Goal: Task Accomplishment & Management: Use online tool/utility

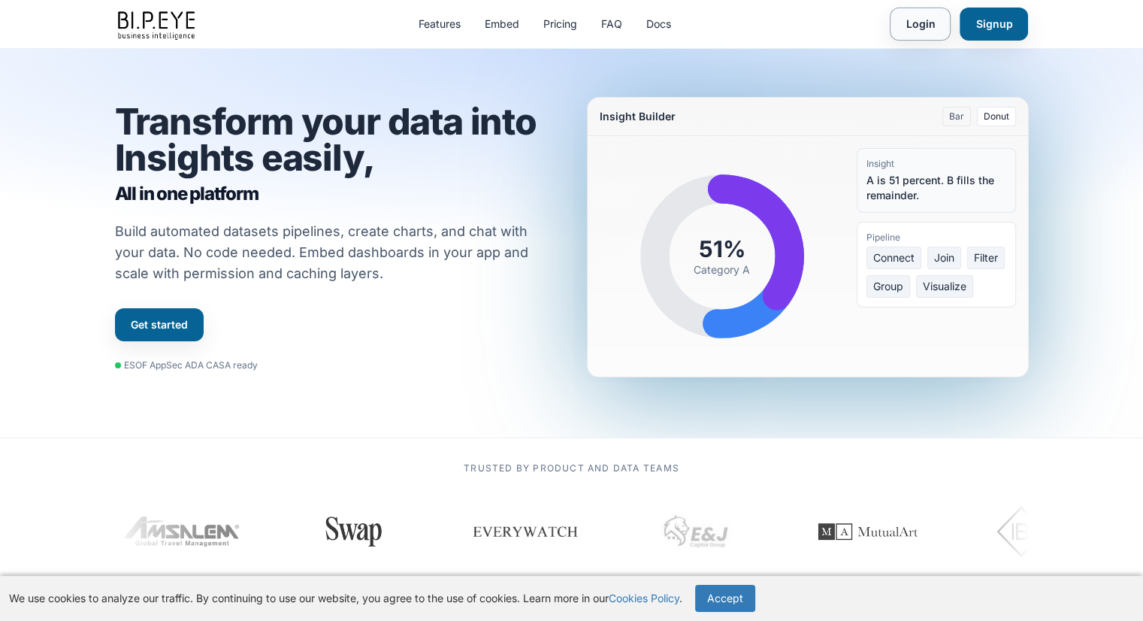
click at [900, 29] on link "Login" at bounding box center [919, 24] width 61 height 33
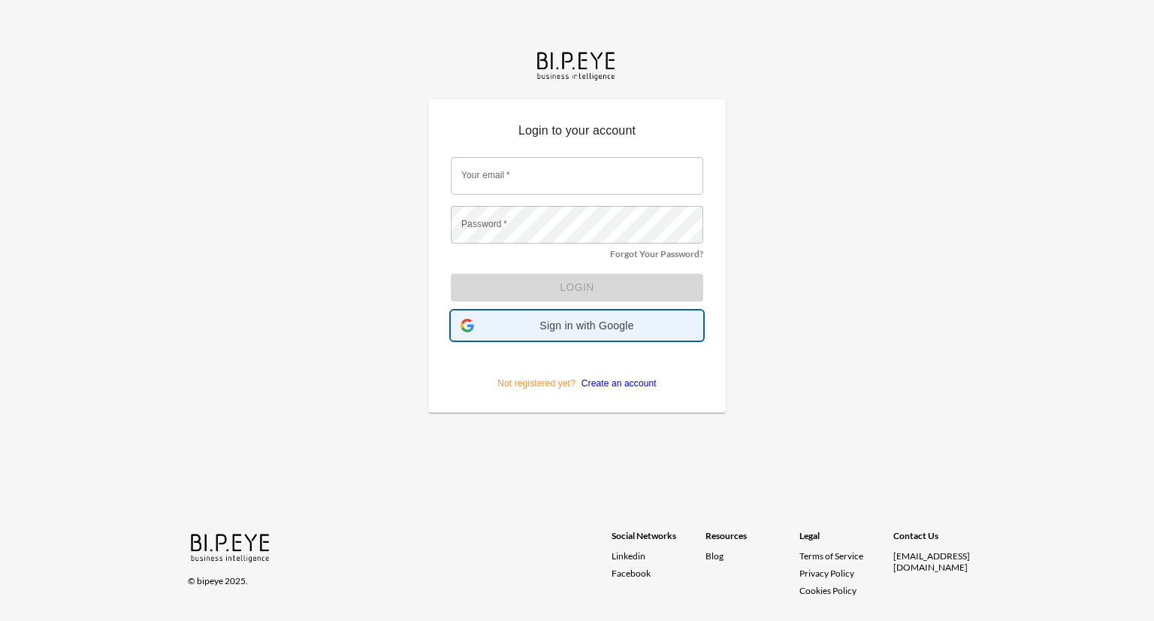
click at [615, 323] on span "Sign in with Google" at bounding box center [586, 325] width 213 height 12
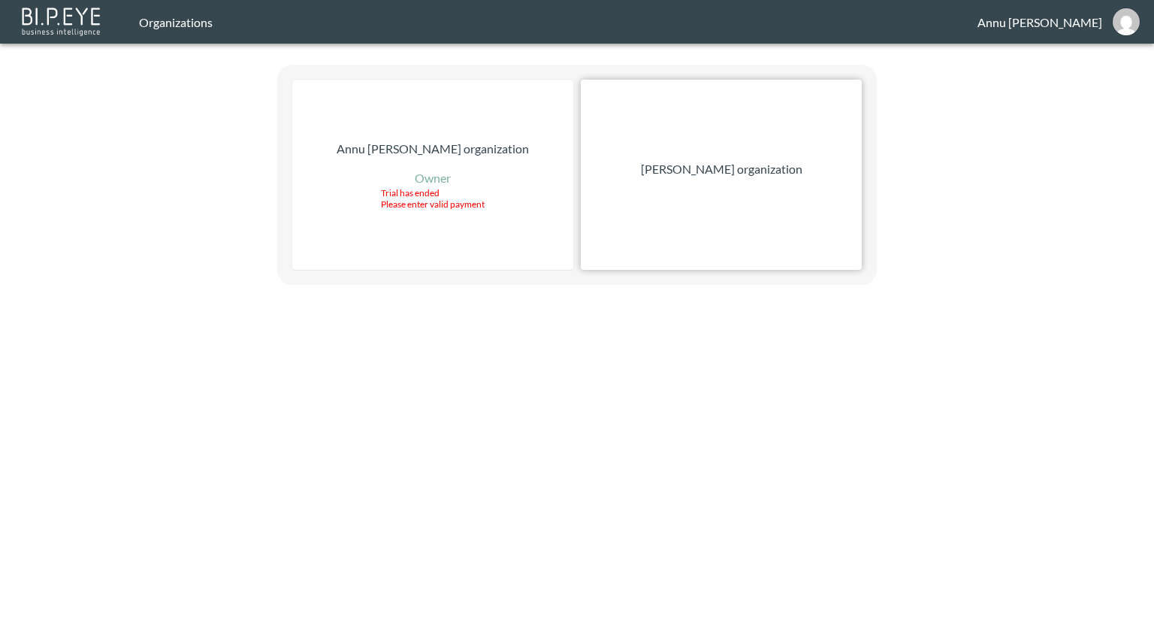
click at [715, 173] on p "Nadia Senft organization" at bounding box center [722, 169] width 162 height 18
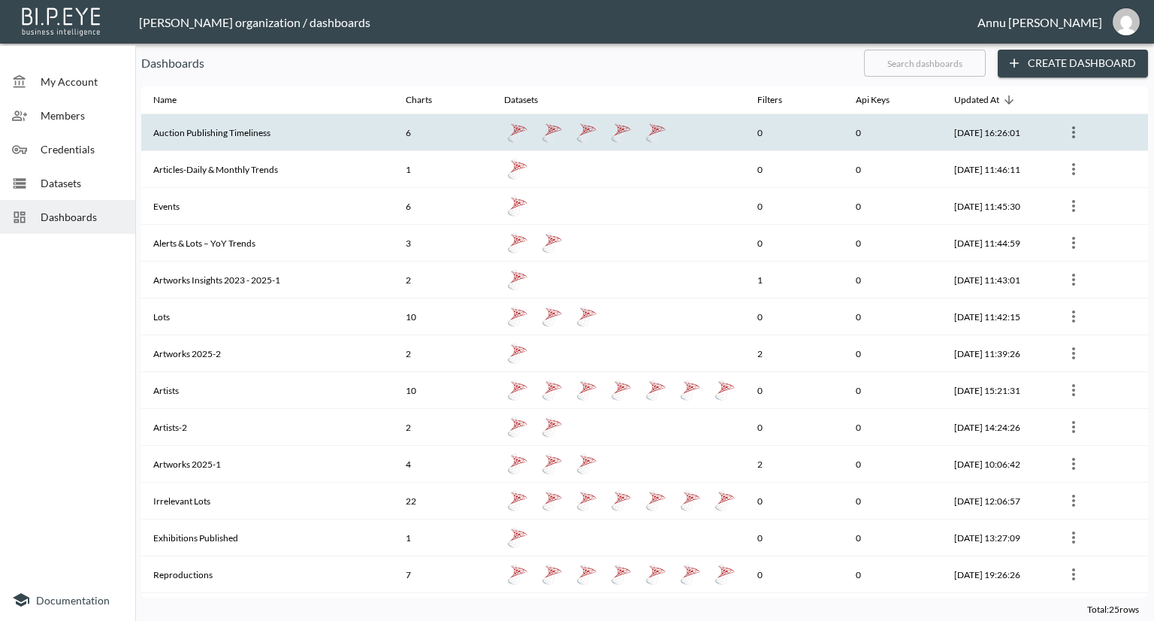
click at [286, 124] on th "Auction Publishing Timeliness" at bounding box center [267, 132] width 252 height 37
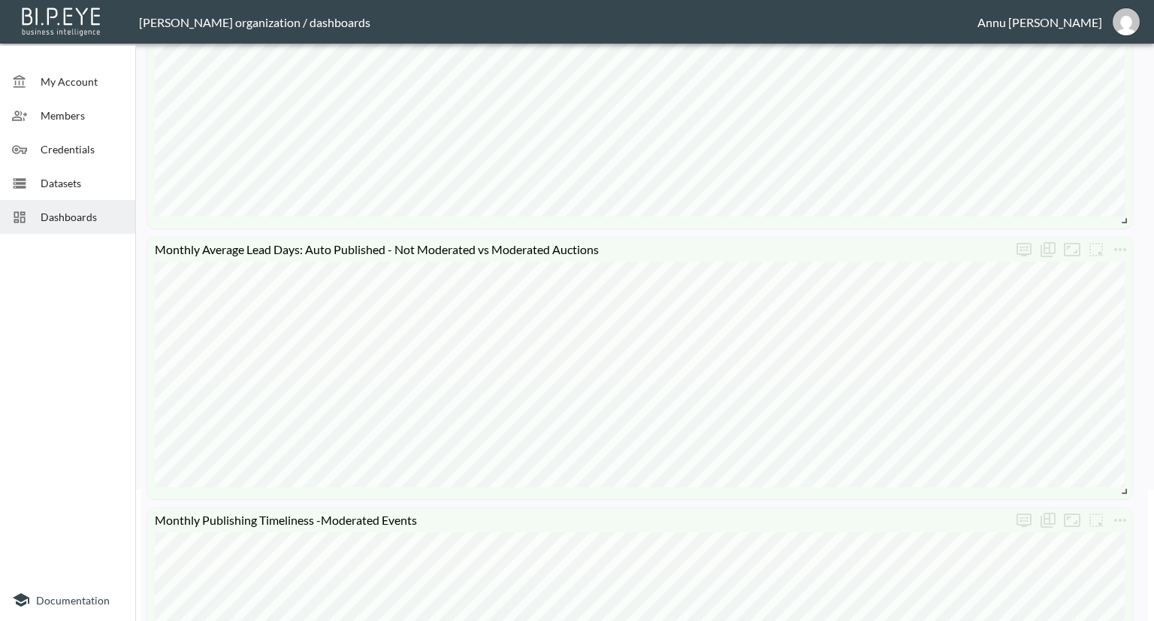
scroll to position [150, 0]
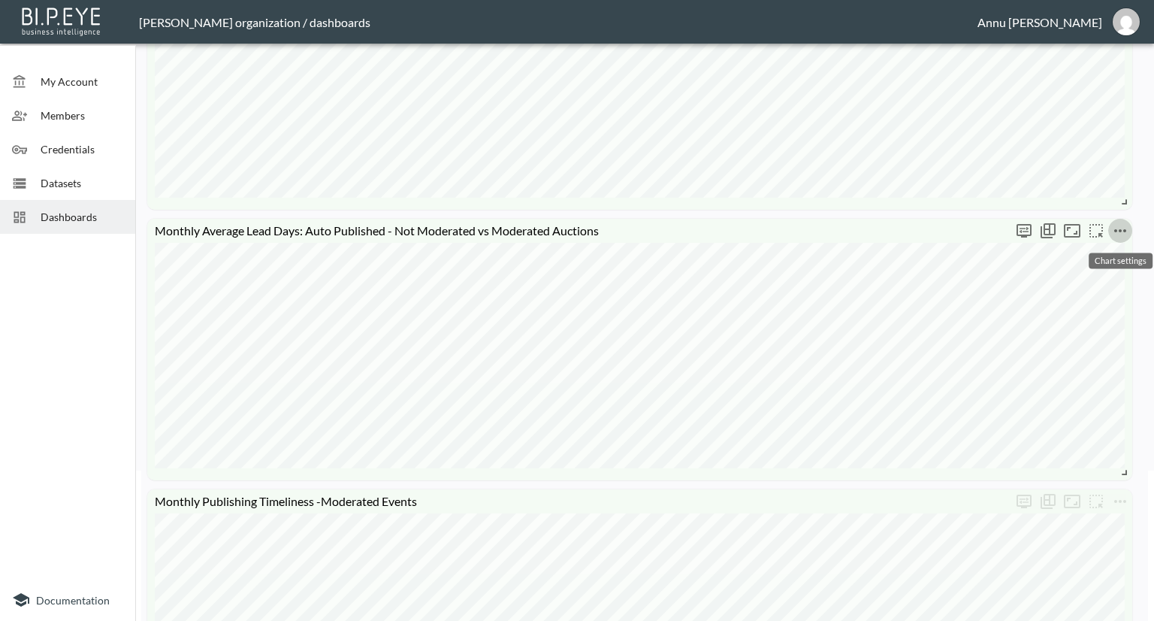
click at [1125, 223] on icon "more" at bounding box center [1120, 231] width 18 height 18
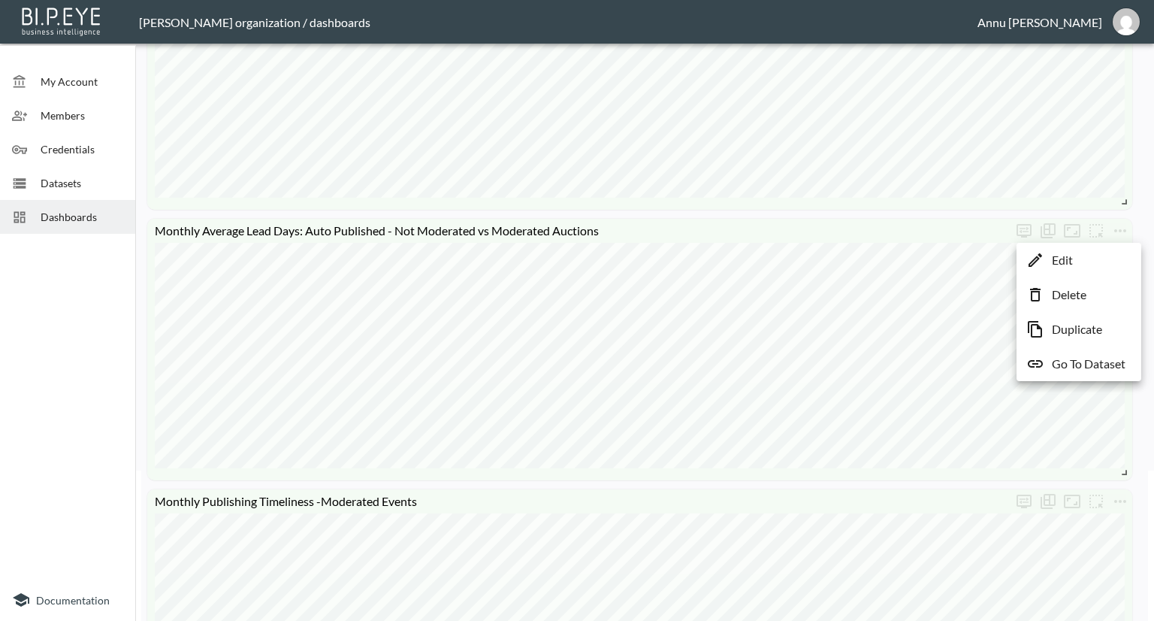
click at [1082, 358] on p "Go To Dataset" at bounding box center [1089, 364] width 74 height 18
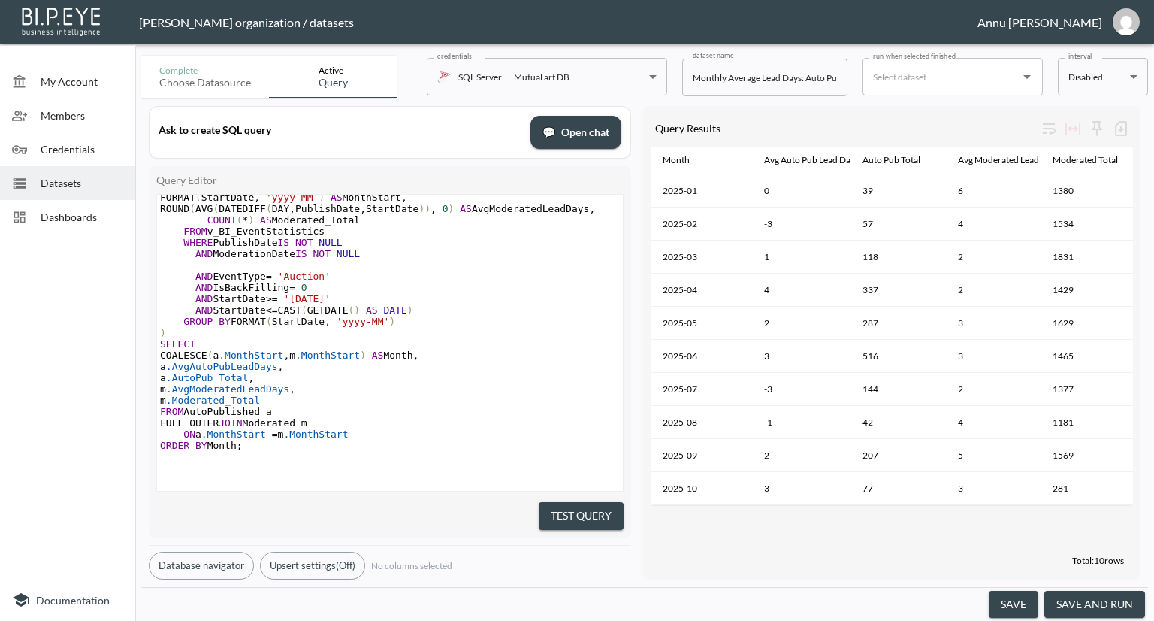
scroll to position [1, 0]
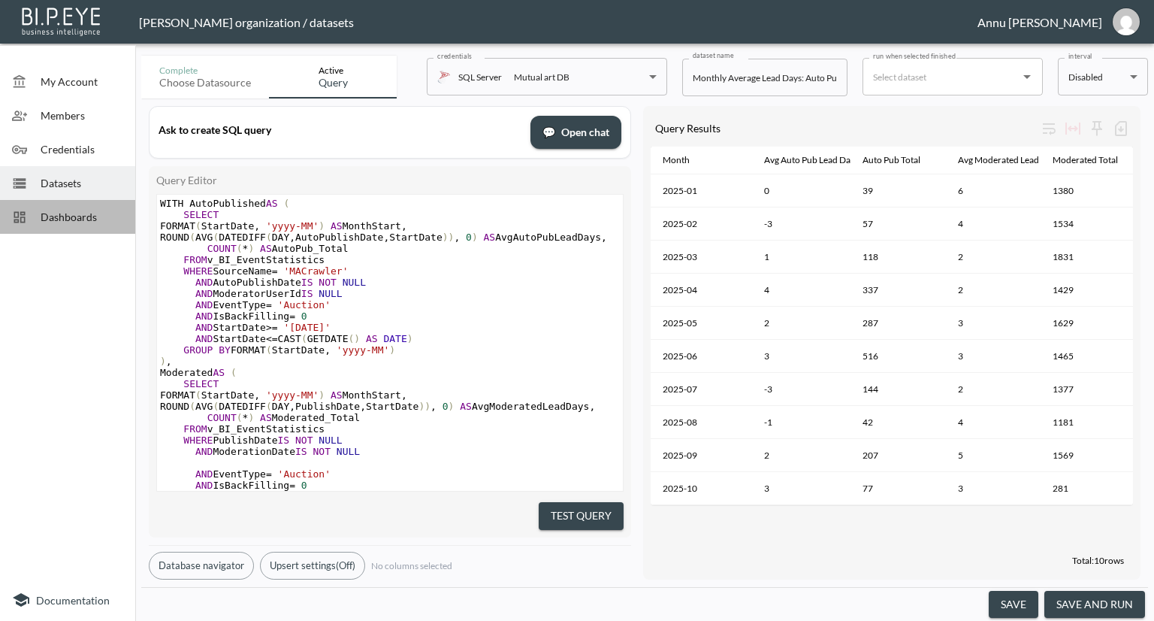
click at [47, 209] on span "Dashboards" at bounding box center [82, 217] width 83 height 16
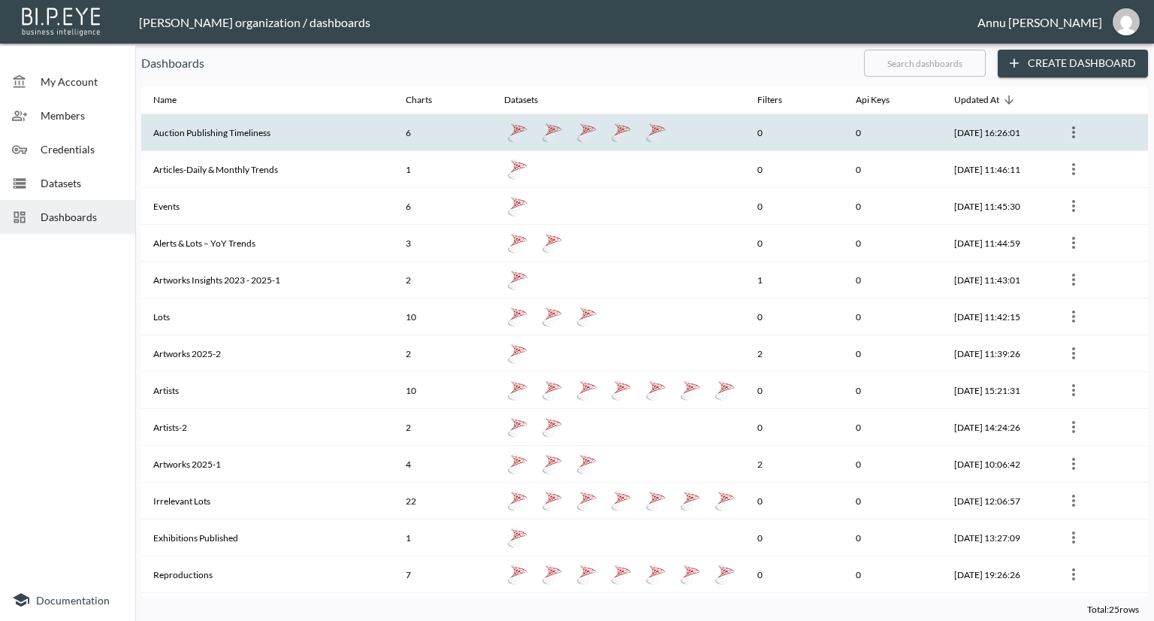
click at [196, 130] on th "Auction Publishing Timeliness" at bounding box center [267, 132] width 252 height 37
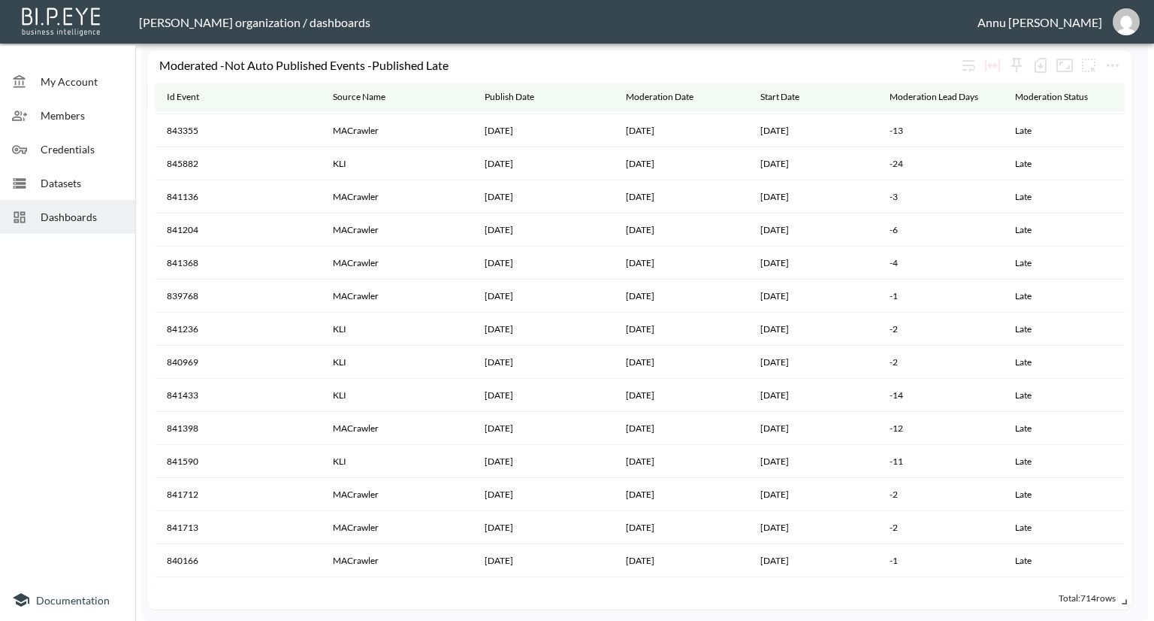
scroll to position [17471, 0]
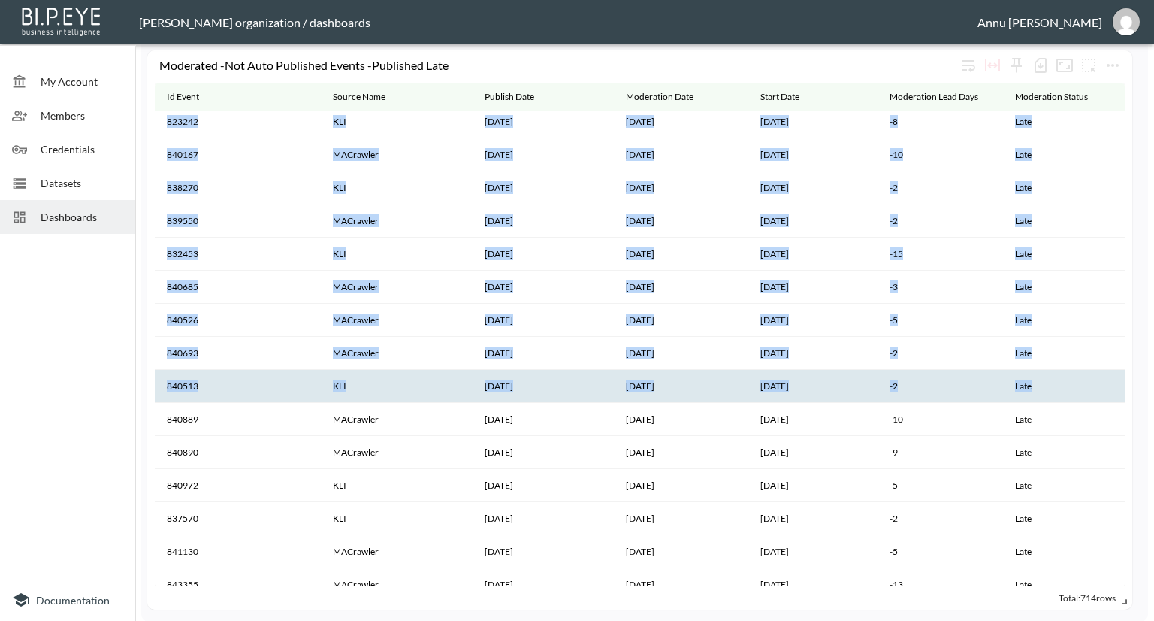
drag, startPoint x: 1124, startPoint y: 541, endPoint x: 1095, endPoint y: 375, distance: 168.5
click at [1095, 375] on div "Id Event Source Name Publish Date Moderation Date Start Date Moderation Lead Da…" at bounding box center [640, 334] width 970 height 503
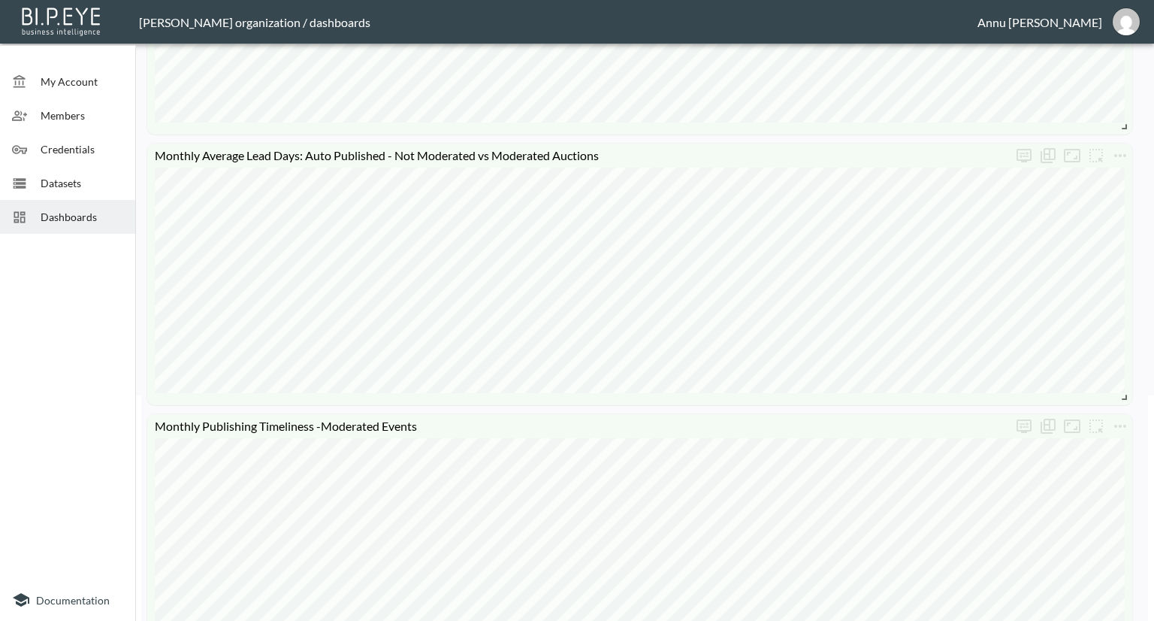
scroll to position [0, 0]
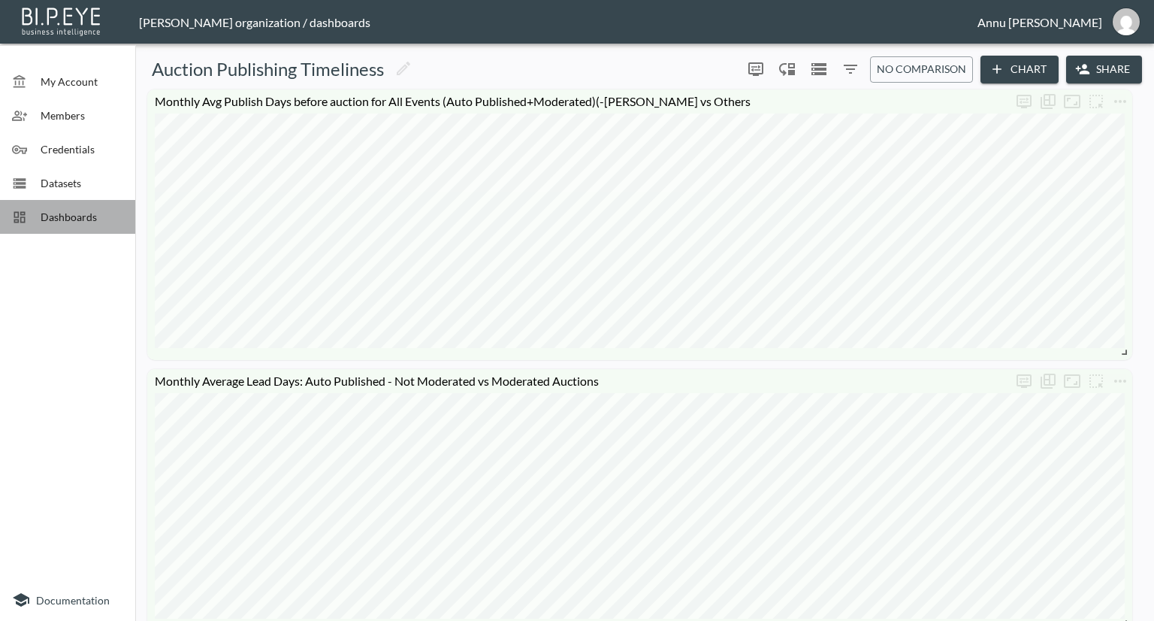
click at [89, 207] on div "Dashboards" at bounding box center [67, 217] width 135 height 34
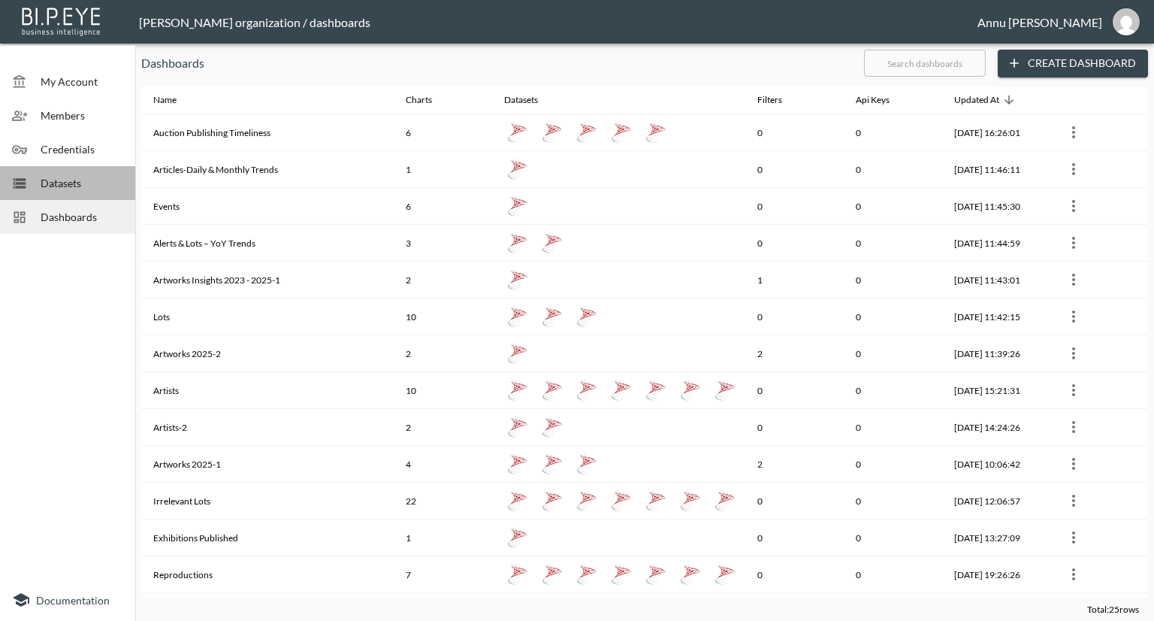
click at [83, 187] on span "Datasets" at bounding box center [82, 183] width 83 height 16
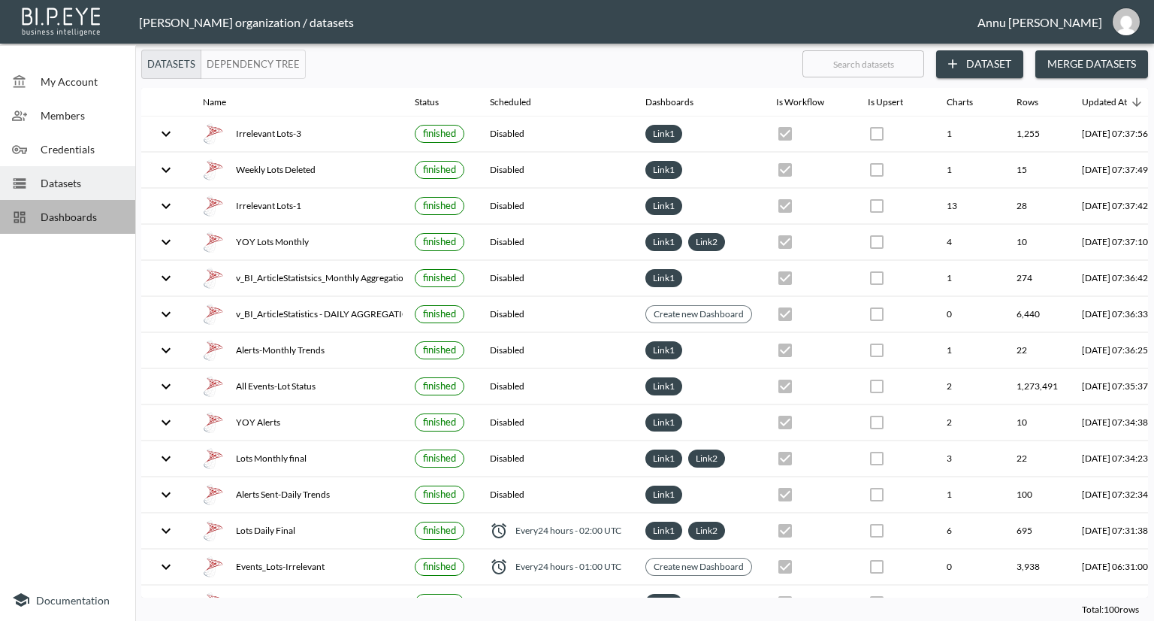
click at [114, 213] on span "Dashboards" at bounding box center [82, 217] width 83 height 16
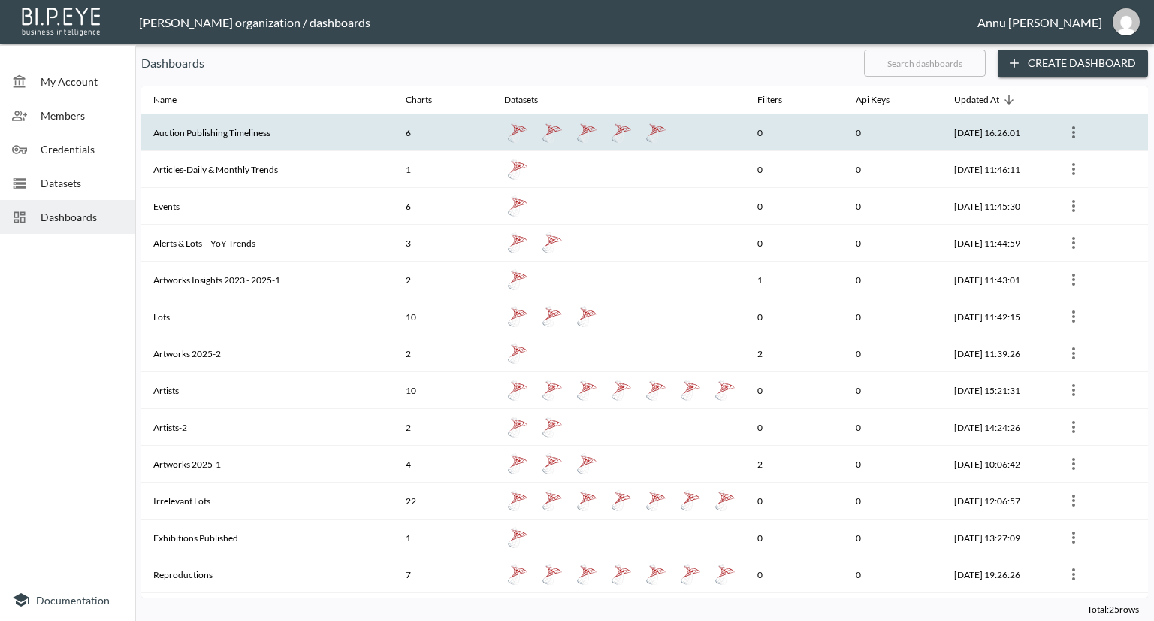
click at [201, 135] on th "Auction Publishing Timeliness" at bounding box center [267, 132] width 252 height 37
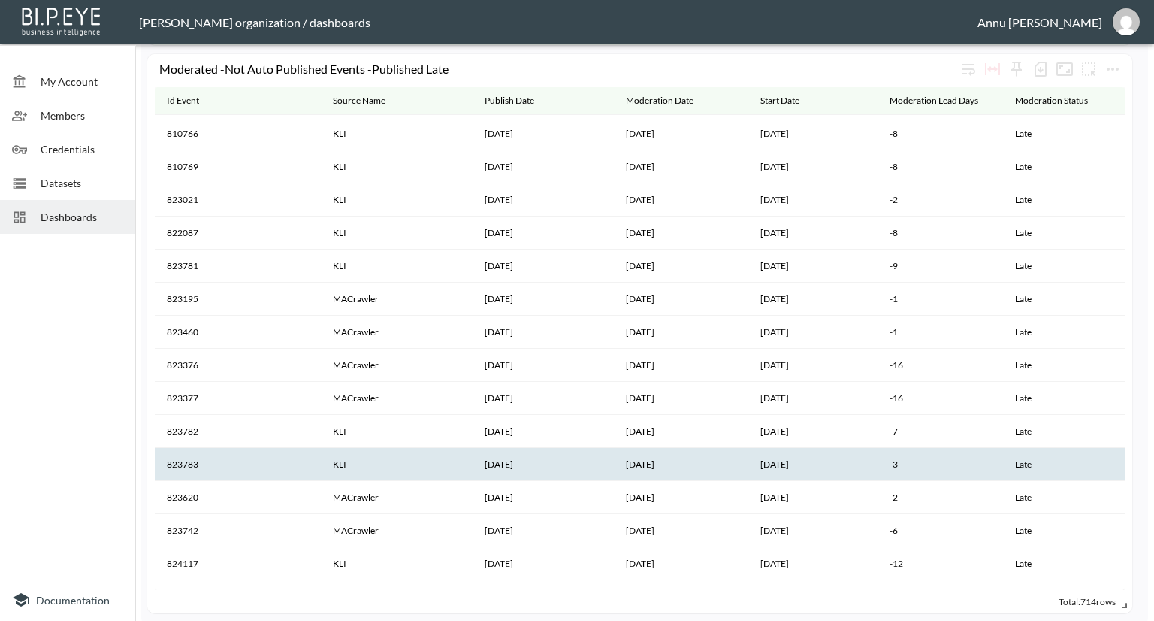
scroll to position [8568, 0]
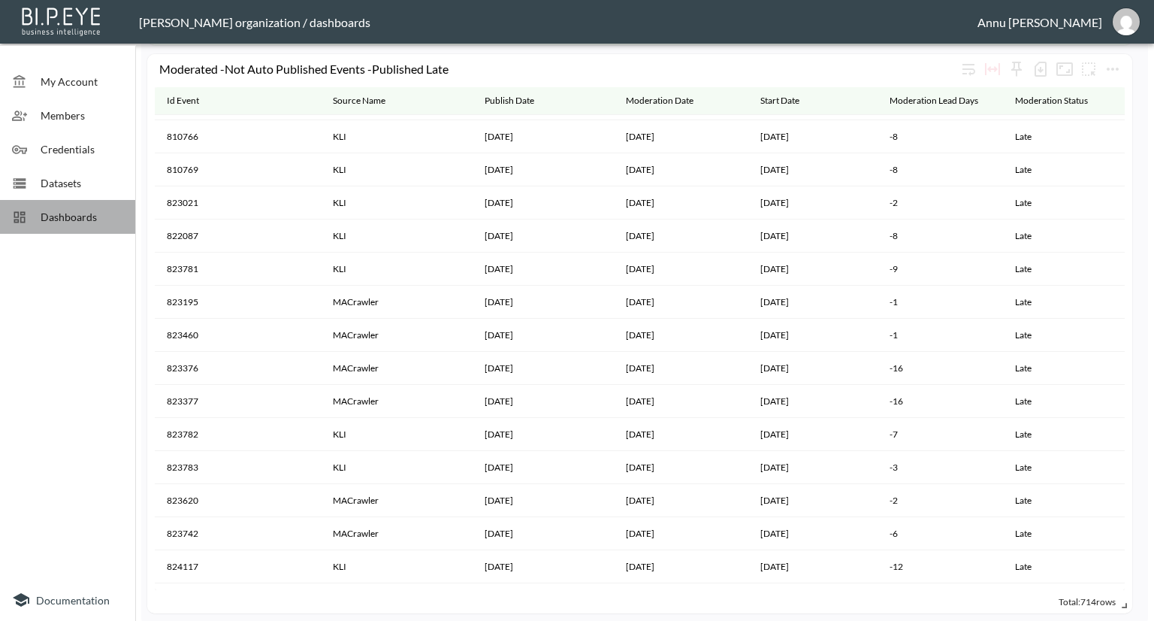
click at [81, 222] on span "Dashboards" at bounding box center [82, 217] width 83 height 16
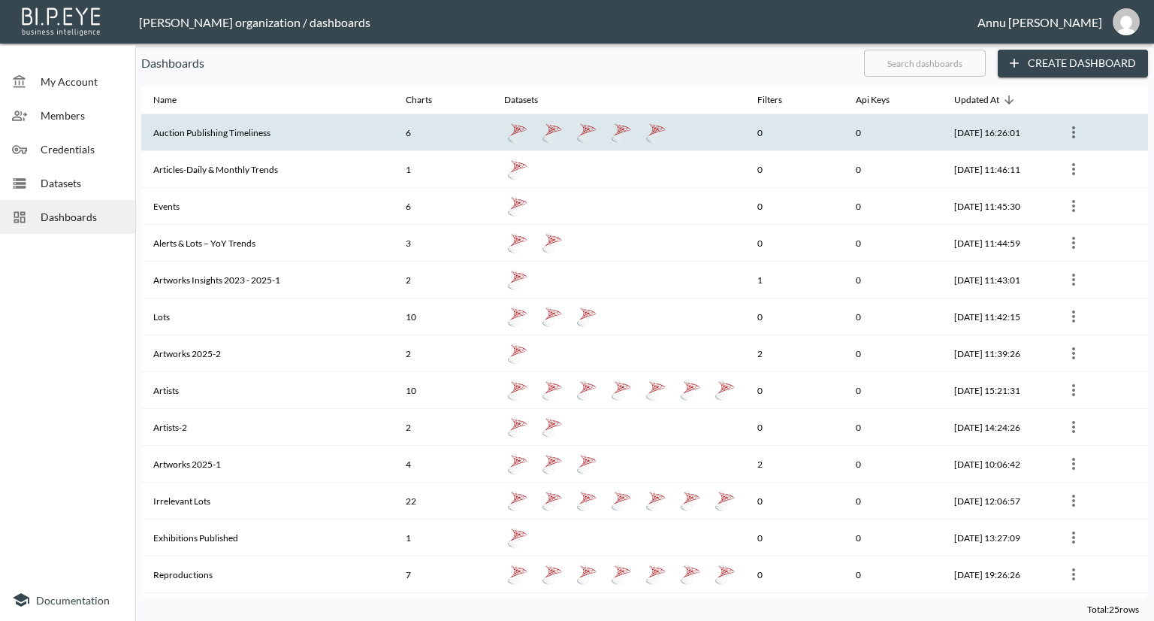
click at [229, 137] on th "Auction Publishing Timeliness" at bounding box center [267, 132] width 252 height 37
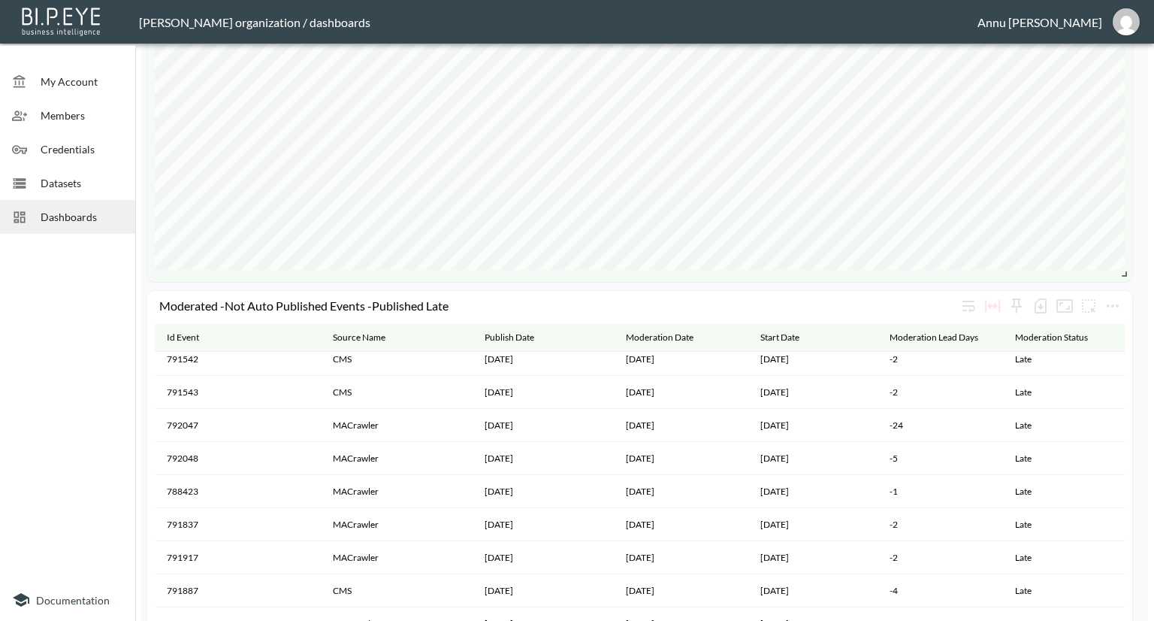
scroll to position [281, 0]
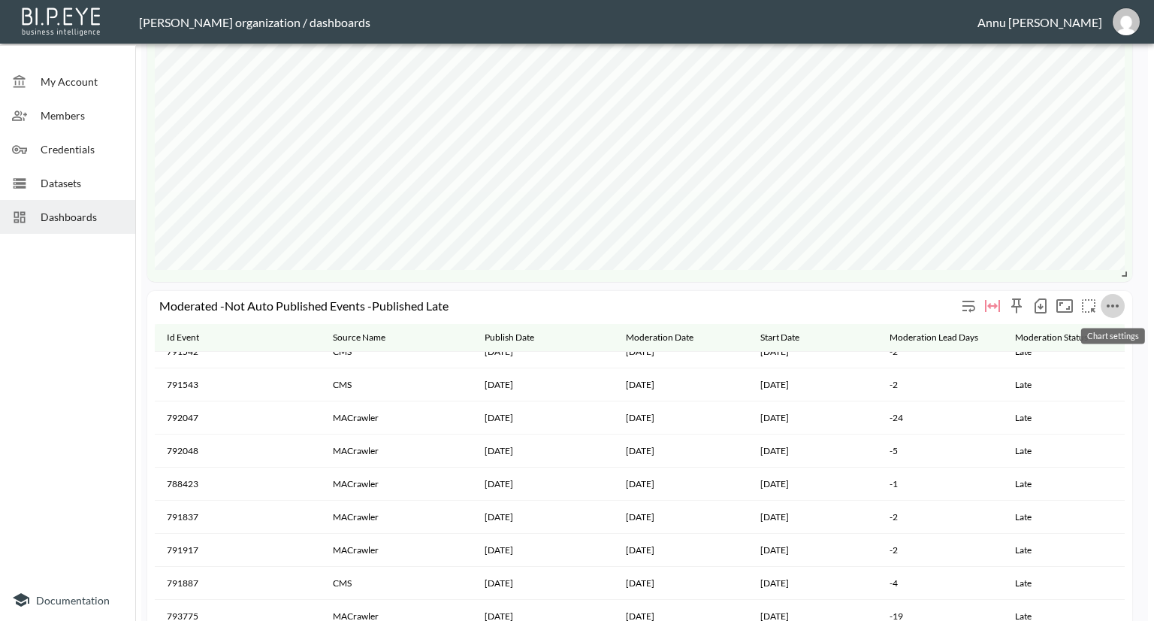
click at [1112, 311] on icon "more" at bounding box center [1113, 306] width 18 height 18
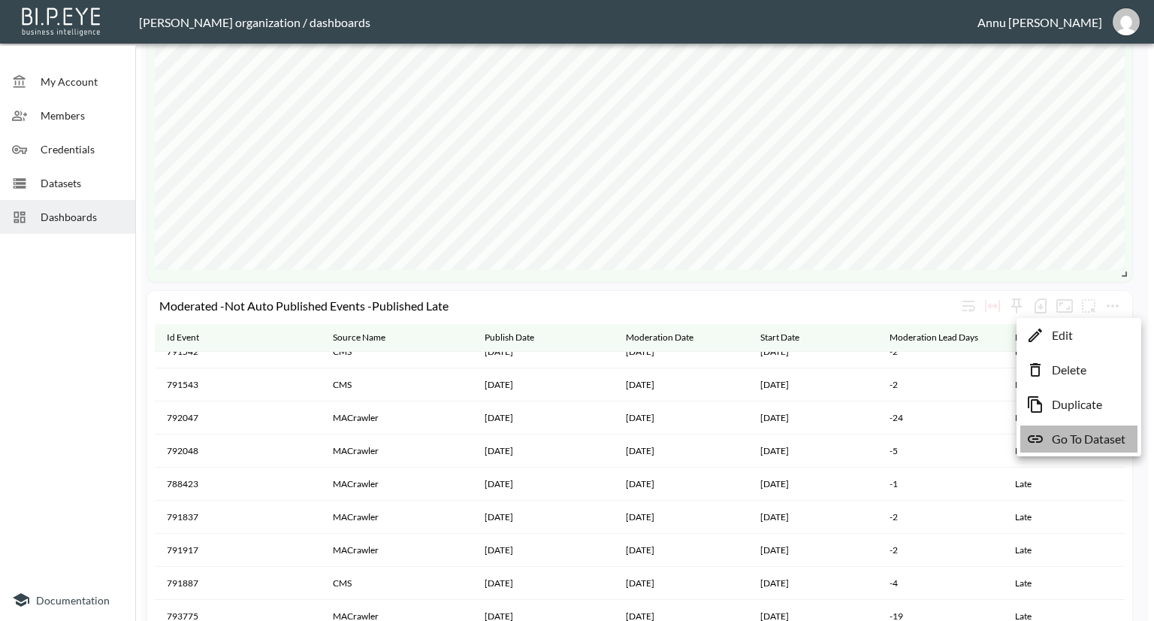
click at [1065, 430] on p "Go To Dataset" at bounding box center [1089, 439] width 74 height 18
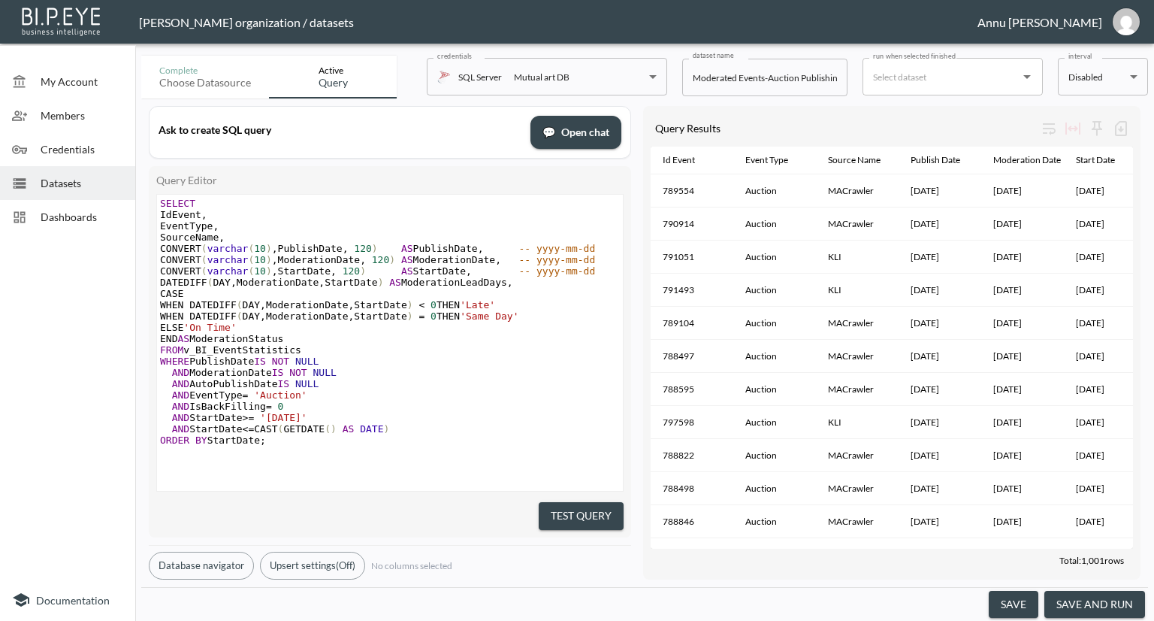
click at [96, 174] on div "Datasets" at bounding box center [67, 183] width 135 height 34
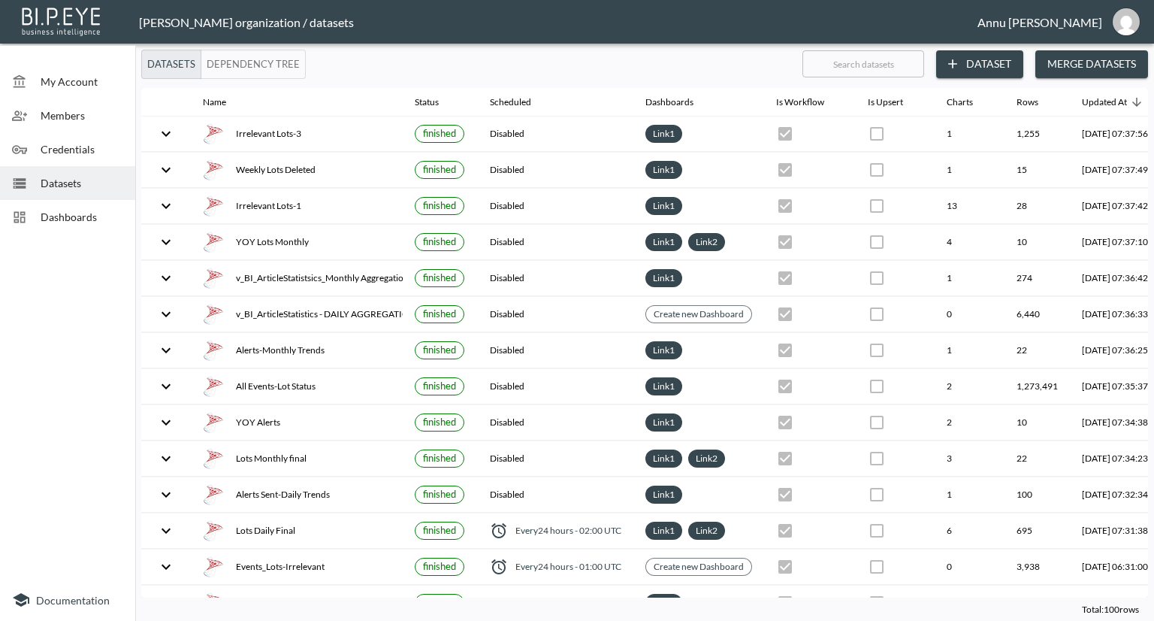
click at [994, 58] on button "Dataset" at bounding box center [979, 64] width 87 height 28
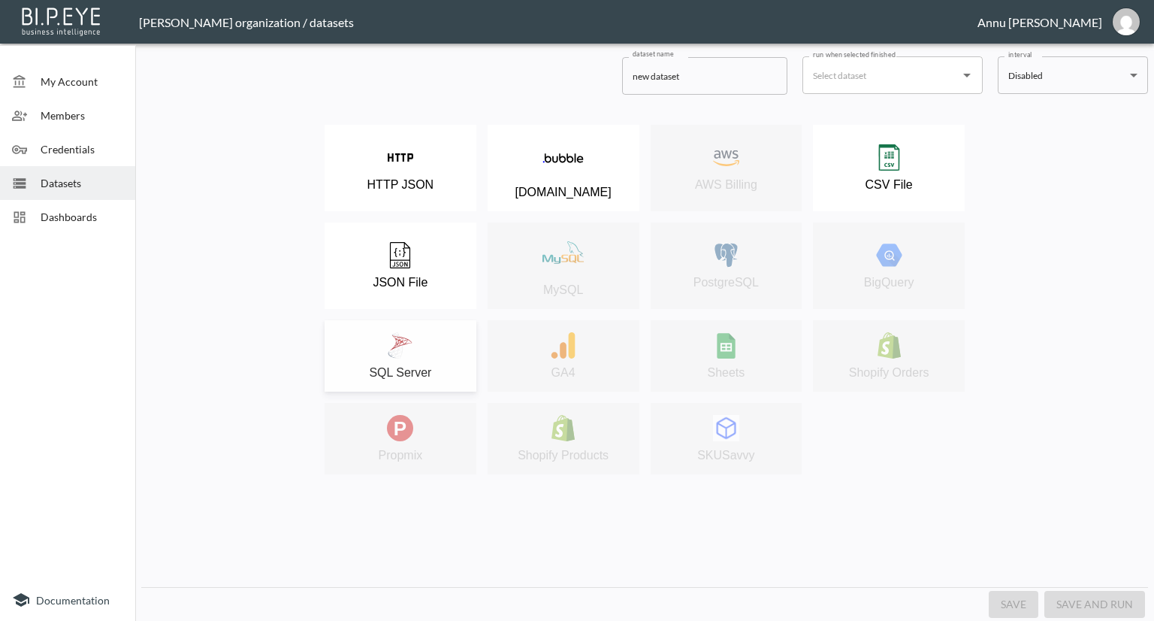
click at [420, 347] on div "SQL Server" at bounding box center [400, 355] width 137 height 47
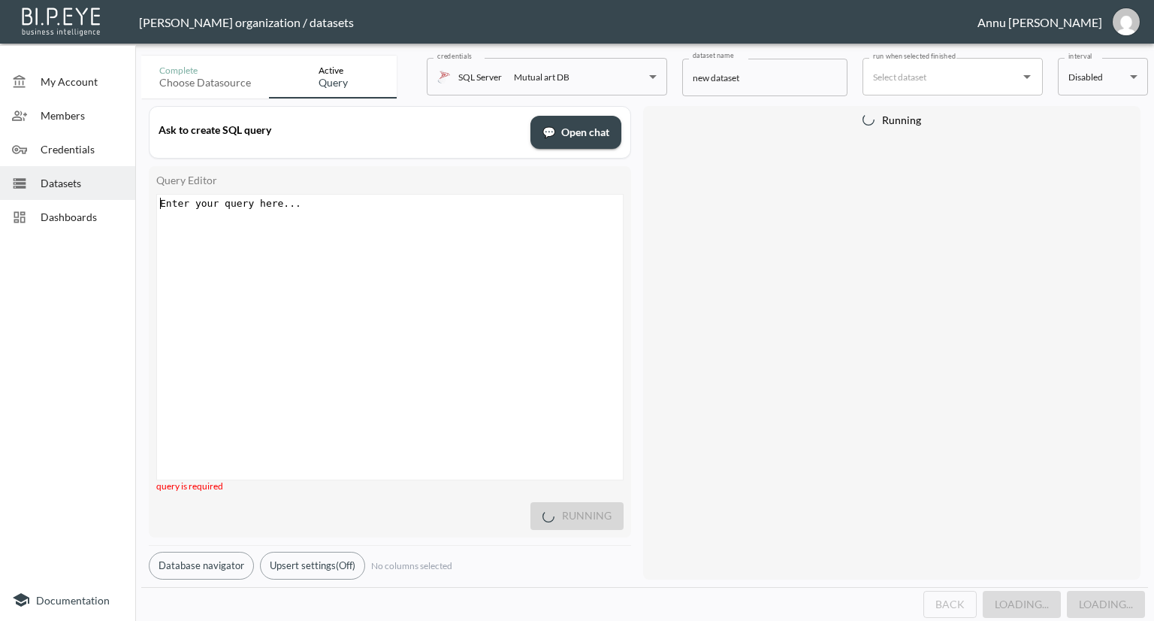
click at [370, 198] on pre "​" at bounding box center [392, 203] width 470 height 11
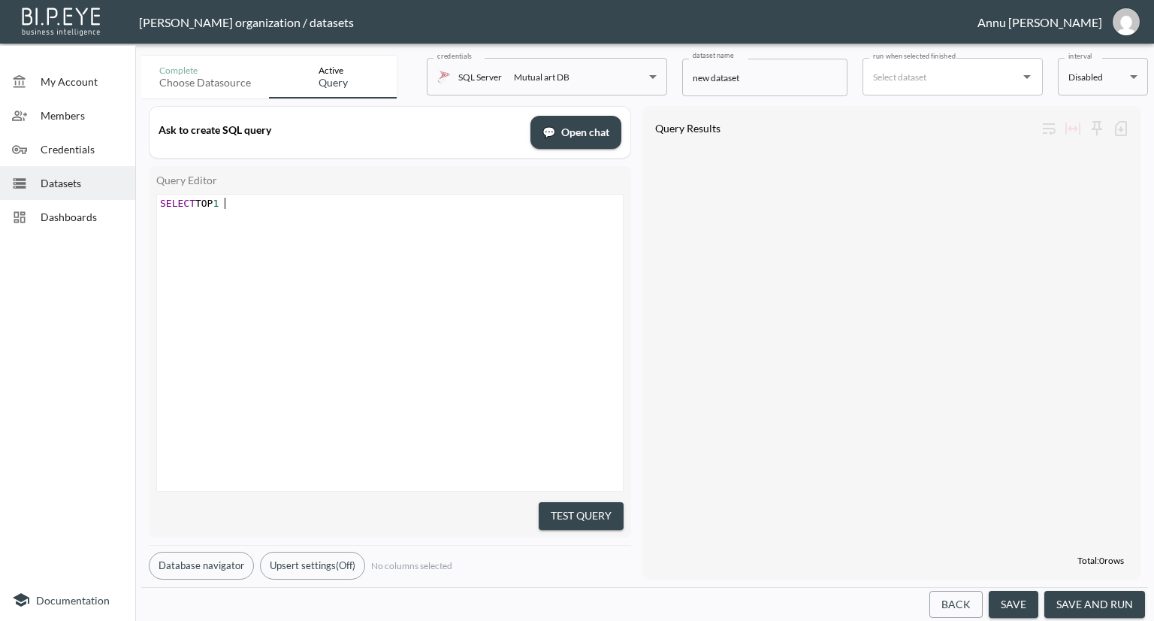
scroll to position [0, 70]
type textarea "SELECT TOP 10* FROM v+"
type textarea "_BI_Lots"
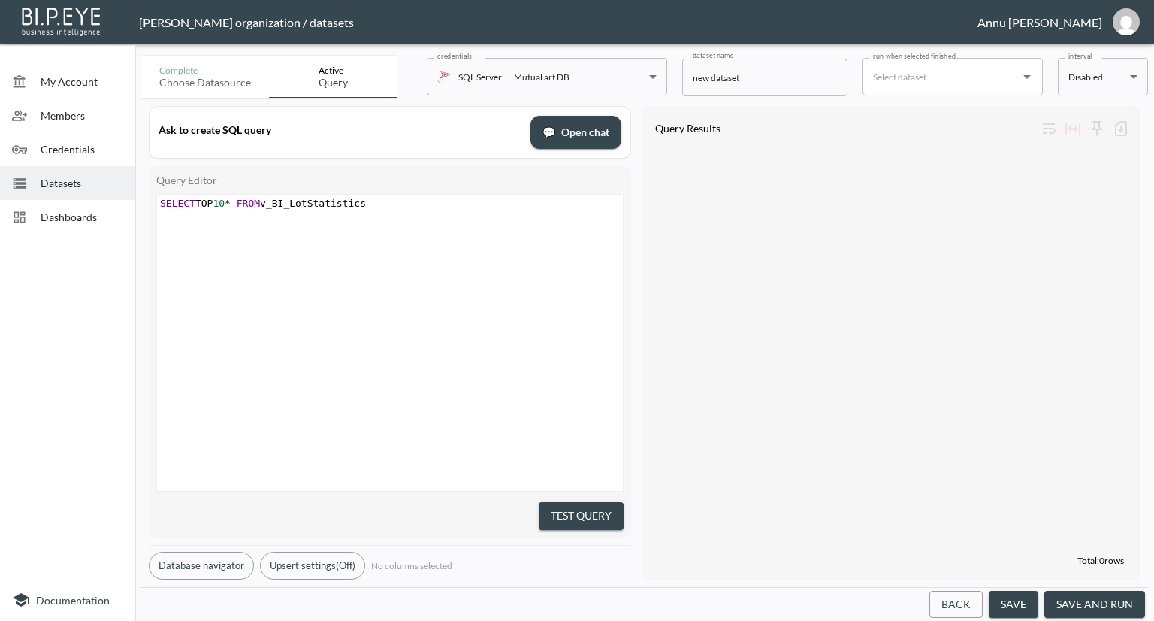
click at [379, 337] on div "xxxxxxxxxx SELECT TOP 10 * FROM v_BI_LotStatistics" at bounding box center [408, 362] width 503 height 334
type textarea "Statistics"
click at [572, 512] on button "Test Query" at bounding box center [581, 516] width 85 height 28
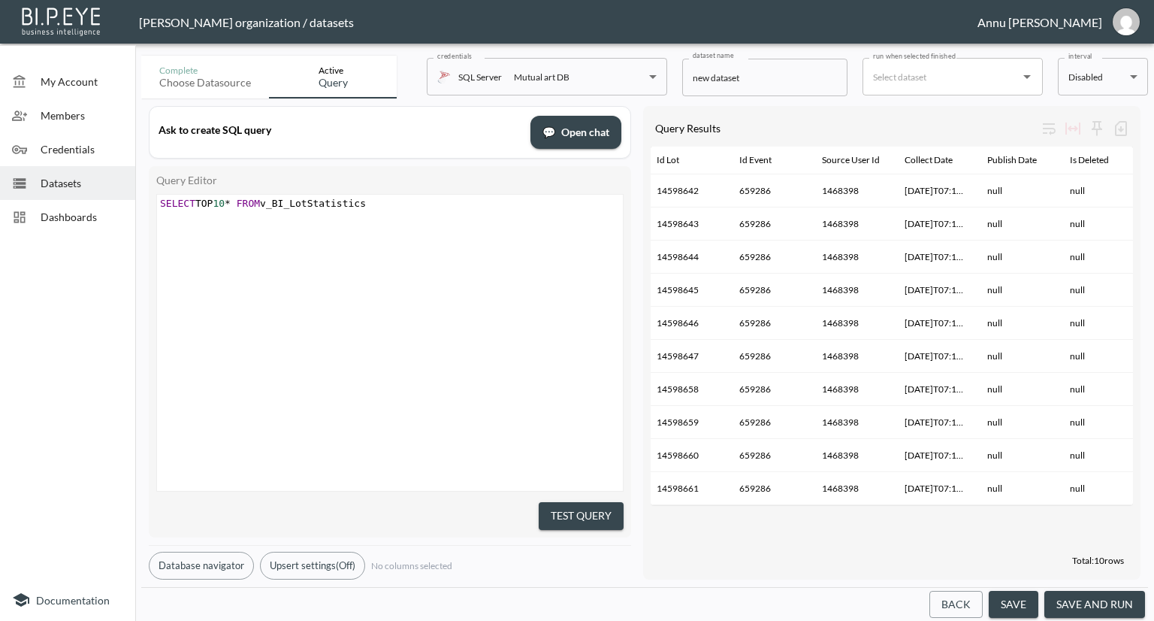
scroll to position [0, 511]
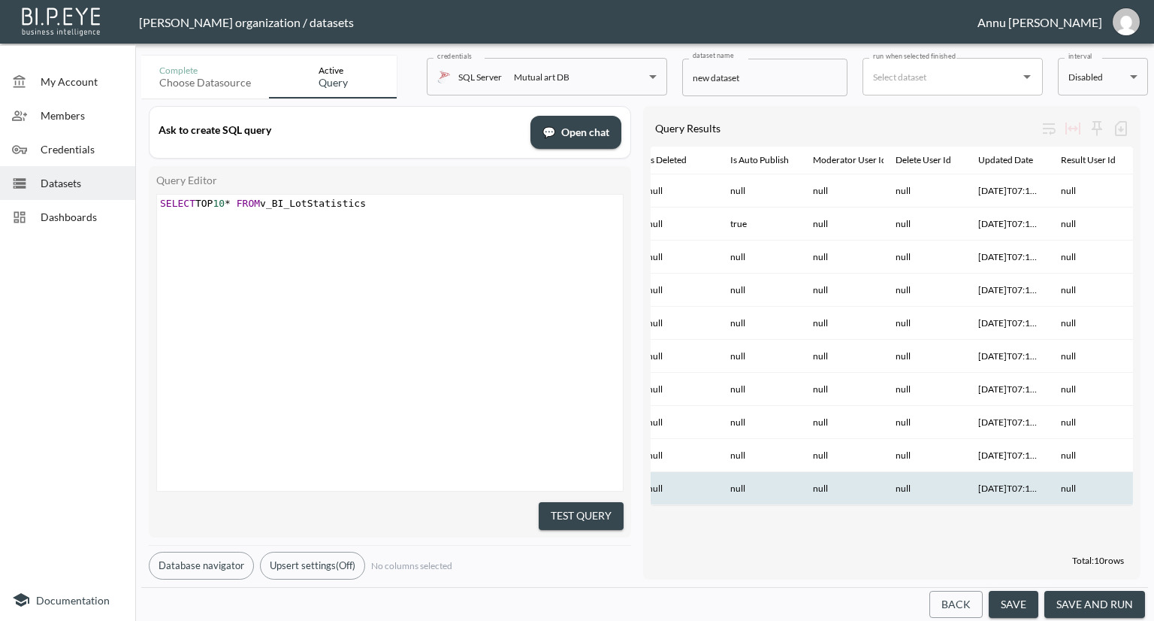
drag, startPoint x: 868, startPoint y: 503, endPoint x: 876, endPoint y: 503, distance: 8.3
click at [876, 503] on th "null" at bounding box center [842, 488] width 83 height 33
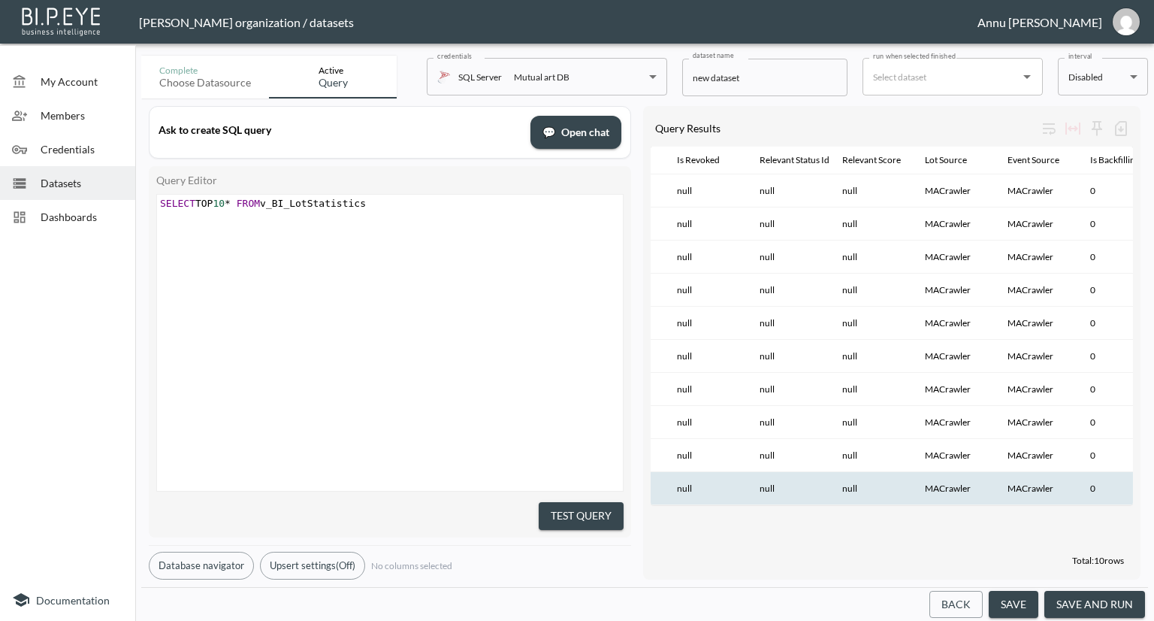
scroll to position [0, 1500]
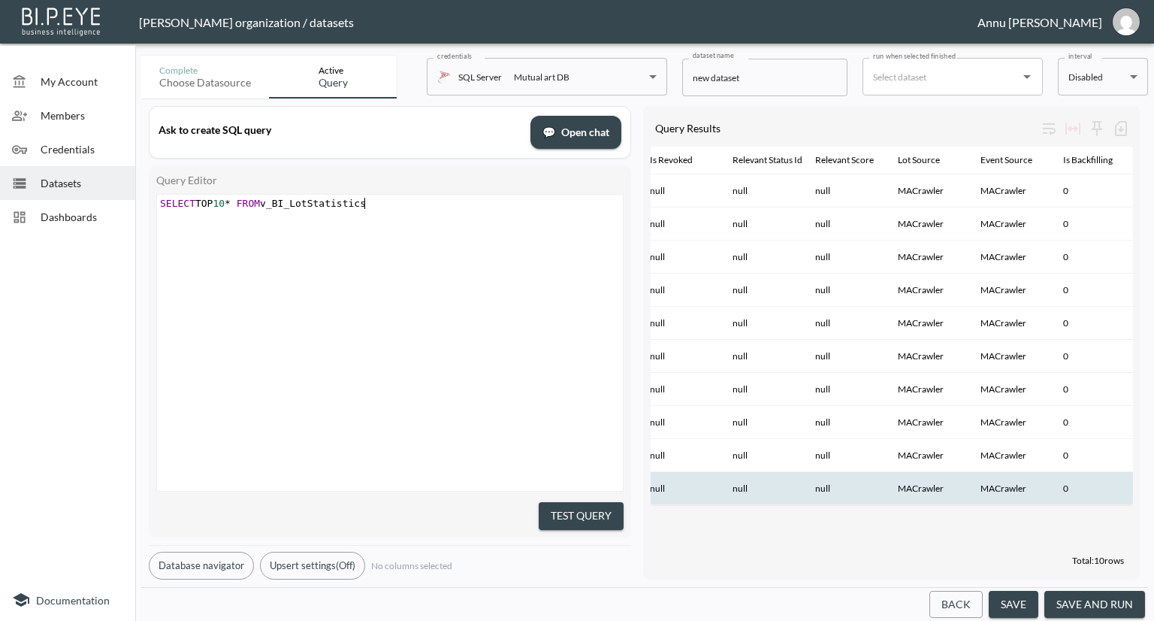
type textarea "SELECT TOP 10* FROM v_BI_LotStatistics"
drag, startPoint x: 376, startPoint y: 201, endPoint x: 108, endPoint y: 197, distance: 268.2
click at [108, 197] on div "My Account Members Credentials Datasets Dashboards Documentation Complete Choos…" at bounding box center [577, 310] width 1154 height 621
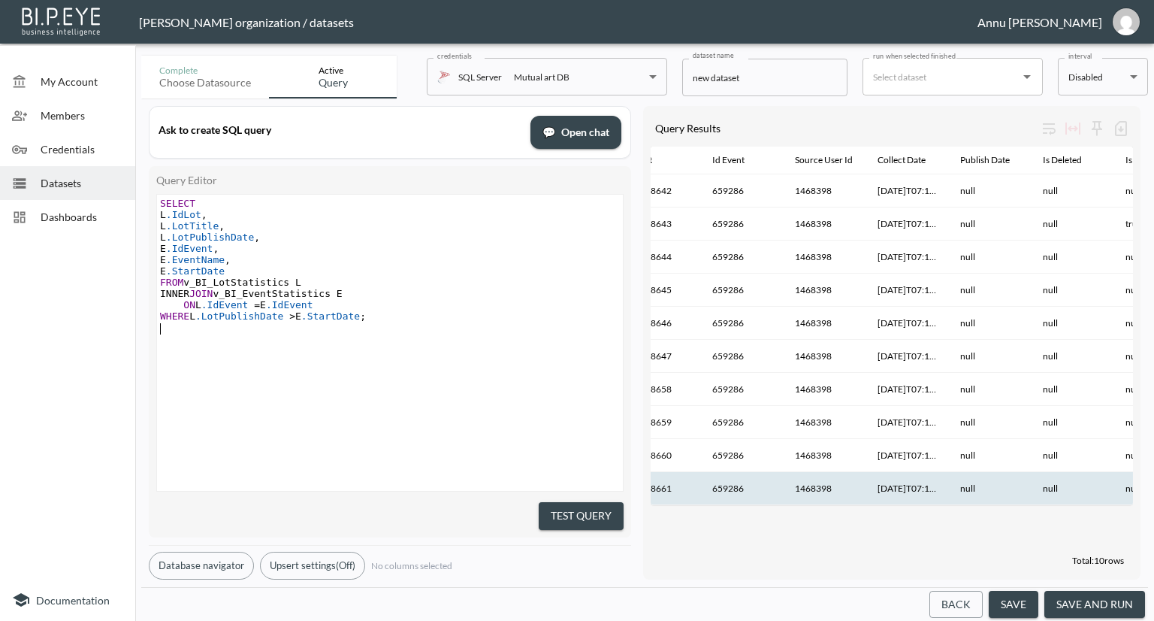
scroll to position [0, 89]
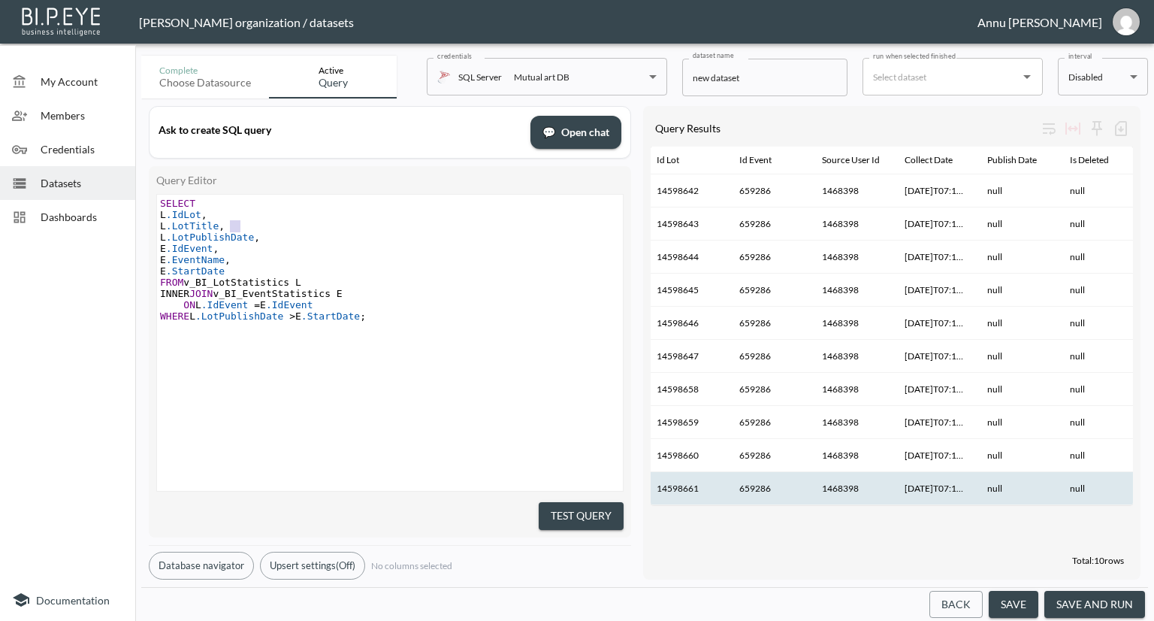
type textarea "L.LotTitle,"
drag, startPoint x: 249, startPoint y: 223, endPoint x: 156, endPoint y: 228, distance: 92.6
click at [156, 228] on div "L.LotTitle, x SELECT L .IdLot , L .LotTitle , L .LotPublishDate , E .IdEvent , …" at bounding box center [389, 342] width 467 height 297
click at [207, 238] on span ".LotPublishDate" at bounding box center [210, 236] width 88 height 11
click at [216, 314] on span ".LotPublishDate" at bounding box center [239, 315] width 88 height 11
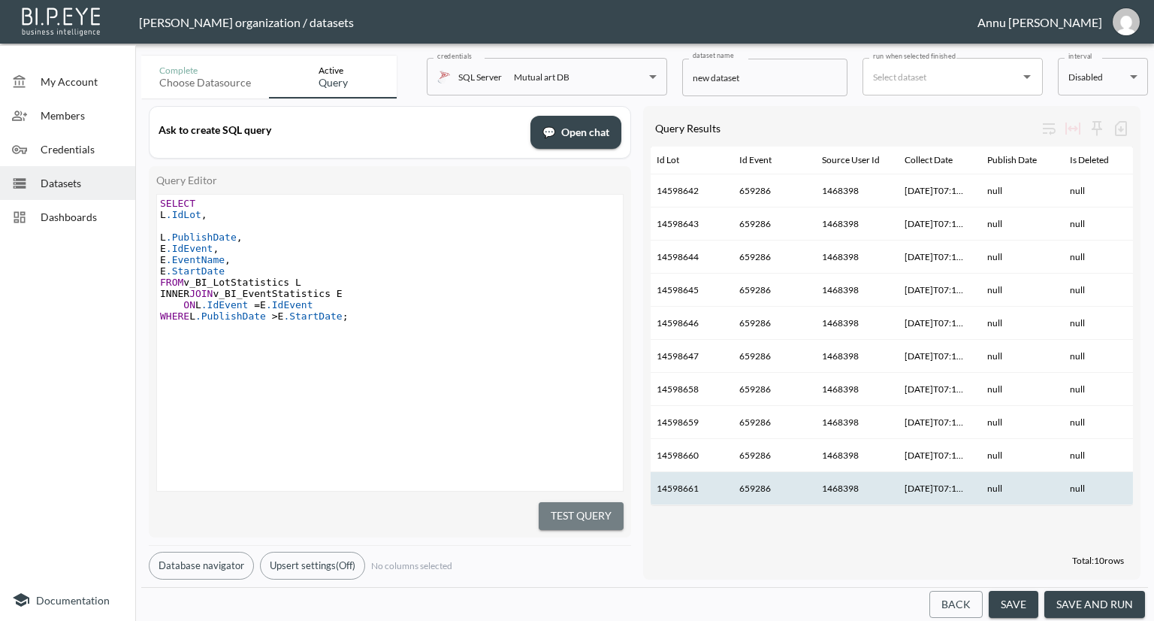
click at [552, 509] on button "Test Query" at bounding box center [581, 516] width 85 height 28
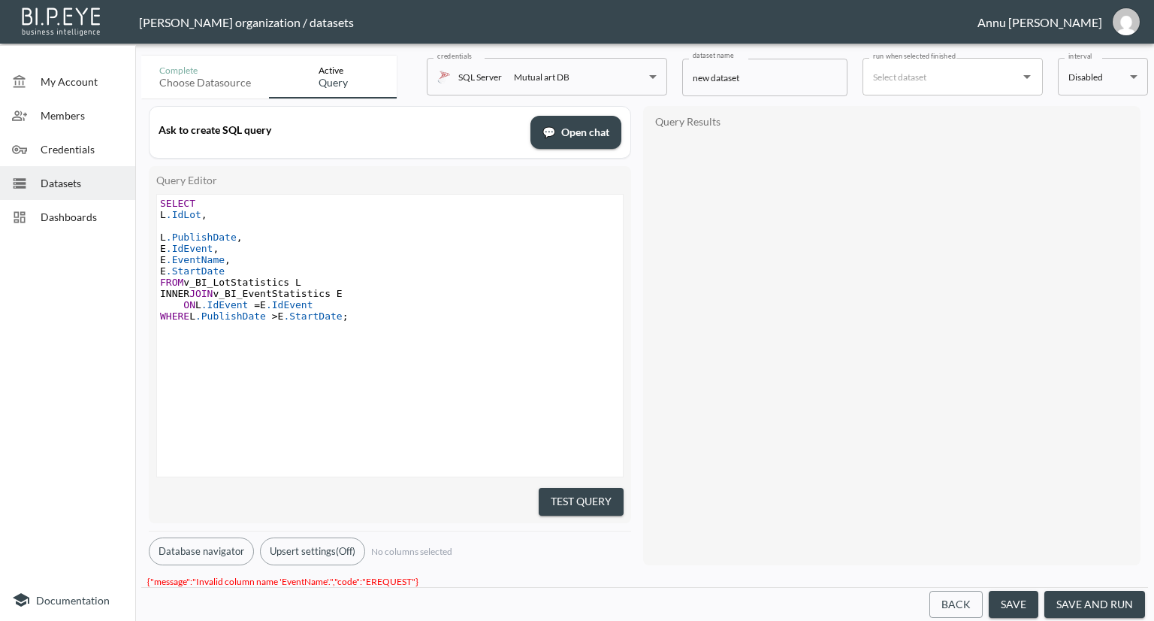
scroll to position [0, 0]
type textarea "E.EventName,"
drag, startPoint x: 244, startPoint y: 262, endPoint x: 178, endPoint y: 264, distance: 66.1
click at [178, 264] on span "E .EventName ," at bounding box center [195, 259] width 71 height 11
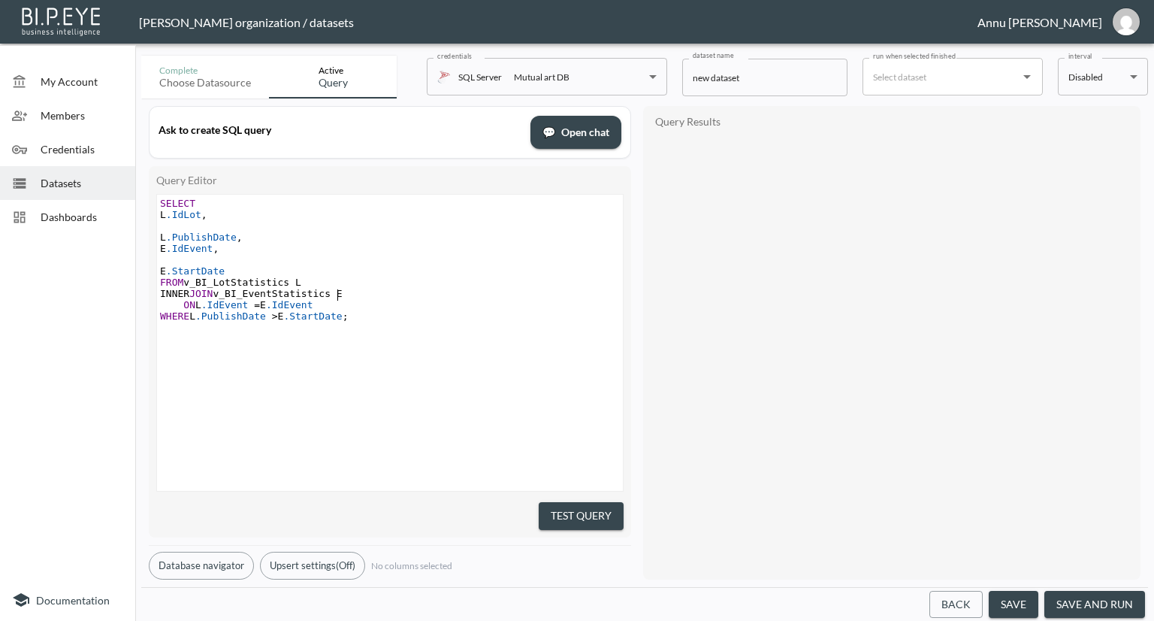
click at [381, 298] on pre "INNER JOIN v_BI_EventStatistics E" at bounding box center [392, 293] width 470 height 11
drag, startPoint x: 551, startPoint y: 501, endPoint x: 586, endPoint y: 395, distance: 111.4
click at [551, 502] on button "Test Query" at bounding box center [581, 516] width 85 height 28
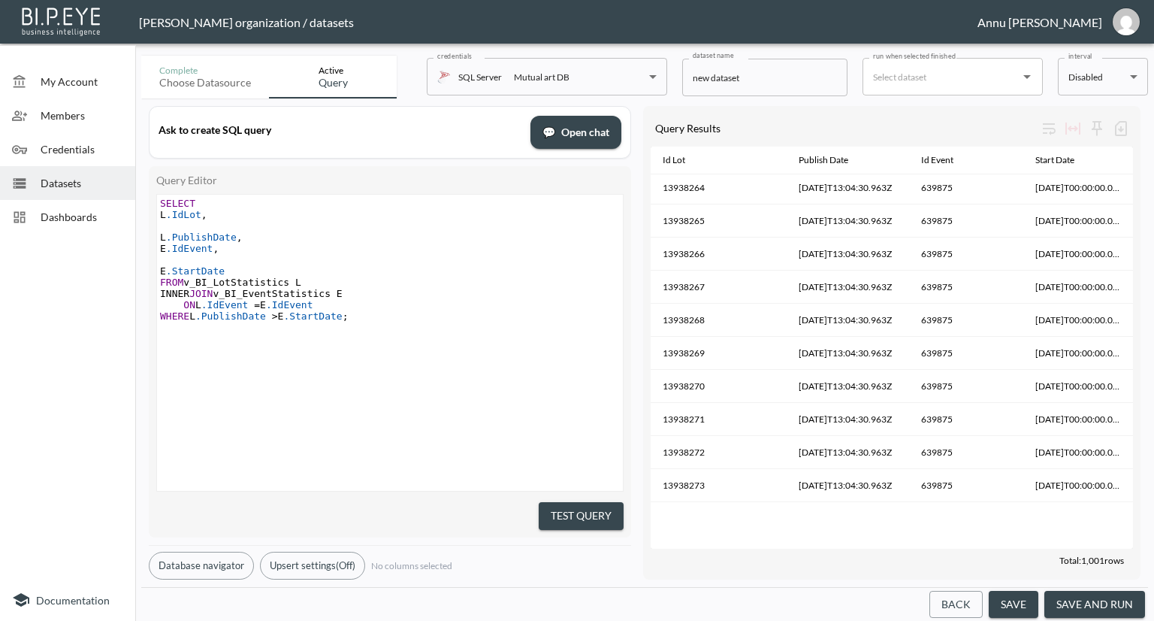
scroll to position [26825, 0]
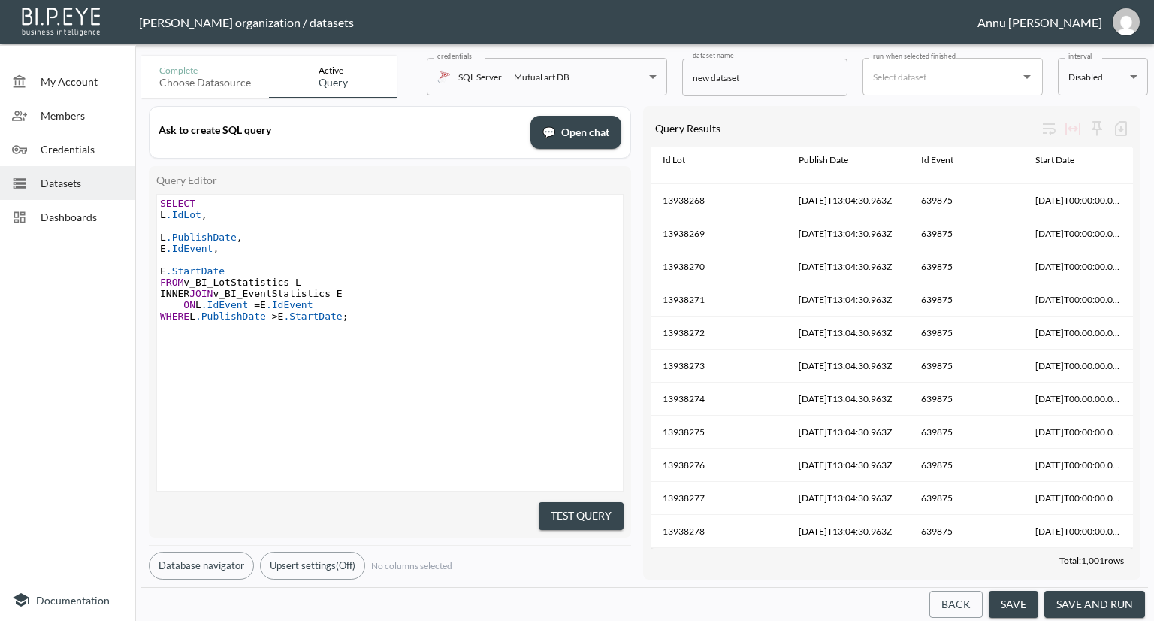
click at [351, 319] on pre "WHERE L .PublishDate > E .StartDate ;" at bounding box center [392, 315] width 470 height 11
click at [343, 319] on span ";" at bounding box center [346, 315] width 6 height 11
type textarea "AND E.StartDtae"
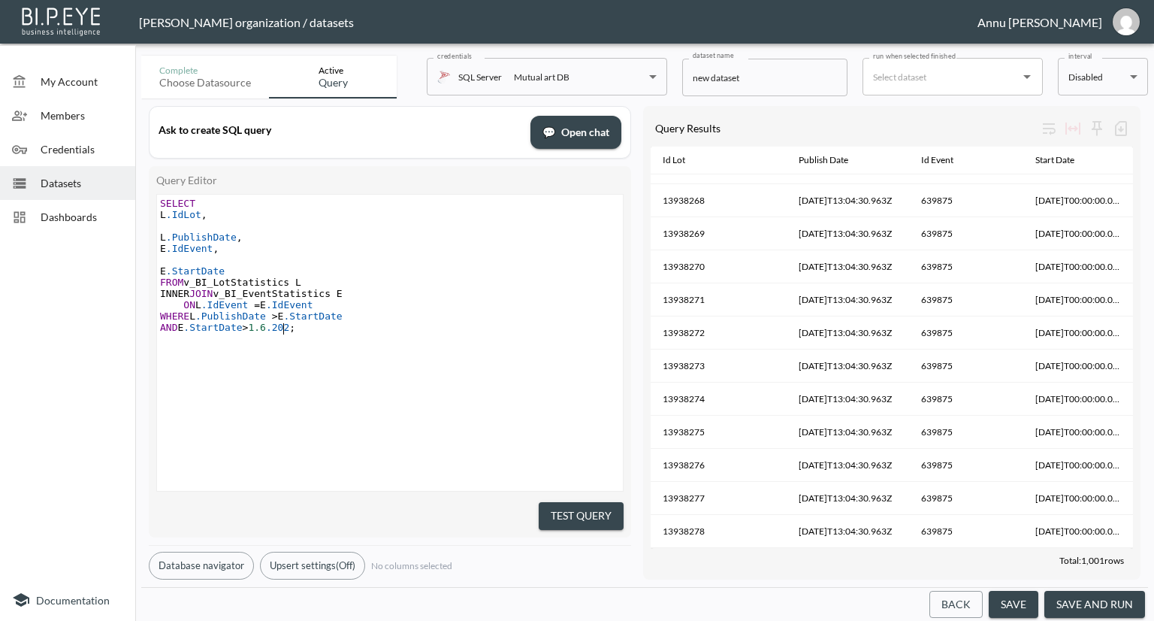
type textarea "ate>1.6.2025"
click at [479, 355] on div "x SELECT L .IdLot , ​ L .PublishDate , E .IdEvent , E .StartDate FROM v_BI_LotS…" at bounding box center [408, 362] width 503 height 334
click at [559, 506] on button "Test Query" at bounding box center [581, 516] width 85 height 28
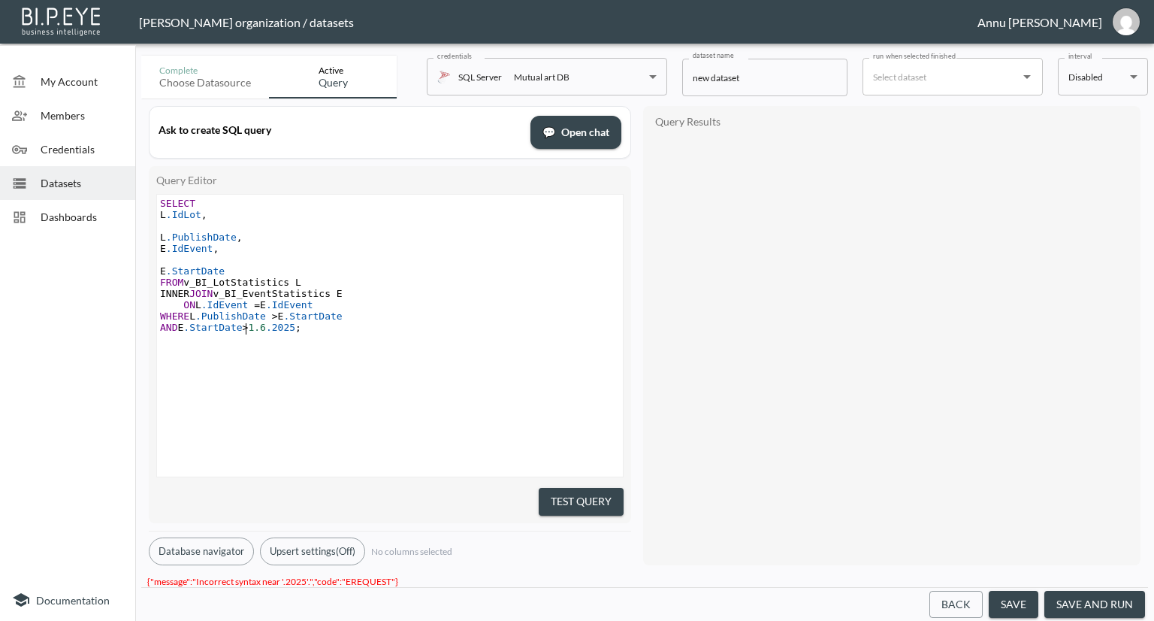
scroll to position [0, 0]
click at [248, 326] on span "1.6" at bounding box center [256, 327] width 17 height 11
type textarea "''"
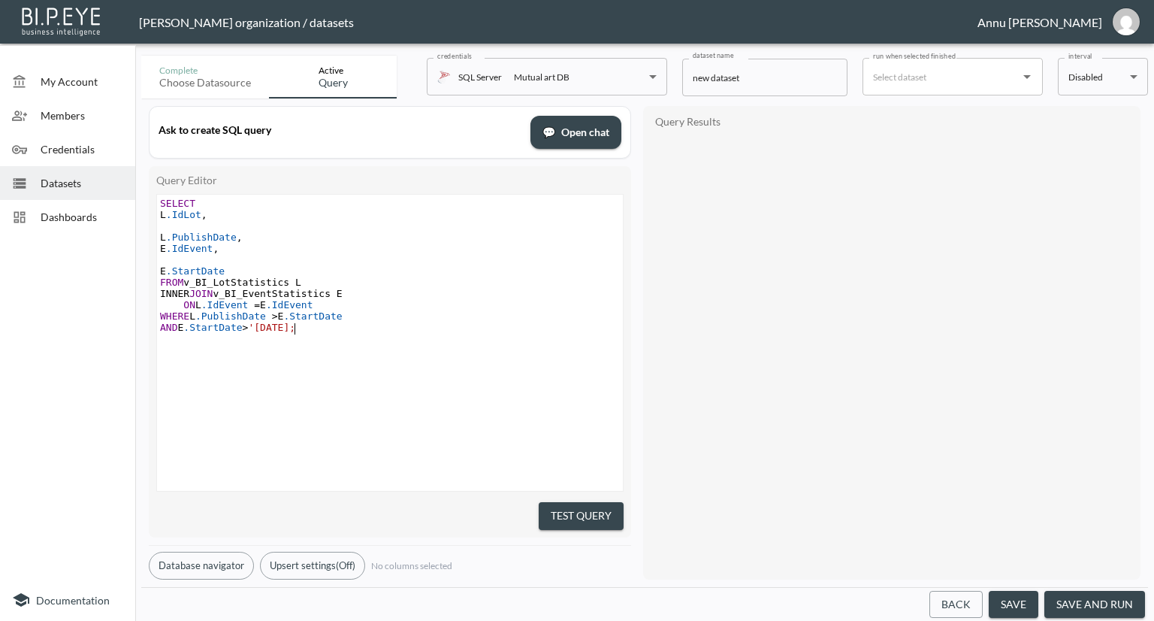
drag, startPoint x: 291, startPoint y: 326, endPoint x: 298, endPoint y: 322, distance: 7.7
click at [293, 326] on span "'1.6.2025;" at bounding box center [271, 327] width 47 height 11
type textarea "''"
drag, startPoint x: 595, startPoint y: 516, endPoint x: 598, endPoint y: 468, distance: 48.2
click at [595, 515] on button "Test Query" at bounding box center [581, 516] width 85 height 28
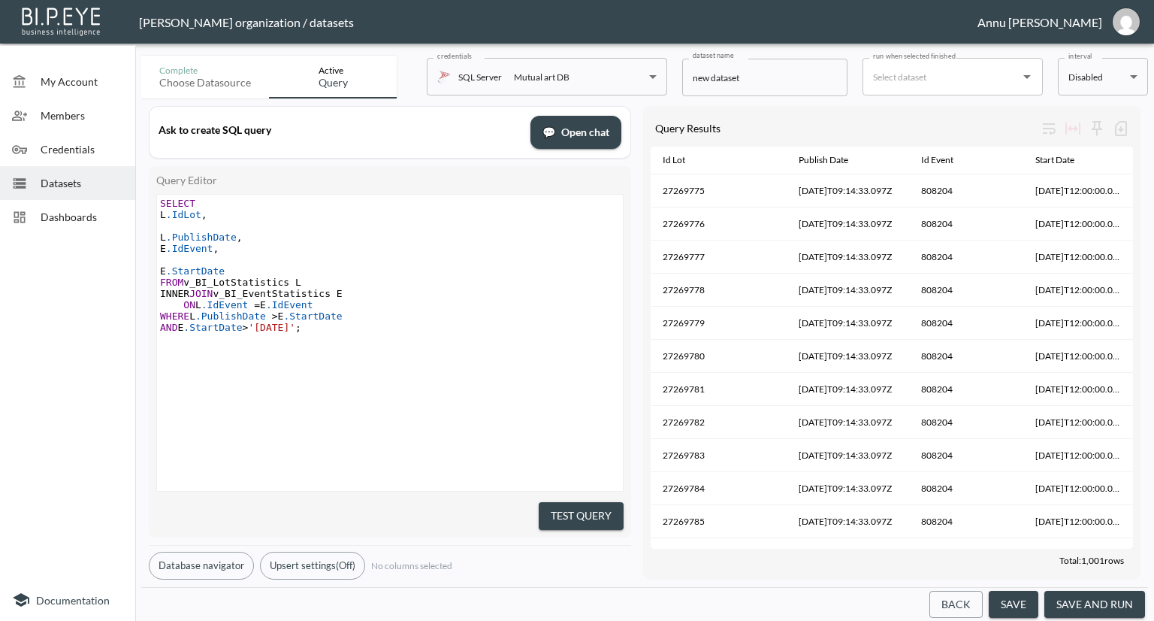
scroll to position [0, 0]
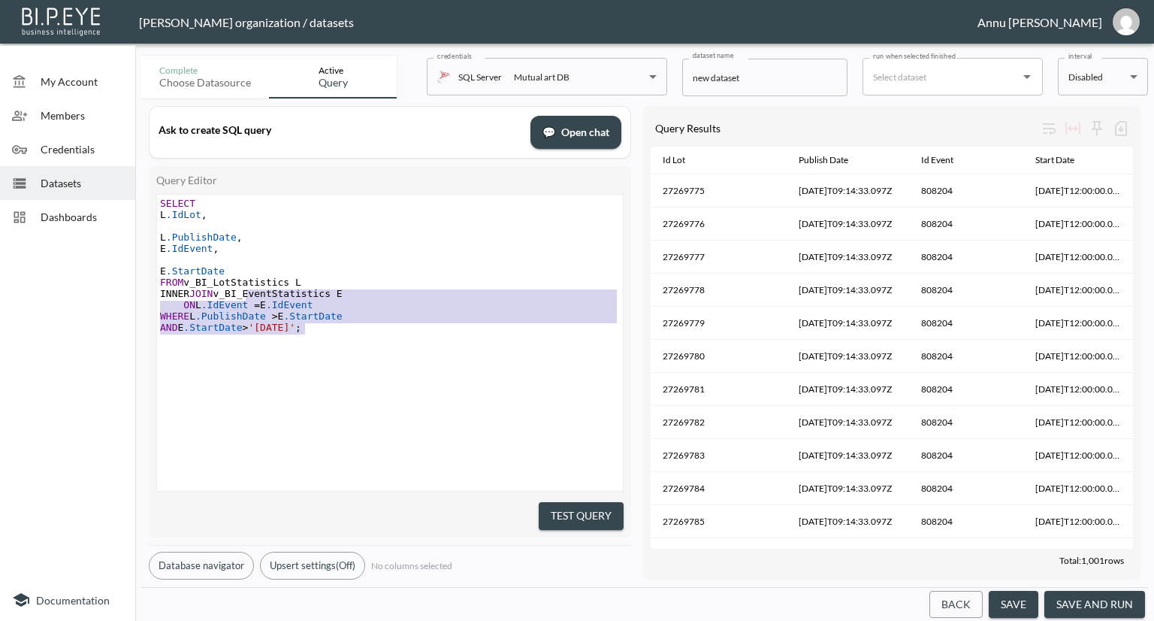
type textarea "SELECT L.IdLot, L.PublishDate, E.IdEvent, E.StartDate FROM v_BI_LotStatistics L…"
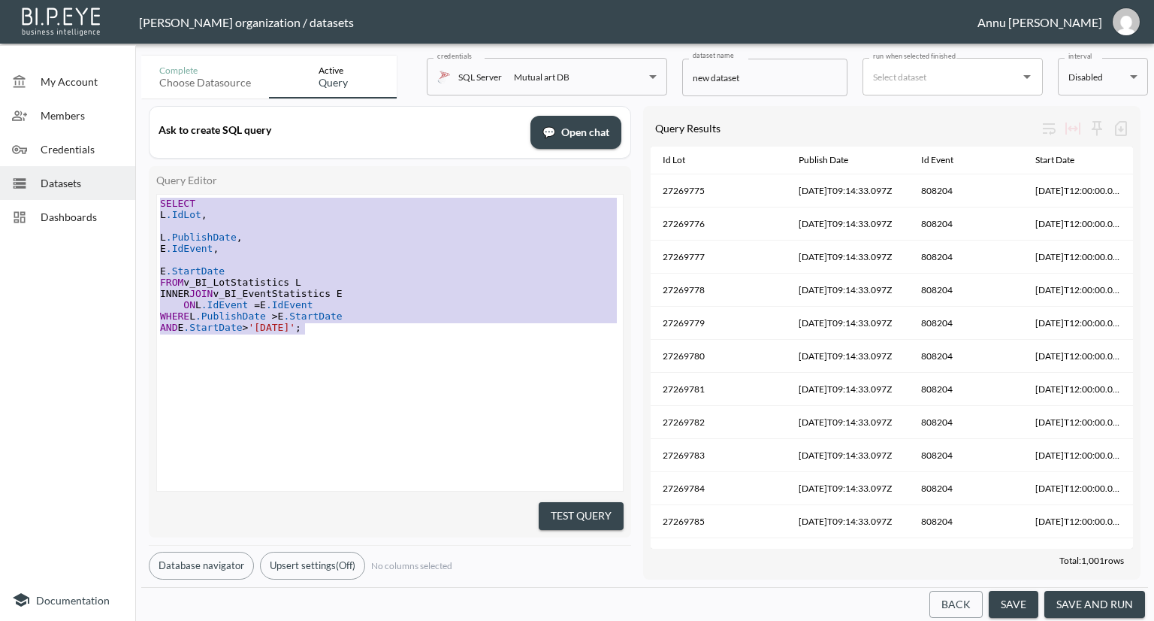
drag, startPoint x: 310, startPoint y: 332, endPoint x: 129, endPoint y: 159, distance: 250.2
click at [129, 159] on div "My Account Members Credentials Datasets Dashboards Documentation Complete Choos…" at bounding box center [577, 310] width 1154 height 621
click at [284, 297] on span "INNER JOIN v_BI_EventStatistics E" at bounding box center [251, 293] width 183 height 11
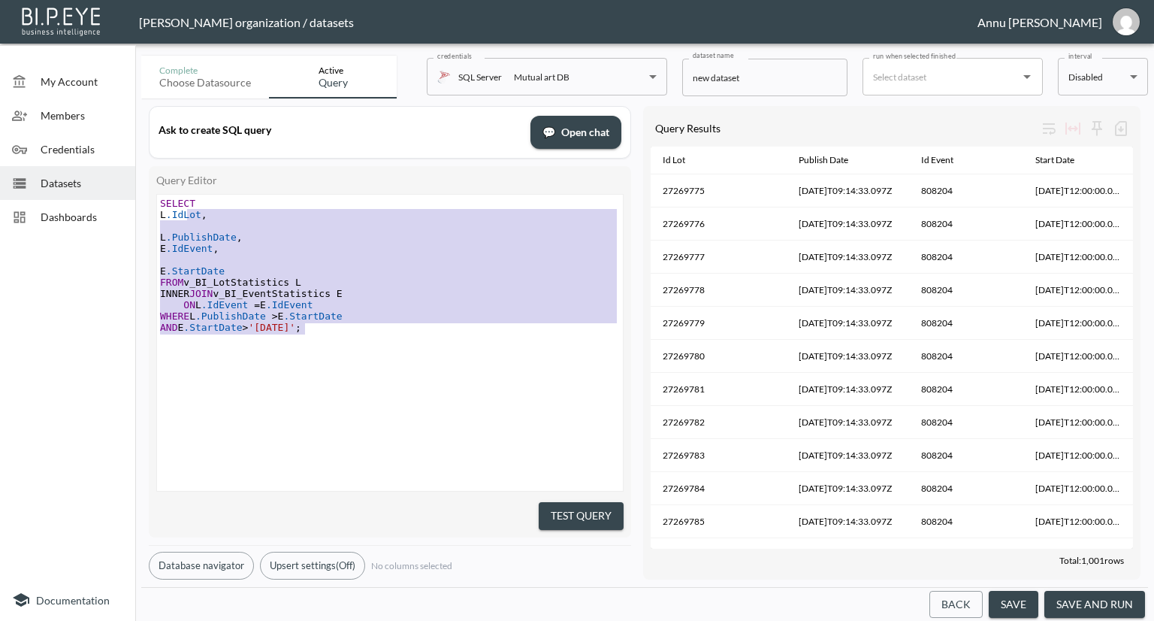
type textarea "SELECT L.IdLot, L.PublishDate, E.IdEvent, E.StartDate FROM v_BI_LotStatistics L…"
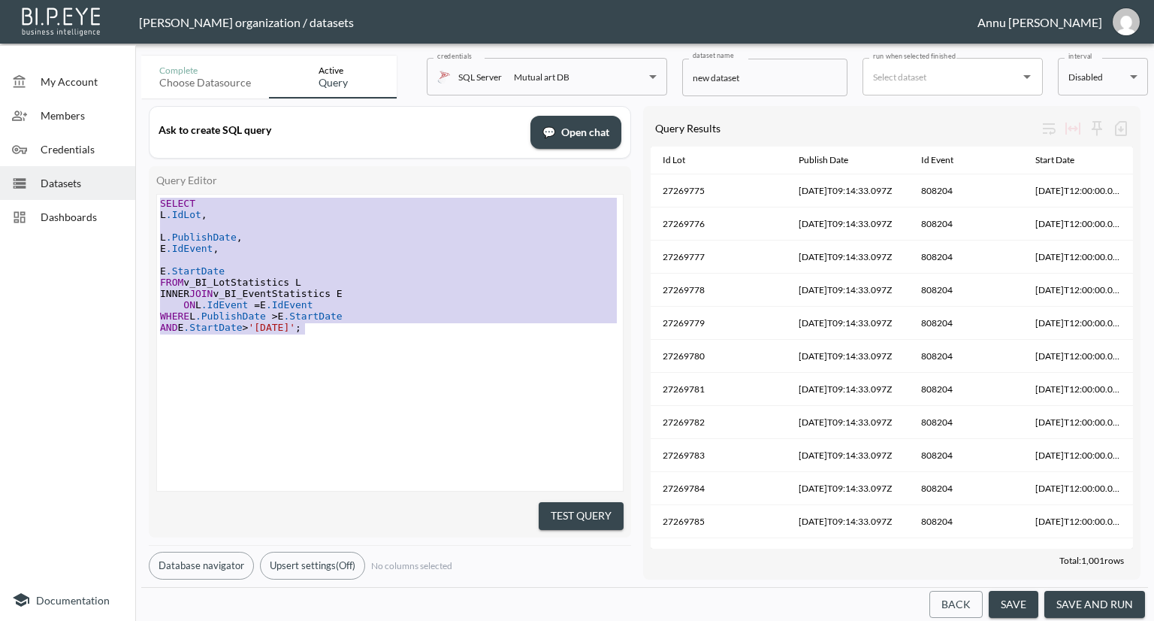
drag, startPoint x: 323, startPoint y: 333, endPoint x: 156, endPoint y: 144, distance: 252.2
click at [156, 144] on div "Ask to create SQL query 💬 Open chat Query Editor SELECT L.IdLot, L.PublishDate,…" at bounding box center [390, 342] width 482 height 473
paste textarea
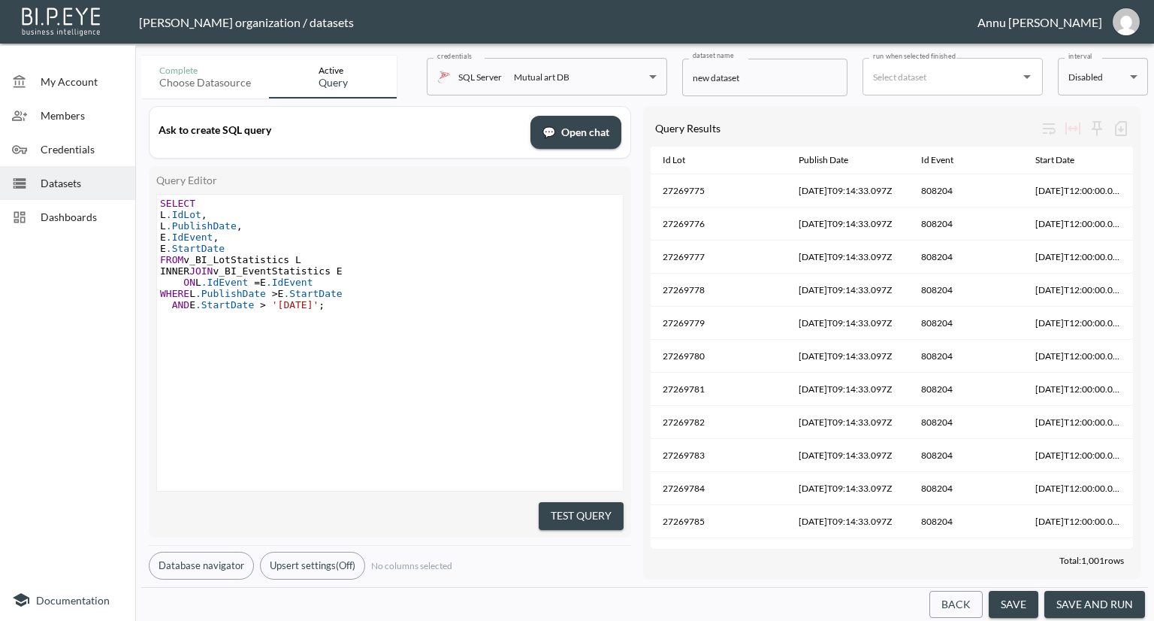
click at [454, 356] on div "x SELECT L .IdLot , L .PublishDate , E .IdEvent , E .StartDate FROM v_BI_LotSta…" at bounding box center [408, 362] width 503 height 334
click at [545, 508] on button "Test Query" at bounding box center [581, 516] width 85 height 28
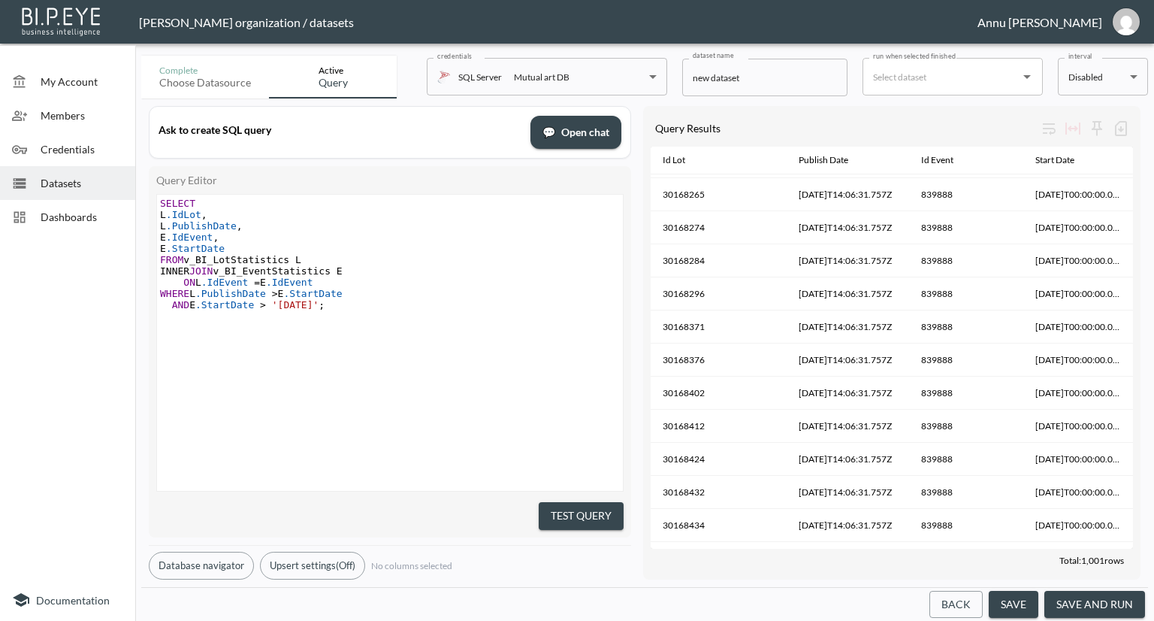
scroll to position [7888, 0]
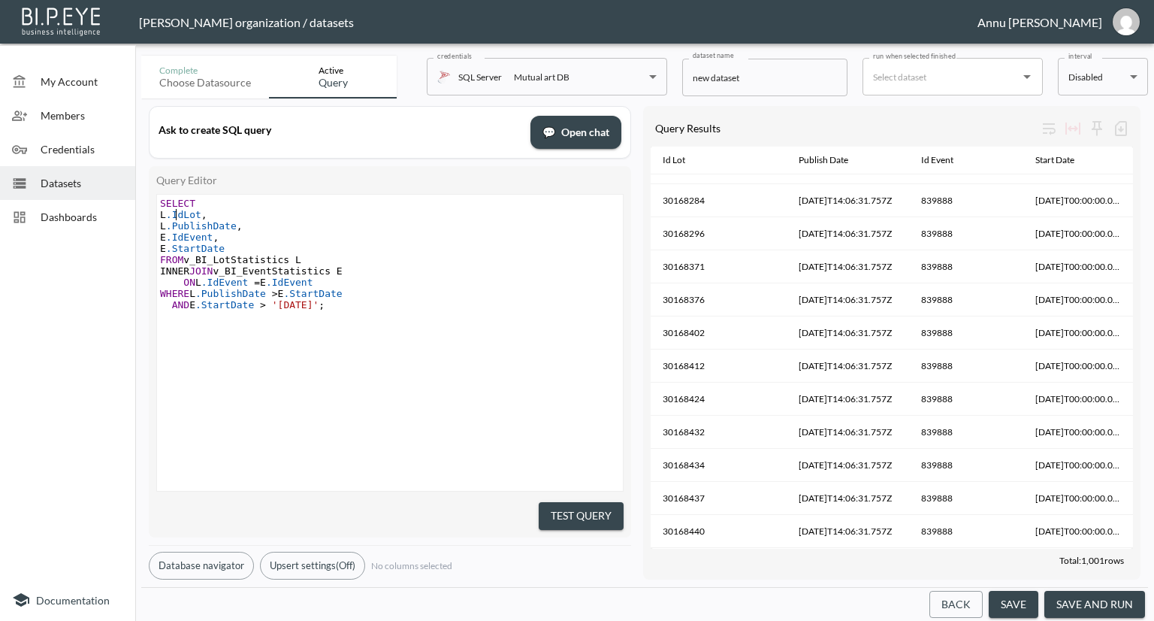
click at [174, 210] on span "L .IdLot ," at bounding box center [183, 214] width 47 height 11
type textarea "DISTINCT COUNT"
type textarea "X"
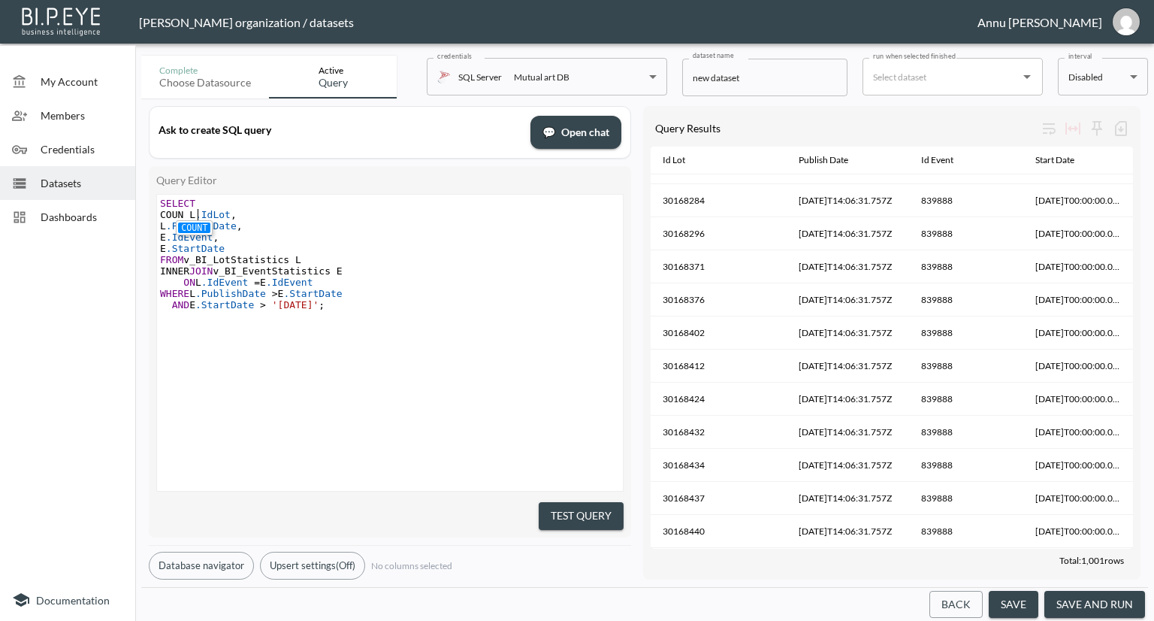
scroll to position [0, 26]
type textarea "COUNT(DISTINCT"
click at [301, 217] on span "," at bounding box center [304, 214] width 6 height 11
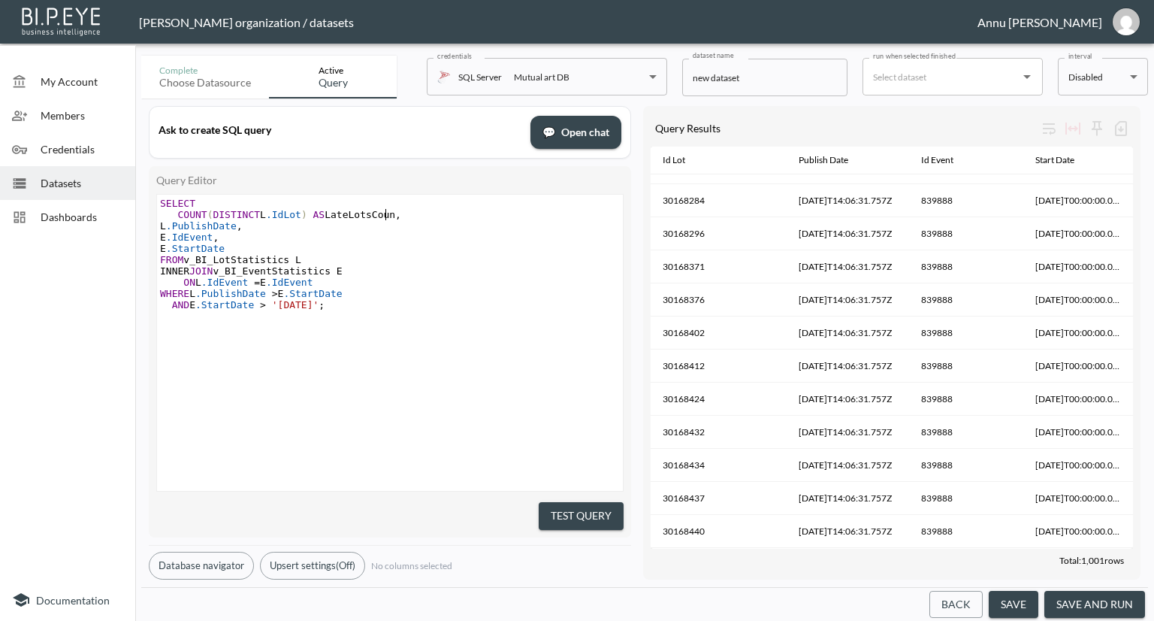
type textarea ") AS LateLotsCount"
click at [177, 238] on span "E .IdEvent ," at bounding box center [189, 236] width 59 height 11
type textarea "COUNT(Distinct"
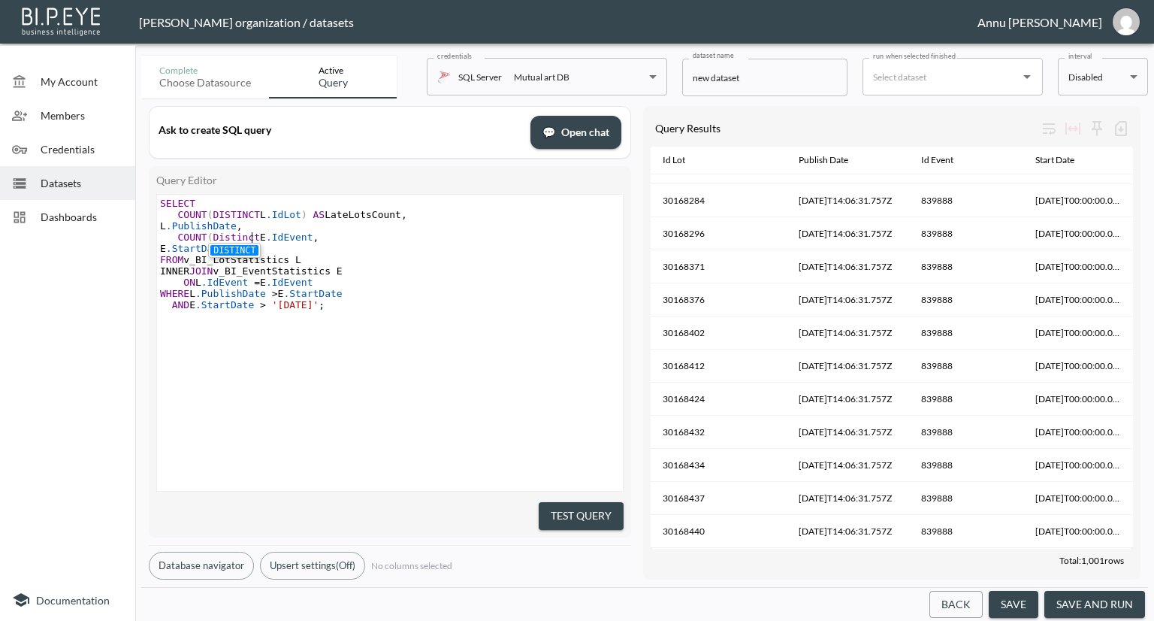
scroll to position [0, 76]
click at [313, 238] on span "," at bounding box center [316, 236] width 6 height 11
click at [313, 235] on span "," at bounding box center [316, 236] width 6 height 11
type textarea ") AS LateEventsCount"
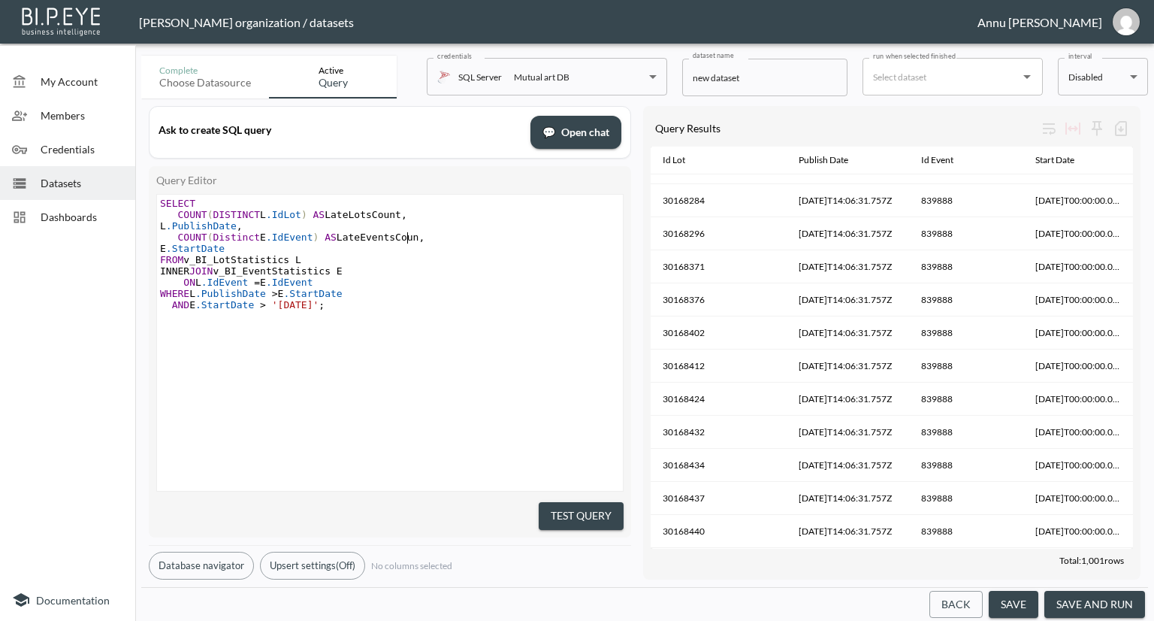
scroll to position [0, 109]
type textarea "L.PublishDate,"
drag, startPoint x: 257, startPoint y: 225, endPoint x: 174, endPoint y: 222, distance: 82.7
click at [174, 222] on pre "L .PublishDate ," at bounding box center [392, 225] width 470 height 11
type textarea "E.StartDate"
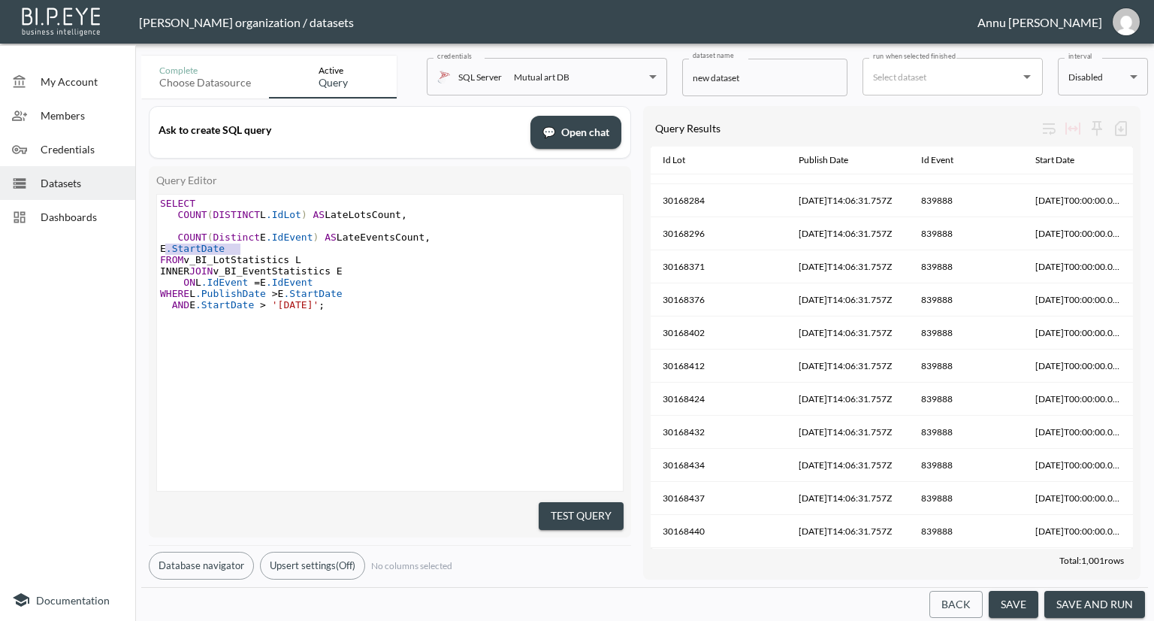
drag, startPoint x: 243, startPoint y: 251, endPoint x: 168, endPoint y: 254, distance: 75.9
click at [168, 254] on div "SELECT COUNT ( DISTINCT L .IdLot ) AS LateLotsCount , COUNT ( Distinct E .IdEve…" at bounding box center [392, 265] width 470 height 135
click at [476, 359] on div "x SELECT COUNT ( DISTINCT L .IdLot ) AS LateLotsCount , COUNT ( Distinct E .IdE…" at bounding box center [408, 362] width 503 height 334
click at [565, 509] on button "Test Query" at bounding box center [581, 516] width 85 height 28
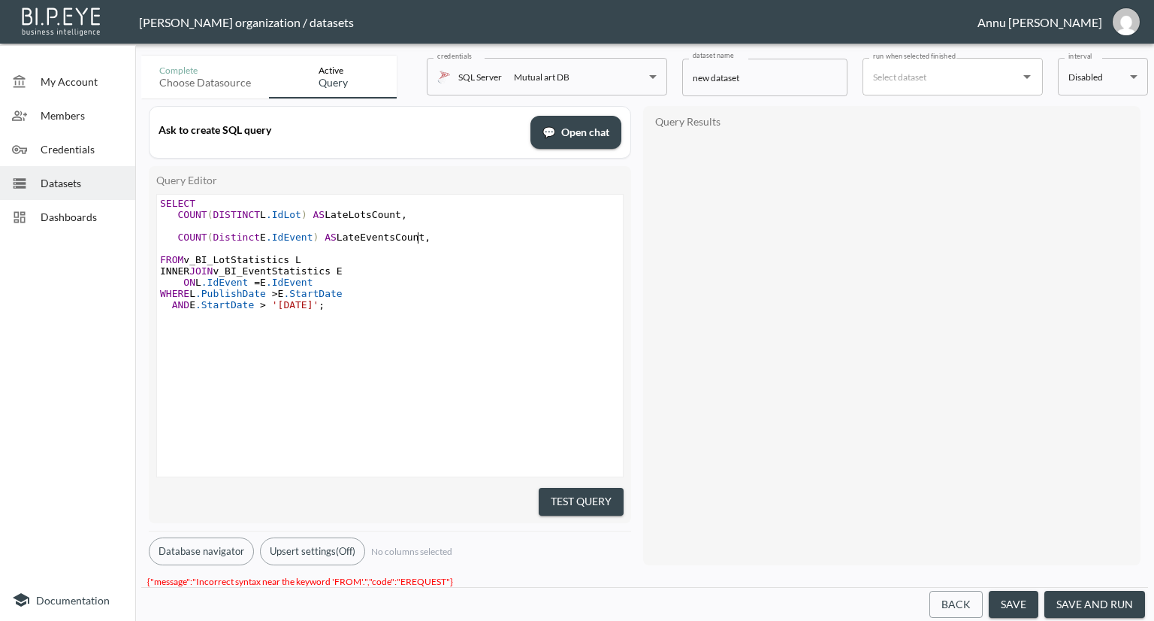
scroll to position [0, 0]
click at [422, 235] on pre "COUNT ( Distinct E .IdEvent ) AS LateEventsCount ," at bounding box center [392, 236] width 470 height 11
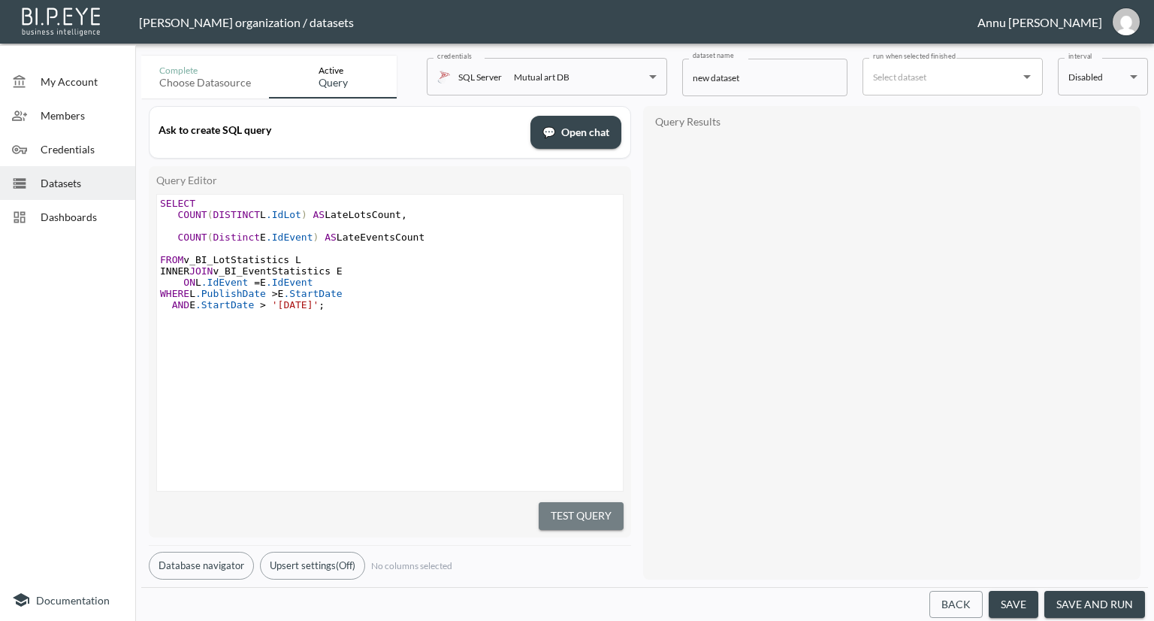
click at [577, 513] on button "Test Query" at bounding box center [581, 516] width 85 height 28
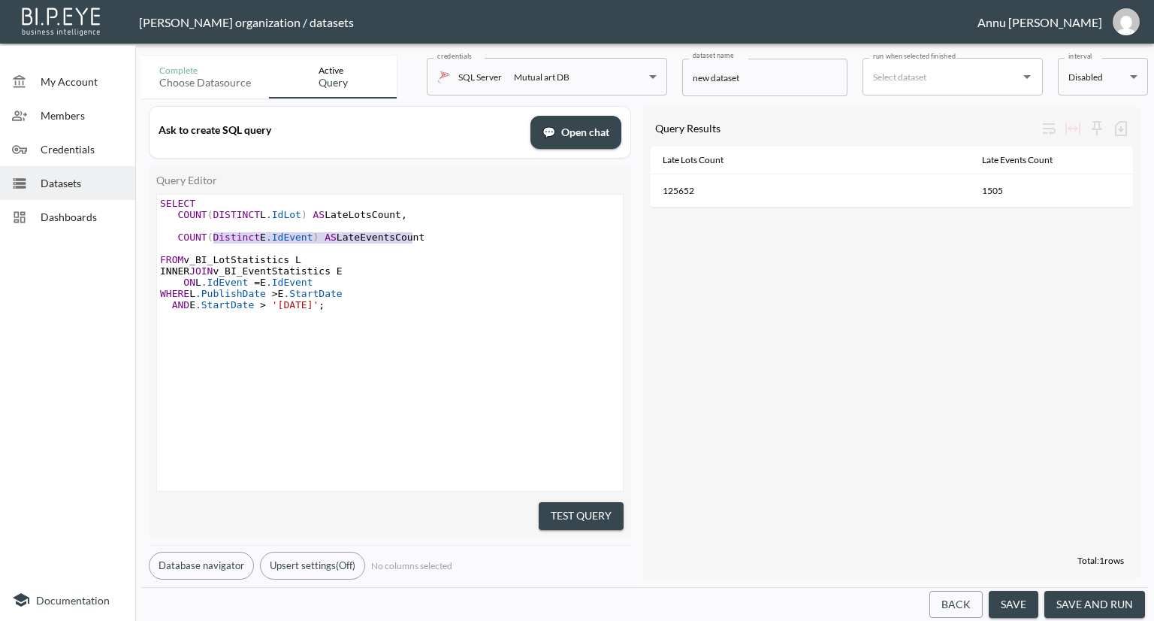
type textarea "COUNT(Distinct E.IdEvent) AS LateEventsCount"
drag, startPoint x: 420, startPoint y: 237, endPoint x: 160, endPoint y: 239, distance: 259.9
click at [160, 239] on pre "COUNT ( Distinct E .IdEvent ) AS LateEventsCount" at bounding box center [392, 236] width 470 height 11
click at [593, 510] on button "Test Query" at bounding box center [581, 516] width 85 height 28
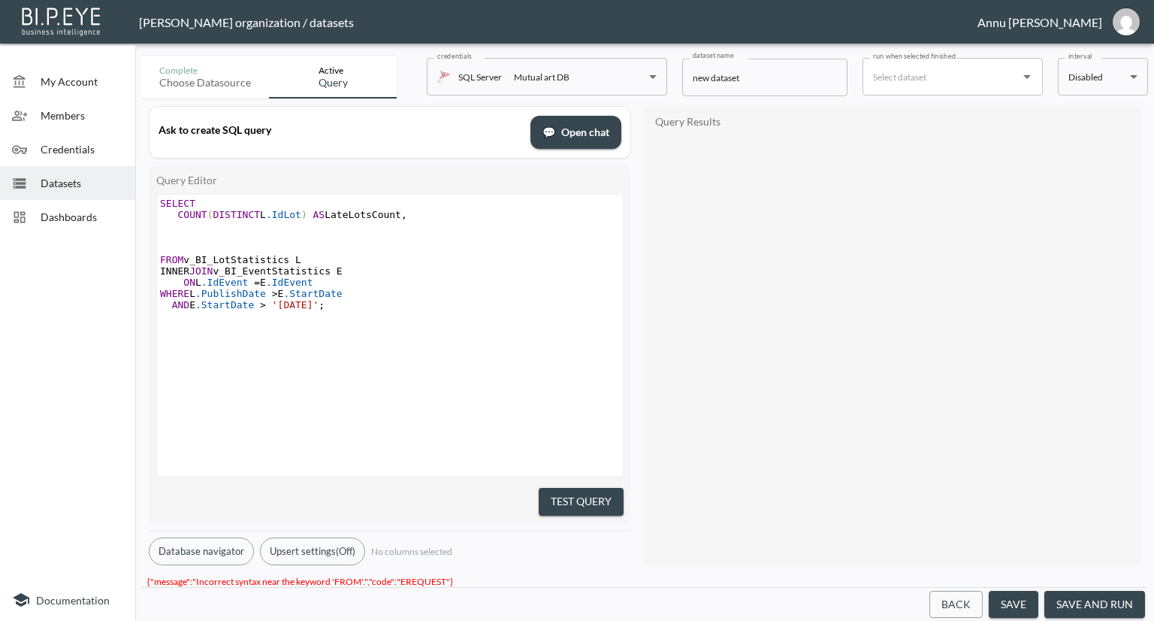
click at [401, 217] on pre "COUNT ( DISTINCT L .IdLot ) AS LateLotsCount ," at bounding box center [392, 214] width 470 height 11
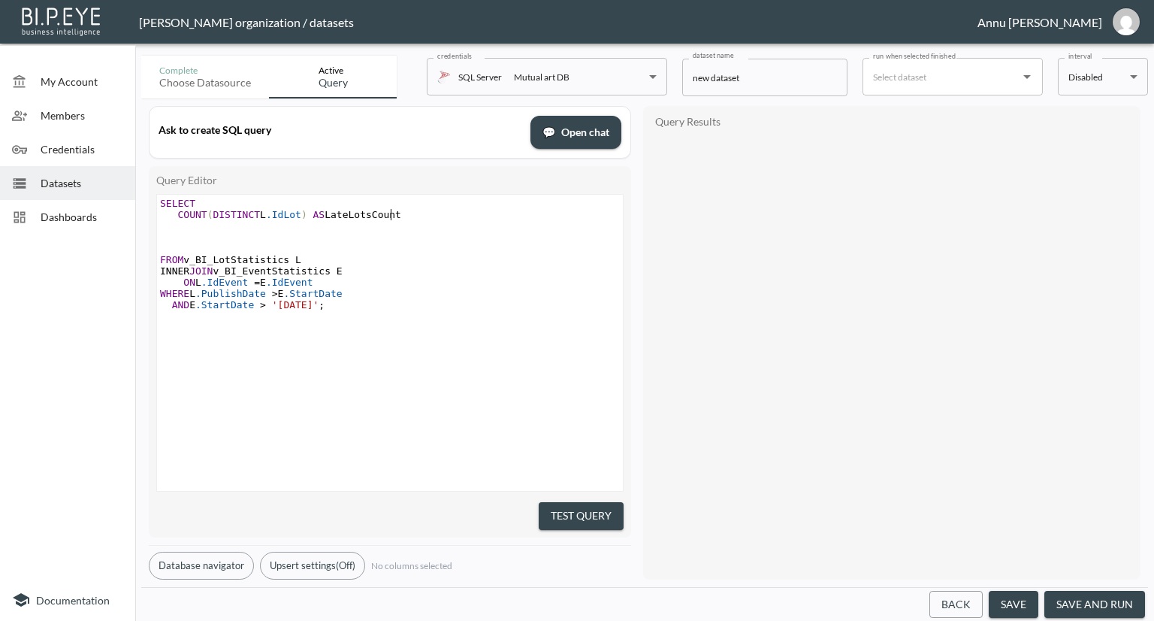
click at [567, 505] on button "Test Query" at bounding box center [581, 516] width 85 height 28
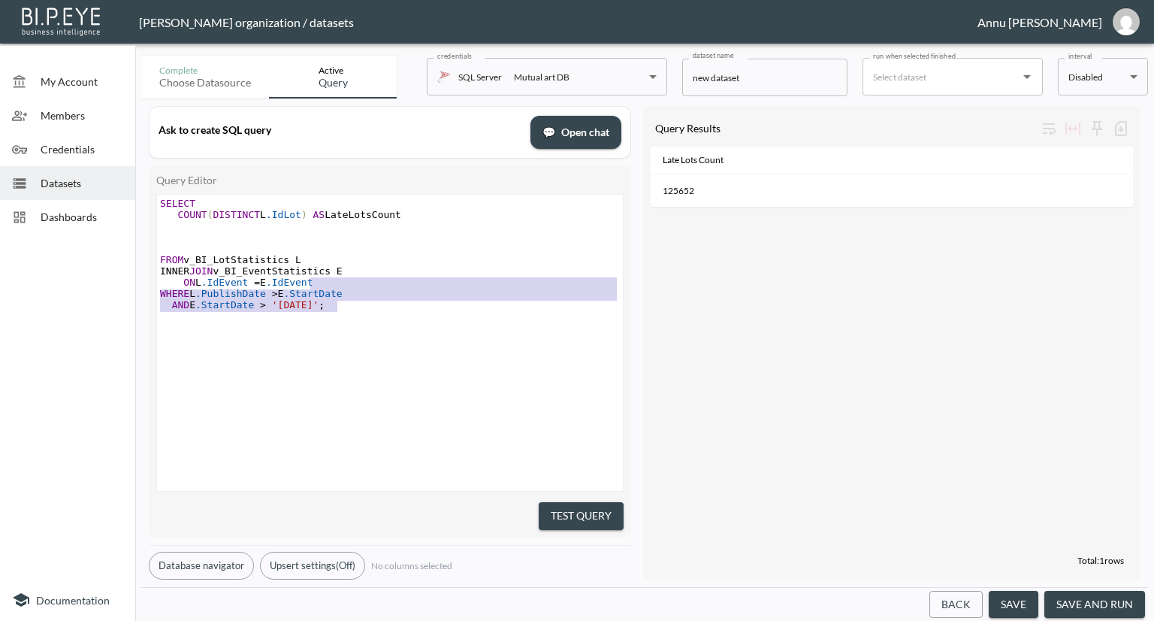
type textarea "SELECT COUNT(DISTINCT L.IdLot) AS LateLotsCount FROM v_BI_LotStatistics L INNER…"
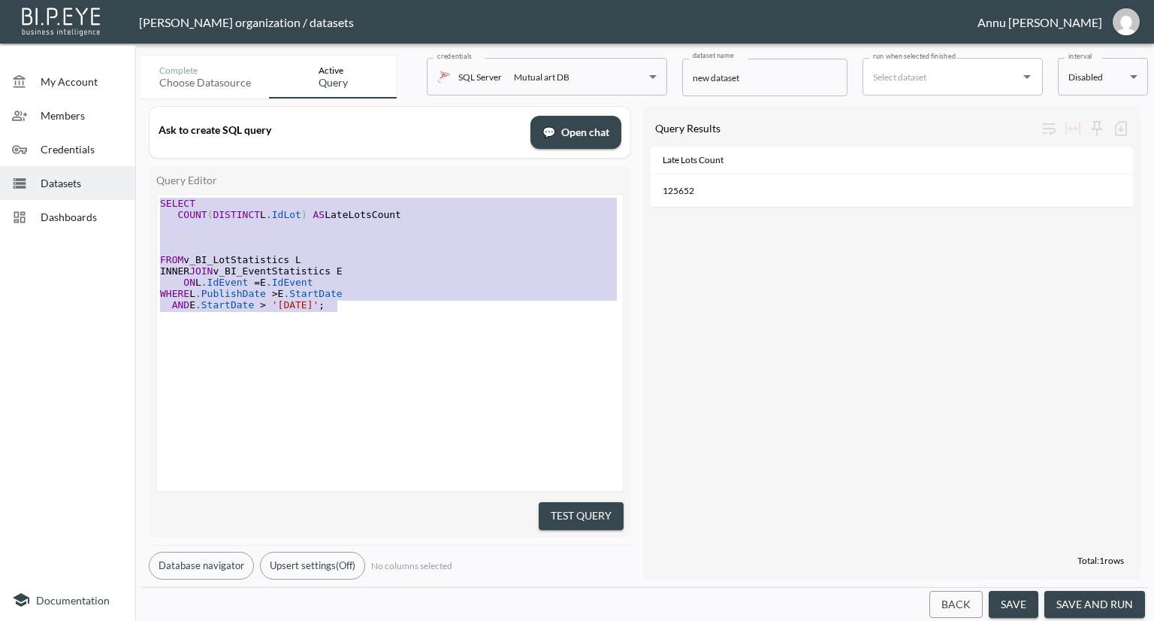
drag, startPoint x: 360, startPoint y: 307, endPoint x: 120, endPoint y: 171, distance: 275.5
click at [120, 171] on div "My Account Members Credentials Datasets Dashboards Documentation Complete Choos…" at bounding box center [577, 310] width 1154 height 621
paste textarea
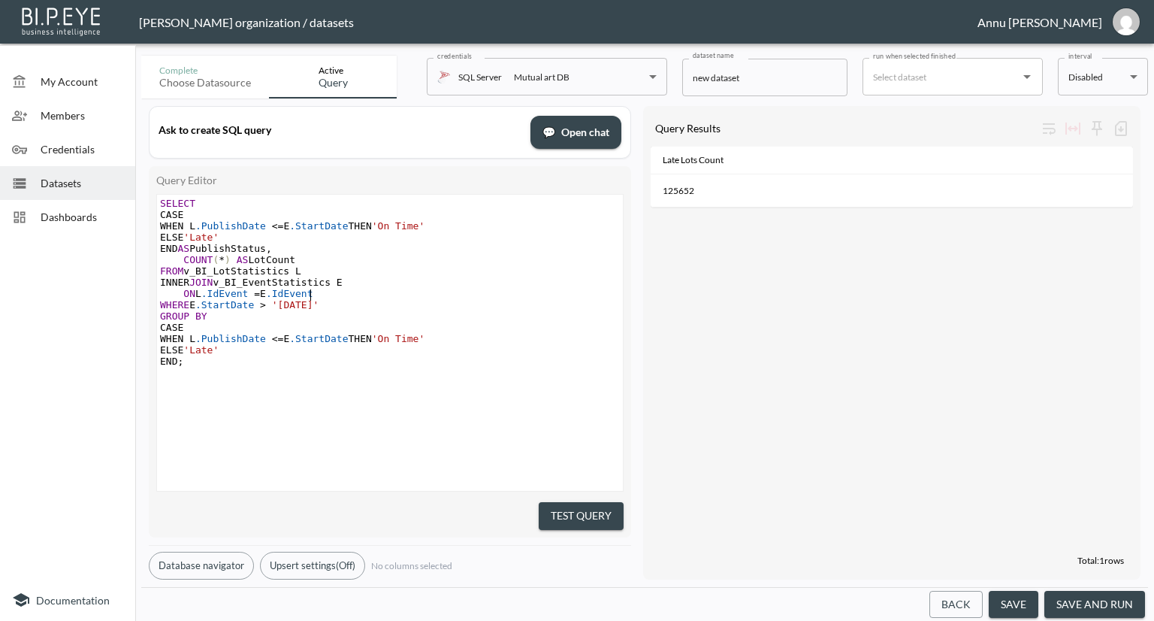
click at [485, 291] on pre "ON L .IdEvent = E .IdEvent" at bounding box center [392, 293] width 470 height 11
drag, startPoint x: 573, startPoint y: 506, endPoint x: 601, endPoint y: 439, distance: 72.4
click at [572, 506] on button "Test Query" at bounding box center [581, 516] width 85 height 28
type textarea "SELECT CASE WHEN L.PublishDate <= E.StartDate THEN 'On Time' ELSE 'Late' END AS…"
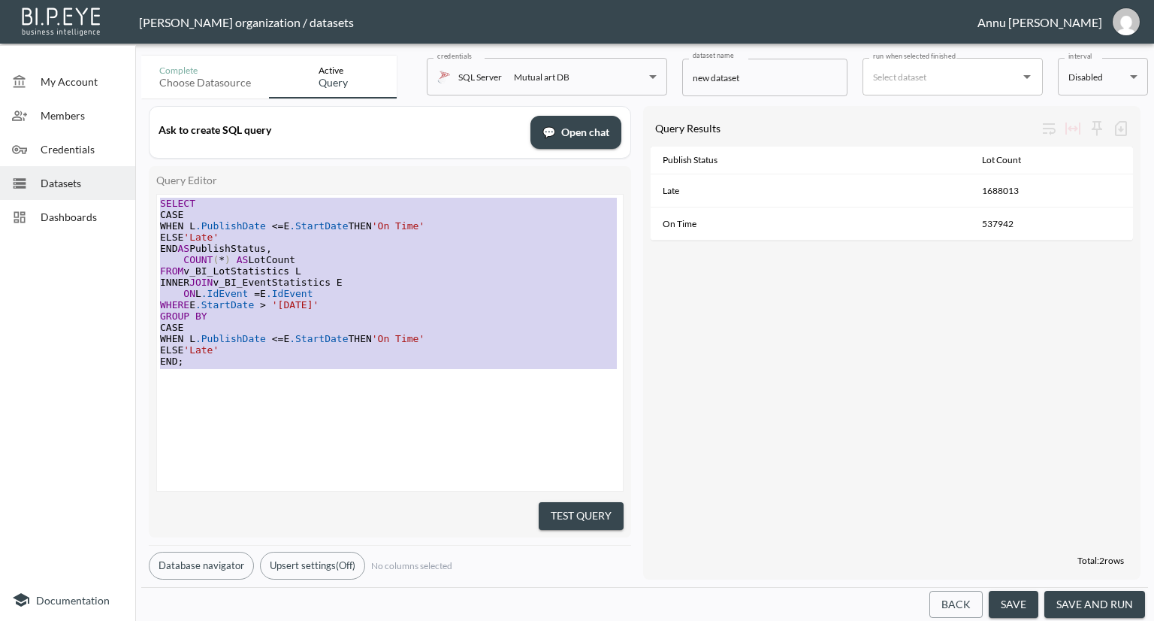
drag, startPoint x: 248, startPoint y: 373, endPoint x: 75, endPoint y: 154, distance: 278.6
click at [75, 154] on div "My Account Members Credentials Datasets Dashboards Documentation Complete Choos…" at bounding box center [577, 310] width 1154 height 621
paste textarea
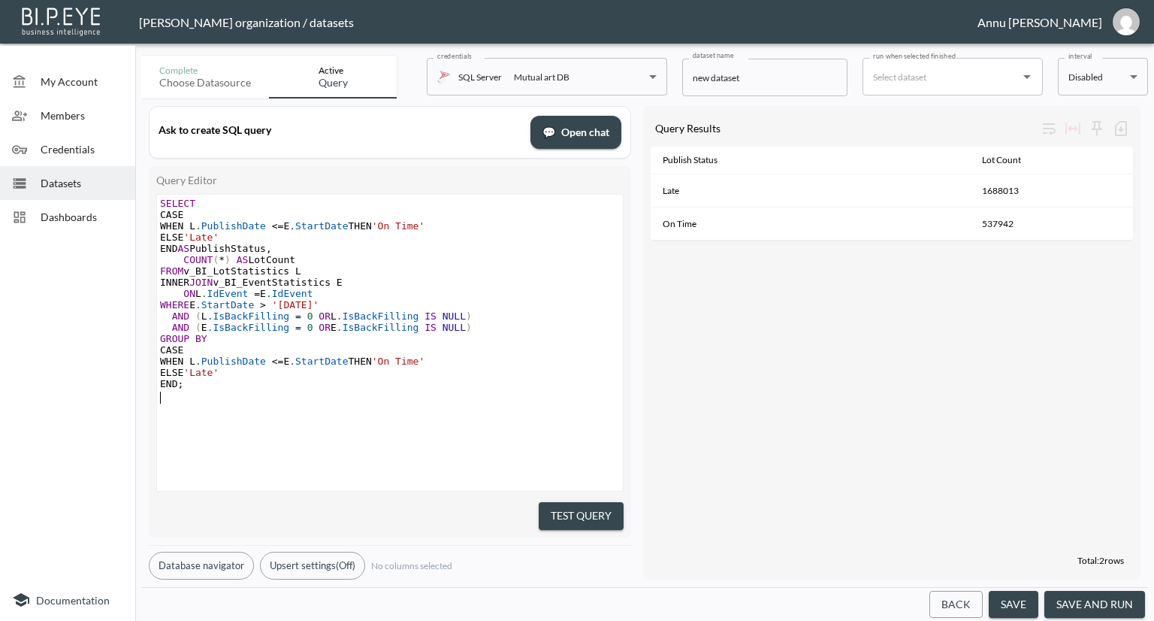
type textarea "SELECT CASE WHEN L.PublishDate <= E.StartDate THEN 'On Time' ELSE 'Late' END AS…"
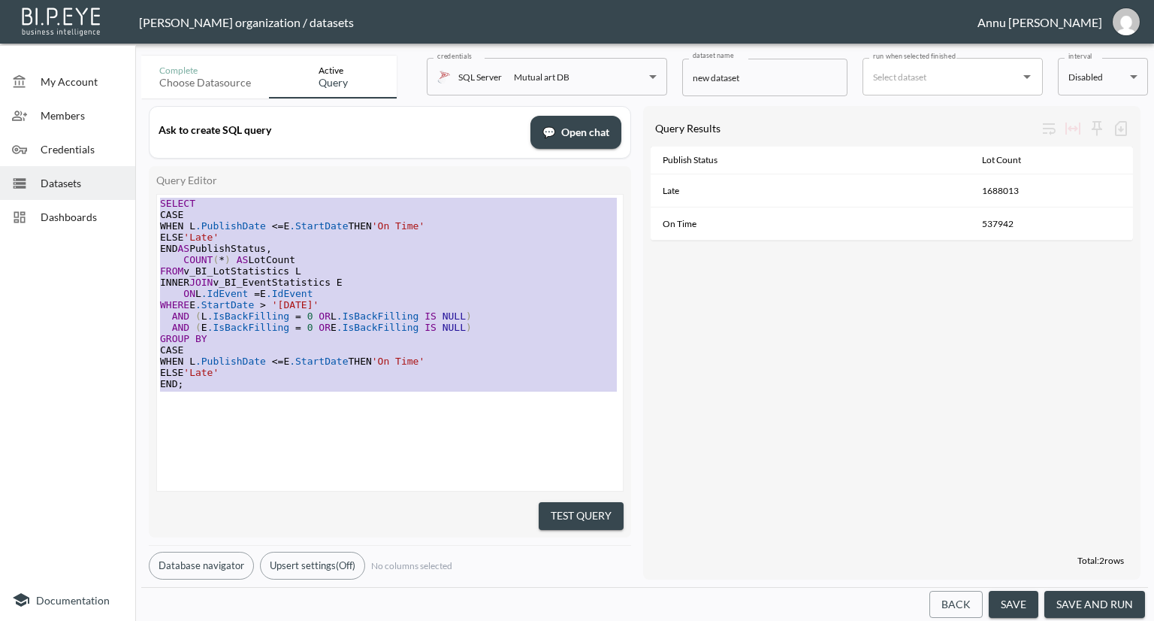
drag, startPoint x: 216, startPoint y: 397, endPoint x: 120, endPoint y: 118, distance: 294.8
click at [120, 118] on div "My Account Members Credentials Datasets Dashboards Documentation Complete Choos…" at bounding box center [577, 310] width 1154 height 621
paste textarea
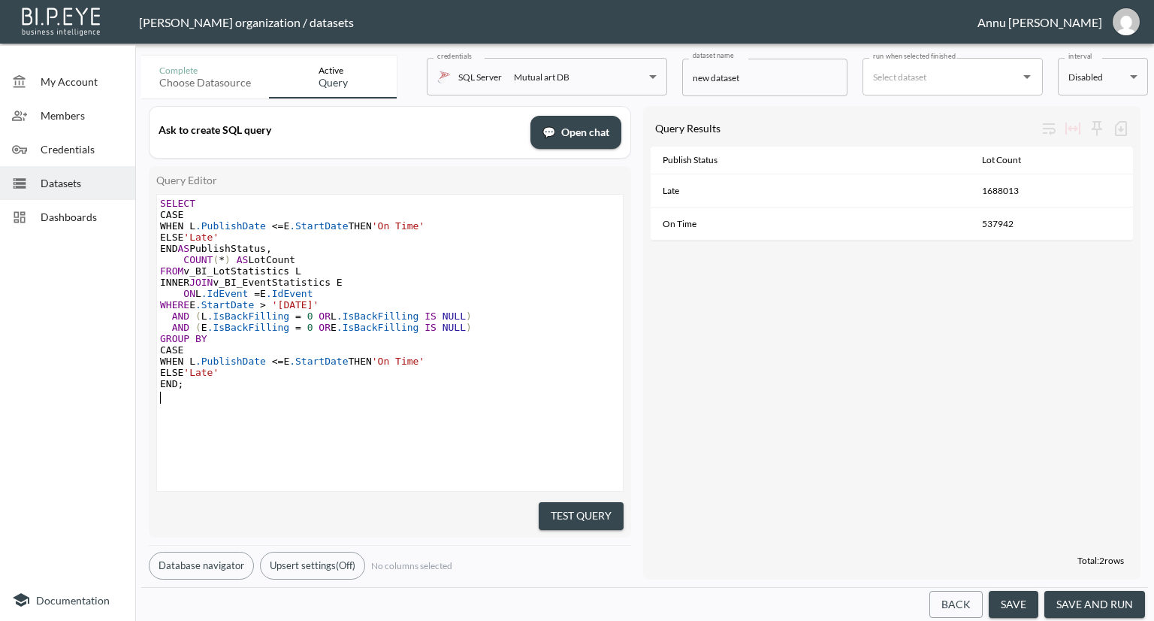
click at [325, 402] on pre "​" at bounding box center [392, 405] width 470 height 11
click at [244, 319] on span ".IsBackFilling" at bounding box center [248, 315] width 83 height 11
type textarea "f"
click at [244, 331] on span ".IsBackFilling" at bounding box center [248, 327] width 83 height 11
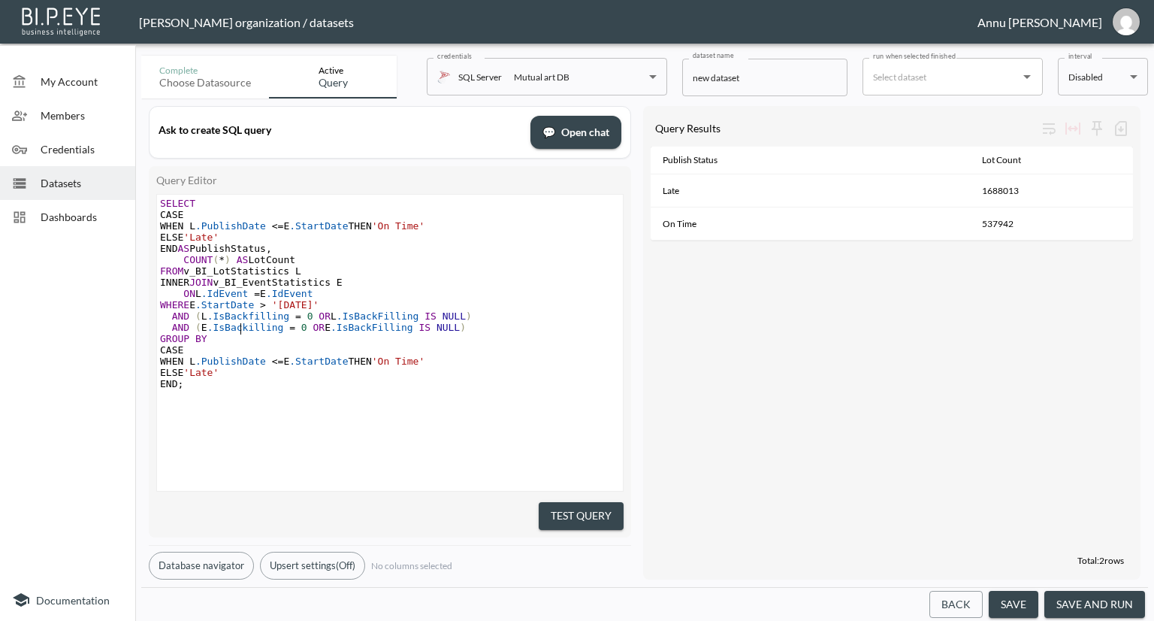
type textarea "f"
click at [382, 412] on pre "​" at bounding box center [392, 405] width 470 height 11
click at [581, 505] on button "Test Query" at bounding box center [581, 516] width 85 height 28
type textarea "OR L.IsBackFilling IS NULL"
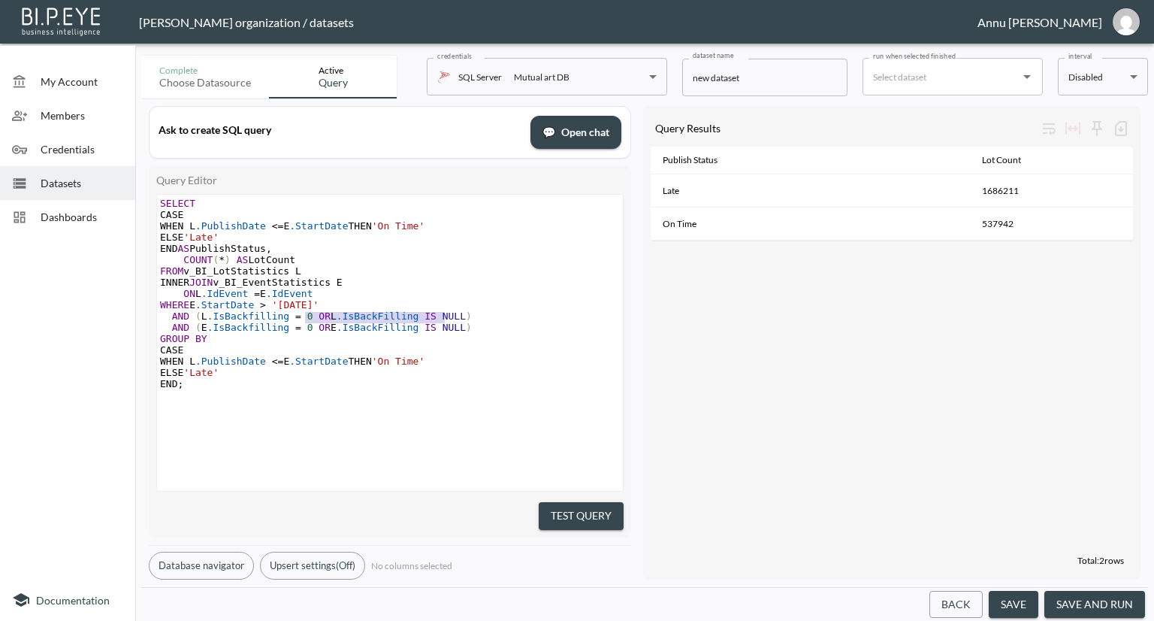
drag, startPoint x: 445, startPoint y: 317, endPoint x: 306, endPoint y: 319, distance: 139.0
click at [306, 319] on span "AND ( L .IsBackfilling = 0 OR L .IsBackFilling IS NULL )" at bounding box center [316, 315] width 312 height 11
type textarea "OR E.IsBackFilling IS NUL"
drag, startPoint x: 442, startPoint y: 328, endPoint x: 305, endPoint y: 328, distance: 136.7
click at [305, 328] on span "AND ( E .IsBackfilling = 0 OR E .IsBackFilling IS NULL )" at bounding box center [316, 327] width 312 height 11
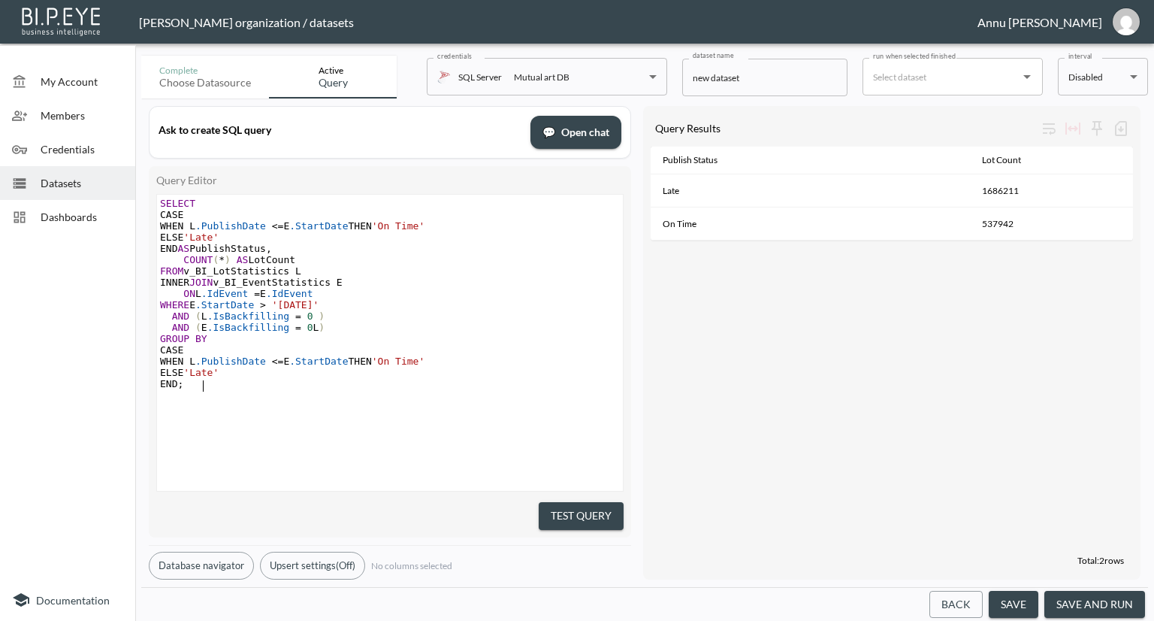
click at [355, 389] on pre "END ;" at bounding box center [392, 383] width 470 height 11
click at [319, 328] on span ")" at bounding box center [322, 327] width 6 height 11
click at [545, 506] on button "Test Query" at bounding box center [581, 516] width 85 height 28
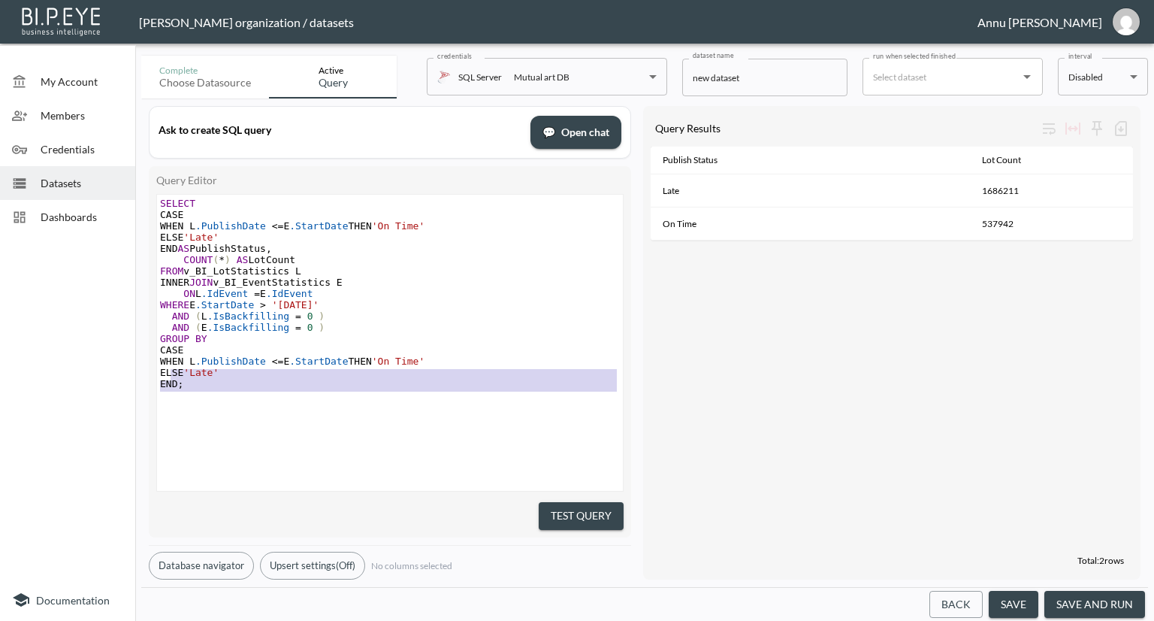
type textarea "SELECT CASE WHEN L.PublishDate <= E.StartDate THEN 'On Time' ELSE 'Late' END AS…"
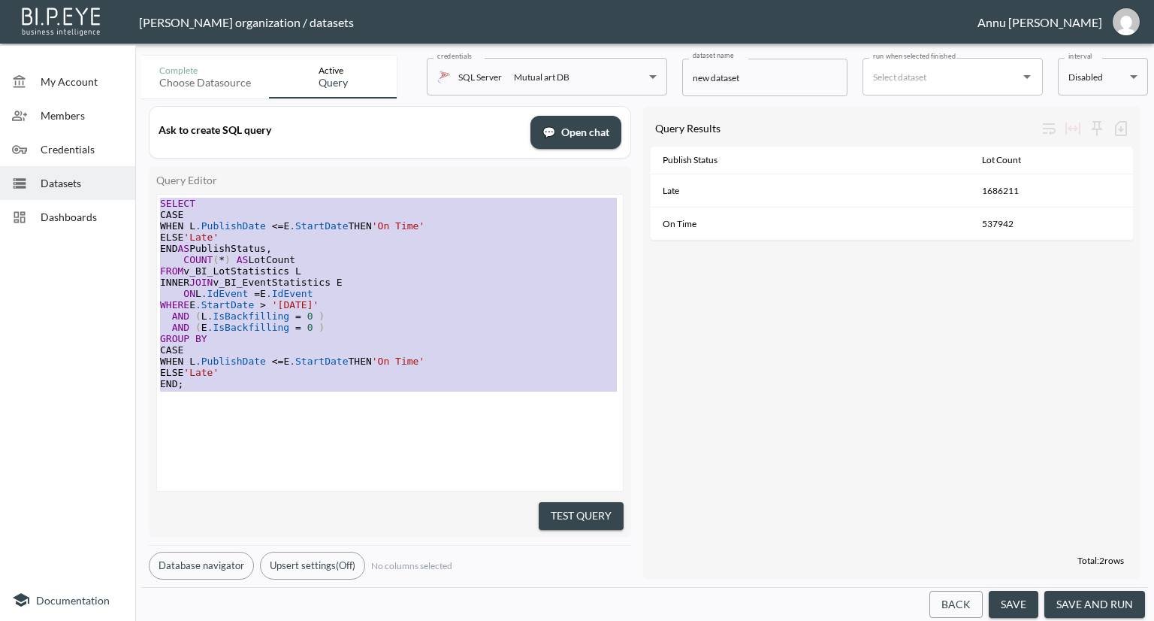
drag, startPoint x: 232, startPoint y: 393, endPoint x: 138, endPoint y: 149, distance: 261.6
click at [138, 149] on div "Complete Choose datasource Active Query credentials SQL Server Mutual art DB 82…" at bounding box center [644, 335] width 1019 height 571
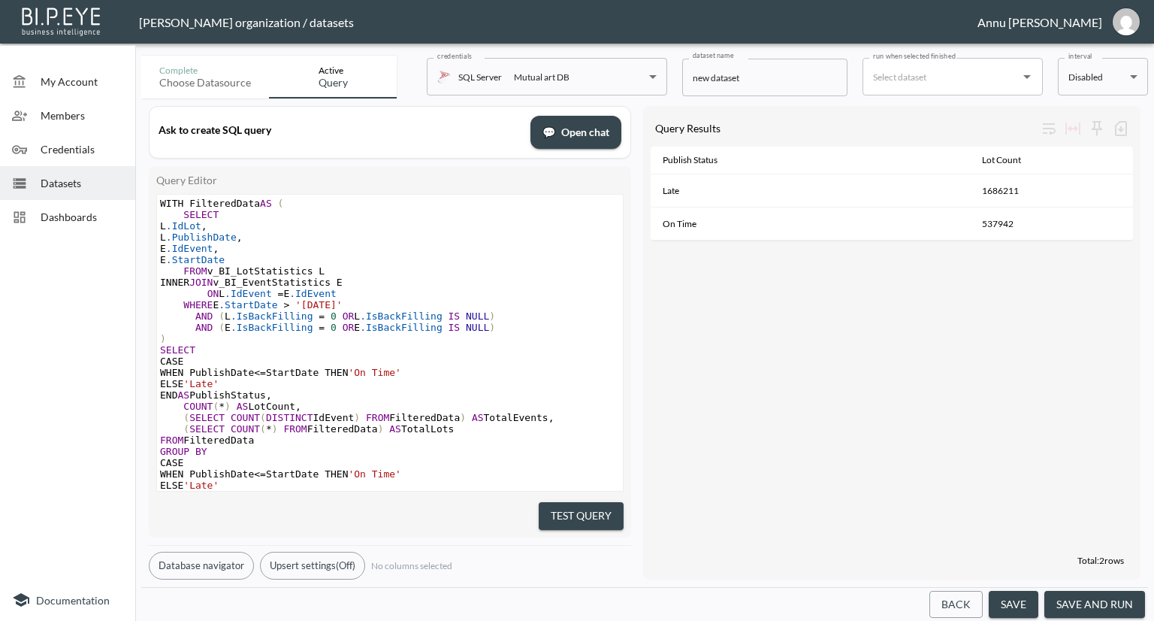
scroll to position [43, 0]
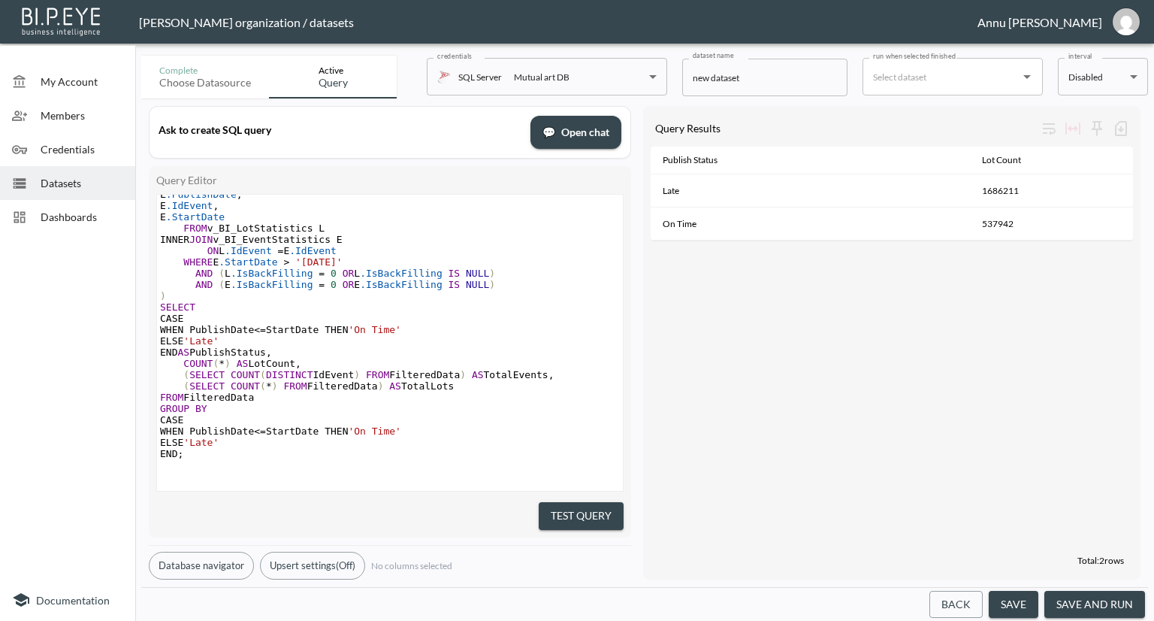
click at [548, 503] on button "Test Query" at bounding box center [581, 516] width 85 height 28
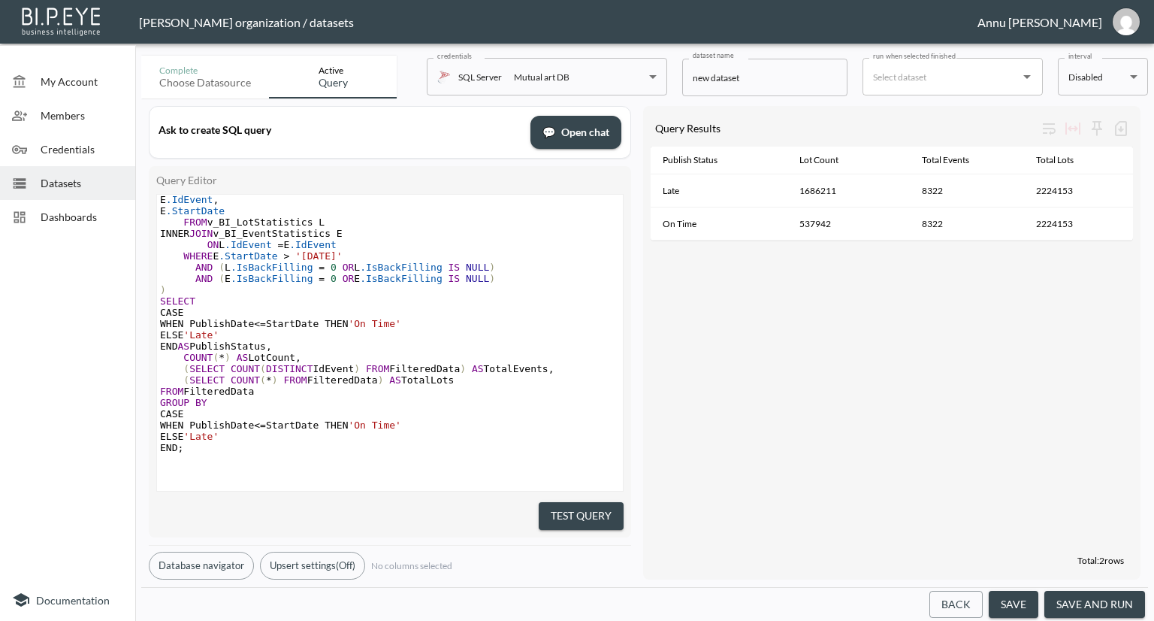
scroll to position [68, 0]
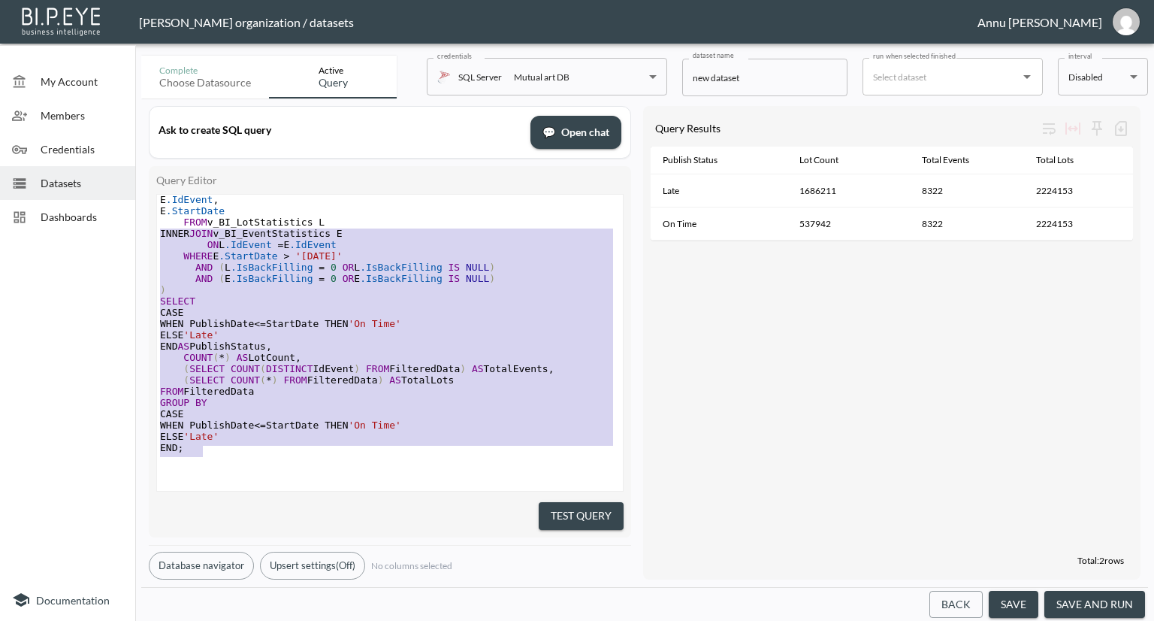
type textarea "WITH FilteredData AS ( SELECT L.IdLot, L.PublishDate, E.IdEvent, E.StartDate FR…"
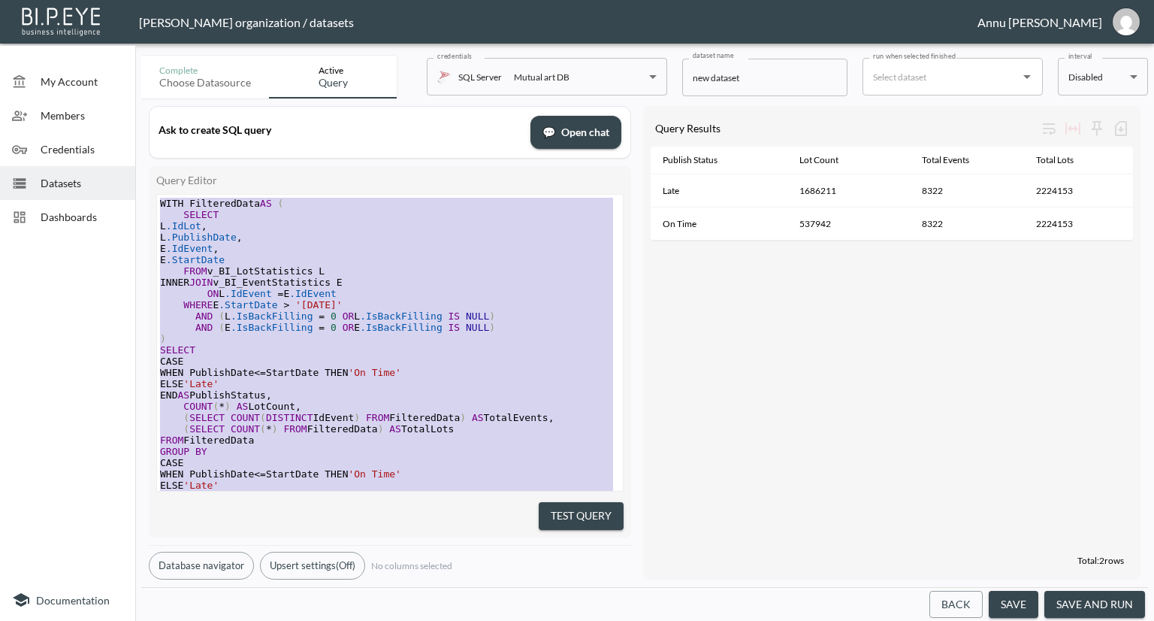
drag, startPoint x: 237, startPoint y: 435, endPoint x: 77, endPoint y: 114, distance: 358.5
click at [77, 114] on div "My Account Members Credentials Datasets Dashboards Documentation Complete Choos…" at bounding box center [577, 310] width 1154 height 621
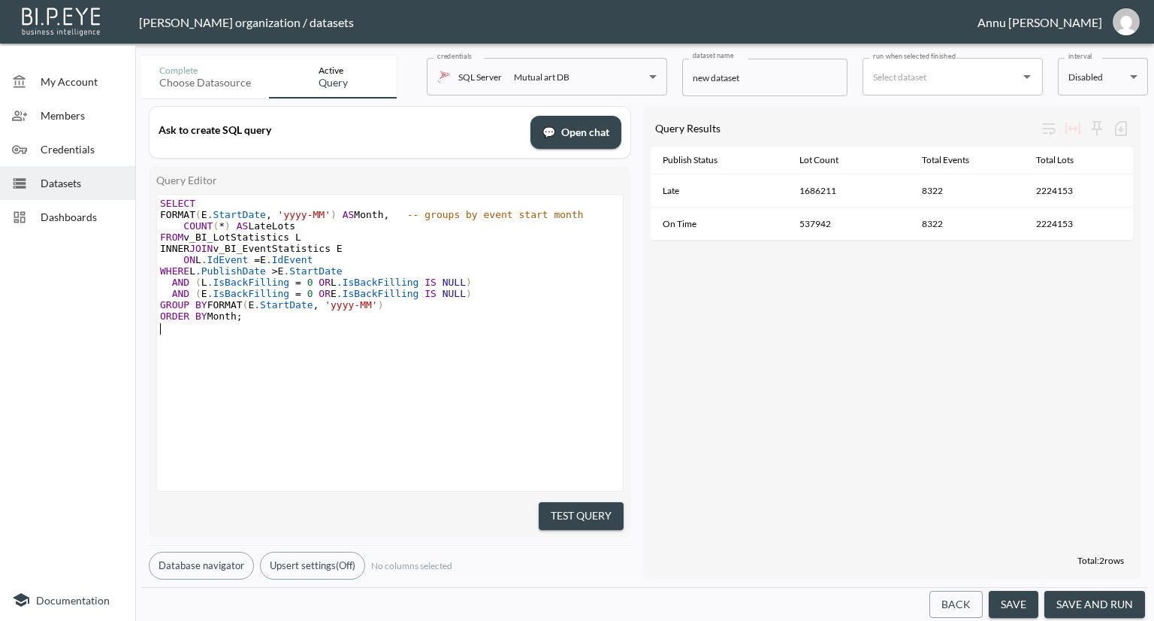
click at [580, 502] on button "Test Query" at bounding box center [581, 516] width 85 height 28
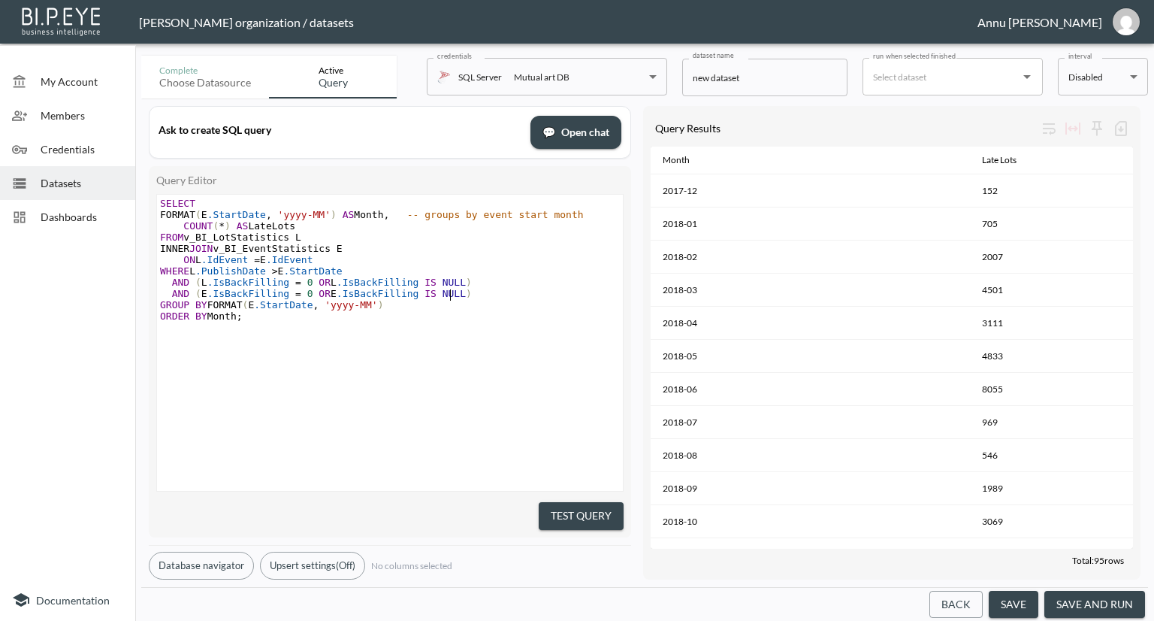
click at [466, 295] on pre "AND ( E .IsBackFilling = 0 OR E .IsBackFilling IS NULL )" at bounding box center [392, 293] width 470 height 11
type textarea "AND E.StartDte"
type textarea "ate>"
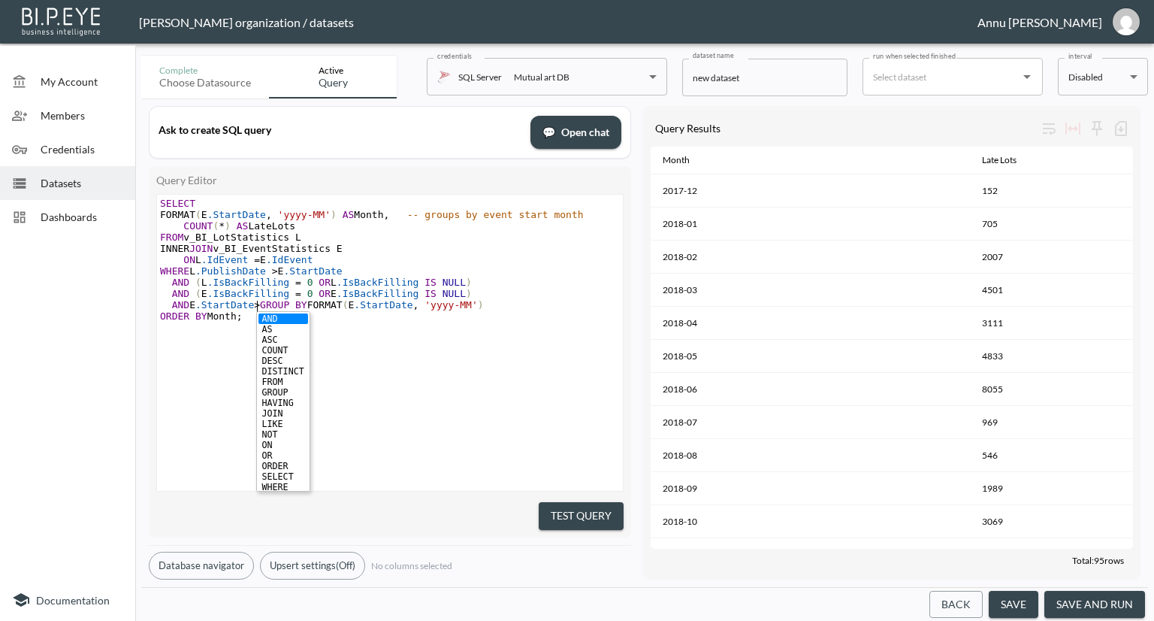
scroll to position [0, 0]
type textarea "1..25"
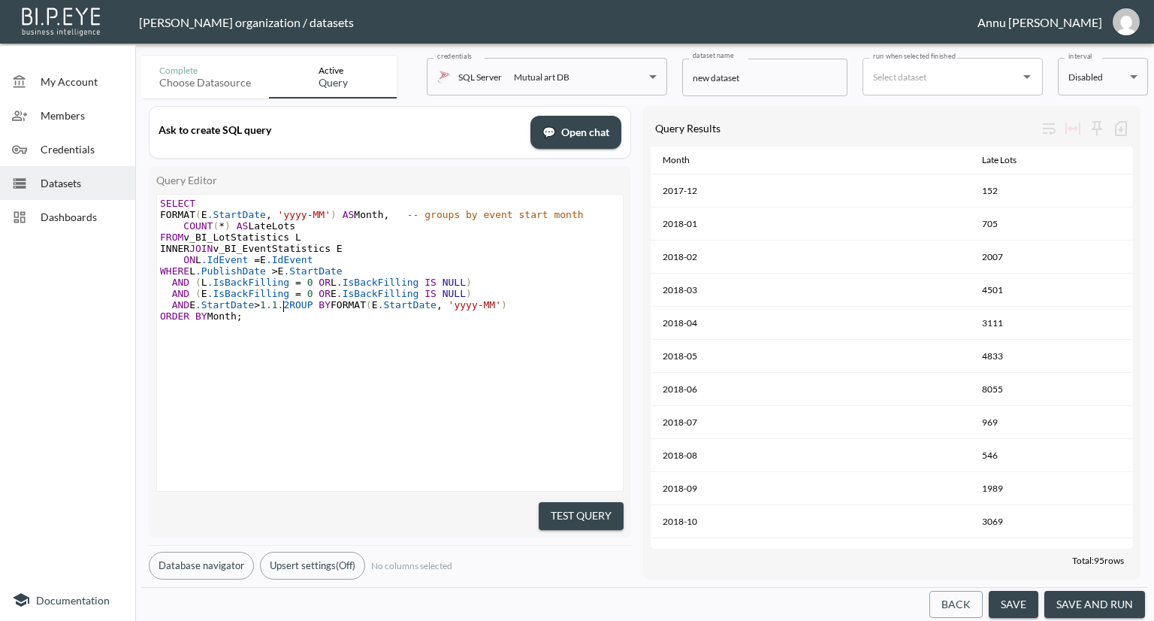
type textarea "1.25"
type textarea "G"
drag, startPoint x: 289, startPoint y: 306, endPoint x: 257, endPoint y: 301, distance: 32.6
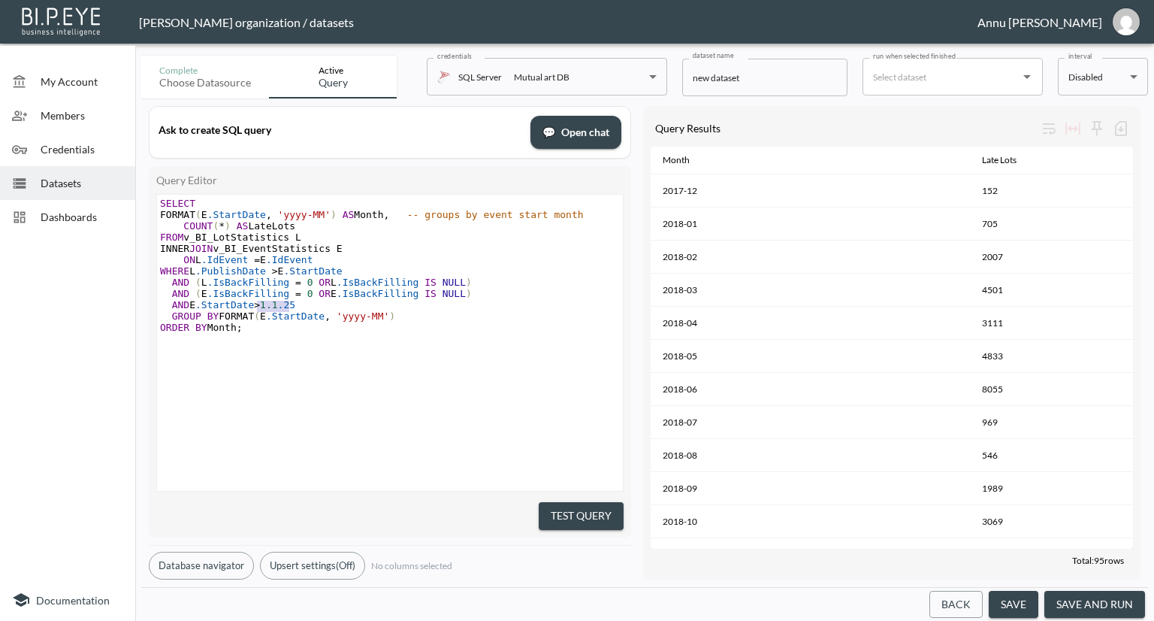
click at [257, 301] on pre "AND E .StartDate > 1.1 .25" at bounding box center [392, 304] width 470 height 11
type textarea "''"
type textarea "2025-01-01"
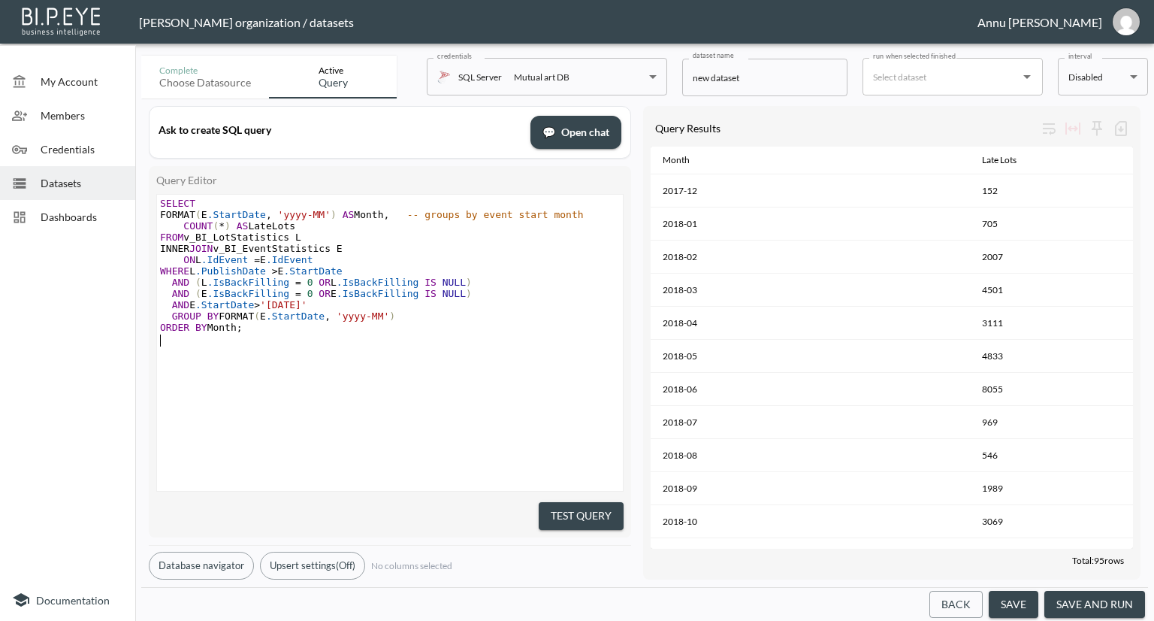
click at [514, 343] on pre "​" at bounding box center [392, 338] width 470 height 11
click at [586, 503] on button "Test Query" at bounding box center [581, 516] width 85 height 28
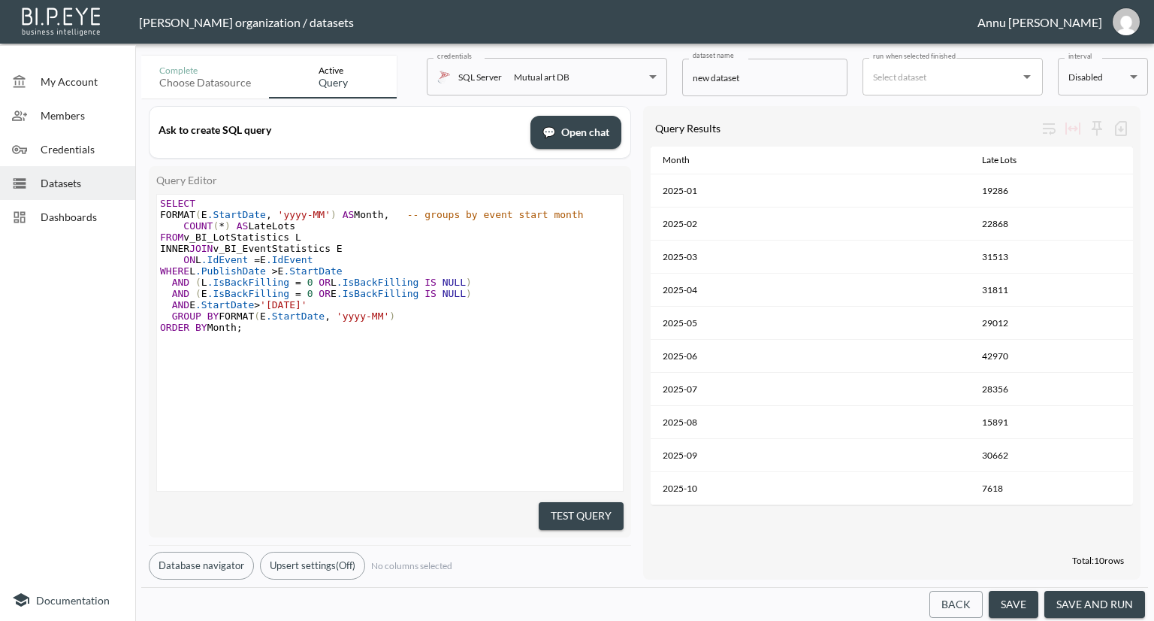
scroll to position [0, 0]
click at [322, 304] on pre "AND E .StartDate > '2025-01-01'" at bounding box center [392, 304] width 470 height 11
type textarea "AND E.PublishDate IS NOT NULL"
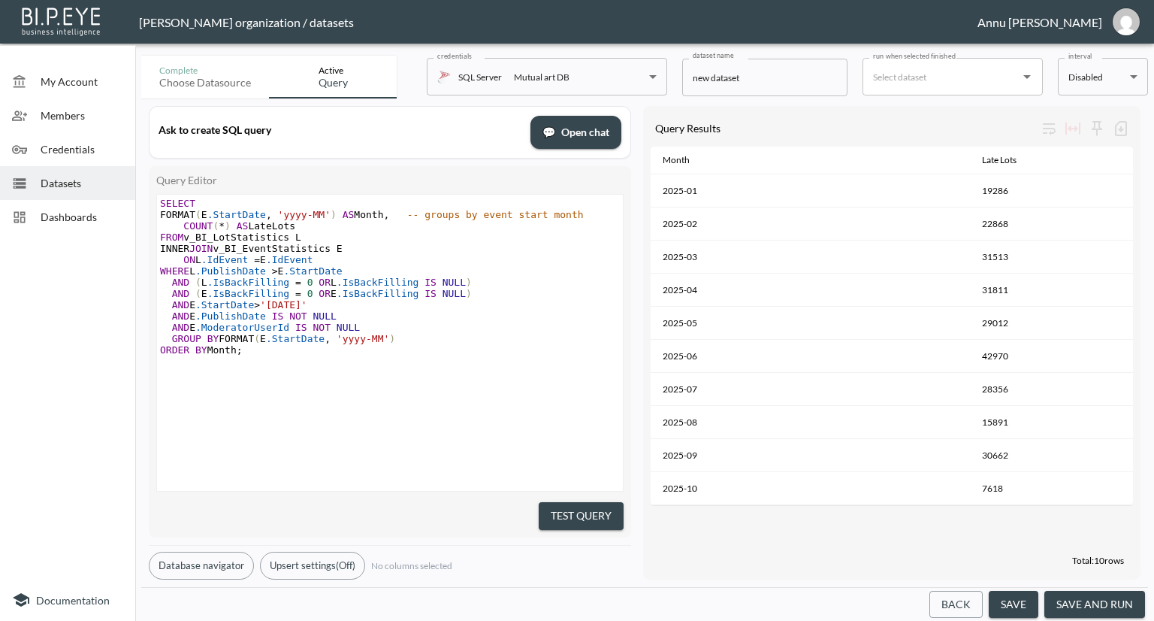
type textarea "AND E.ModeratorUserId IS NOT NULL"
click at [580, 512] on button "Test Query" at bounding box center [581, 516] width 85 height 28
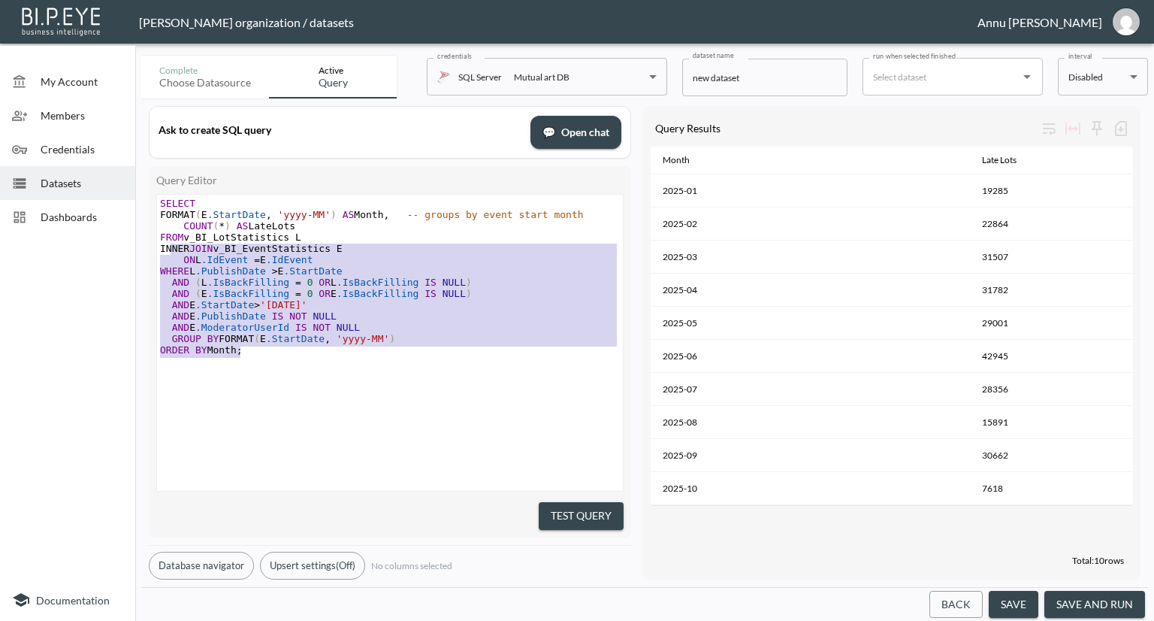
type textarea "SELECT FORMAT(E.StartDate, 'yyyy-MM') AS Month, -- groups by event start month …"
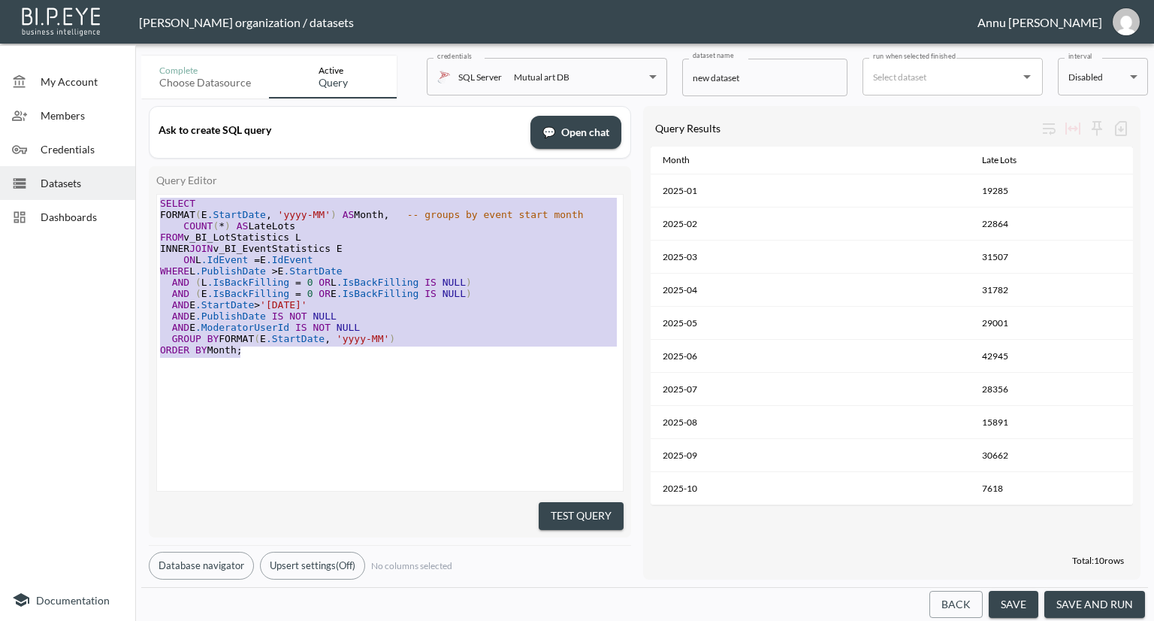
drag, startPoint x: 253, startPoint y: 349, endPoint x: 136, endPoint y: 175, distance: 210.0
click at [136, 175] on div "Complete Choose datasource Active Query credentials SQL Server Mutual art DB 82…" at bounding box center [644, 335] width 1019 height 571
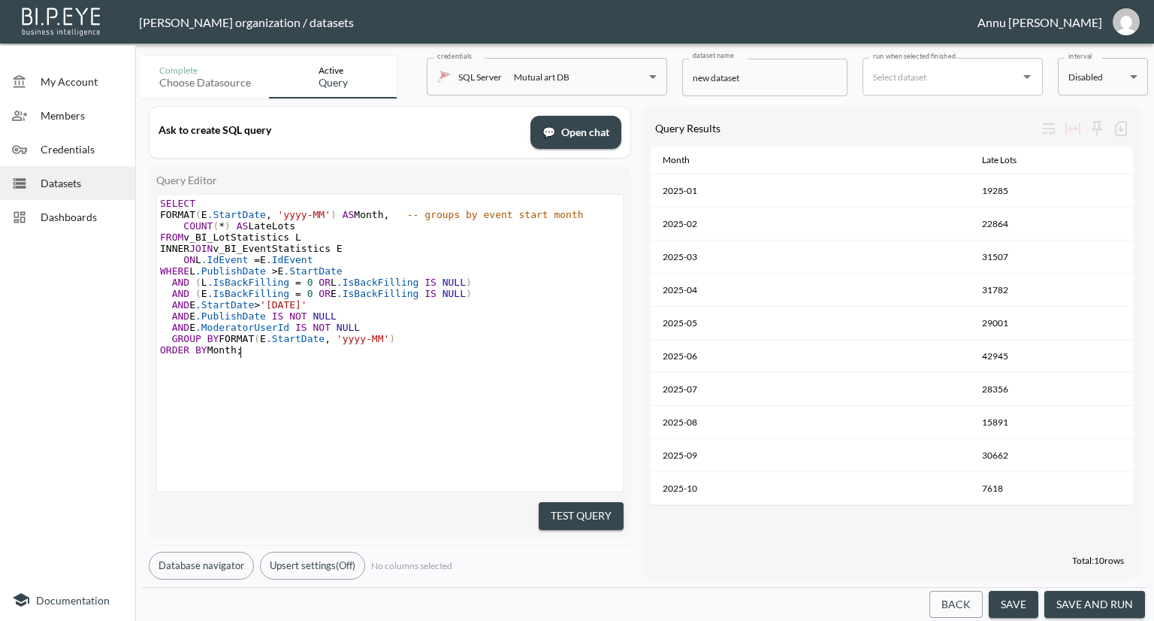
click at [306, 348] on pre "ORDER BY Month ;" at bounding box center [392, 349] width 470 height 11
type textarea "SELECT FORMAT(E.StartDate, 'yyyy-MM') AS Month, -- groups by event start month …"
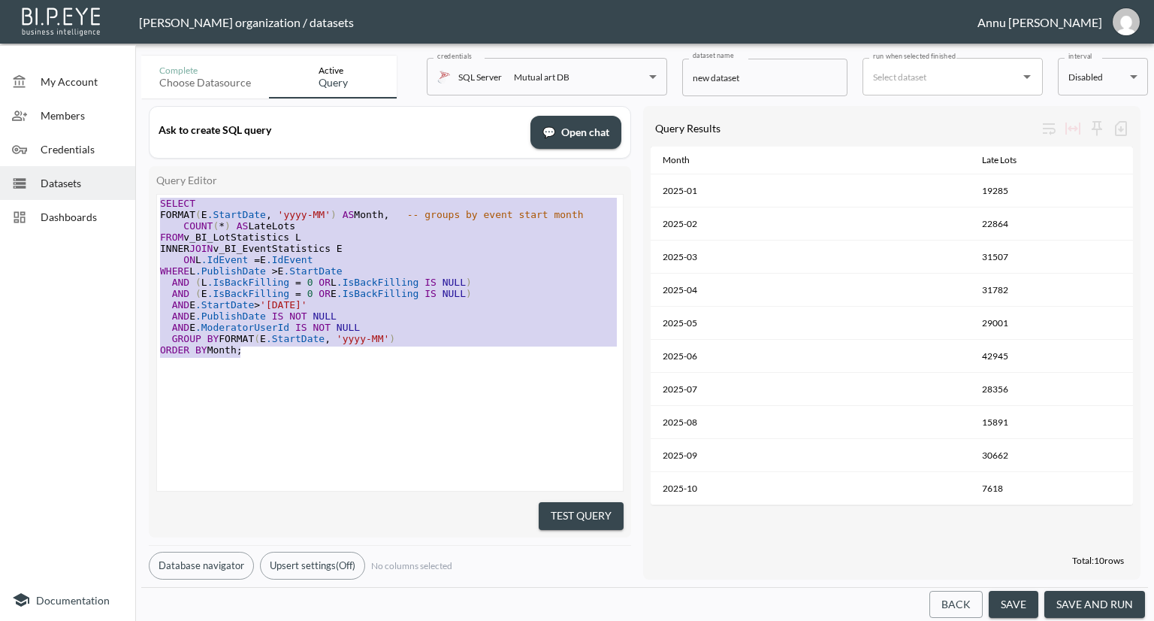
drag, startPoint x: 267, startPoint y: 352, endPoint x: 109, endPoint y: 149, distance: 257.4
click at [109, 149] on div "My Account Members Credentials Datasets Dashboards Documentation Complete Choos…" at bounding box center [577, 310] width 1154 height 621
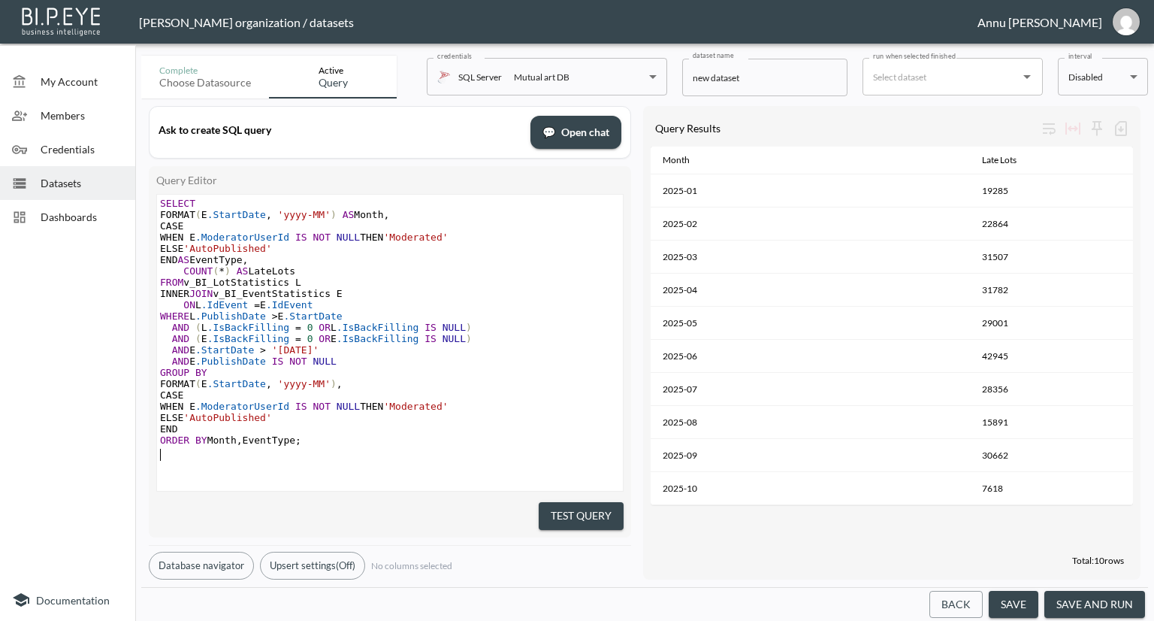
click at [551, 511] on button "Test Query" at bounding box center [581, 516] width 85 height 28
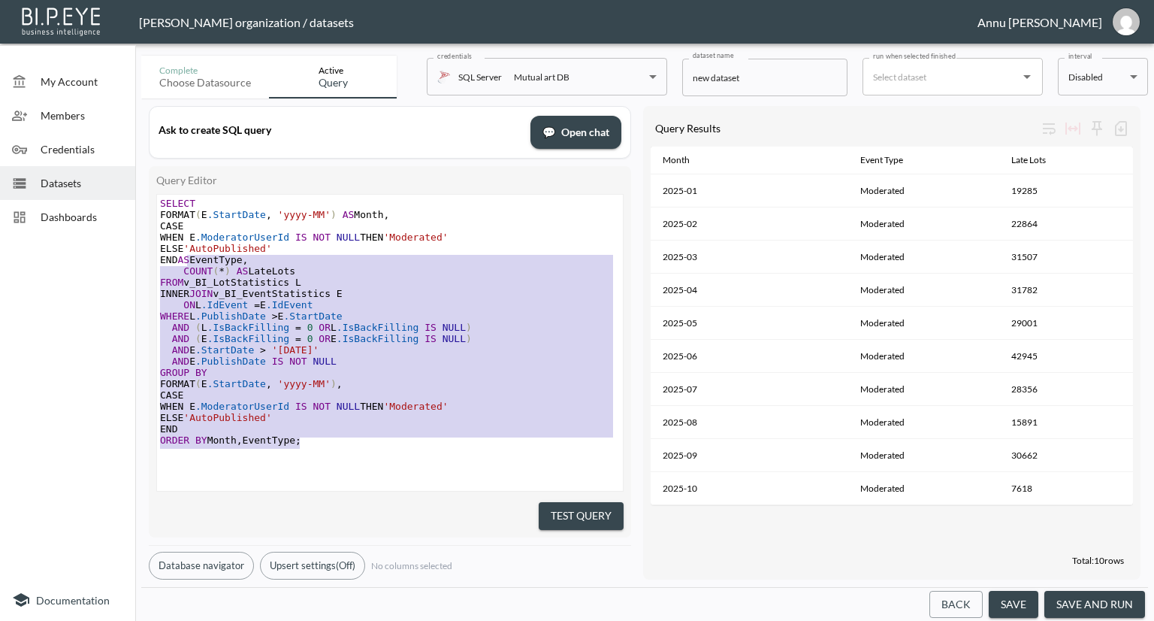
type textarea "SELECT FORMAT(E.StartDate, 'yyyy-MM') AS Month, CASE WHEN E.ModeratorUserId IS …"
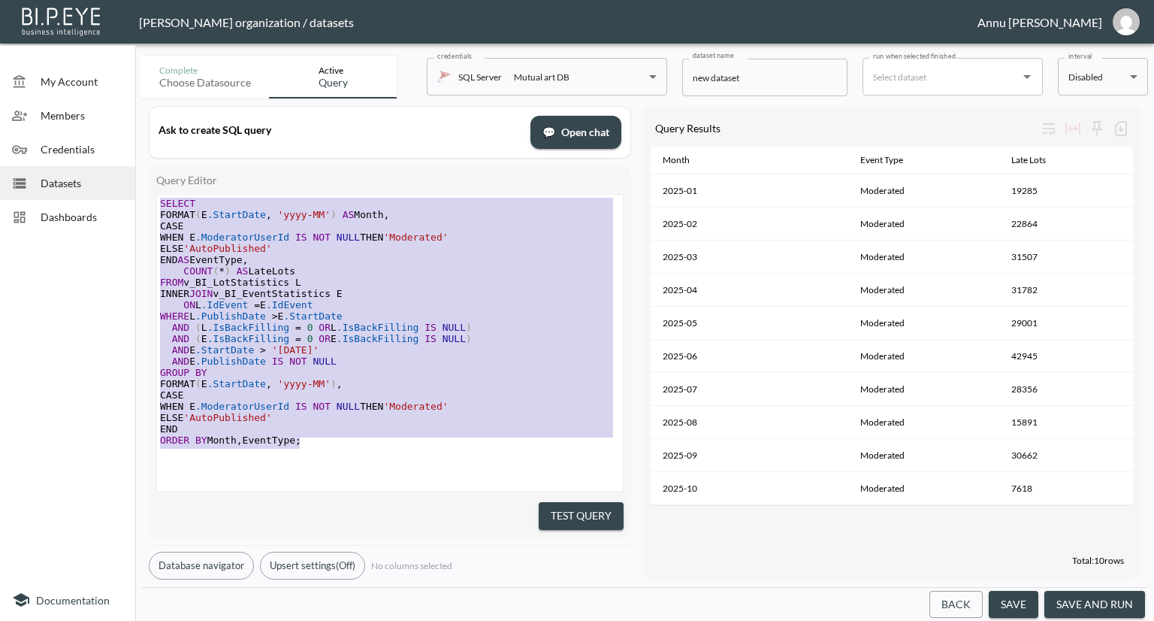
drag, startPoint x: 316, startPoint y: 440, endPoint x: 148, endPoint y: 152, distance: 333.6
click at [149, 152] on div "Ask to create SQL query 💬 Open chat Query Editor SELECT FORMAT(E.StartDate, 'yy…" at bounding box center [390, 342] width 482 height 473
paste textarea
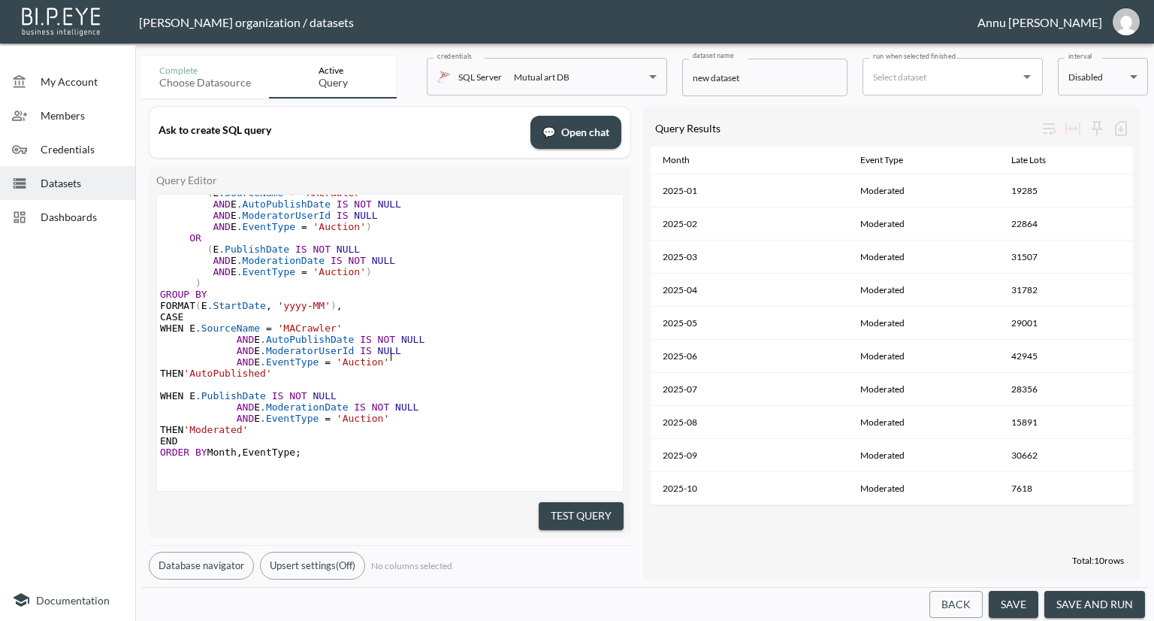
click at [561, 352] on pre "AND E .ModeratorUserId IS NULL" at bounding box center [390, 350] width 466 height 11
click at [588, 505] on button "Test Query" at bounding box center [581, 516] width 85 height 28
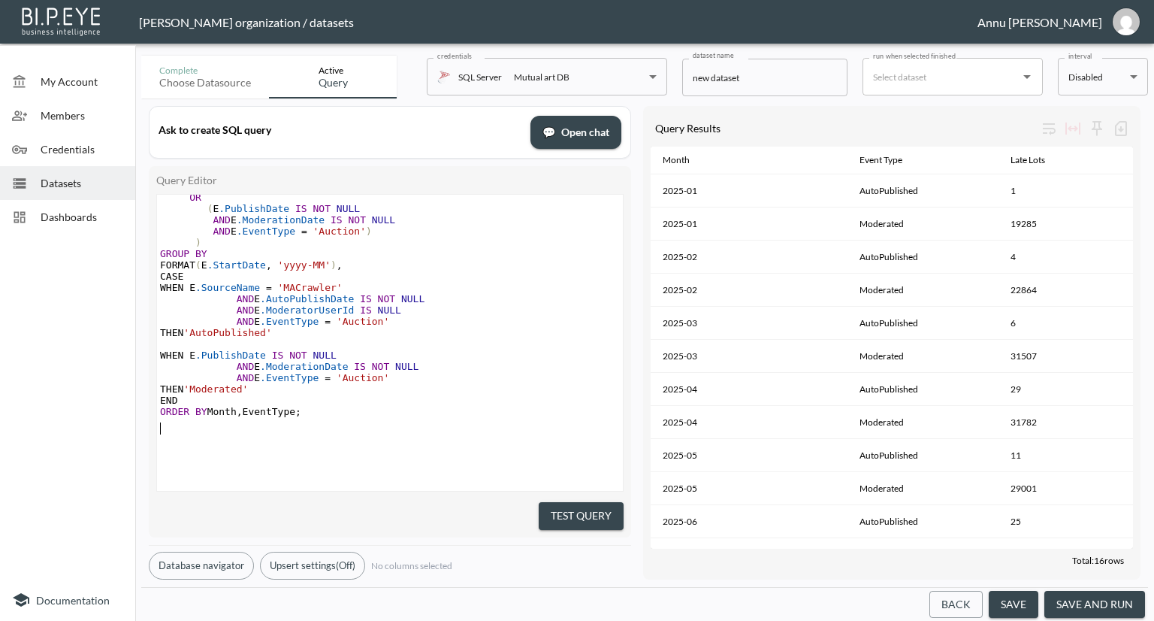
scroll to position [0, 0]
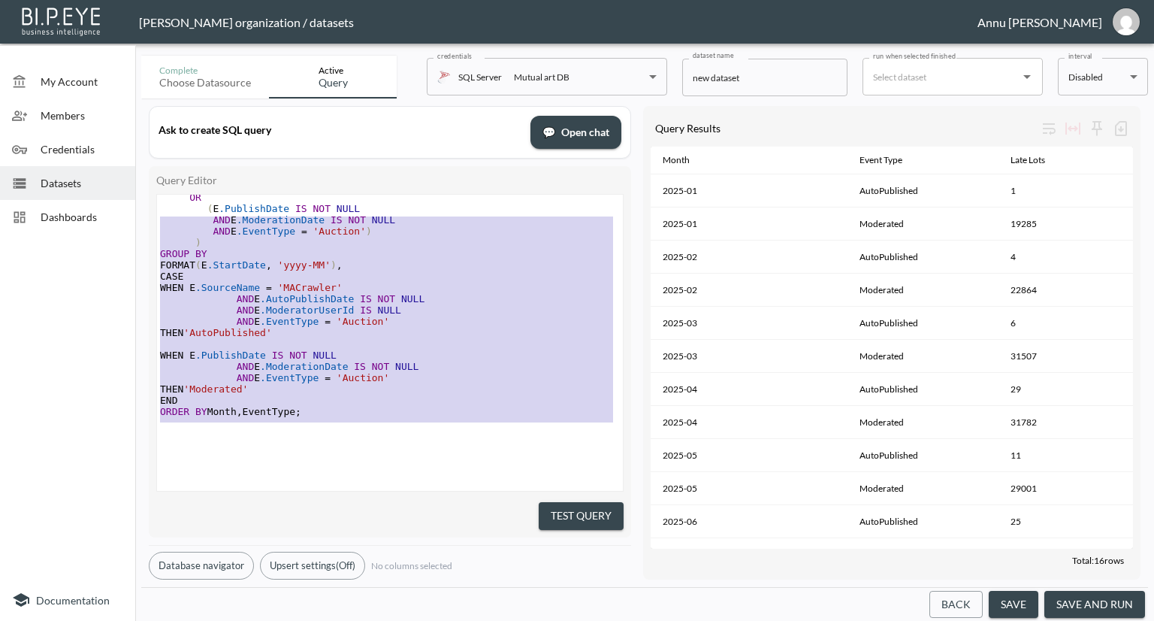
type textarea "SELECT FORMAT(E.StartDate, 'yyyy-MM') AS Month, CASE WHEN E.SourceName = 'MACra…"
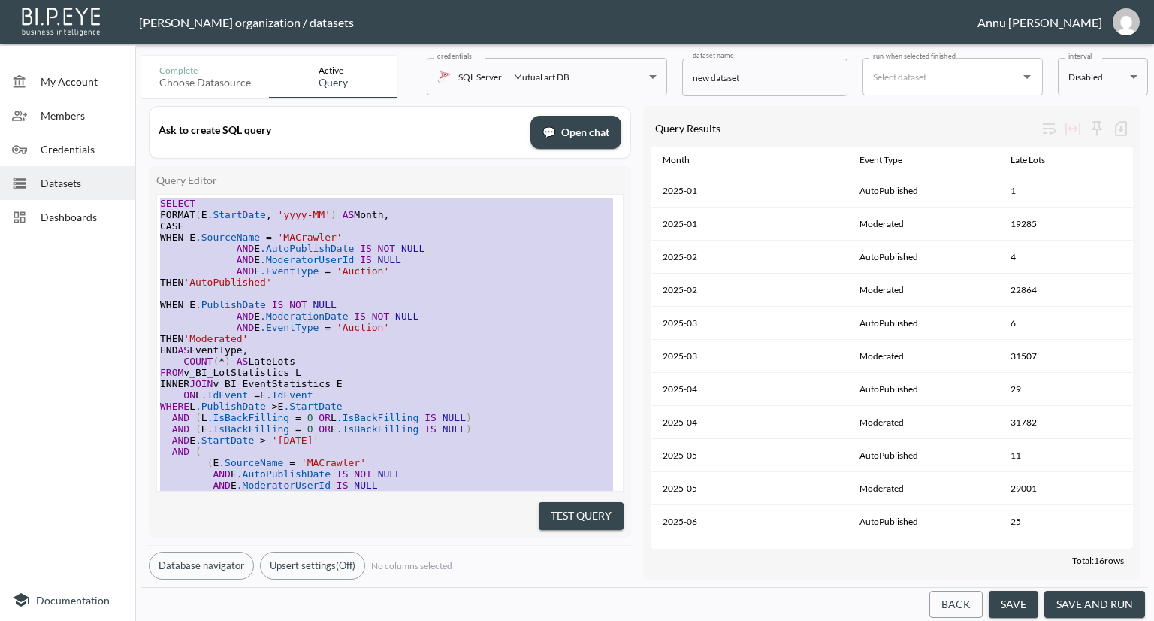
drag, startPoint x: 320, startPoint y: 406, endPoint x: 71, endPoint y: 34, distance: 448.4
click at [71, 34] on div "Nadia Senft organization / datasets Annu Jose My Account Members Credentials Da…" at bounding box center [577, 310] width 1154 height 621
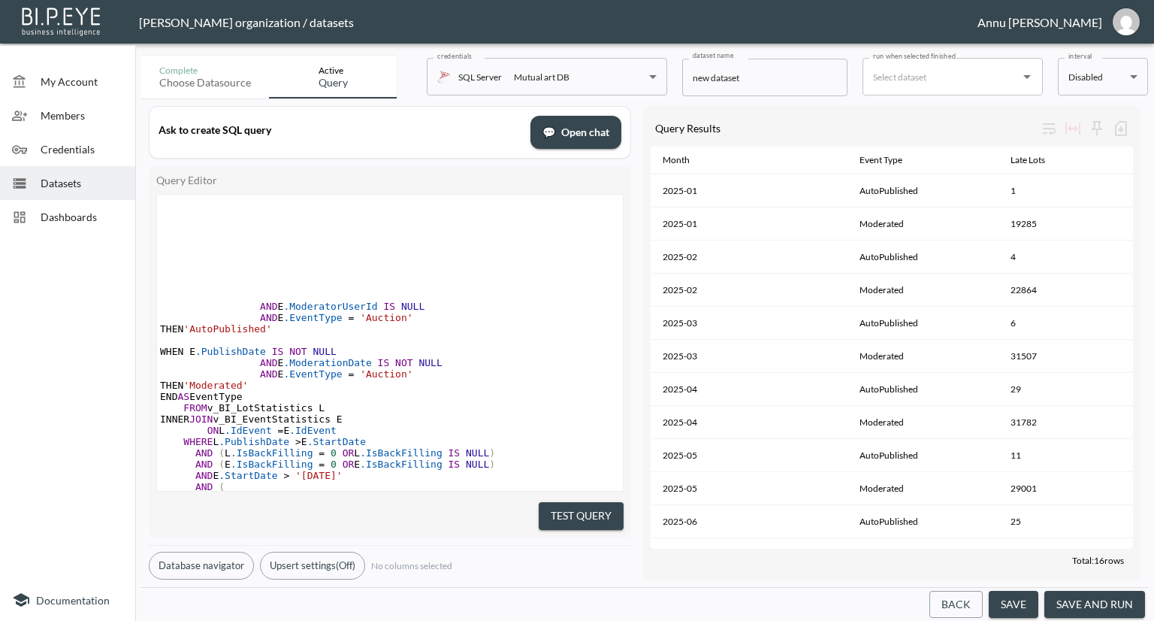
scroll to position [237, 0]
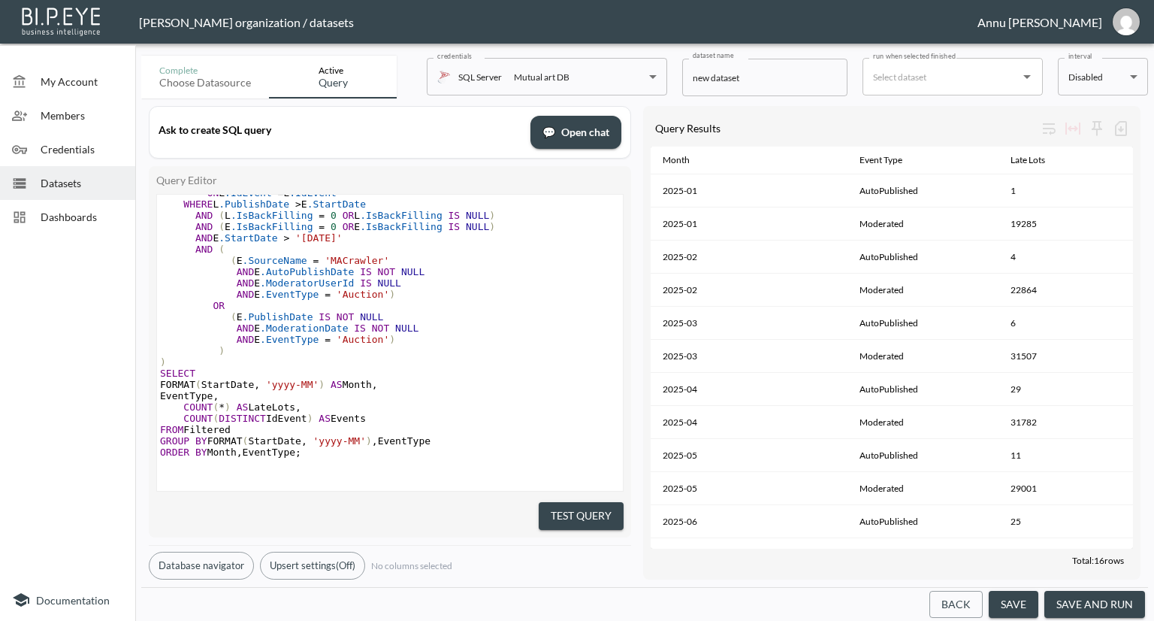
click at [601, 506] on button "Test Query" at bounding box center [581, 516] width 85 height 28
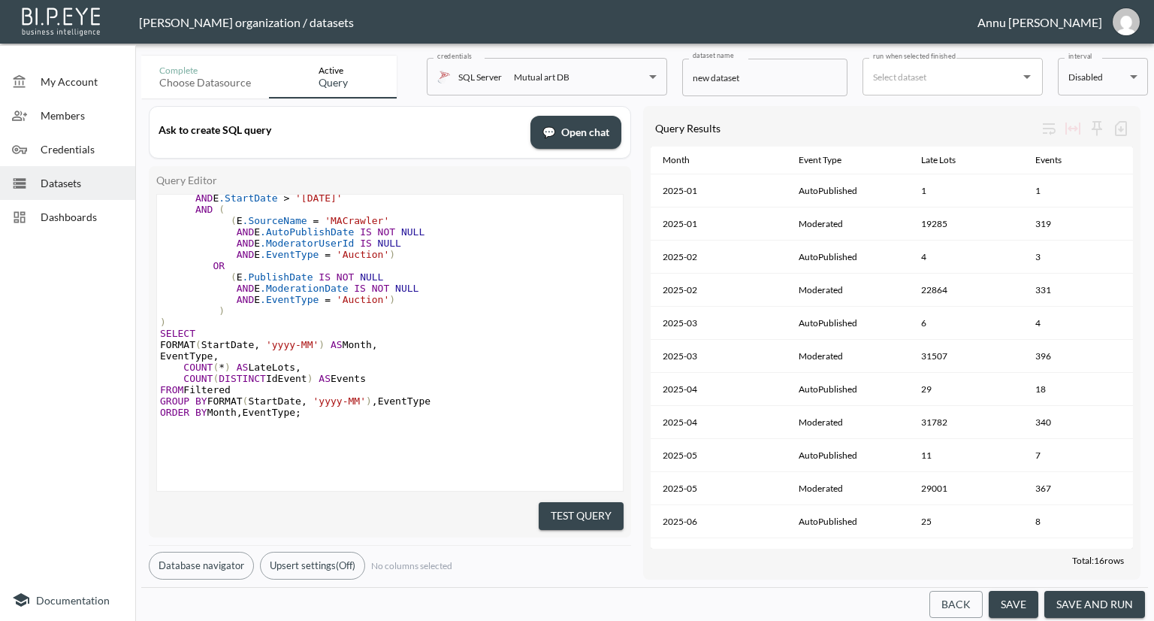
scroll to position [297, 0]
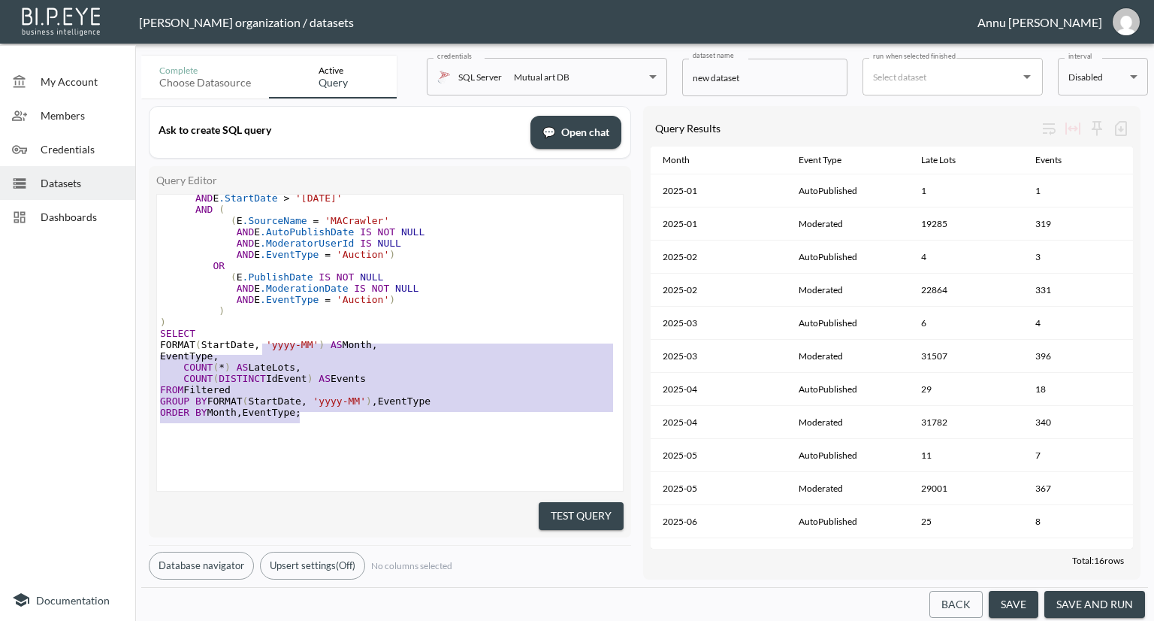
type textarea "WITH Filtered AS ( SELECT L.IdLot, L.PublishDate, E.IdEvent, E.StartDate, CASE …"
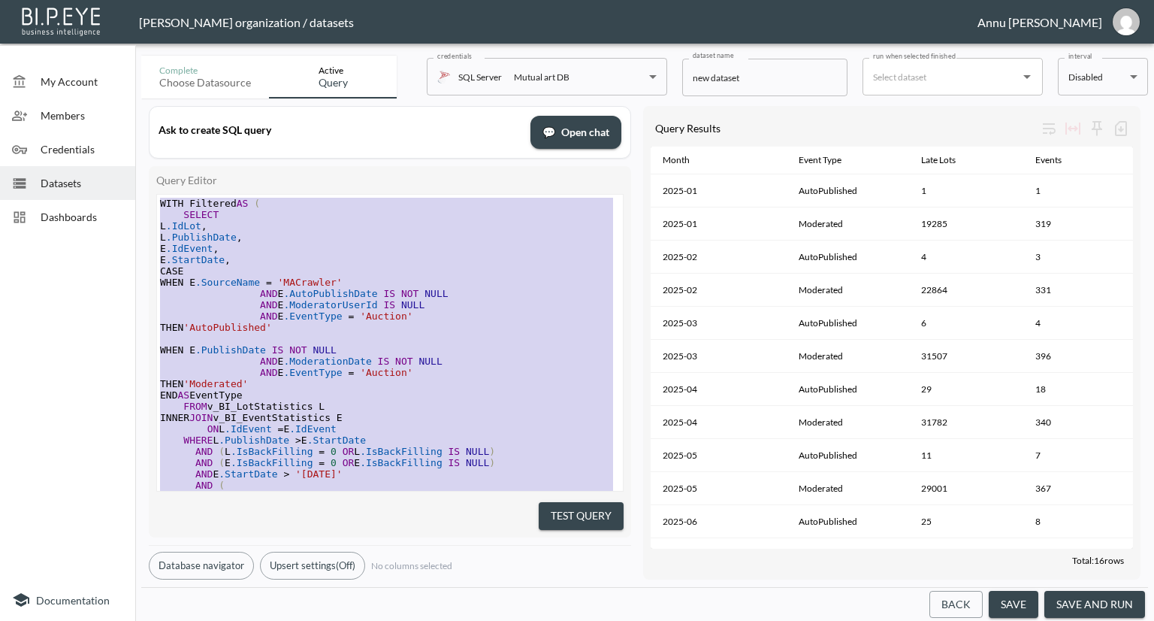
drag, startPoint x: 319, startPoint y: 401, endPoint x: 139, endPoint y: 18, distance: 423.4
click at [139, 18] on div "Nadia Senft organization / datasets Annu Jose My Account Members Credentials Da…" at bounding box center [577, 310] width 1154 height 621
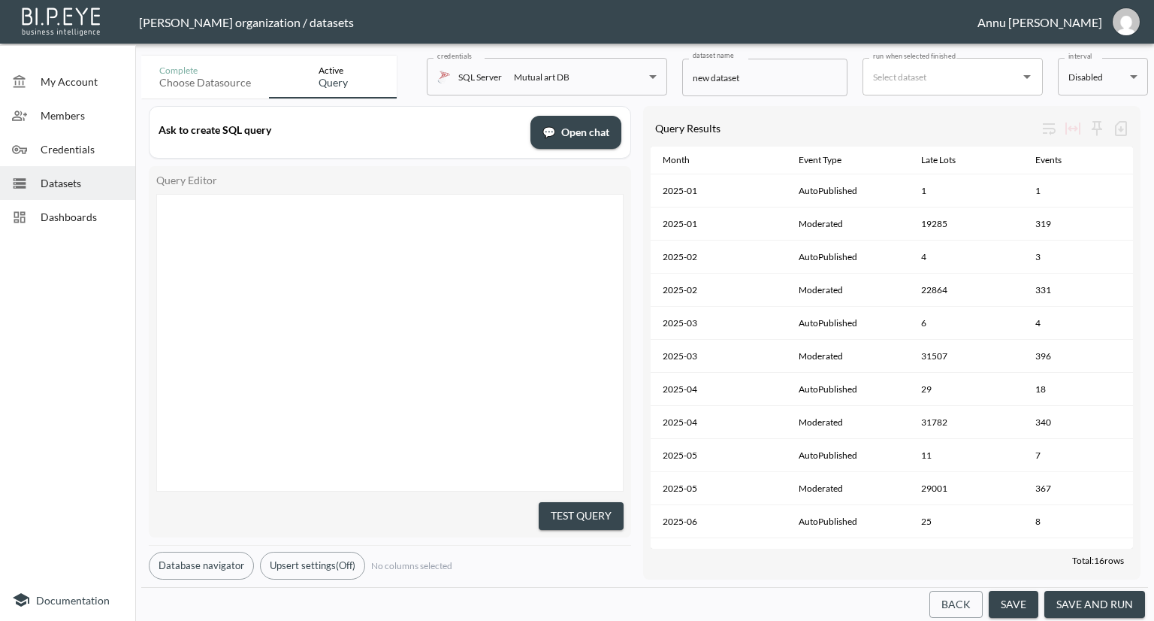
scroll to position [294, 0]
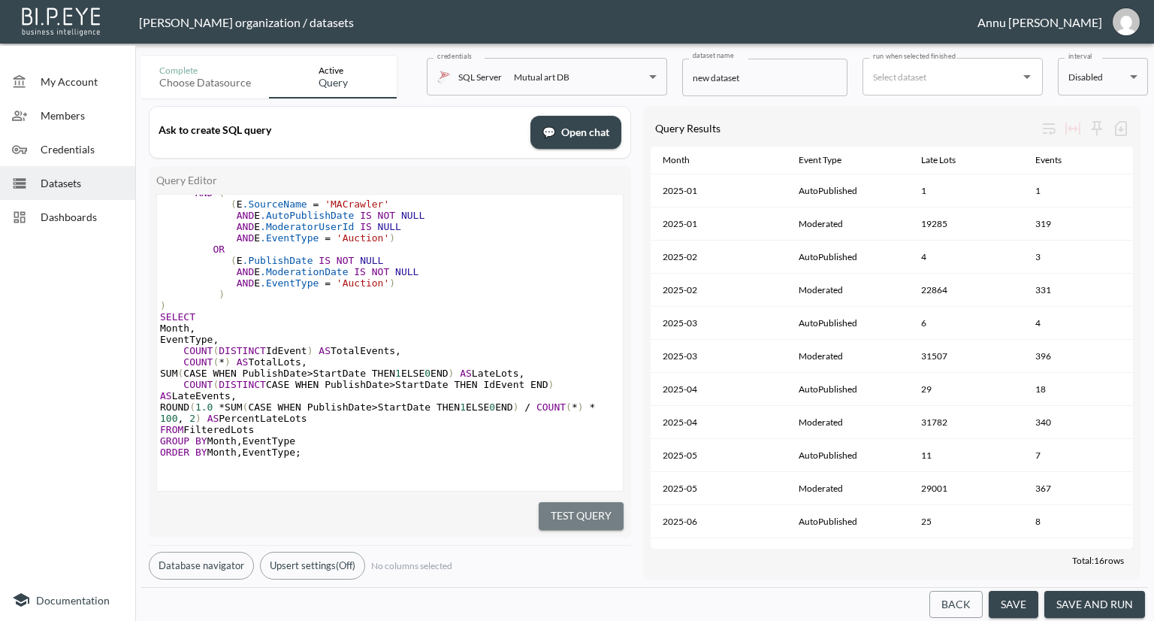
click at [592, 509] on button "Test Query" at bounding box center [581, 516] width 85 height 28
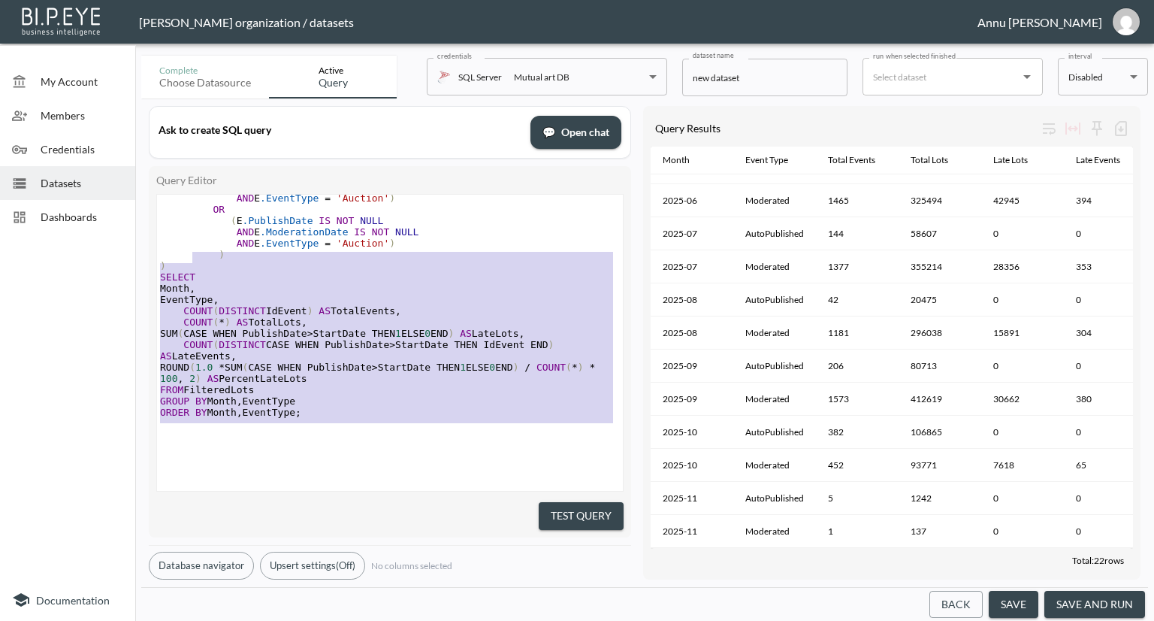
scroll to position [94, 0]
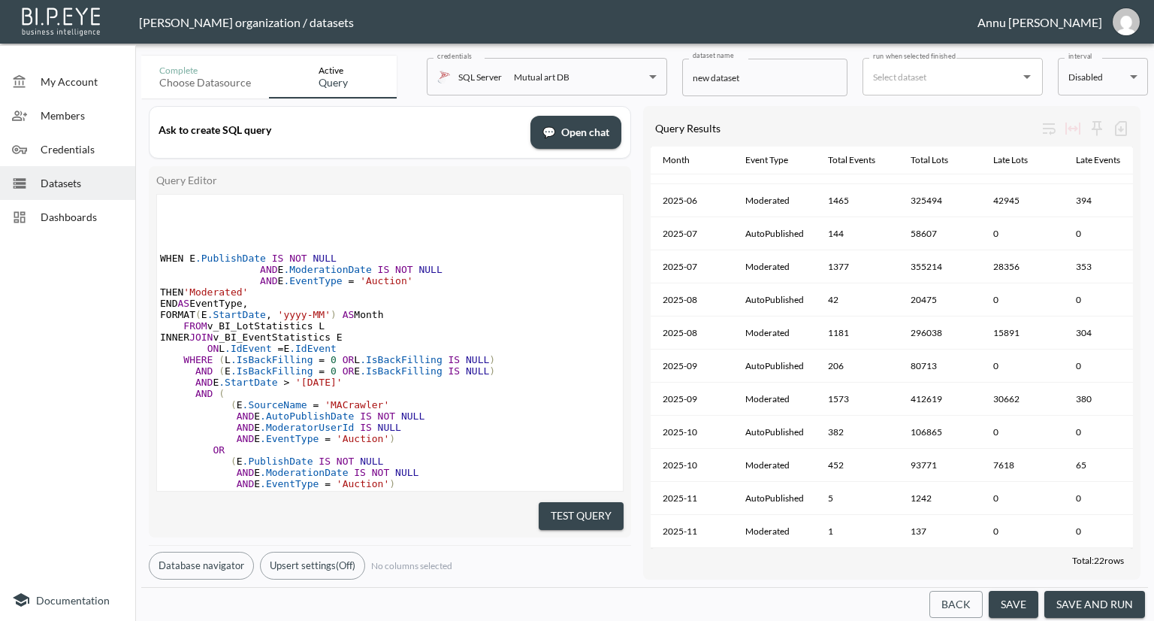
type textarea "WITH FilteredLots AS ( SELECT L.IdLot, L.IdEvent, L.PublishDate, E.StartDate, C…"
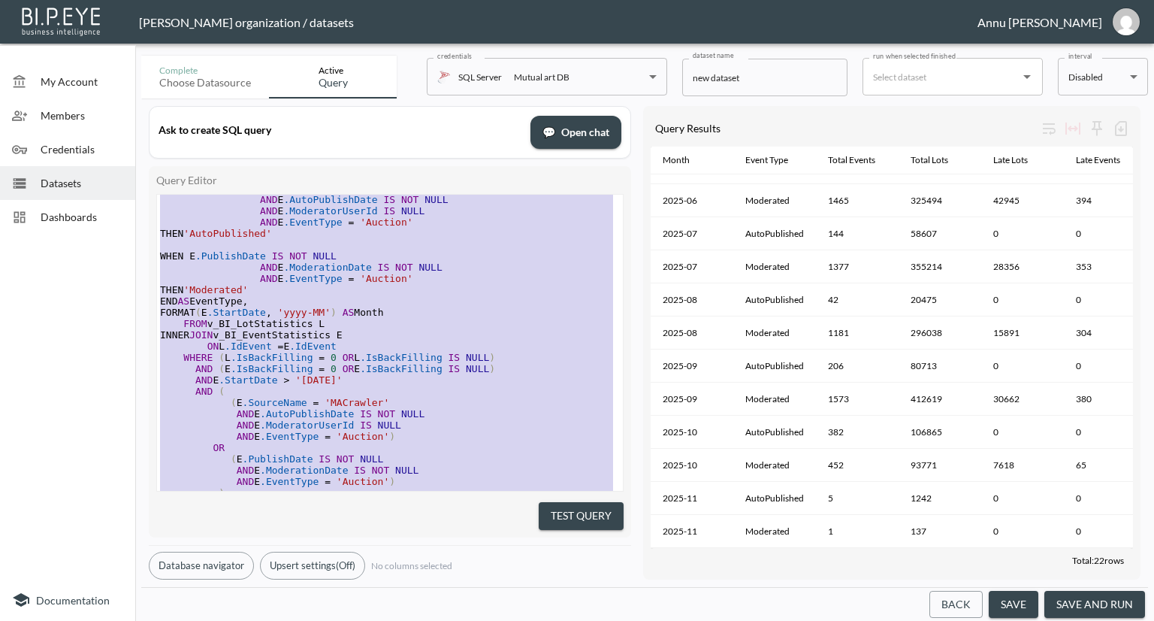
scroll to position [0, 0]
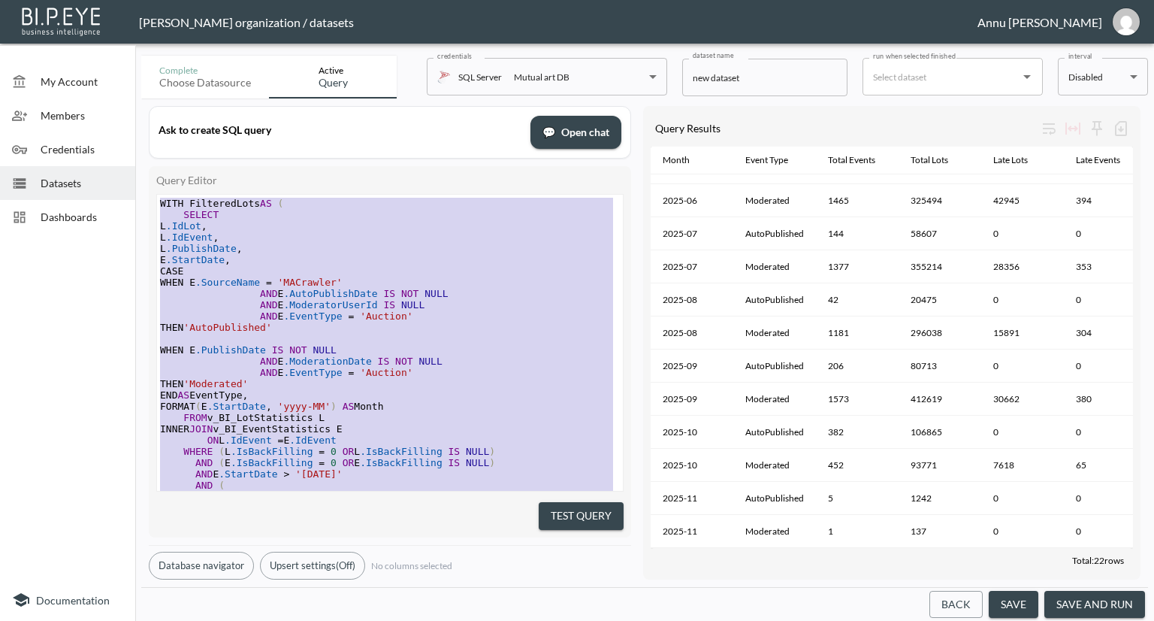
drag, startPoint x: 319, startPoint y: 403, endPoint x: 176, endPoint y: 56, distance: 375.6
click at [176, 56] on div "Complete Choose datasource Active Query credentials SQL Server Mutual art DB 82…" at bounding box center [644, 335] width 1007 height 571
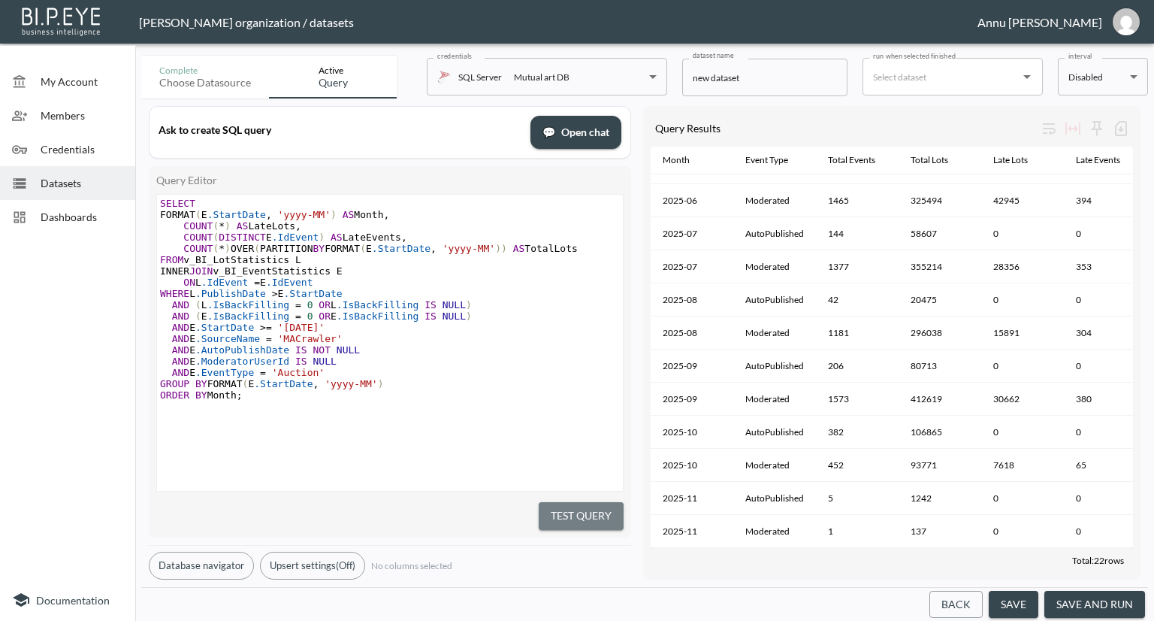
click at [583, 512] on button "Test Query" at bounding box center [581, 516] width 85 height 28
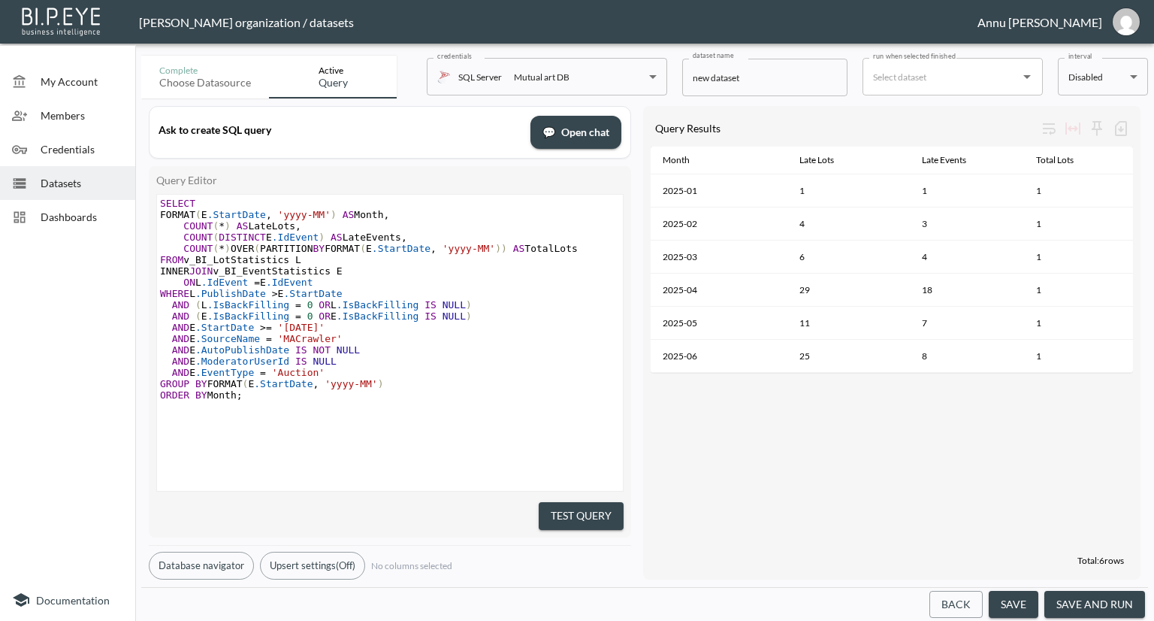
scroll to position [11, 0]
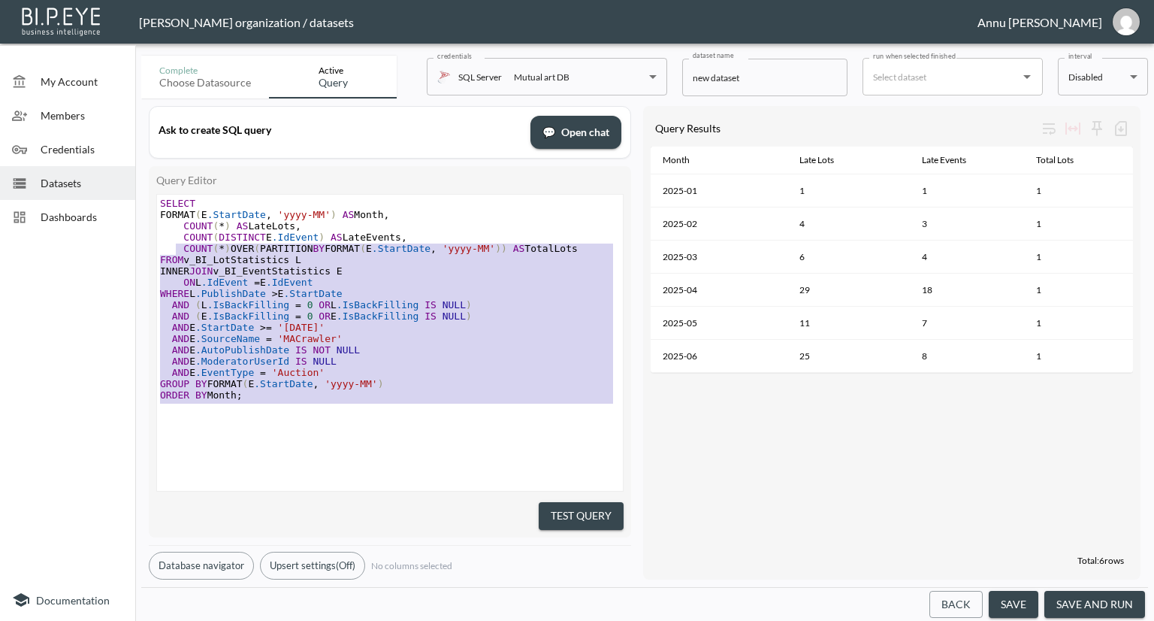
type textarea "SELECT FORMAT(E.StartDate, 'yyyy-MM') AS Month, COUNT(*) AS LateLots, COUNT(DIS…"
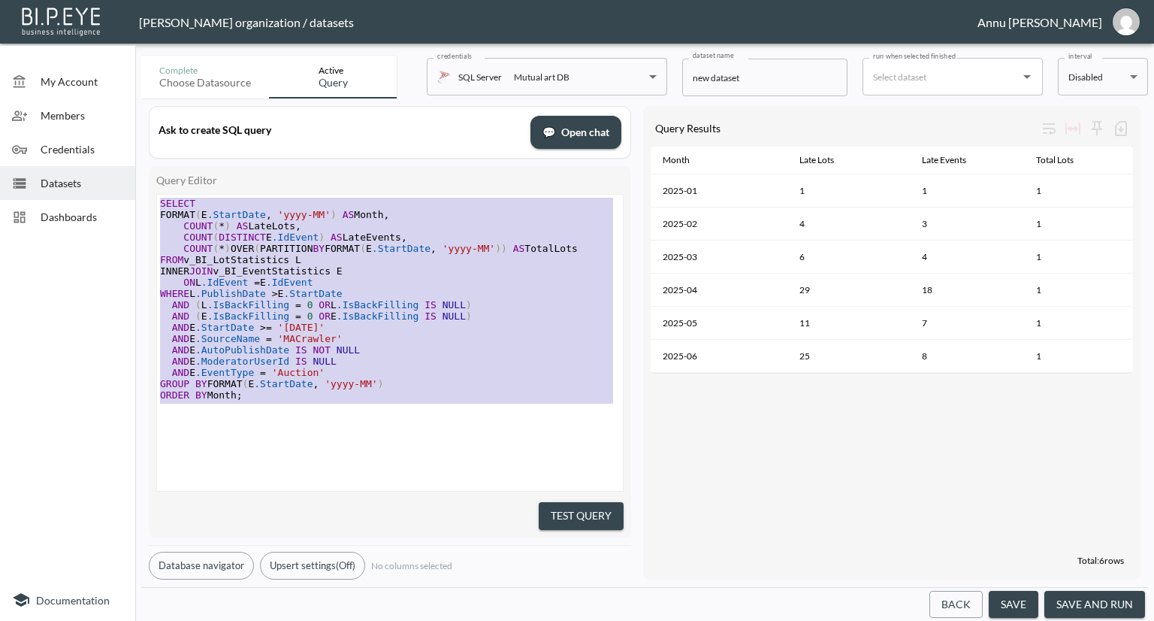
drag, startPoint x: 216, startPoint y: 336, endPoint x: 138, endPoint y: 103, distance: 245.6
click at [138, 104] on div "Complete Choose datasource Active Query credentials SQL Server Mutual art DB 82…" at bounding box center [644, 335] width 1019 height 571
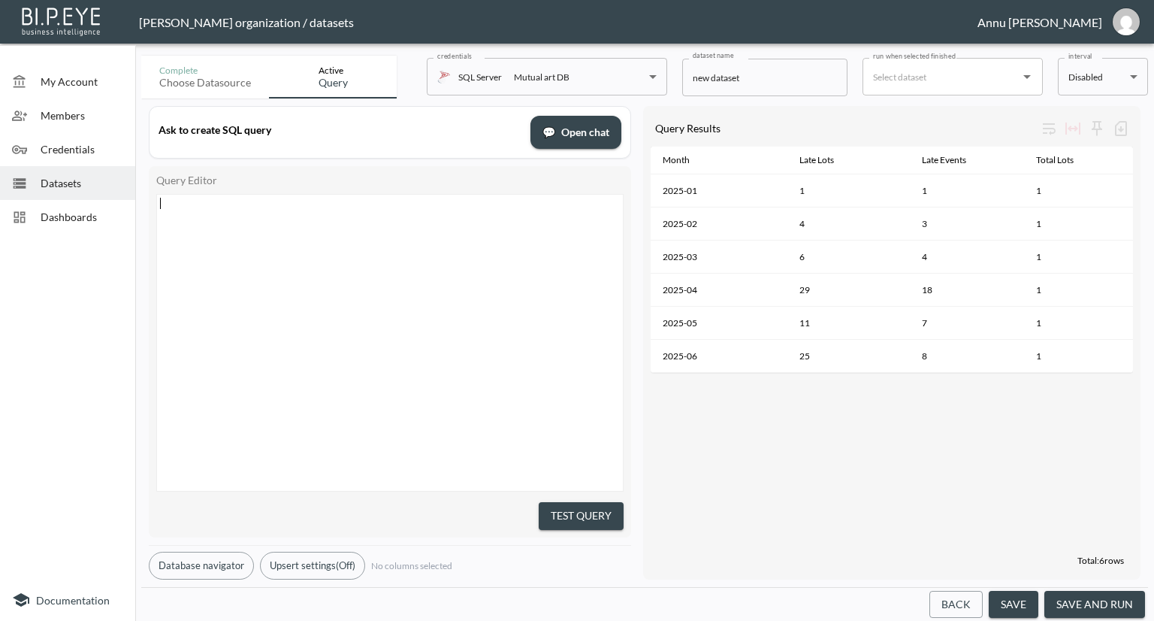
scroll to position [111, 0]
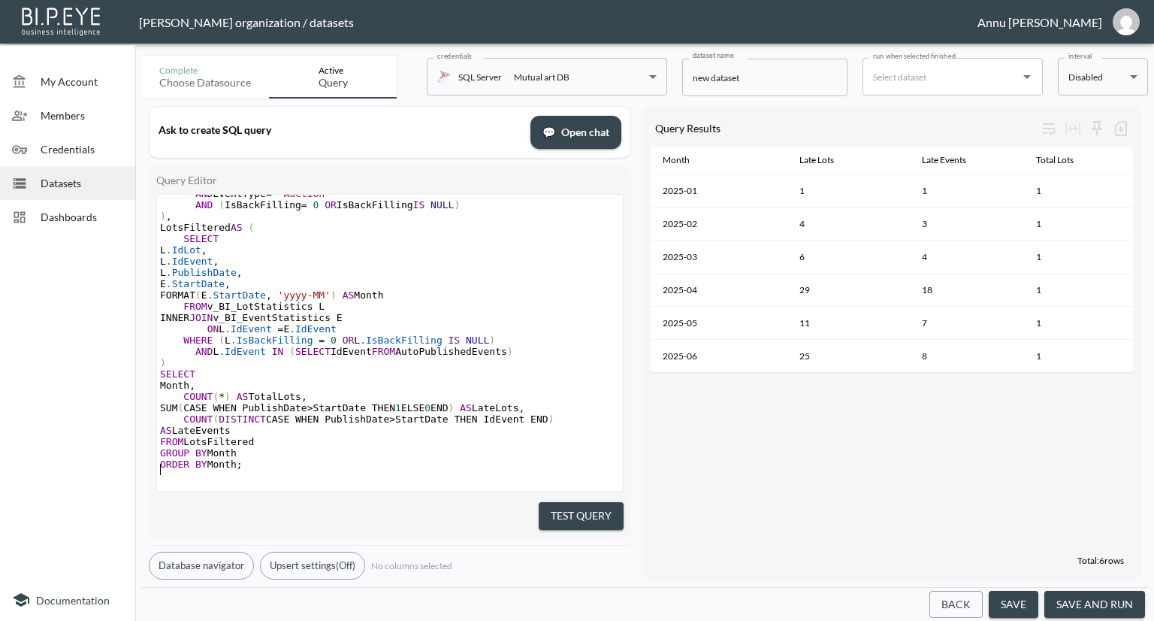
click at [611, 502] on button "Test Query" at bounding box center [581, 516] width 85 height 28
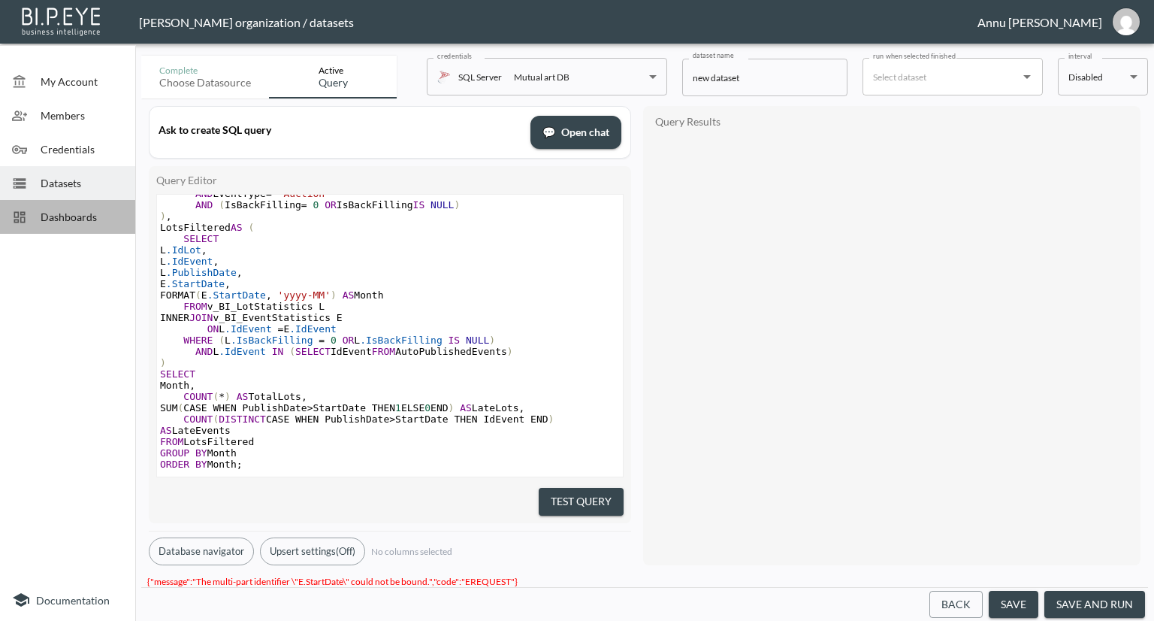
click at [69, 223] on span "Dashboards" at bounding box center [82, 217] width 83 height 16
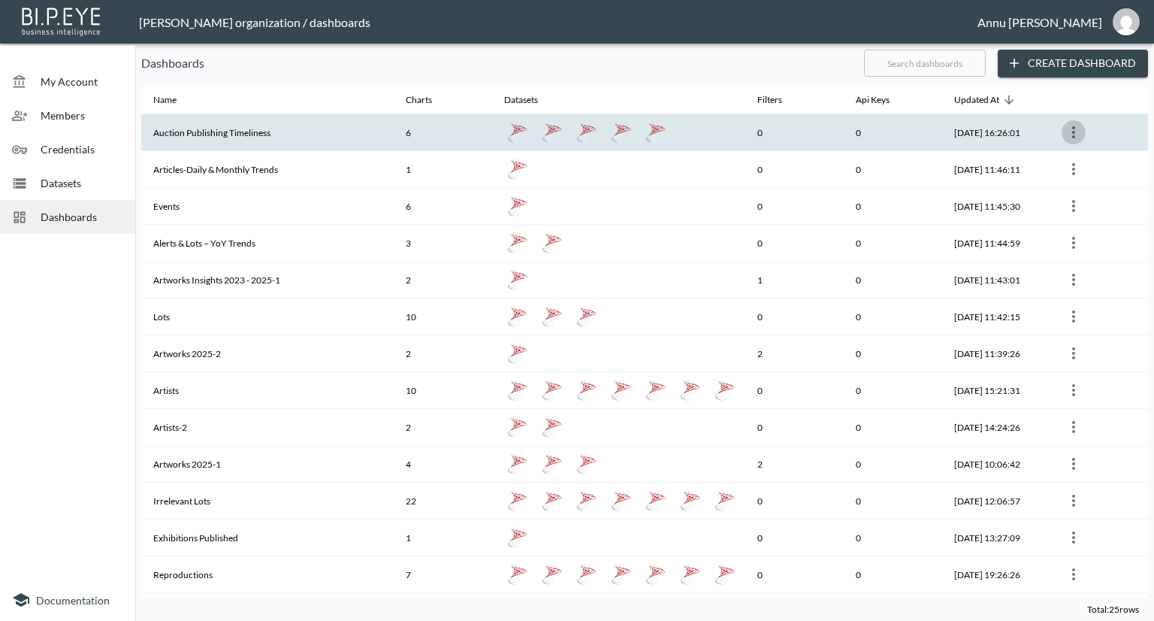
click at [1081, 131] on icon "more" at bounding box center [1073, 132] width 18 height 18
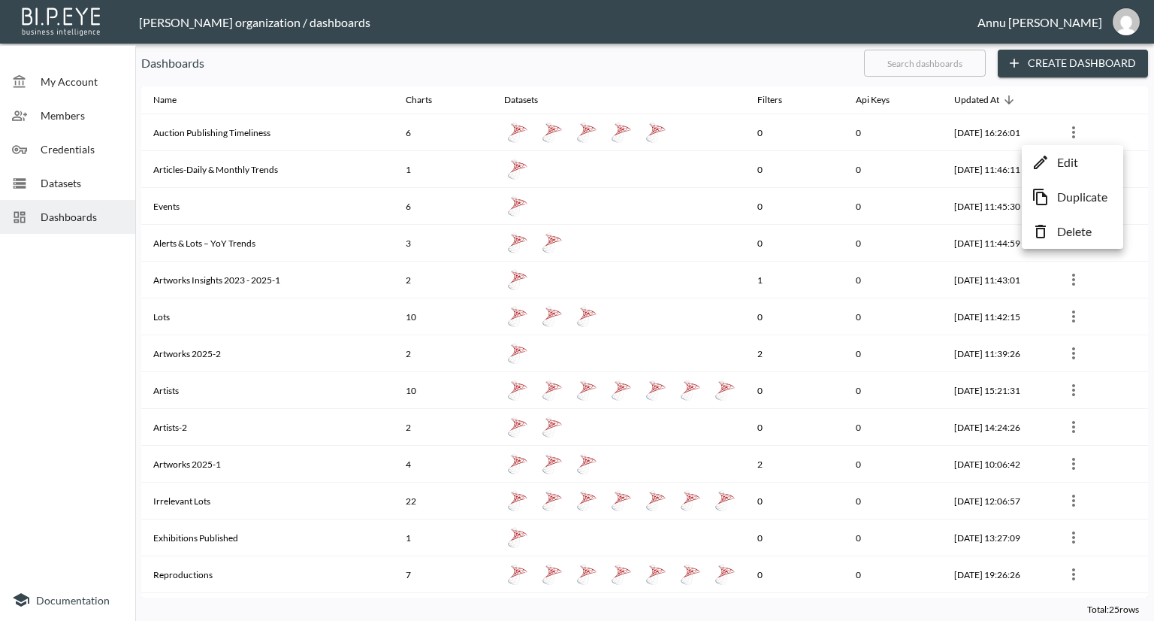
click at [229, 127] on div at bounding box center [577, 310] width 1154 height 621
click at [227, 130] on th "Auction Publishing Timeliness" at bounding box center [267, 132] width 252 height 37
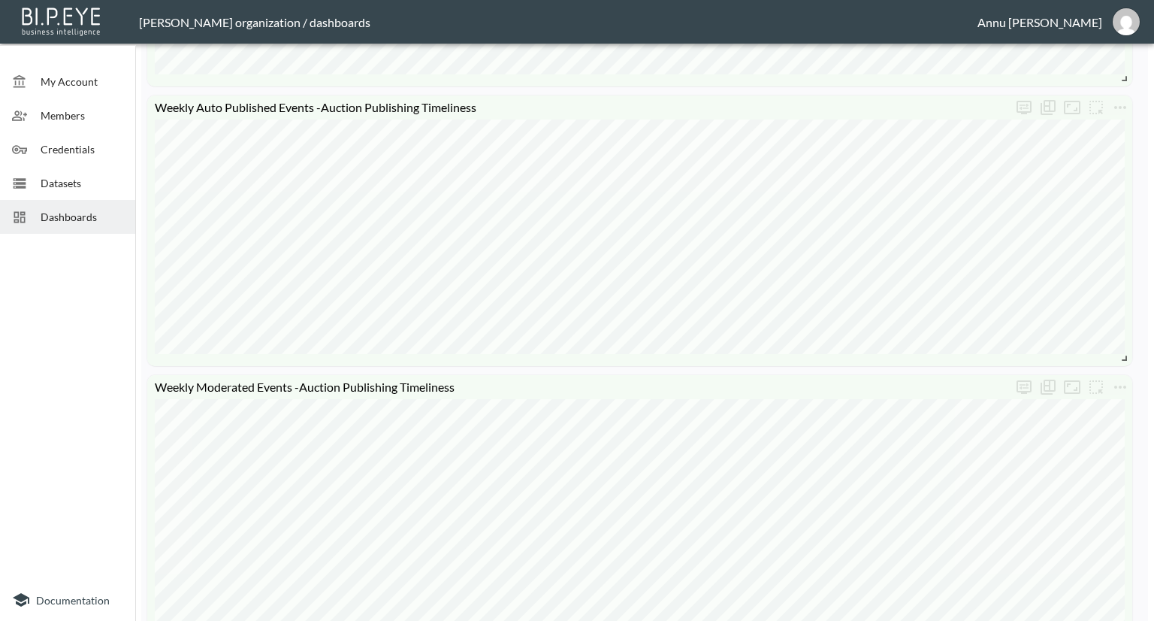
scroll to position [826, 0]
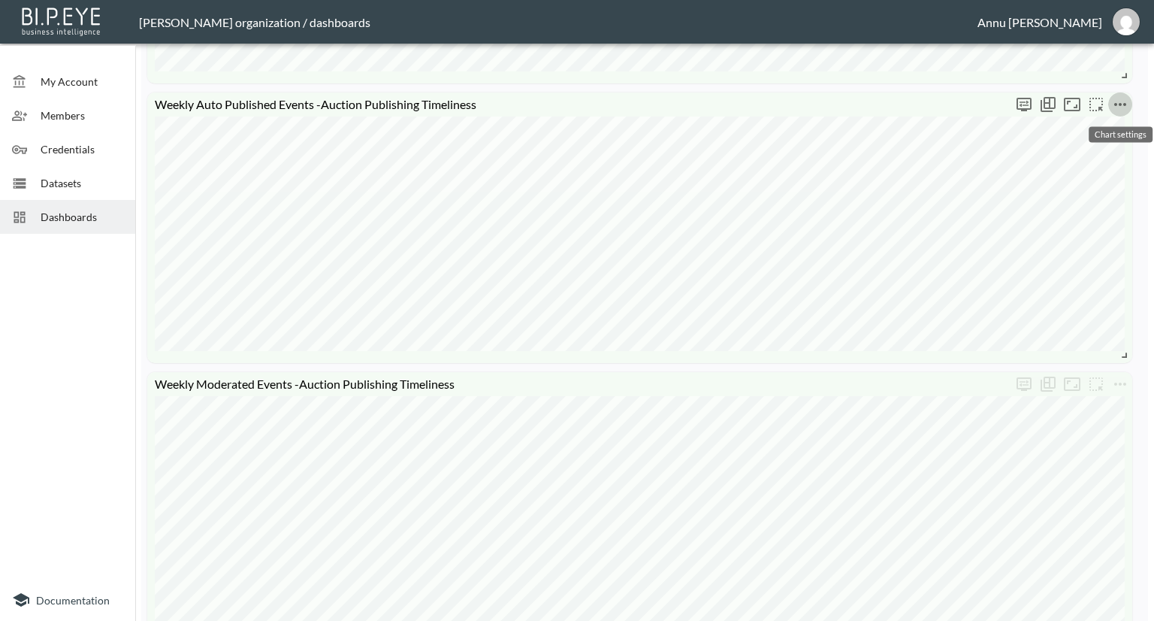
click at [1112, 105] on icon "more" at bounding box center [1120, 104] width 18 height 18
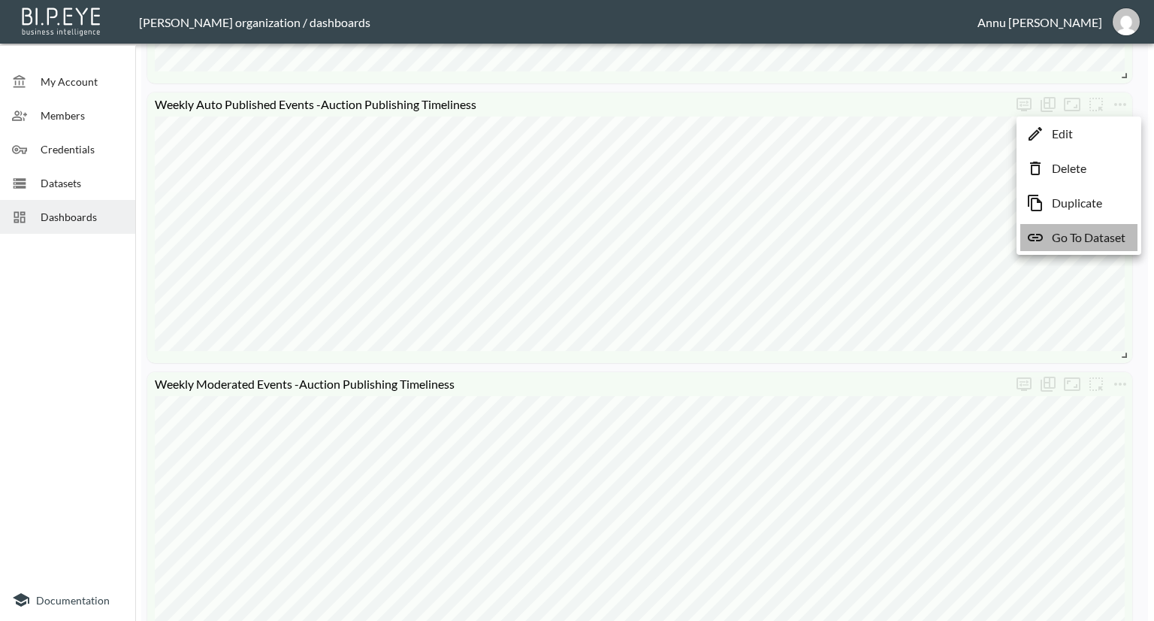
click at [1086, 231] on p "Go To Dataset" at bounding box center [1089, 237] width 74 height 18
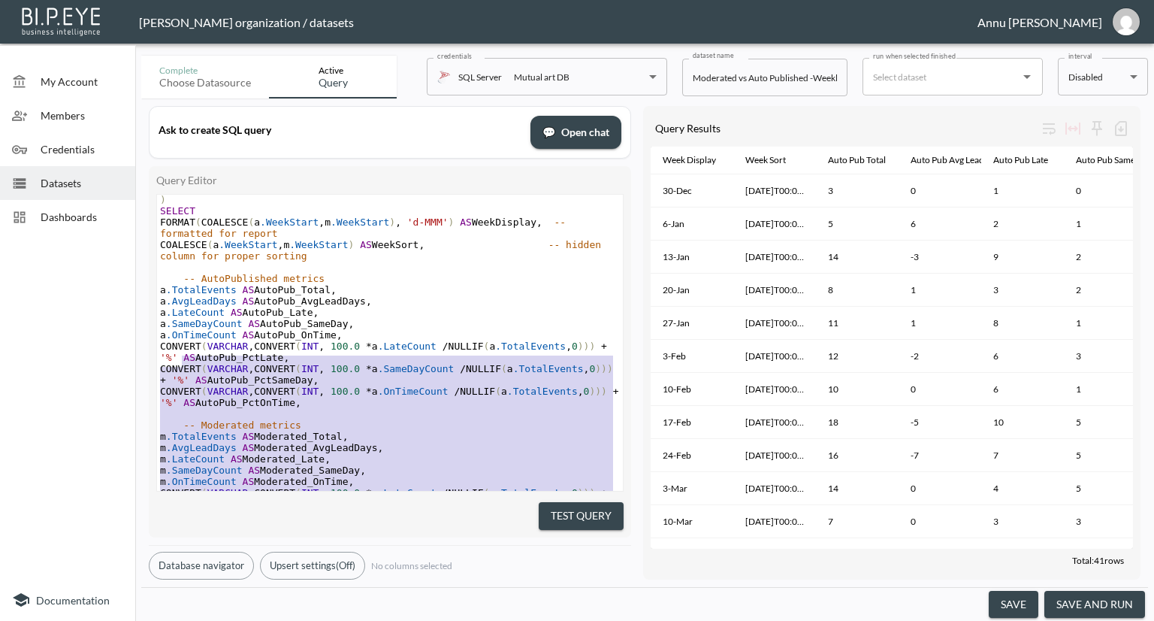
scroll to position [14, 0]
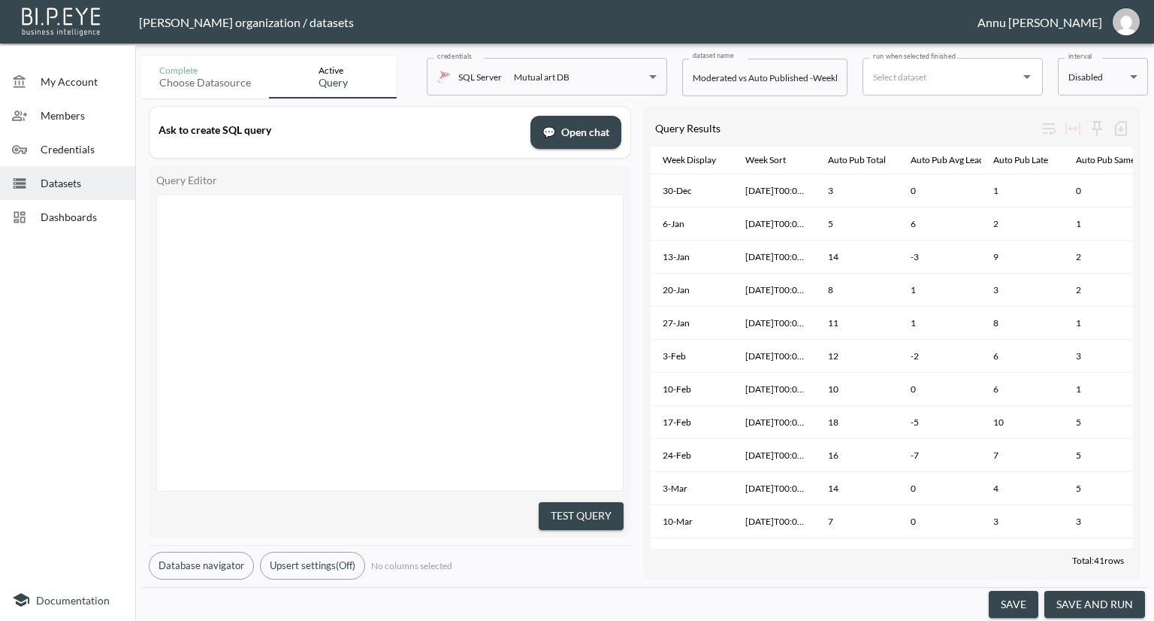
type textarea "WITH AutoPublished AS ( SELECT DATEADD(WEEK, DATEDIFF(WEEK, 0, StartDate), 0) A…"
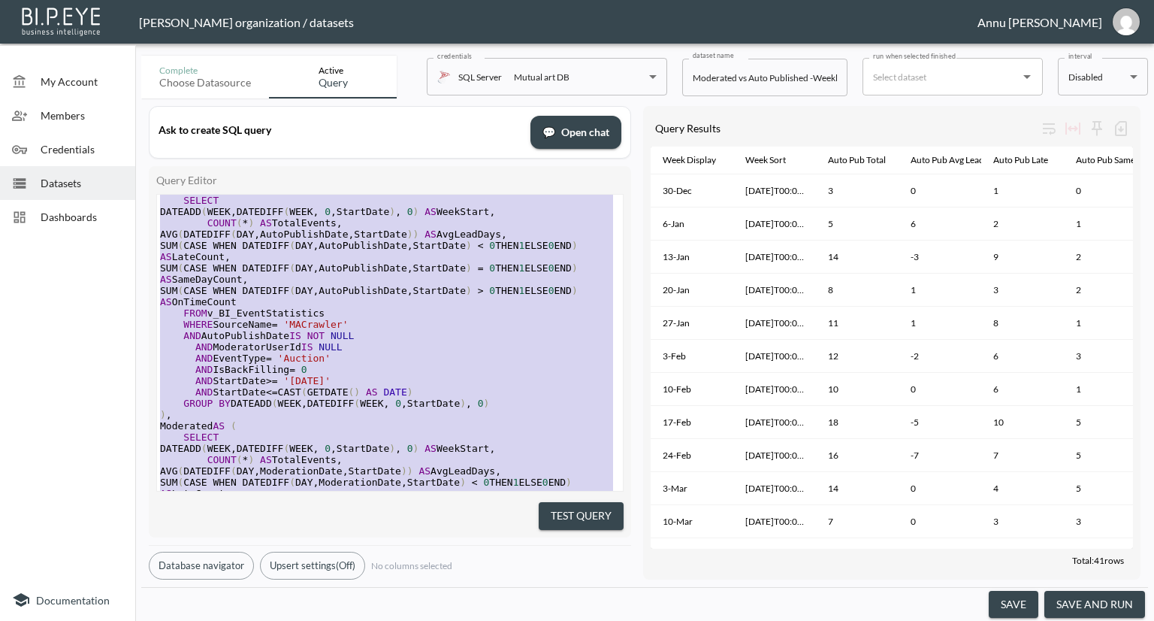
scroll to position [0, 0]
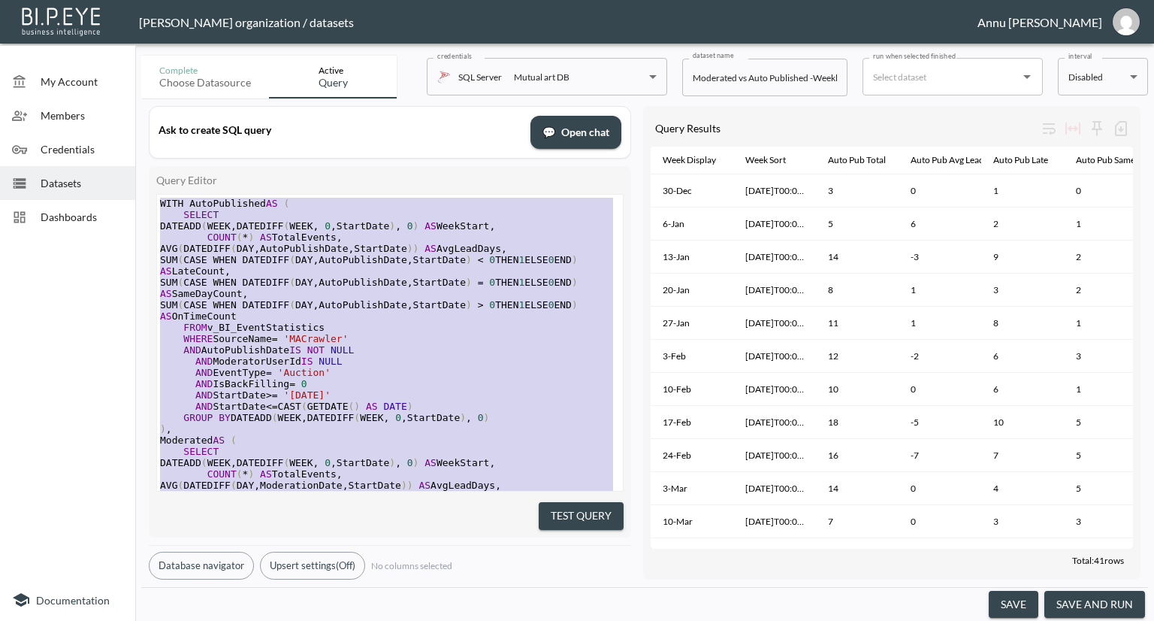
drag, startPoint x: 517, startPoint y: 436, endPoint x: 155, endPoint y: 104, distance: 491.3
click at [97, 186] on span "Datasets" at bounding box center [82, 183] width 83 height 16
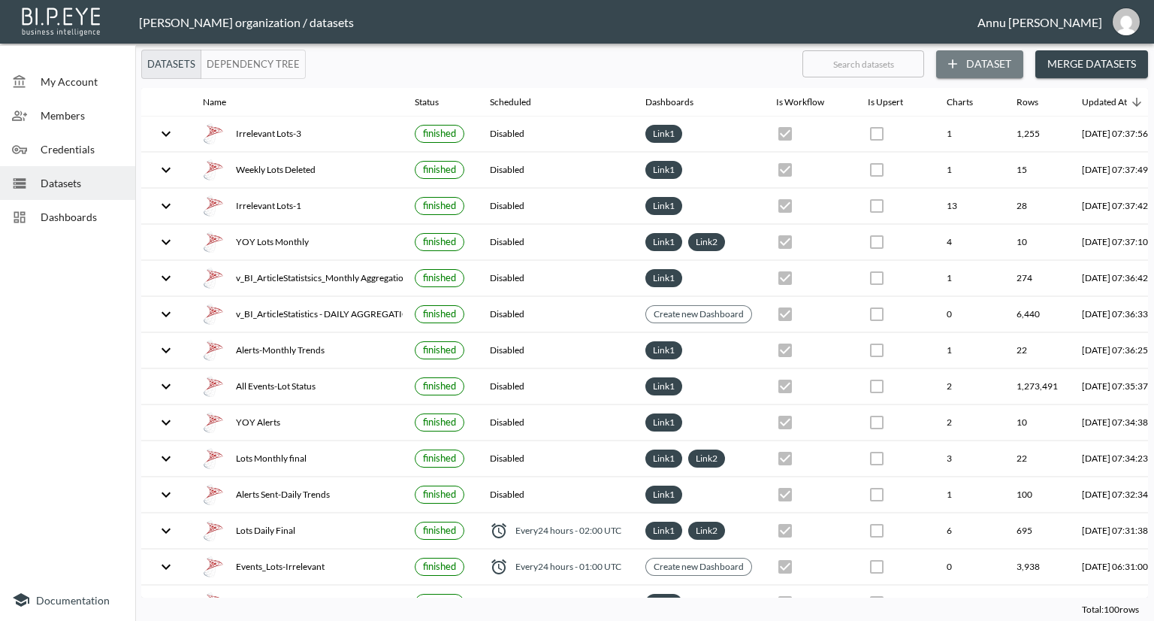
click at [1001, 58] on button "Dataset" at bounding box center [979, 64] width 87 height 28
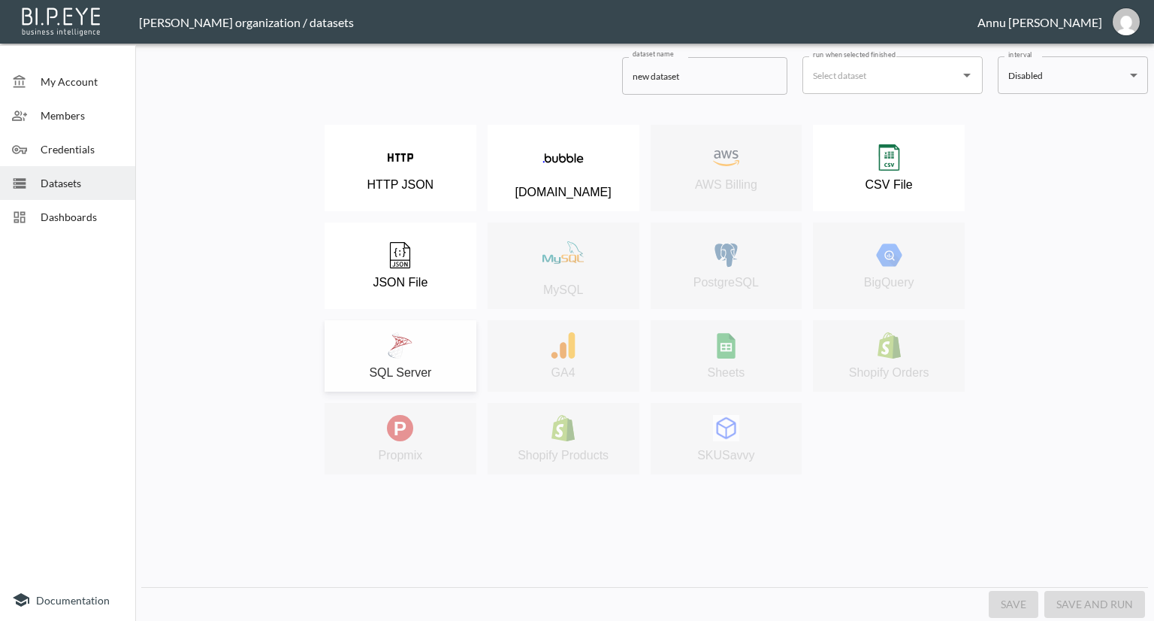
click at [409, 362] on div "SQL Server" at bounding box center [400, 355] width 137 height 47
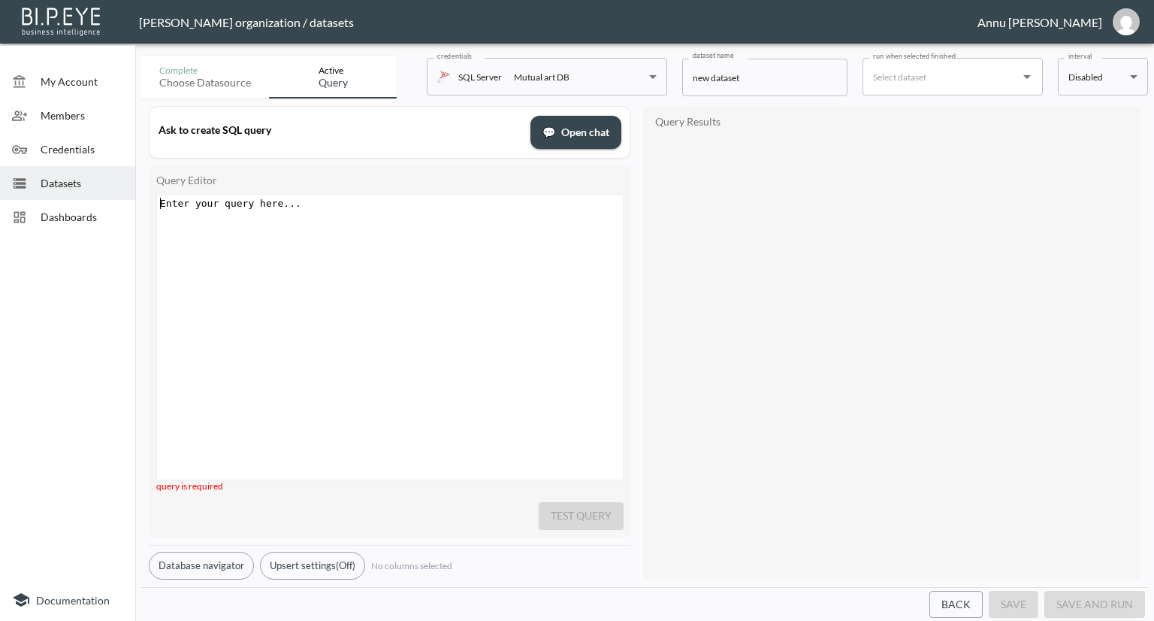
click at [319, 224] on div "Enter your query here... xxxxxxxxxx ​" at bounding box center [408, 356] width 503 height 322
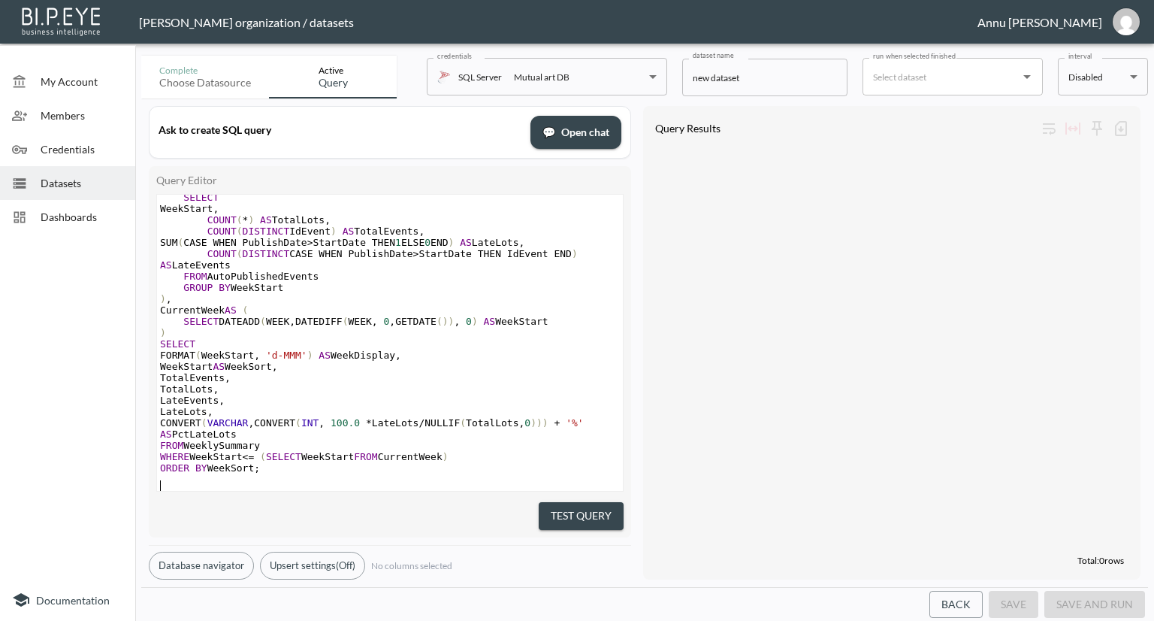
scroll to position [252, 0]
click at [567, 506] on button "Test Query" at bounding box center [581, 516] width 85 height 28
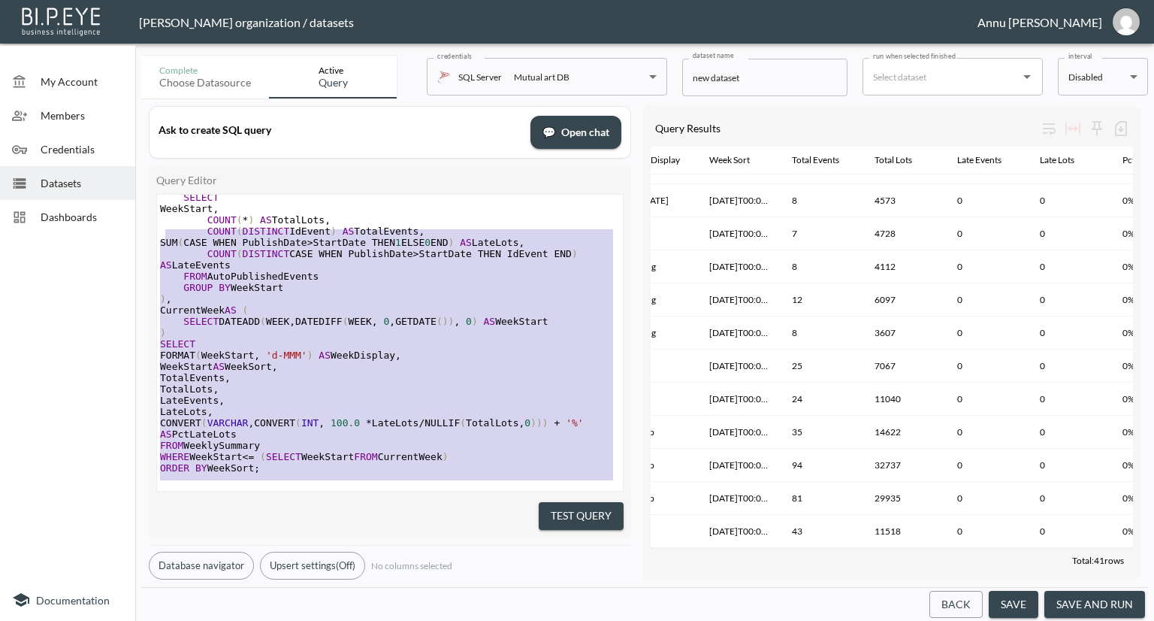
scroll to position [865, 36]
type textarea "WITH AutoPublishedEvents AS ( SELECT DATEADD(WEEK, DATEDIFF(WEEK, 0, E.StartDat…"
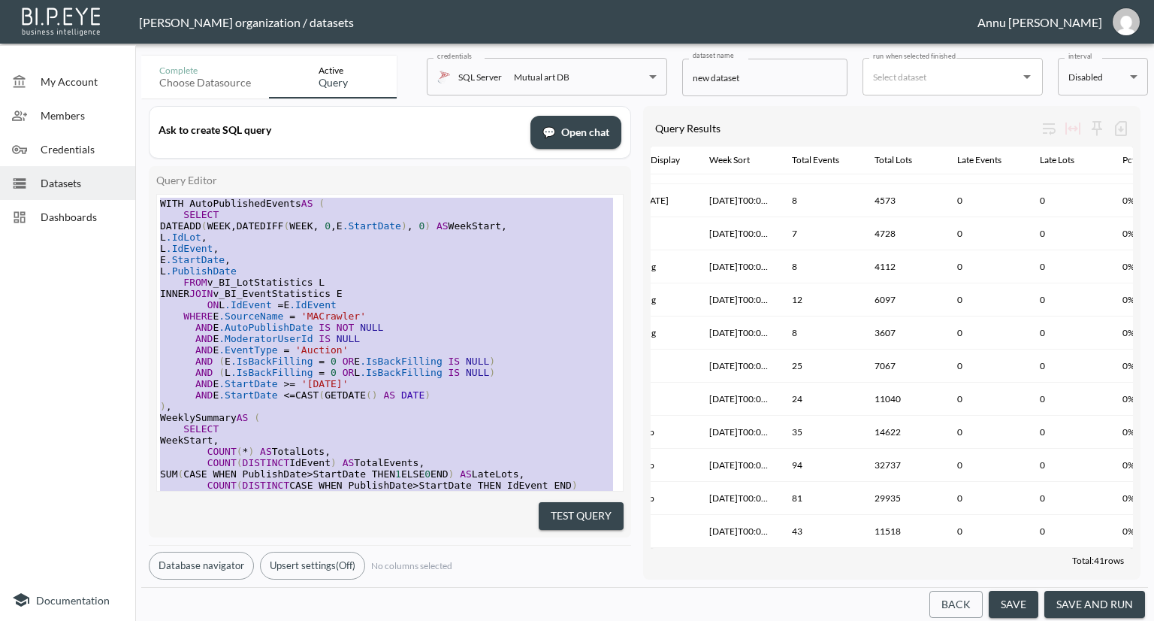
drag, startPoint x: 261, startPoint y: 464, endPoint x: 122, endPoint y: 18, distance: 466.9
click at [122, 18] on div "Nadia Senft organization / datasets Annu Jose My Account Members Credentials Da…" at bounding box center [577, 310] width 1154 height 621
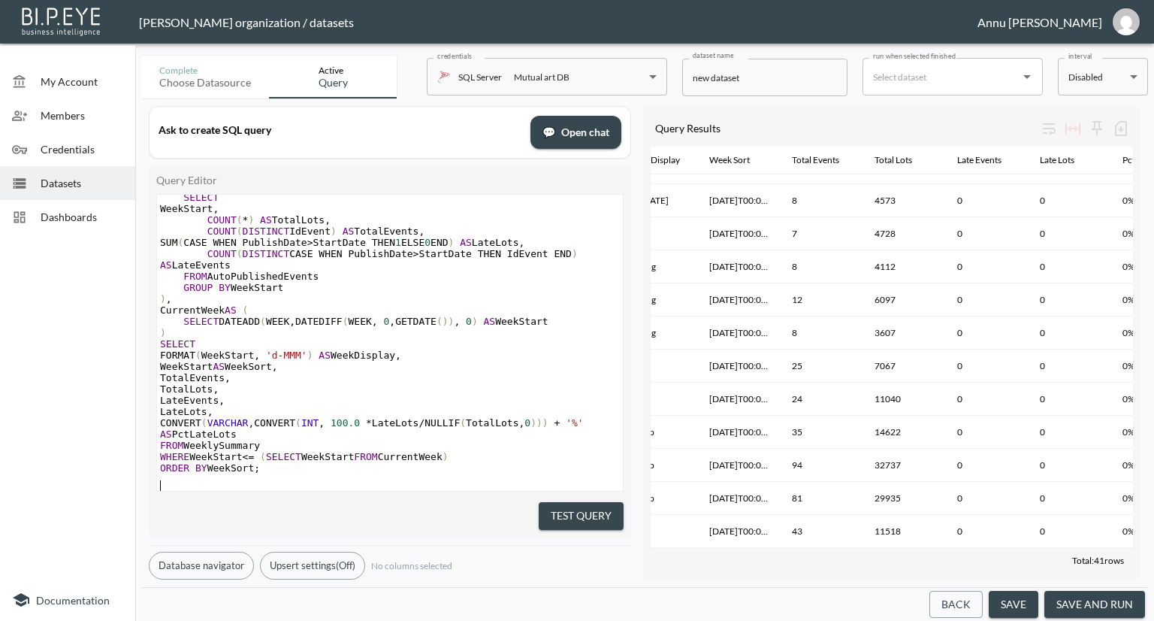
scroll to position [865, 36]
click at [545, 505] on button "Test Query" at bounding box center [581, 516] width 85 height 28
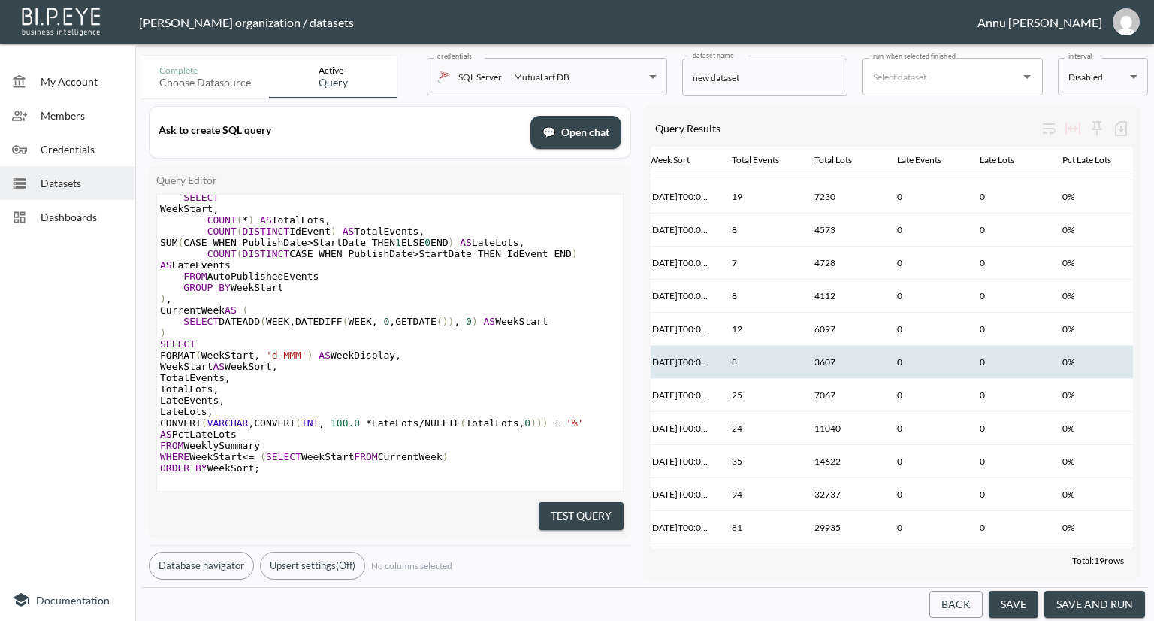
scroll to position [269, 99]
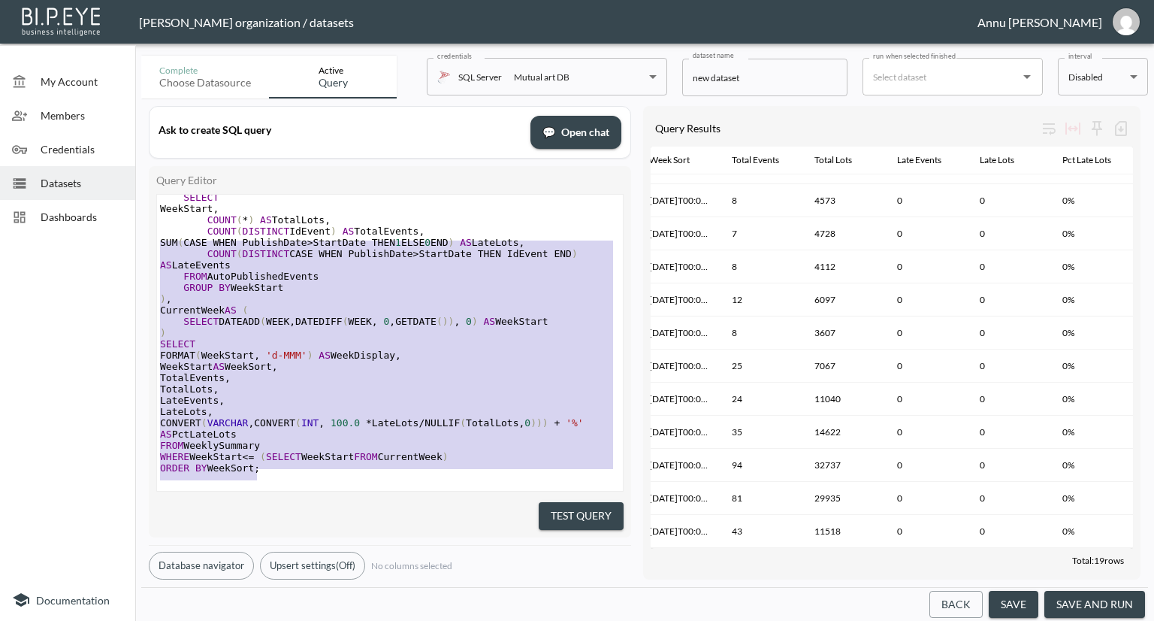
type textarea "WITH AutoPublishedEvents AS ( SELECT DATEADD(WEEK, DATEDIFF(WEEK, 0, E.StartDat…"
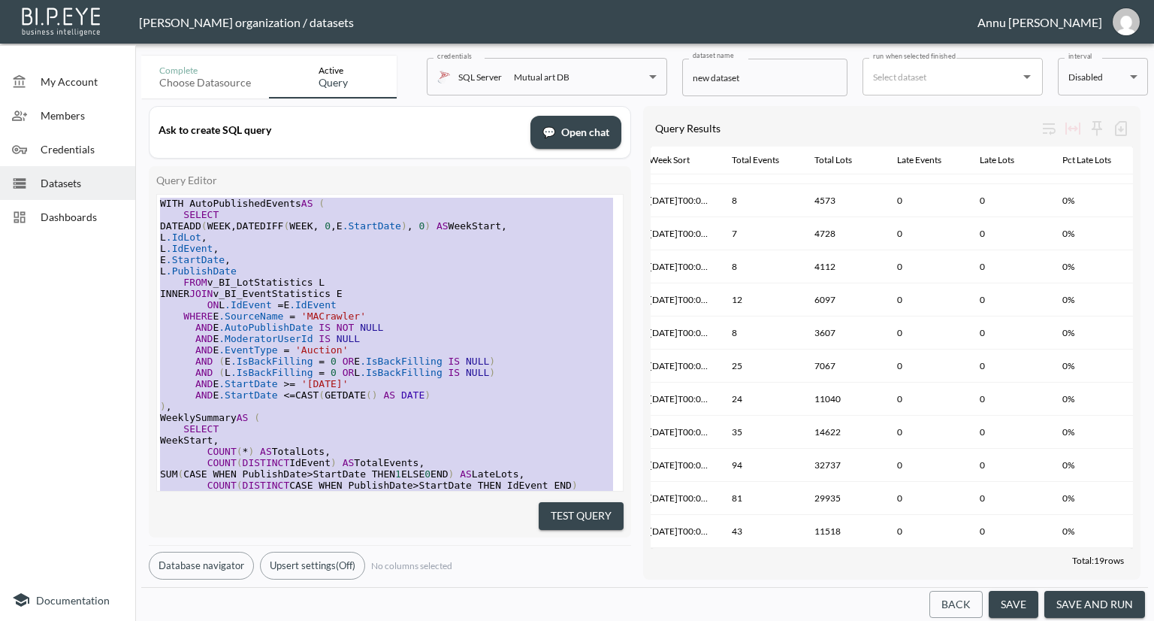
drag, startPoint x: 263, startPoint y: 455, endPoint x: 75, endPoint y: 96, distance: 405.2
click at [75, 96] on div "My Account Members Credentials Datasets Dashboards Documentation Complete Choos…" at bounding box center [577, 310] width 1154 height 621
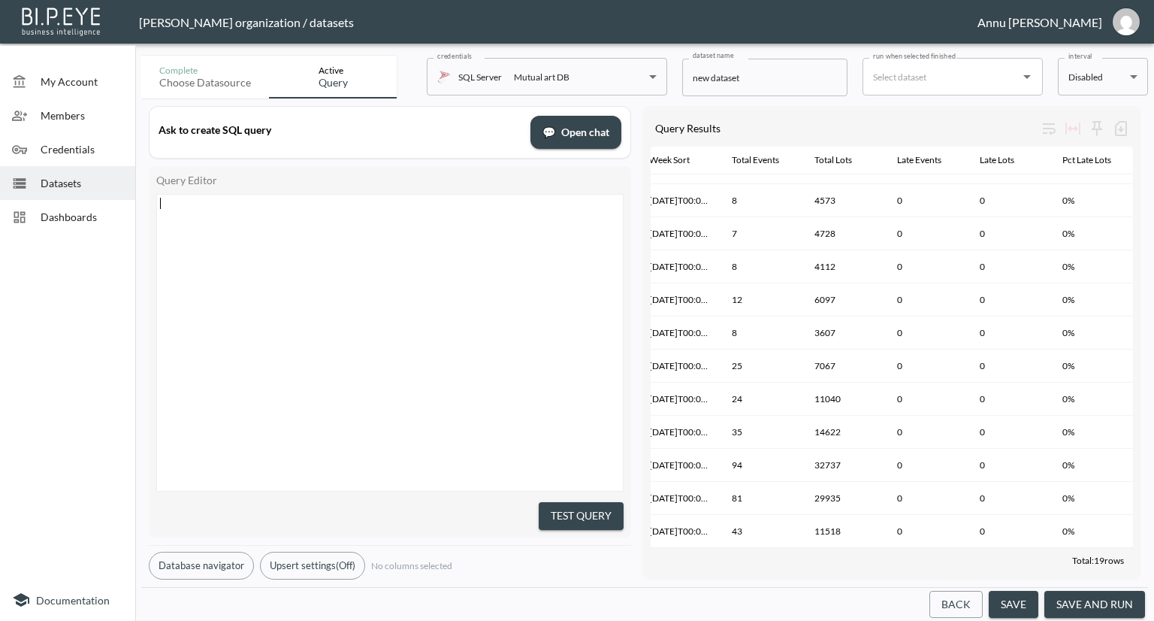
scroll to position [192, 0]
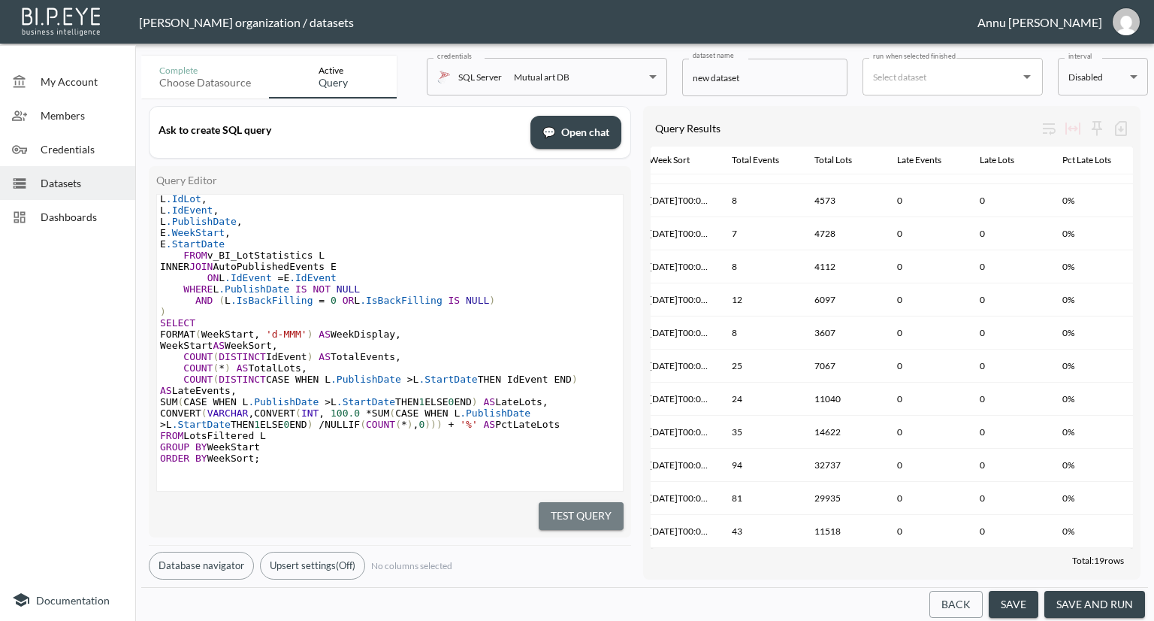
drag, startPoint x: 544, startPoint y: 503, endPoint x: 548, endPoint y: 494, distance: 9.8
click at [544, 503] on button "Test Query" at bounding box center [581, 516] width 85 height 28
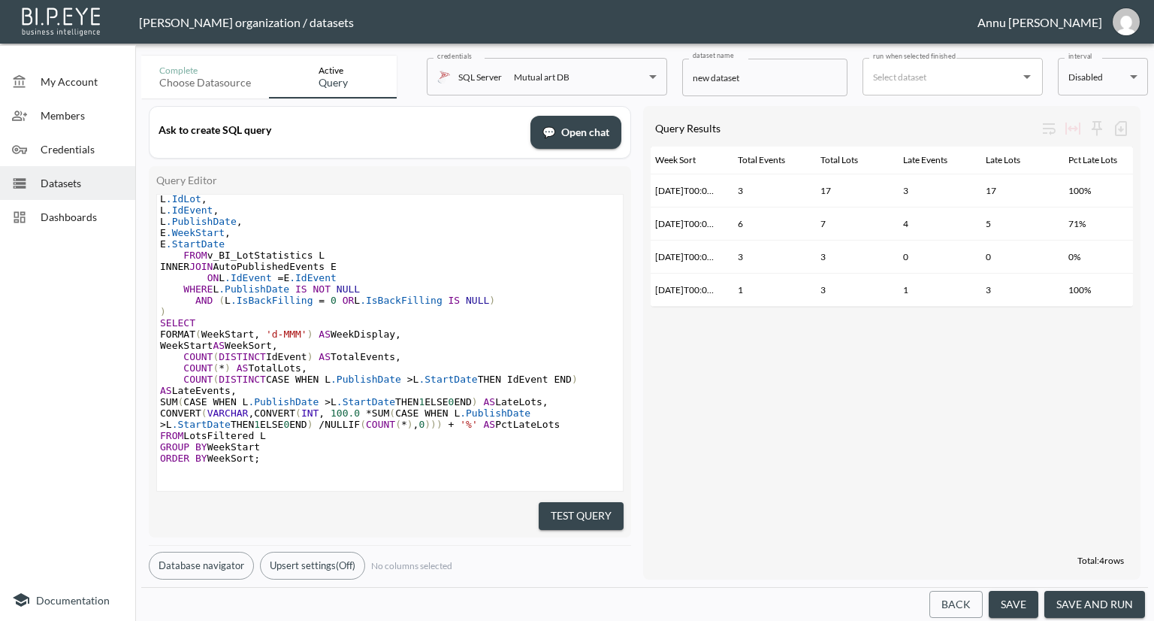
scroll to position [0, 96]
click at [57, 204] on div "Dashboards" at bounding box center [67, 217] width 135 height 34
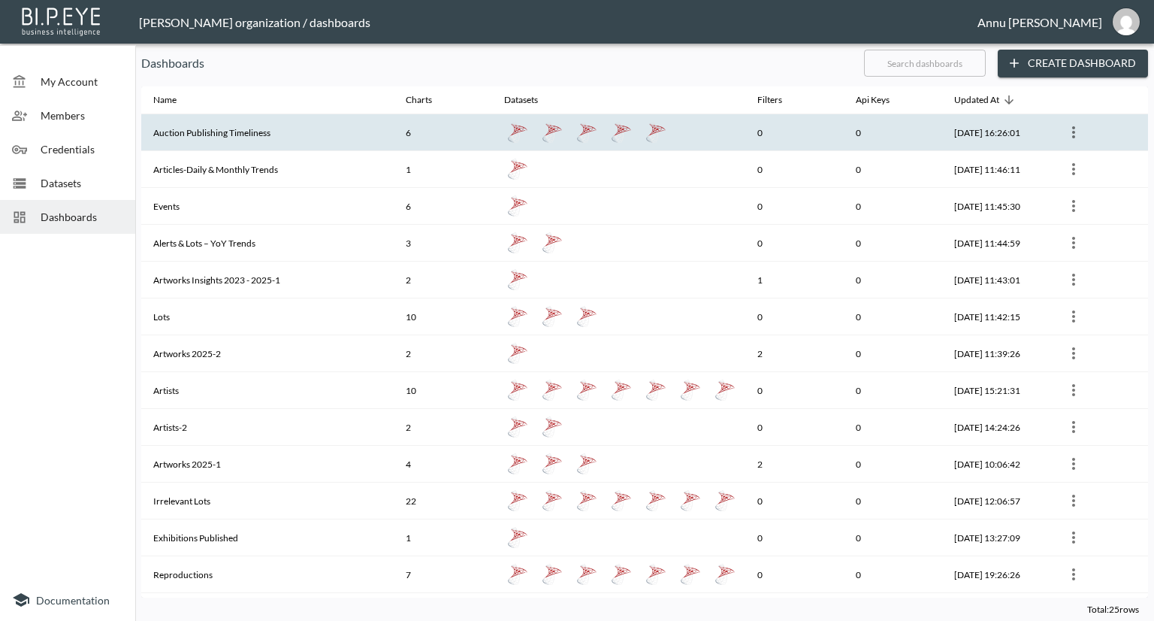
click at [216, 131] on th "Auction Publishing Timeliness" at bounding box center [267, 132] width 252 height 37
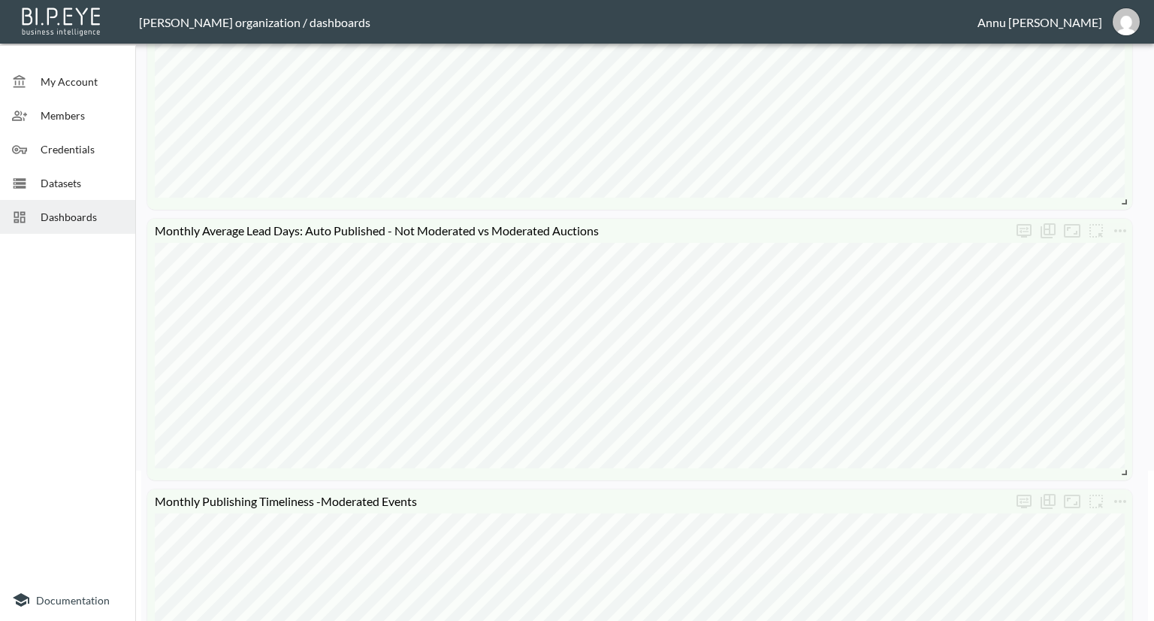
scroll to position [451, 0]
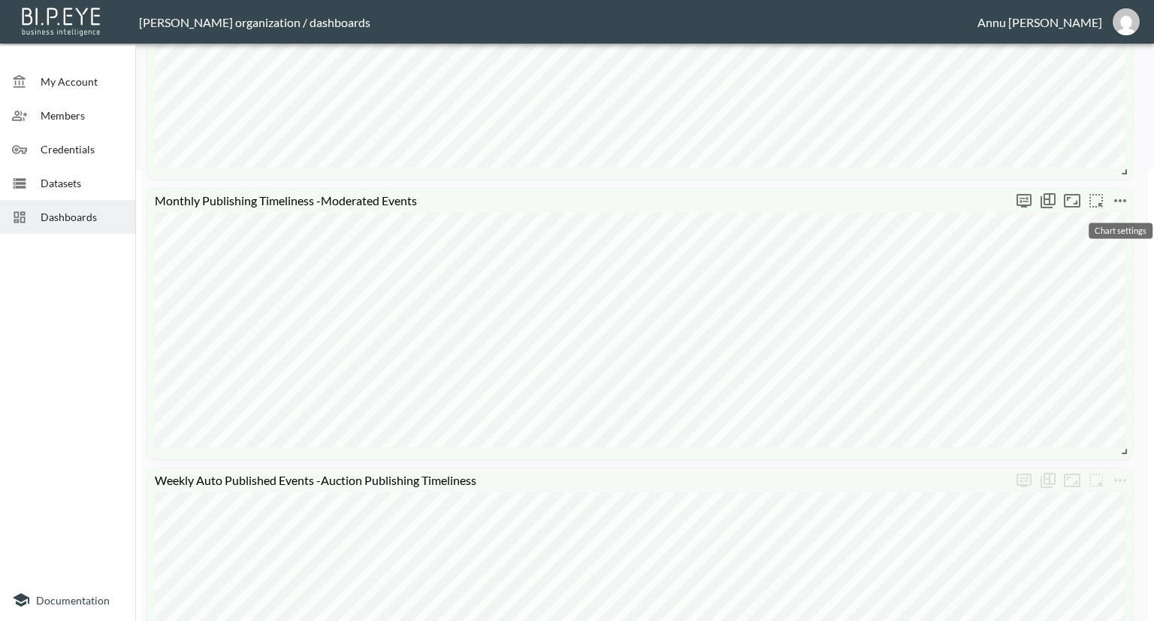
click at [1127, 198] on icon "more" at bounding box center [1120, 201] width 18 height 18
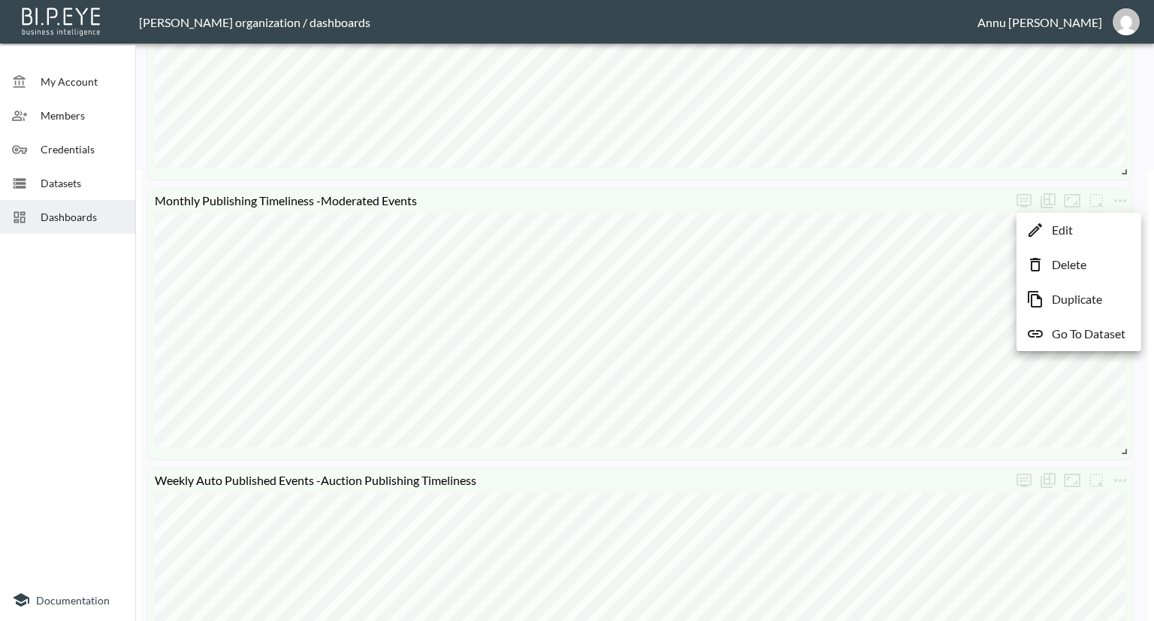
click at [1110, 328] on p "Go To Dataset" at bounding box center [1089, 334] width 74 height 18
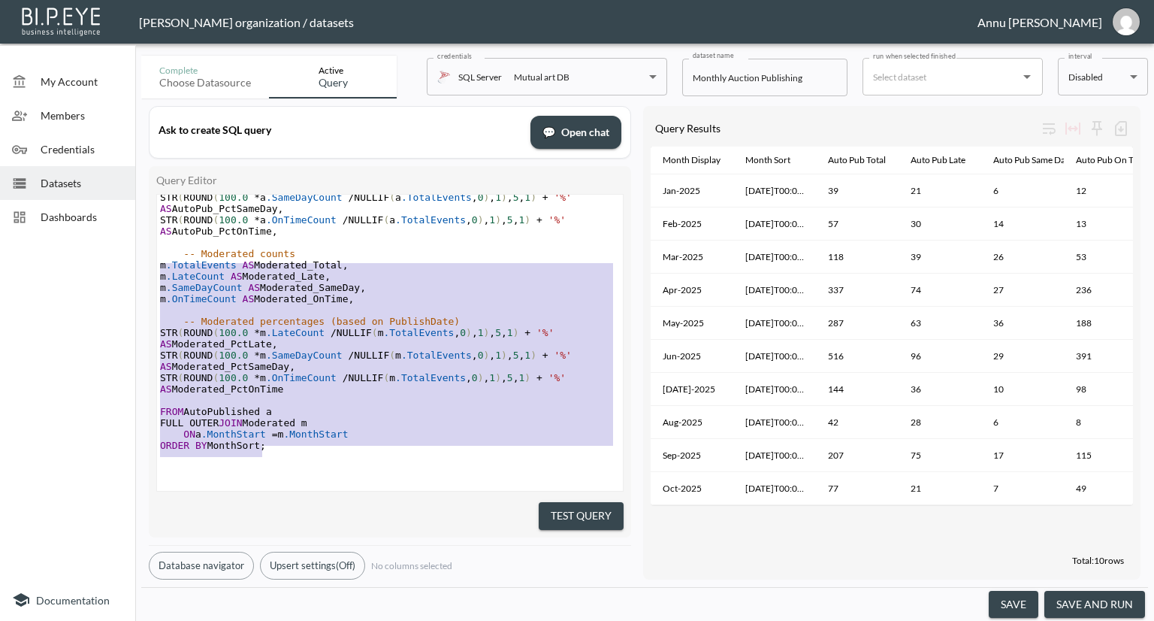
scroll to position [448, 0]
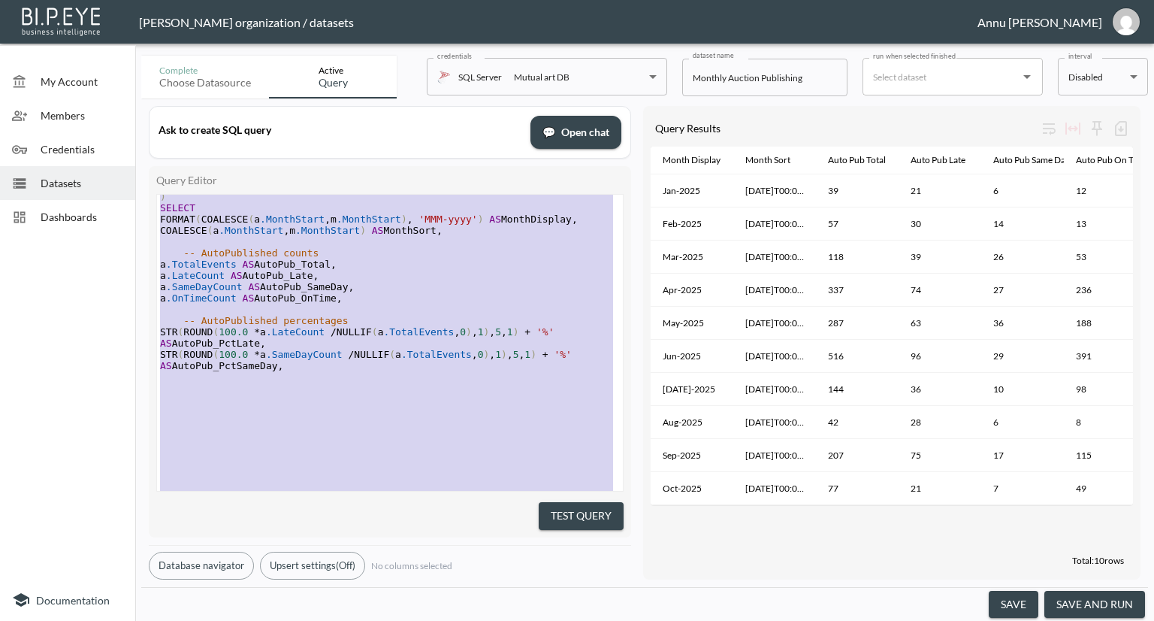
type textarea "WITH AutoPublished AS ( SELECT DATEFROMPARTS(YEAR(StartDate), MONTH(StartDate),…"
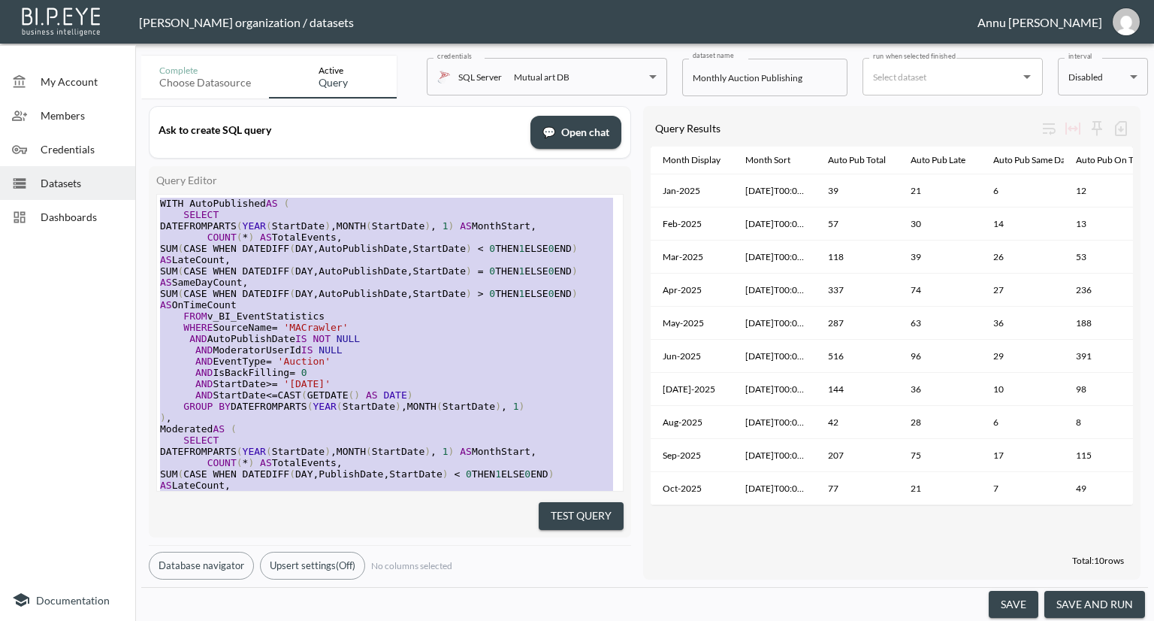
drag, startPoint x: 268, startPoint y: 430, endPoint x: 79, endPoint y: 72, distance: 405.3
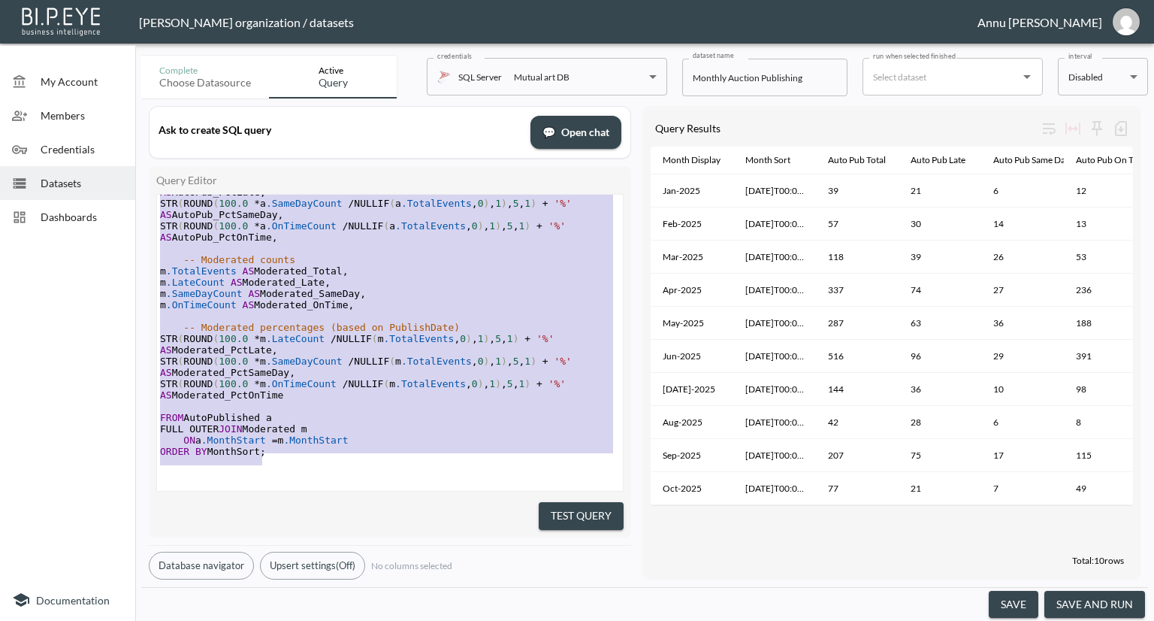
scroll to position [627, 0]
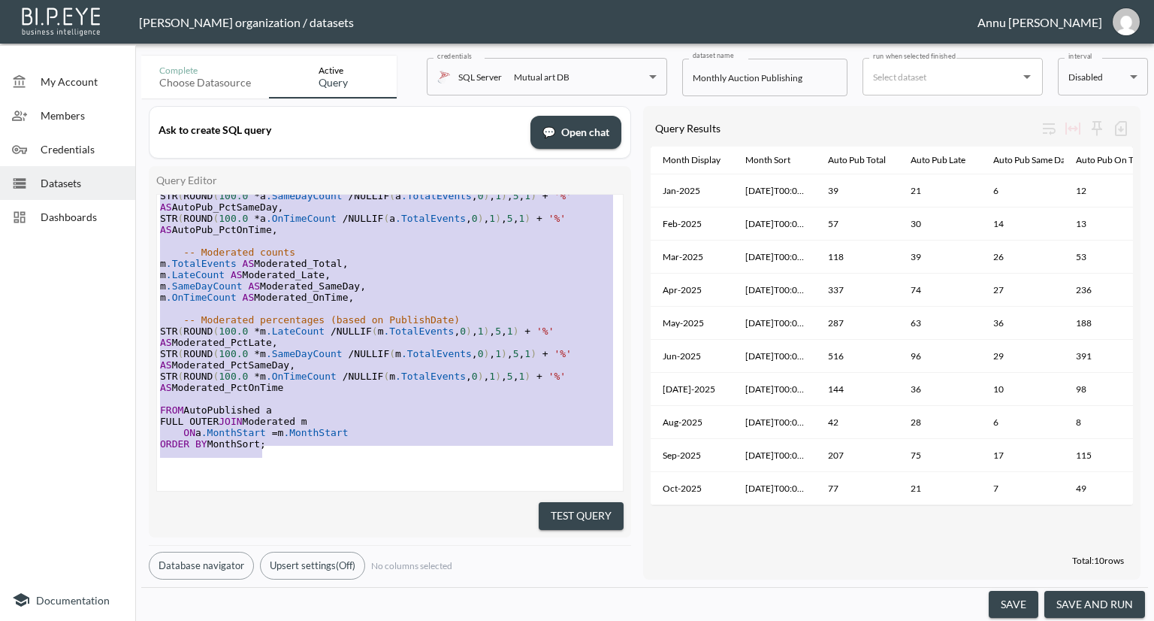
click at [294, 438] on pre "ORDER BY MonthSort ;" at bounding box center [390, 443] width 466 height 11
type textarea "WITH AutoPublished AS ( SELECT DATEFROMPARTS(YEAR(StartDate), MONTH(StartDate),…"
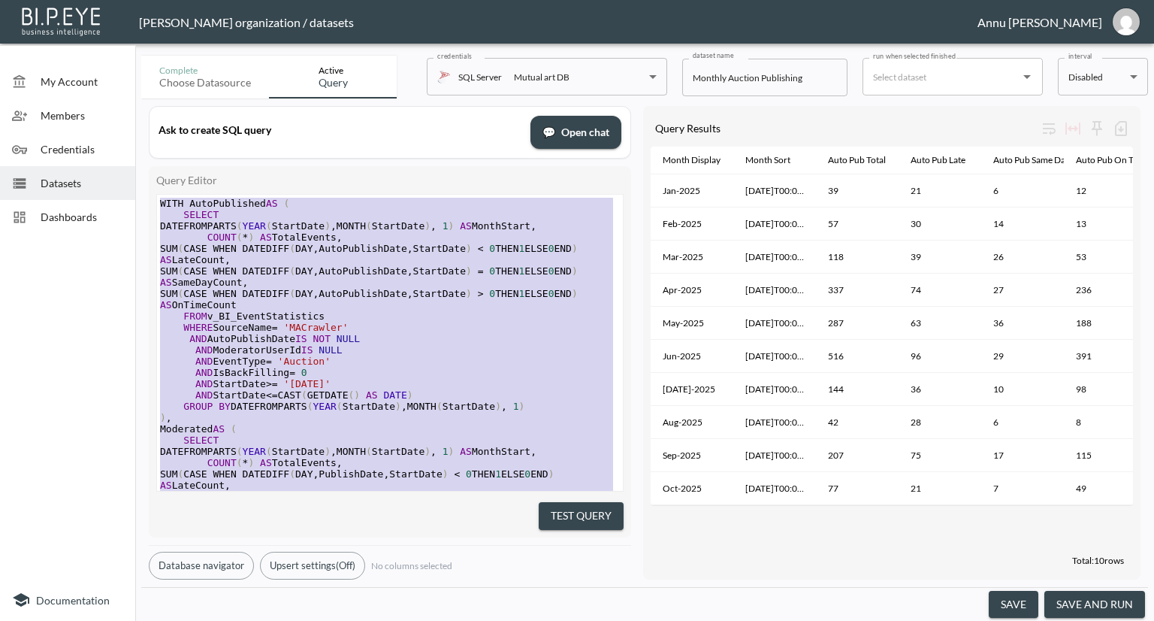
drag, startPoint x: 291, startPoint y: 436, endPoint x: 102, endPoint y: 32, distance: 447.0
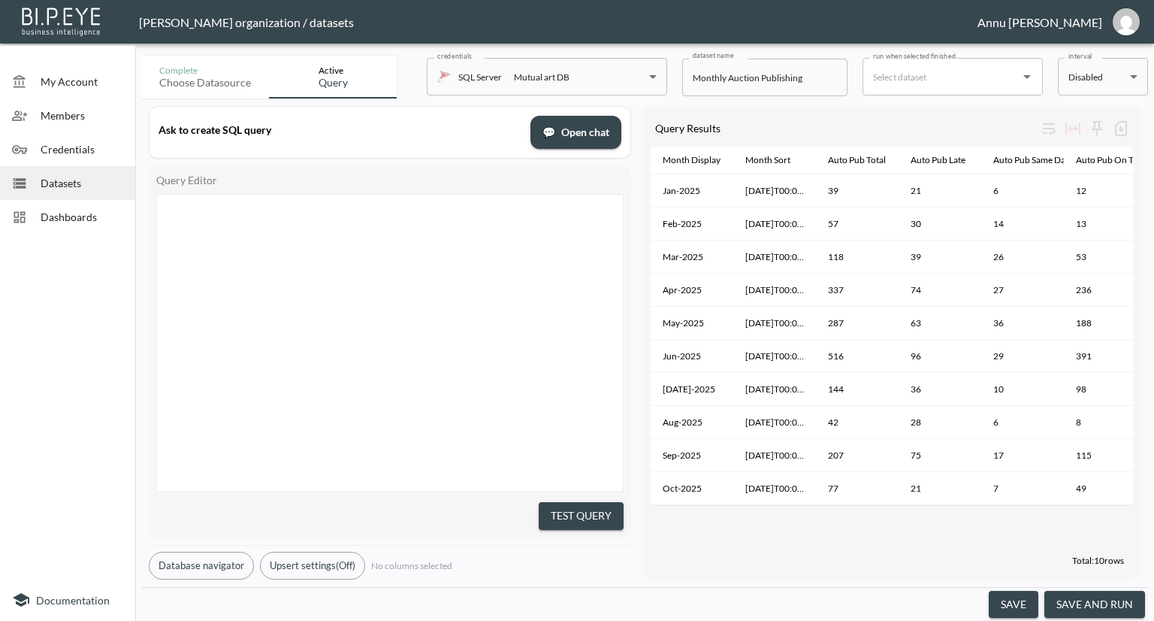
click at [102, 32] on img at bounding box center [62, 21] width 86 height 34
click at [324, 211] on pre "​" at bounding box center [392, 214] width 470 height 11
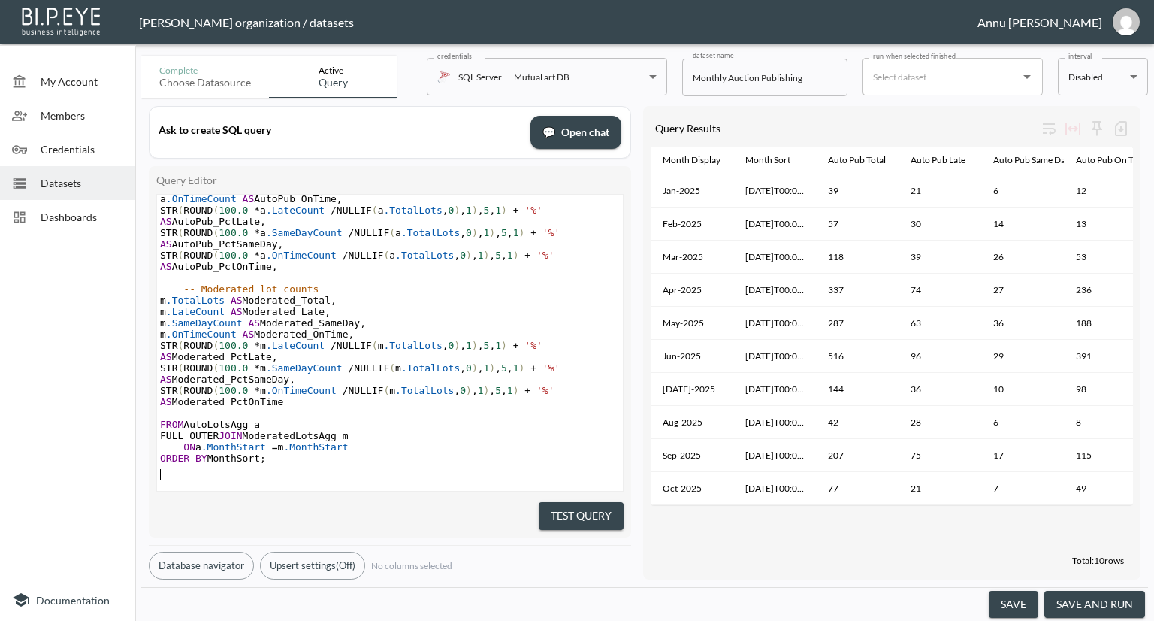
click at [553, 509] on button "Test Query" at bounding box center [581, 516] width 85 height 28
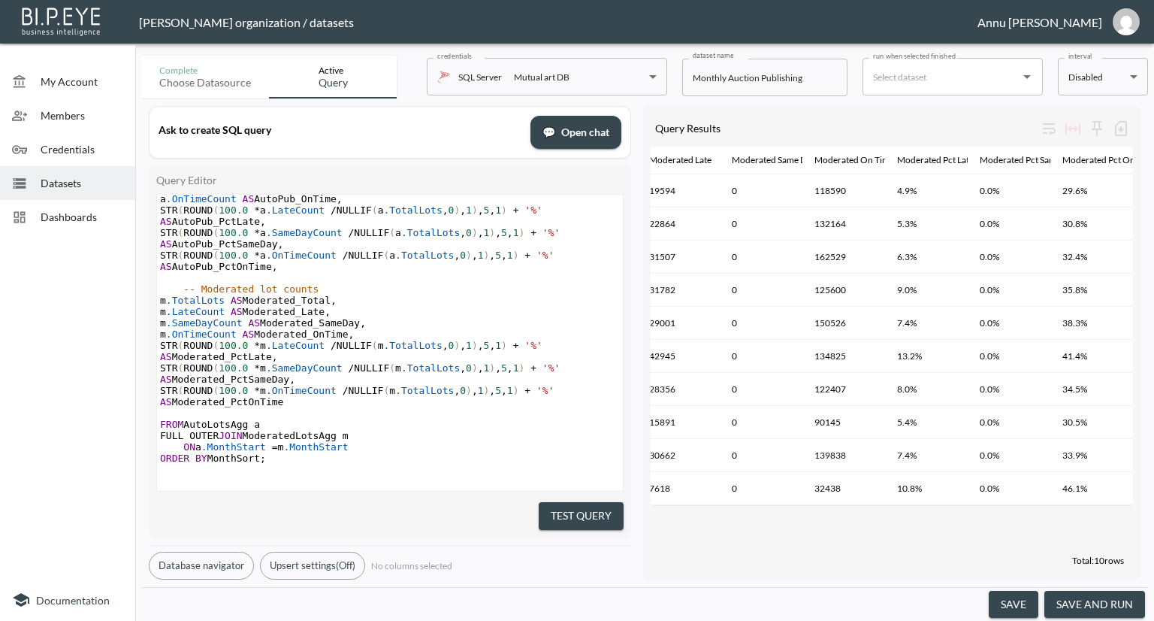
scroll to position [0, 883]
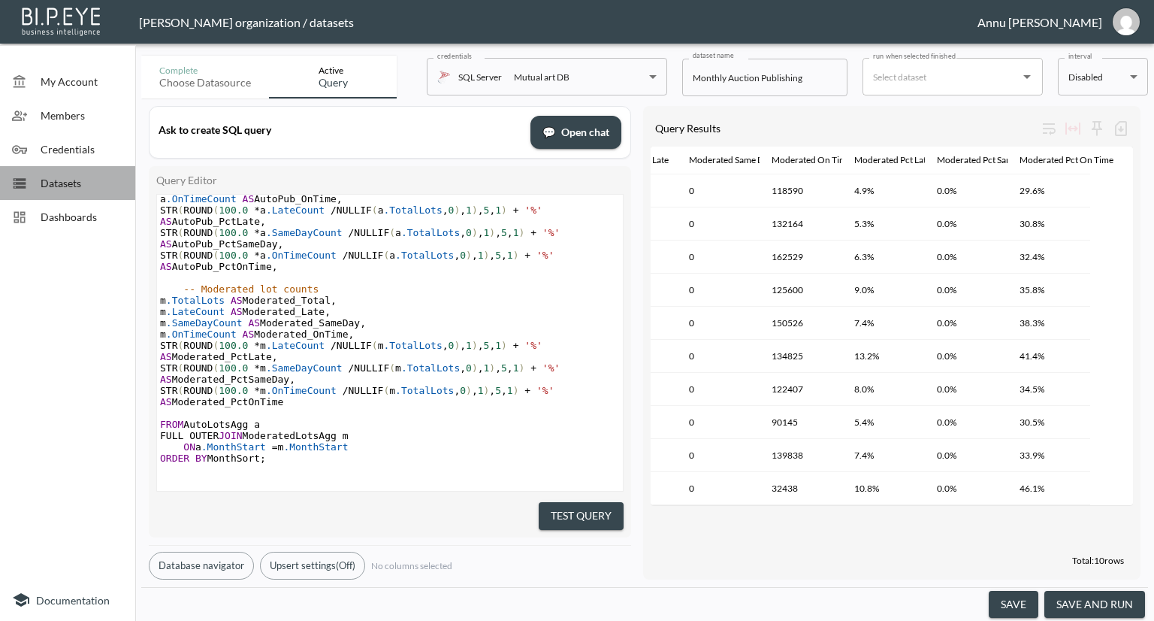
click at [90, 181] on span "Datasets" at bounding box center [82, 183] width 83 height 16
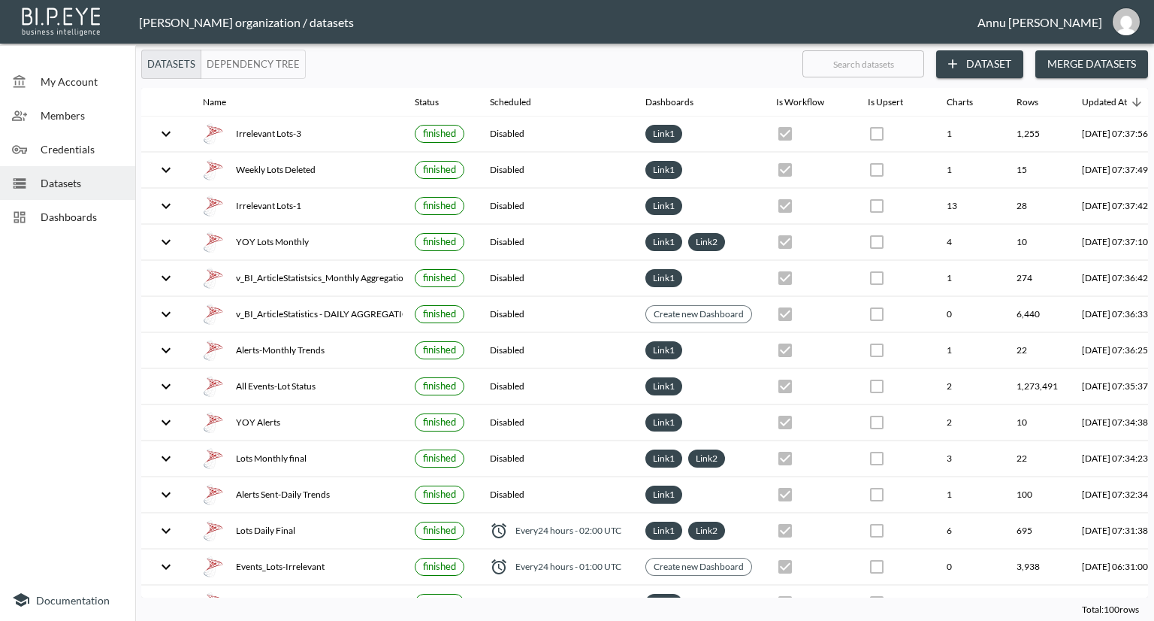
click at [93, 214] on span "Dashboards" at bounding box center [82, 217] width 83 height 16
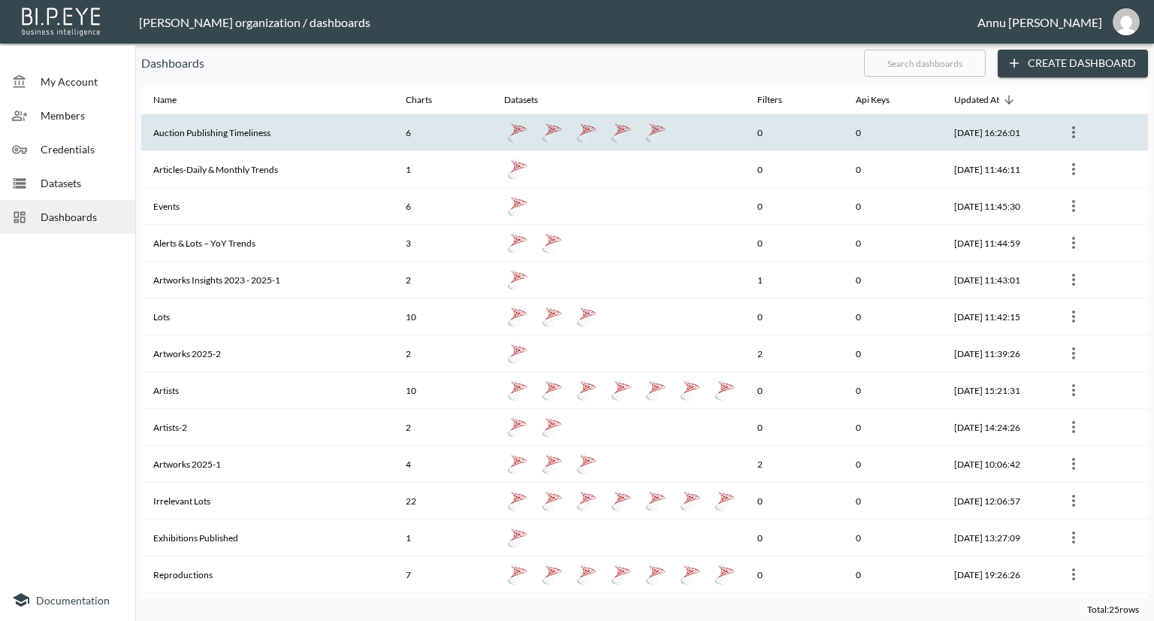
click at [211, 136] on th "Auction Publishing Timeliness" at bounding box center [267, 132] width 252 height 37
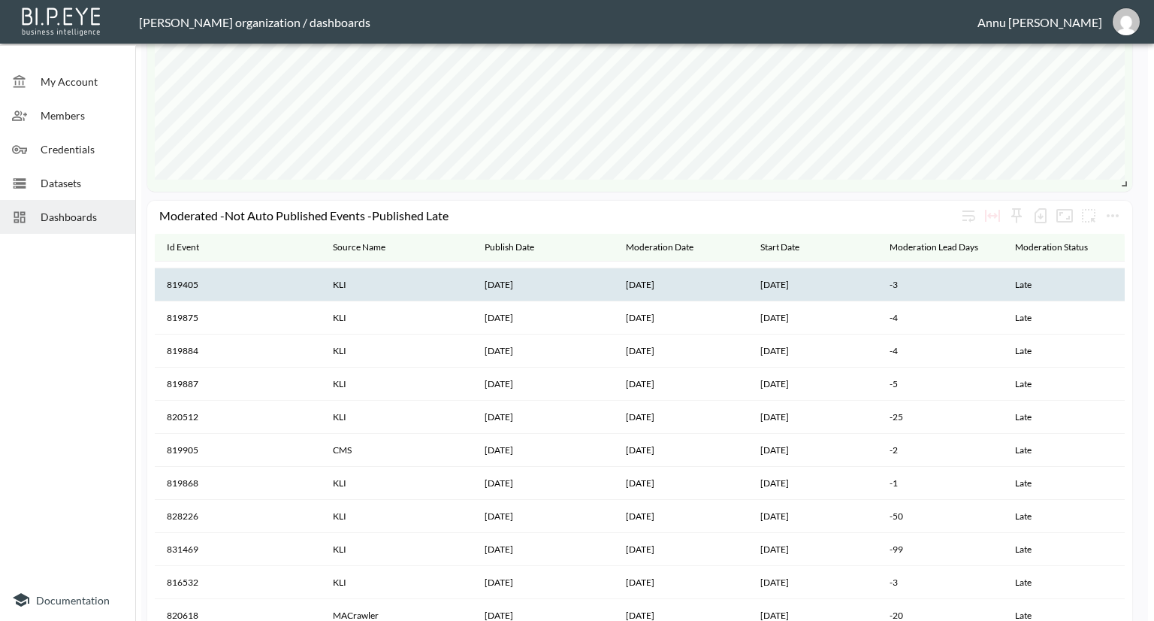
scroll to position [1268, 0]
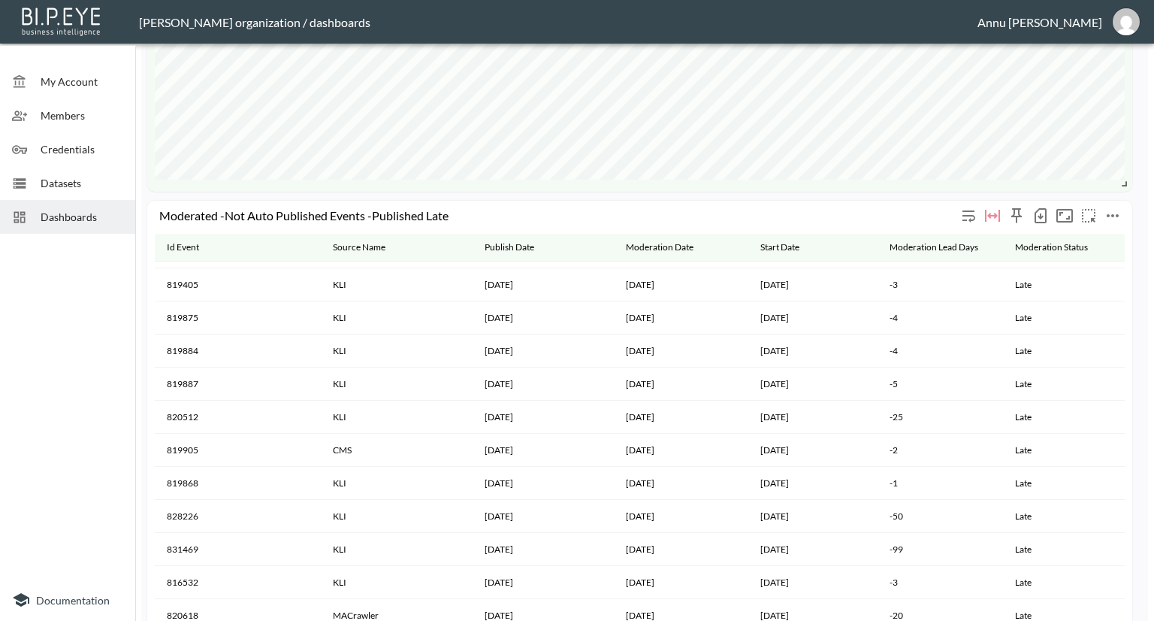
click at [1113, 214] on icon "more" at bounding box center [1113, 215] width 12 height 3
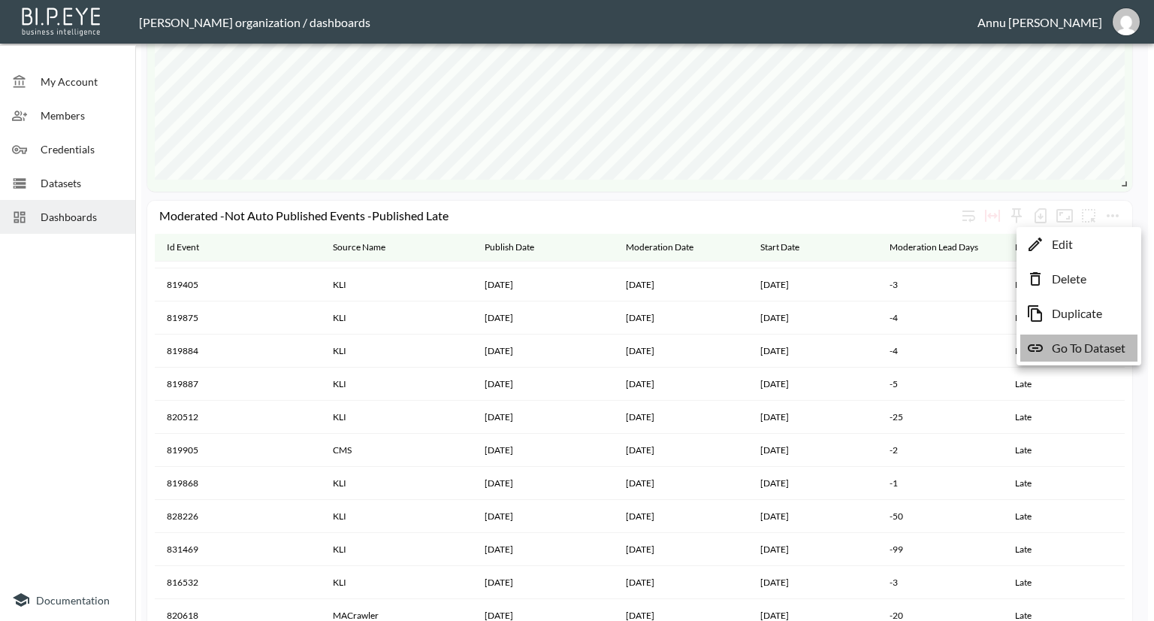
click at [1089, 348] on p "Go To Dataset" at bounding box center [1089, 348] width 74 height 18
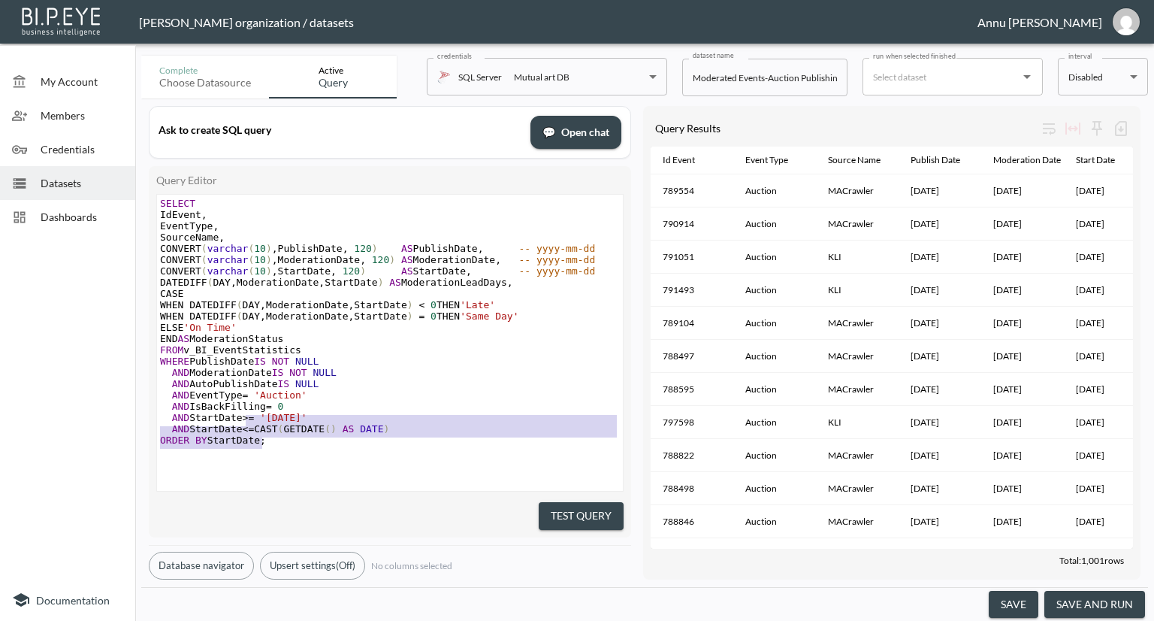
type textarea "SELECT IdEvent, EventType, SourceName, CONVERT(varchar(10), PublishDate, 120) A…"
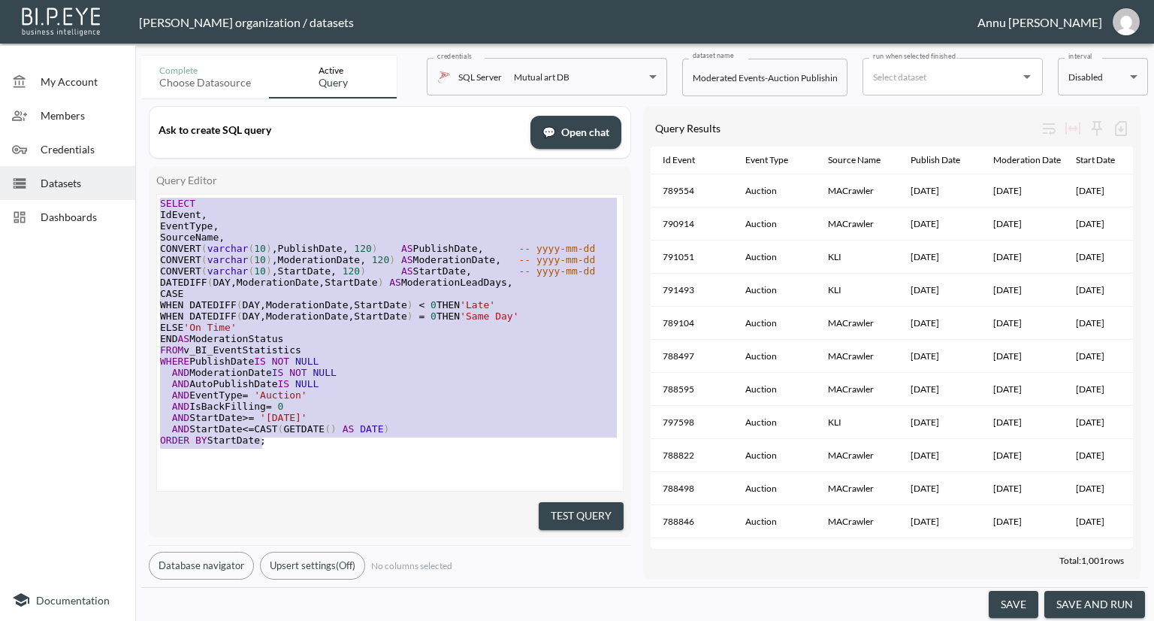
drag, startPoint x: 269, startPoint y: 446, endPoint x: 99, endPoint y: 141, distance: 349.1
click at [99, 141] on div "My Account Members Credentials Datasets Dashboards Documentation Complete Choos…" at bounding box center [577, 310] width 1154 height 621
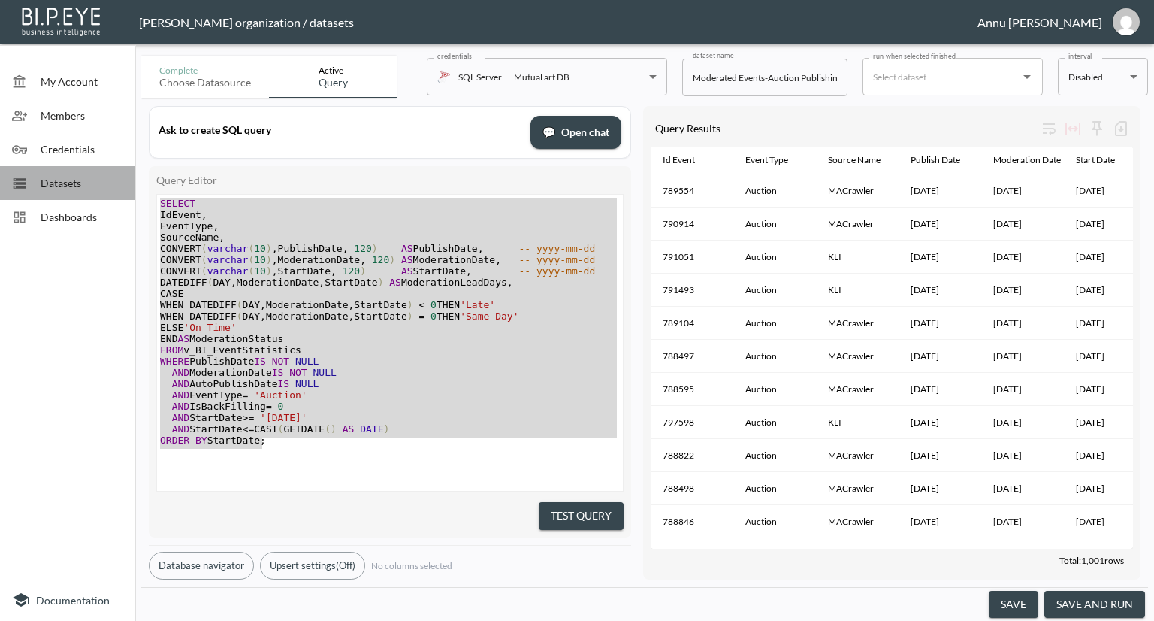
click at [81, 177] on span "Datasets" at bounding box center [82, 183] width 83 height 16
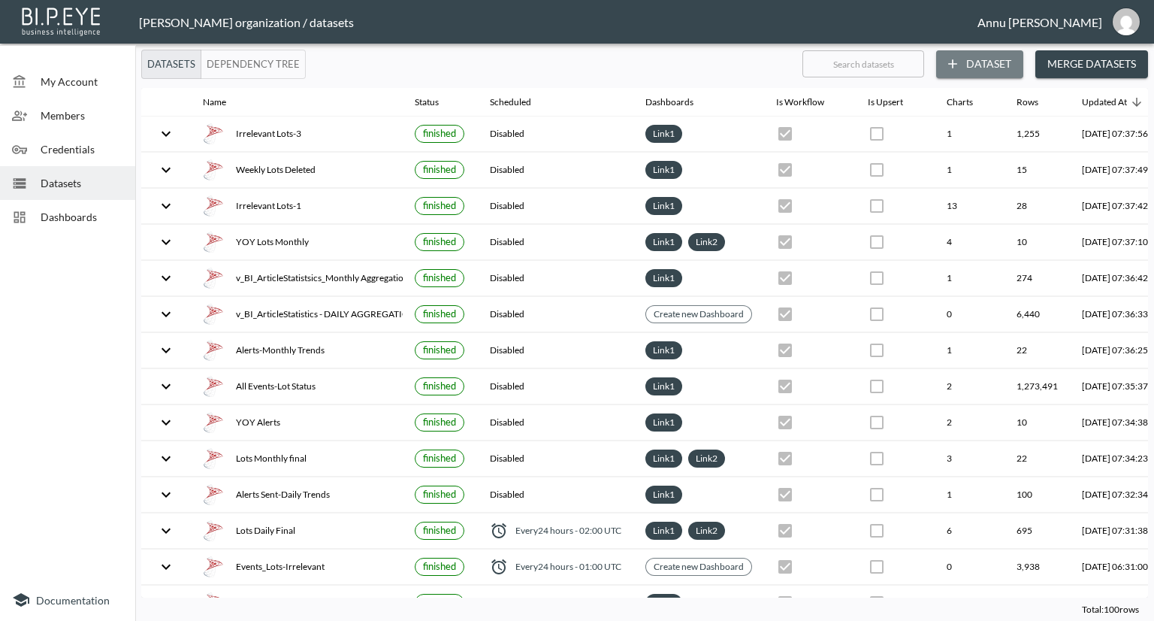
click at [973, 62] on button "Dataset" at bounding box center [979, 64] width 87 height 28
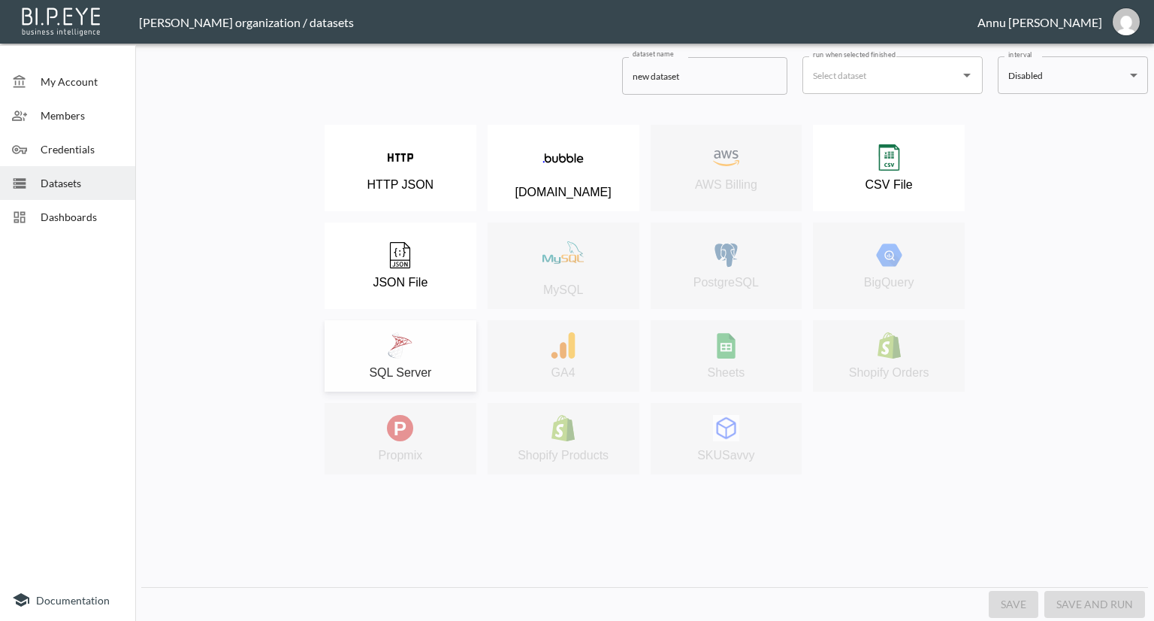
click at [418, 337] on div "SQL Server" at bounding box center [400, 355] width 137 height 47
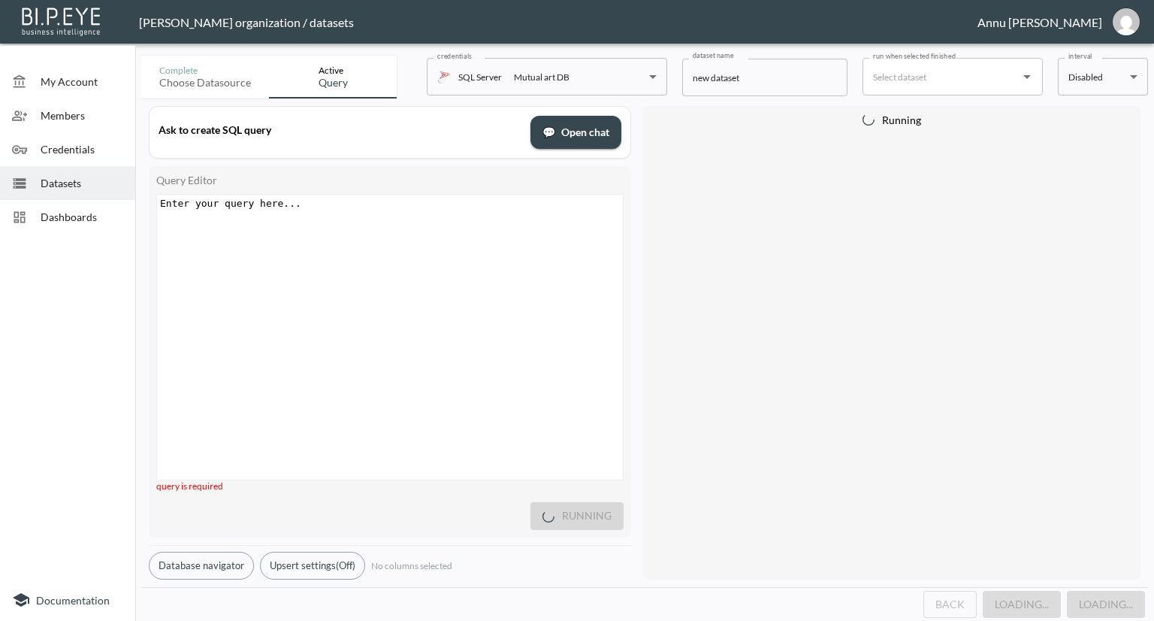
click at [394, 223] on div "Enter your query here... xxxxxxxxxx ​" at bounding box center [408, 356] width 503 height 322
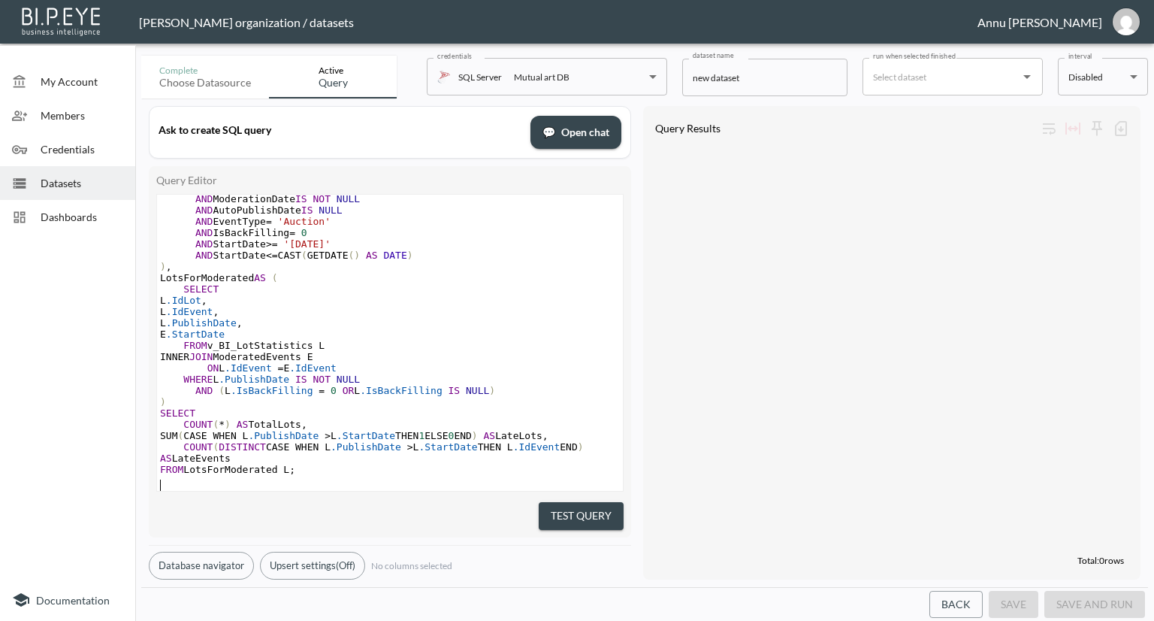
scroll to position [104, 0]
drag, startPoint x: 581, startPoint y: 503, endPoint x: 596, endPoint y: 433, distance: 72.0
click at [581, 503] on button "Test Query" at bounding box center [581, 516] width 85 height 28
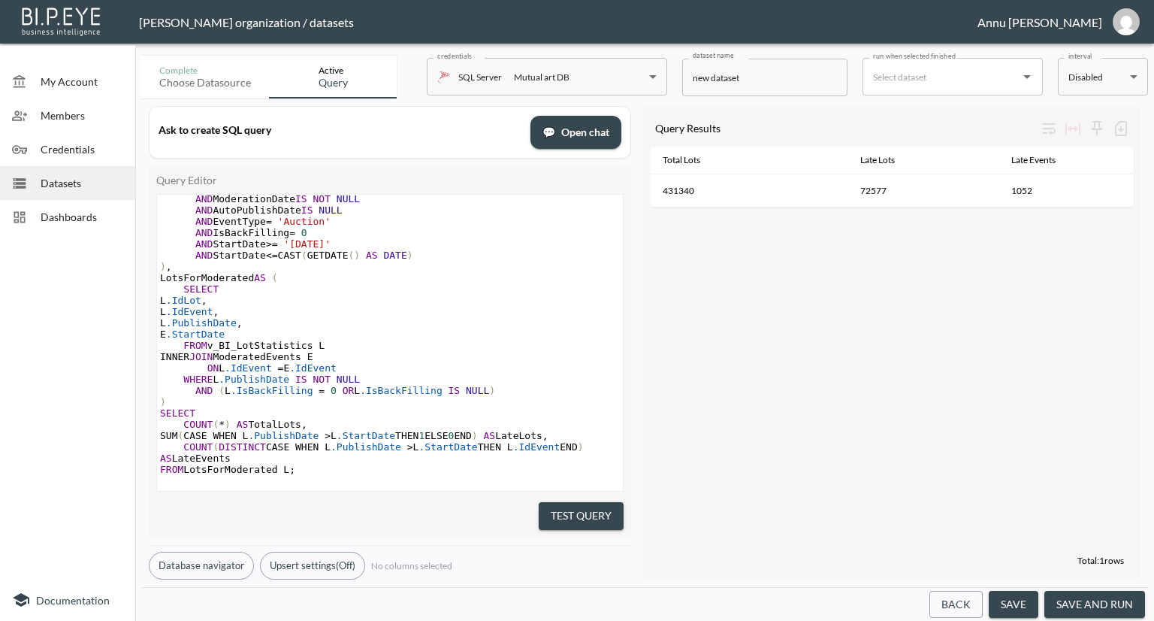
click at [93, 220] on span "Dashboards" at bounding box center [82, 217] width 83 height 16
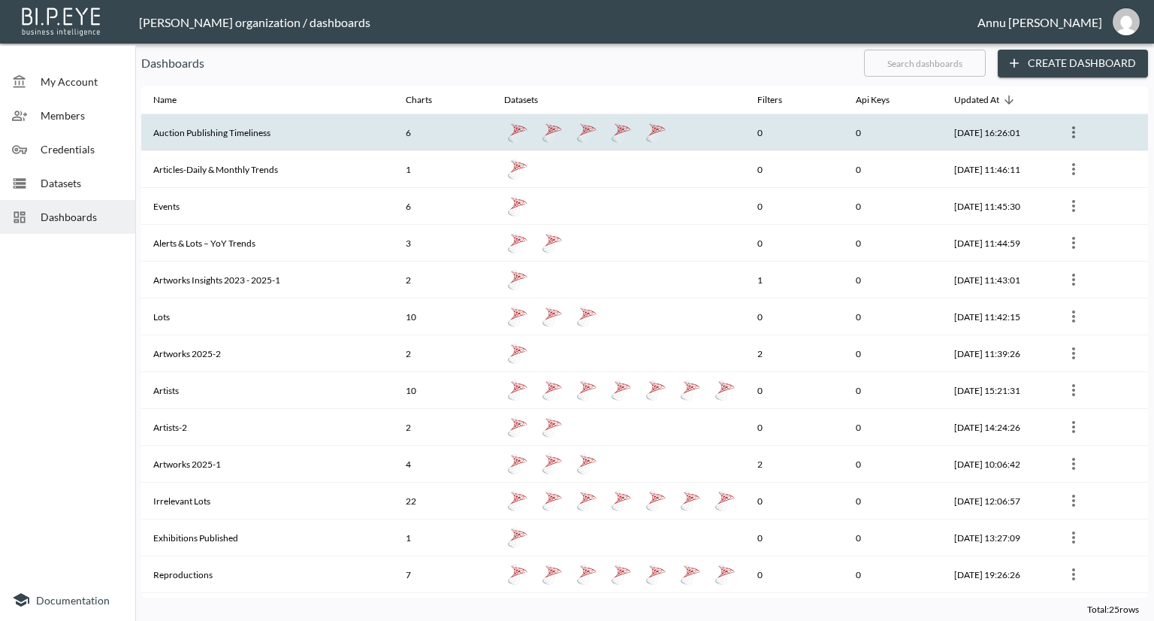
click at [261, 130] on th "Auction Publishing Timeliness" at bounding box center [267, 132] width 252 height 37
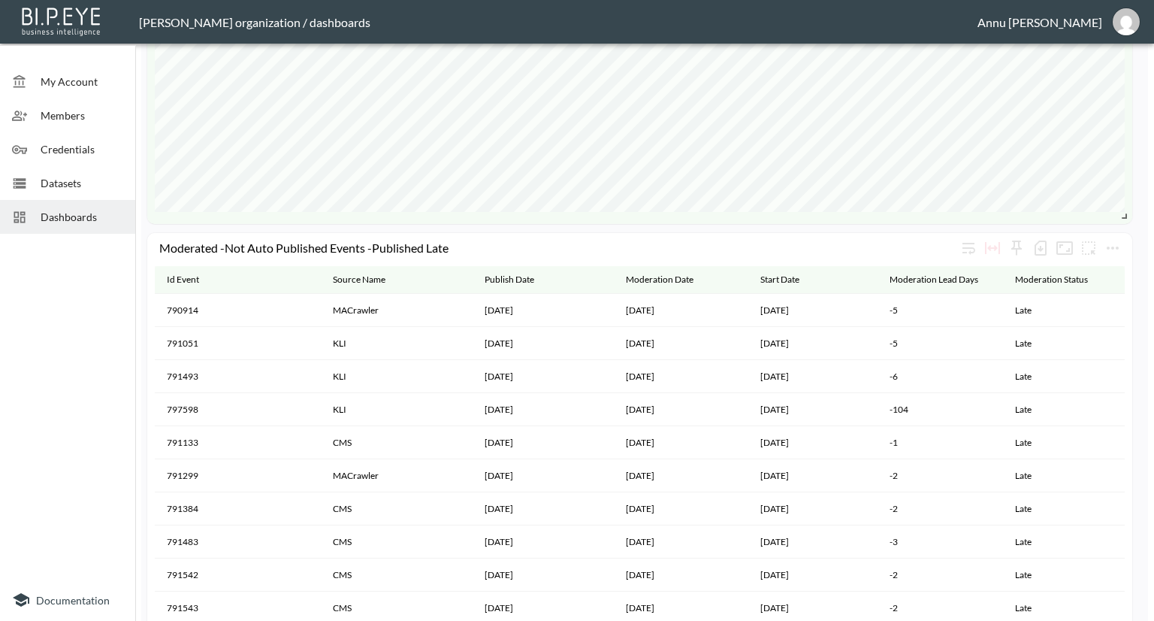
scroll to position [1268, 0]
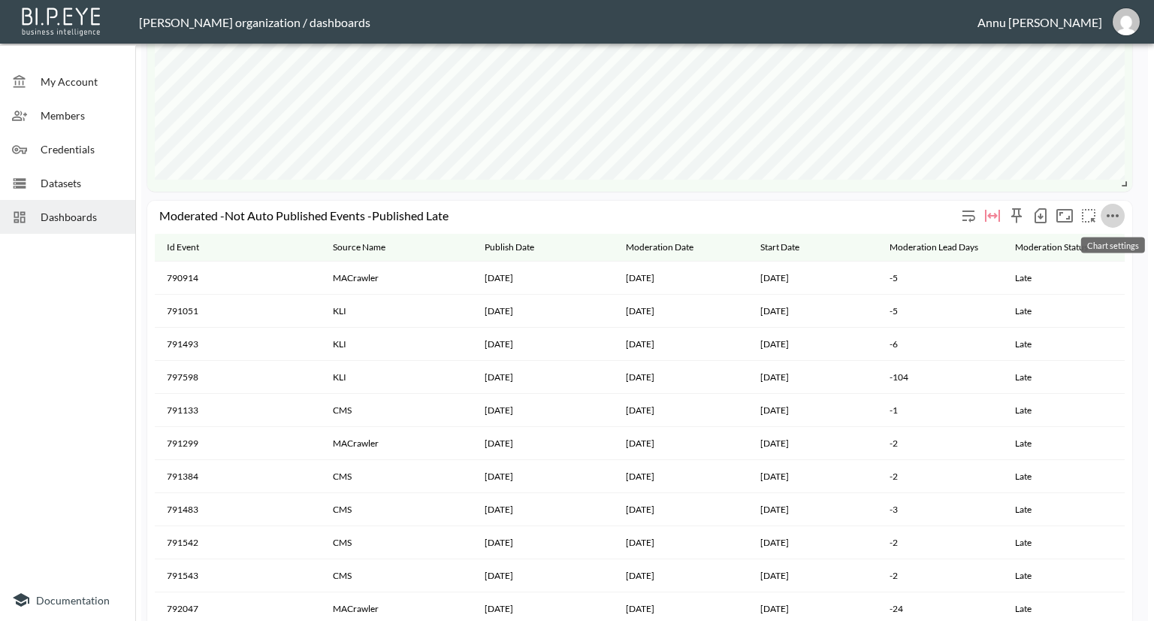
click at [1114, 215] on icon "more" at bounding box center [1113, 216] width 18 height 18
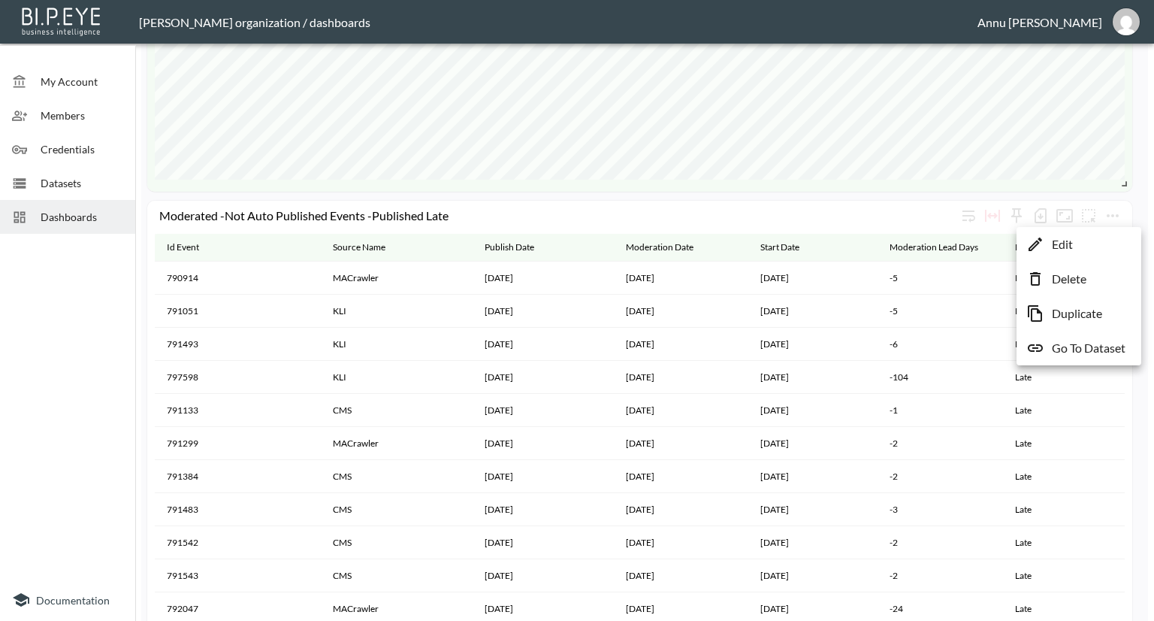
click at [1085, 343] on p "Go To Dataset" at bounding box center [1089, 348] width 74 height 18
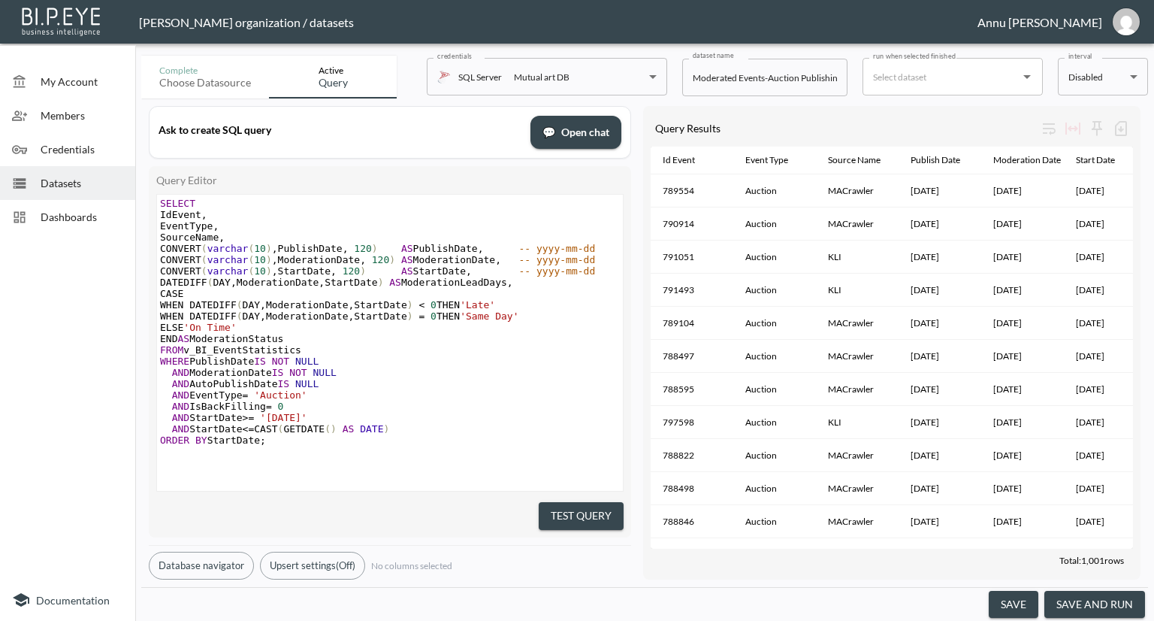
click at [96, 183] on span "Datasets" at bounding box center [82, 183] width 83 height 16
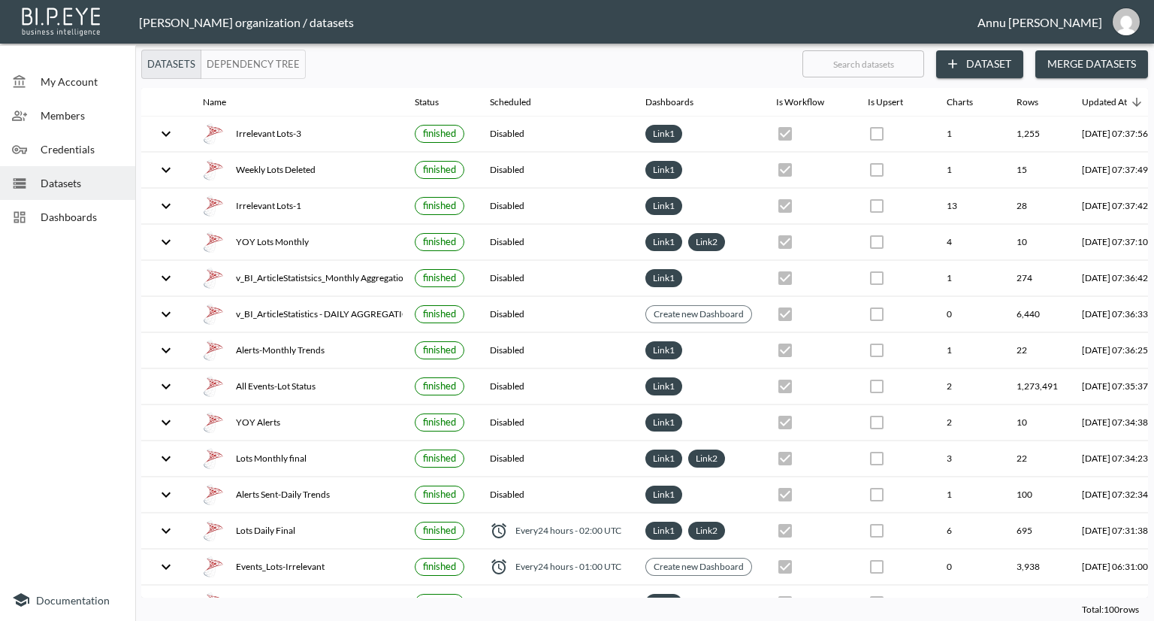
click at [995, 64] on button "Dataset" at bounding box center [979, 64] width 87 height 28
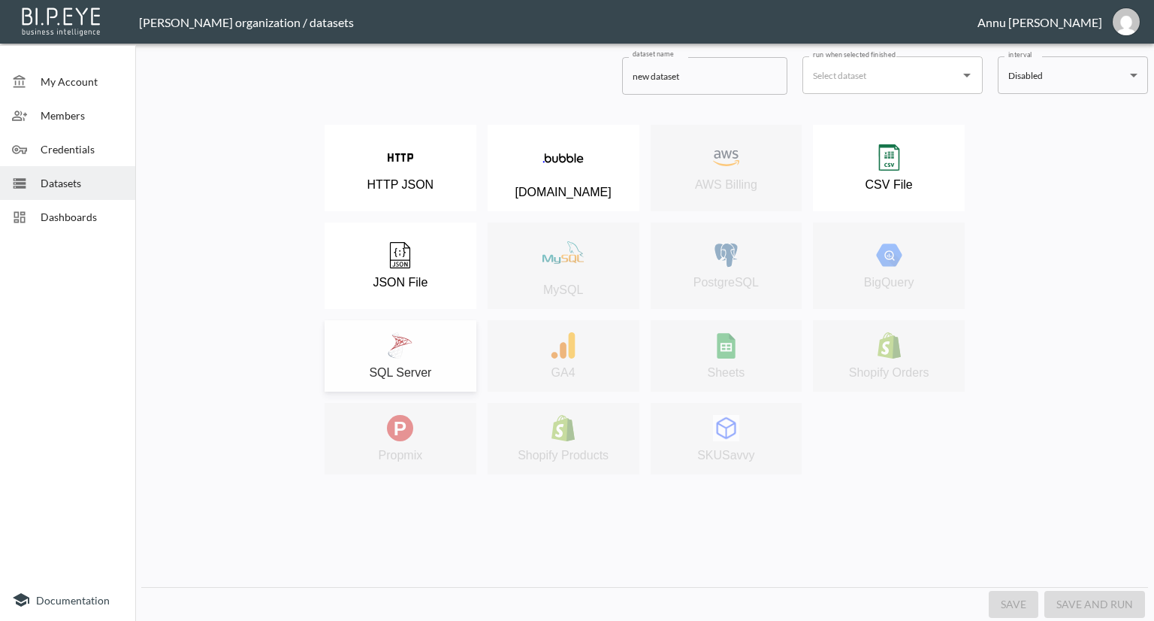
click at [382, 354] on div "SQL Server" at bounding box center [400, 355] width 137 height 47
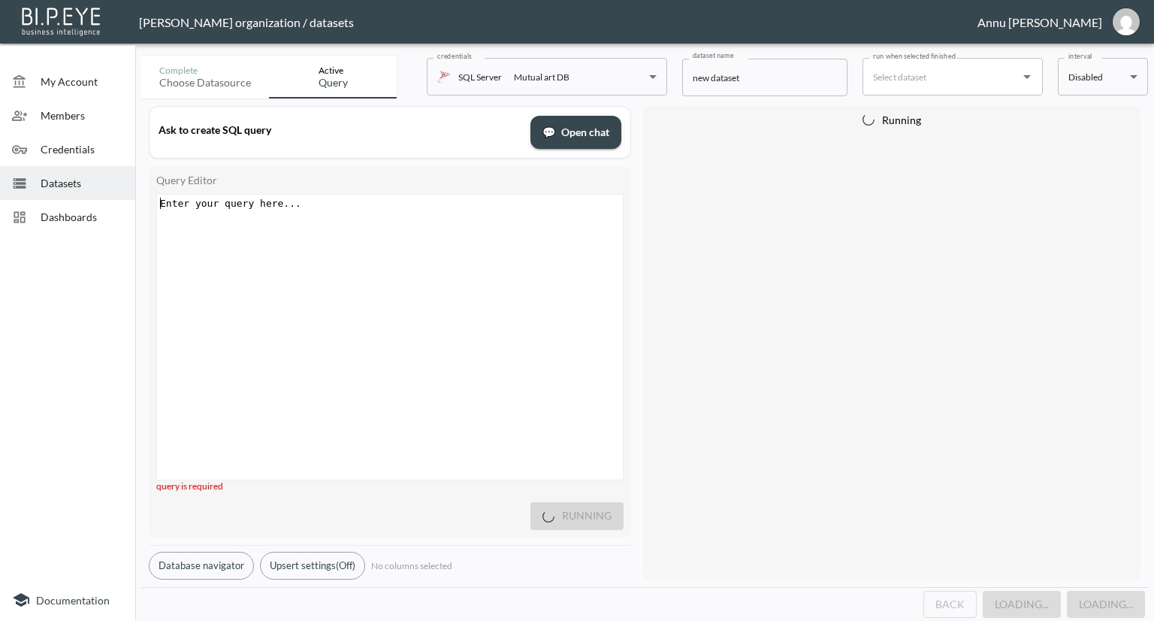
click at [361, 198] on pre "​" at bounding box center [392, 203] width 470 height 11
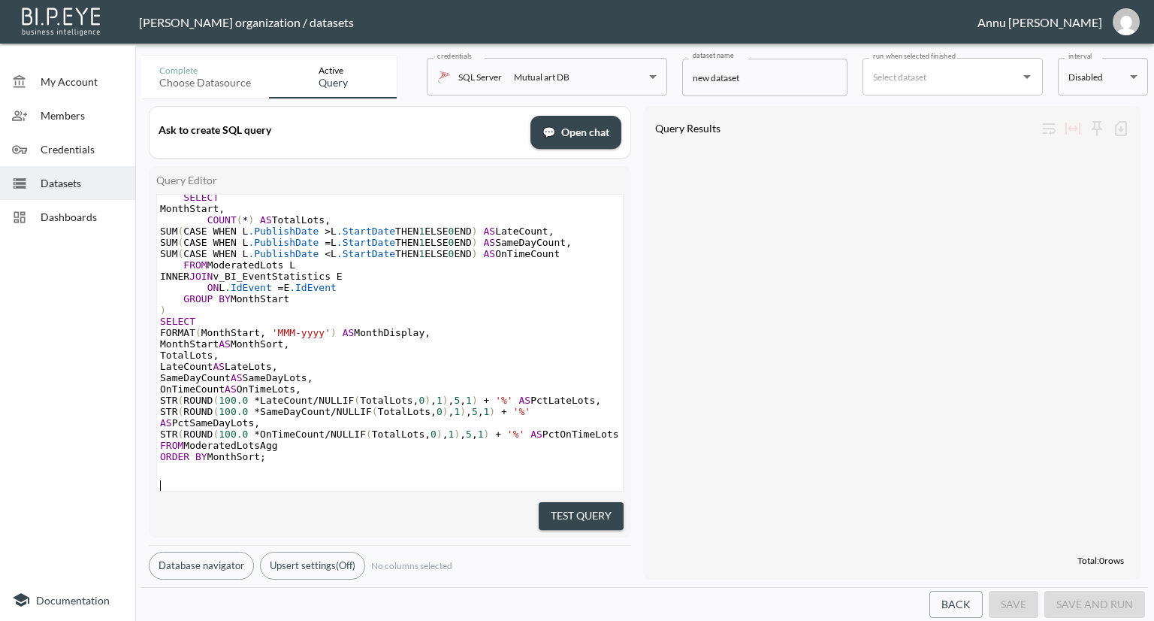
scroll to position [263, 0]
click at [574, 503] on button "Test Query" at bounding box center [581, 516] width 85 height 28
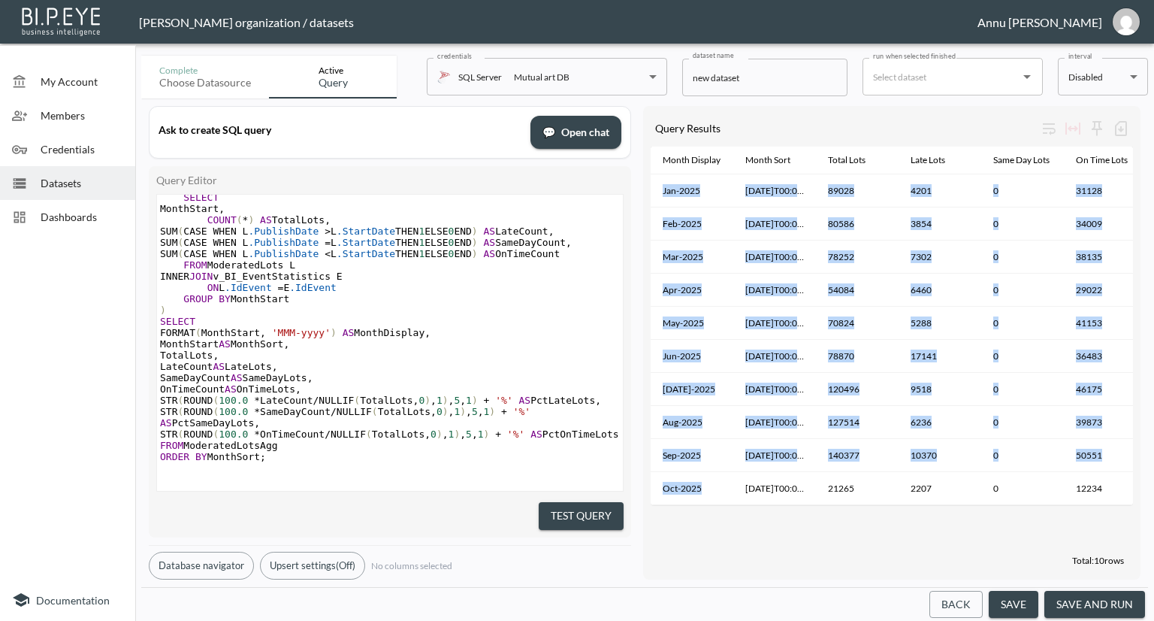
drag, startPoint x: 745, startPoint y: 506, endPoint x: 753, endPoint y: 506, distance: 8.3
click at [753, 506] on div "Month Display Month Sort Total Lots Late Lots Same Day Lots On Time Lots Pct La…" at bounding box center [892, 325] width 482 height 359
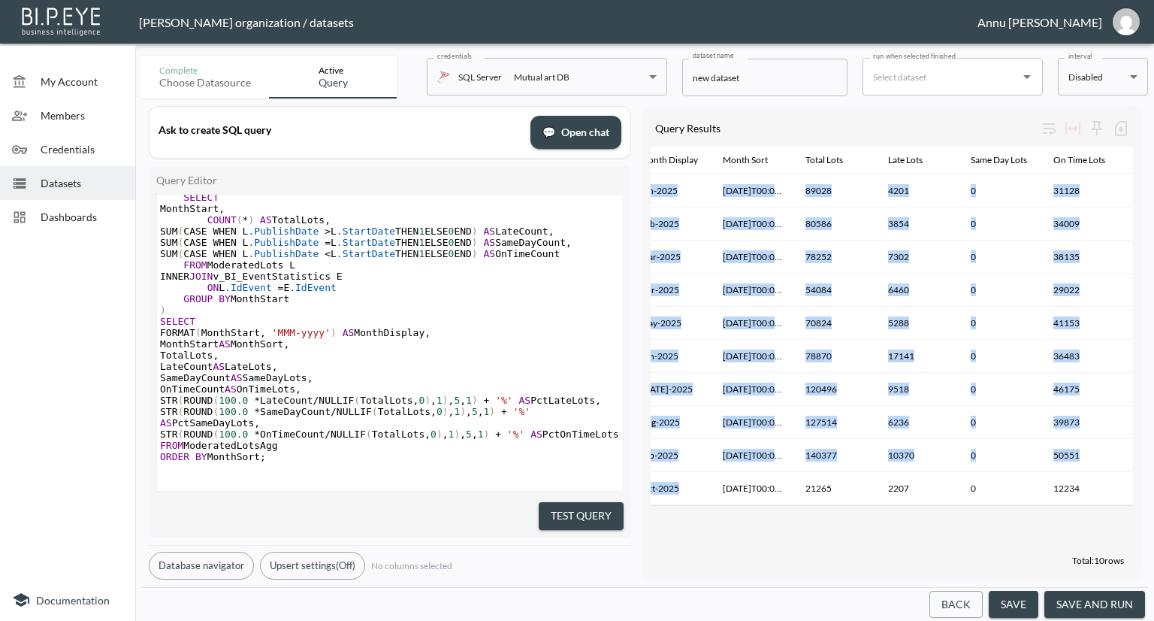
click at [768, 528] on div "Month Display Month Sort Total Lots Late Lots Same Day Lots On Time Lots Pct La…" at bounding box center [892, 347] width 482 height 402
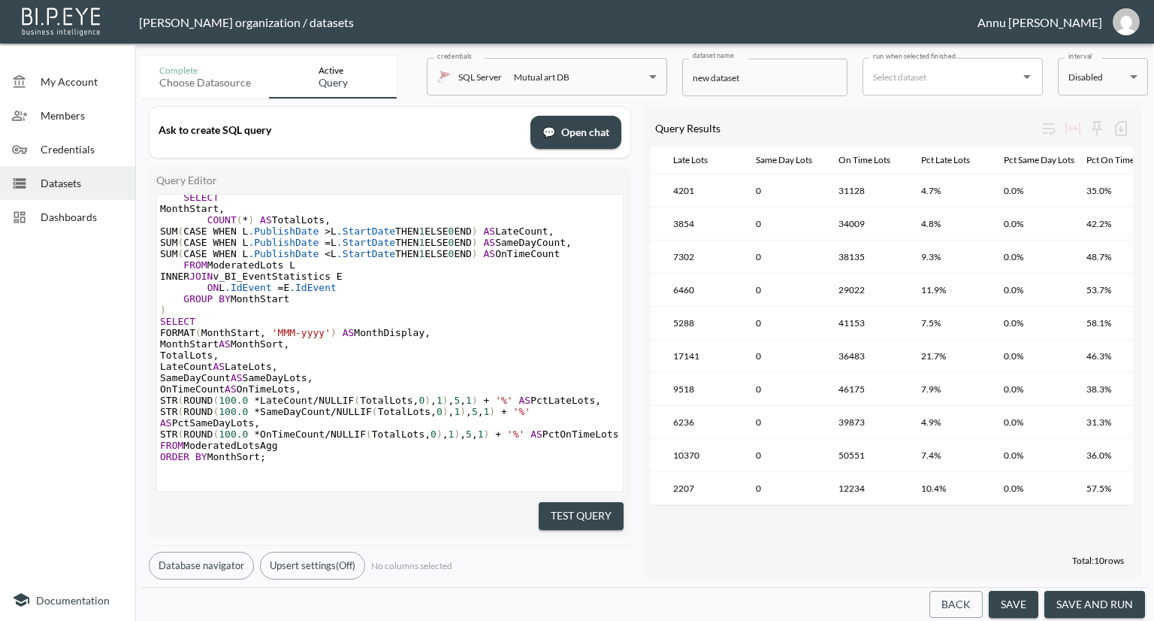
scroll to position [0, 276]
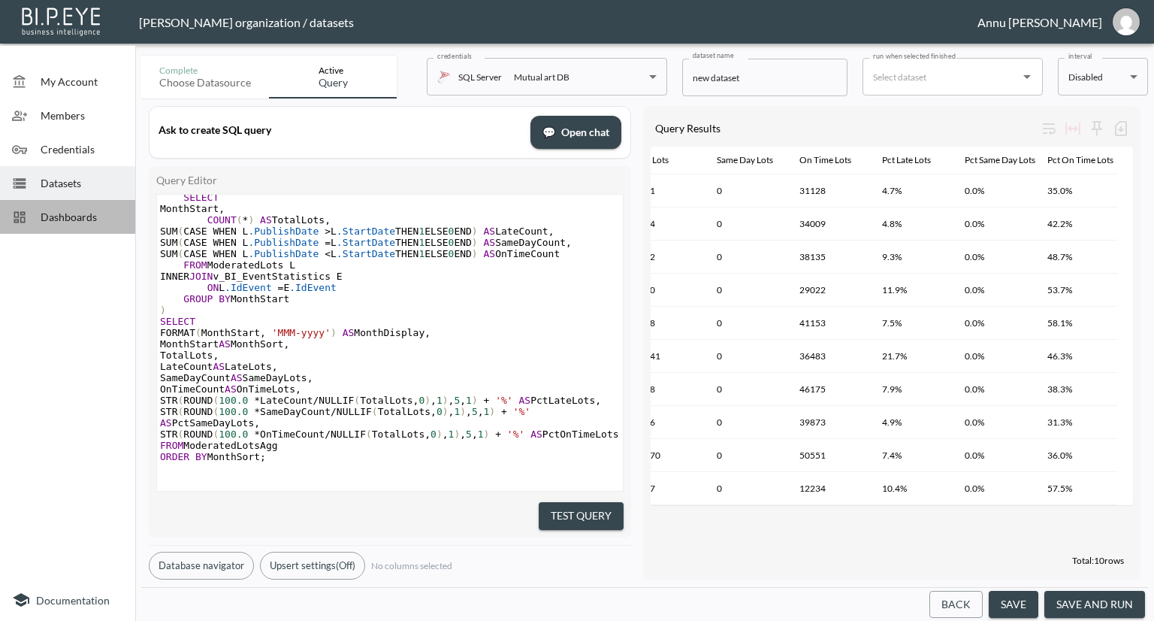
click at [67, 220] on span "Dashboards" at bounding box center [82, 217] width 83 height 16
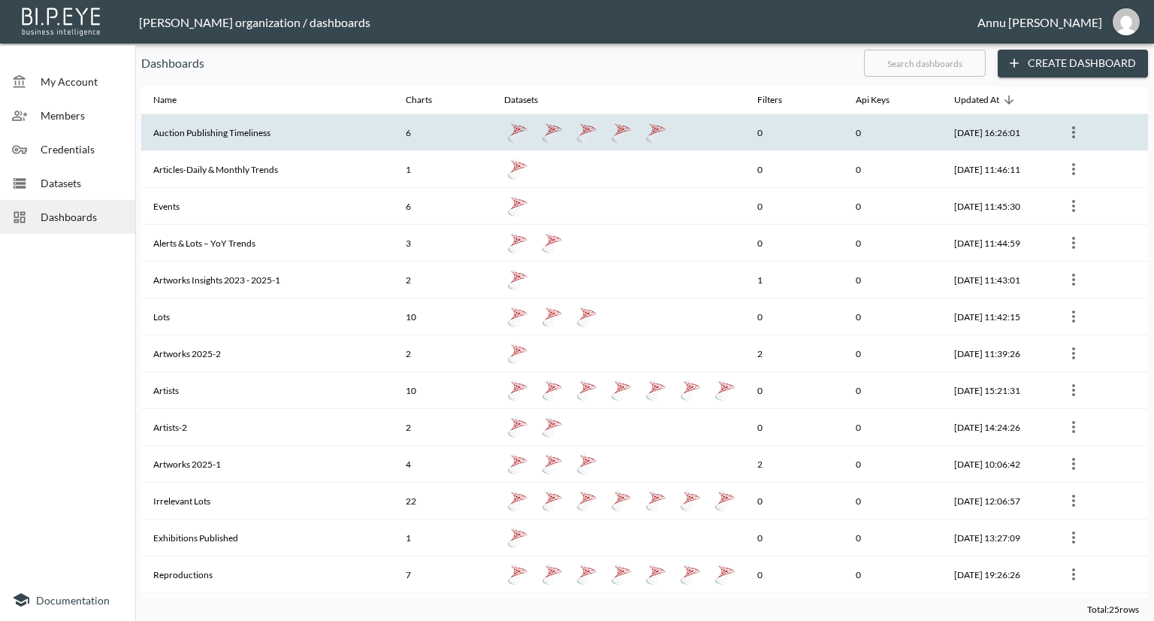
click at [253, 140] on th "Auction Publishing Timeliness" at bounding box center [267, 132] width 252 height 37
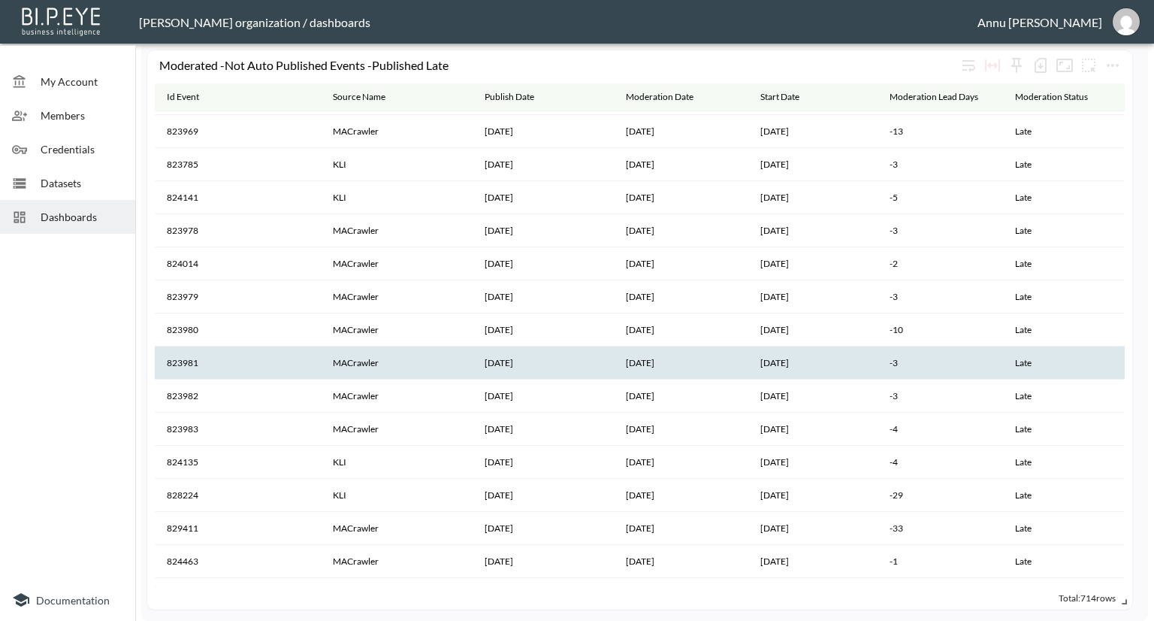
scroll to position [9015, 0]
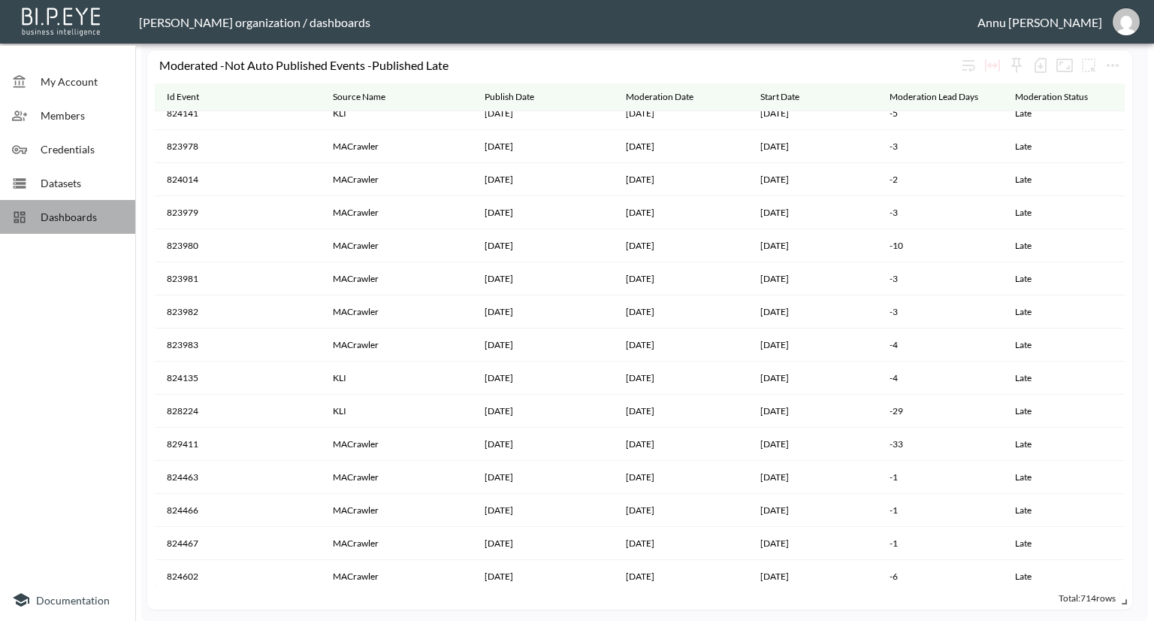
click at [107, 226] on div "Dashboards" at bounding box center [67, 217] width 135 height 34
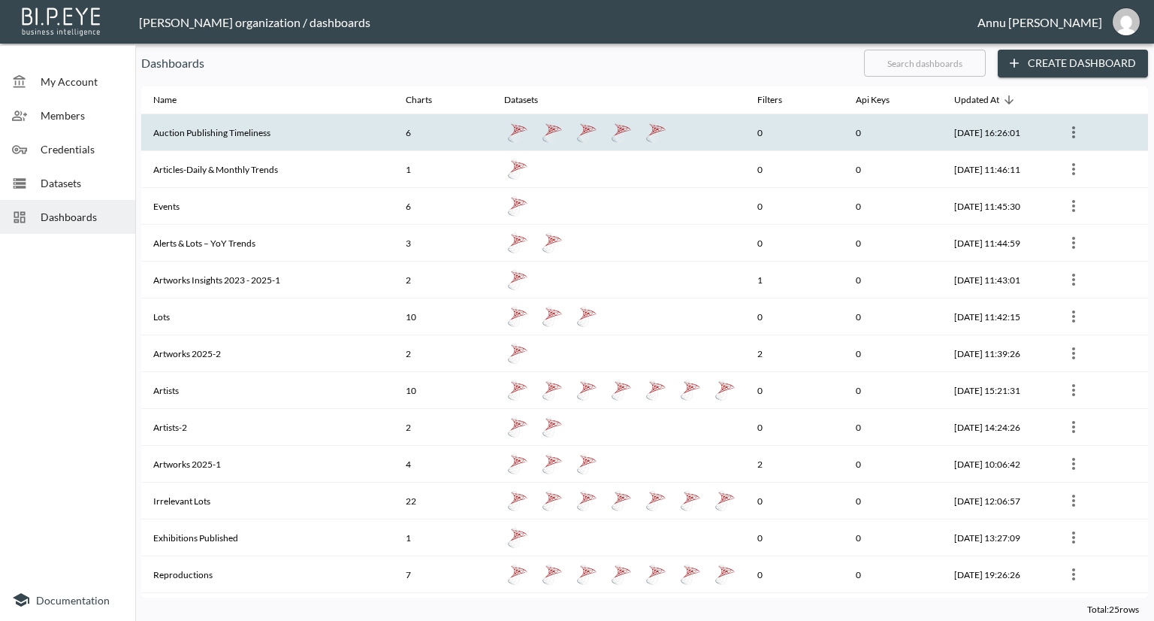
click at [219, 134] on th "Auction Publishing Timeliness" at bounding box center [267, 132] width 252 height 37
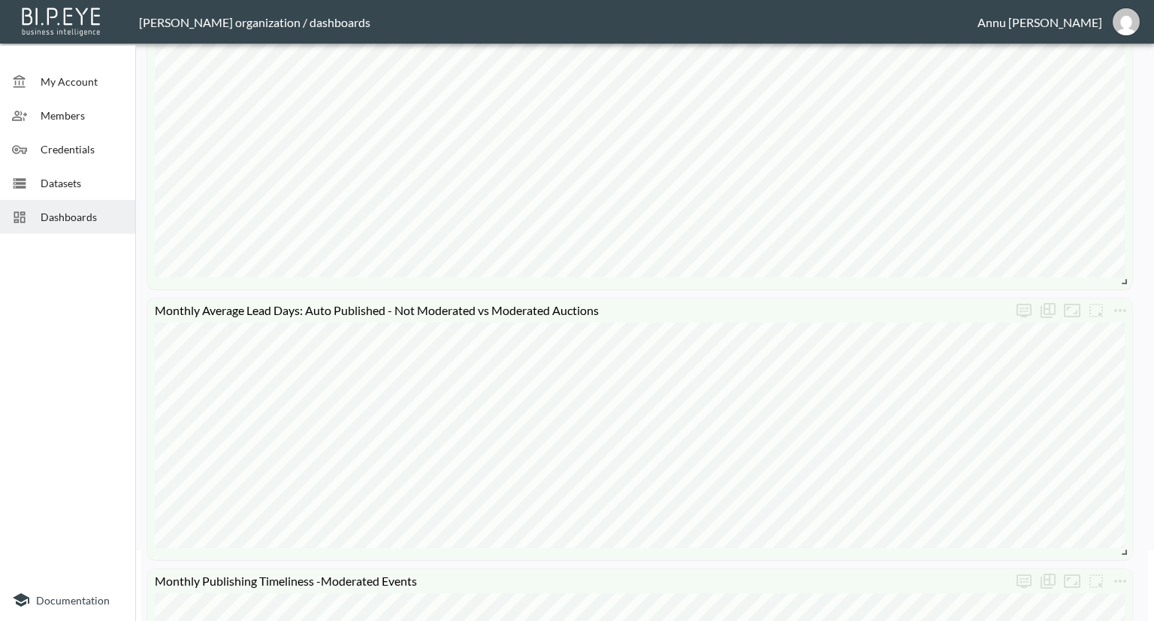
scroll to position [150, 0]
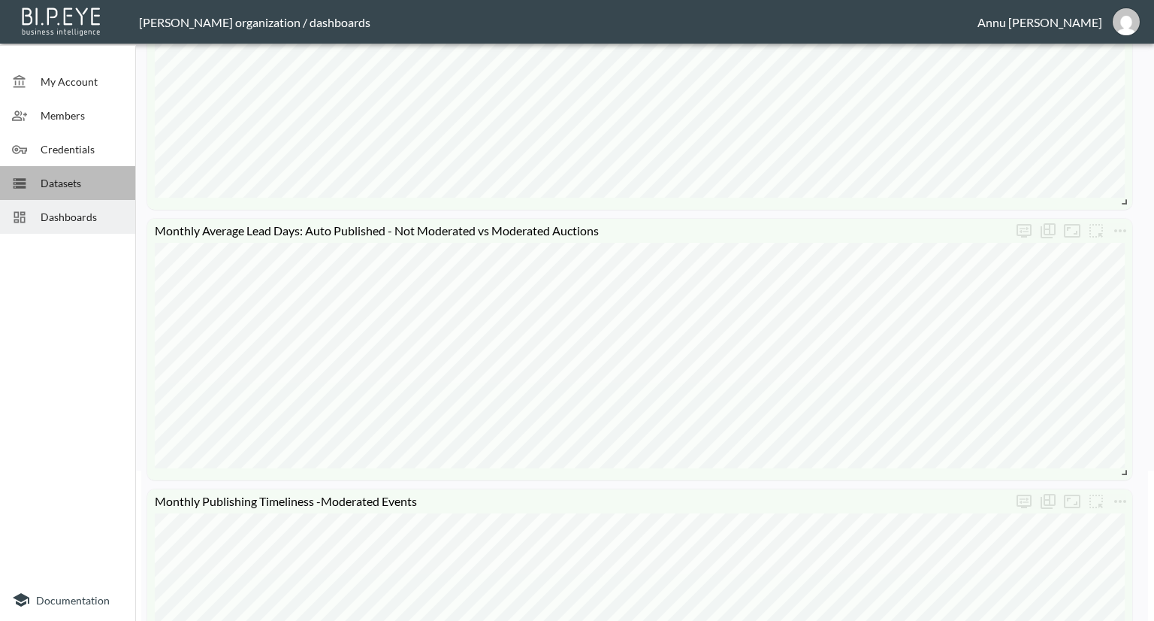
click at [56, 180] on span "Datasets" at bounding box center [82, 183] width 83 height 16
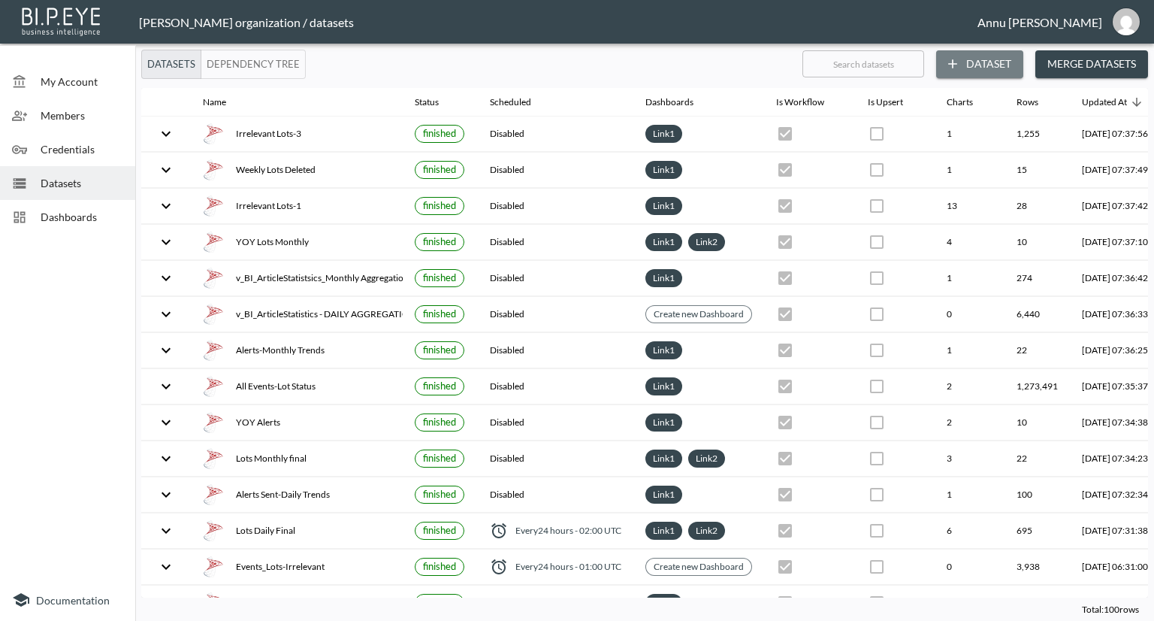
click at [961, 61] on button "Dataset" at bounding box center [979, 64] width 87 height 28
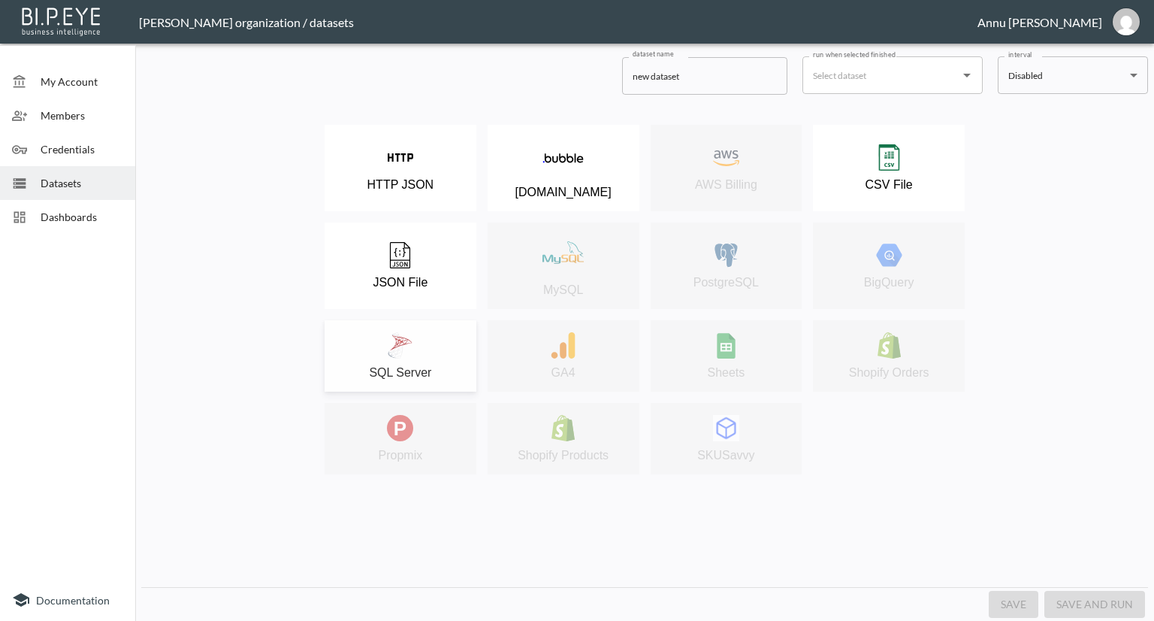
click at [419, 324] on button "SQL Server" at bounding box center [401, 355] width 152 height 71
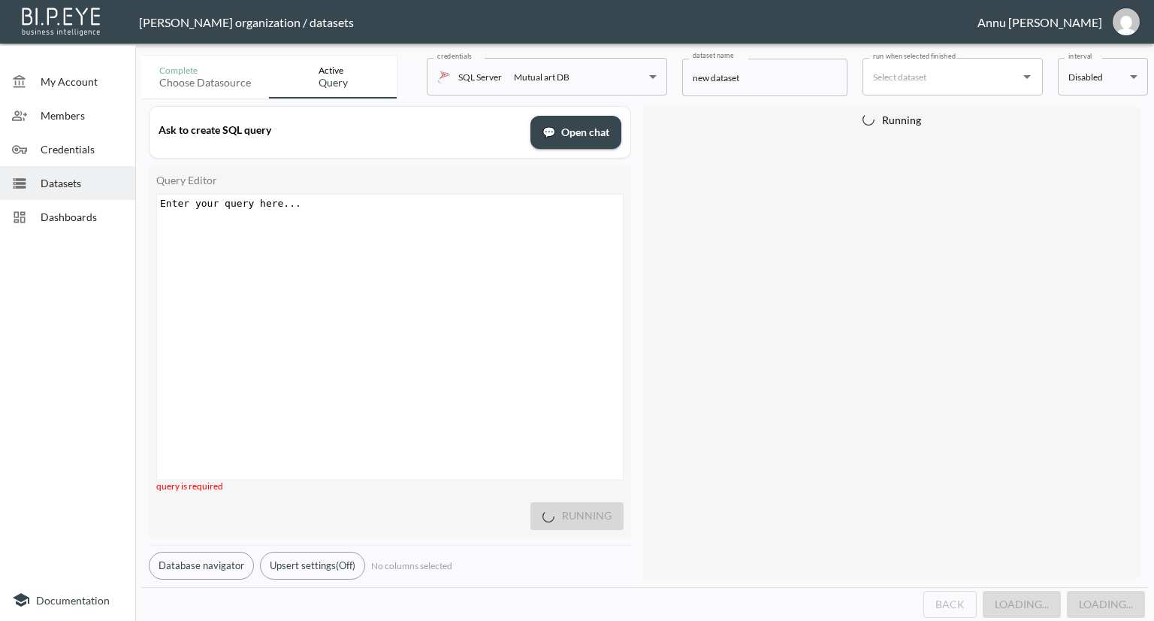
click at [346, 200] on pre "​" at bounding box center [392, 203] width 470 height 11
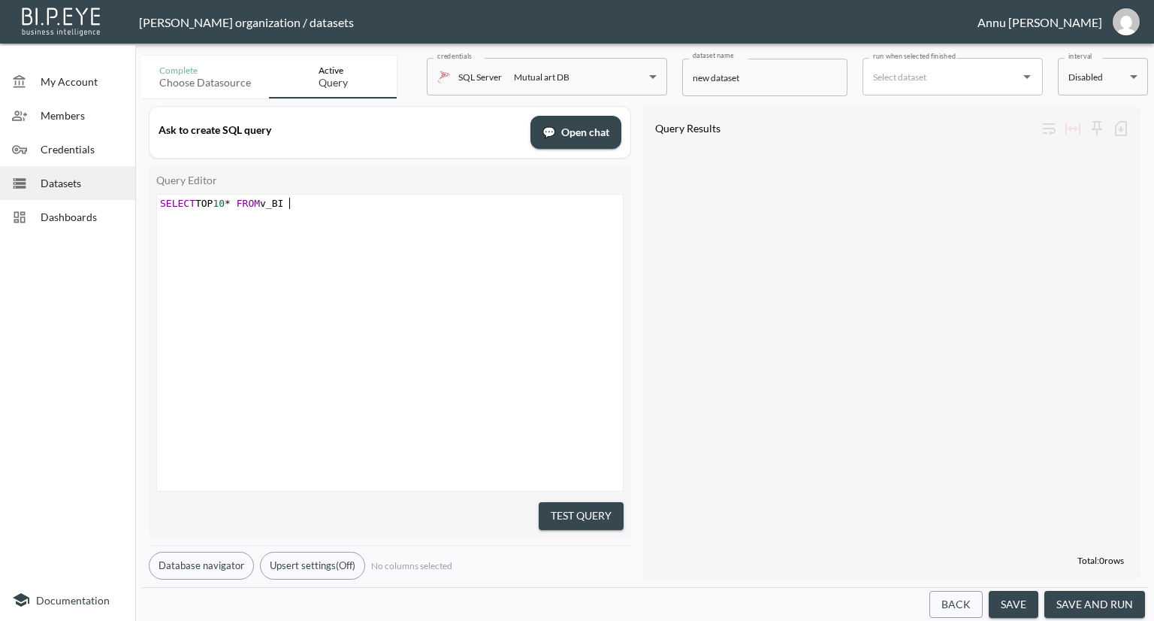
scroll to position [0, 136]
type textarea "SELECT TOP 10* FROM v_BI_Lots"
type textarea "Statistics"
click at [553, 510] on button "Test Query" at bounding box center [581, 516] width 85 height 28
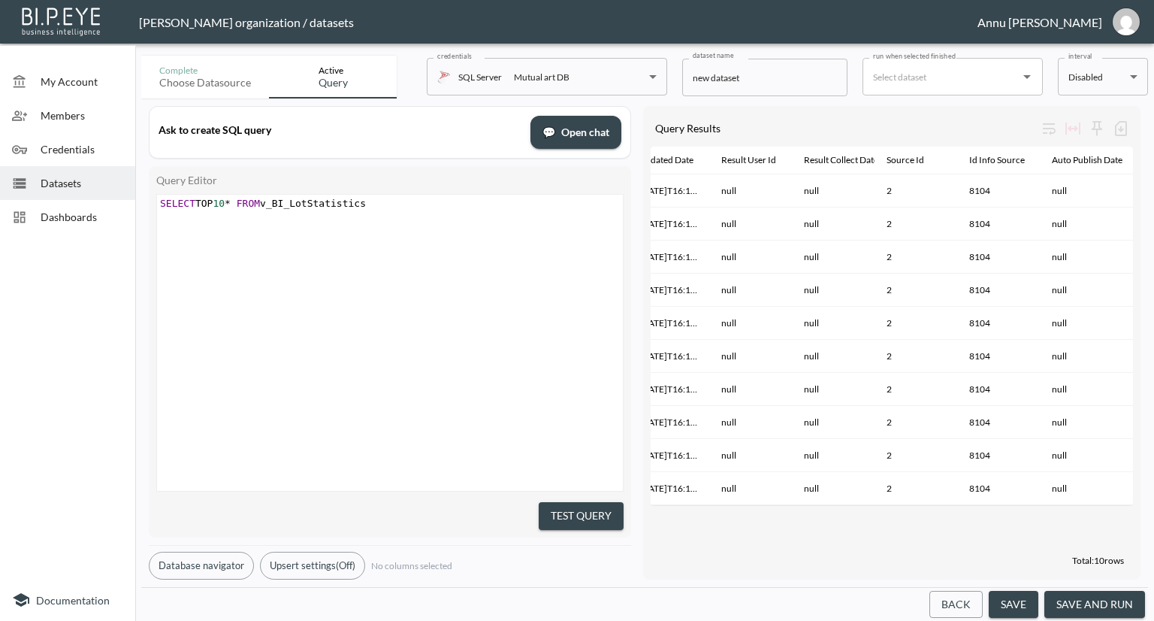
scroll to position [0, 856]
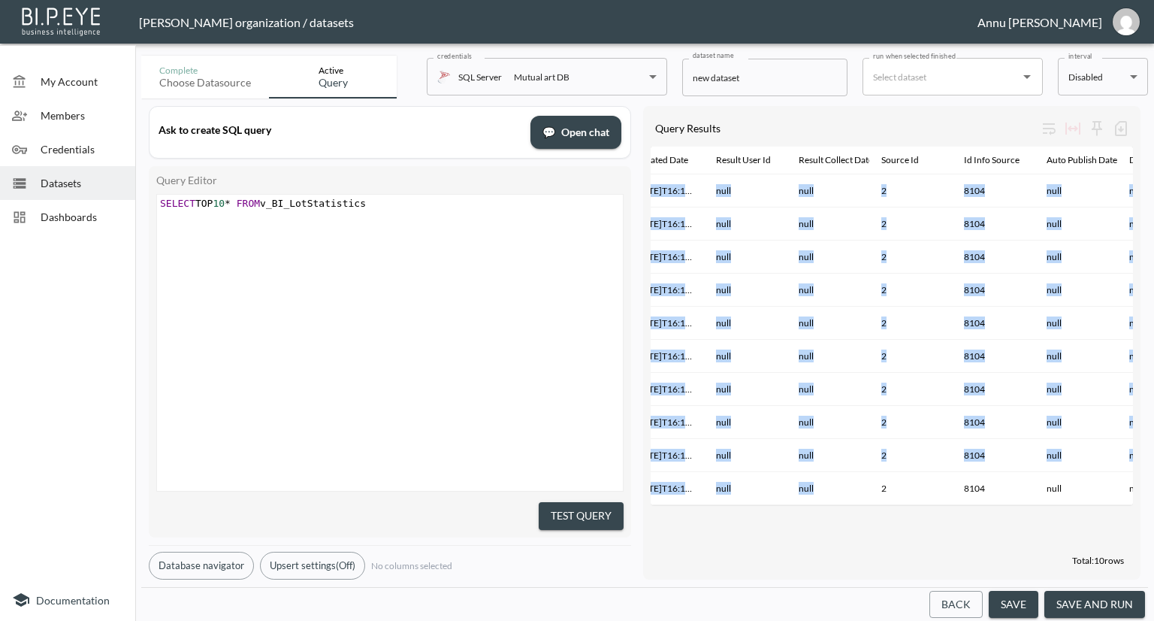
drag, startPoint x: 872, startPoint y: 506, endPoint x: 889, endPoint y: 510, distance: 17.1
click at [889, 506] on div "Id Row Id Lot Id Event Source User Id Collect Date Publish Date Is Deleted Is A…" at bounding box center [892, 325] width 482 height 359
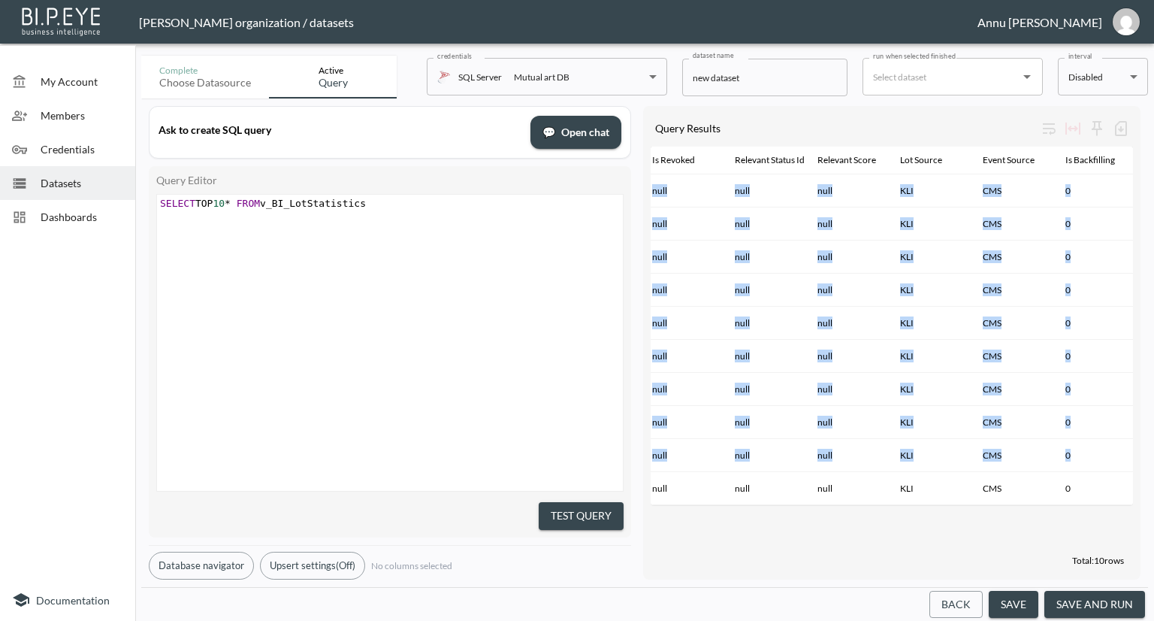
scroll to position [0, 1500]
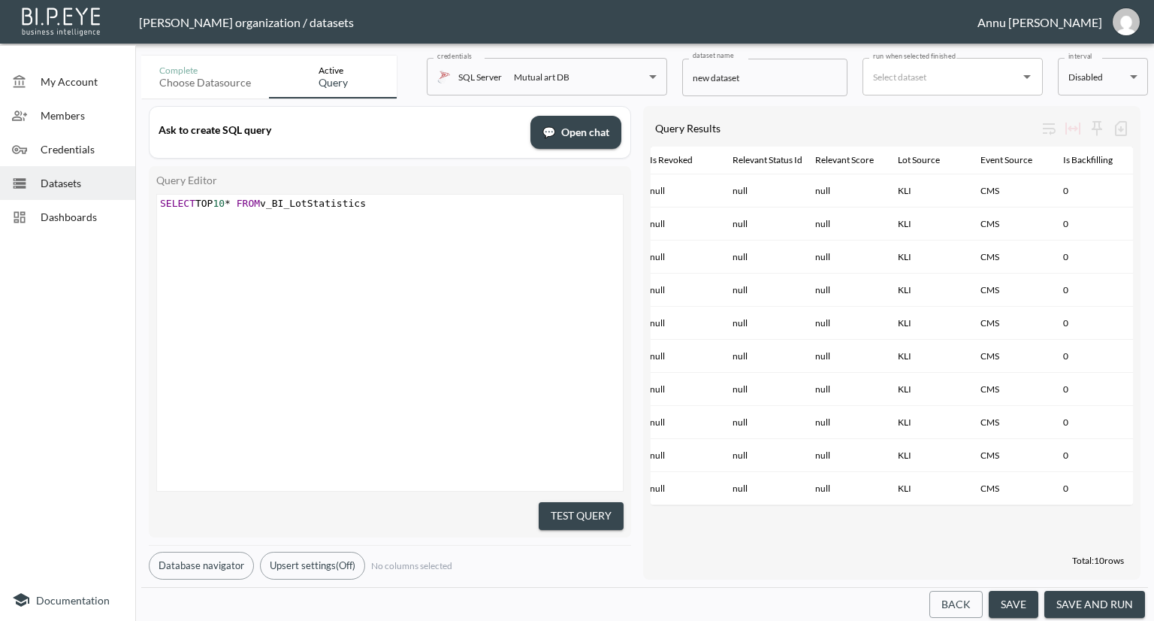
click at [310, 202] on span "SELECT TOP 10 * FROM v_BI_LotStatistics" at bounding box center [263, 203] width 206 height 11
type textarea "event"
click at [299, 203] on span "SELECT TOP 10 * FROM v_BI_eventStatistics" at bounding box center [269, 203] width 218 height 11
type textarea "E"
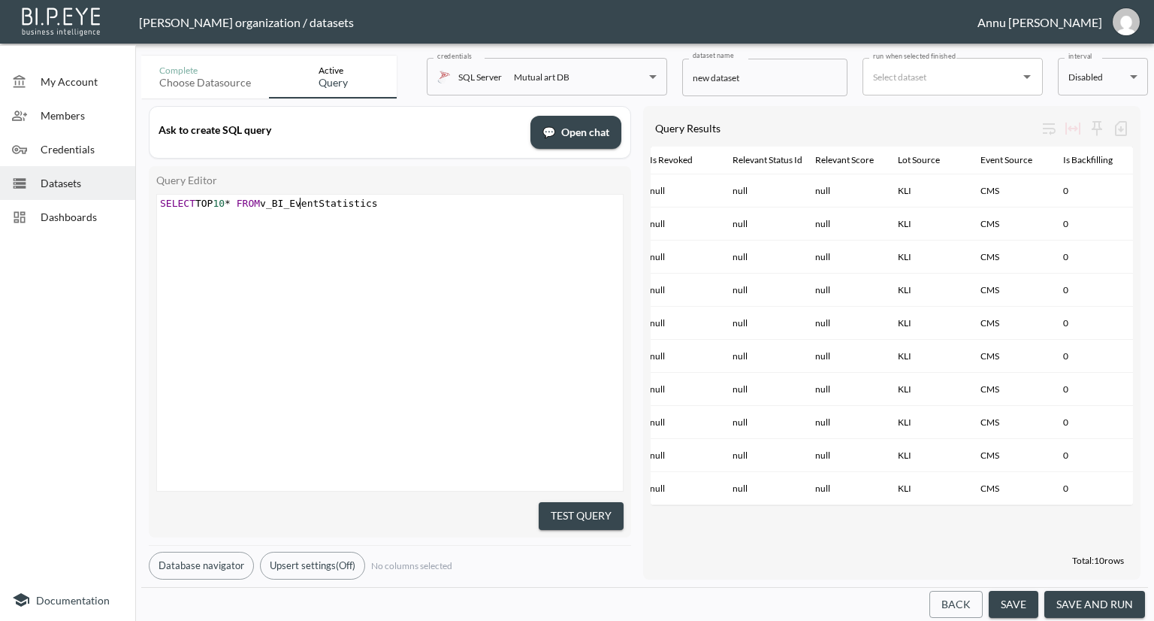
scroll to position [0, 6]
click at [473, 343] on div "xxxxxxxxxx SELECT TOP 10 * FROM v_BI_EventStatistics" at bounding box center [408, 362] width 503 height 334
click at [563, 523] on div "Query Editor xxxxxxxxxx SELECT TOP 10 * FROM v_BI_EventStatistics Test Query" at bounding box center [390, 351] width 482 height 371
click at [562, 515] on button "Test Query" at bounding box center [581, 516] width 85 height 28
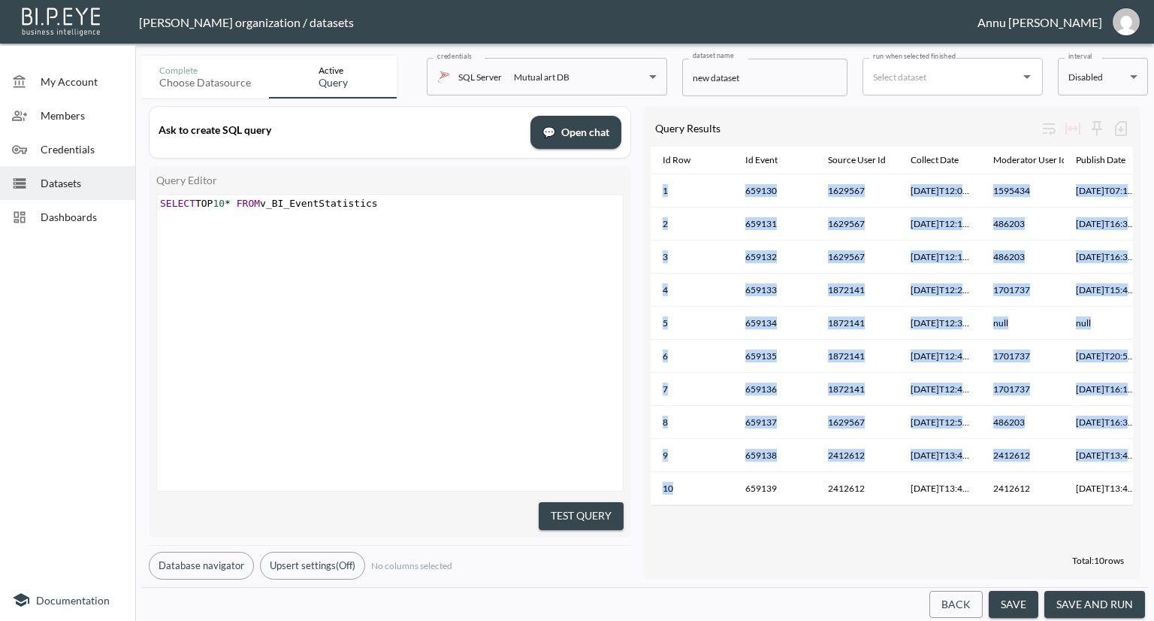
drag, startPoint x: 712, startPoint y: 506, endPoint x: 786, endPoint y: 515, distance: 74.3
click at [786, 515] on div "Id Row Id Event Source User Id Collect Date Moderator User Id Publish Date Is D…" at bounding box center [892, 347] width 482 height 402
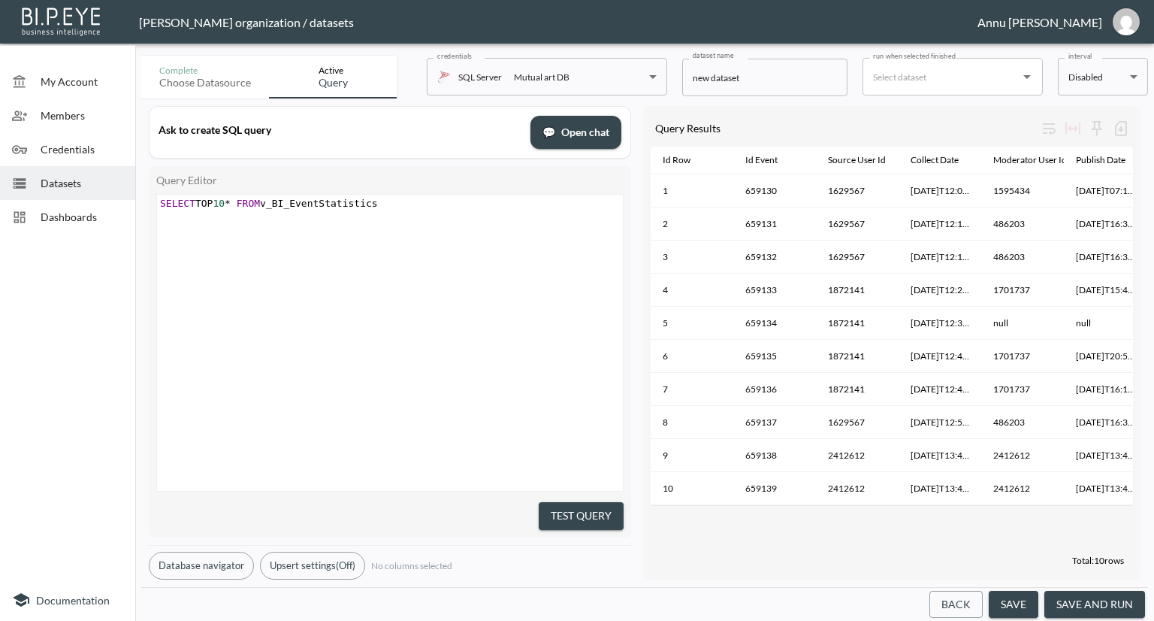
scroll to position [0, 0]
click at [553, 431] on div "xxxxxxxxxx SELECT TOP 10 * FROM v_BI_EventStatistics" at bounding box center [408, 362] width 503 height 334
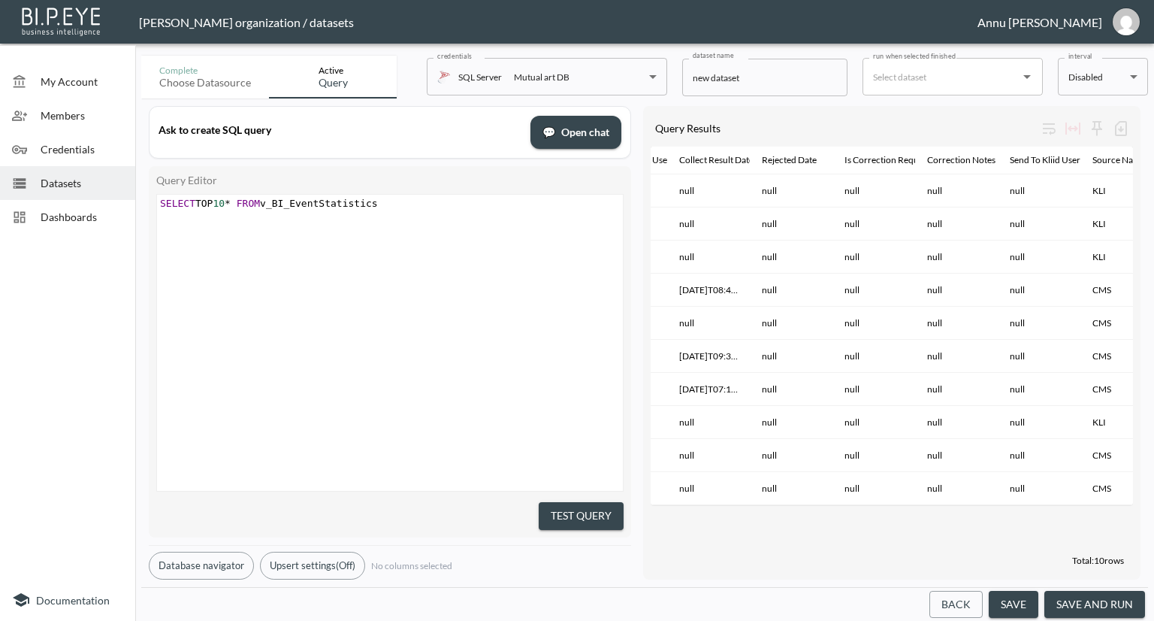
scroll to position [0, 2079]
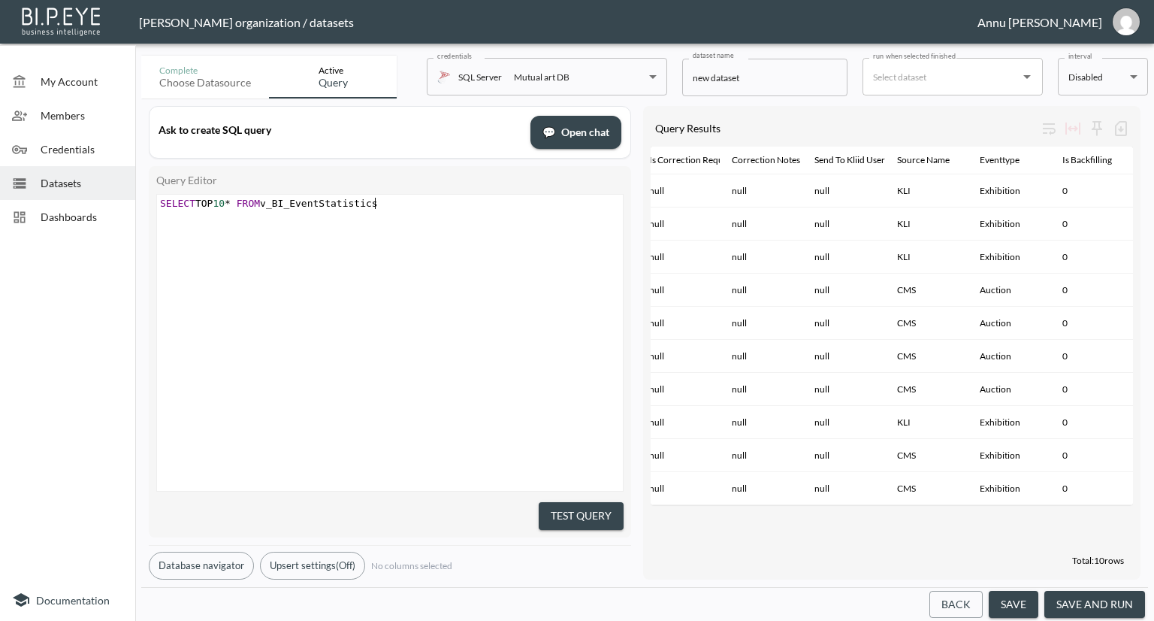
click at [493, 297] on div "xxxxxxxxxx SELECT TOP 10 * FROM v_BI_EventStatistics" at bounding box center [408, 362] width 503 height 334
click at [518, 253] on div "xxxxxxxxxx SELECT TOP 10 * FROM v_BI_EventStatistics" at bounding box center [408, 362] width 503 height 334
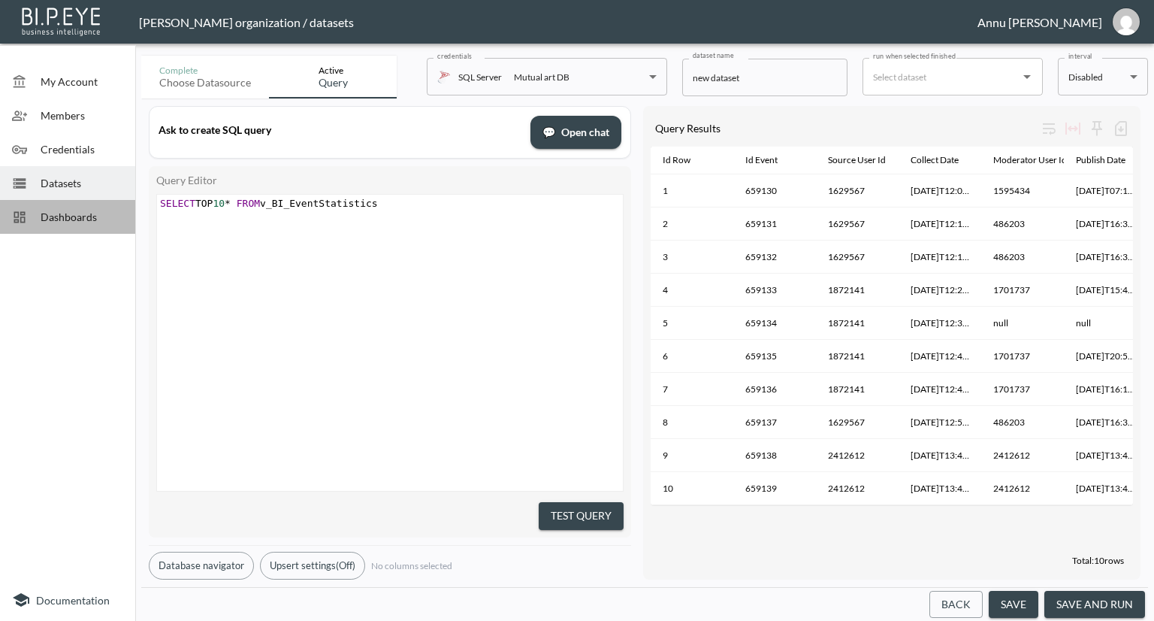
click at [102, 204] on div "Dashboards" at bounding box center [67, 217] width 135 height 34
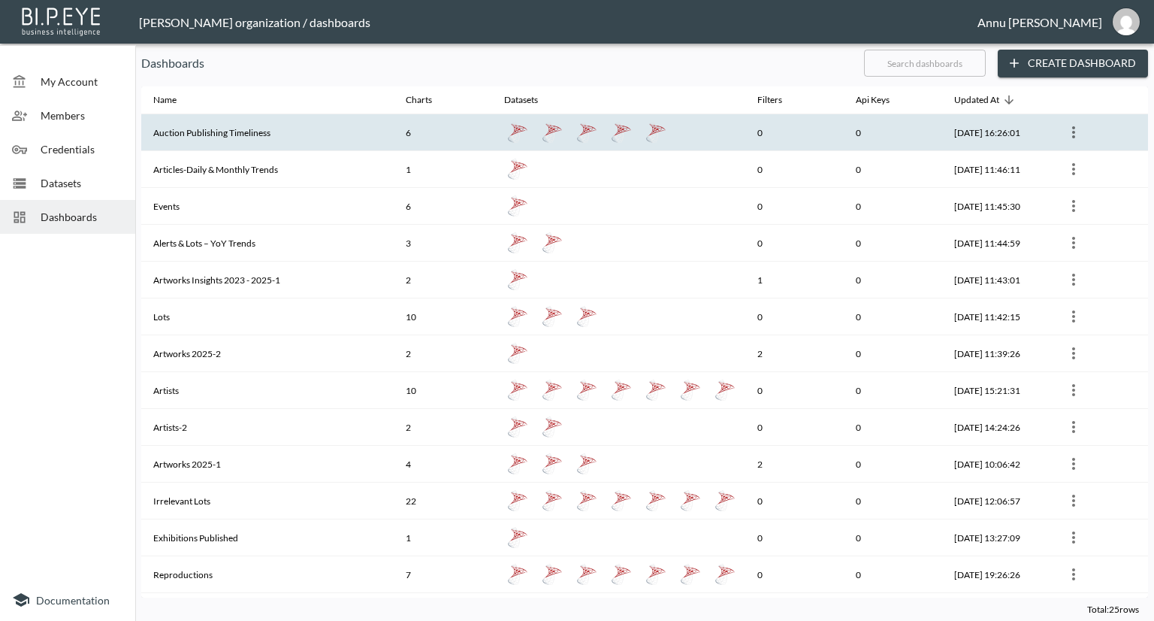
click at [280, 124] on th "Auction Publishing Timeliness" at bounding box center [267, 132] width 252 height 37
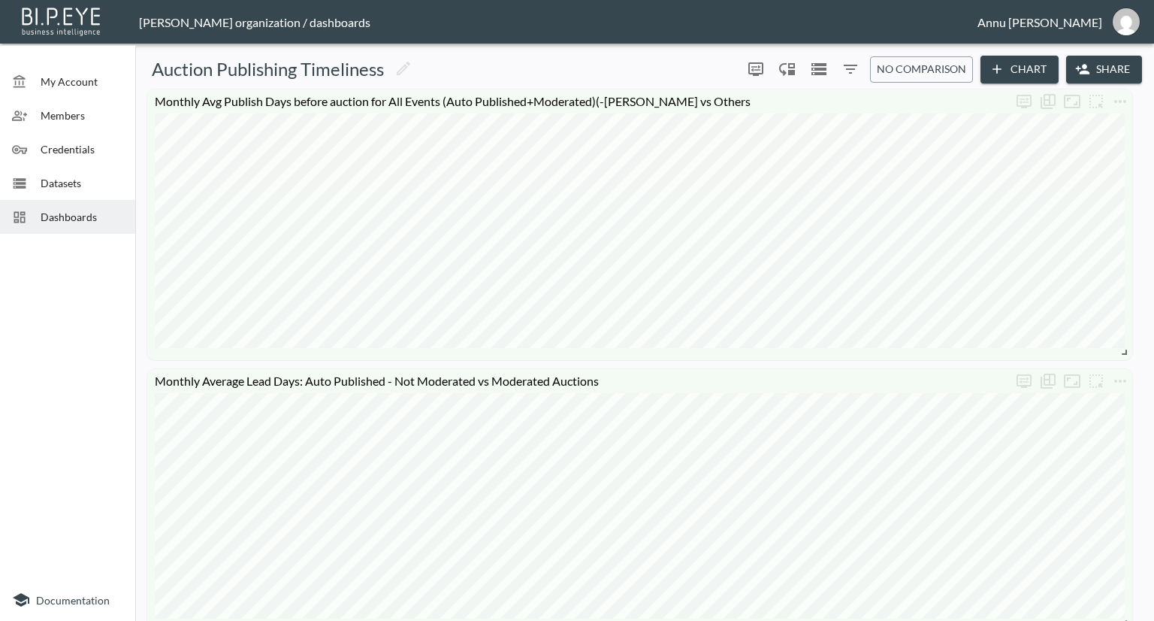
click at [73, 214] on span "Dashboards" at bounding box center [82, 217] width 83 height 16
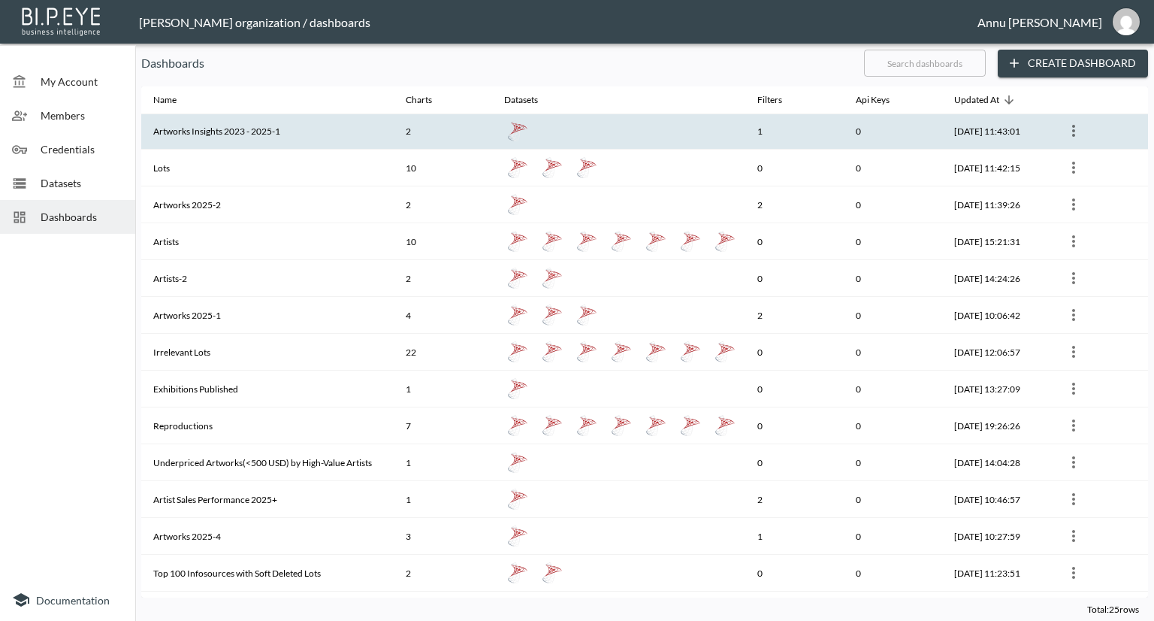
scroll to position [150, 0]
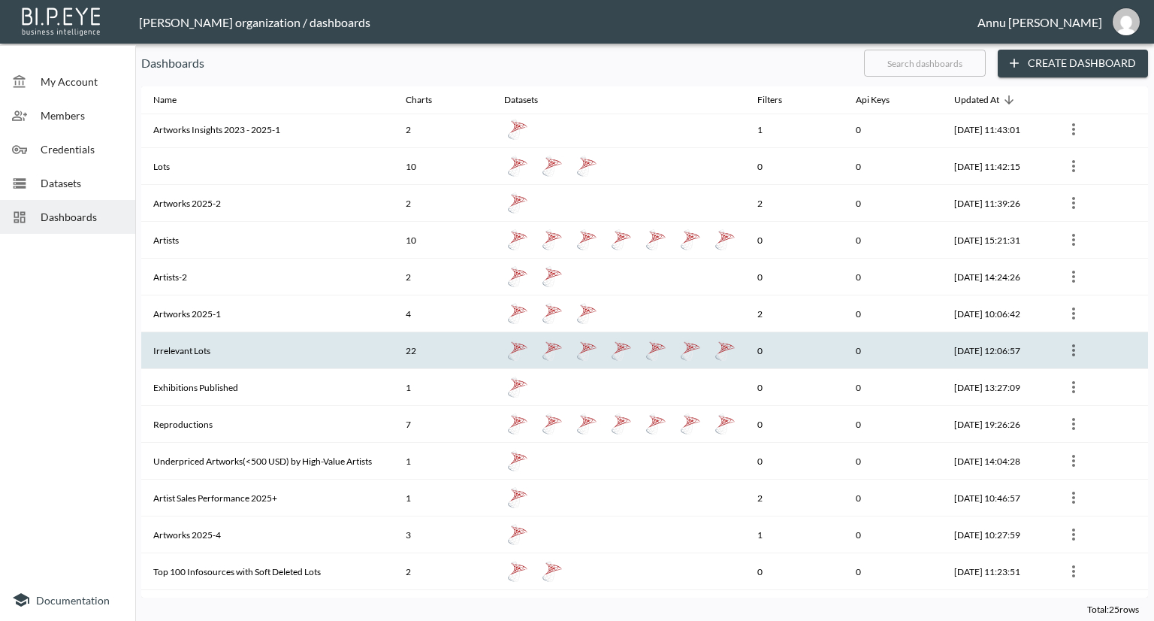
click at [237, 334] on th "Irrelevant Lots" at bounding box center [267, 350] width 252 height 37
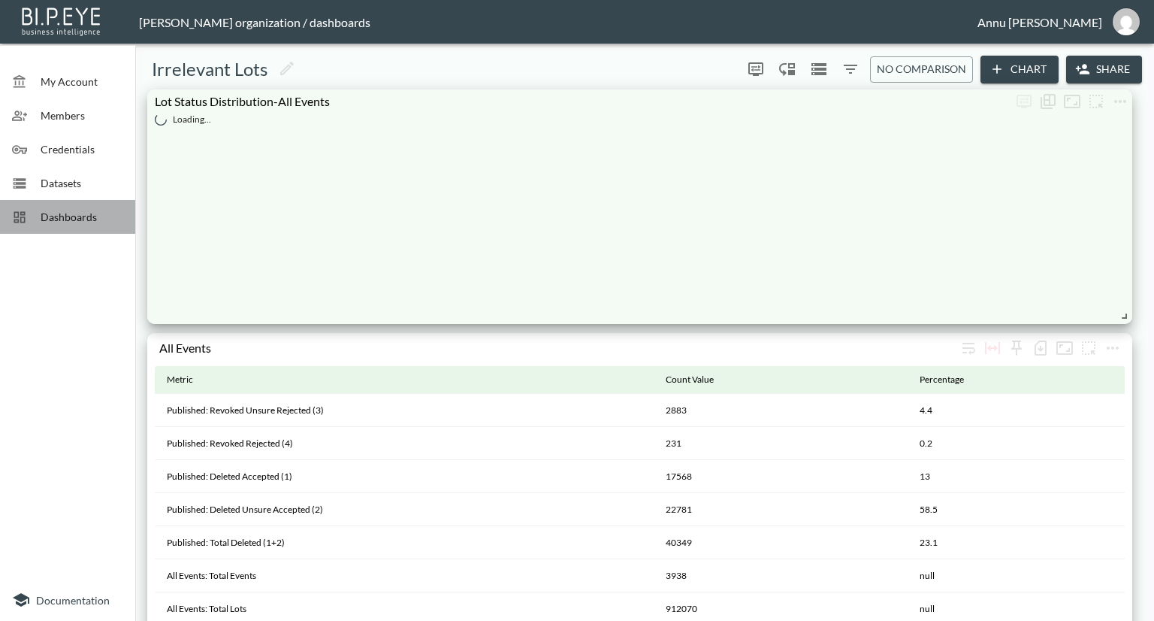
click at [81, 219] on span "Dashboards" at bounding box center [82, 217] width 83 height 16
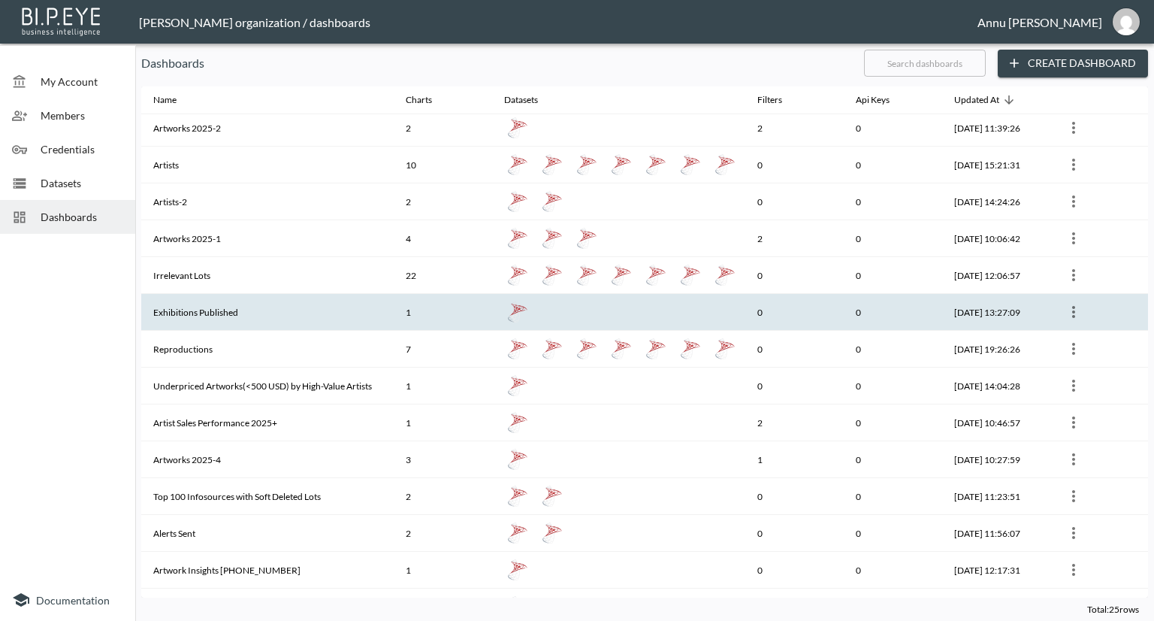
scroll to position [396, 0]
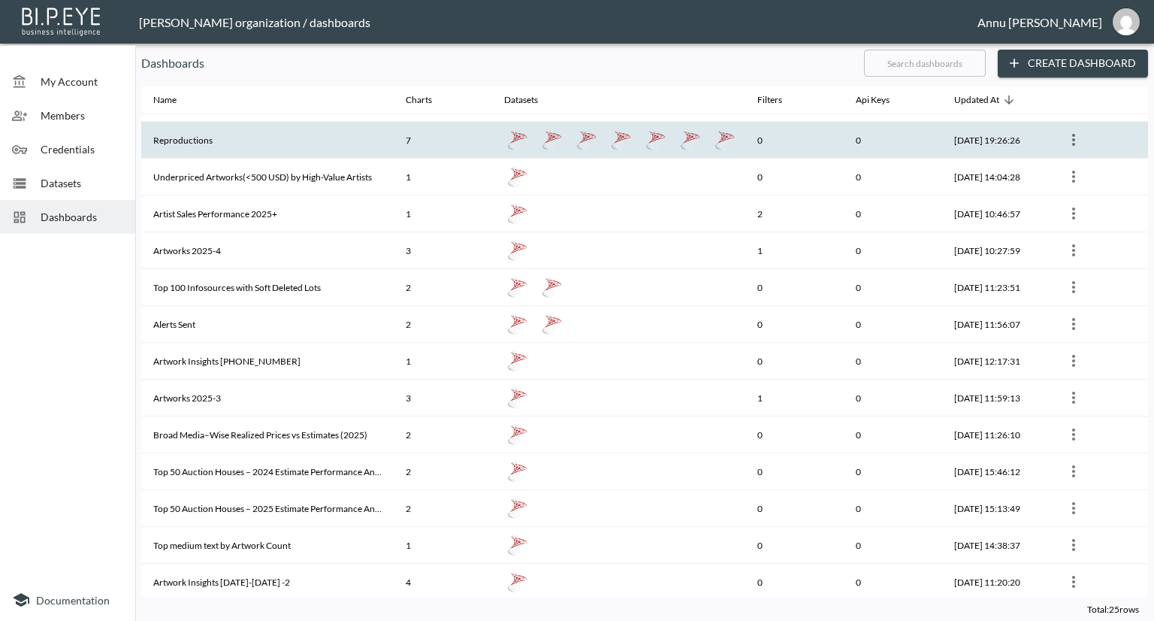
click at [234, 149] on th "Reproductions" at bounding box center [267, 140] width 252 height 37
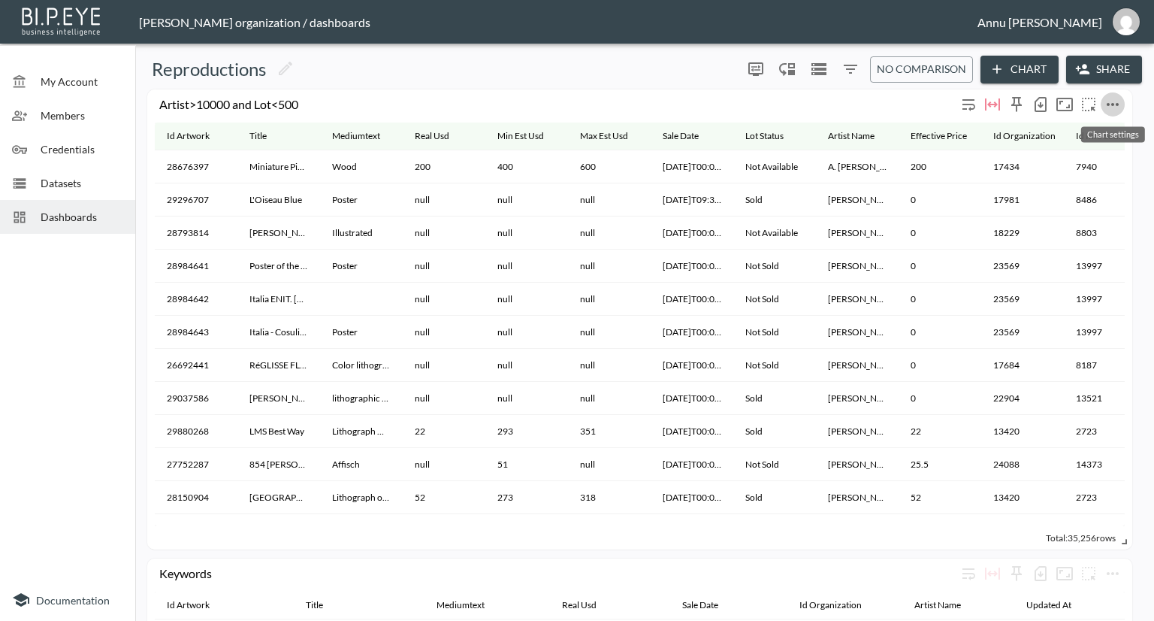
click at [1113, 103] on icon "more" at bounding box center [1113, 104] width 12 height 3
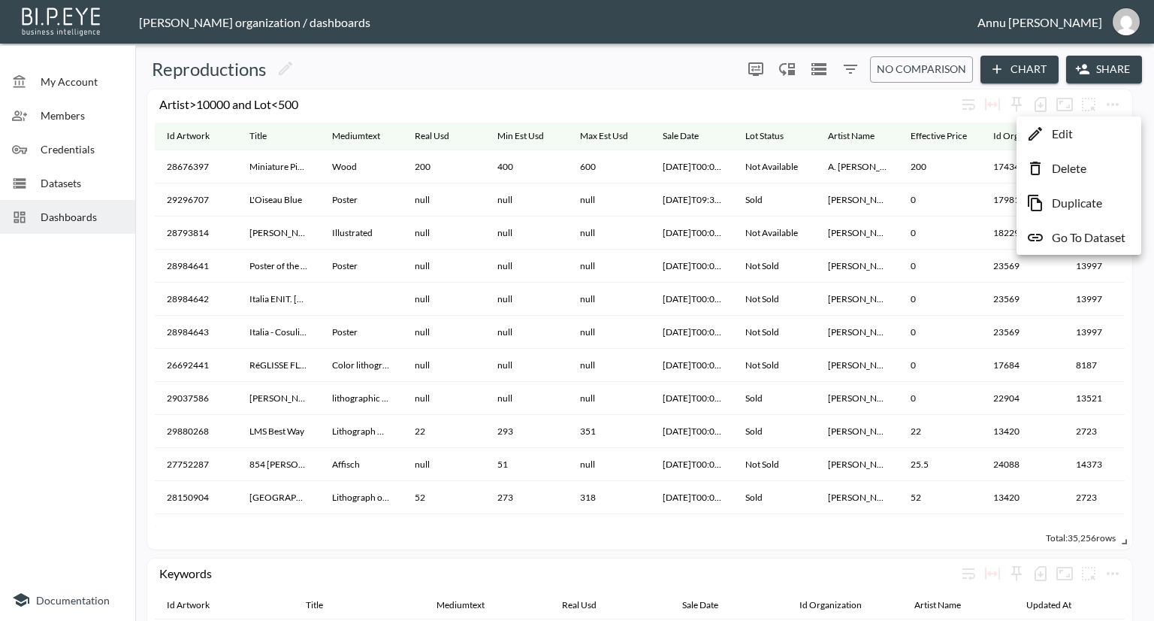
click at [1093, 235] on p "Go To Dataset" at bounding box center [1089, 237] width 74 height 18
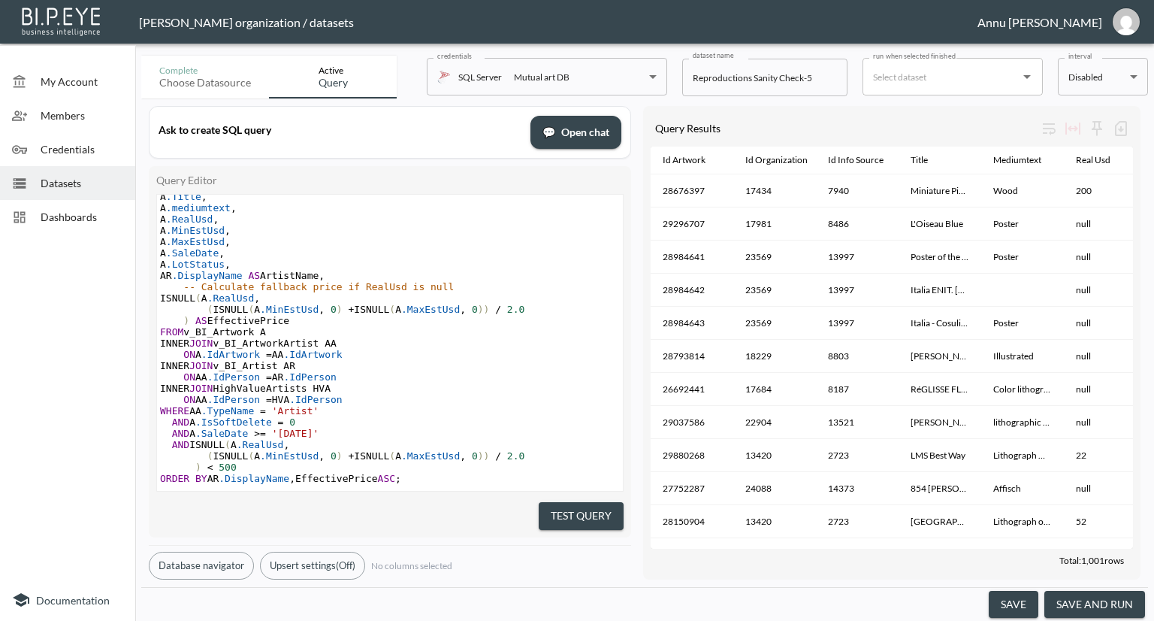
scroll to position [285, 0]
click at [72, 178] on span "Datasets" at bounding box center [82, 183] width 83 height 16
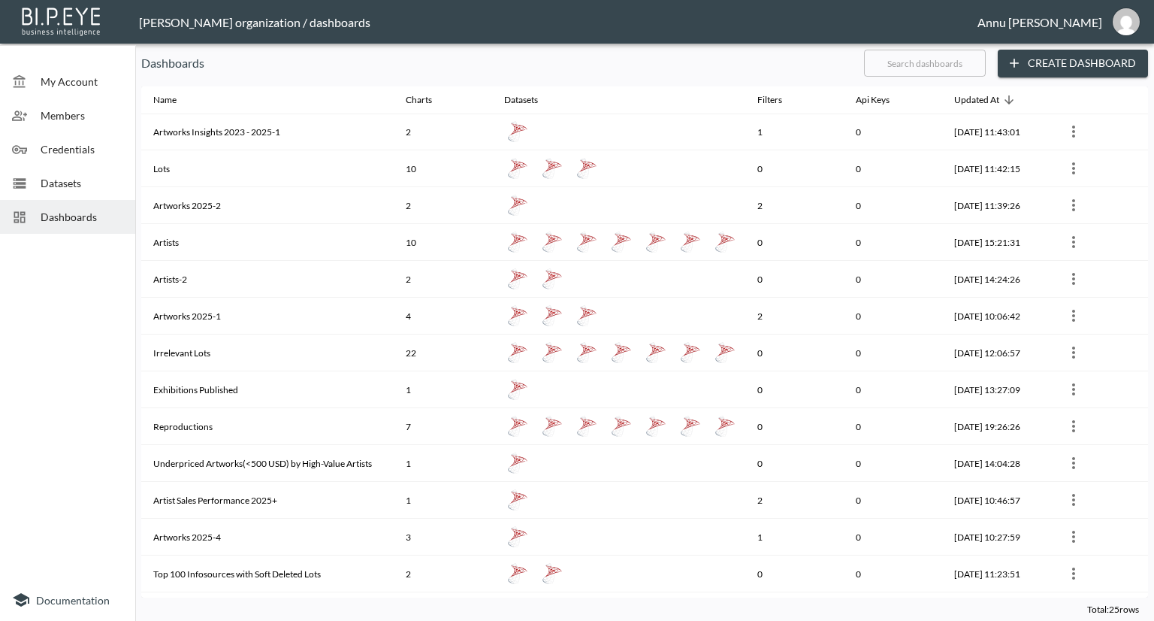
scroll to position [150, 0]
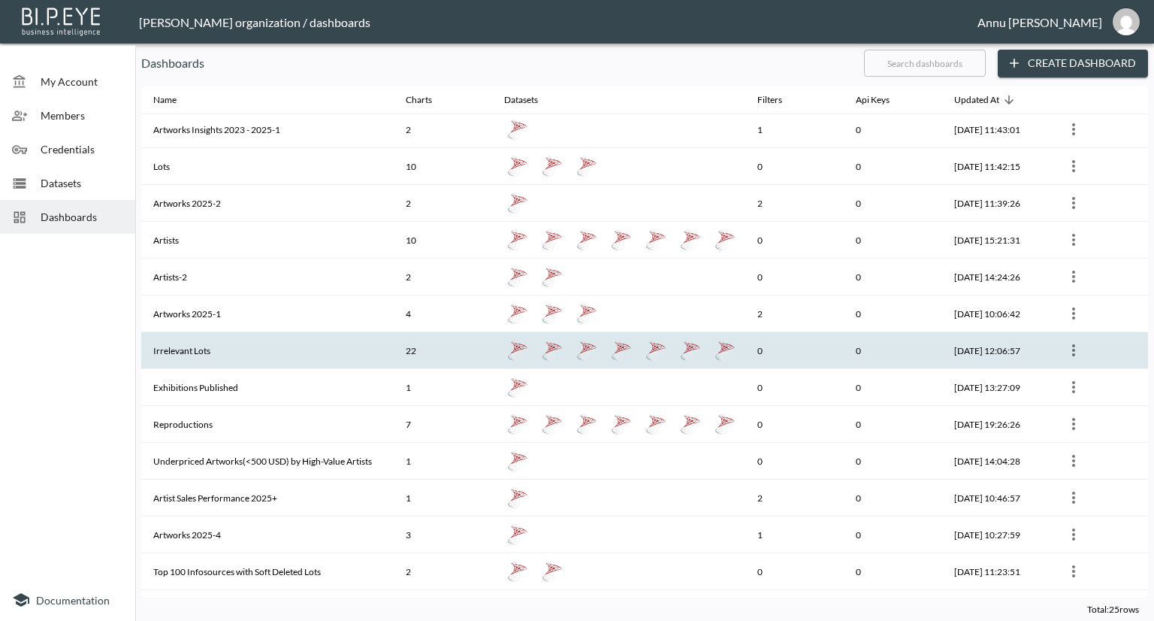
click at [227, 346] on th "Irrelevant Lots" at bounding box center [267, 350] width 252 height 37
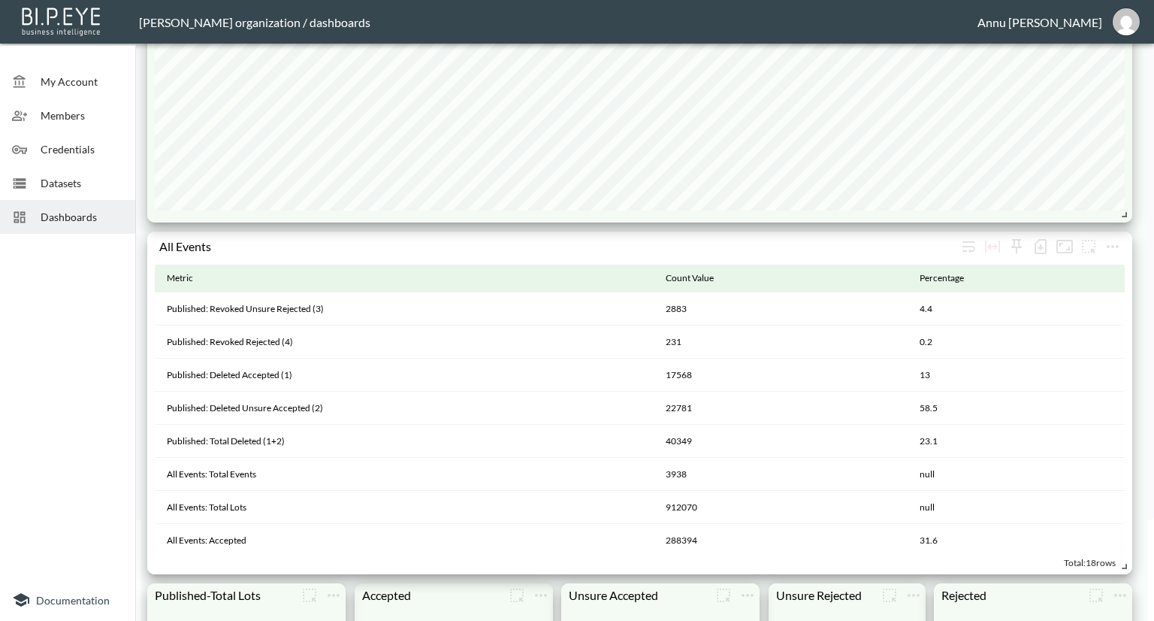
scroll to position [225, 0]
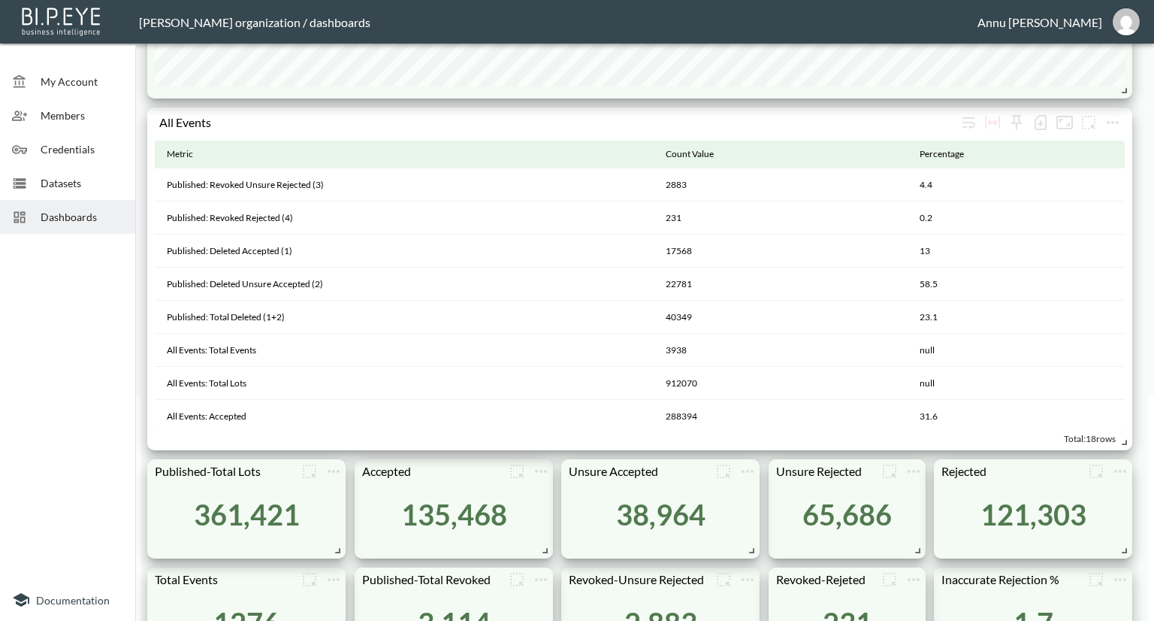
click at [59, 211] on span "Dashboards" at bounding box center [82, 217] width 83 height 16
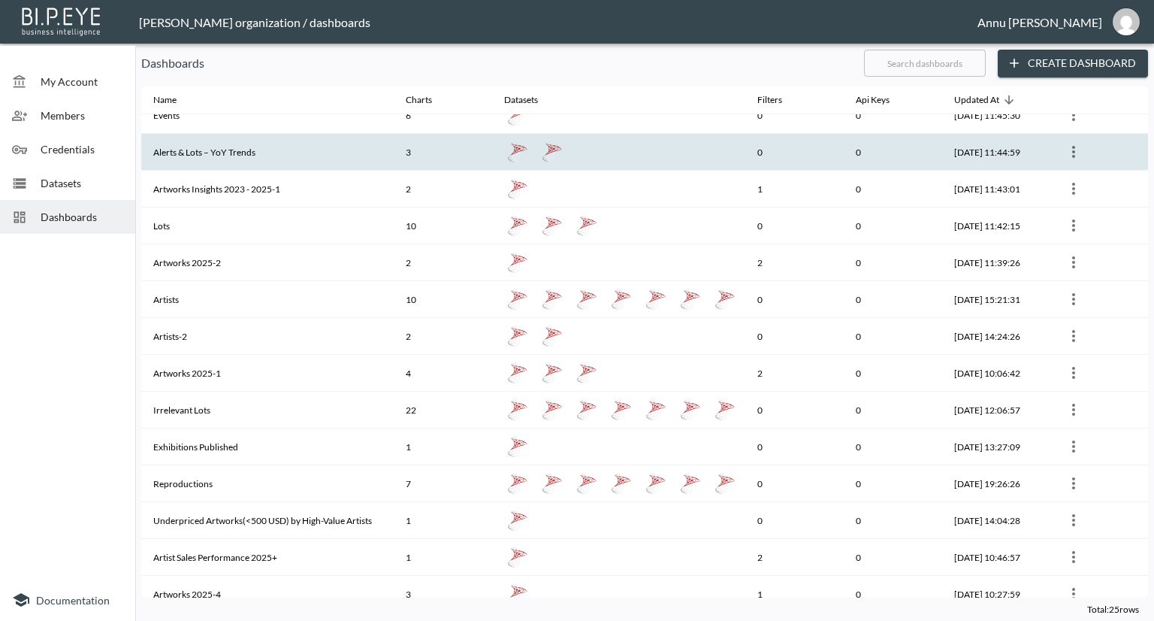
scroll to position [150, 0]
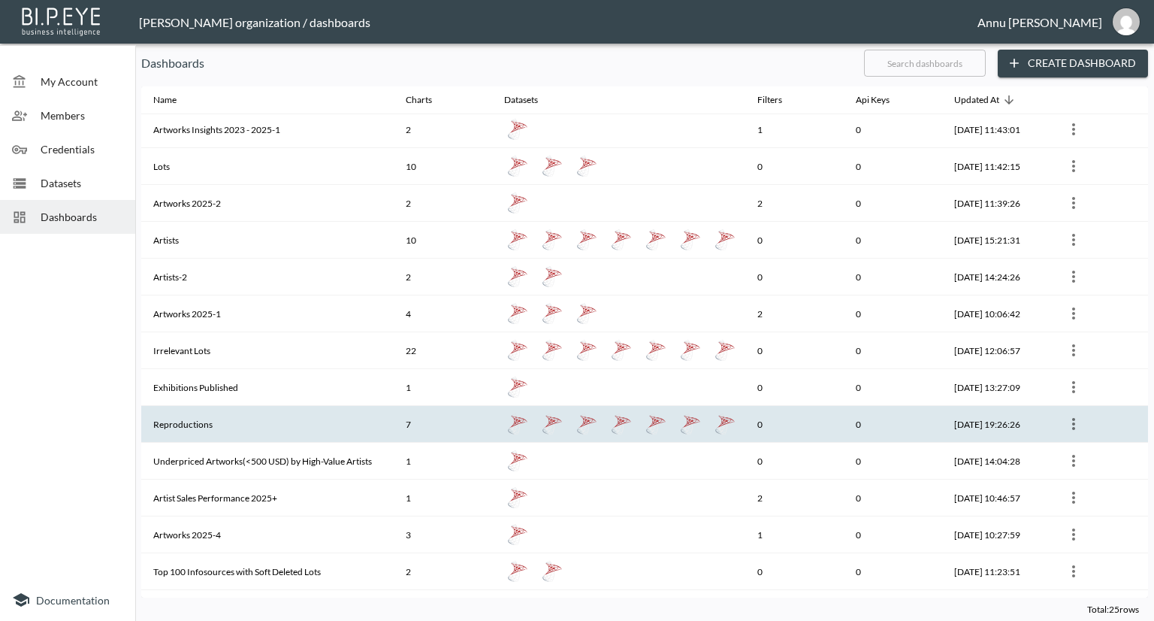
click at [216, 415] on th "Reproductions" at bounding box center [267, 424] width 252 height 37
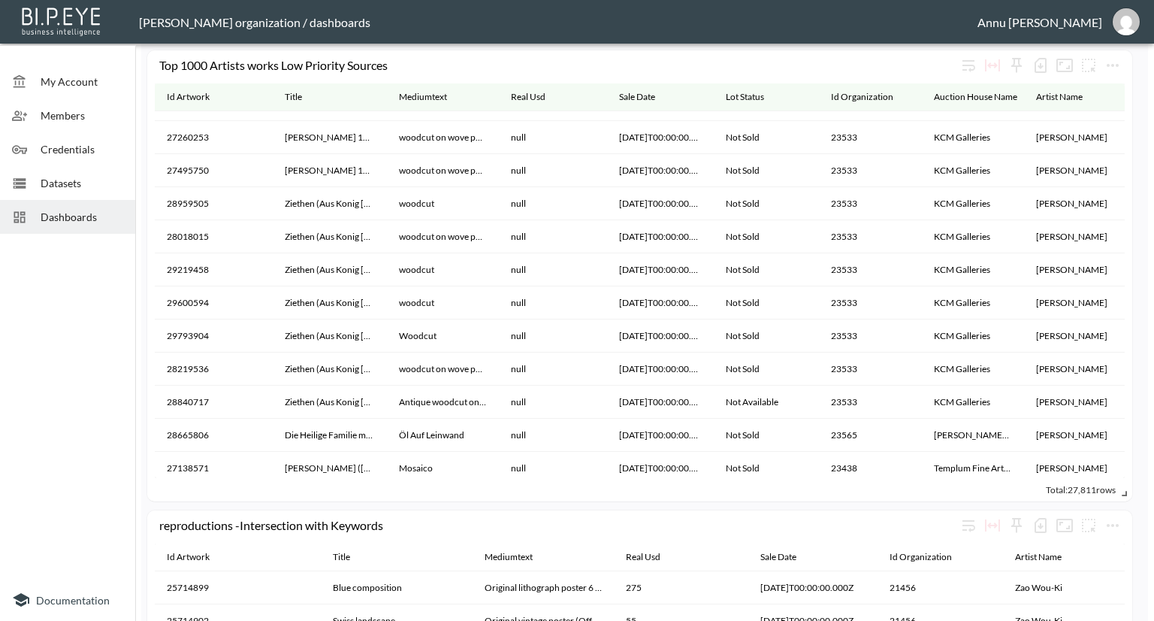
scroll to position [751, 0]
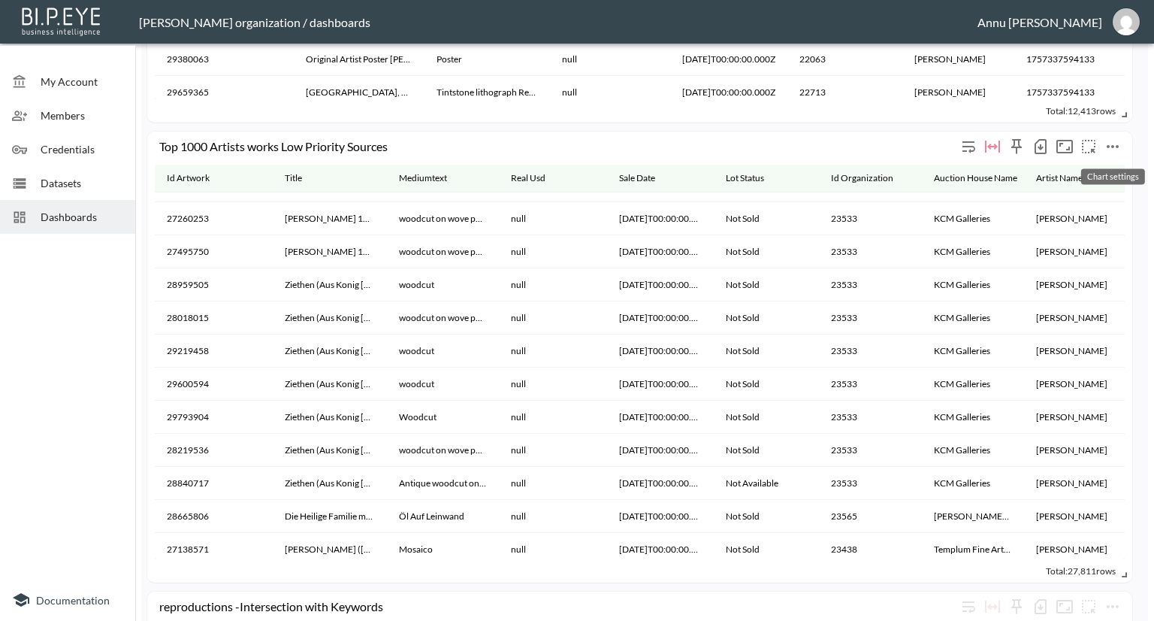
click at [1119, 145] on icon "more" at bounding box center [1113, 146] width 18 height 18
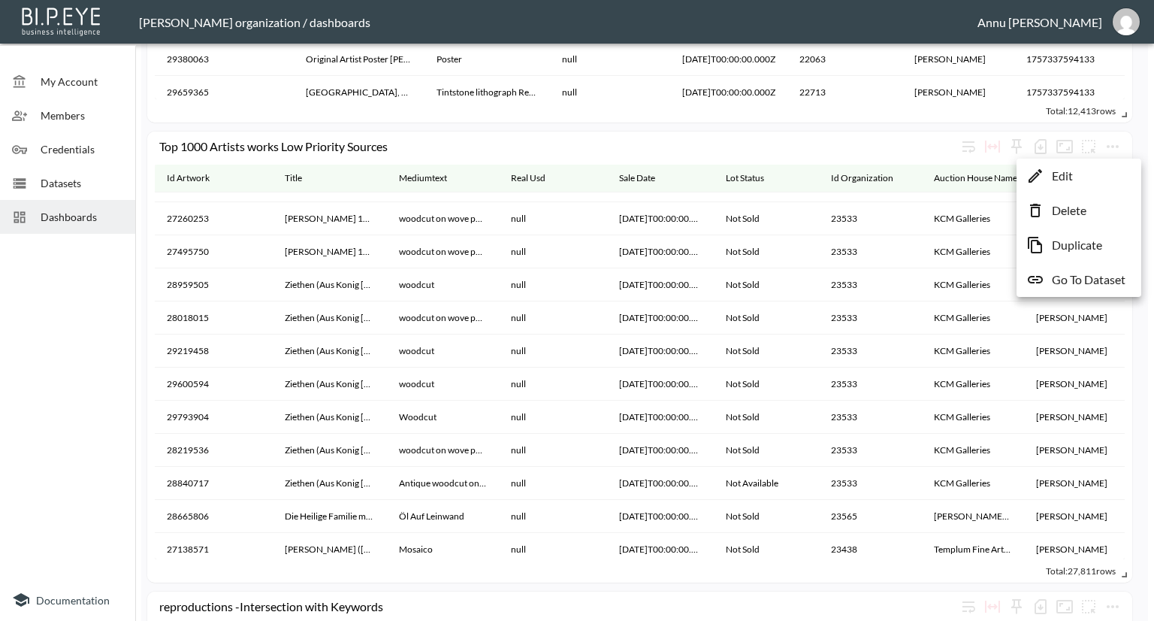
click at [1085, 274] on p "Go To Dataset" at bounding box center [1089, 279] width 74 height 18
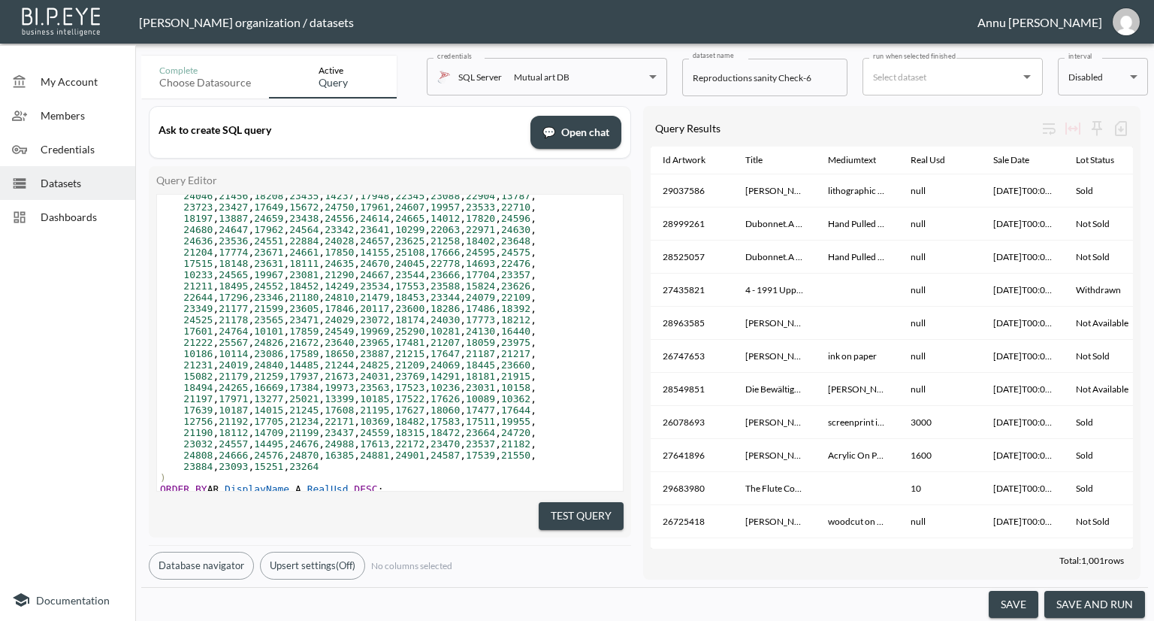
scroll to position [514, 0]
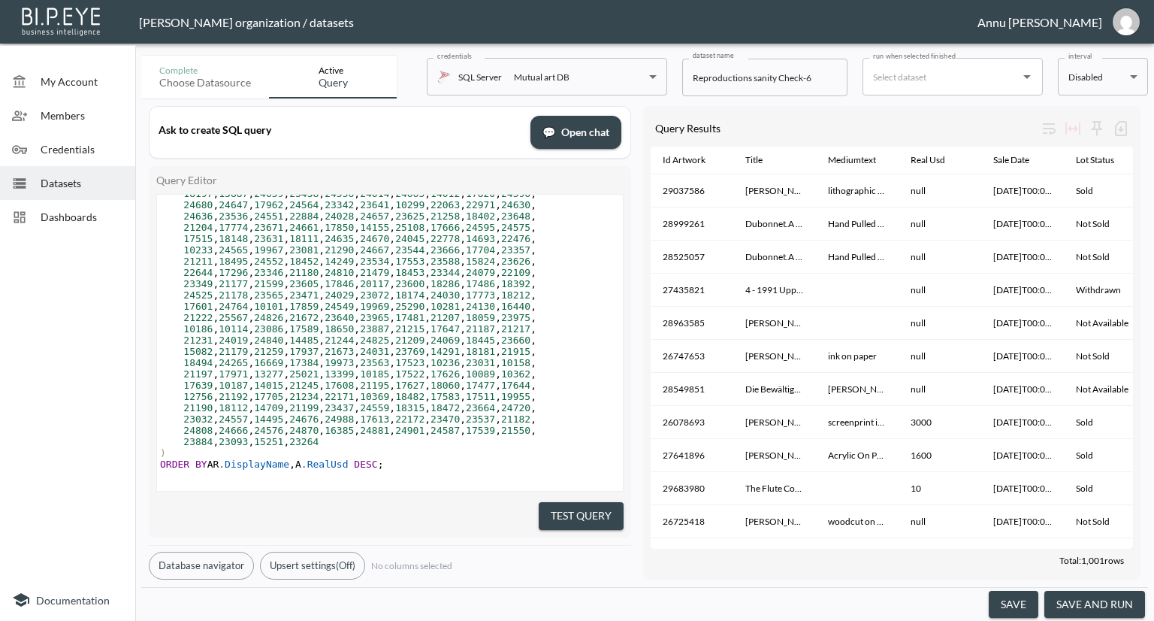
click at [59, 177] on span "Datasets" at bounding box center [82, 183] width 83 height 16
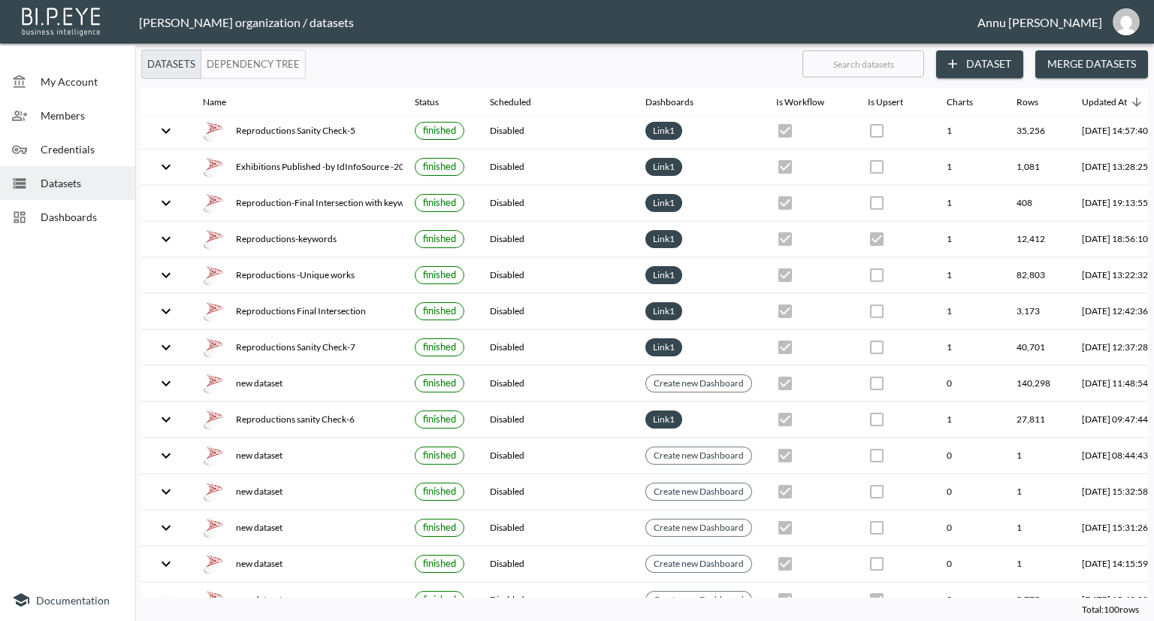
scroll to position [1502, 0]
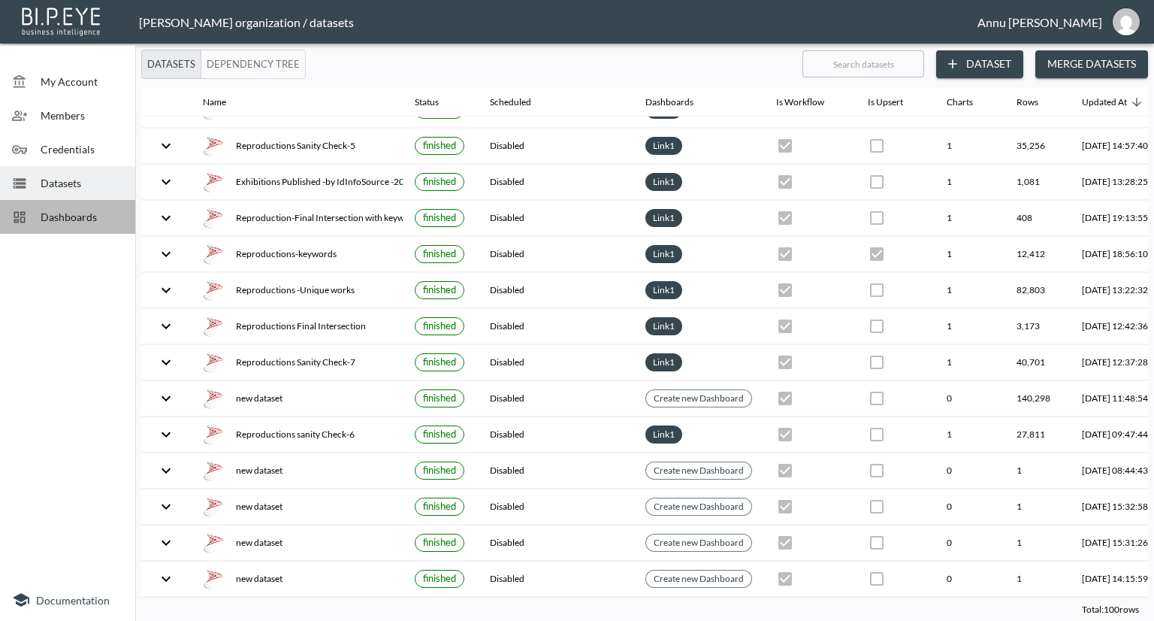
click at [103, 217] on span "Dashboards" at bounding box center [82, 217] width 83 height 16
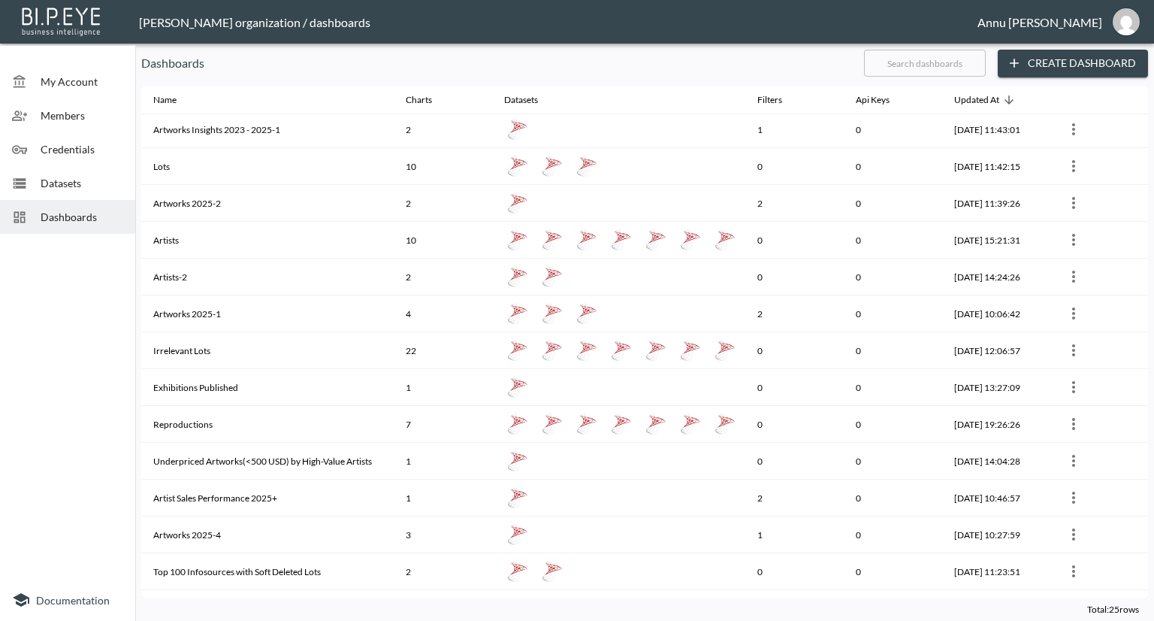
scroll to position [300, 0]
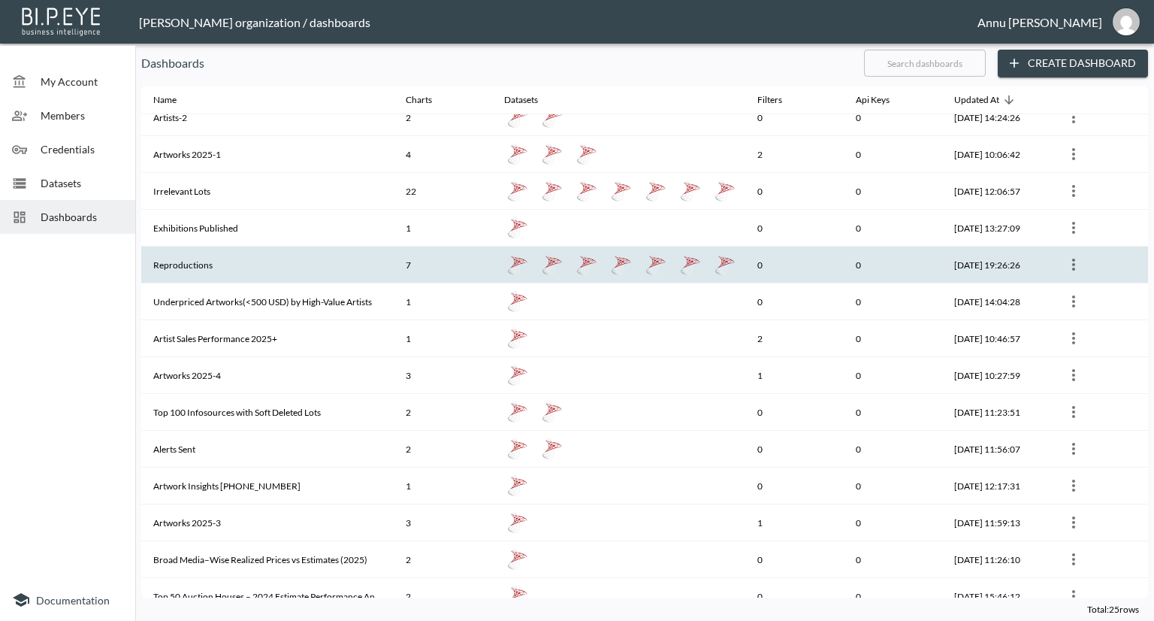
click at [225, 259] on th "Reproductions" at bounding box center [267, 264] width 252 height 37
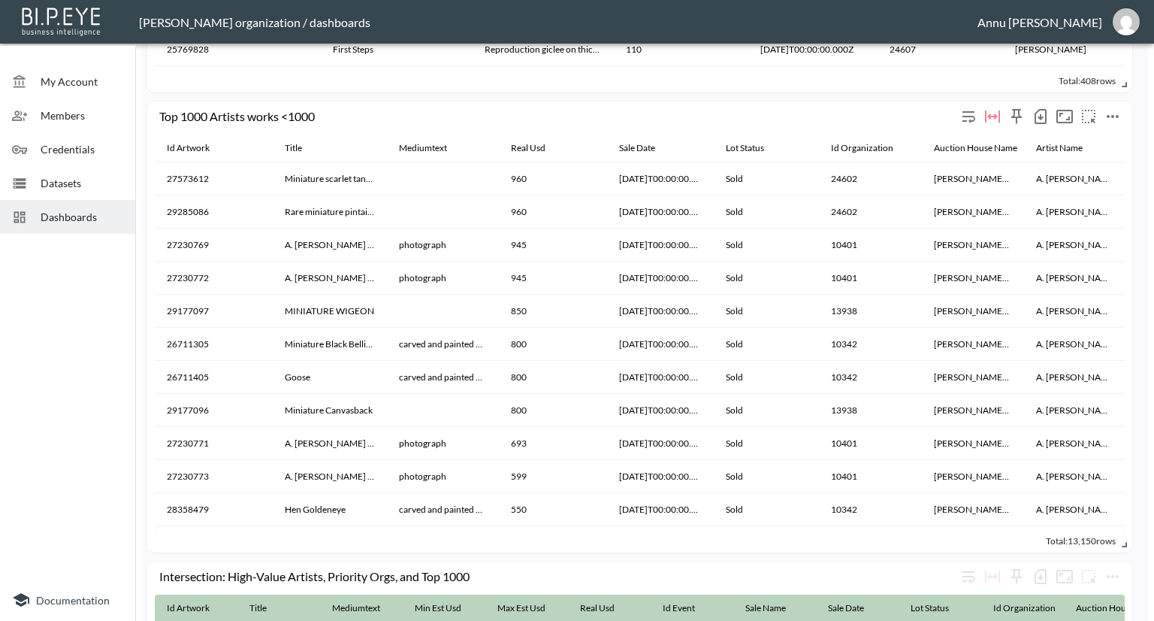
click at [1112, 121] on icon "more" at bounding box center [1113, 116] width 18 height 18
click at [1104, 241] on p "Go To Dataset" at bounding box center [1089, 249] width 74 height 18
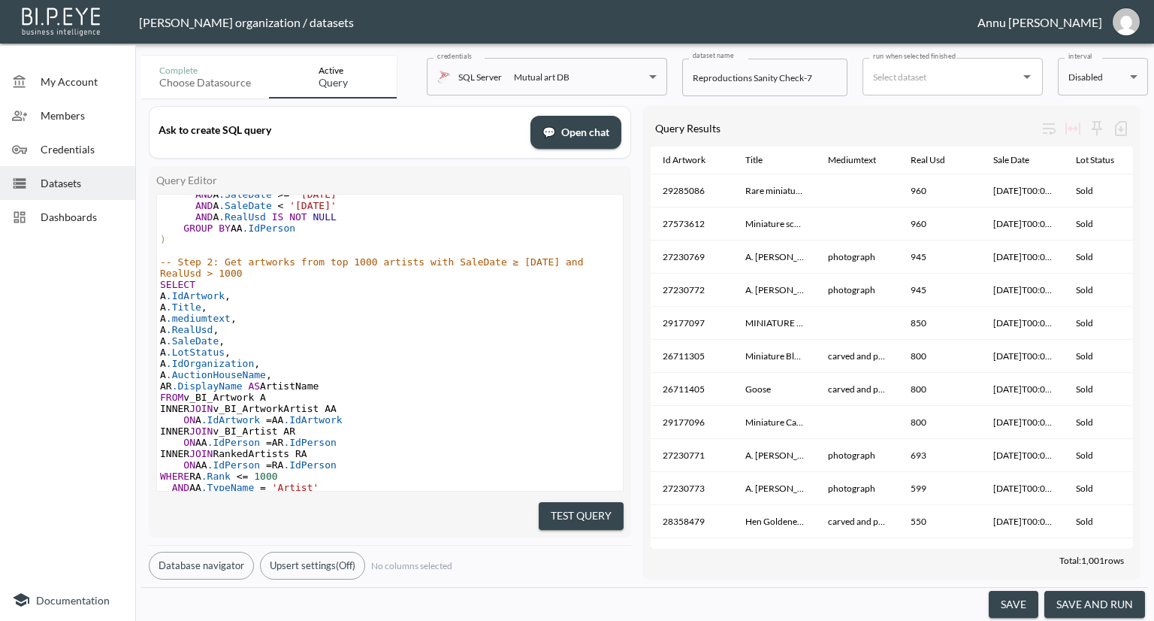
scroll to position [217, 0]
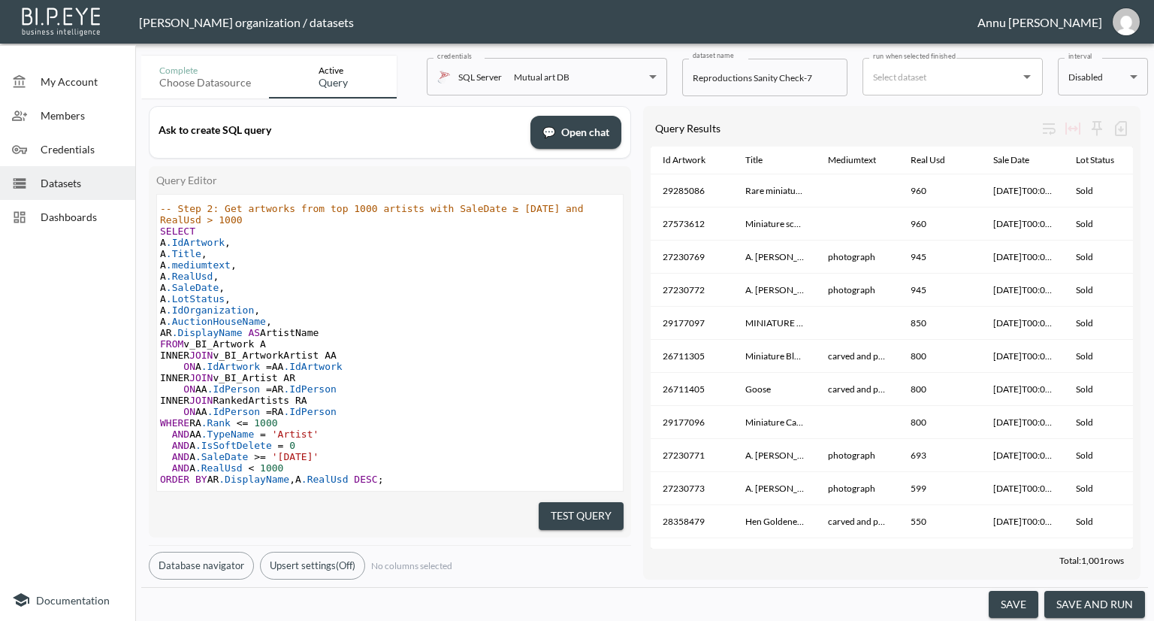
click at [84, 177] on span "Datasets" at bounding box center [82, 183] width 83 height 16
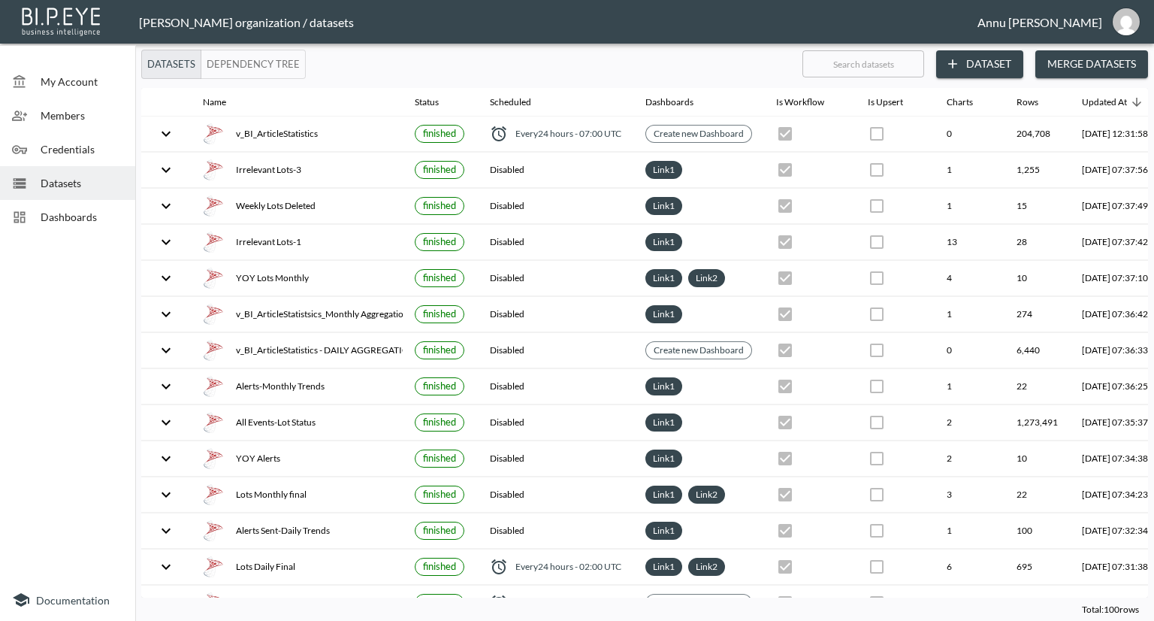
click at [109, 217] on span "Dashboards" at bounding box center [82, 217] width 83 height 16
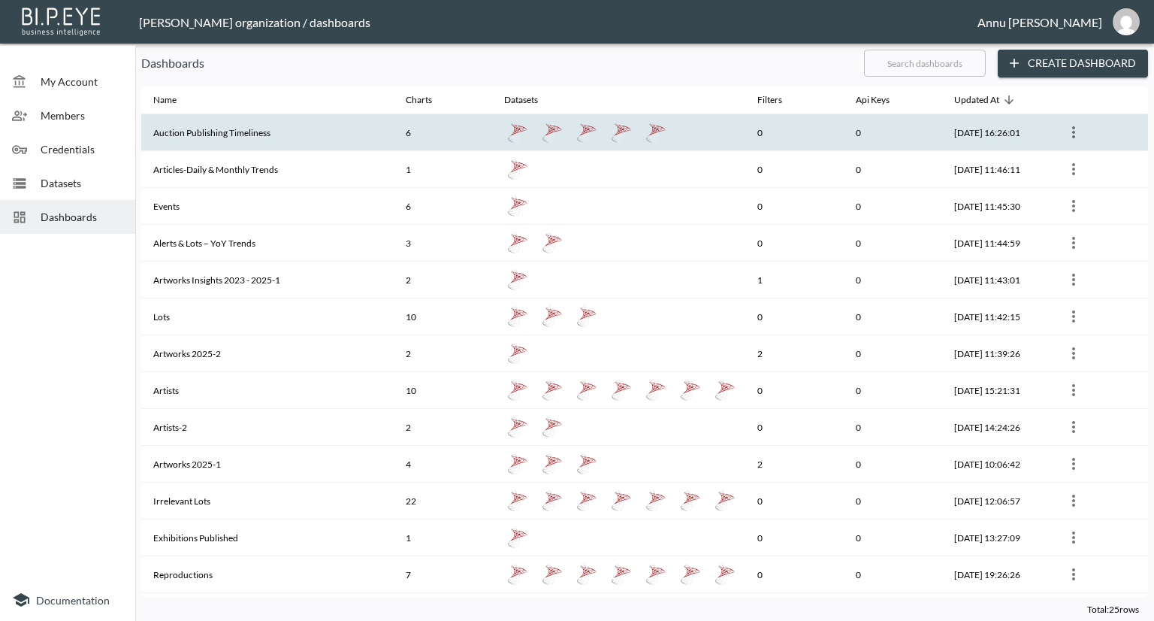
click at [207, 134] on th "Auction Publishing Timeliness" at bounding box center [267, 132] width 252 height 37
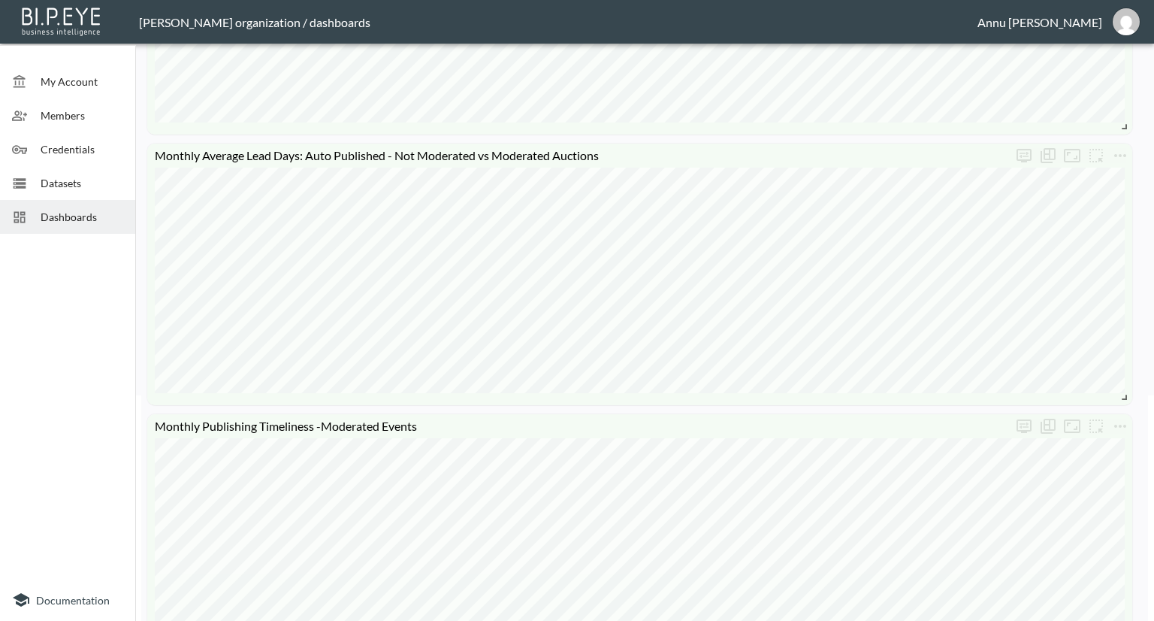
scroll to position [601, 0]
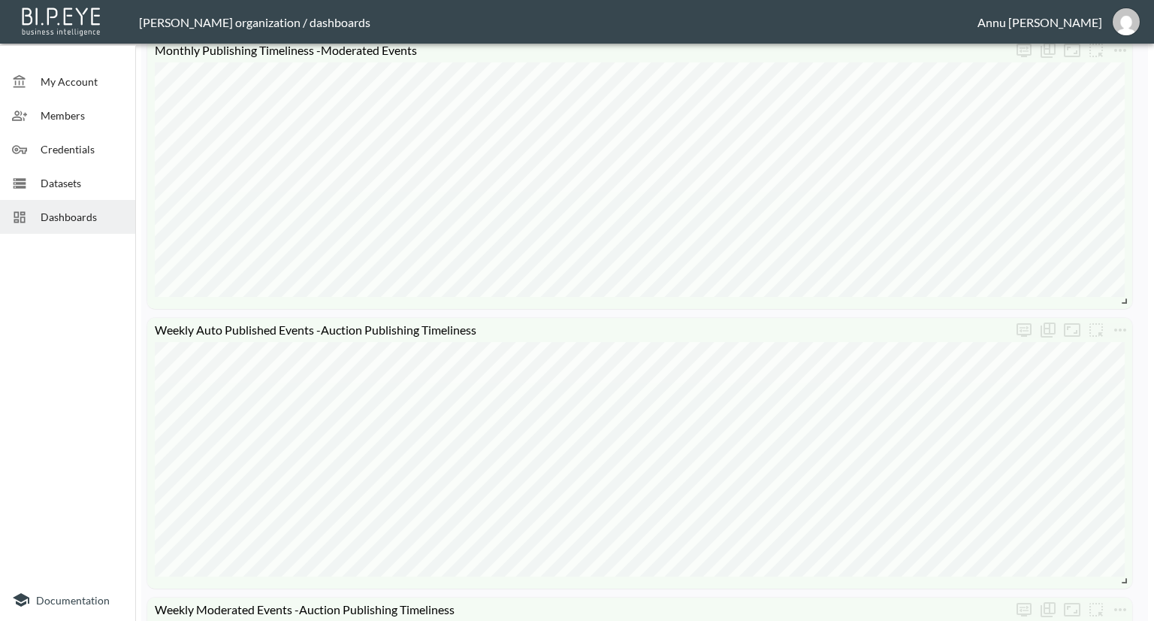
click at [107, 213] on span "Dashboards" at bounding box center [82, 217] width 83 height 16
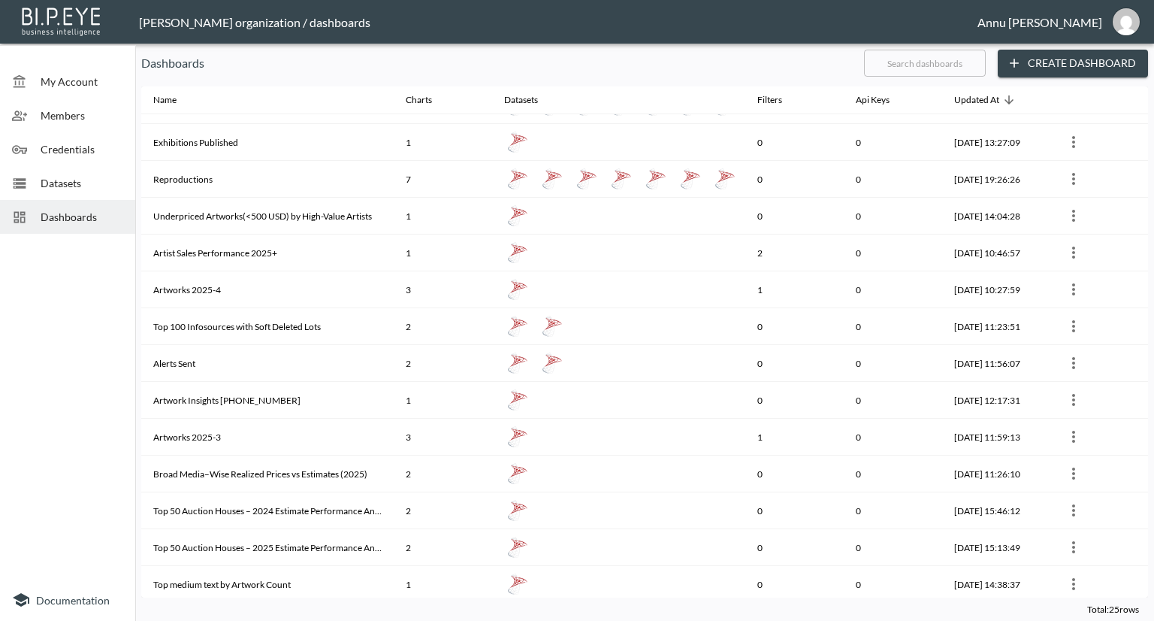
scroll to position [376, 0]
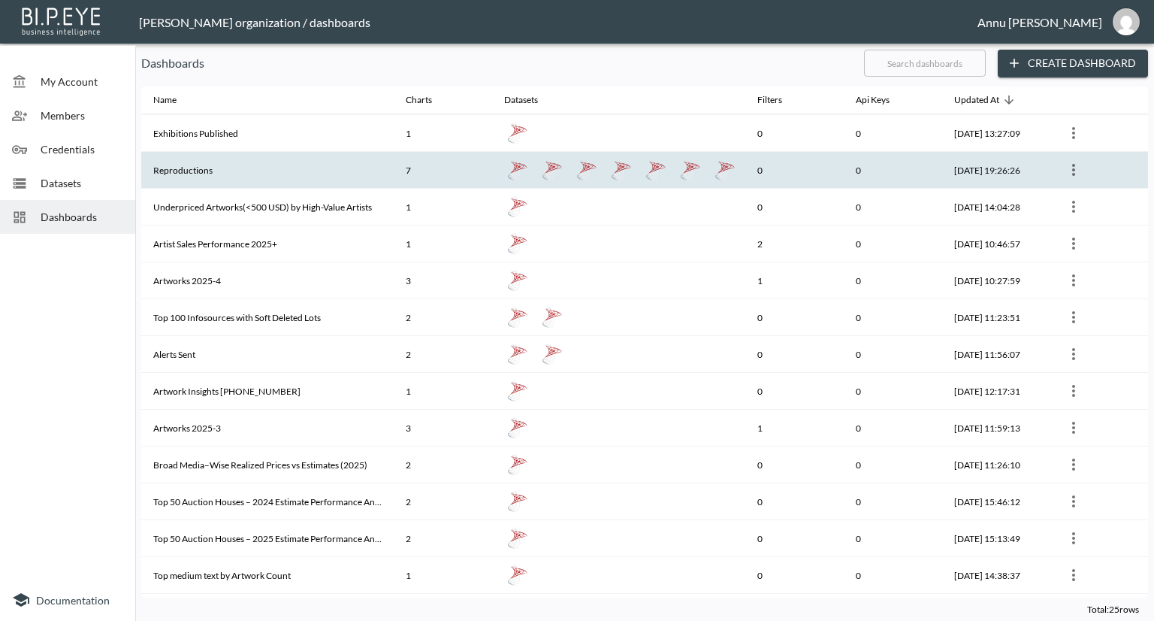
click at [227, 157] on th "Reproductions" at bounding box center [267, 170] width 252 height 37
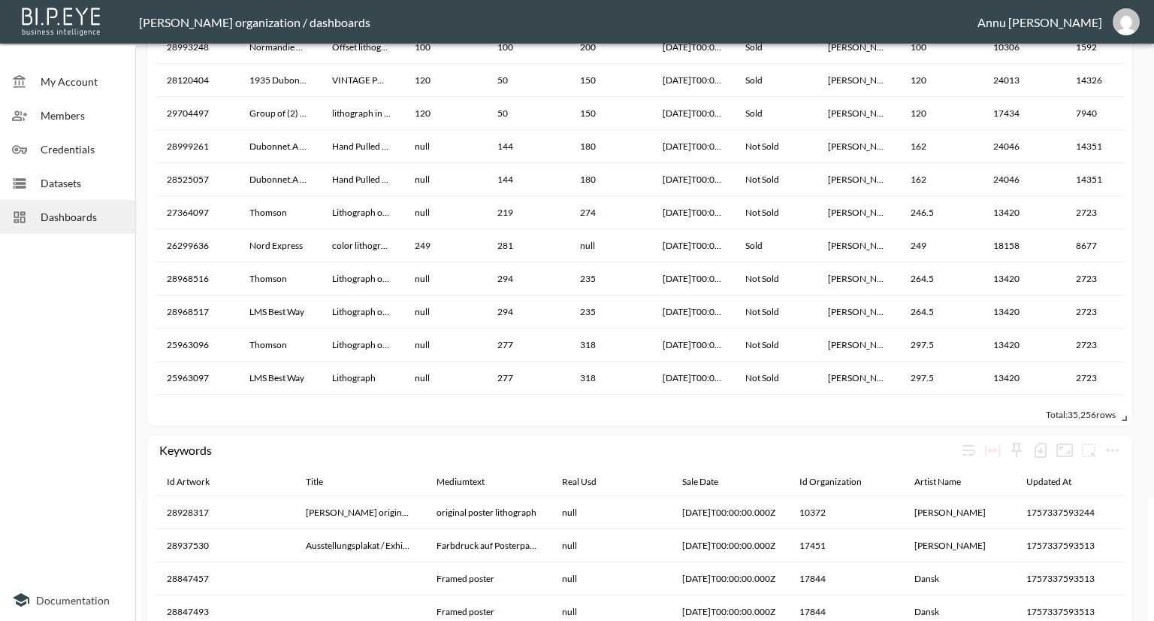
scroll to position [300, 0]
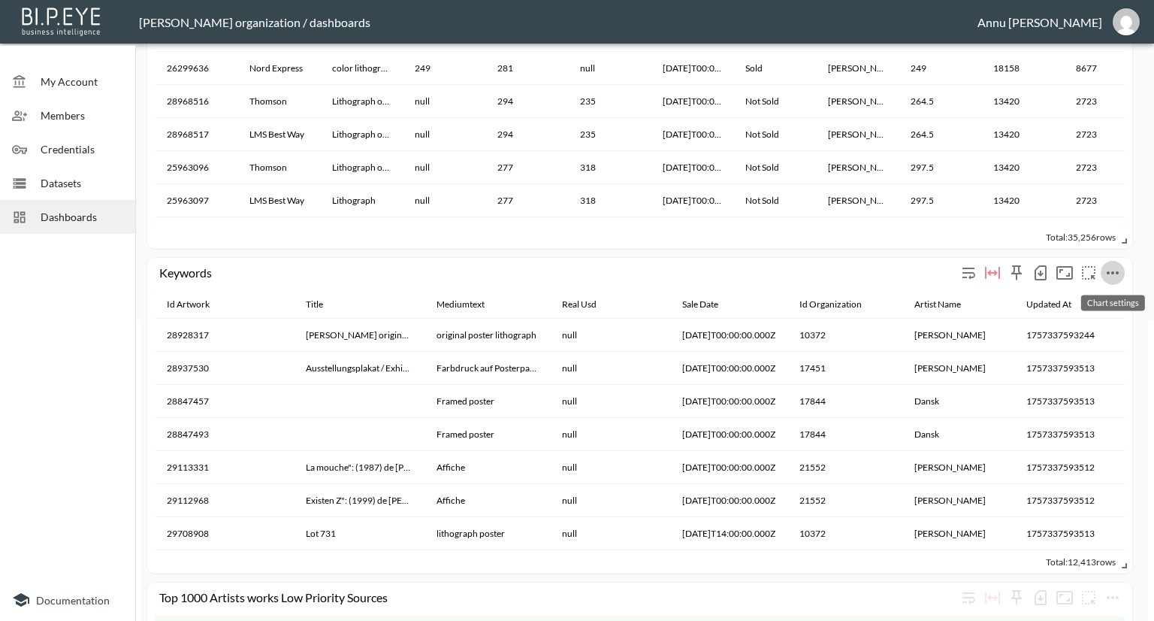
click at [1120, 276] on icon "more" at bounding box center [1113, 273] width 18 height 18
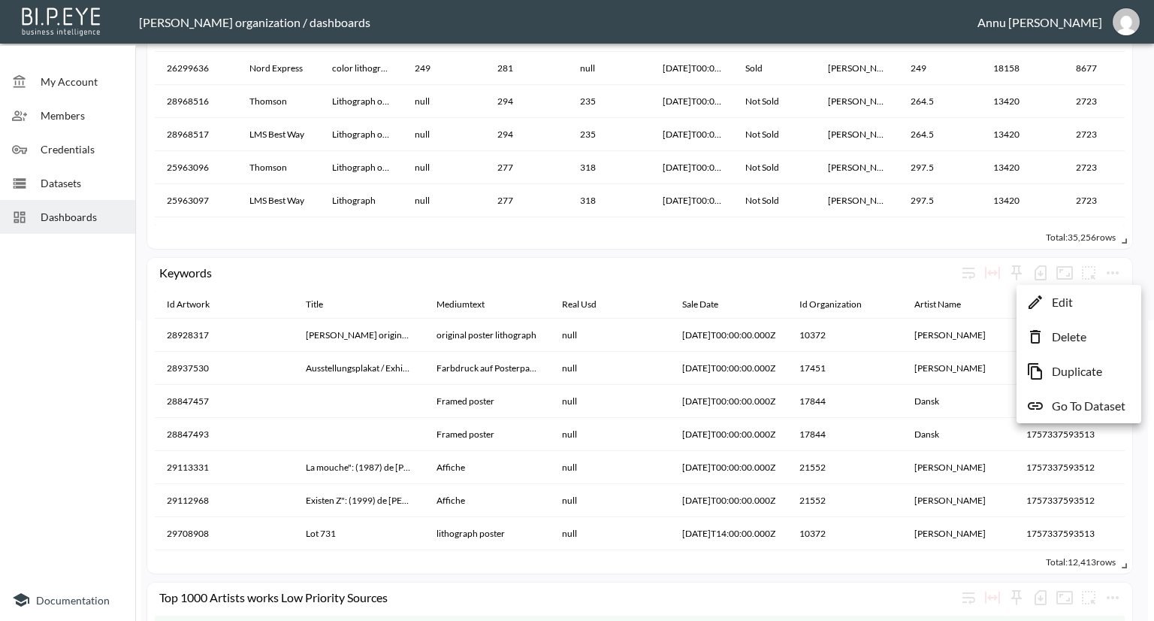
click at [1083, 397] on p "Go To Dataset" at bounding box center [1089, 406] width 74 height 18
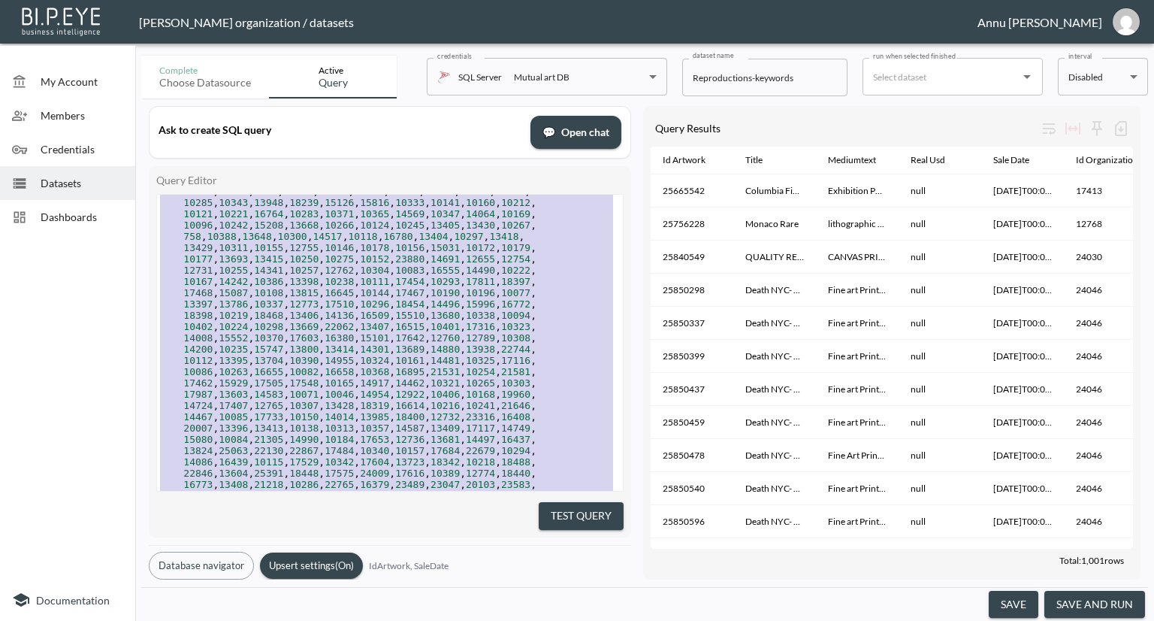
scroll to position [568, 0]
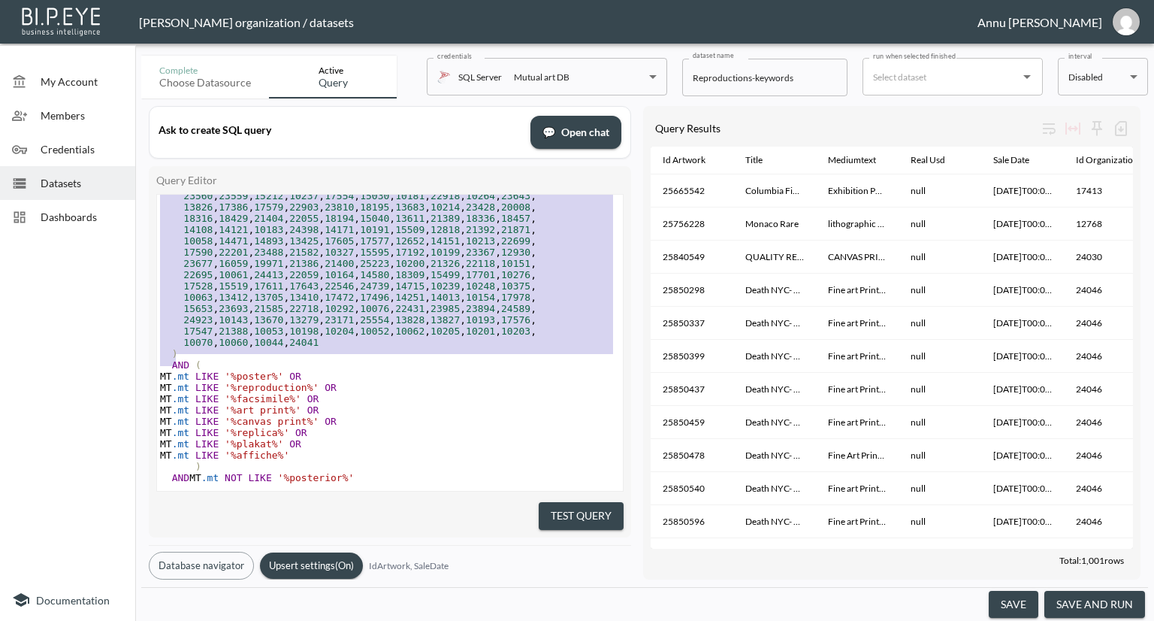
type textarea "10350,10097,10356,10383,10223,10253,3971,10131,13634,10175, 10140,10128,10355,1…"
drag, startPoint x: 186, startPoint y: 227, endPoint x: 312, endPoint y: 331, distance: 163.2
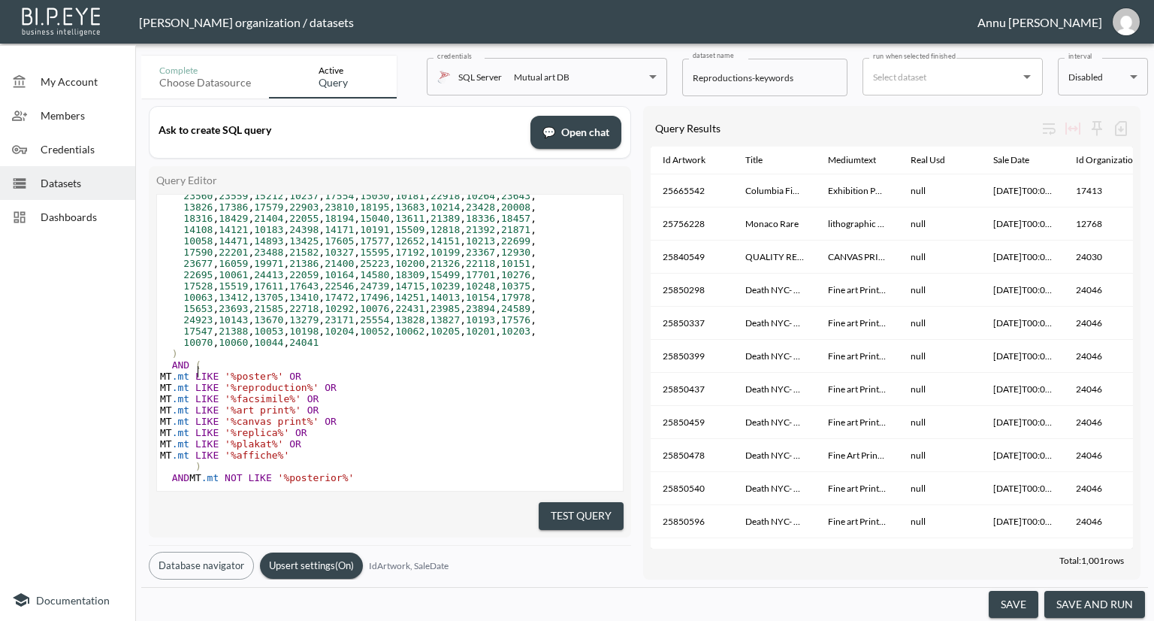
click at [580, 359] on pre "AND (" at bounding box center [390, 364] width 466 height 11
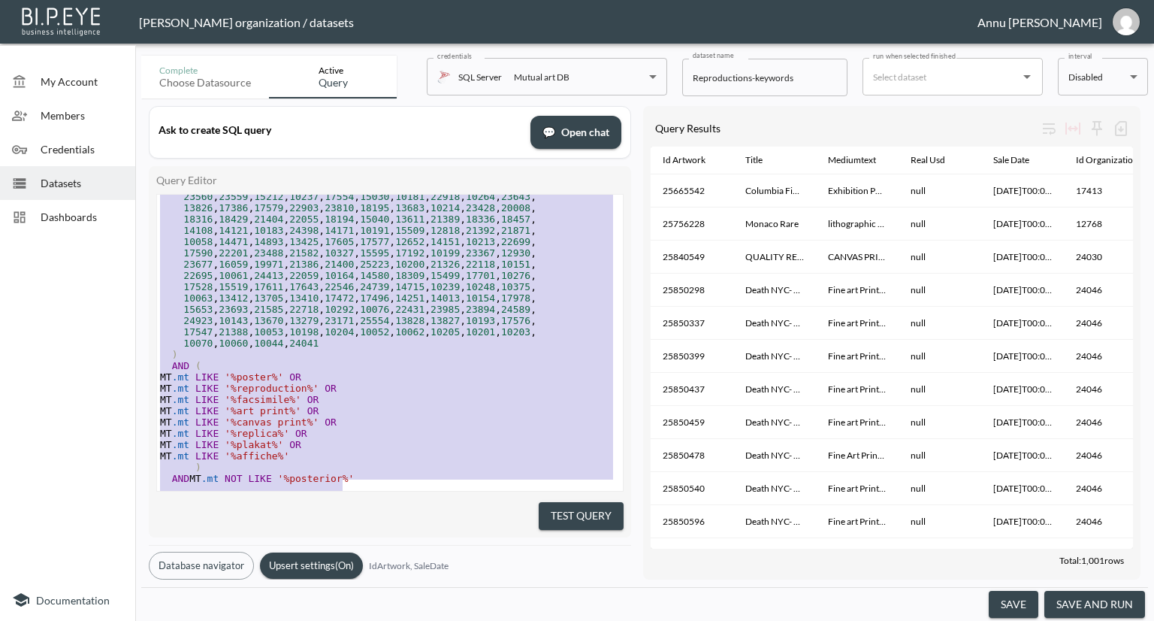
scroll to position [391, 0]
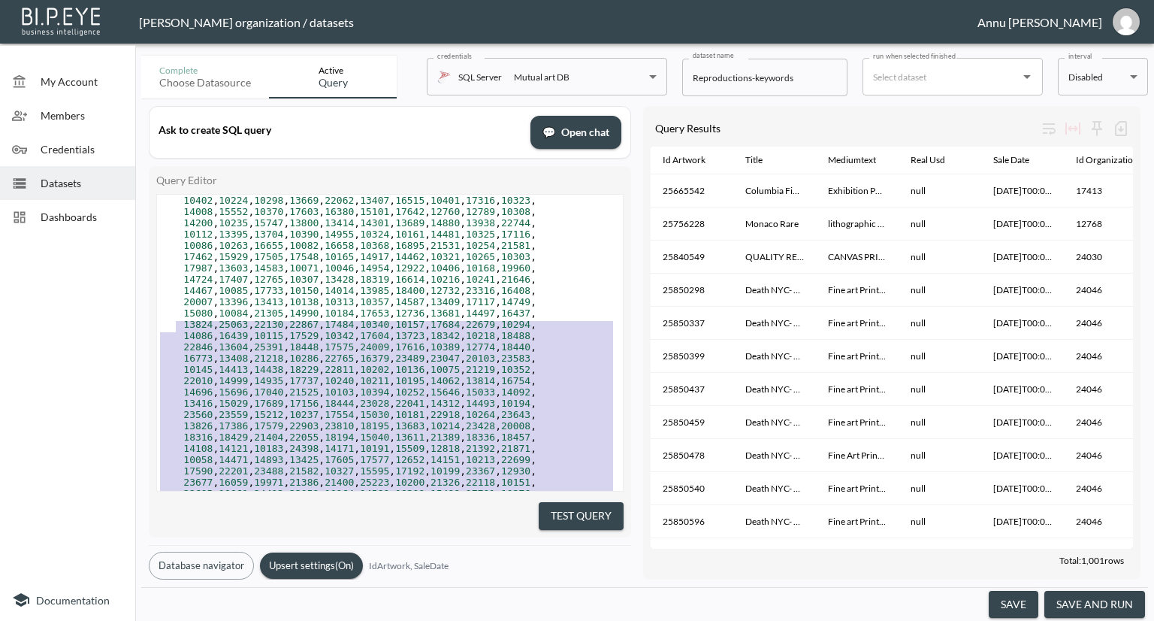
type textarea "SELECT A.IdArtwork, A.Title, A.mediumtext, A.RealUsd, A.SaleDate, A.IdOrganizat…"
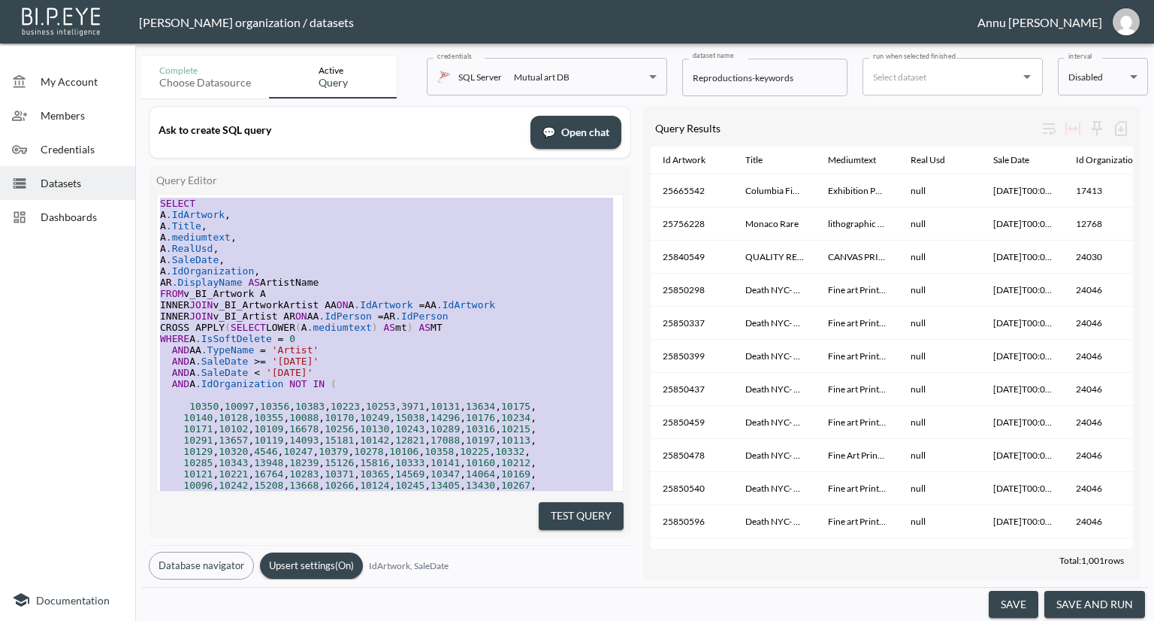
drag, startPoint x: 349, startPoint y: 464, endPoint x: 167, endPoint y: 76, distance: 428.1
click at [75, 177] on span "Datasets" at bounding box center [82, 183] width 83 height 16
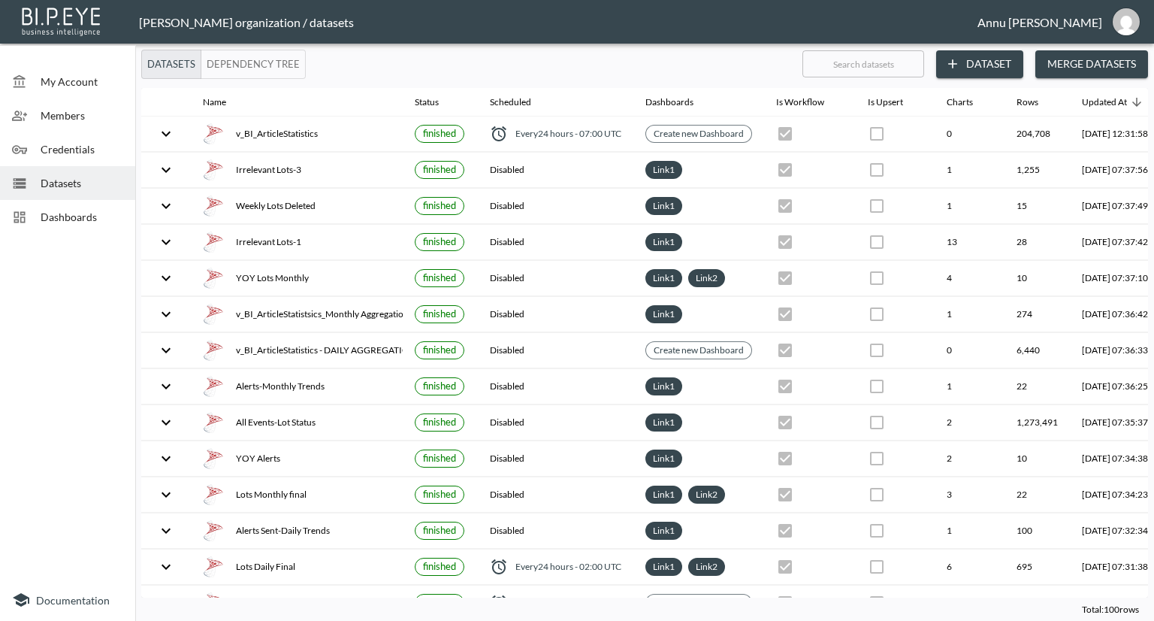
click at [982, 66] on button "Dataset" at bounding box center [979, 64] width 87 height 28
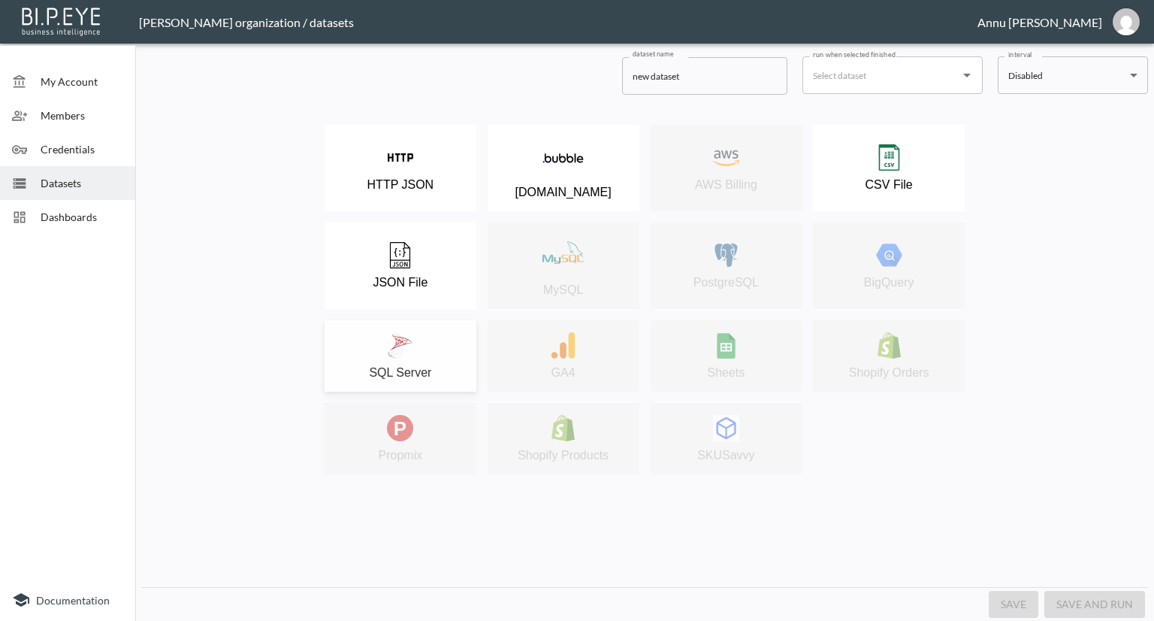
click at [421, 334] on div "SQL Server" at bounding box center [400, 355] width 137 height 47
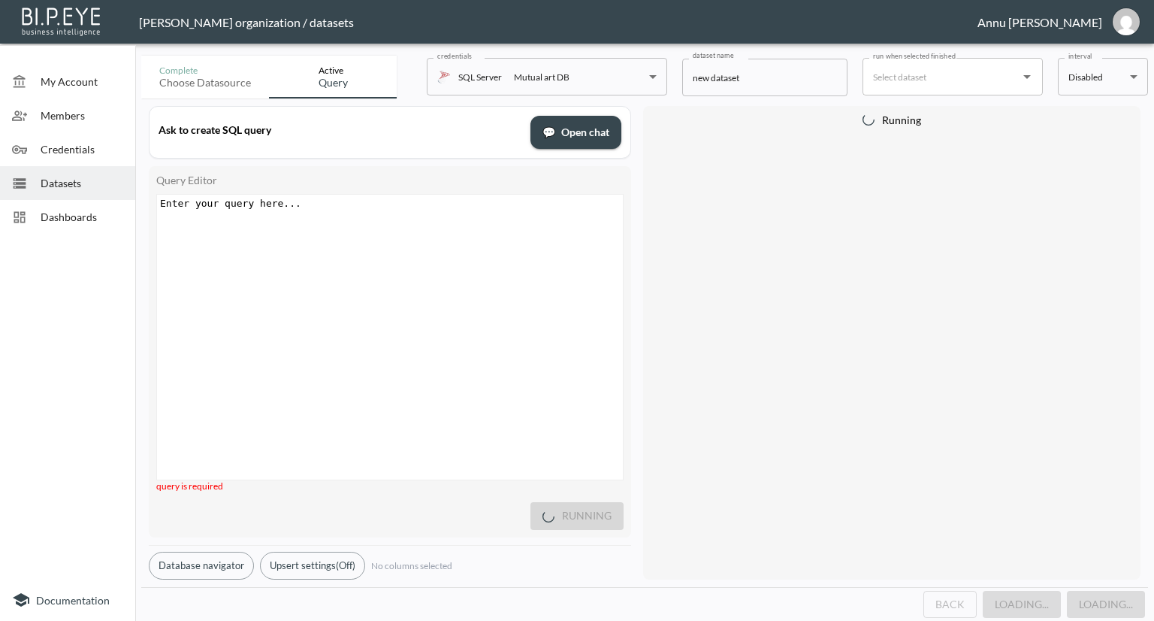
click at [316, 243] on div "Enter your query here... xxxxxxxxxx ​" at bounding box center [408, 356] width 503 height 322
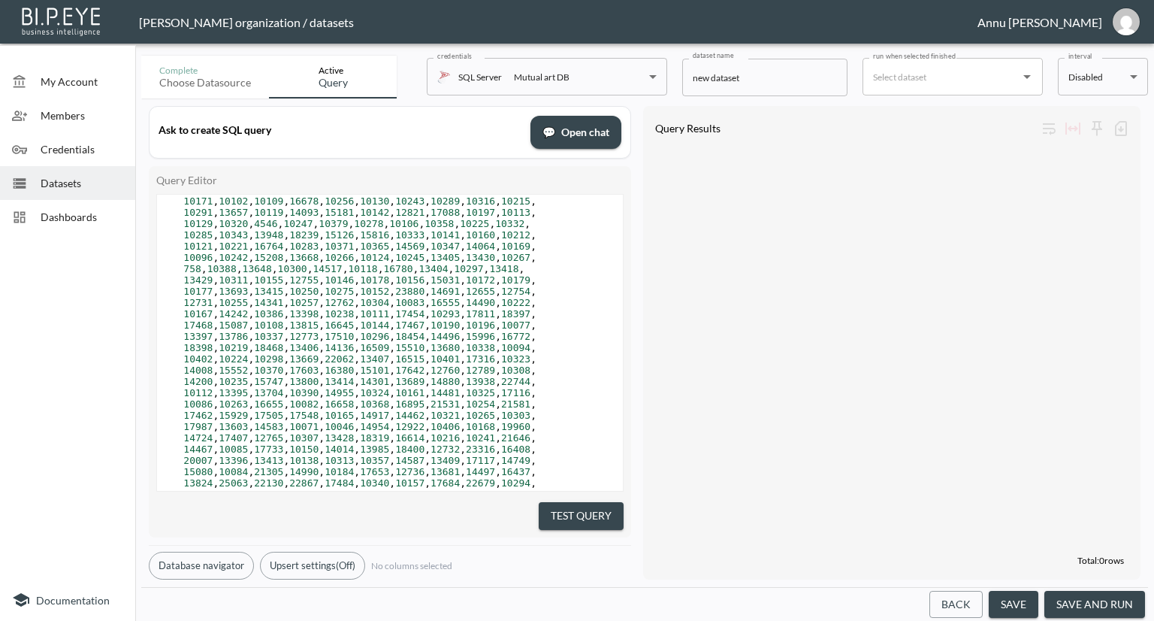
scroll to position [252, 0]
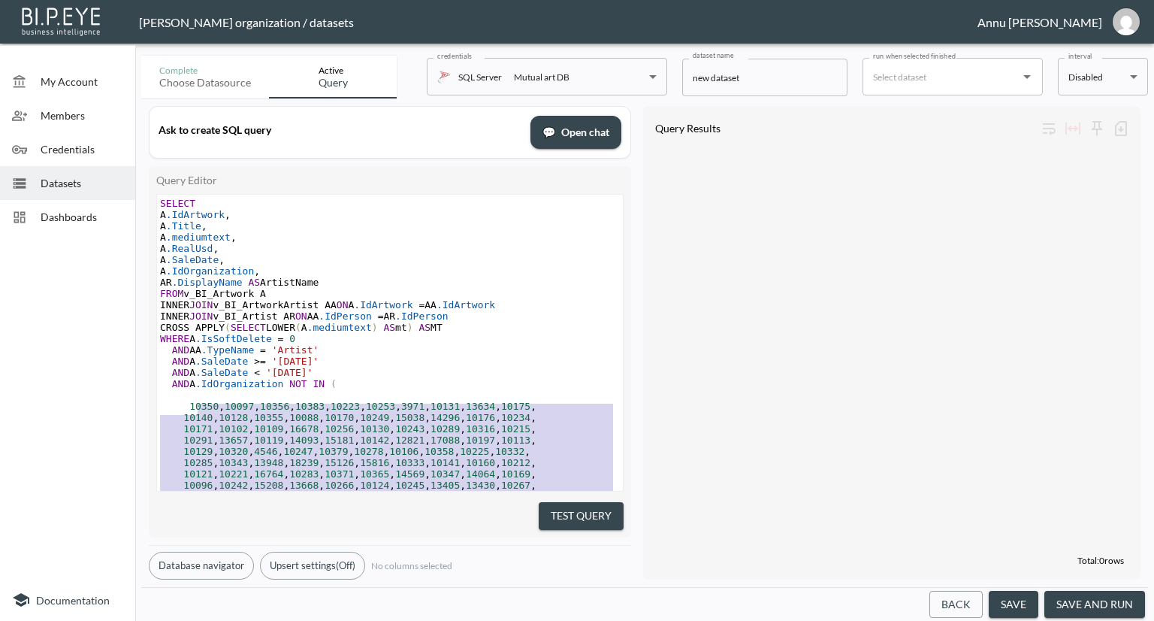
type textarea "10350,10097,10356,10383,10223,10253,3971,10131,13634,10175, 10140,10128,10355,1…"
drag, startPoint x: 318, startPoint y: 400, endPoint x: 181, endPoint y: 404, distance: 136.8
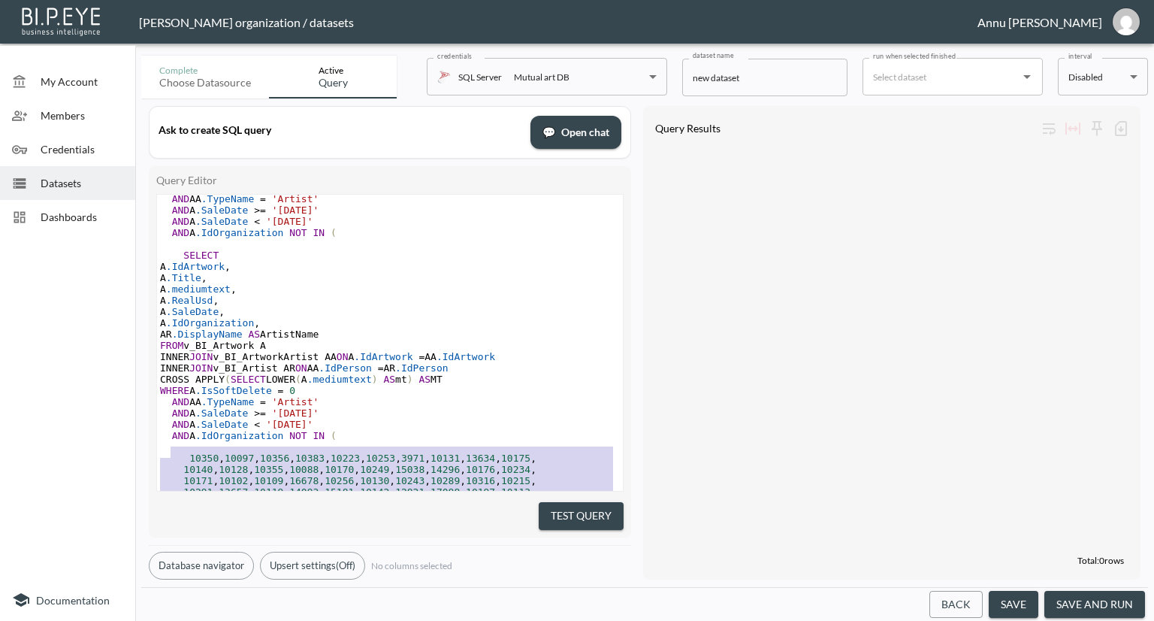
type textarea "10350,10097,10356,10383,10223,10253,3971,10131,13634,10175, 10140,10128,10355,1…"
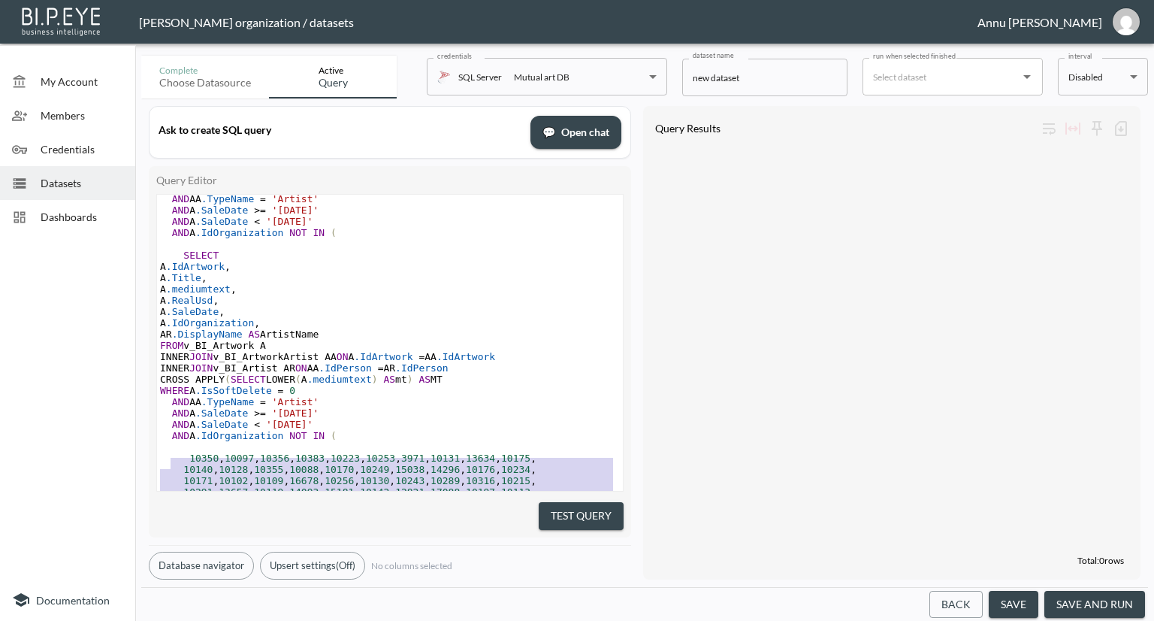
drag, startPoint x: 310, startPoint y: 259, endPoint x: 171, endPoint y: 457, distance: 241.7
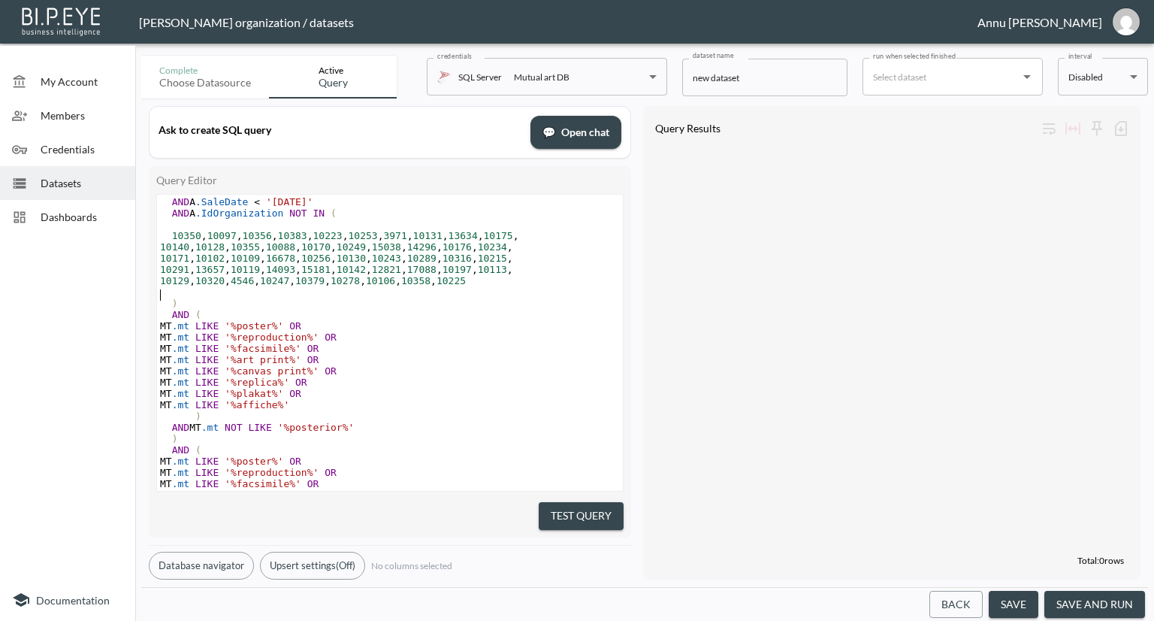
click at [454, 281] on pre "10129 , 10320 , 4546 , 10247 , 10379 , 10278 , 10106 , 10358 , 10225" at bounding box center [390, 280] width 466 height 11
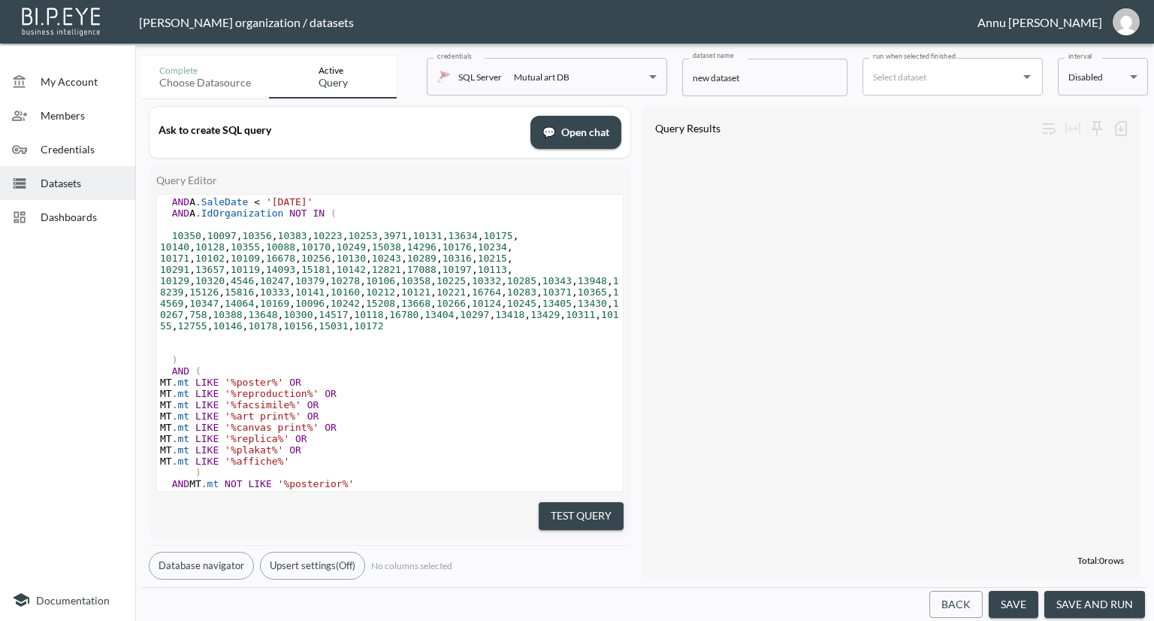
type textarea ","
click at [282, 331] on pre "10129 , 10320 , 4546 , 10247 , 10379 , 10278 , 10106 , 10358 , 10225 , 10332 , …" at bounding box center [390, 303] width 466 height 56
paste textarea
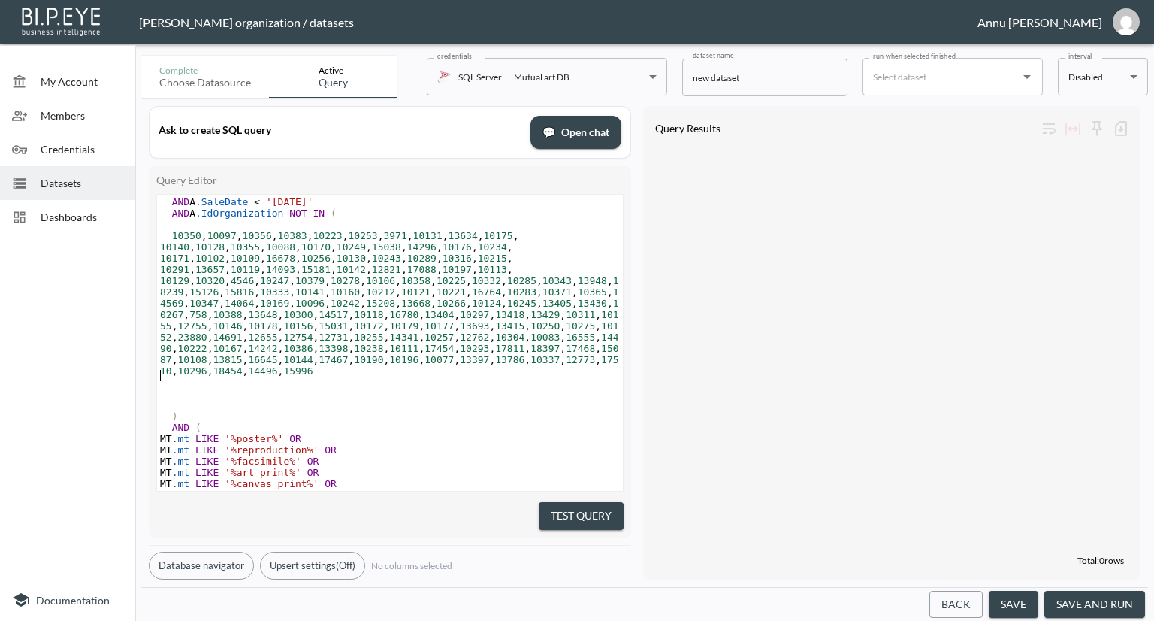
type textarea ","
click at [523, 361] on pre "10129 , 10320 , 4546 , 10247 , 10379 , 10278 , 10106 , 10358 , 10225 , 10332 , …" at bounding box center [390, 325] width 466 height 101
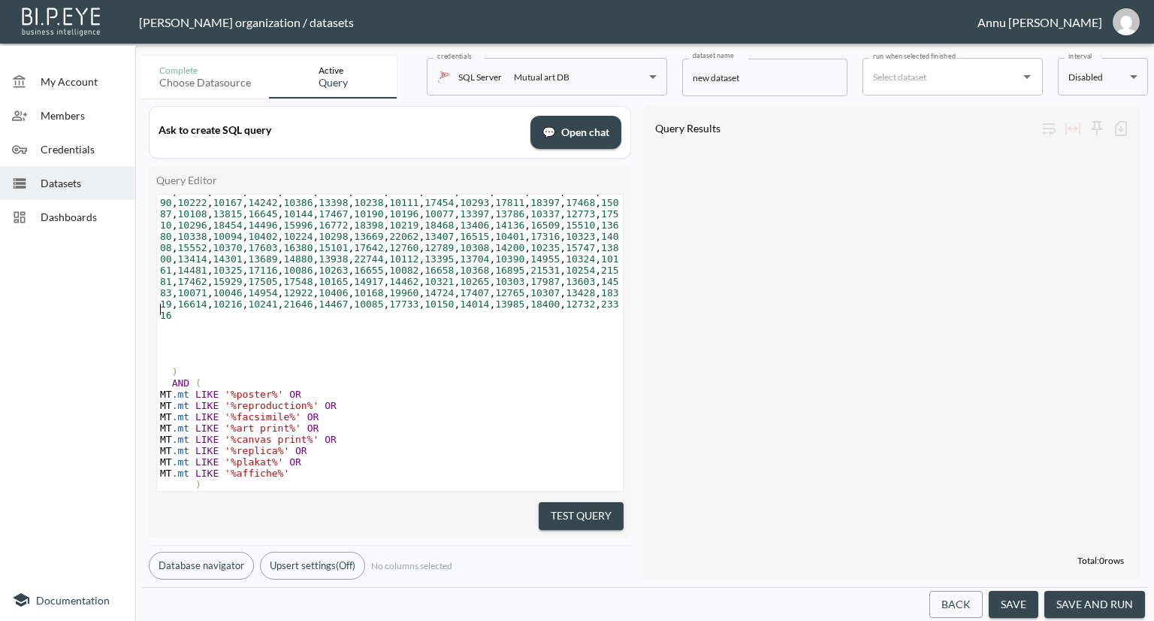
scroll to position [601, 0]
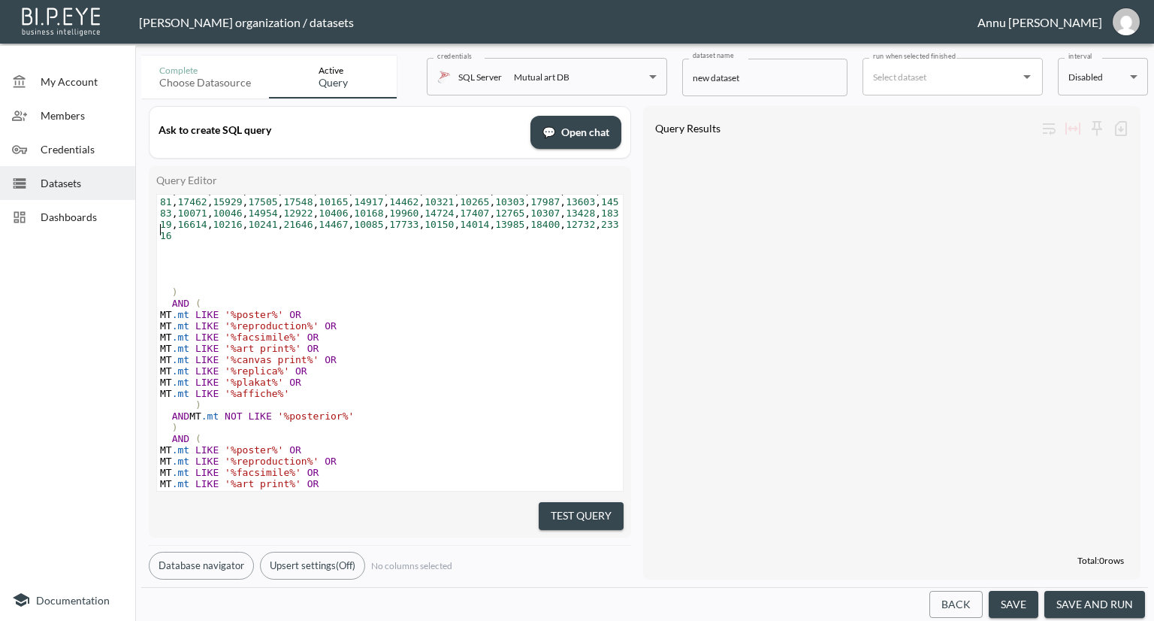
type textarea ","
click at [566, 215] on pre "10129 , 10320 , 4546 , 10247 , 10379 , 10278 , 10106 , 10358 , 10225 , 10332 , …" at bounding box center [390, 146] width 466 height 192
paste textarea
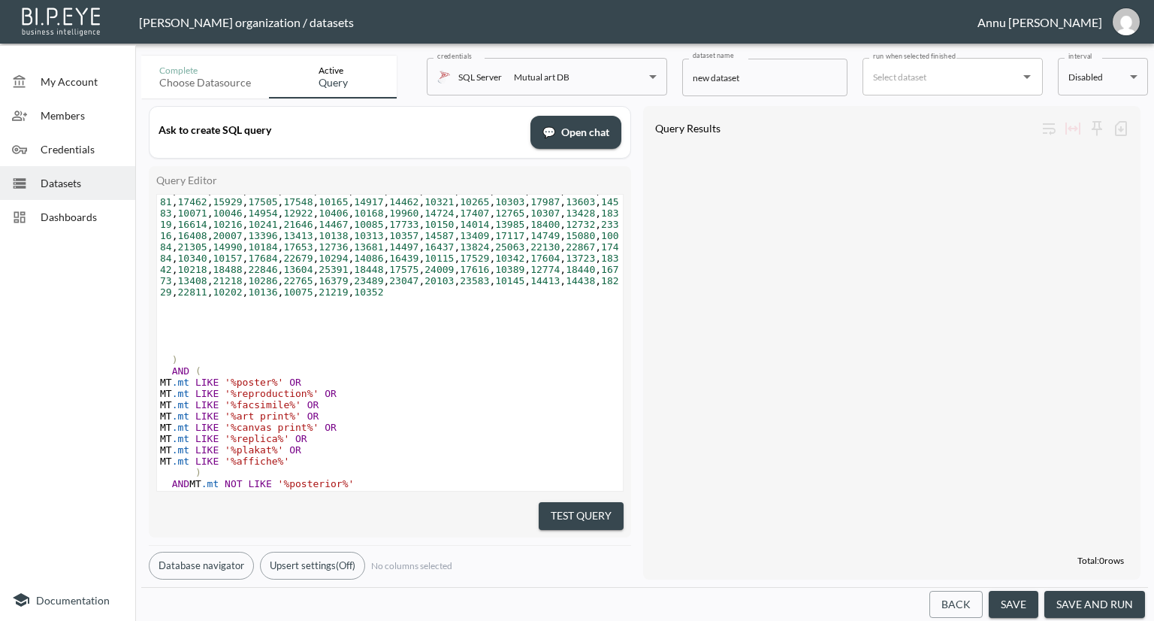
type textarea ","
click at [595, 277] on pre "10129 , 10320 , 4546 , 10247 , 10379 , 10278 , 10106 , 10358 , 10225 , 10332 , …" at bounding box center [390, 174] width 466 height 248
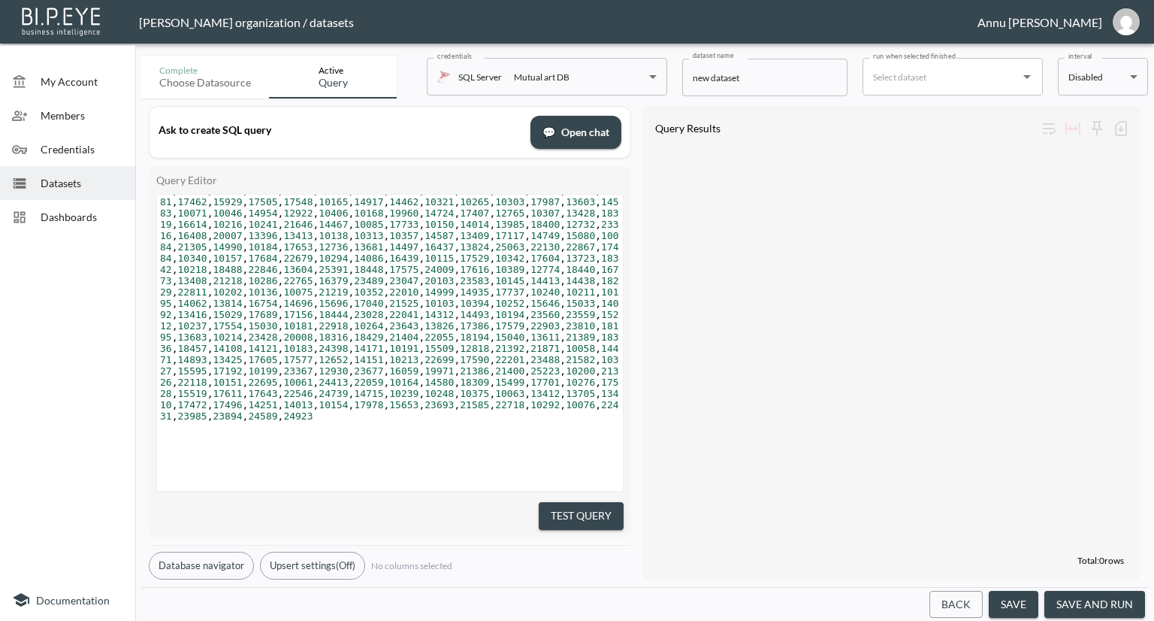
type textarea ","
click at [234, 421] on pre "​" at bounding box center [390, 426] width 466 height 11
click at [177, 400] on pre "10129 , 10320 , 4546 , 10247 , 10379 , 10278 , 10106 , 10358 , 10225 , 10332 , …" at bounding box center [390, 236] width 466 height 372
type textarea ","
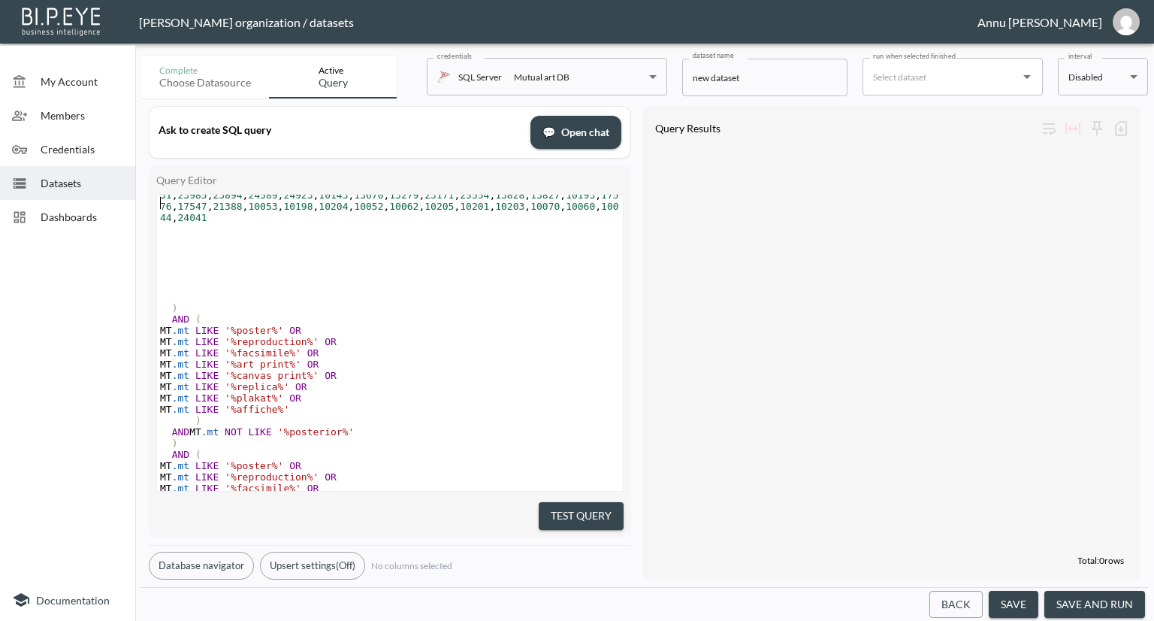
scroll to position [753, 0]
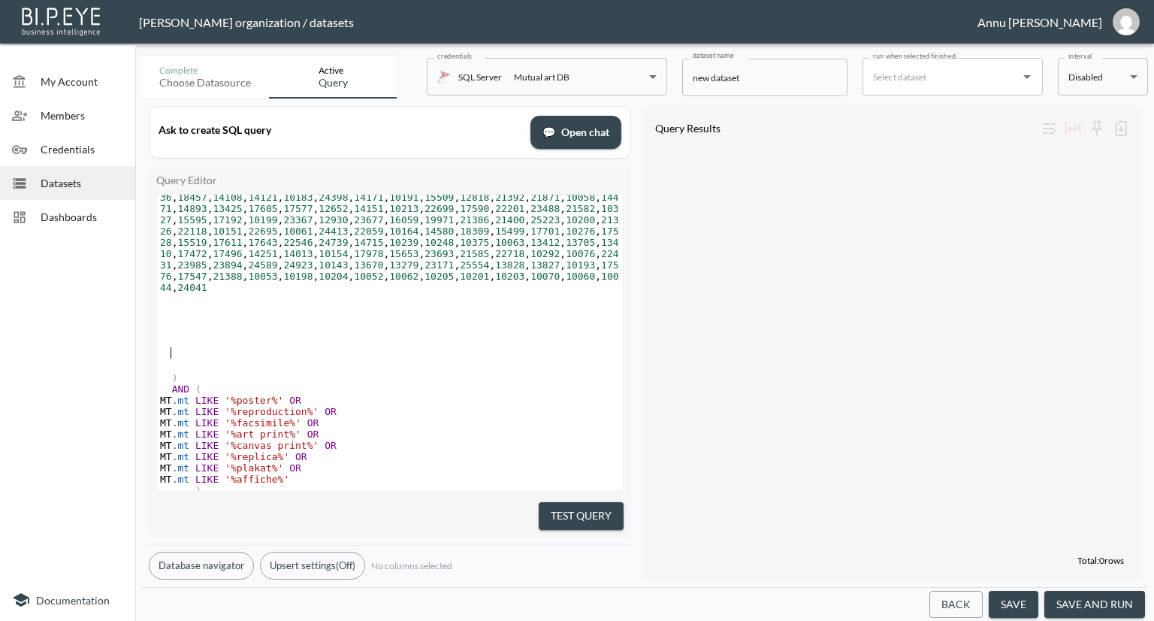
click at [168, 372] on span ")" at bounding box center [169, 377] width 18 height 11
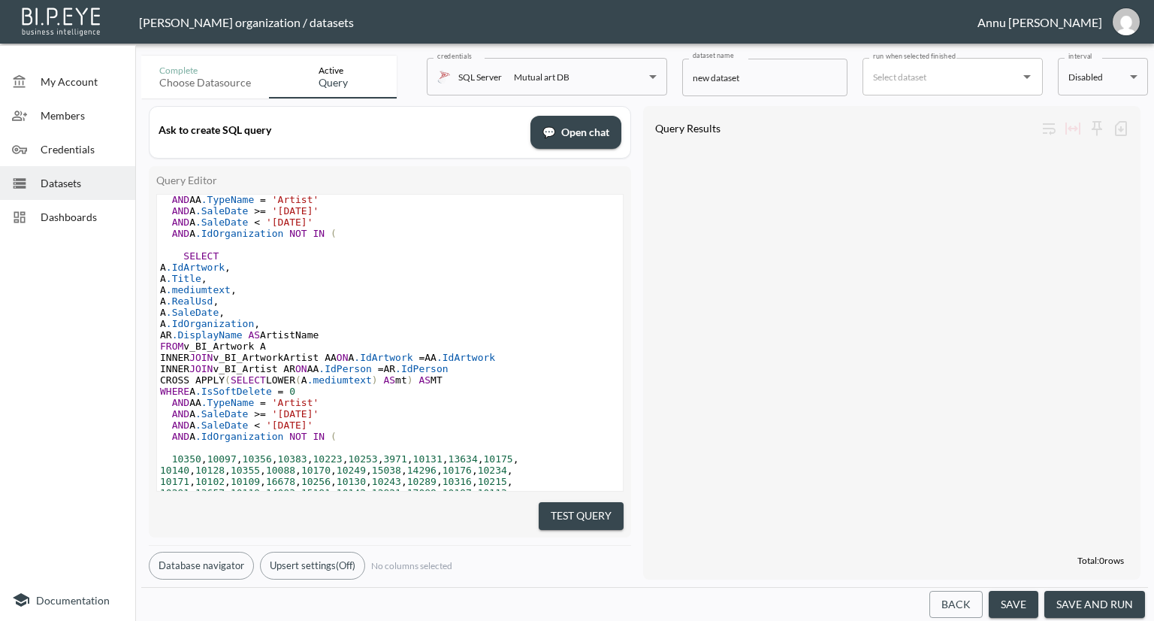
scroll to position [377, 0]
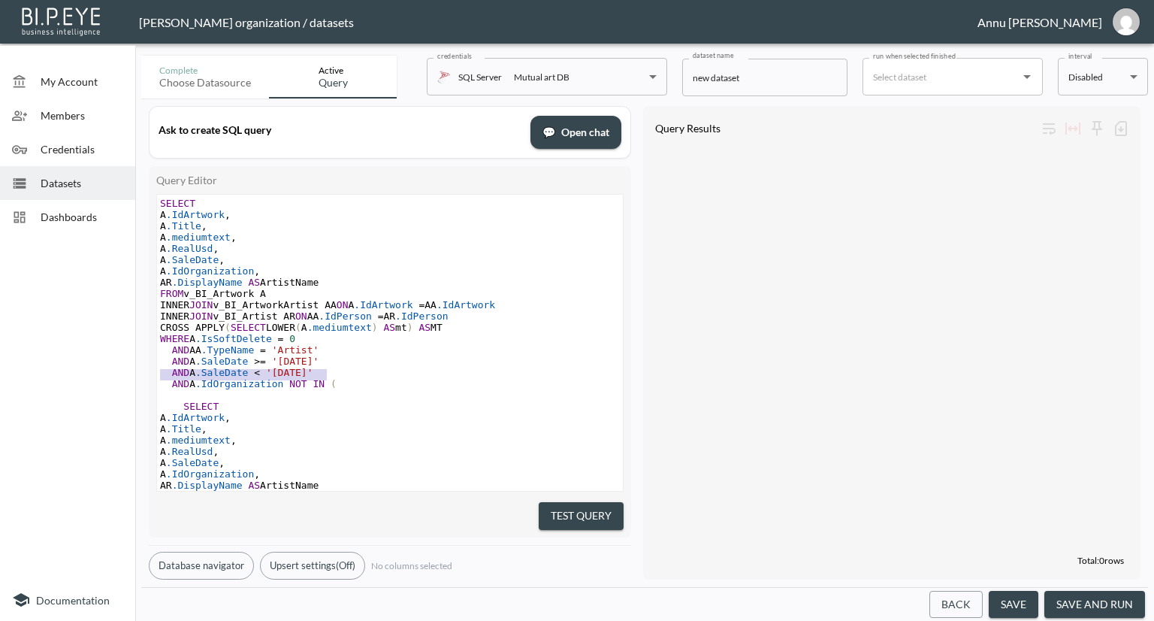
type textarea "AND A.SaleDate >= '2025-01-01' AND A.SaleDate < '2026-01-01'"
drag, startPoint x: 330, startPoint y: 373, endPoint x: 158, endPoint y: 364, distance: 172.2
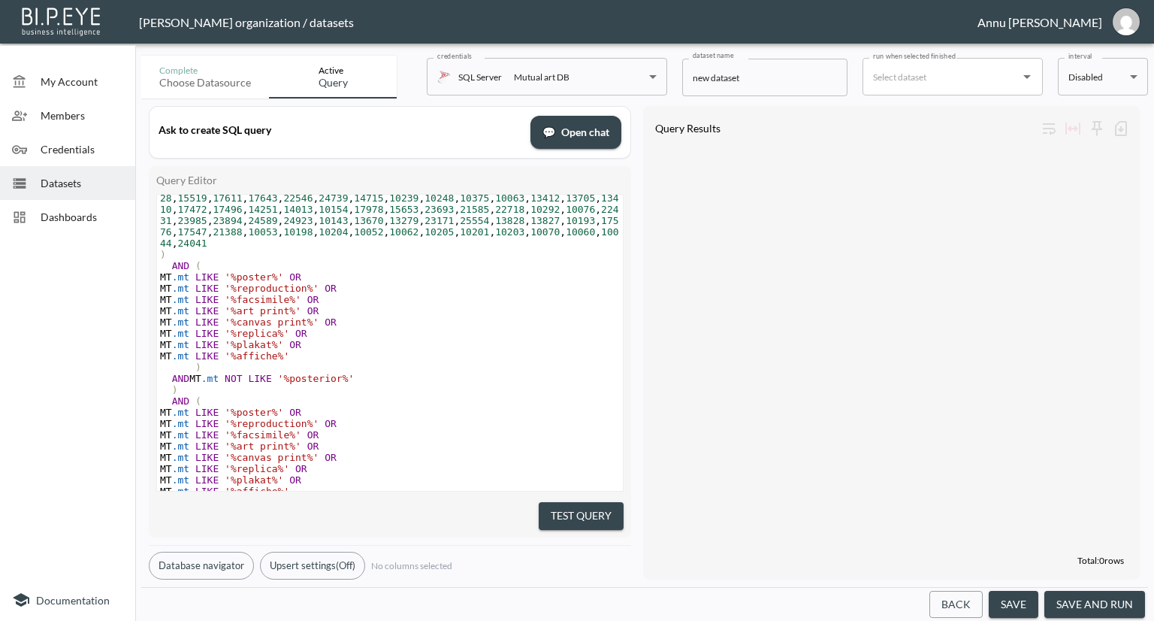
scroll to position [811, 0]
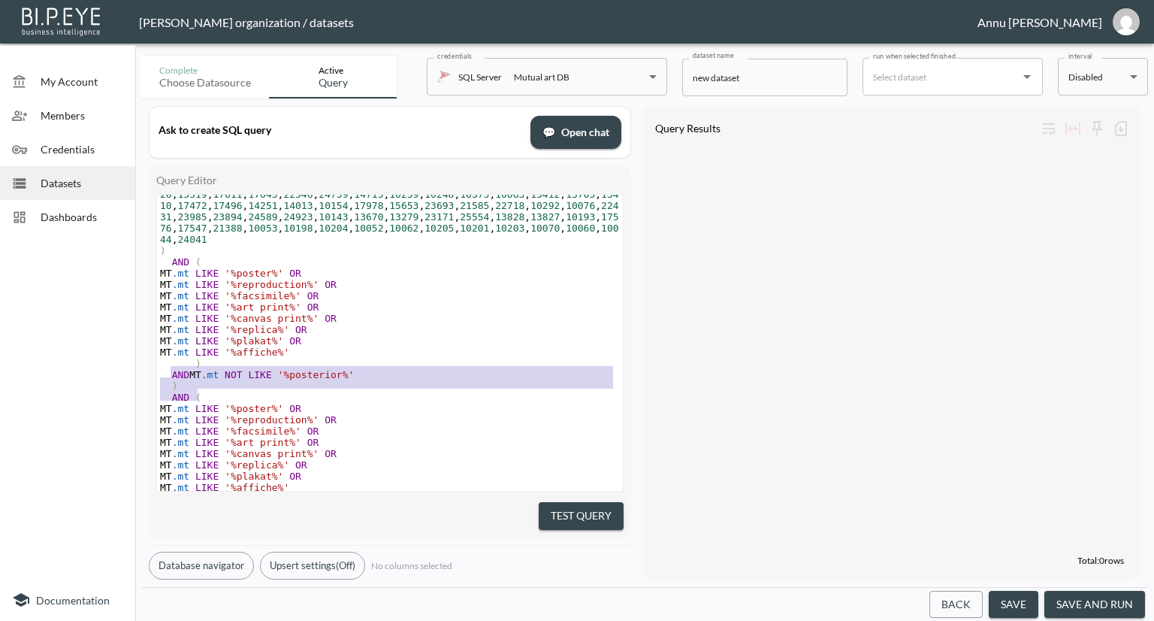
type textarea "AND ( MT.mt LIKE '%poster%' OR MT.mt LIKE '%reproduction%' OR MT.mt LIKE '%facs…"
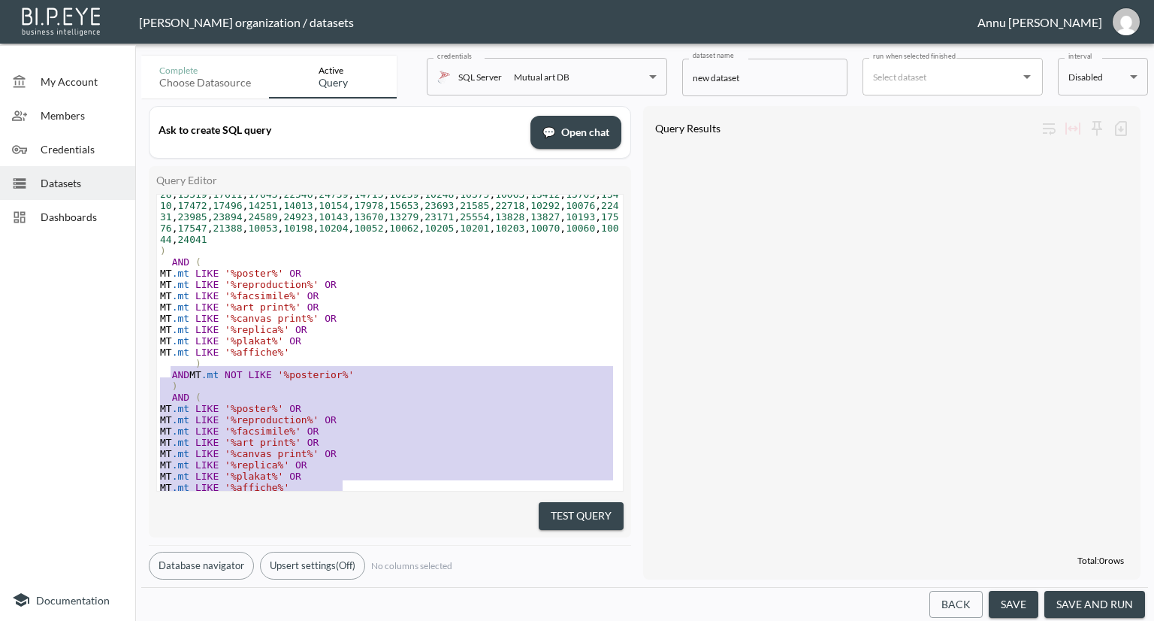
drag, startPoint x: 172, startPoint y: 347, endPoint x: 310, endPoint y: 548, distance: 244.2
click at [310, 548] on div "Ask to create SQL query 💬 Open chat Query Editor AND ( MT.mt LIKE '%poster%' OR…" at bounding box center [390, 342] width 482 height 473
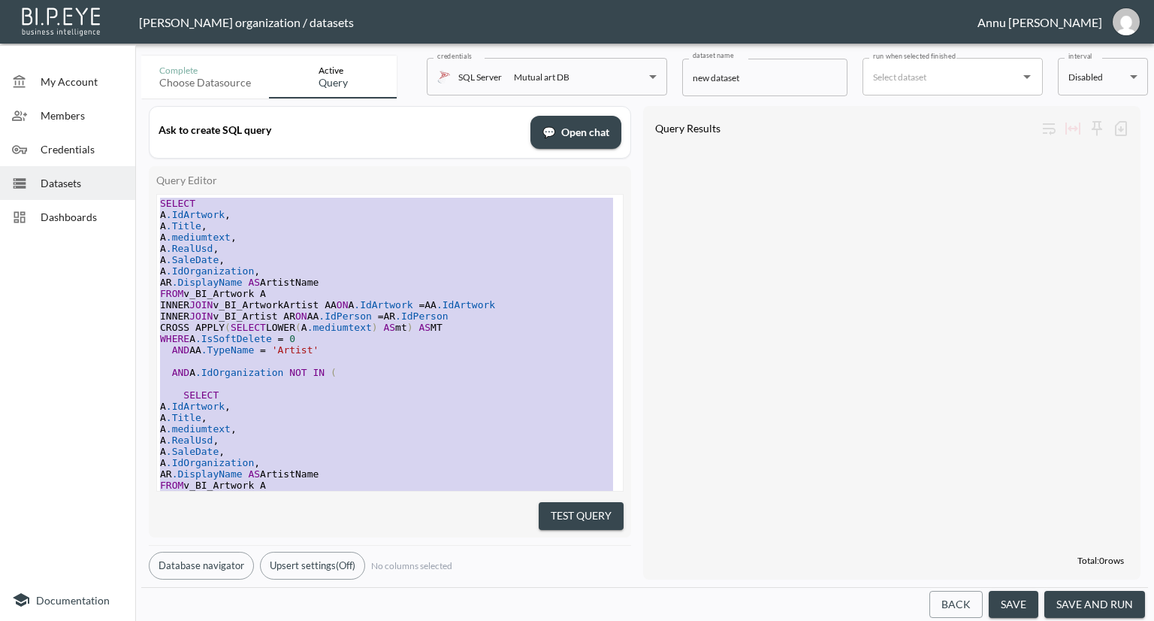
drag, startPoint x: 363, startPoint y: 445, endPoint x: 150, endPoint y: 53, distance: 446.1
type textarea "SELECT A.IdArtwork, A.Title, A.mediumtext, A.RealUsd, A.SaleDate, A.IdOrganizat…"
click at [90, 215] on span "Dashboards" at bounding box center [82, 217] width 83 height 16
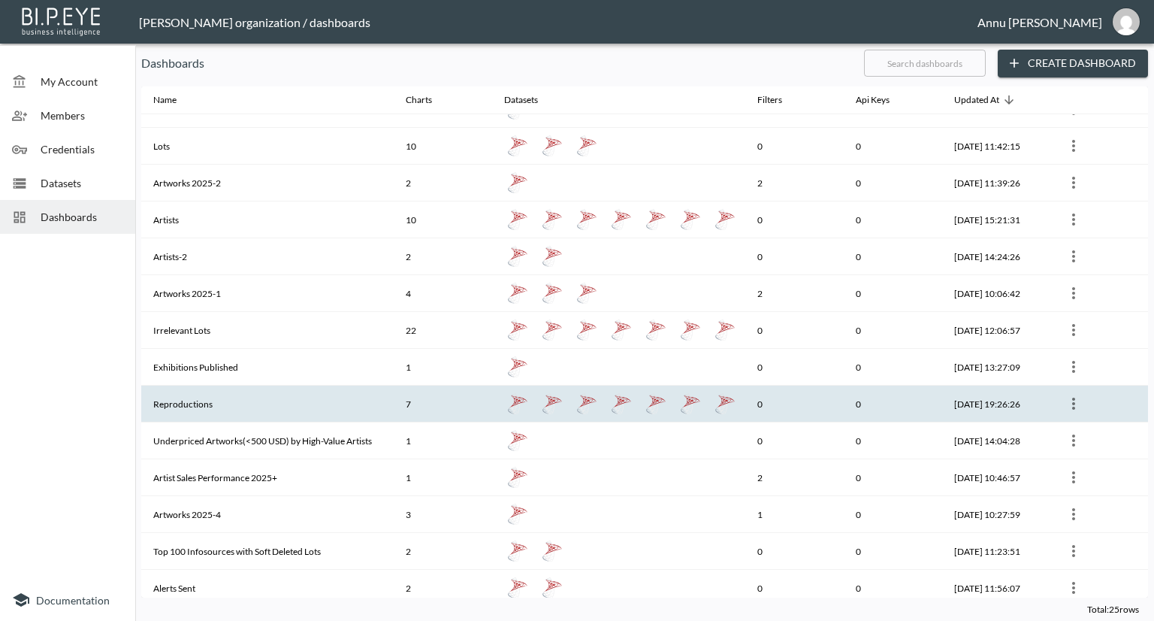
click at [215, 394] on th "Reproductions" at bounding box center [267, 403] width 252 height 37
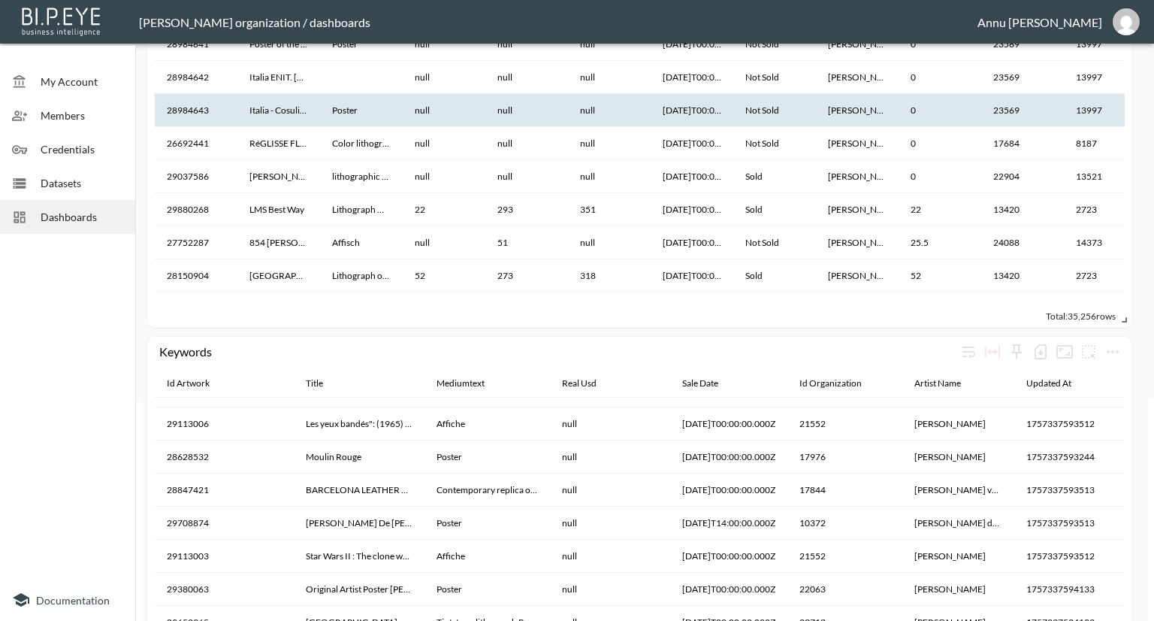
scroll to position [310, 0]
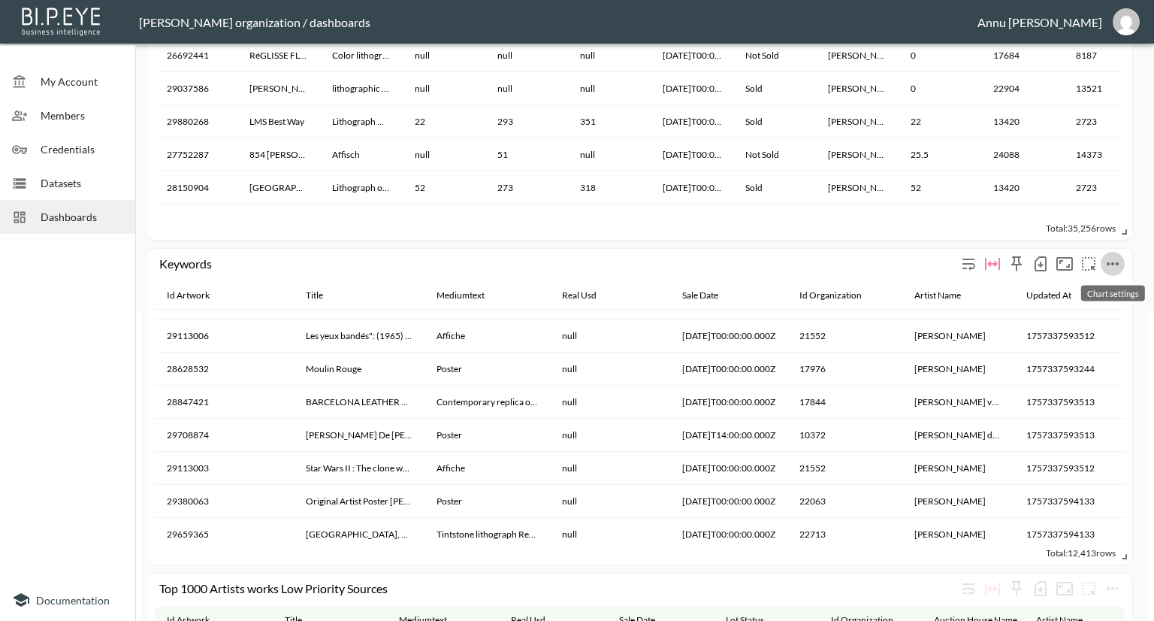
click at [1113, 261] on icon "more" at bounding box center [1113, 264] width 18 height 18
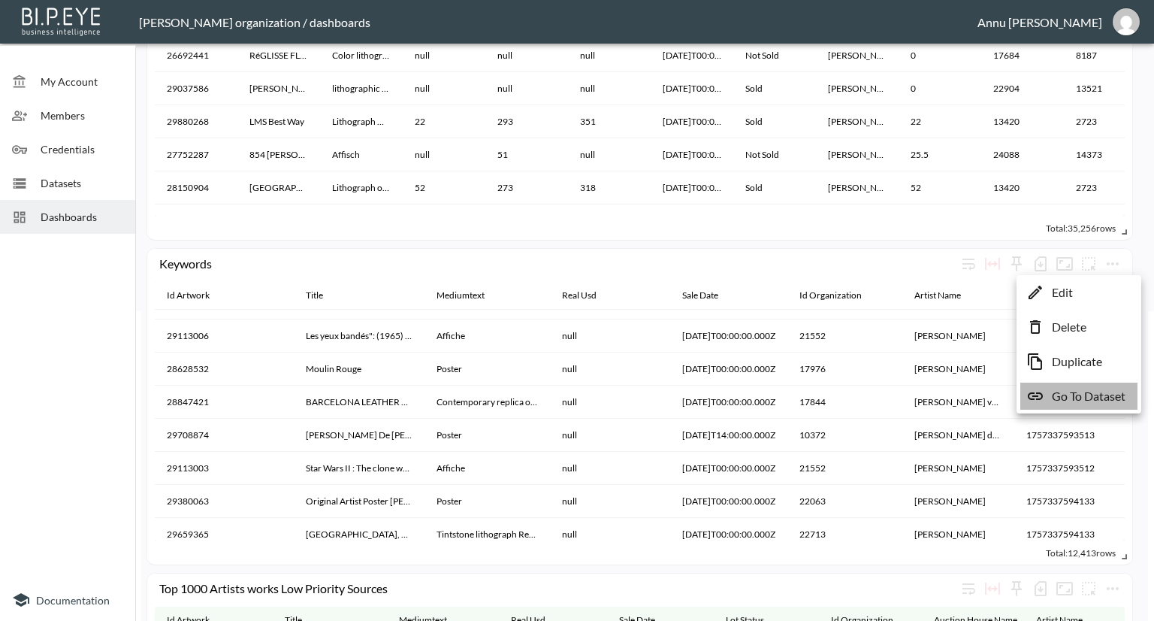
click at [1090, 388] on p "Go To Dataset" at bounding box center [1089, 396] width 74 height 18
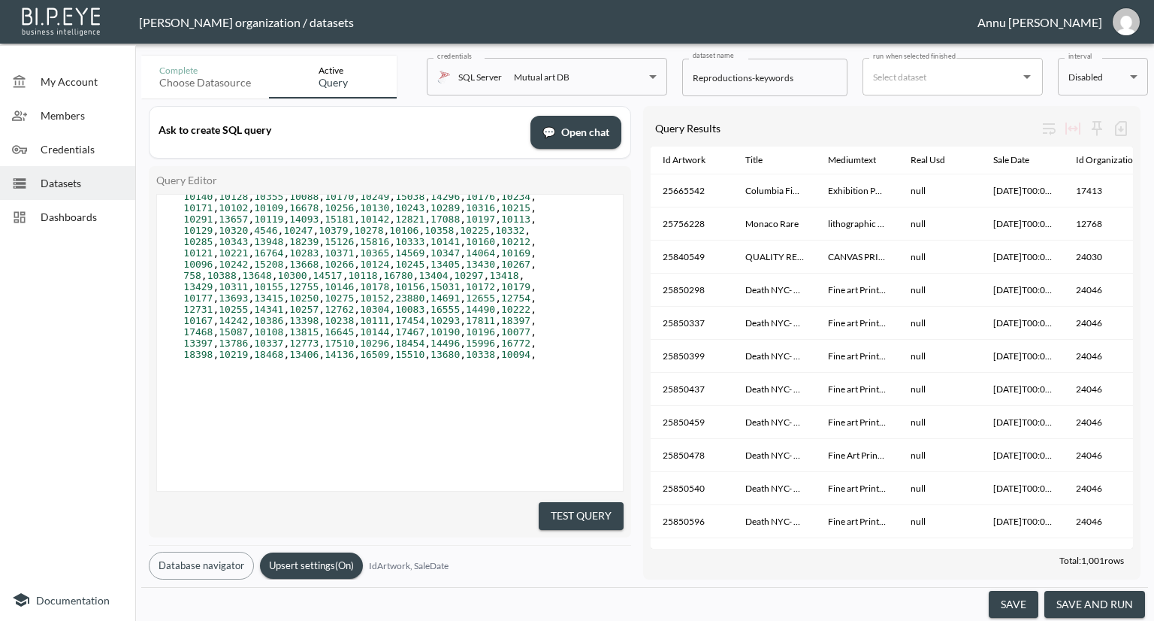
scroll to position [524, 0]
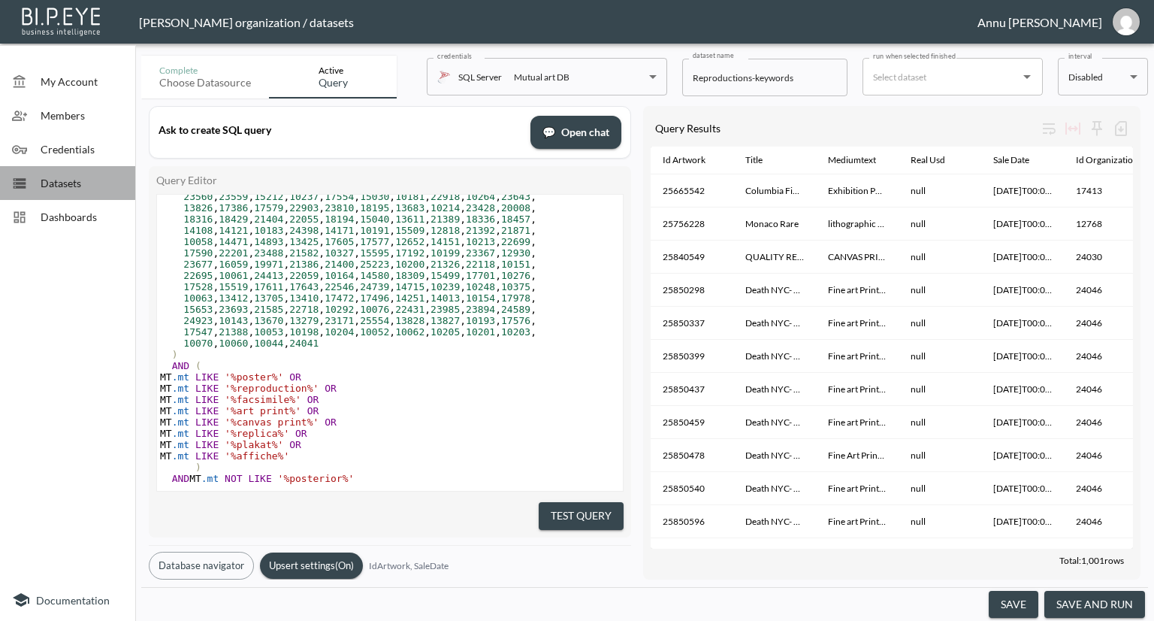
click at [62, 185] on span "Datasets" at bounding box center [82, 183] width 83 height 16
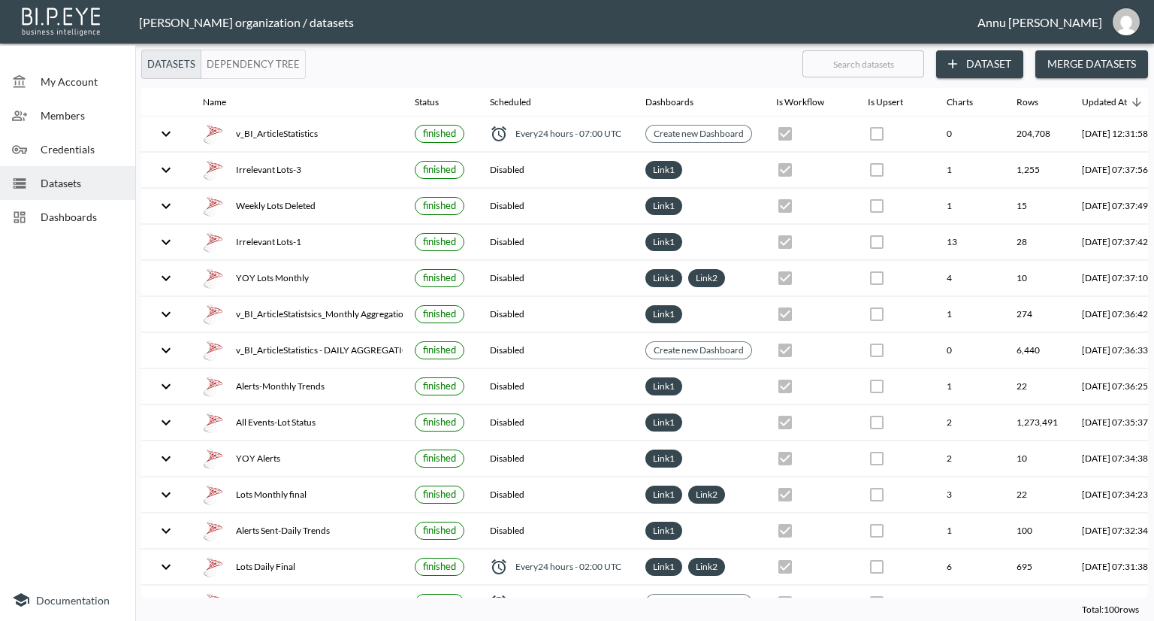
click at [110, 217] on span "Dashboards" at bounding box center [82, 217] width 83 height 16
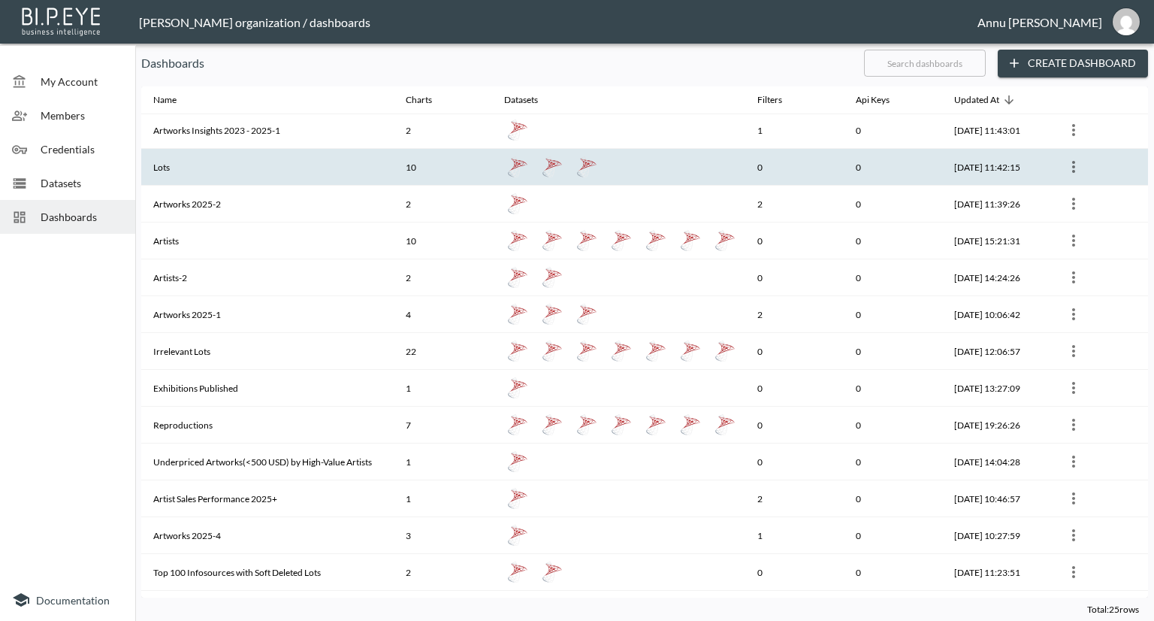
scroll to position [300, 0]
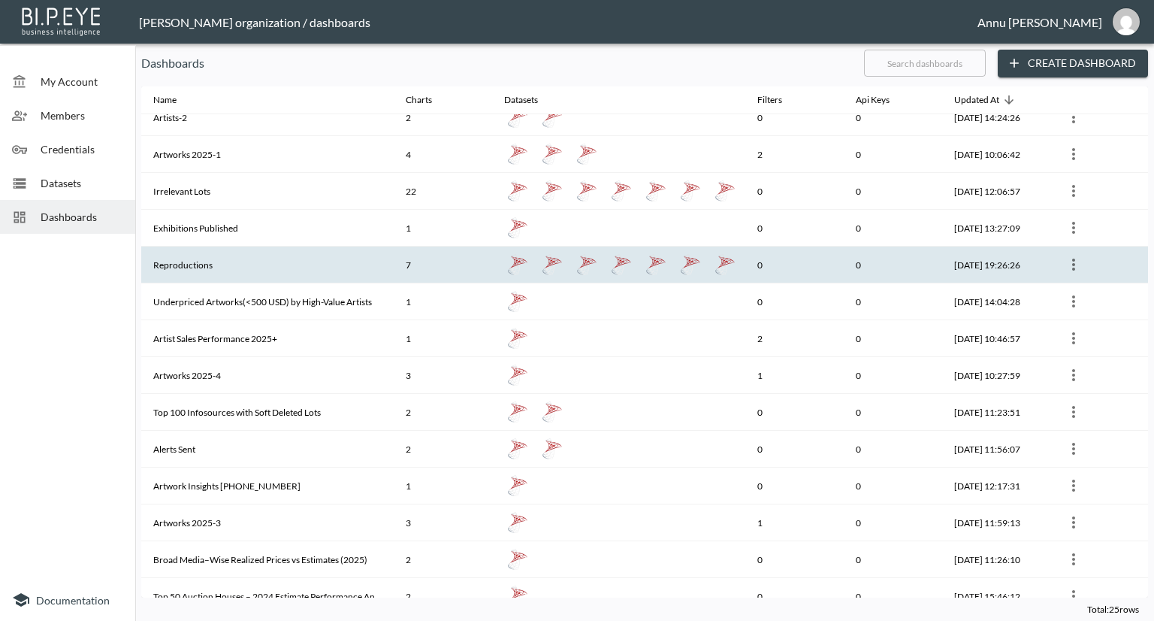
click at [220, 262] on th "Reproductions" at bounding box center [267, 264] width 252 height 37
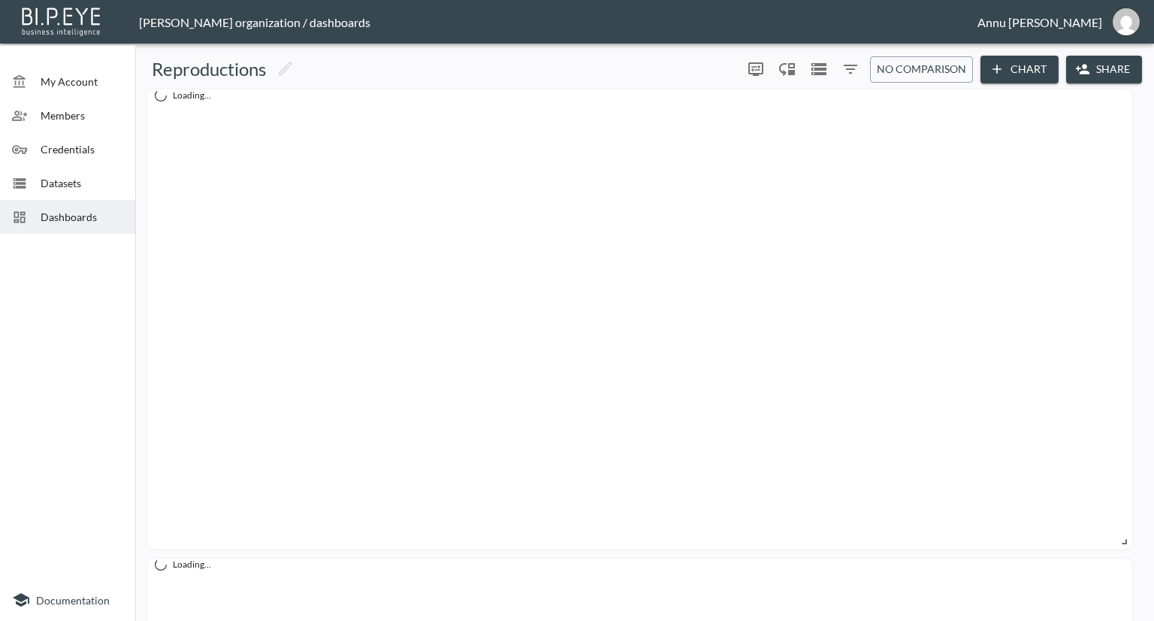
scroll to position [300, 0]
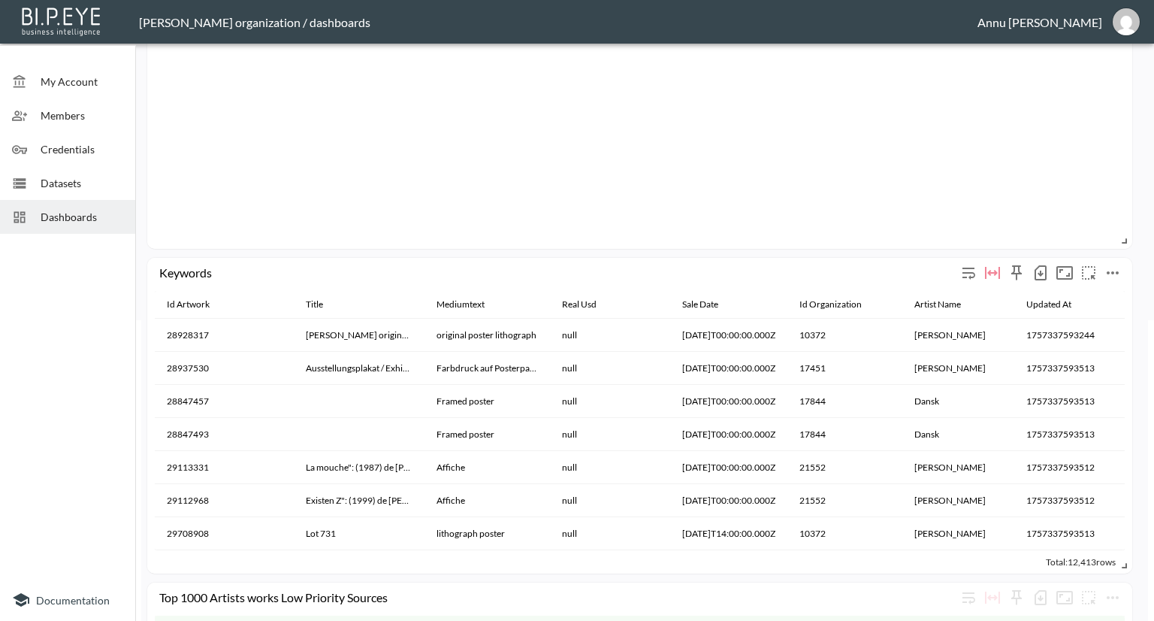
click at [1114, 274] on icon "more" at bounding box center [1113, 273] width 18 height 18
click at [1095, 402] on p "Go To Dataset" at bounding box center [1089, 406] width 74 height 18
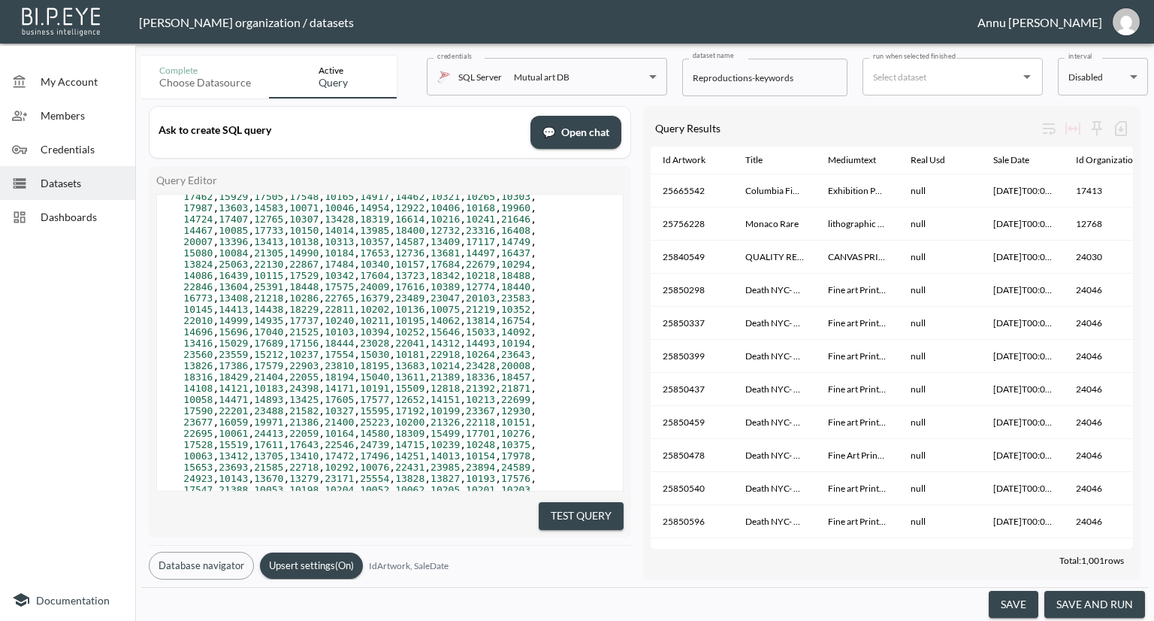
scroll to position [536, 0]
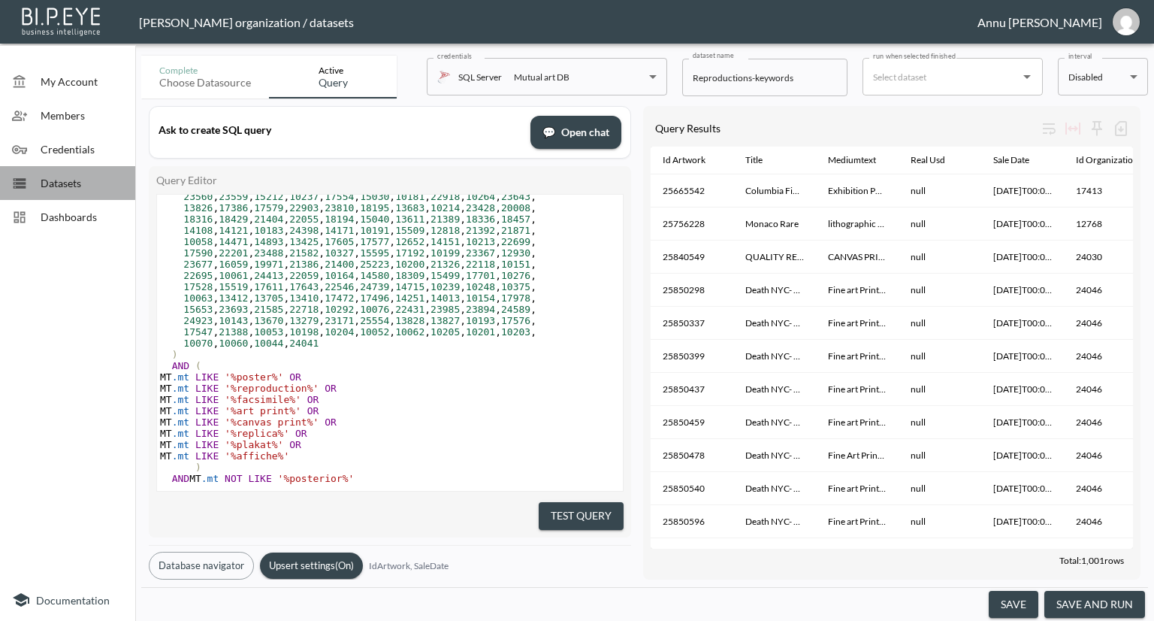
click at [60, 190] on span "Datasets" at bounding box center [82, 183] width 83 height 16
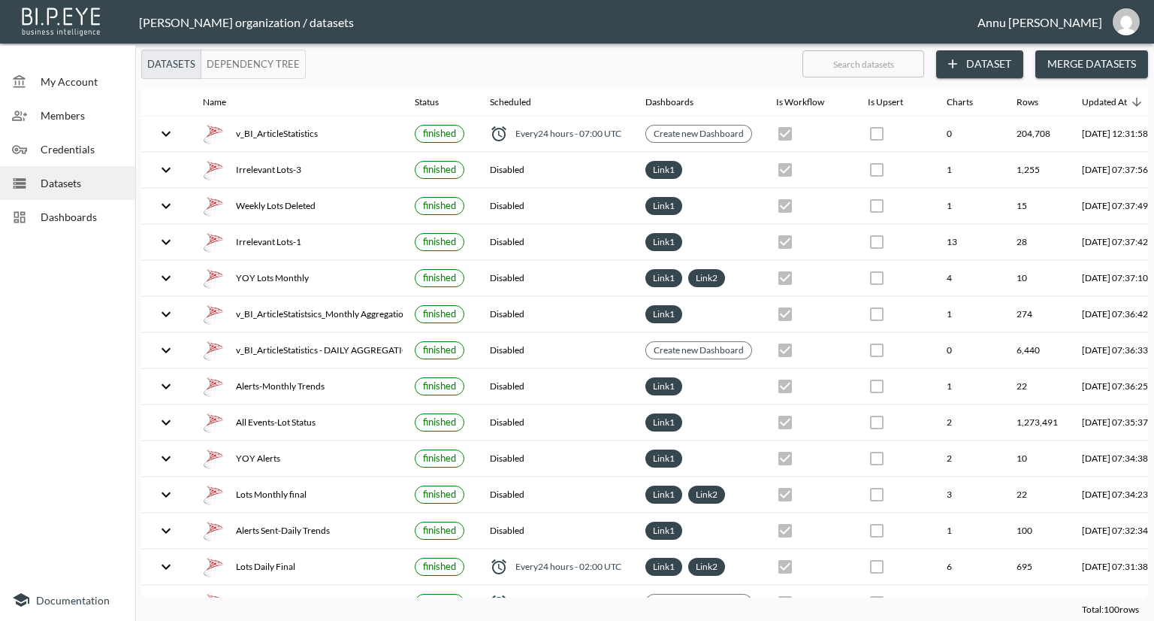
click at [89, 210] on span "Dashboards" at bounding box center [82, 217] width 83 height 16
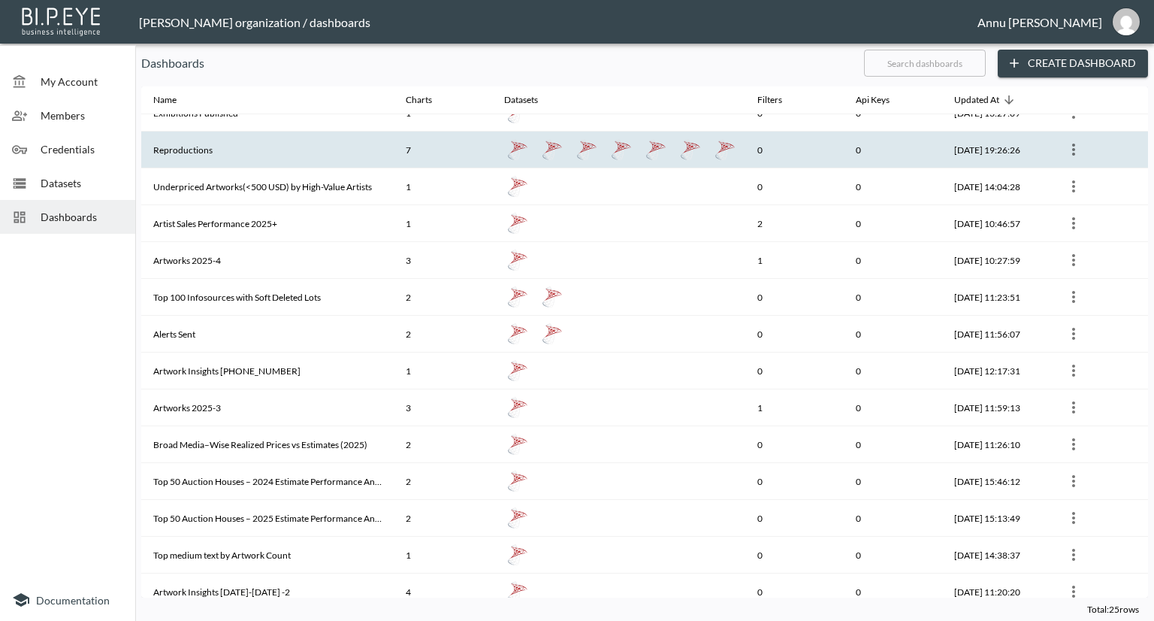
scroll to position [246, 0]
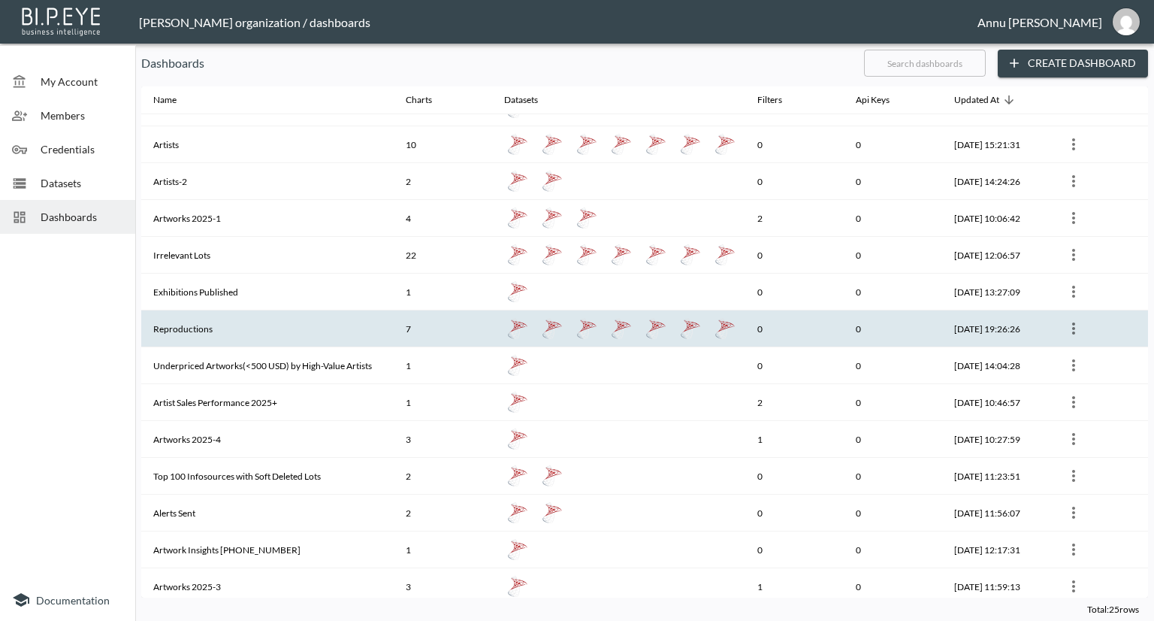
click at [224, 317] on th "Reproductions" at bounding box center [267, 328] width 252 height 37
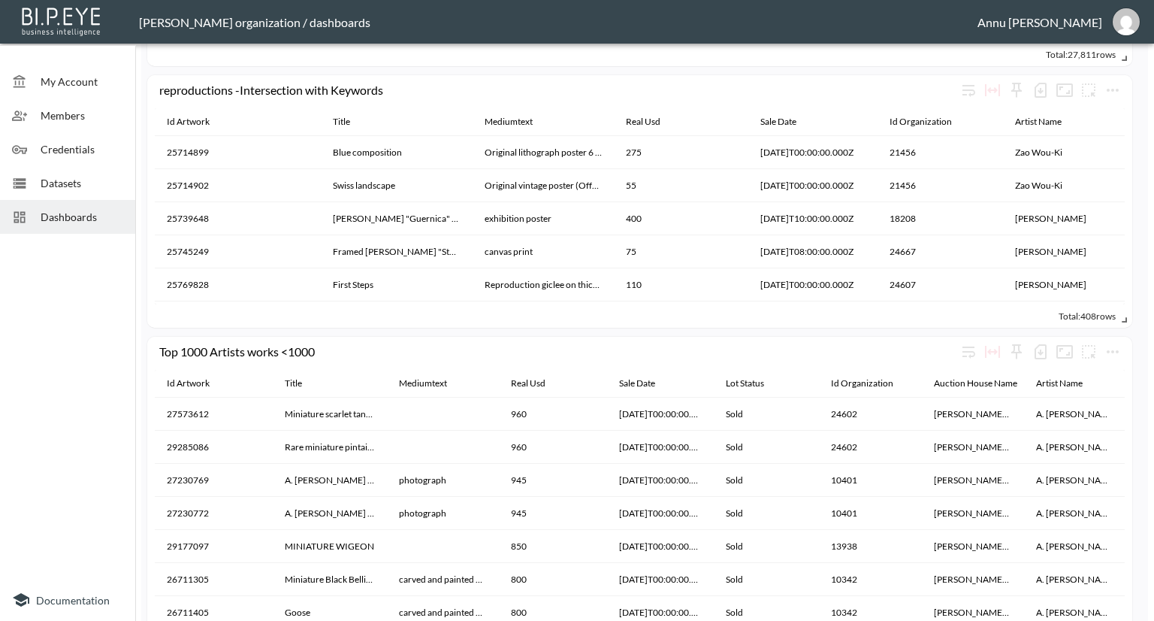
scroll to position [1352, 0]
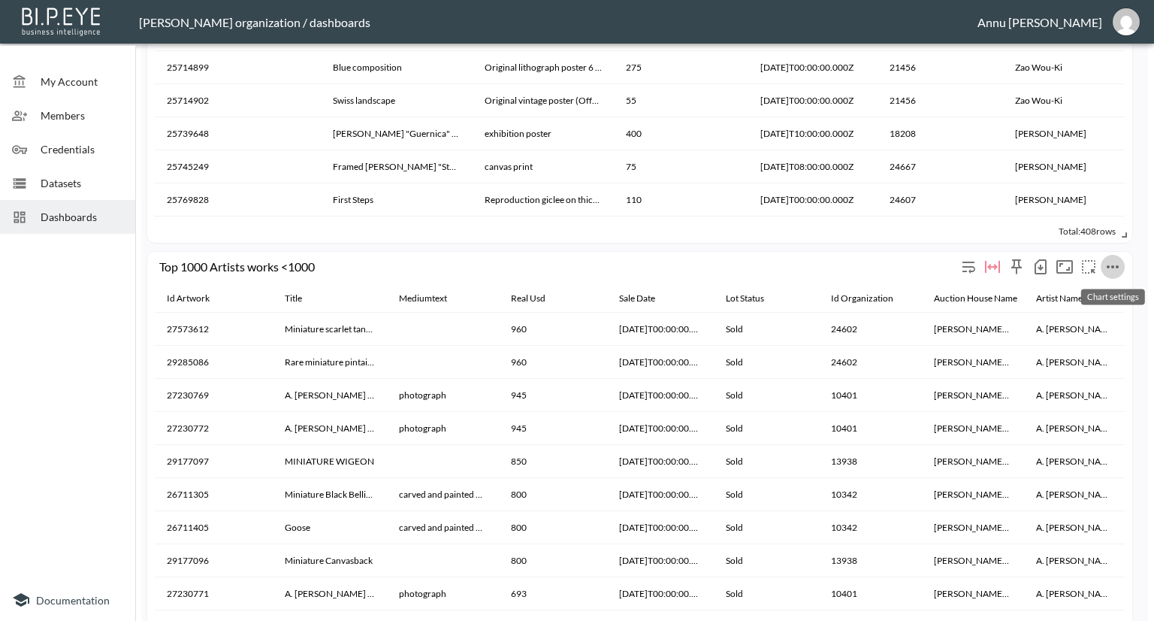
click at [1107, 260] on icon "more" at bounding box center [1113, 267] width 18 height 18
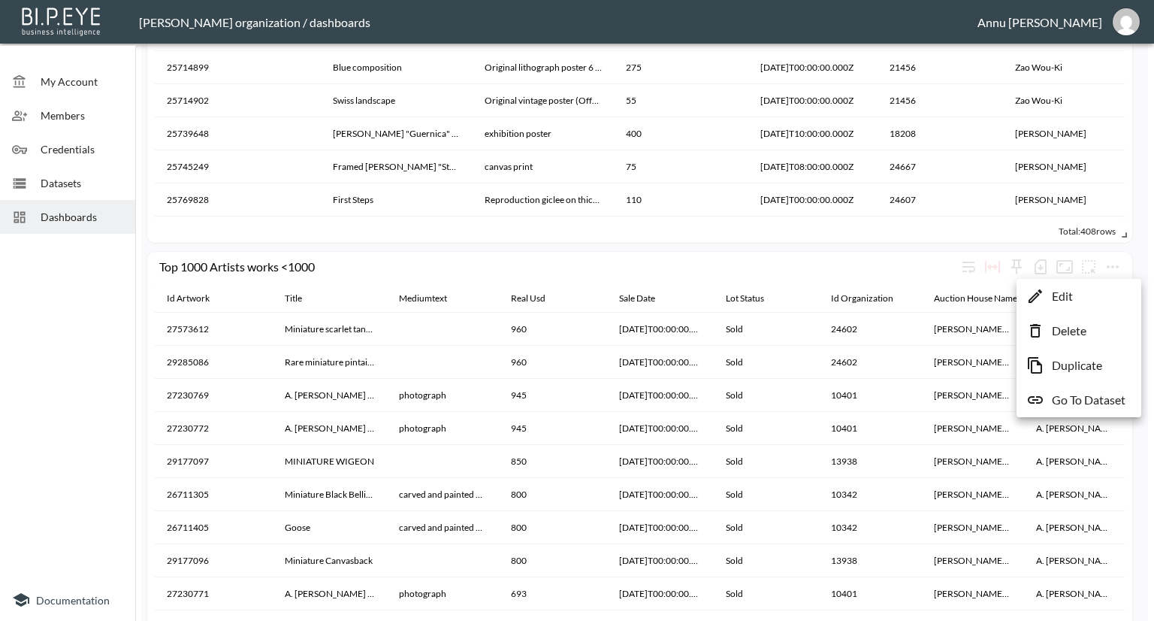
click at [1057, 397] on p "Go To Dataset" at bounding box center [1089, 400] width 74 height 18
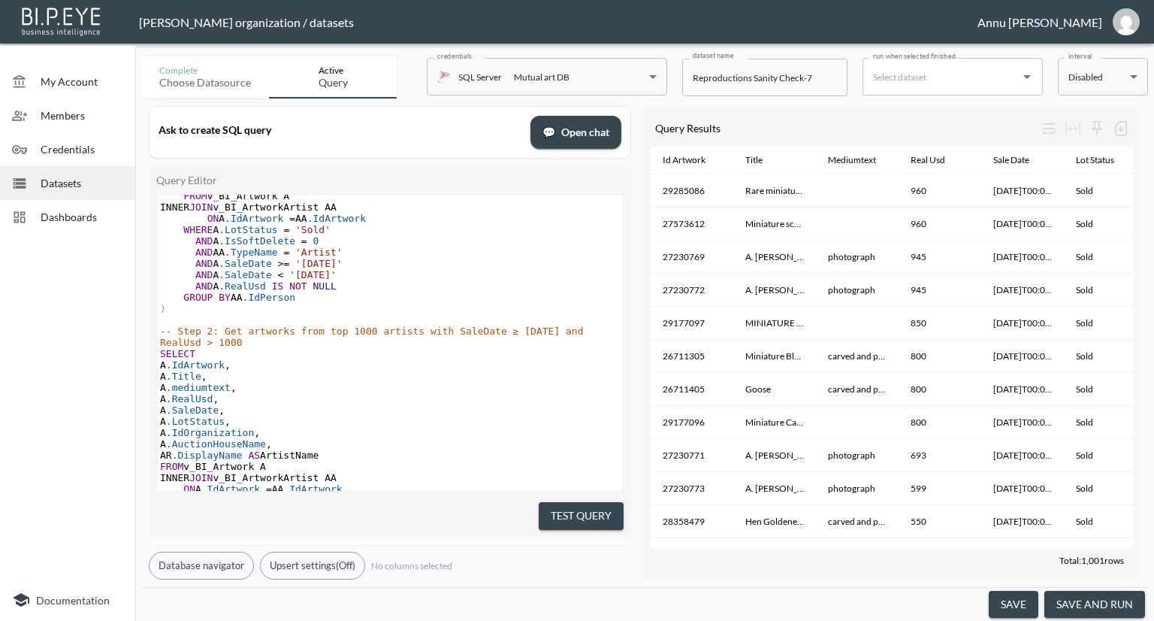
scroll to position [195, 0]
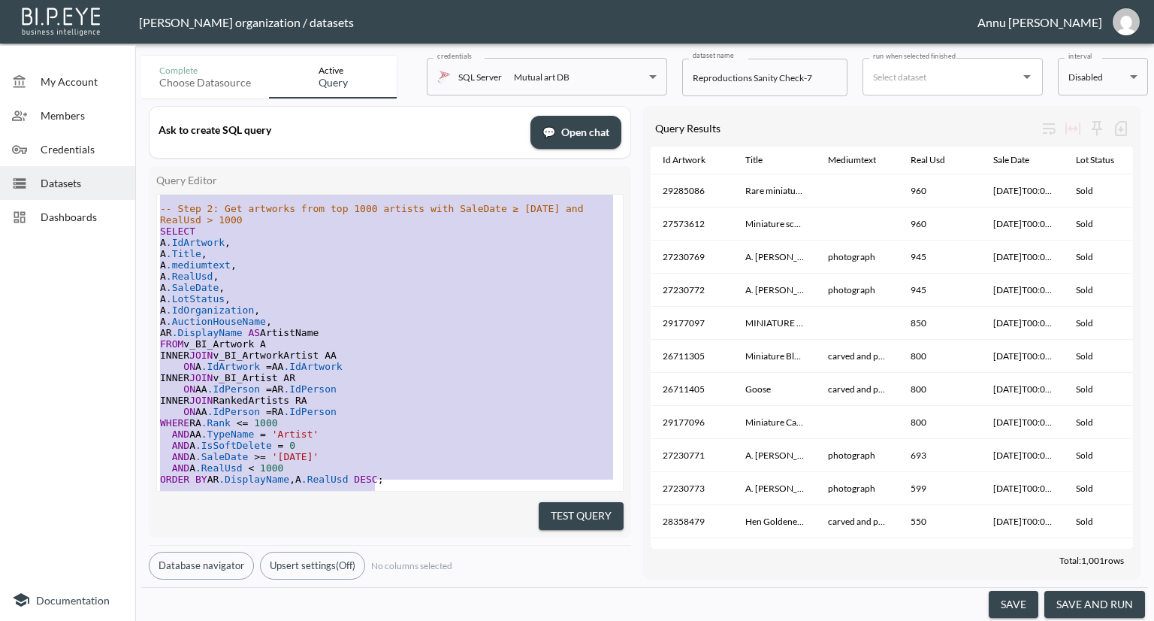
type textarea "-- Step 1: Rank artists by total sales in 2025 WITH RankedArtists AS ( SELECT A…"
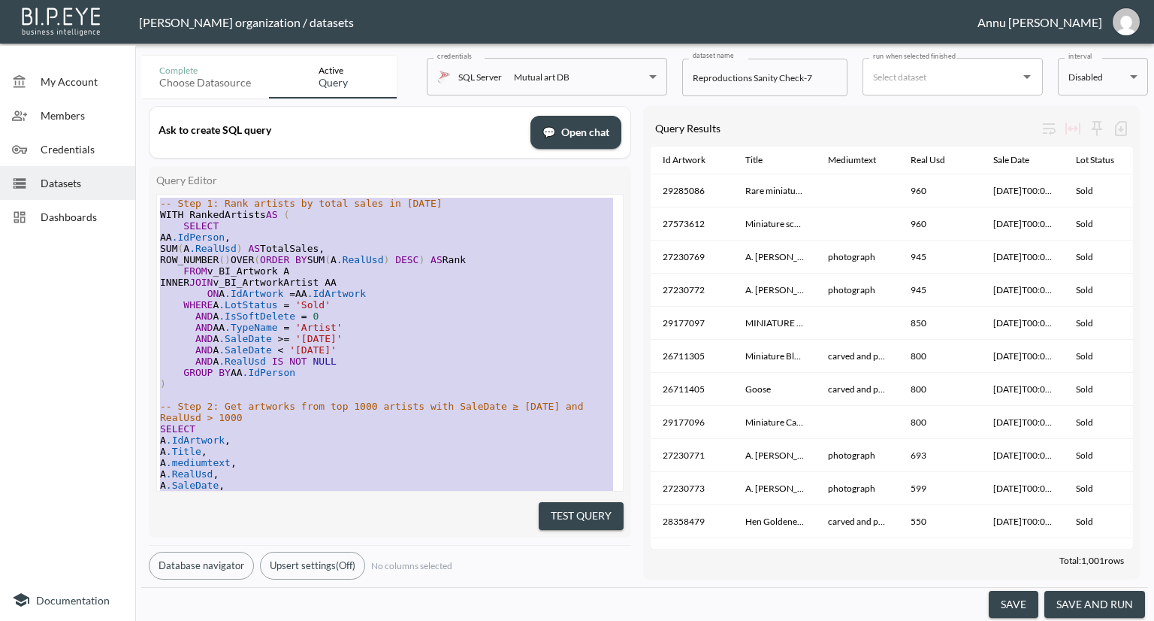
drag, startPoint x: 382, startPoint y: 464, endPoint x: 110, endPoint y: 61, distance: 486.5
click at [110, 61] on div "My Account Members Credentials Datasets Dashboards Documentation Complete Choos…" at bounding box center [577, 310] width 1154 height 621
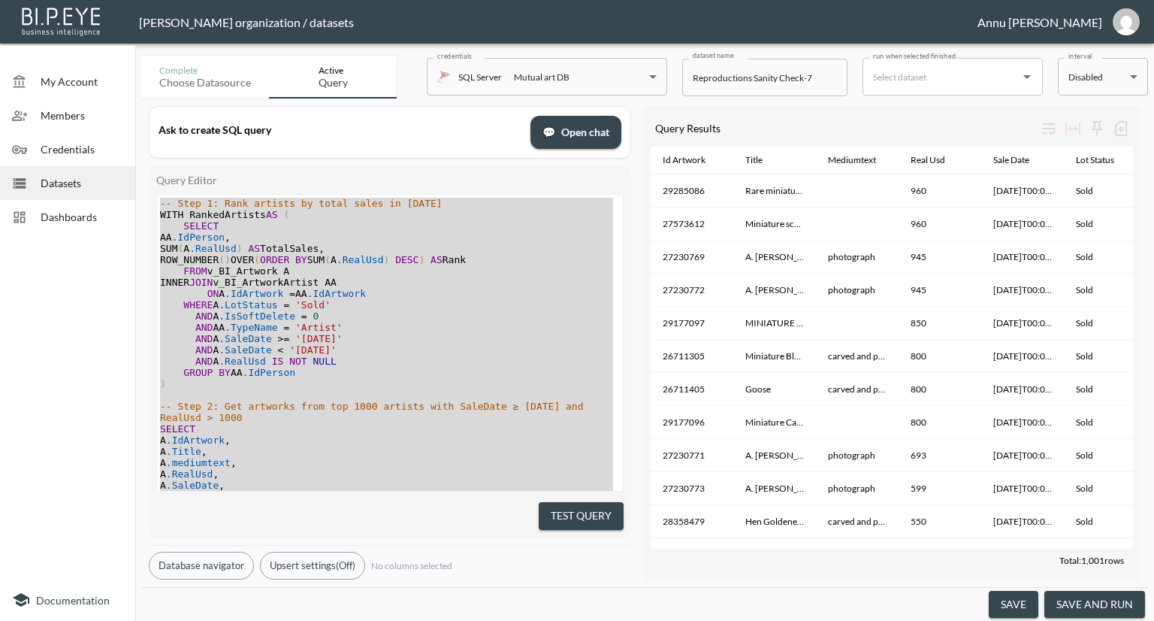
click at [72, 292] on div at bounding box center [67, 409] width 135 height 339
click at [6, 308] on div at bounding box center [67, 409] width 135 height 339
click at [75, 177] on span "Datasets" at bounding box center [82, 183] width 83 height 16
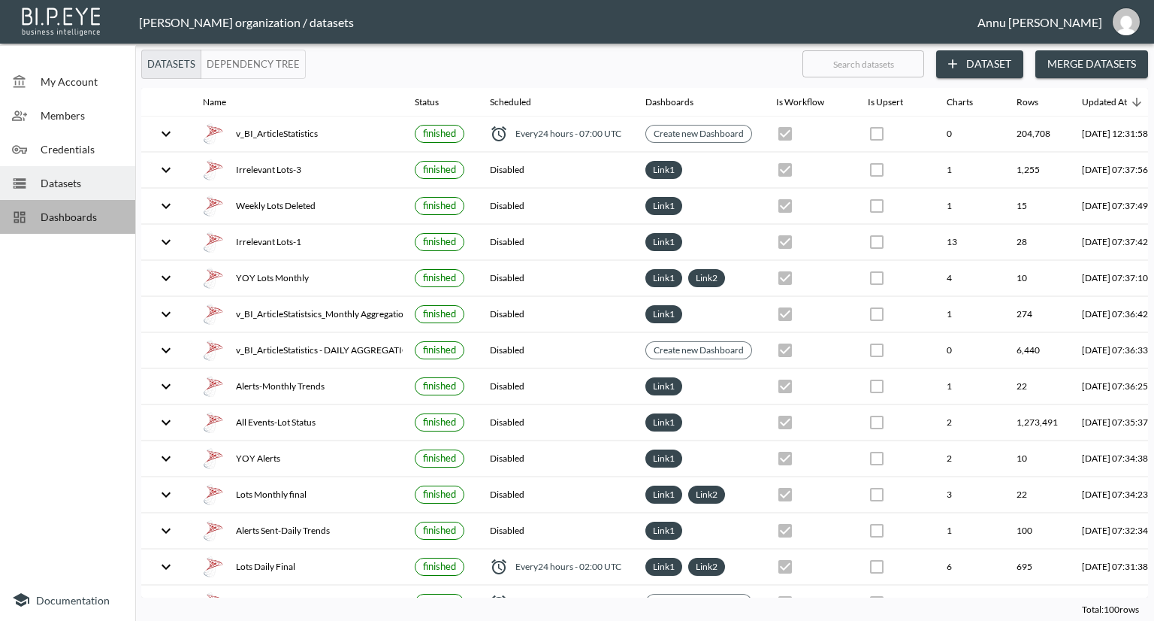
click at [93, 217] on span "Dashboards" at bounding box center [82, 217] width 83 height 16
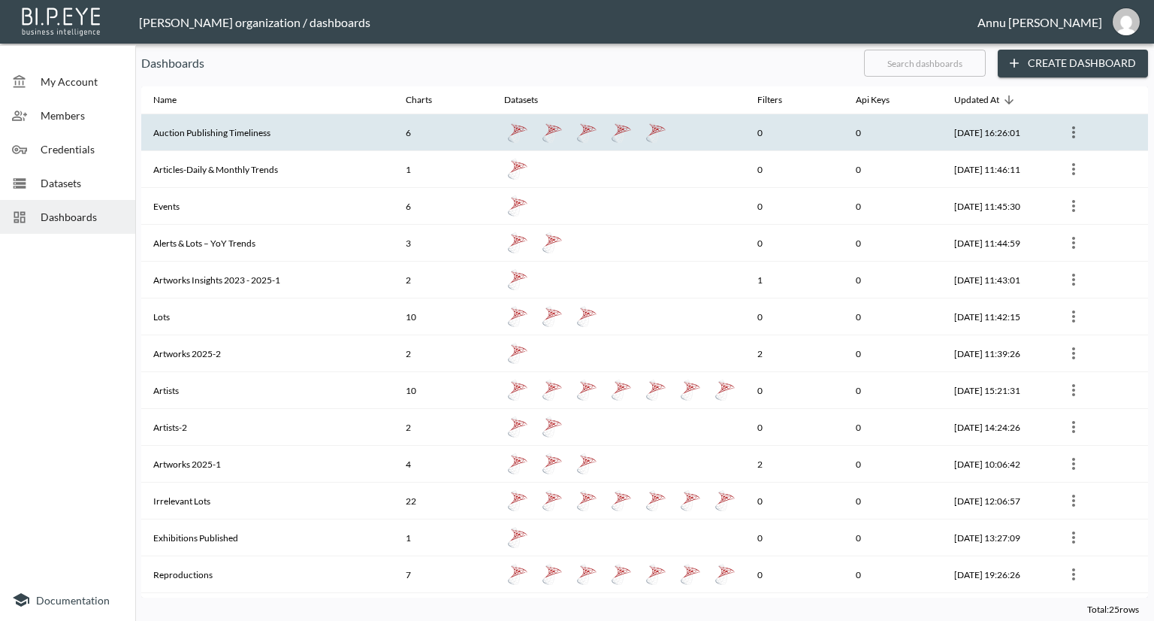
click at [192, 142] on th "Auction Publishing Timeliness" at bounding box center [267, 132] width 252 height 37
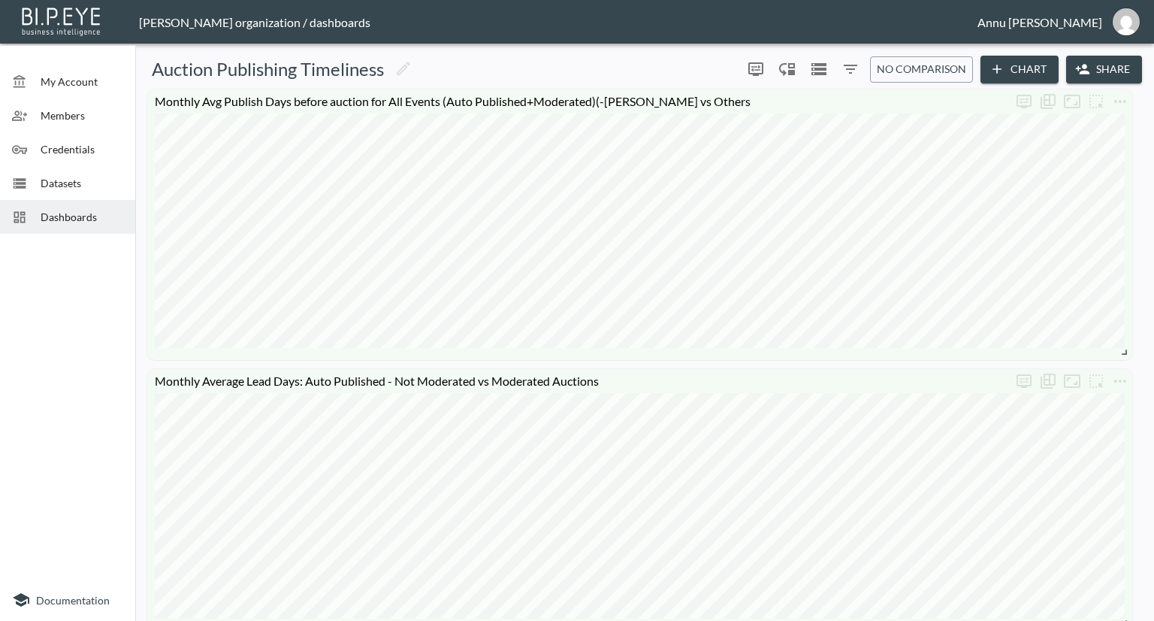
click at [80, 204] on div "Dashboards" at bounding box center [67, 217] width 135 height 34
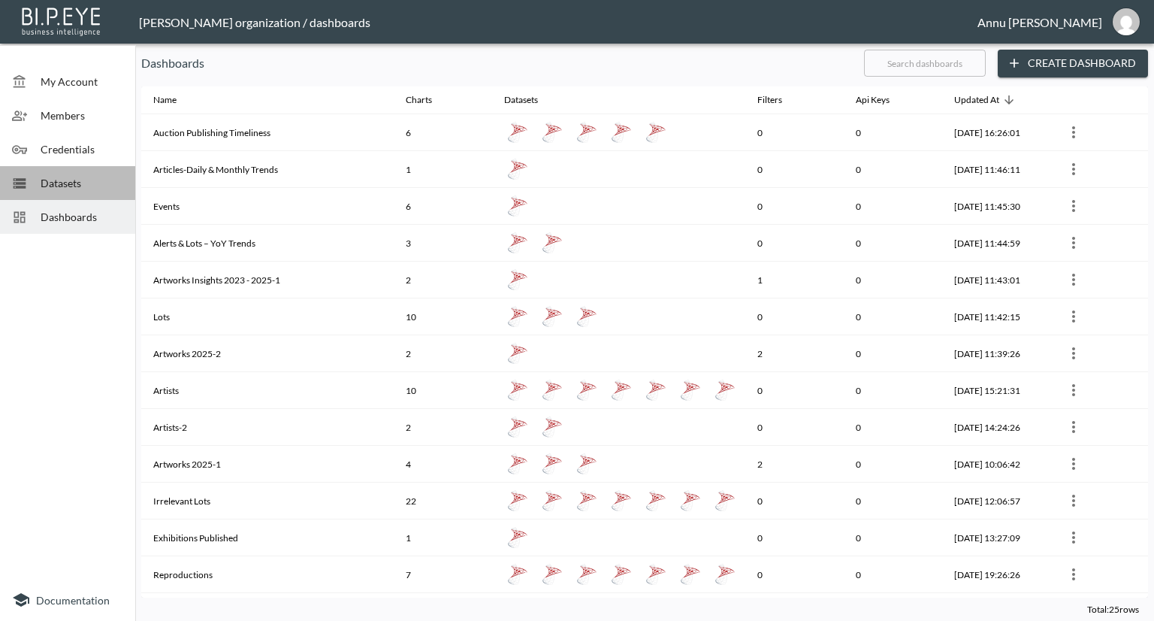
click at [84, 186] on span "Datasets" at bounding box center [82, 183] width 83 height 16
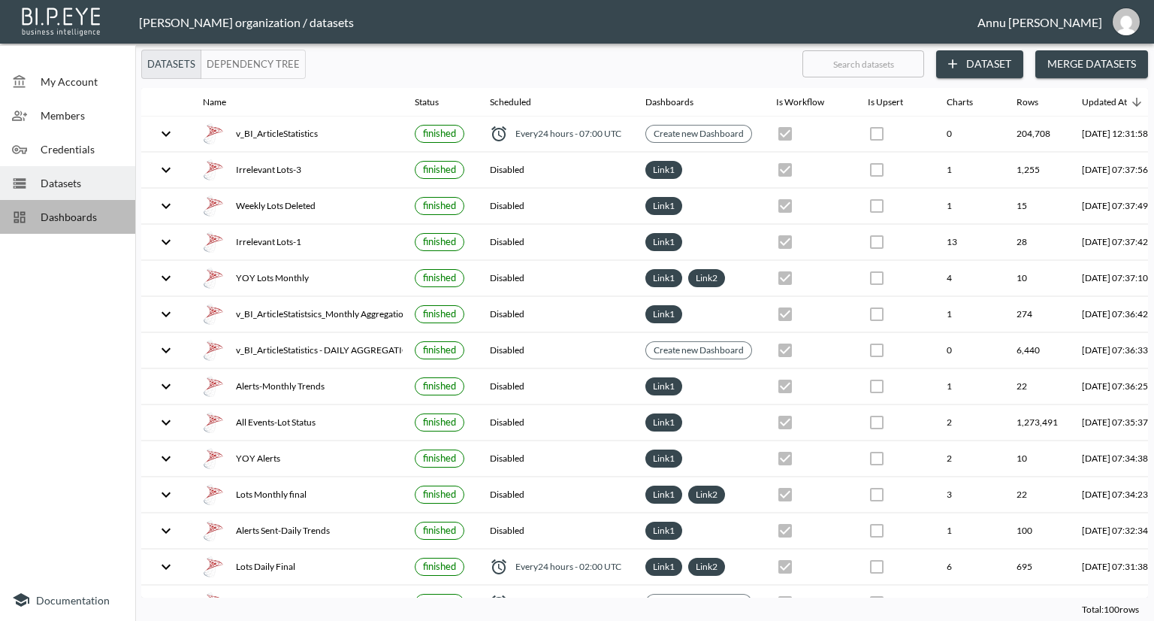
click at [84, 214] on span "Dashboards" at bounding box center [82, 217] width 83 height 16
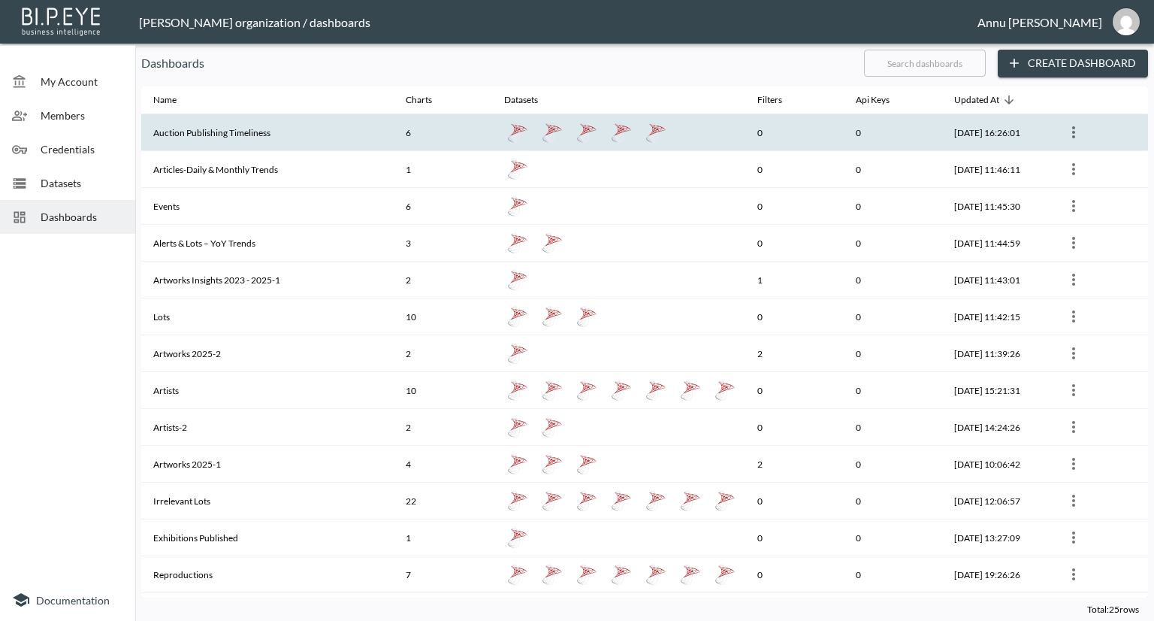
click at [219, 131] on th "Auction Publishing Timeliness" at bounding box center [267, 132] width 252 height 37
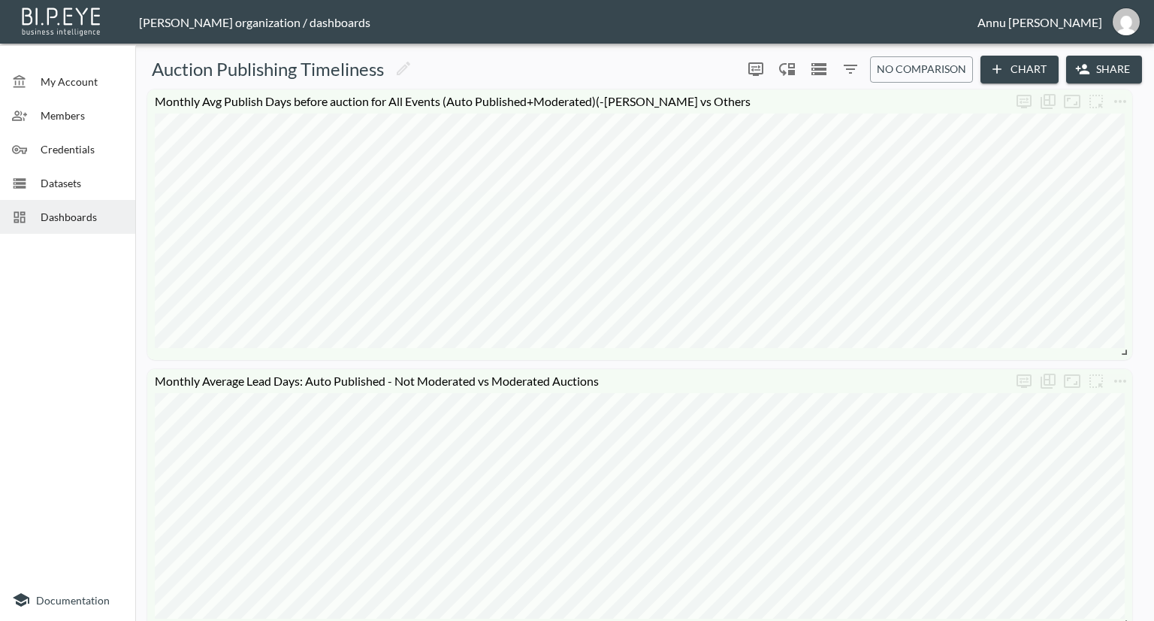
click at [98, 211] on span "Dashboards" at bounding box center [82, 217] width 83 height 16
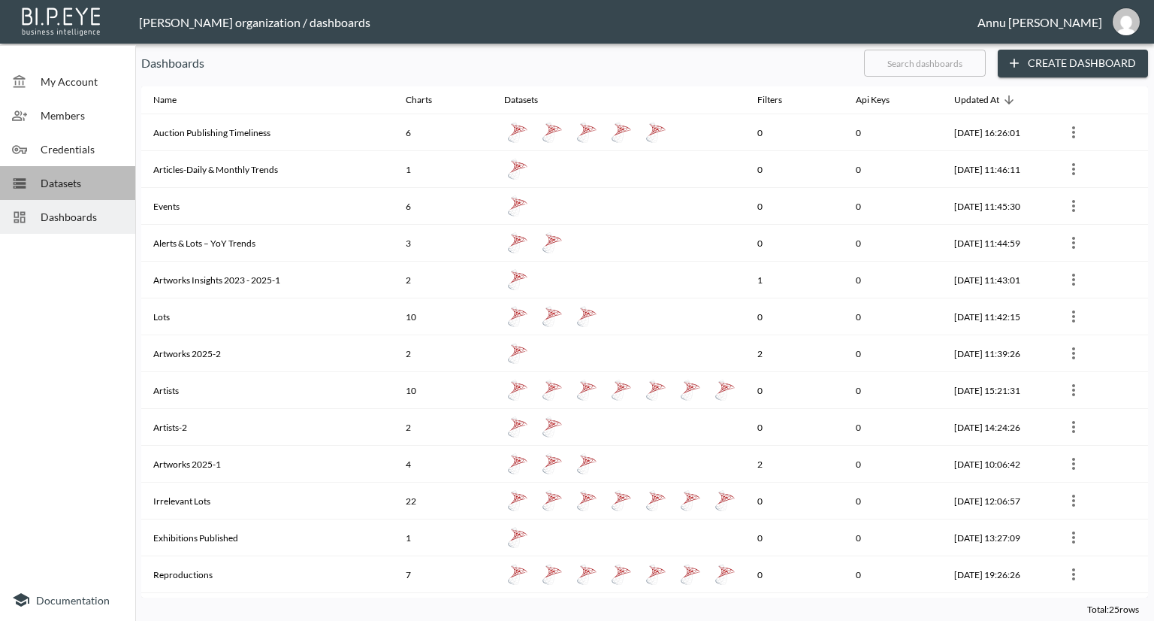
click at [85, 186] on span "Datasets" at bounding box center [82, 183] width 83 height 16
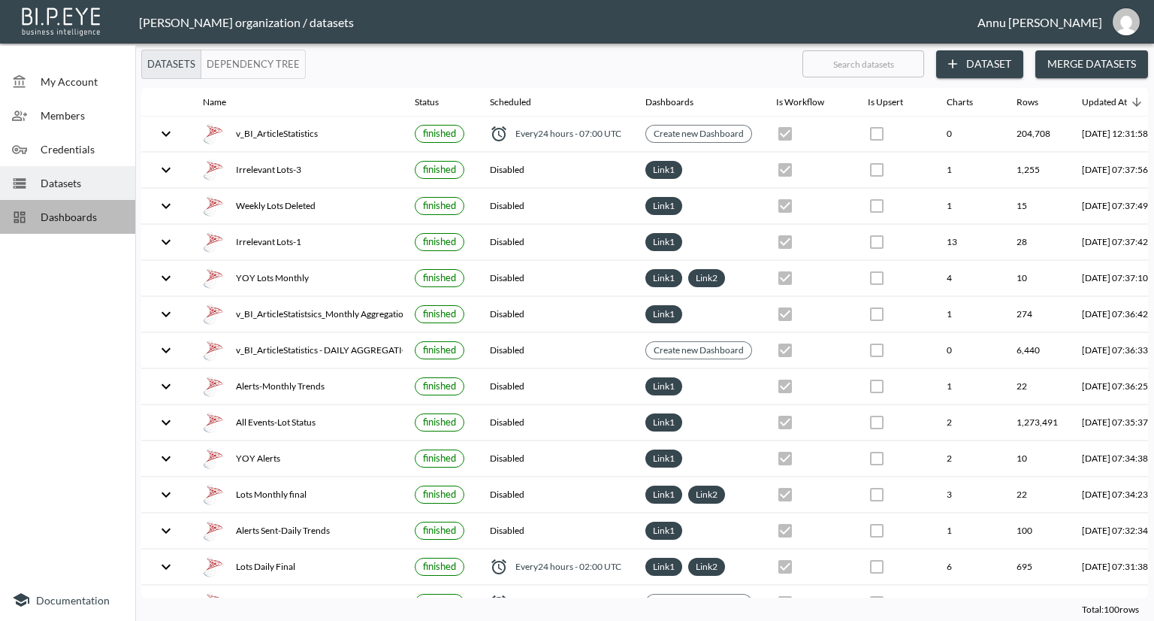
click at [86, 211] on span "Dashboards" at bounding box center [82, 217] width 83 height 16
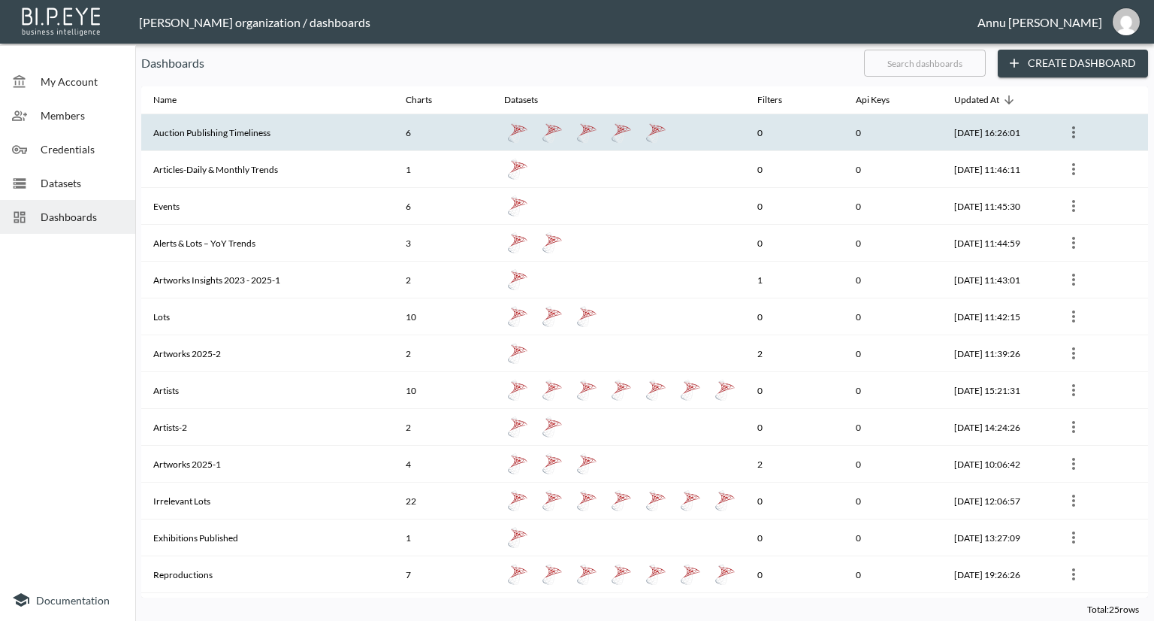
click at [177, 146] on th "Auction Publishing Timeliness" at bounding box center [267, 132] width 252 height 37
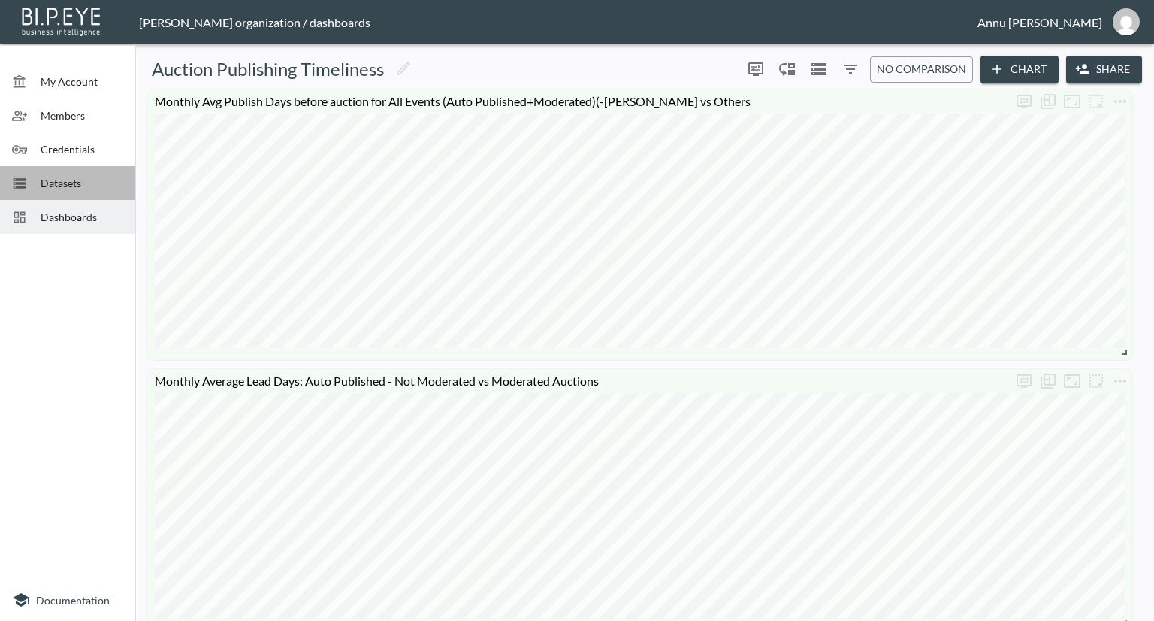
click at [83, 185] on span "Datasets" at bounding box center [82, 183] width 83 height 16
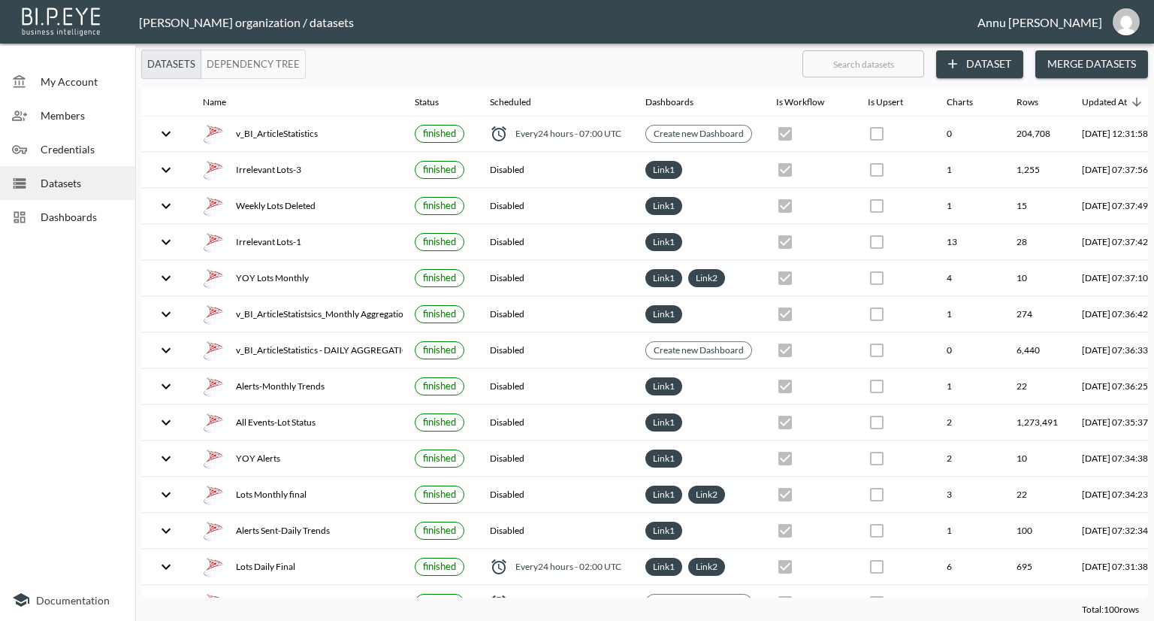
click at [73, 218] on span "Dashboards" at bounding box center [82, 217] width 83 height 16
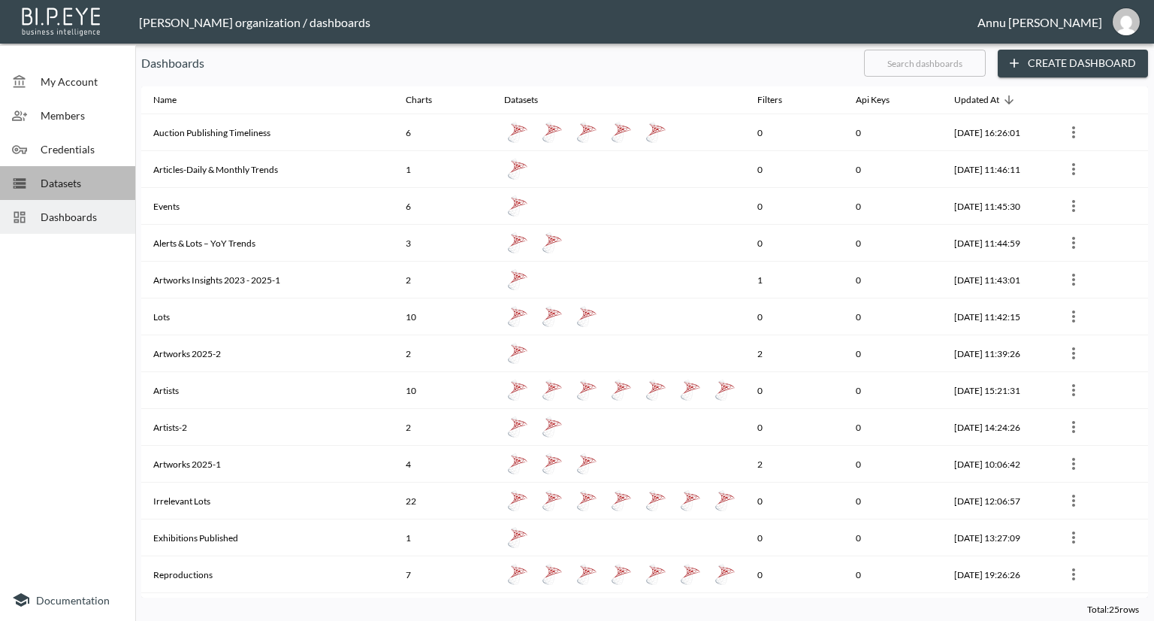
click at [93, 190] on div "Datasets" at bounding box center [67, 183] width 135 height 34
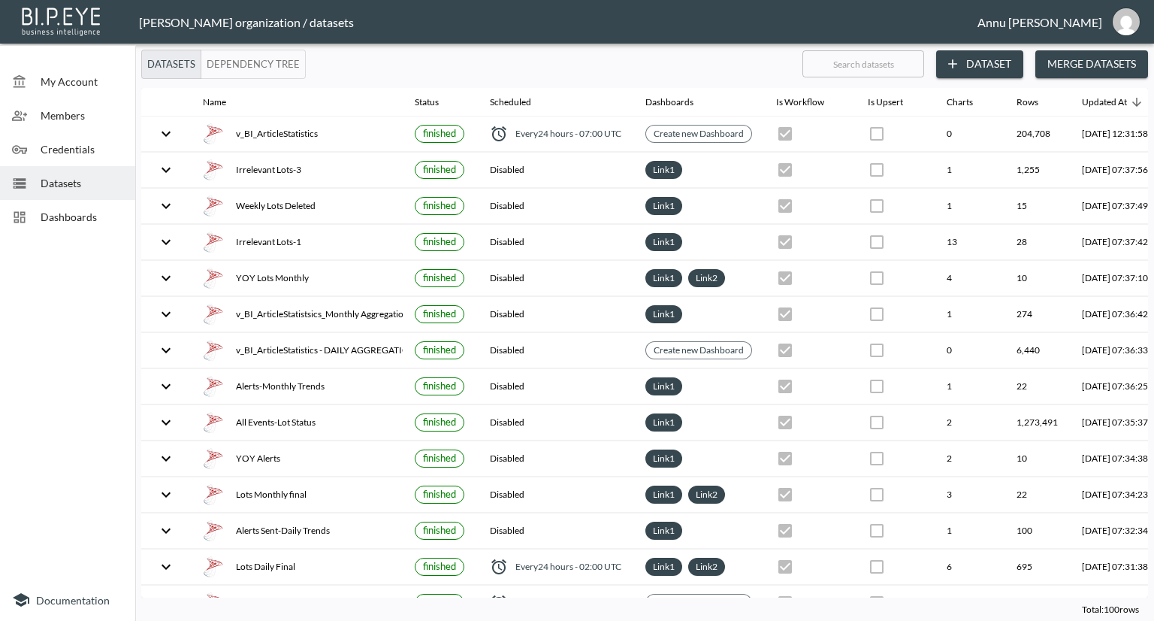
click at [92, 191] on div "Datasets" at bounding box center [67, 183] width 135 height 34
click at [94, 226] on div "Dashboards" at bounding box center [67, 217] width 135 height 34
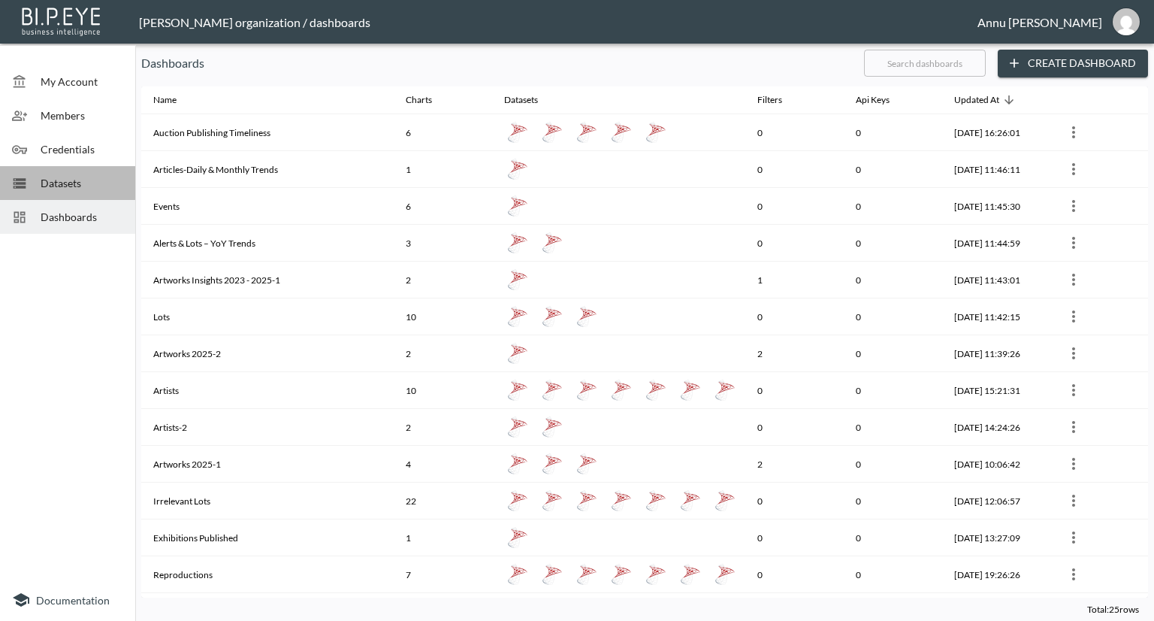
click at [96, 187] on span "Datasets" at bounding box center [82, 183] width 83 height 16
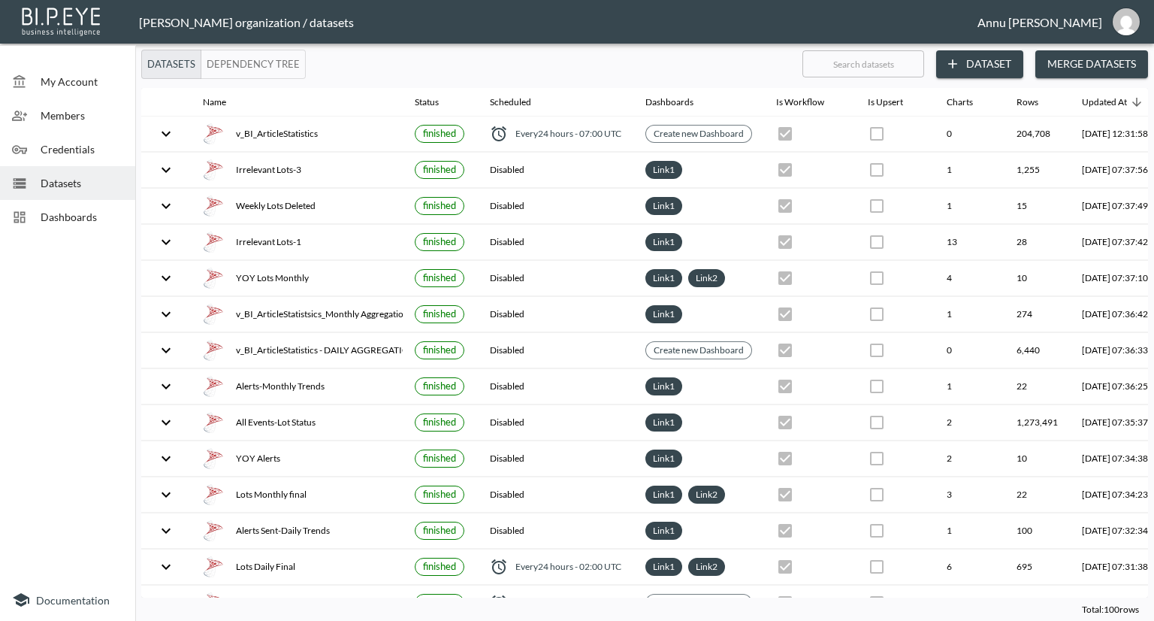
click at [117, 213] on span "Dashboards" at bounding box center [82, 217] width 83 height 16
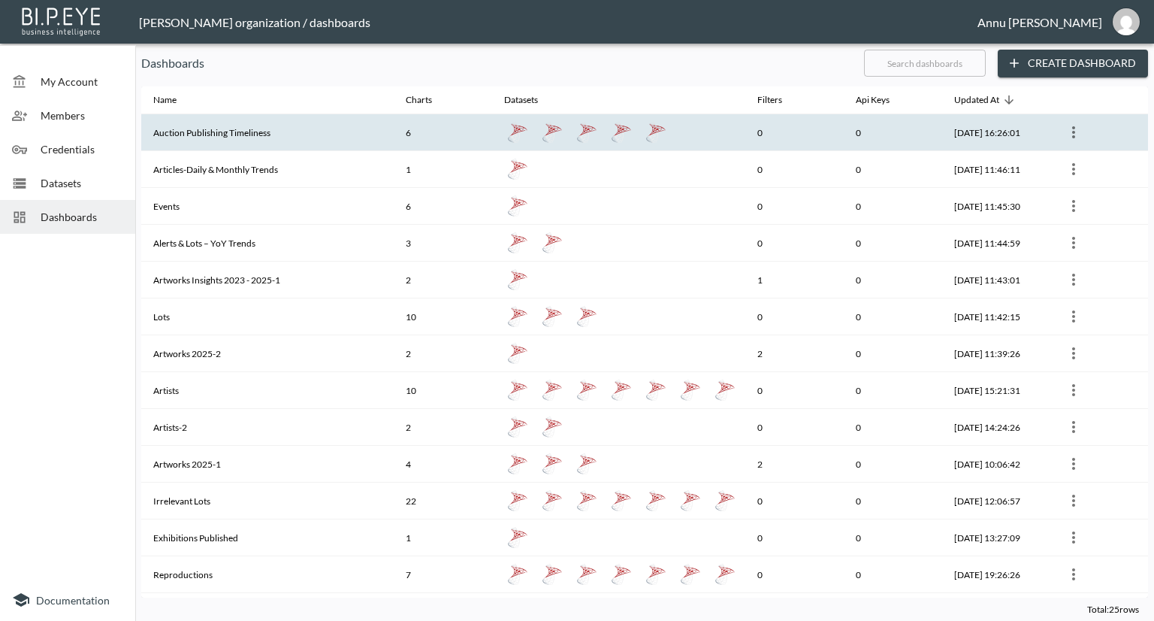
click at [1073, 134] on icon "more" at bounding box center [1073, 132] width 3 height 12
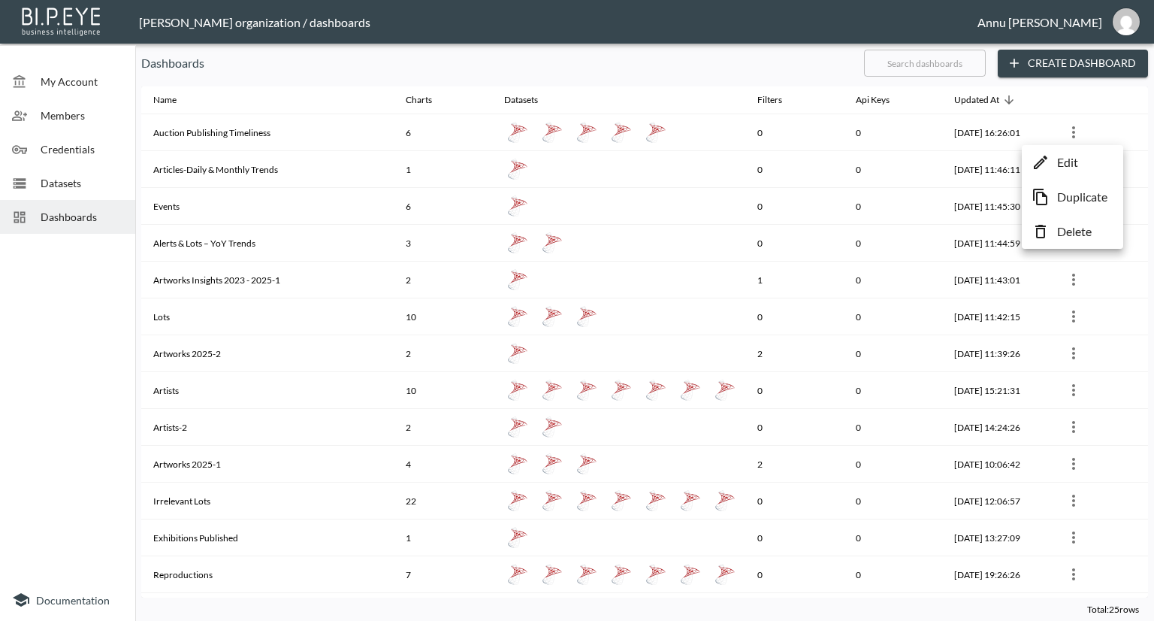
click at [282, 130] on div at bounding box center [577, 310] width 1154 height 621
click at [272, 130] on th "Auction Publishing Timeliness" at bounding box center [267, 132] width 252 height 37
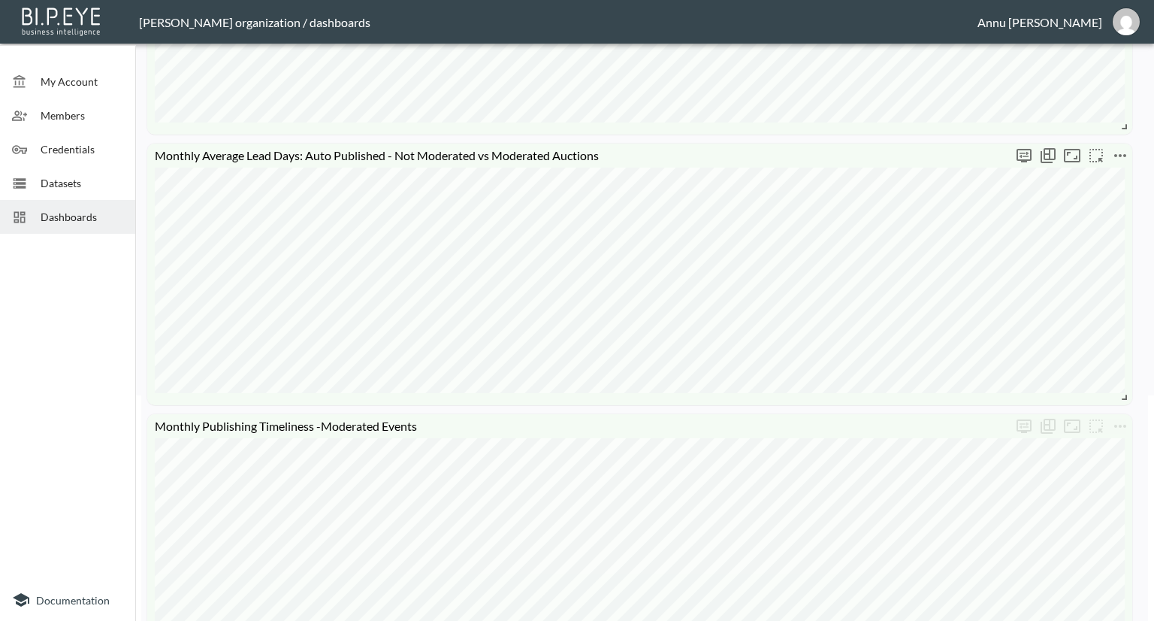
scroll to position [376, 0]
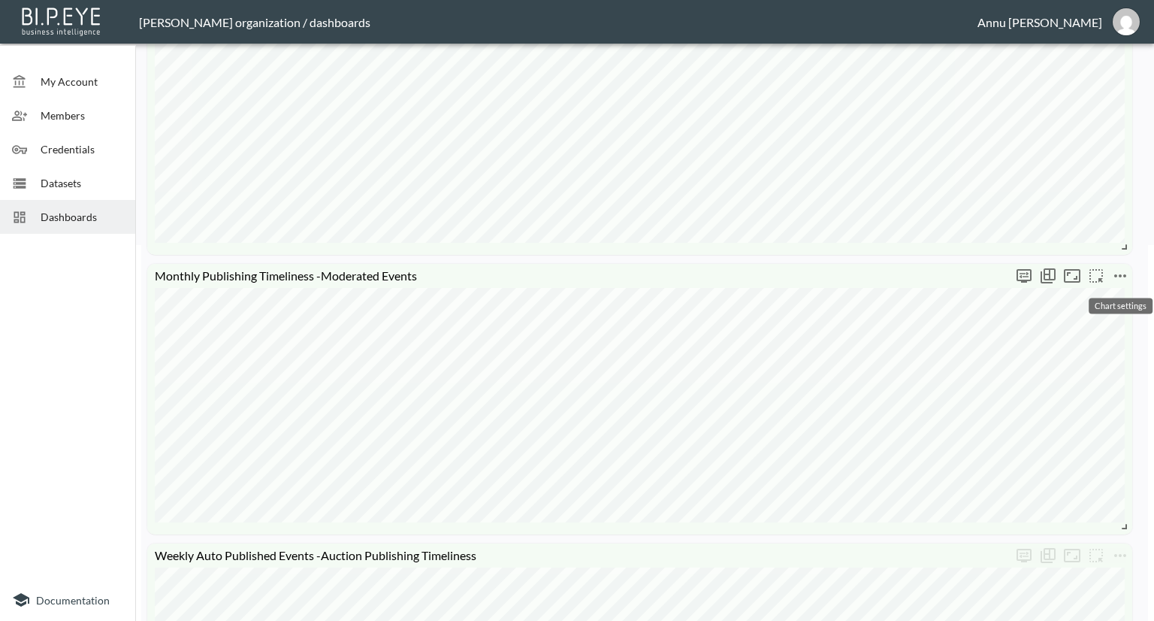
click at [1120, 275] on icon "more" at bounding box center [1120, 275] width 12 height 3
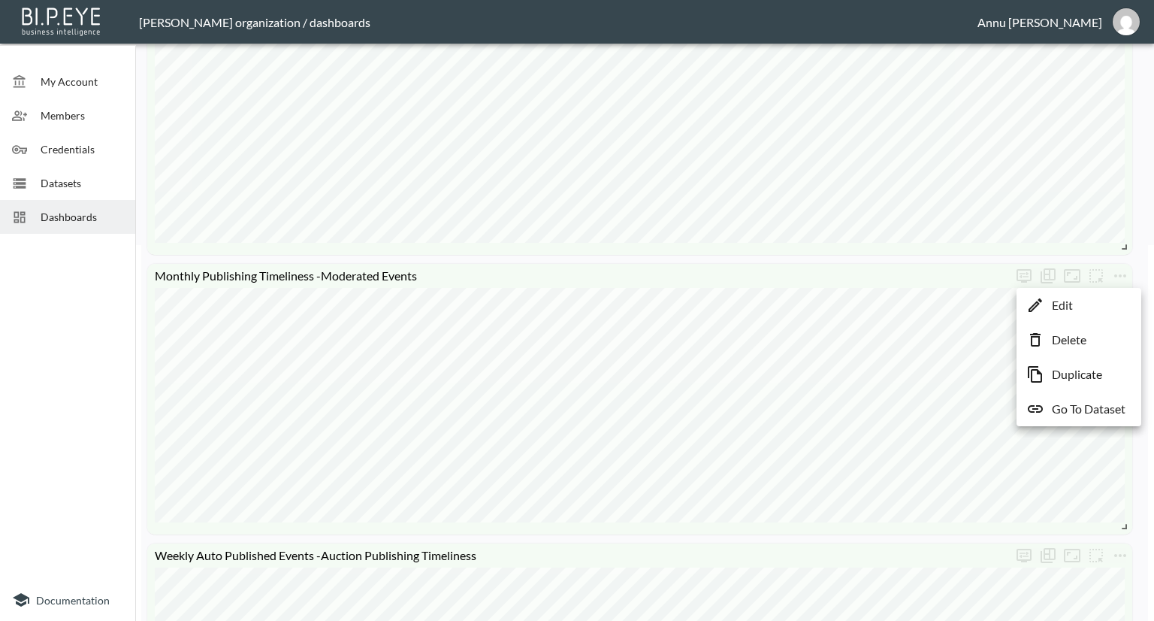
click at [1074, 304] on li "Edit" at bounding box center [1078, 304] width 117 height 27
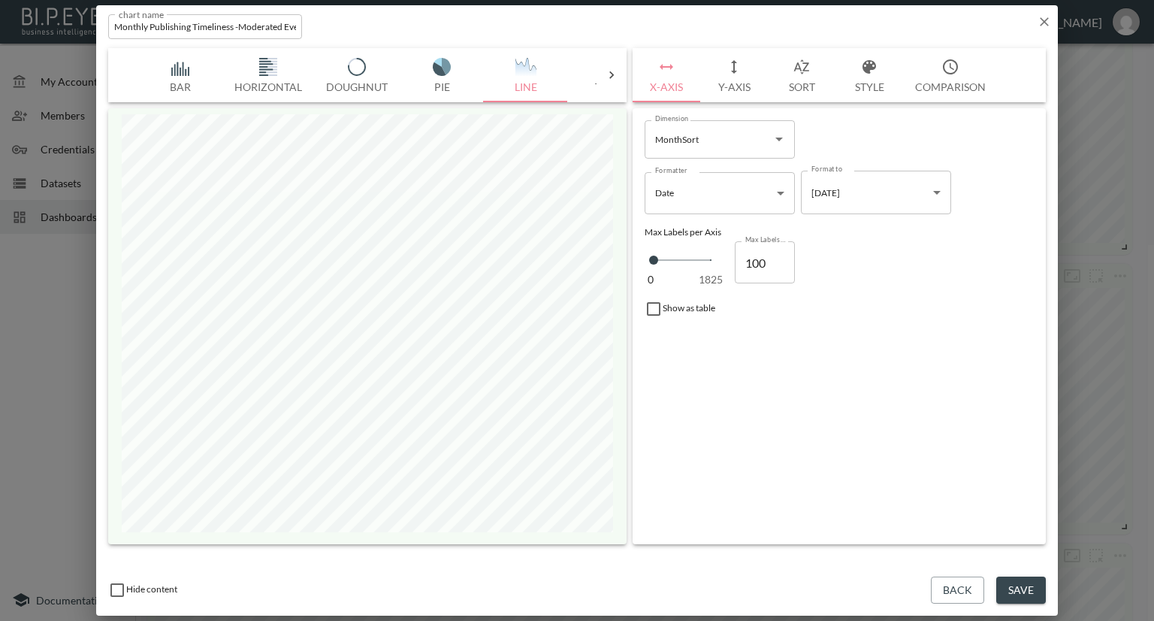
click at [1049, 19] on icon "button" at bounding box center [1044, 21] width 15 height 15
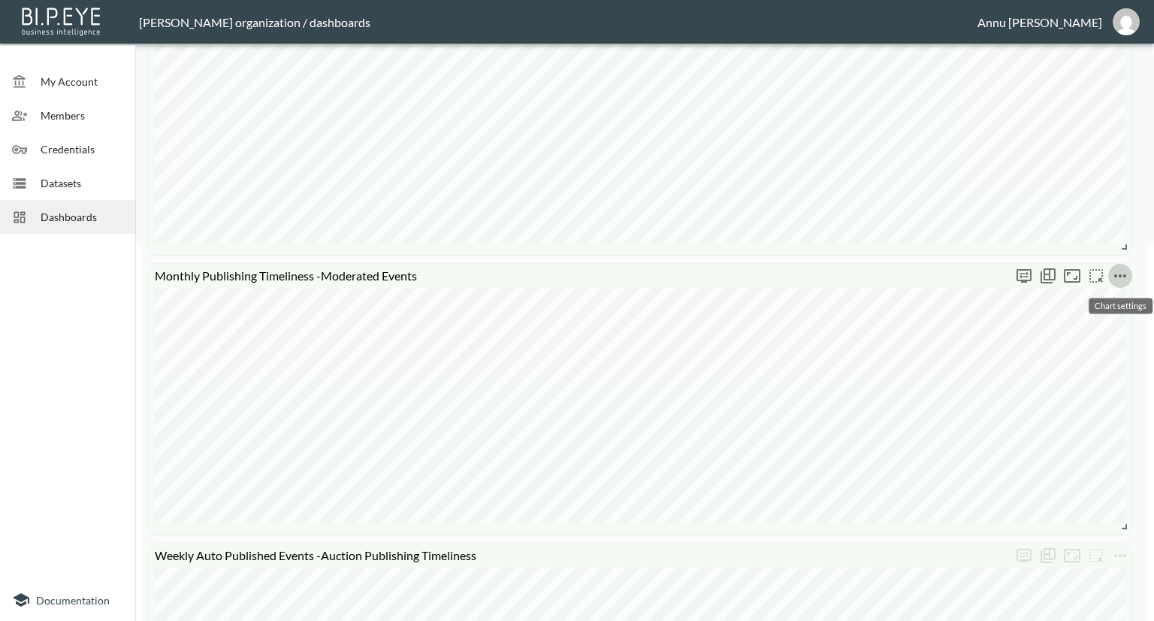
click at [1112, 274] on icon "more" at bounding box center [1120, 276] width 18 height 18
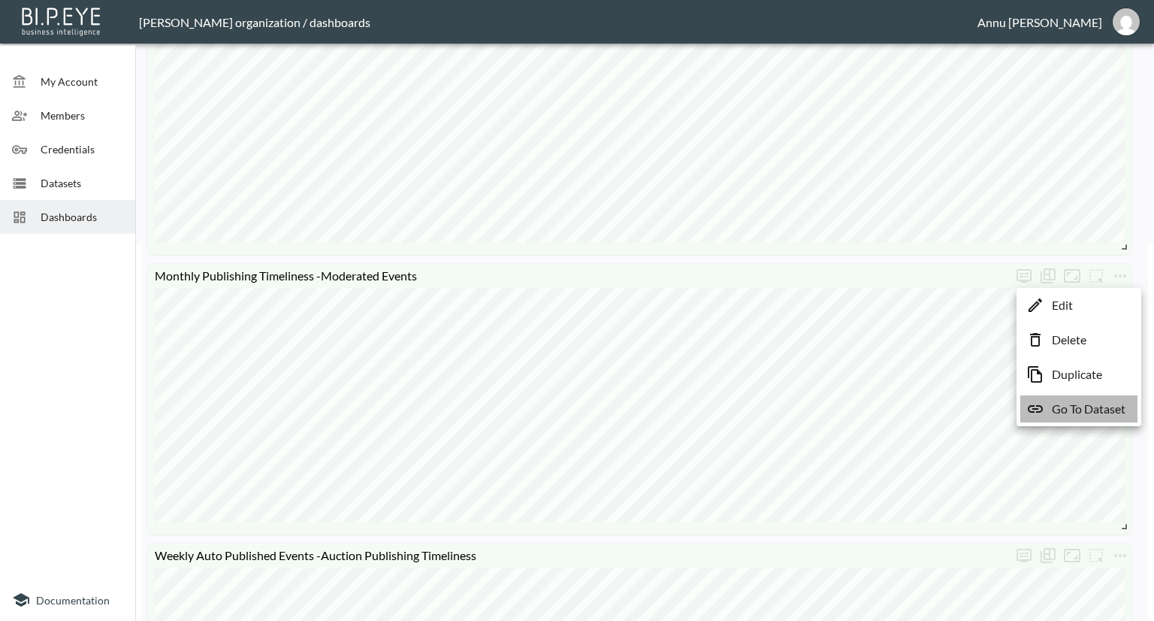
click at [1080, 411] on p "Go To Dataset" at bounding box center [1089, 409] width 74 height 18
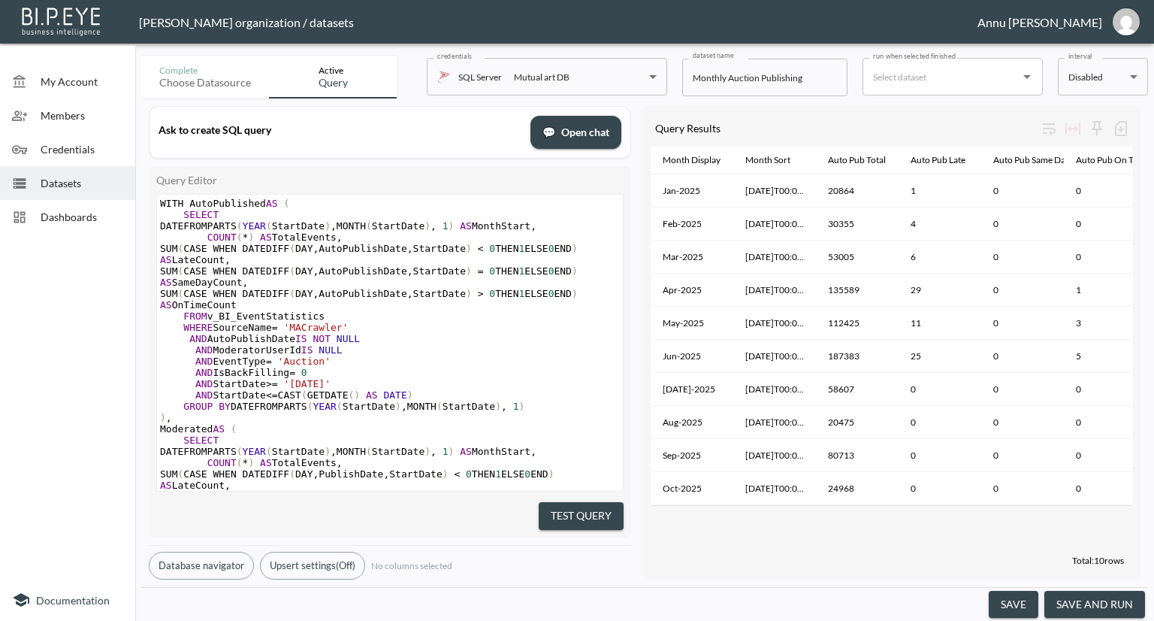
click at [85, 212] on span "Dashboards" at bounding box center [82, 217] width 83 height 16
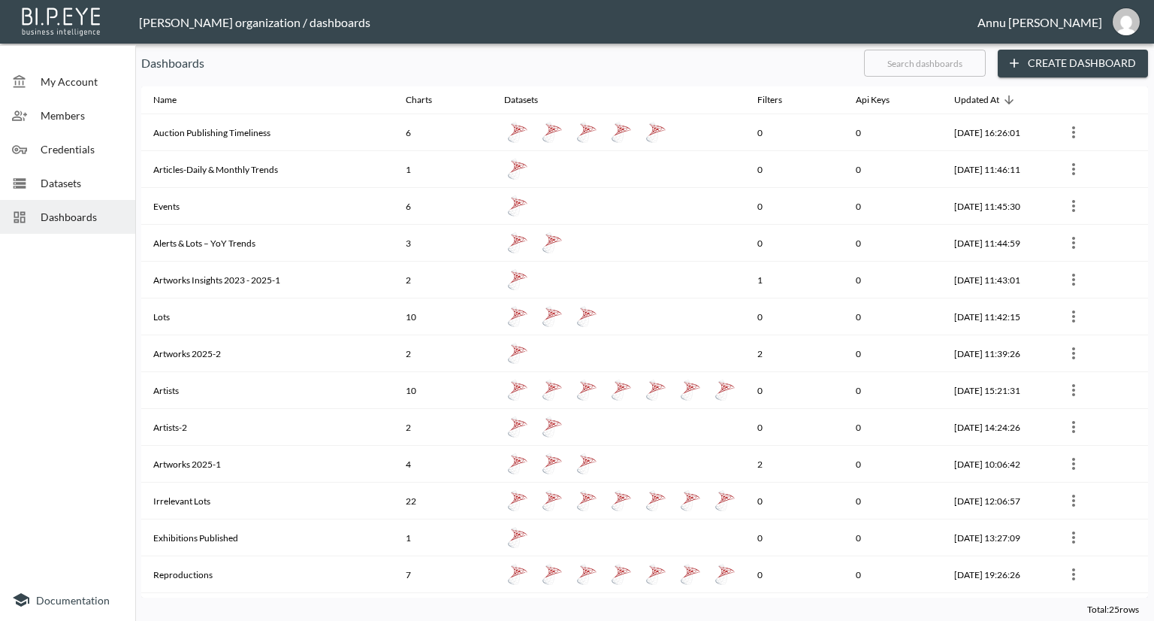
click at [90, 180] on span "Datasets" at bounding box center [82, 183] width 83 height 16
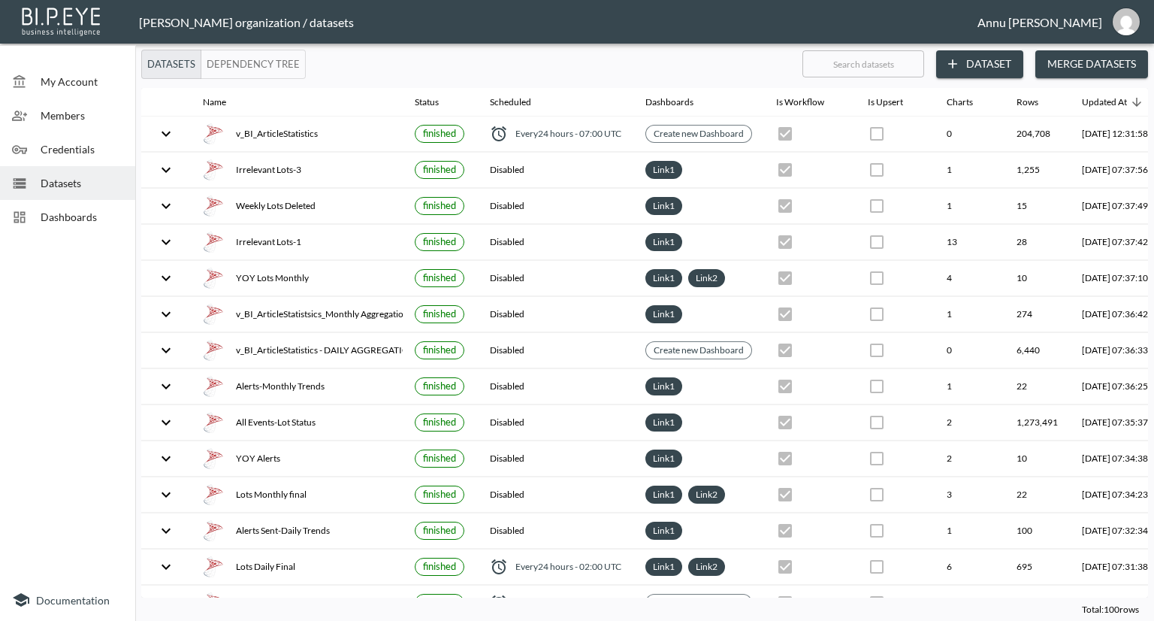
click at [986, 62] on button "Dataset" at bounding box center [979, 64] width 87 height 28
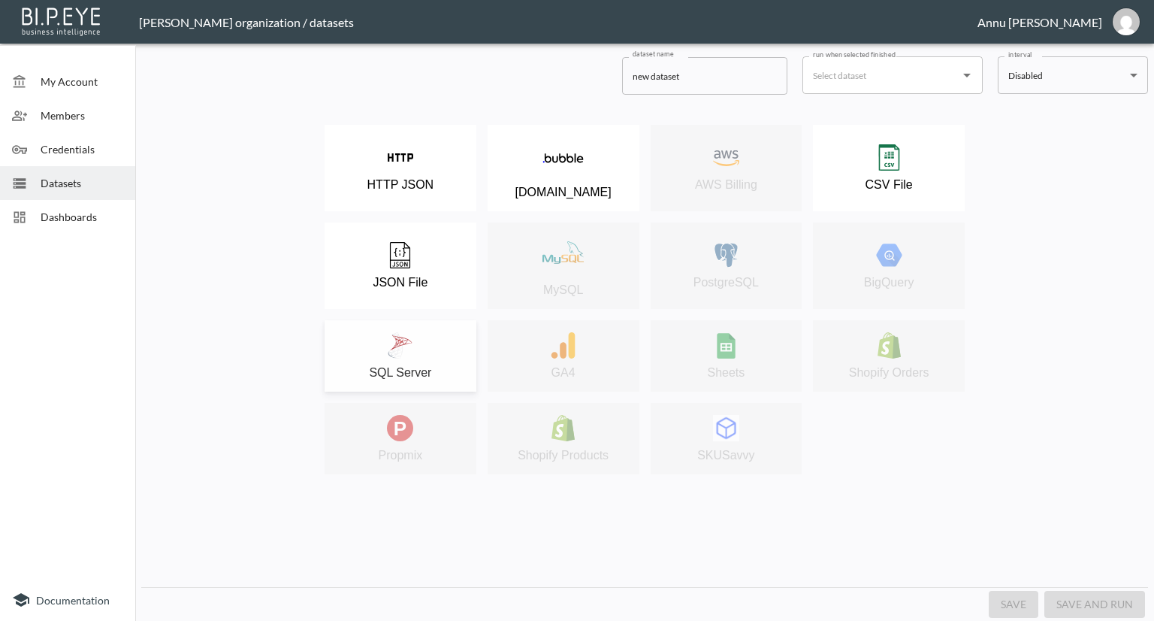
click at [411, 363] on div "SQL Server" at bounding box center [400, 355] width 137 height 47
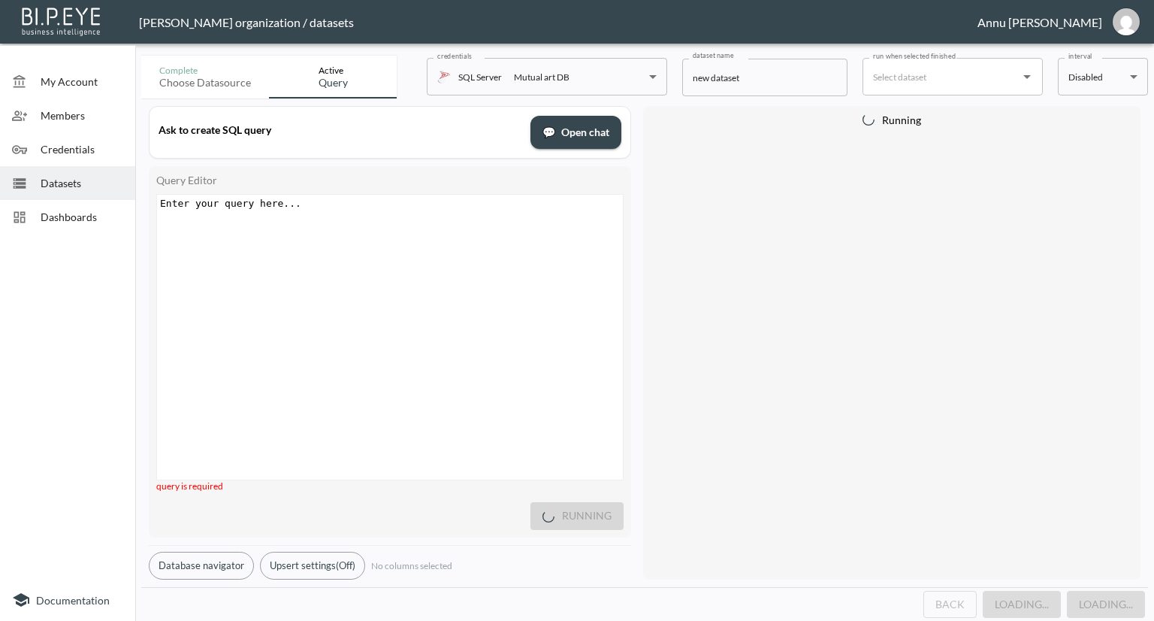
click at [317, 214] on div "Enter your query here... xxxxxxxxxx ​" at bounding box center [408, 356] width 503 height 322
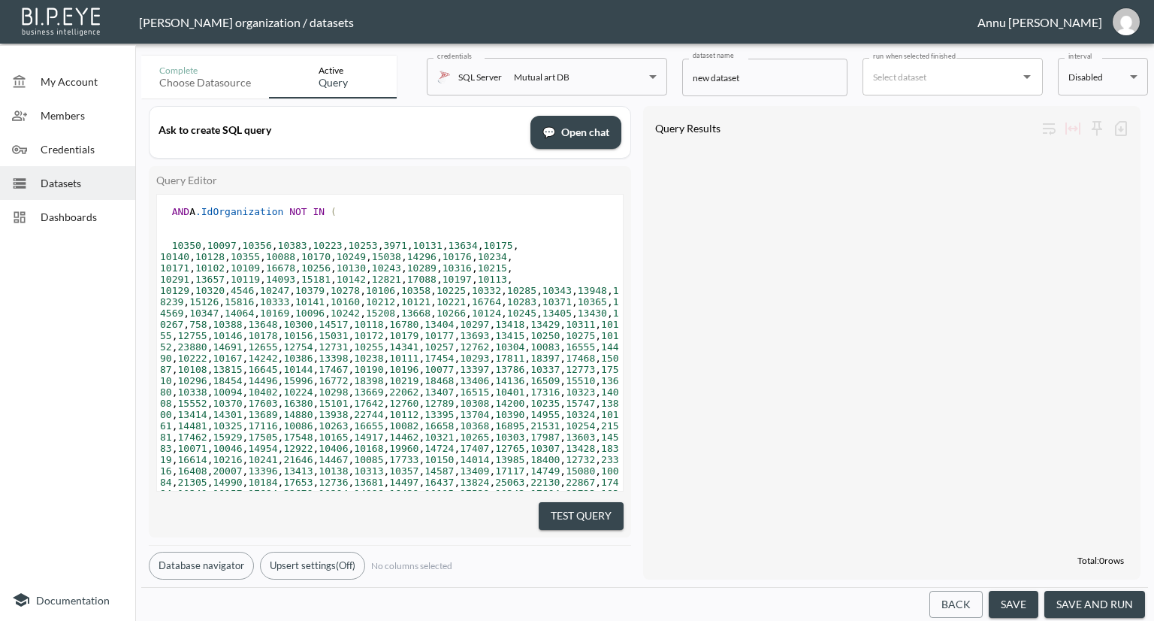
scroll to position [1, 0]
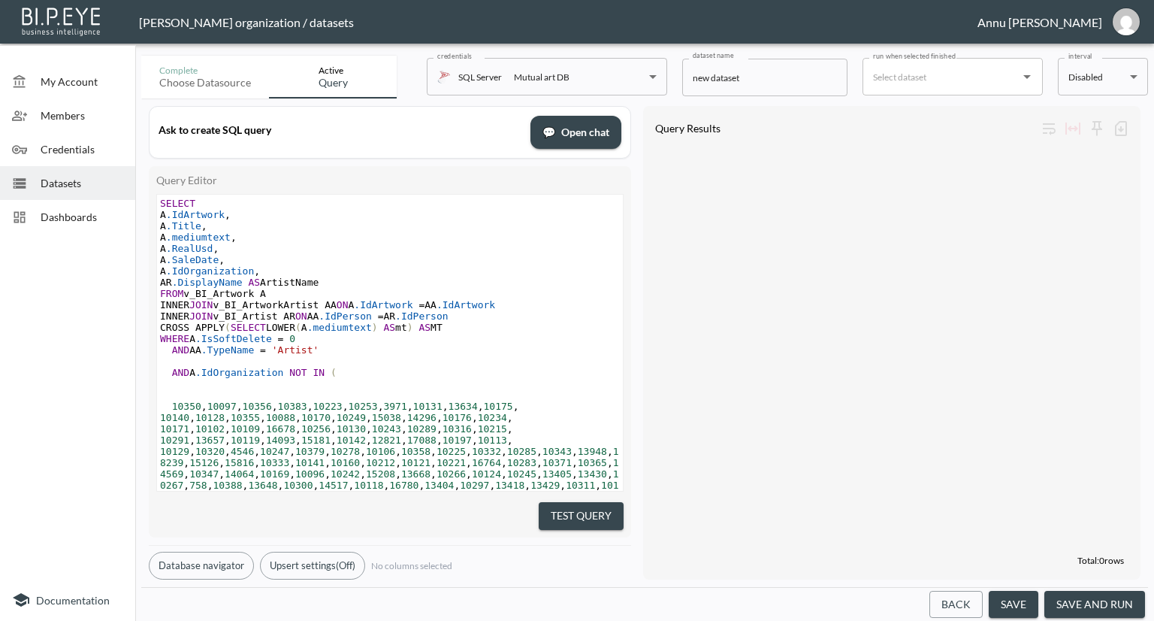
click at [183, 216] on span "A .IdArtwork ," at bounding box center [195, 214] width 71 height 11
type textarea "COUNT (DISTINCT"
click at [337, 214] on span "," at bounding box center [340, 214] width 6 height 11
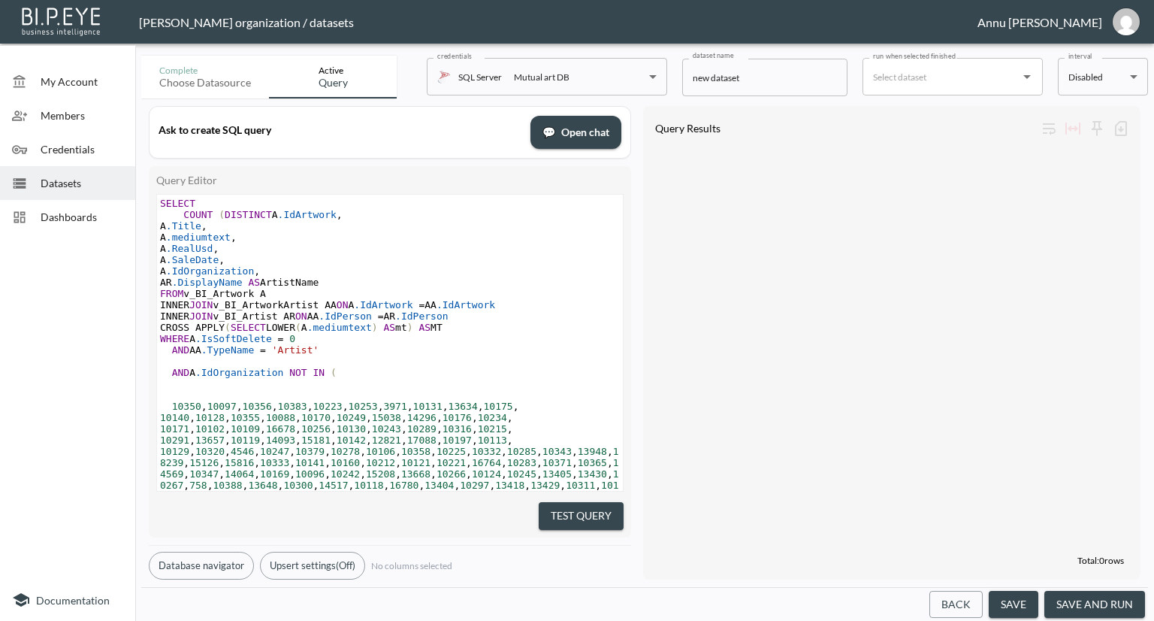
type textarea ")"
click at [285, 273] on pre "A .IdOrganization ," at bounding box center [390, 270] width 466 height 11
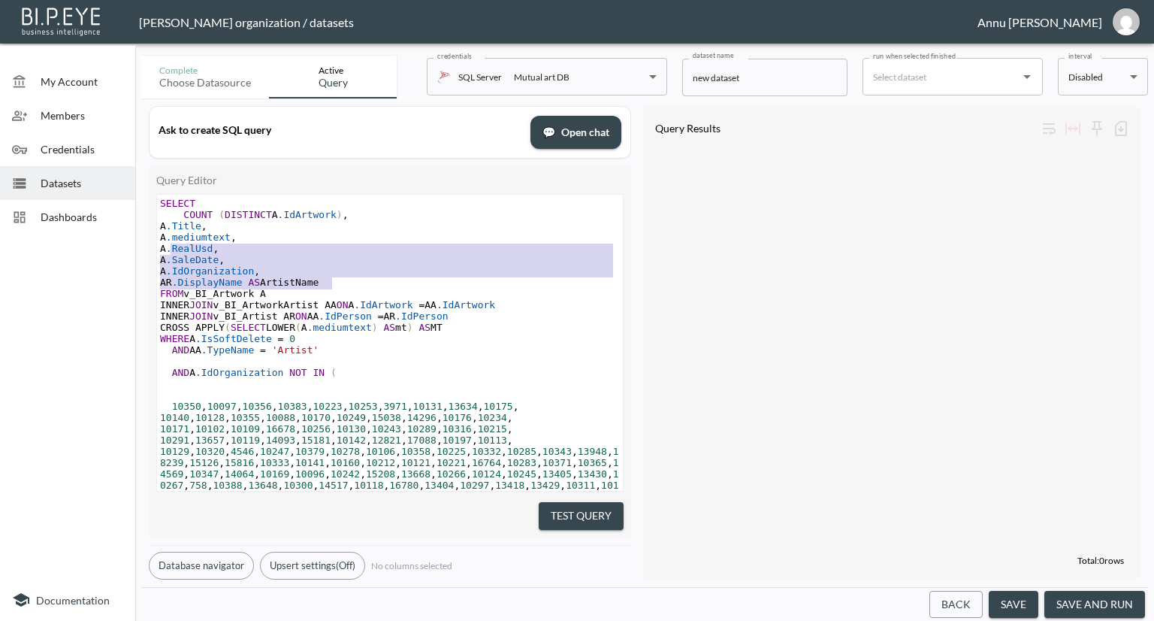
type textarea "A.Title, A.mediumtext, A.RealUsd, A.SaleDate, A.IdOrganization, AR.DisplayName …"
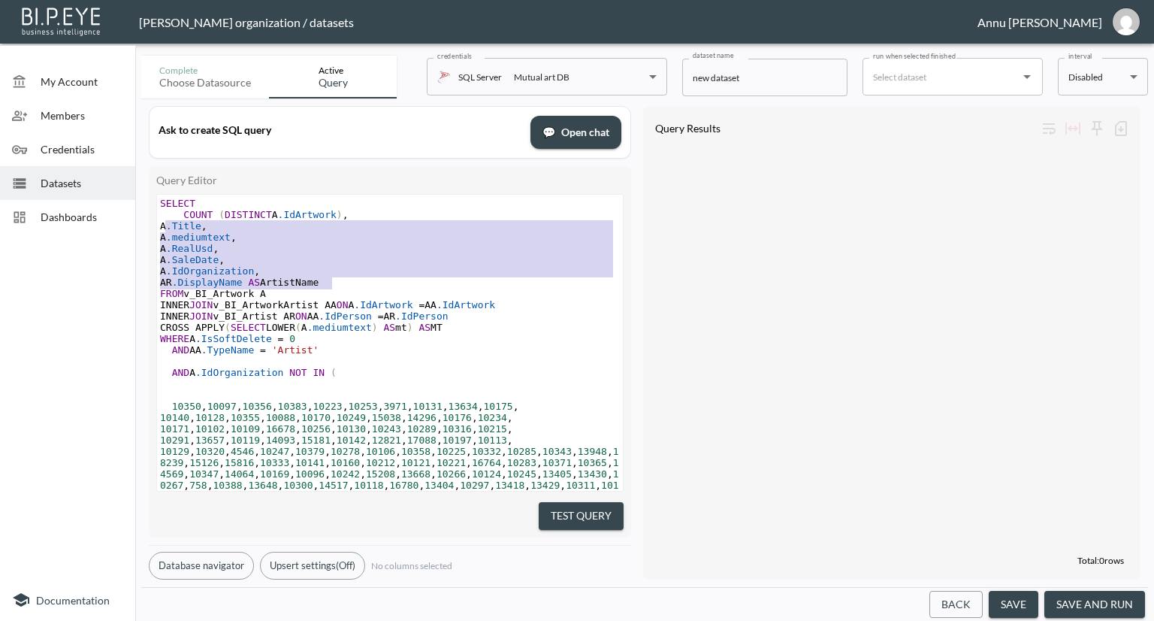
drag, startPoint x: 333, startPoint y: 281, endPoint x: 163, endPoint y: 227, distance: 178.2
click at [163, 227] on div "SELECT COUNT ( DISTINCT A .IdArtwork ) , A .Title , A .mediumtext , A .RealUsd …" at bounding box center [390, 587] width 466 height 778
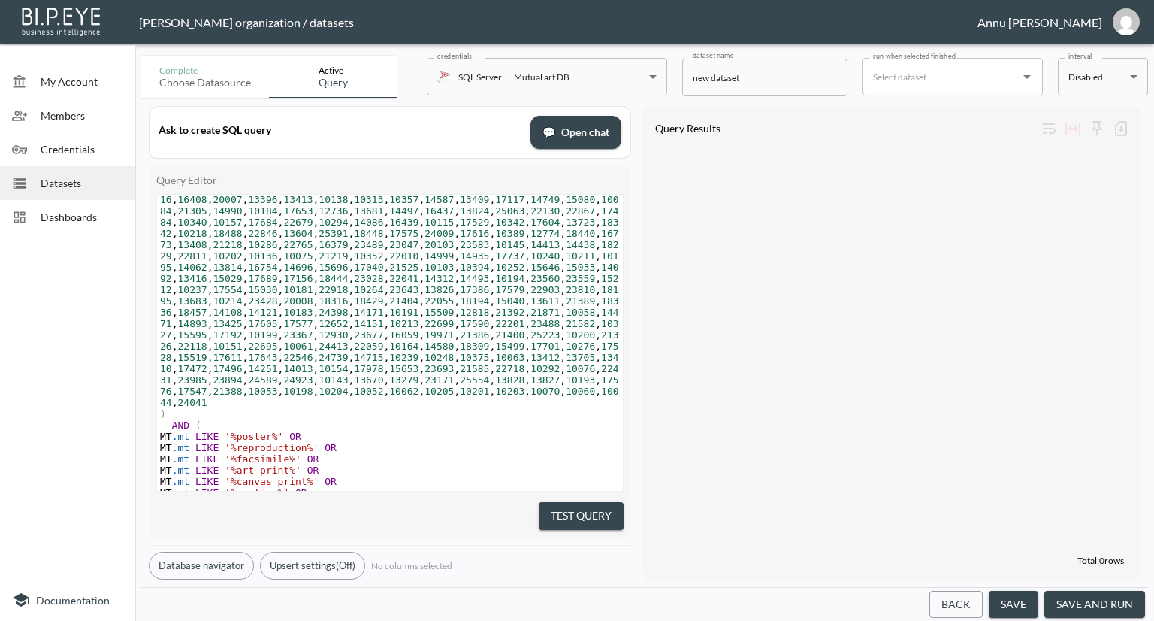
scroll to position [422, 0]
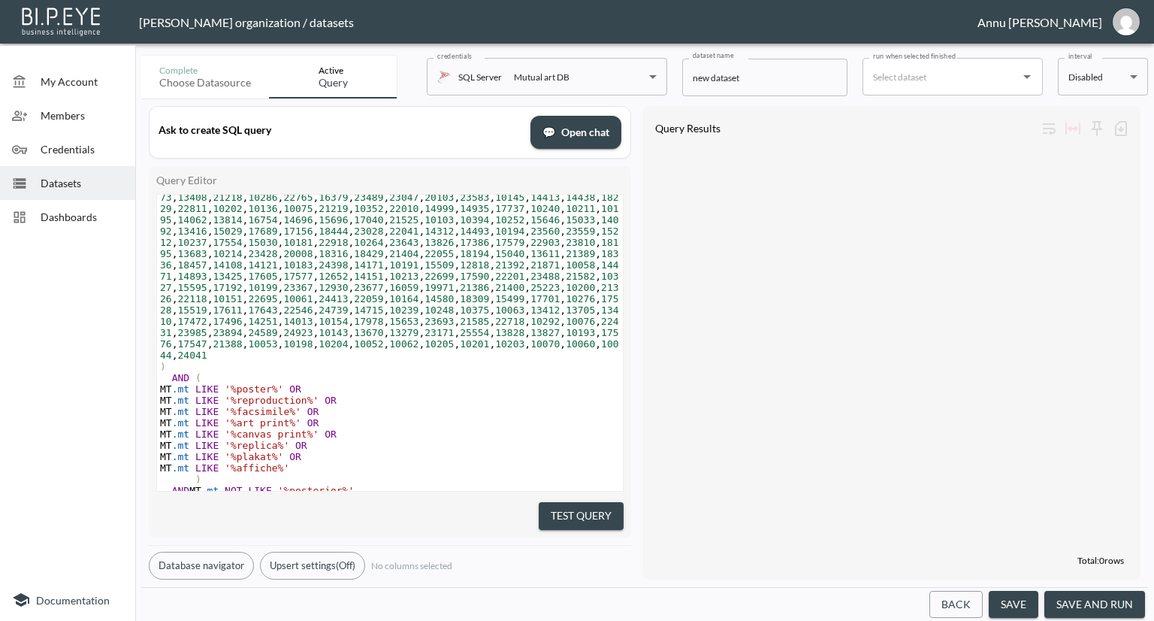
click at [554, 506] on button "Test Query" at bounding box center [581, 516] width 85 height 28
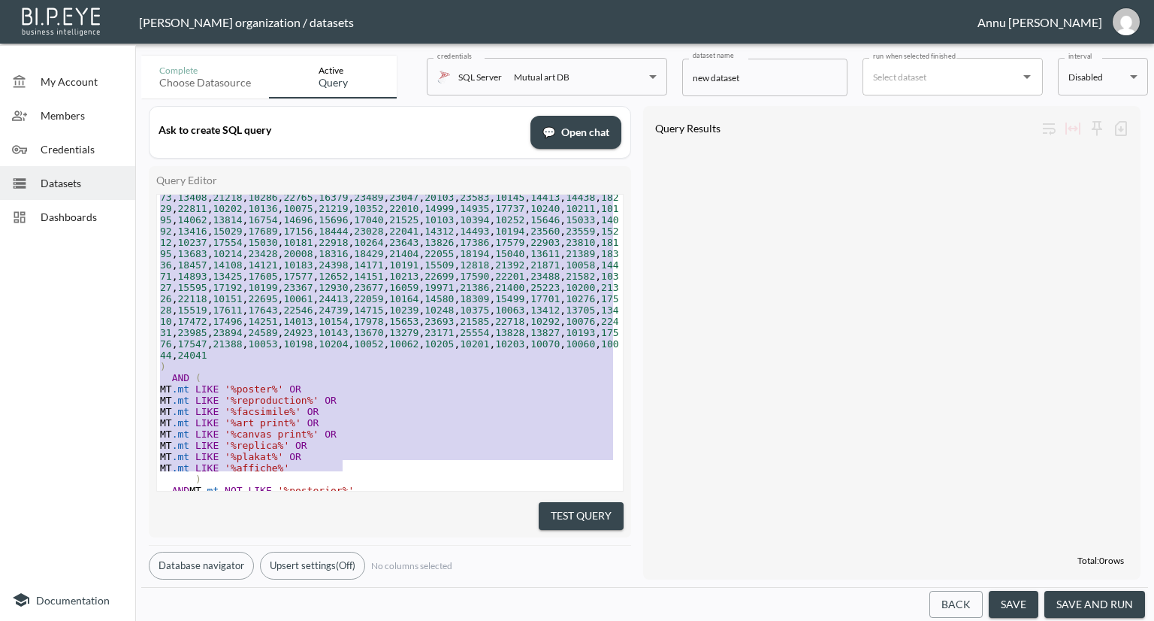
type textarea "SELECT COUNT (DISTINCT A.IdArtwork), FROM v_BI_Artwork A INNER JOIN v_BI_Artwor…"
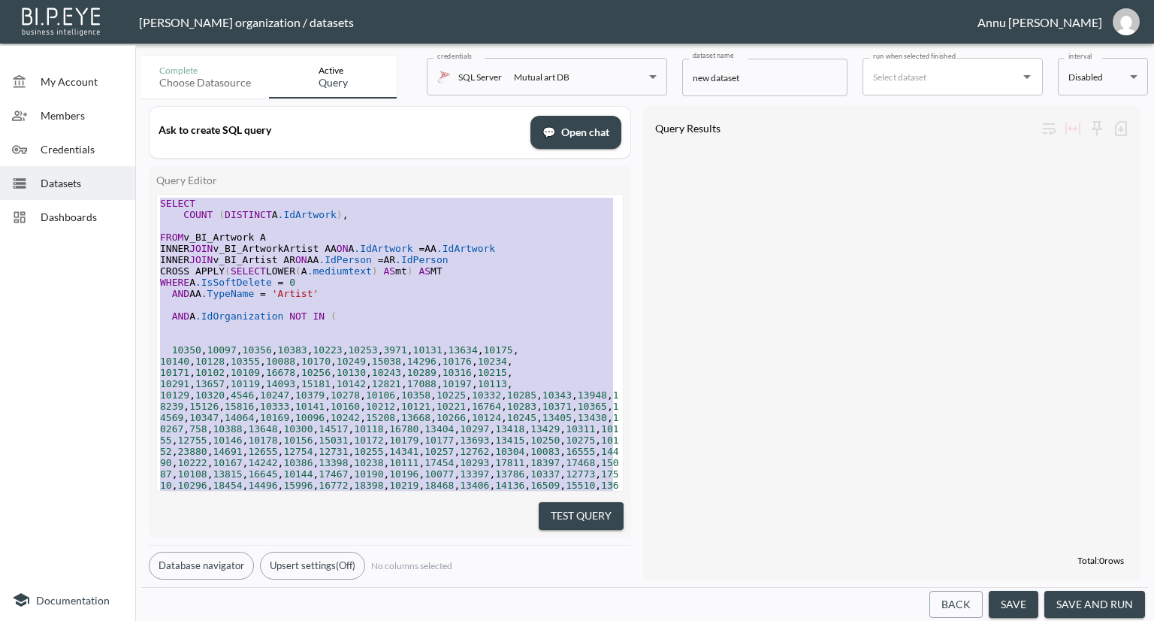
drag, startPoint x: 354, startPoint y: 464, endPoint x: 102, endPoint y: 51, distance: 483.1
click at [102, 51] on div "My Account Members Credentials Datasets Dashboards Documentation Complete Choos…" at bounding box center [577, 310] width 1154 height 621
click at [352, 220] on pre at bounding box center [390, 225] width 466 height 11
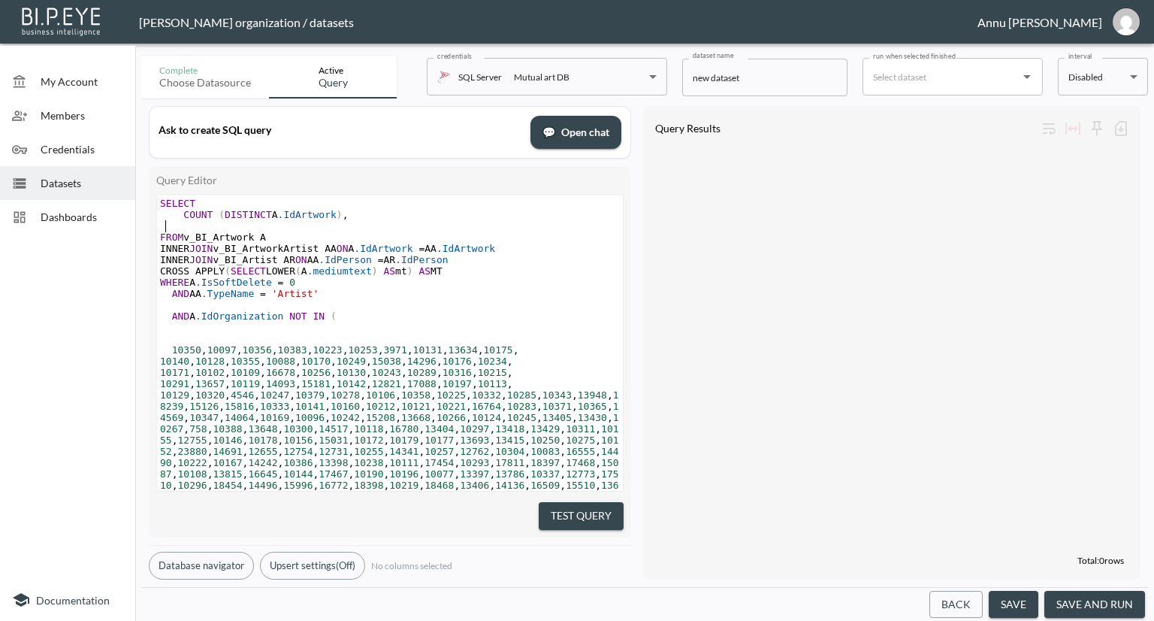
click at [345, 219] on pre "COUNT ( DISTINCT A .IdArtwork ) ," at bounding box center [390, 214] width 466 height 11
click at [567, 509] on button "Test Query" at bounding box center [581, 516] width 85 height 28
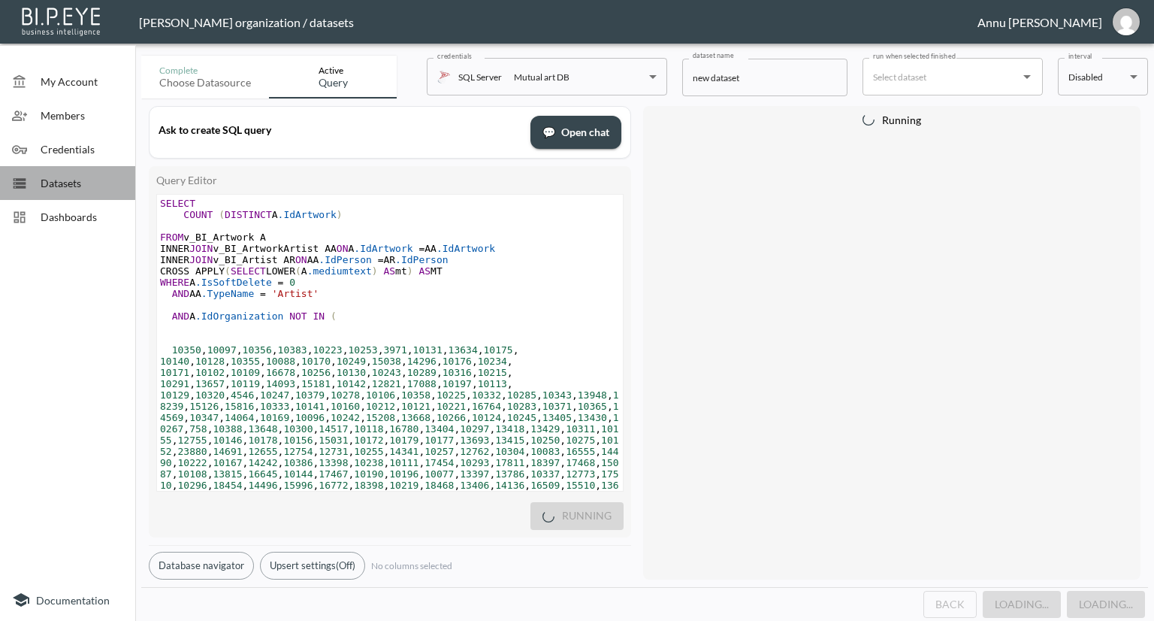
click at [58, 176] on span "Datasets" at bounding box center [82, 183] width 83 height 16
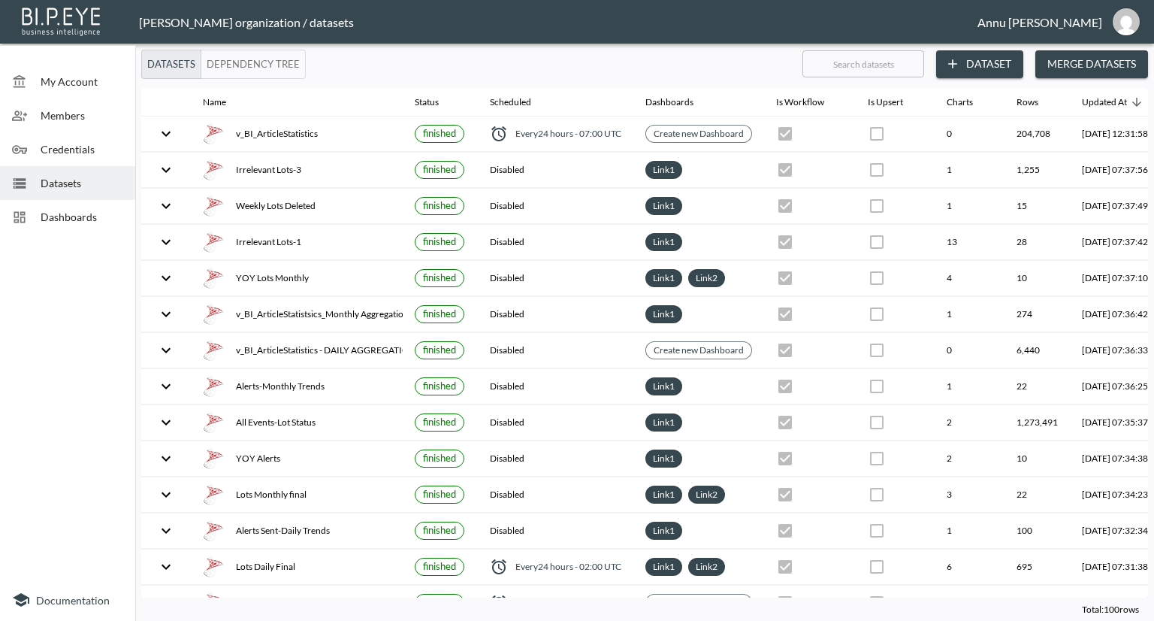
click at [949, 59] on icon "button" at bounding box center [952, 63] width 15 height 15
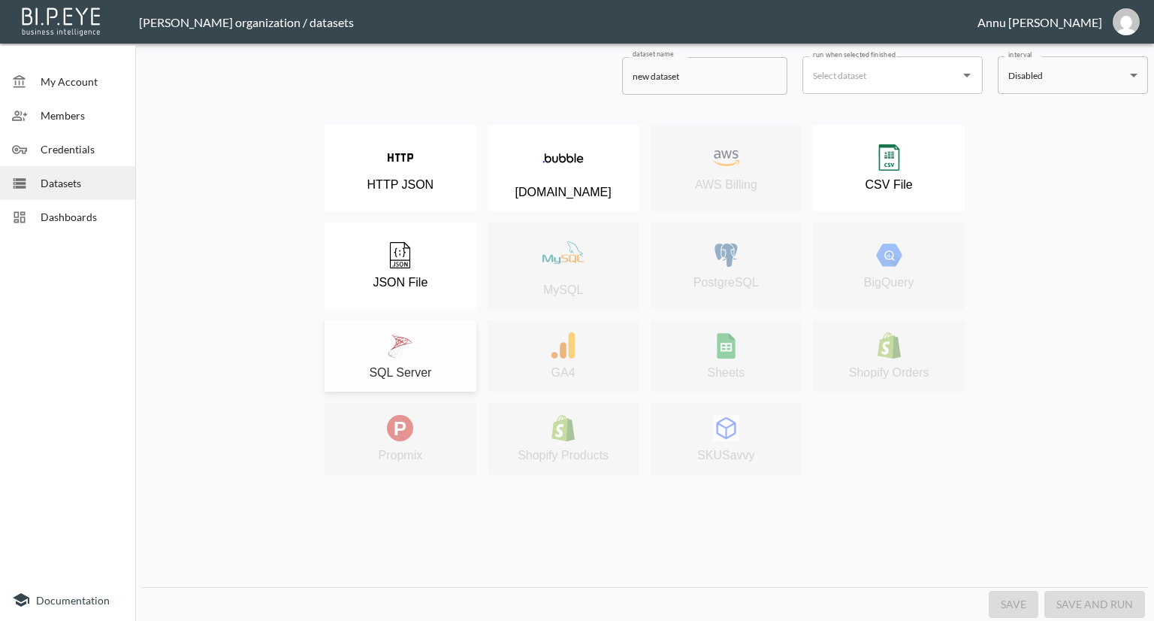
click at [397, 336] on img at bounding box center [400, 345] width 26 height 26
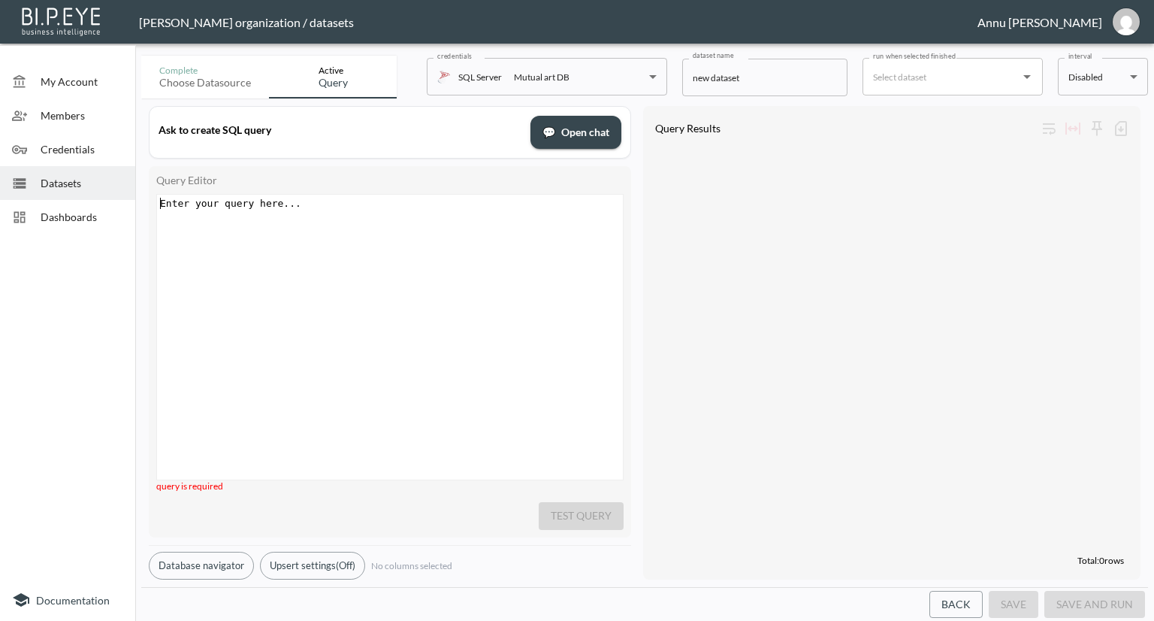
click at [458, 325] on div "Enter your query here... xxxxxxxxxx ​" at bounding box center [408, 356] width 503 height 322
click at [78, 177] on span "Datasets" at bounding box center [82, 183] width 83 height 16
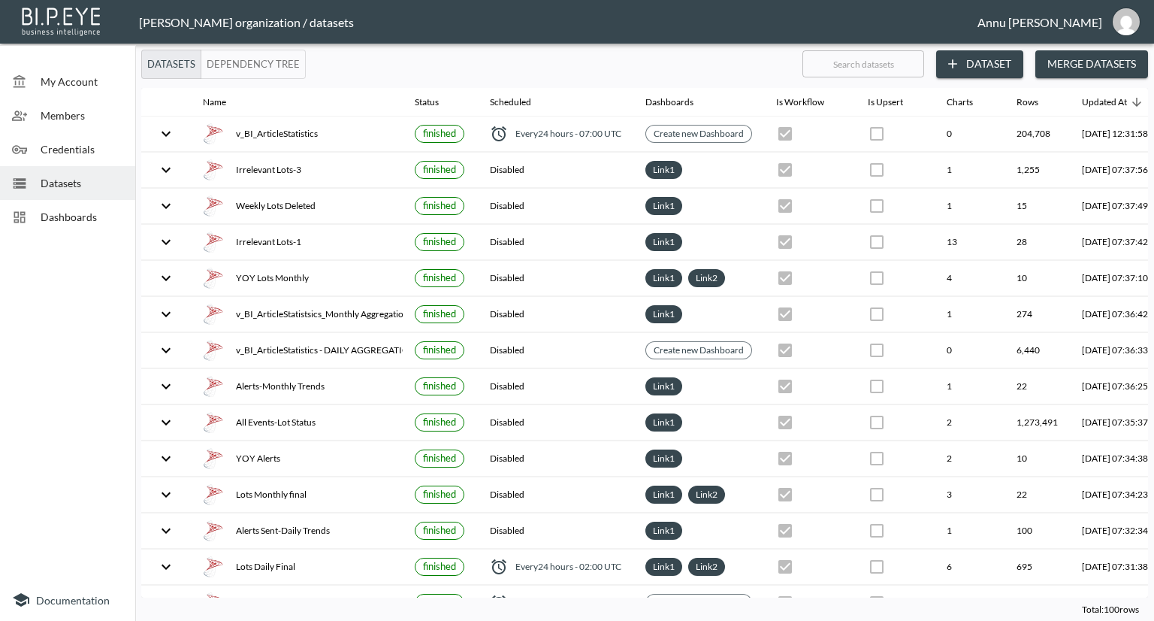
click at [76, 214] on span "Dashboards" at bounding box center [82, 217] width 83 height 16
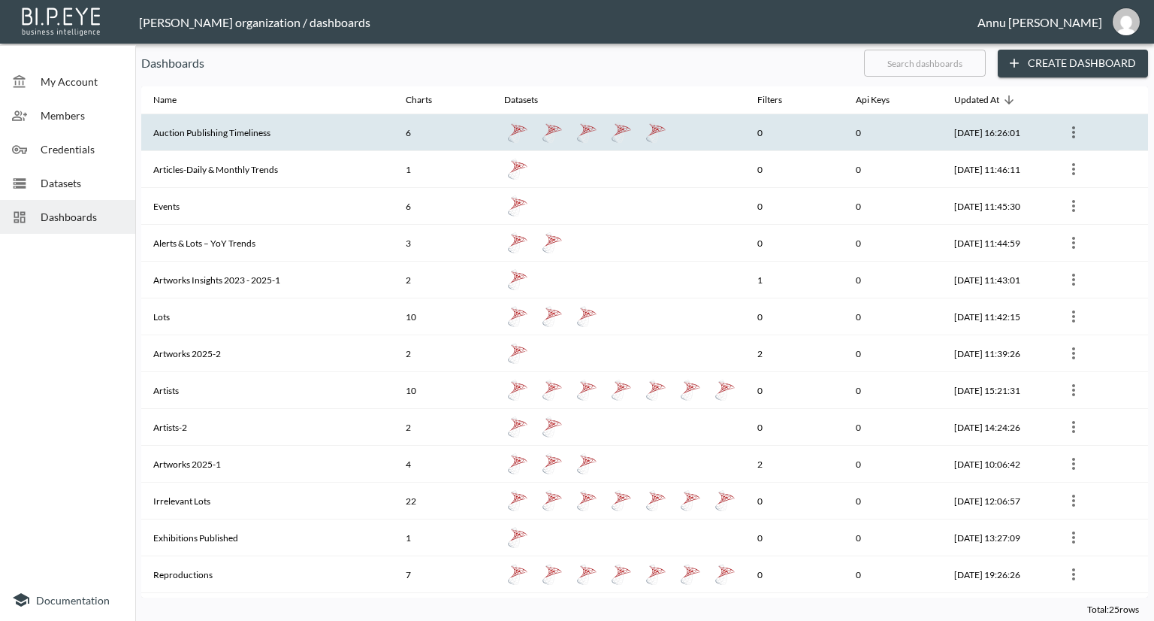
click at [294, 136] on th "Auction Publishing Timeliness" at bounding box center [267, 132] width 252 height 37
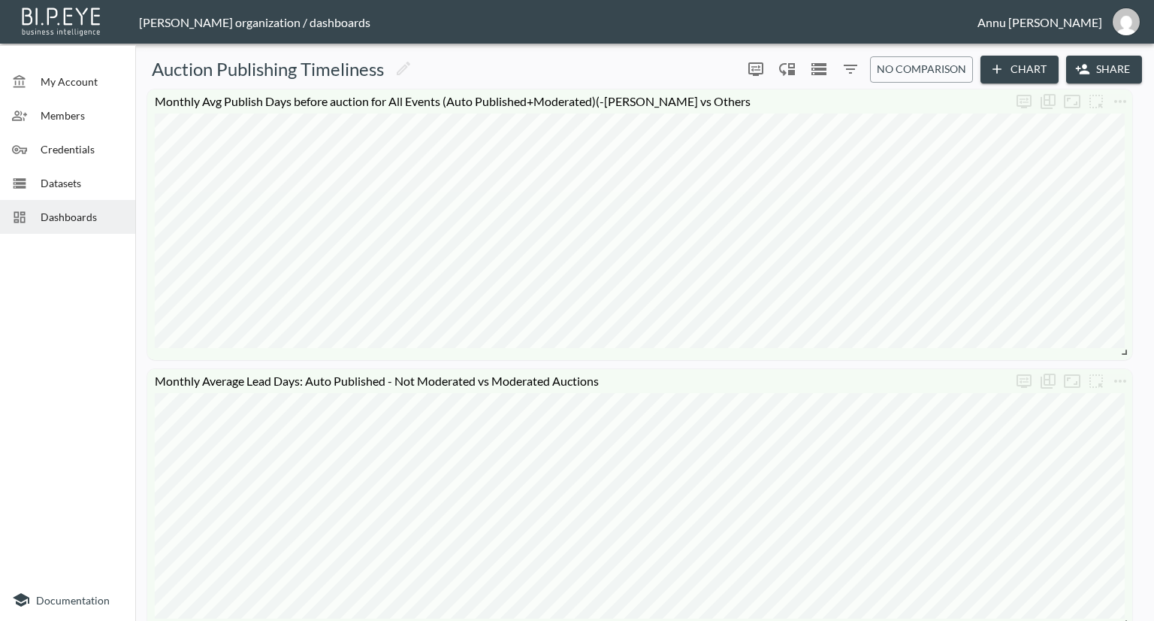
scroll to position [225, 0]
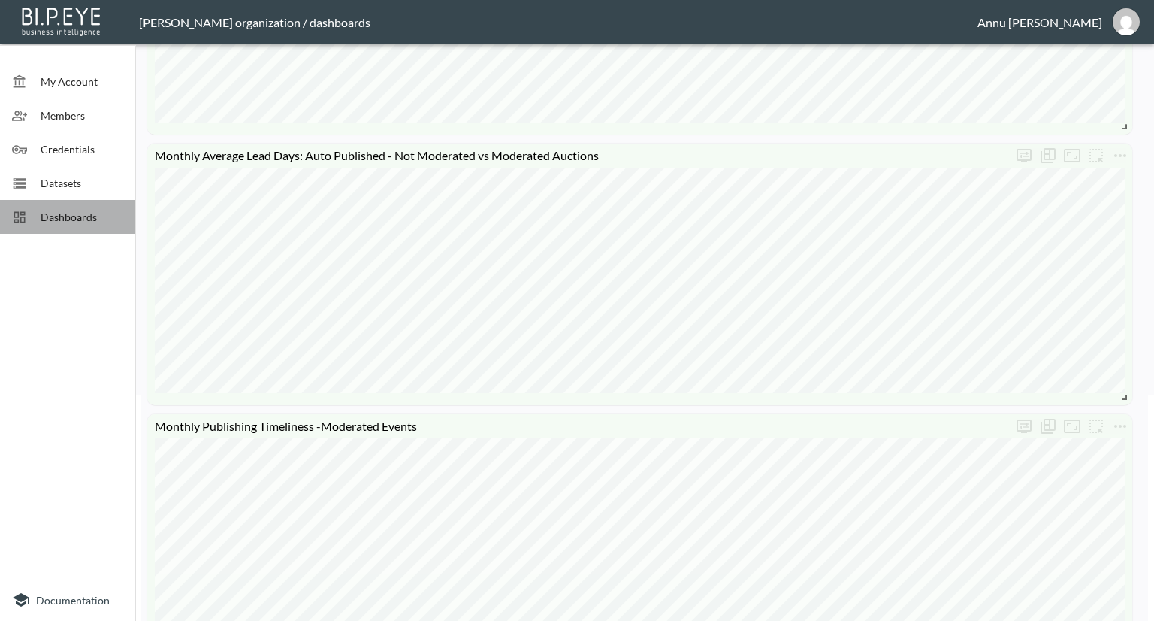
click at [77, 226] on div "Dashboards" at bounding box center [67, 217] width 135 height 34
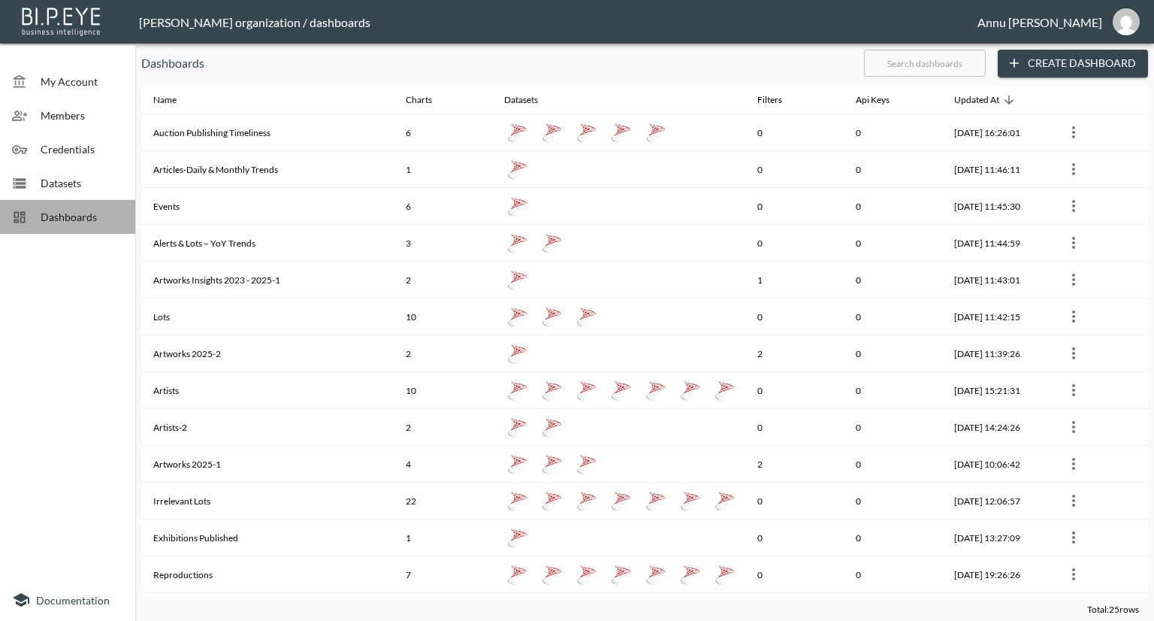
click at [75, 206] on div "Dashboards" at bounding box center [67, 217] width 135 height 34
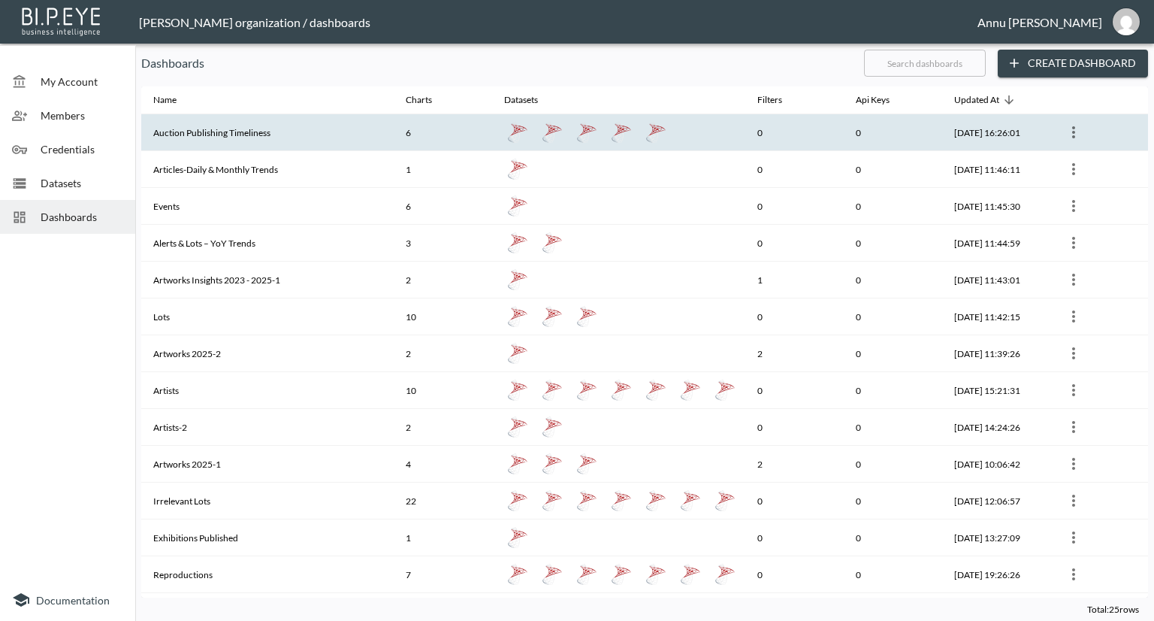
click at [215, 139] on th "Auction Publishing Timeliness" at bounding box center [267, 132] width 252 height 37
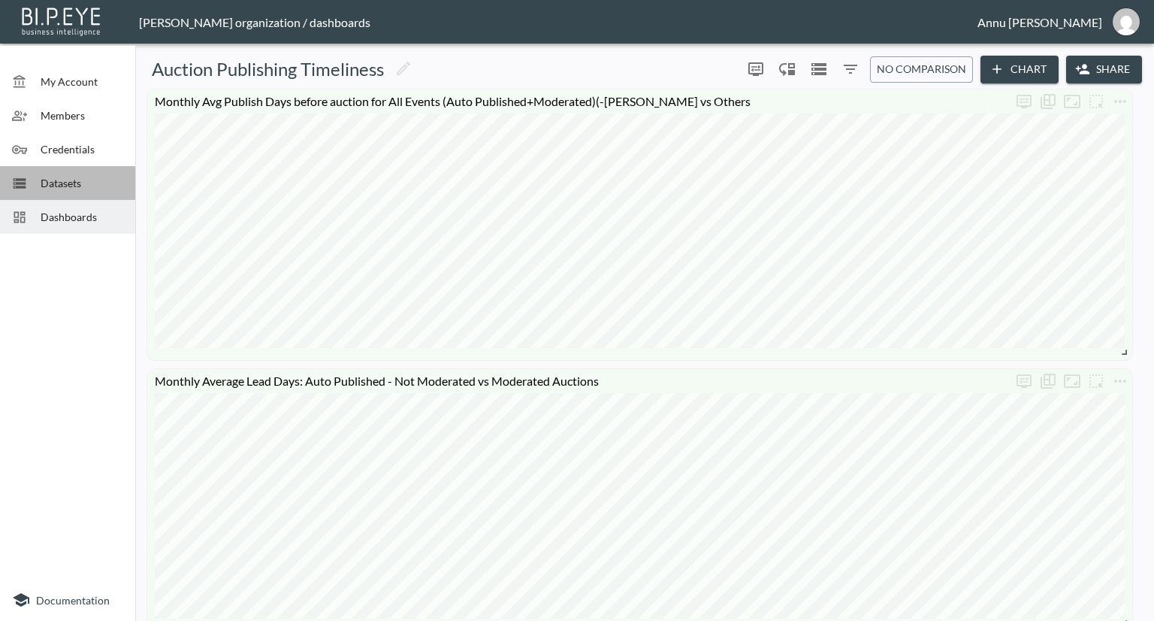
click at [90, 174] on div "Datasets" at bounding box center [67, 183] width 135 height 34
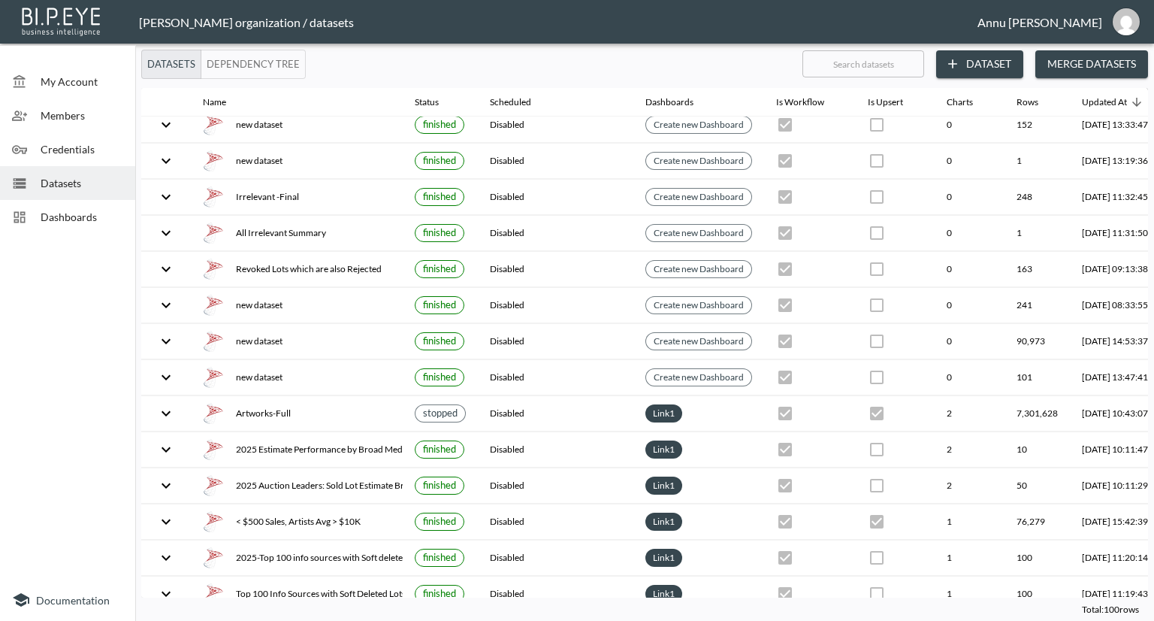
scroll to position [3131, 0]
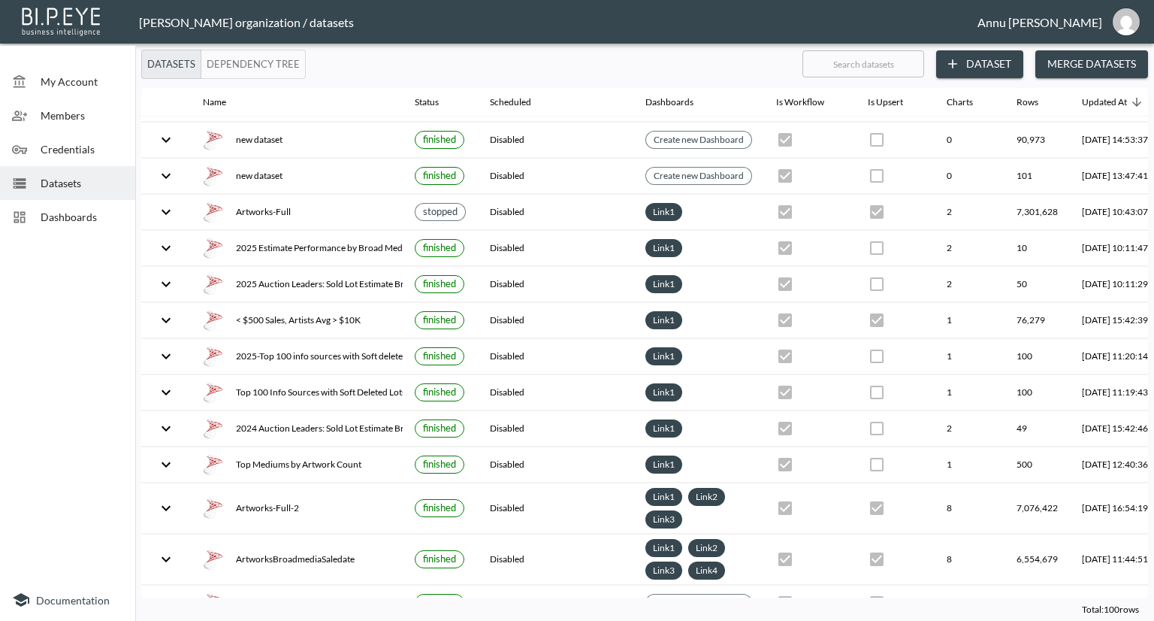
click at [63, 219] on span "Dashboards" at bounding box center [82, 217] width 83 height 16
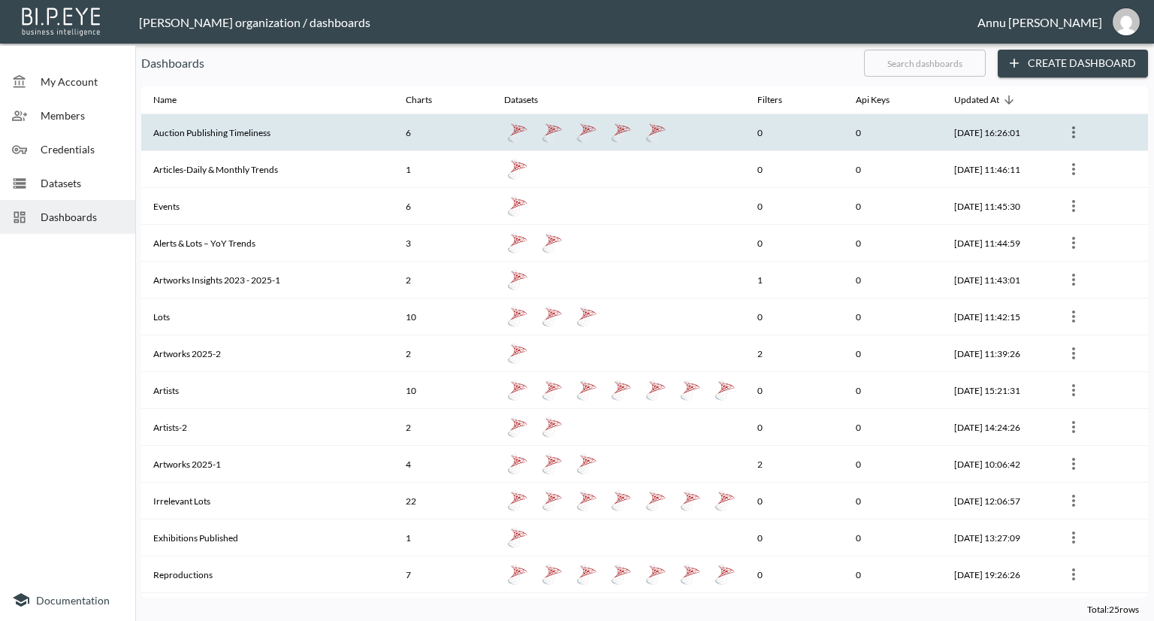
click at [210, 134] on th "Auction Publishing Timeliness" at bounding box center [267, 132] width 252 height 37
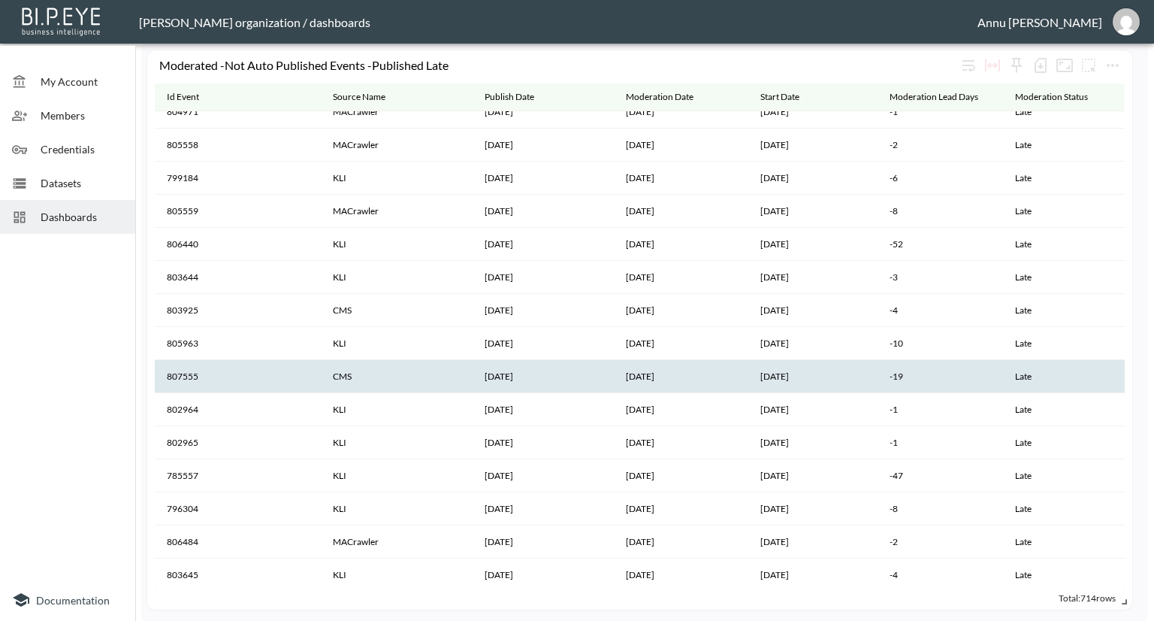
scroll to position [3681, 0]
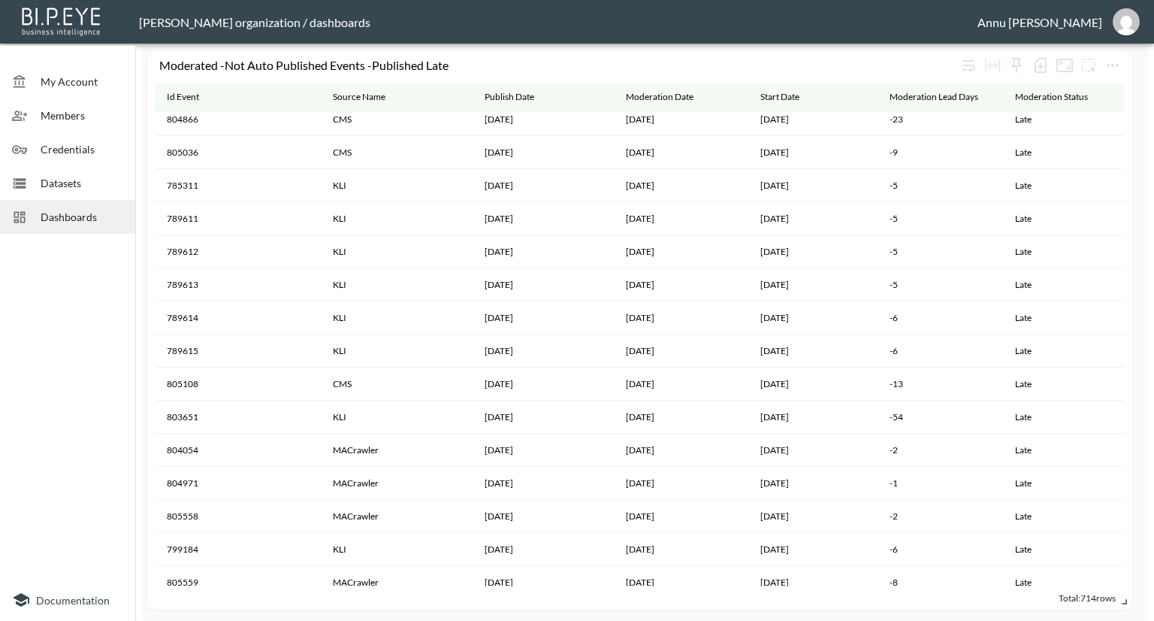
click at [106, 217] on span "Dashboards" at bounding box center [82, 217] width 83 height 16
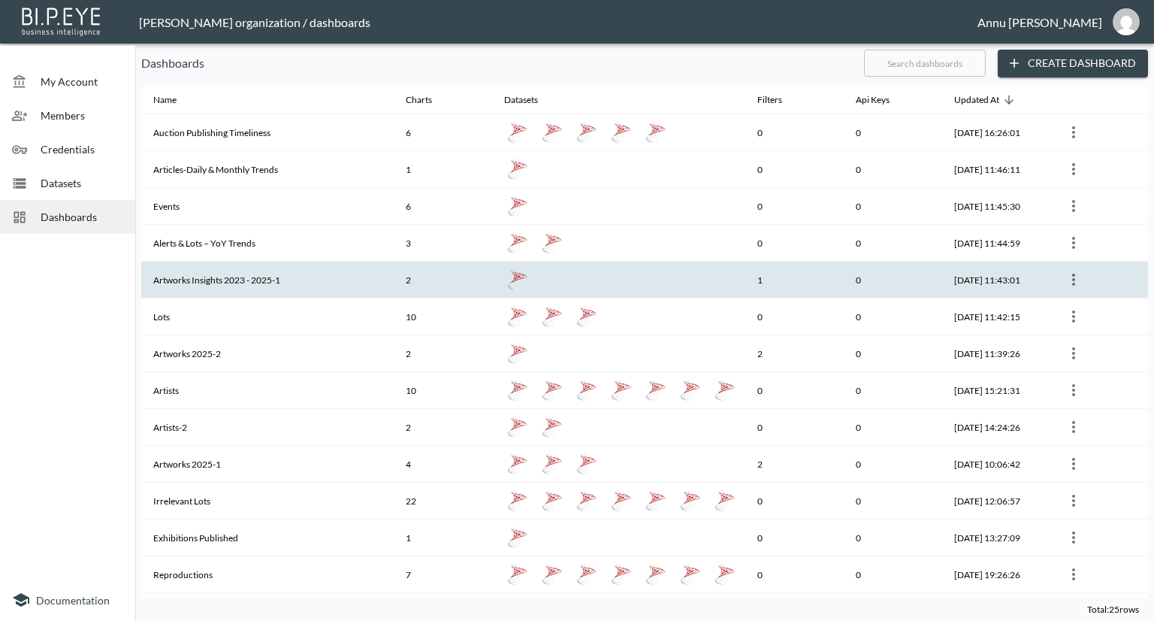
scroll to position [225, 0]
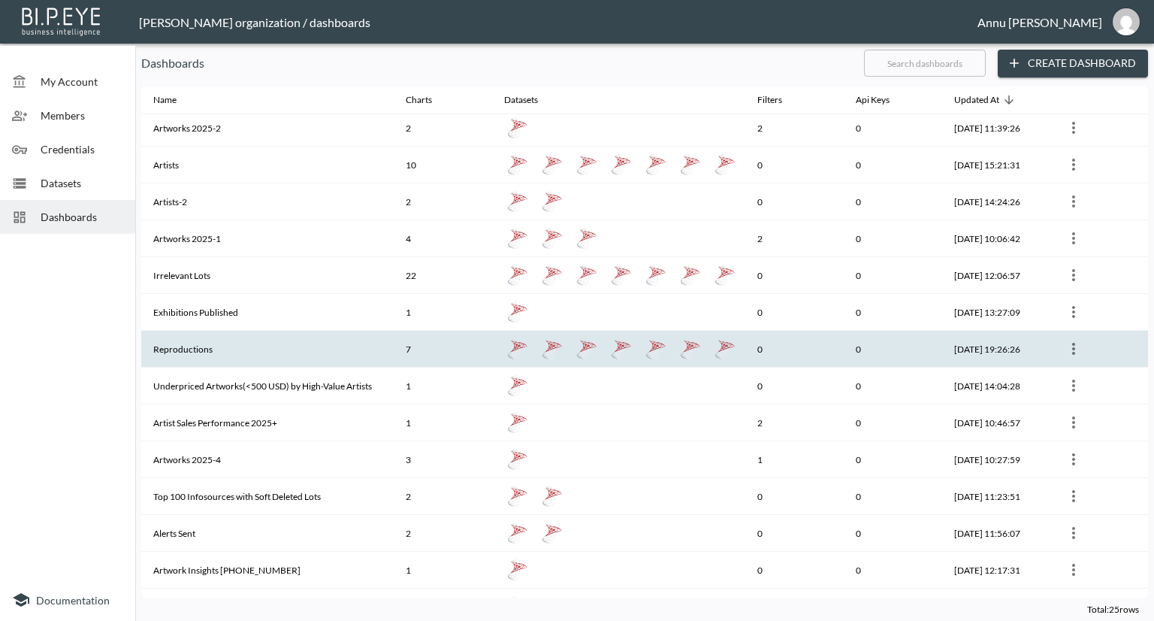
click at [202, 334] on th "Reproductions" at bounding box center [267, 349] width 252 height 37
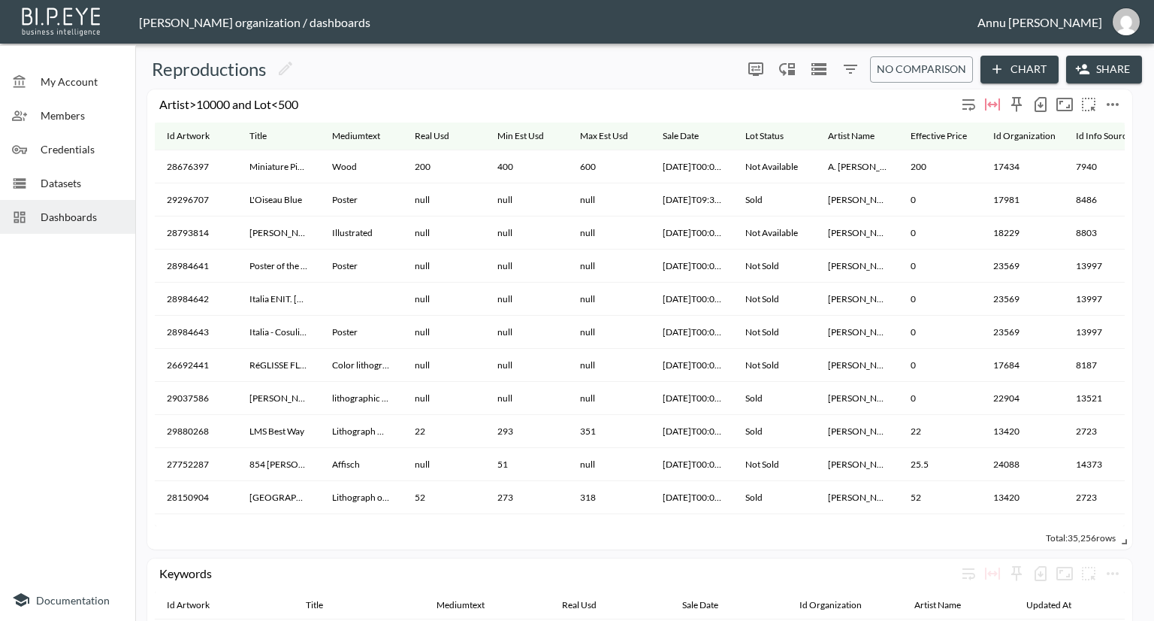
click at [1103, 97] on button "more" at bounding box center [1113, 104] width 24 height 24
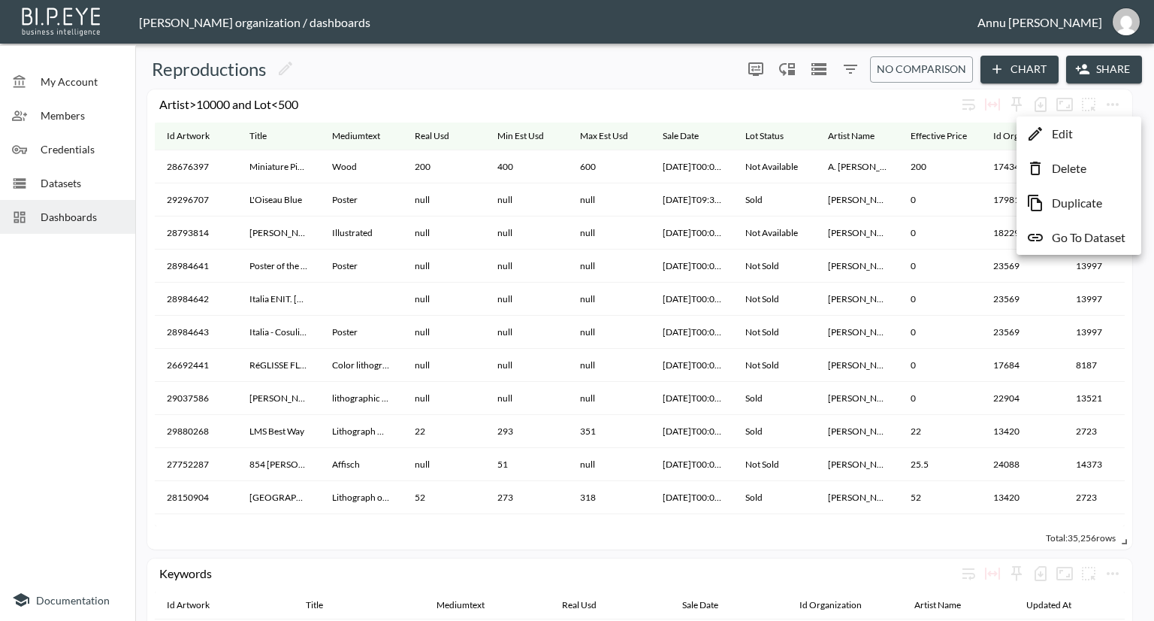
click at [1063, 234] on p "Go To Dataset" at bounding box center [1089, 237] width 74 height 18
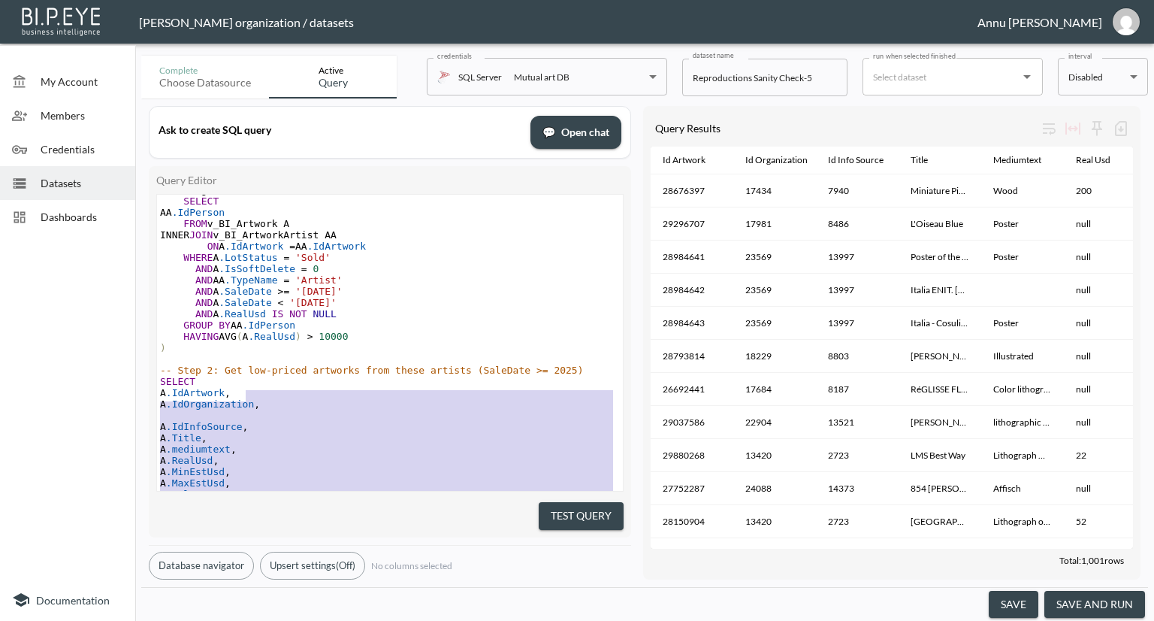
type textarea "-- Step 1: Identify high-value artists based on sold works in 2025 WITH HighVal…"
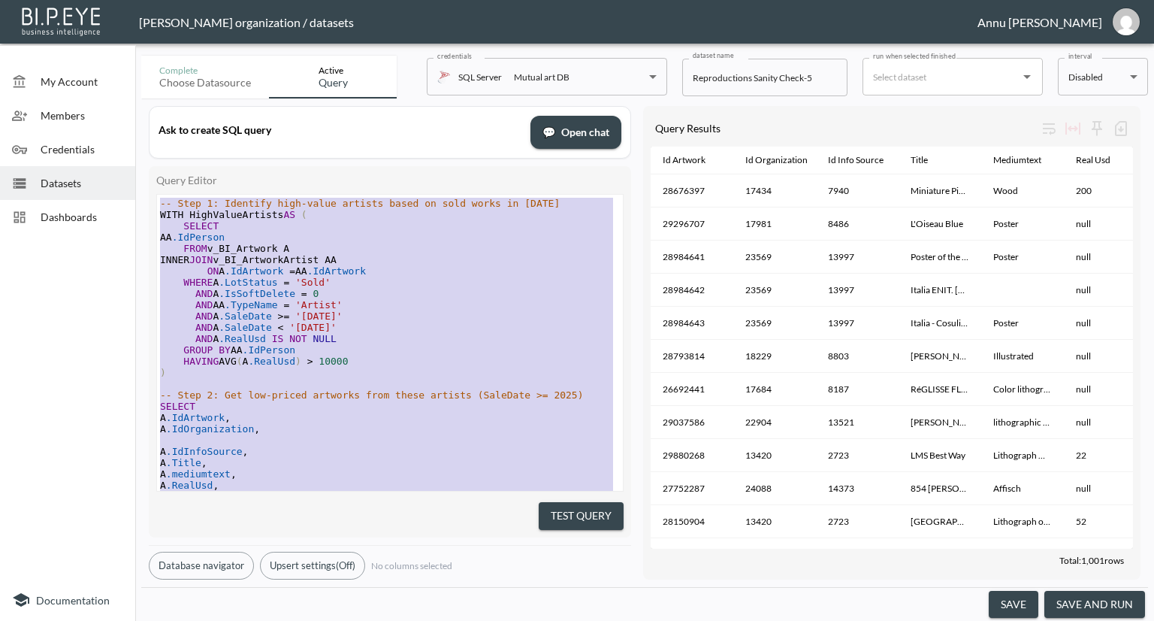
drag, startPoint x: 398, startPoint y: 467, endPoint x: 243, endPoint y: 122, distance: 378.3
click at [243, 122] on div "Ask to create SQL query 💬 Open chat Query Editor x -- Step 1: Identify high-val…" at bounding box center [390, 342] width 482 height 473
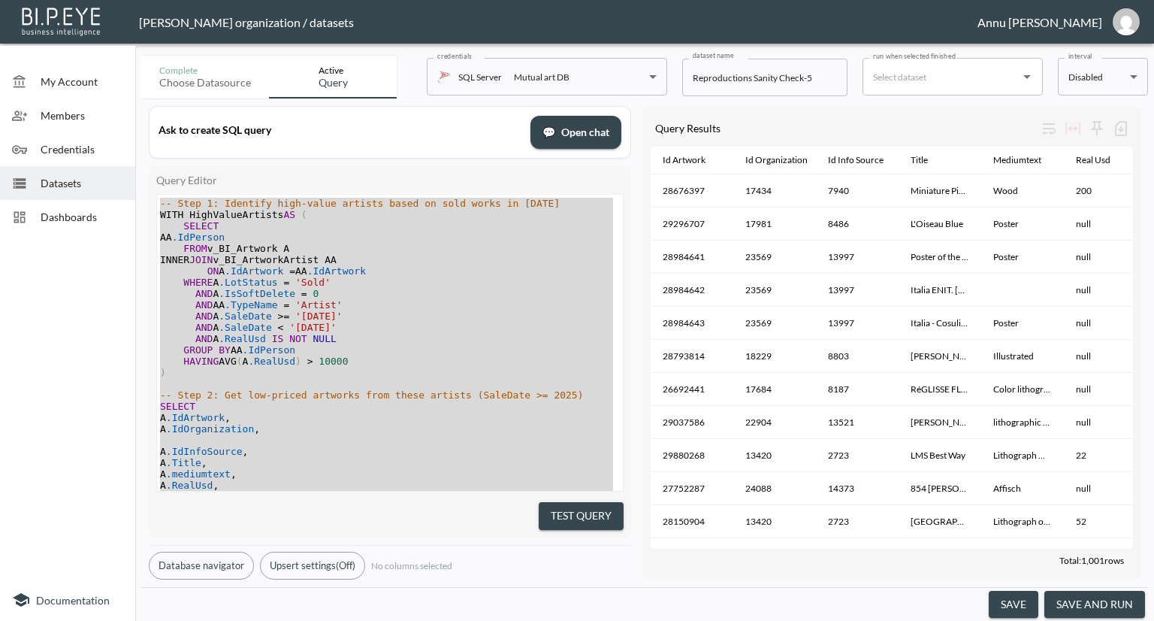
click at [63, 274] on div at bounding box center [67, 409] width 135 height 339
click at [92, 180] on span "Datasets" at bounding box center [82, 183] width 83 height 16
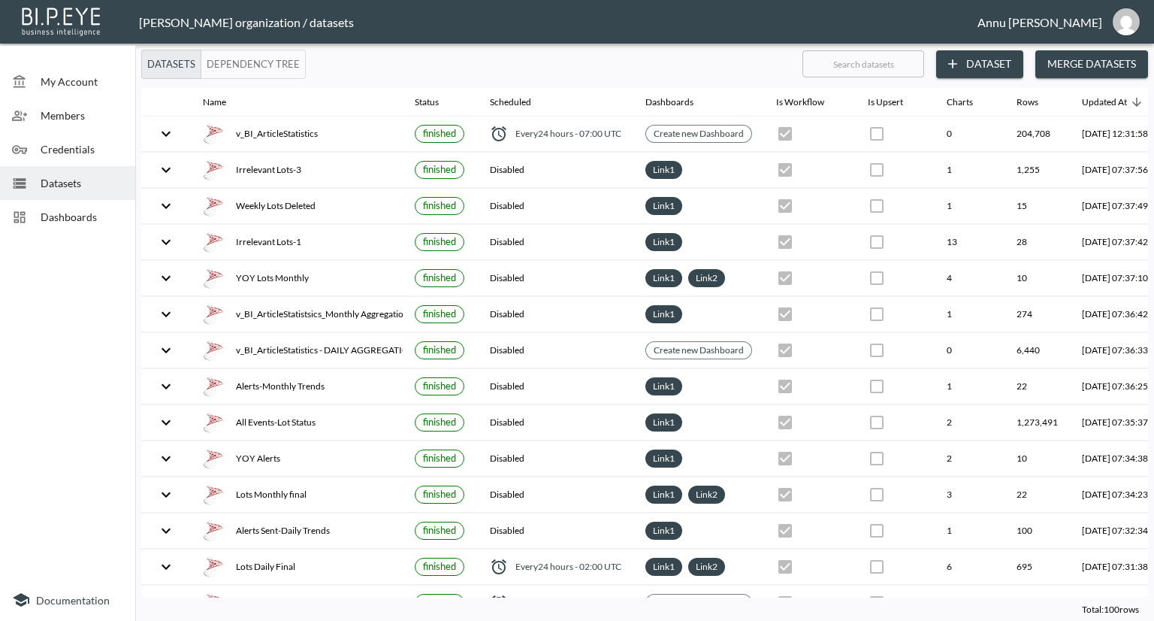
click at [963, 69] on button "Dataset" at bounding box center [979, 64] width 87 height 28
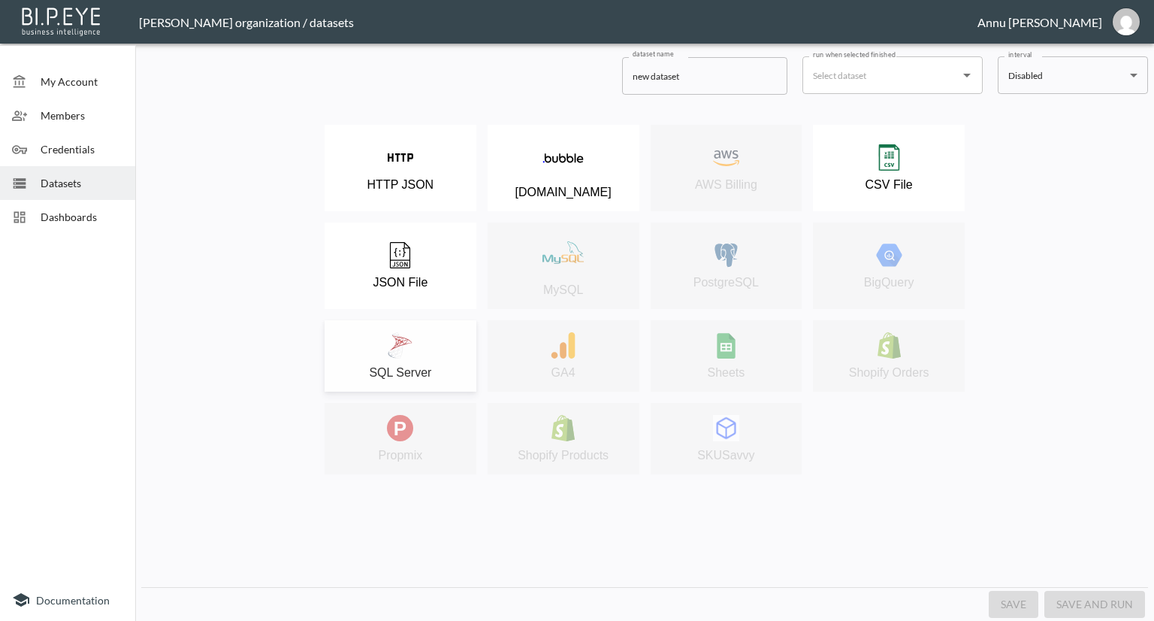
click at [410, 322] on button "SQL Server" at bounding box center [401, 355] width 152 height 71
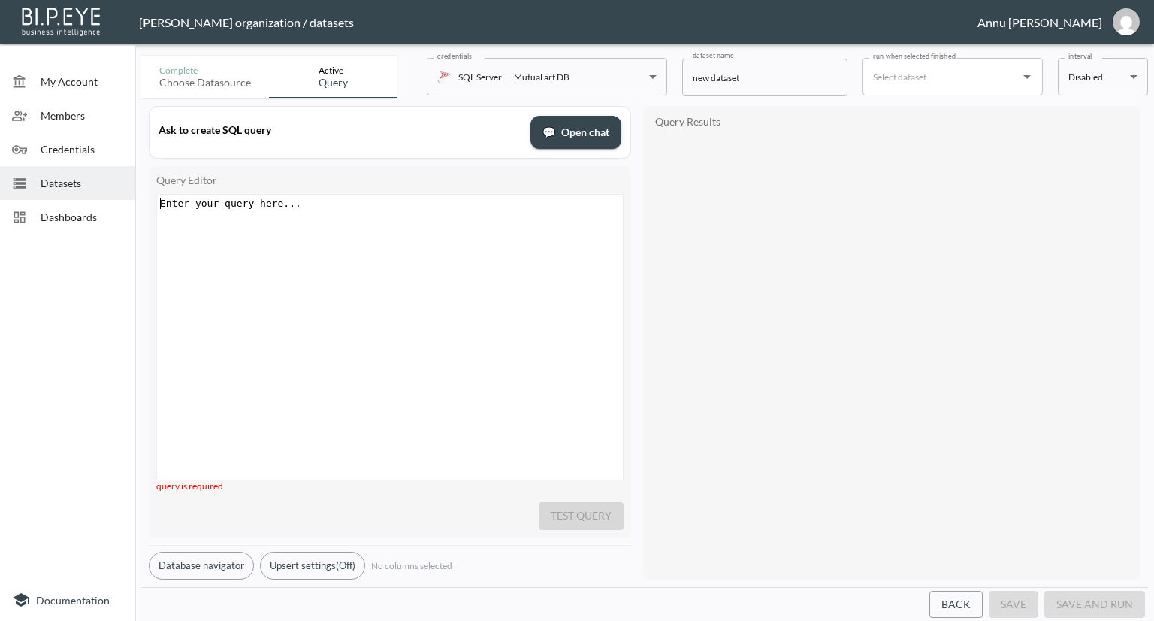
click at [346, 240] on div "Enter your query here... xxxxxxxxxx ​" at bounding box center [408, 356] width 503 height 322
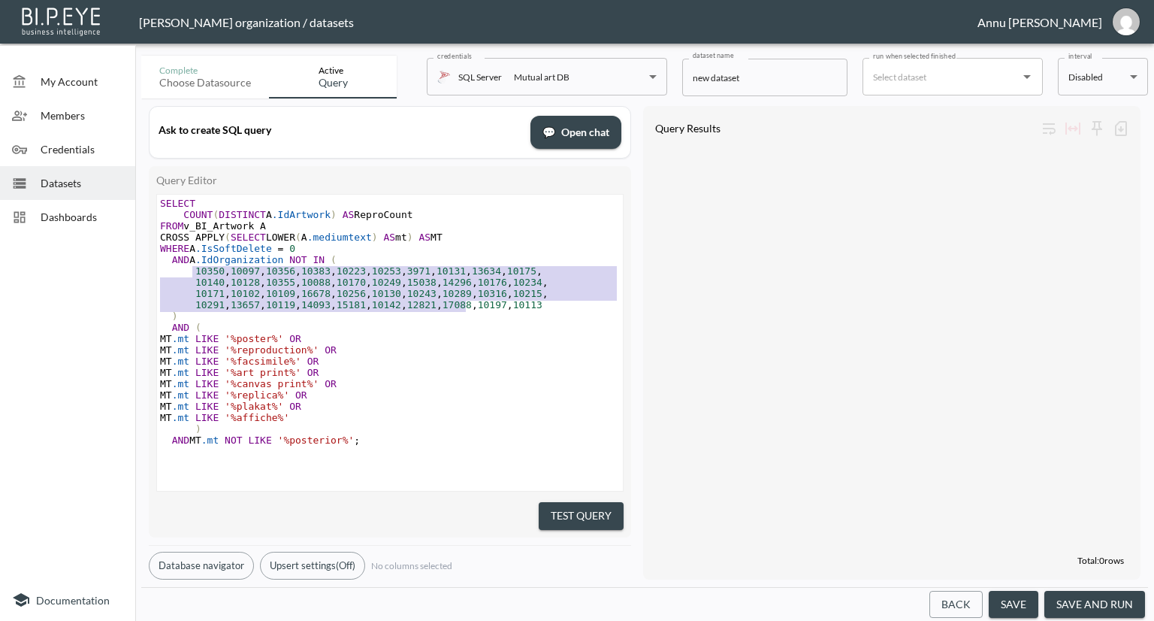
type textarea "10350,10097,10356,10383,10223,10253,3971,10131,13634,10175, 10140,10128,10355,1…"
drag, startPoint x: 190, startPoint y: 271, endPoint x: 569, endPoint y: 308, distance: 381.1
click at [569, 308] on div "SELECT COUNT ( DISTINCT A .IdArtwork ) AS ReproCount FROM v_BI_Artwork A CROSS …" at bounding box center [392, 327] width 470 height 259
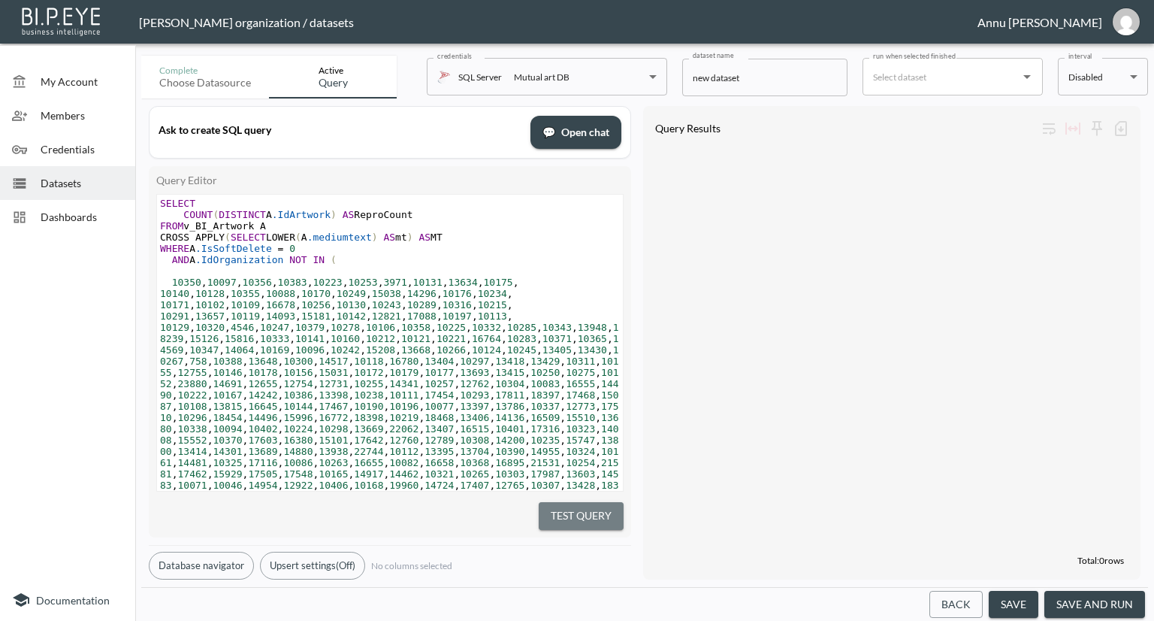
click at [602, 502] on button "Test Query" at bounding box center [581, 516] width 85 height 28
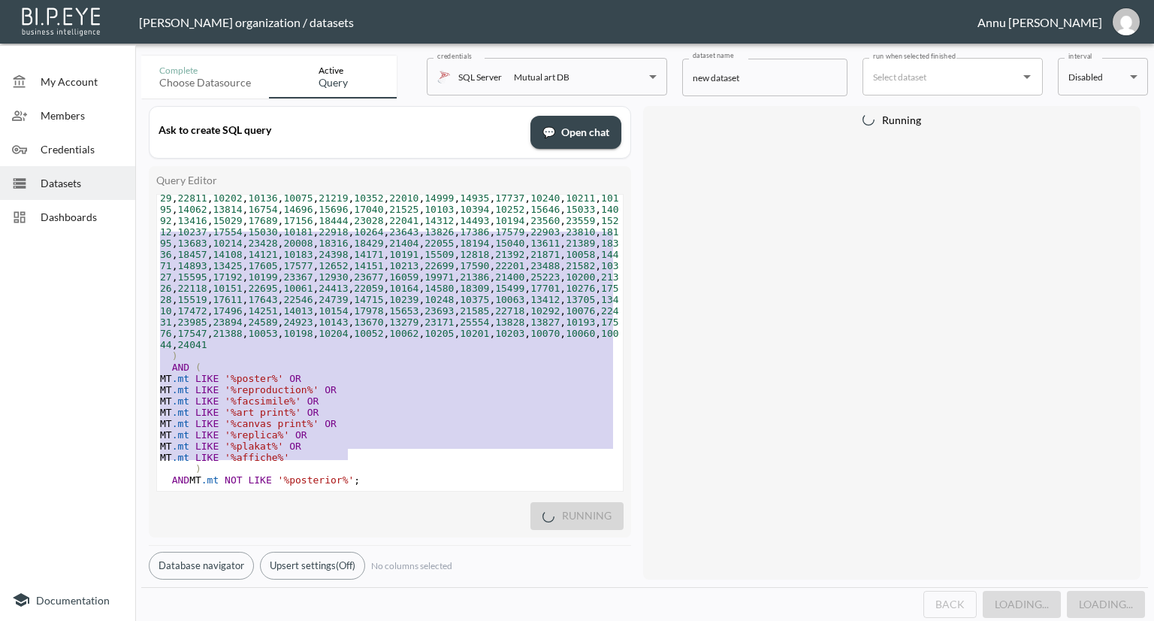
scroll to position [162, 0]
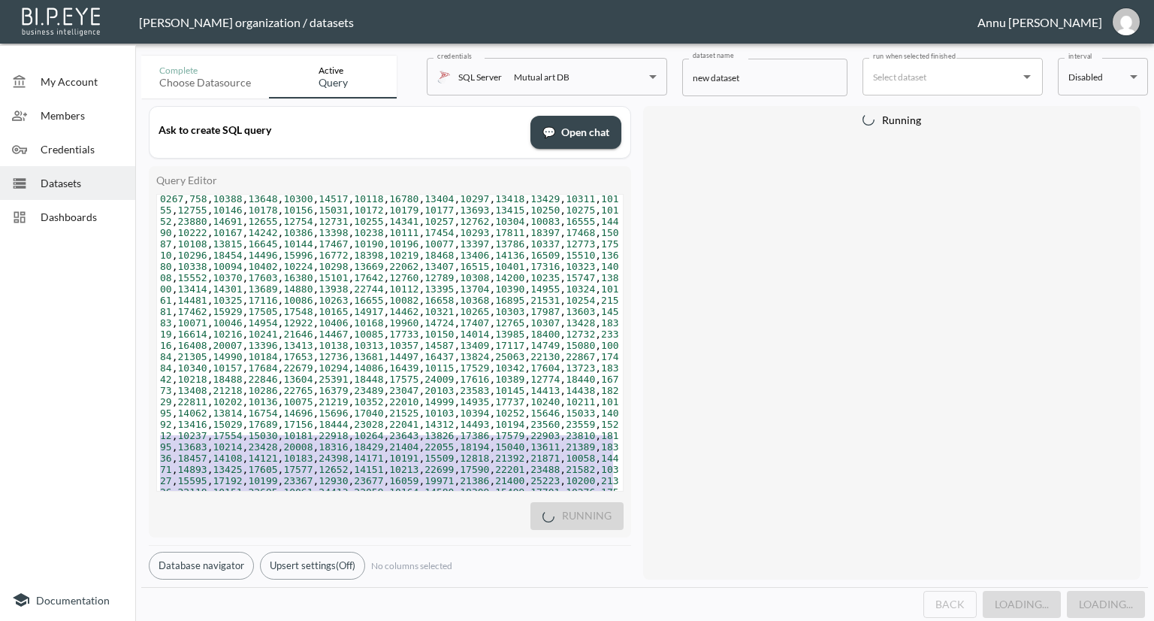
type textarea "SELECT COUNT(DISTINCT A.IdArtwork) AS ReproCount FROM v_BI_Artwork A CROSS APPL…"
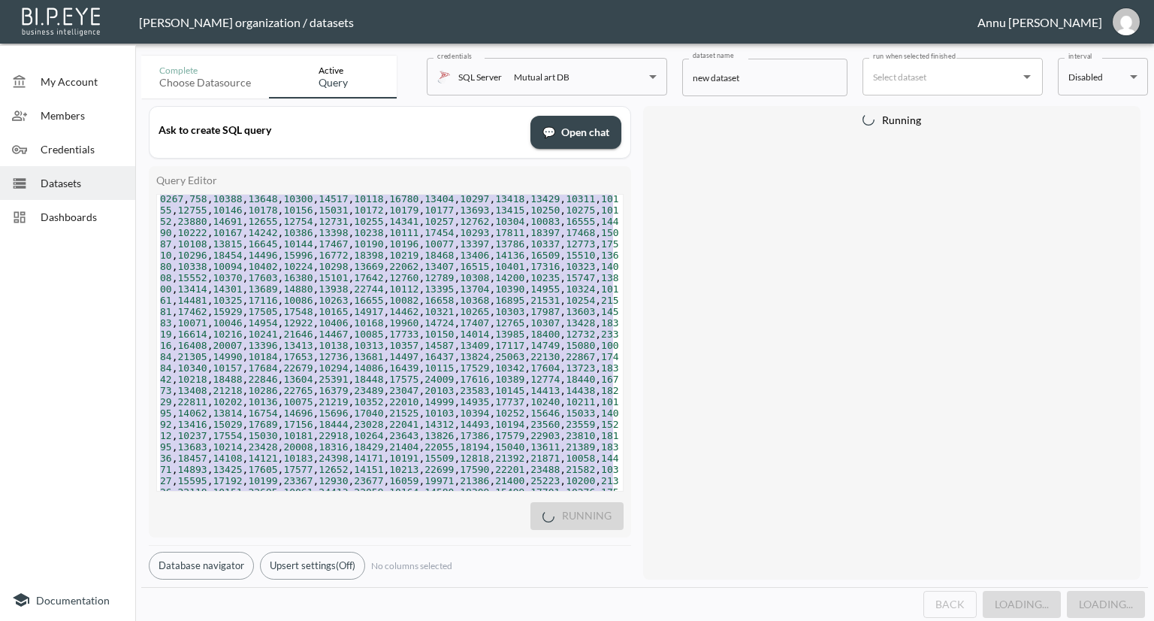
scroll to position [0, 0]
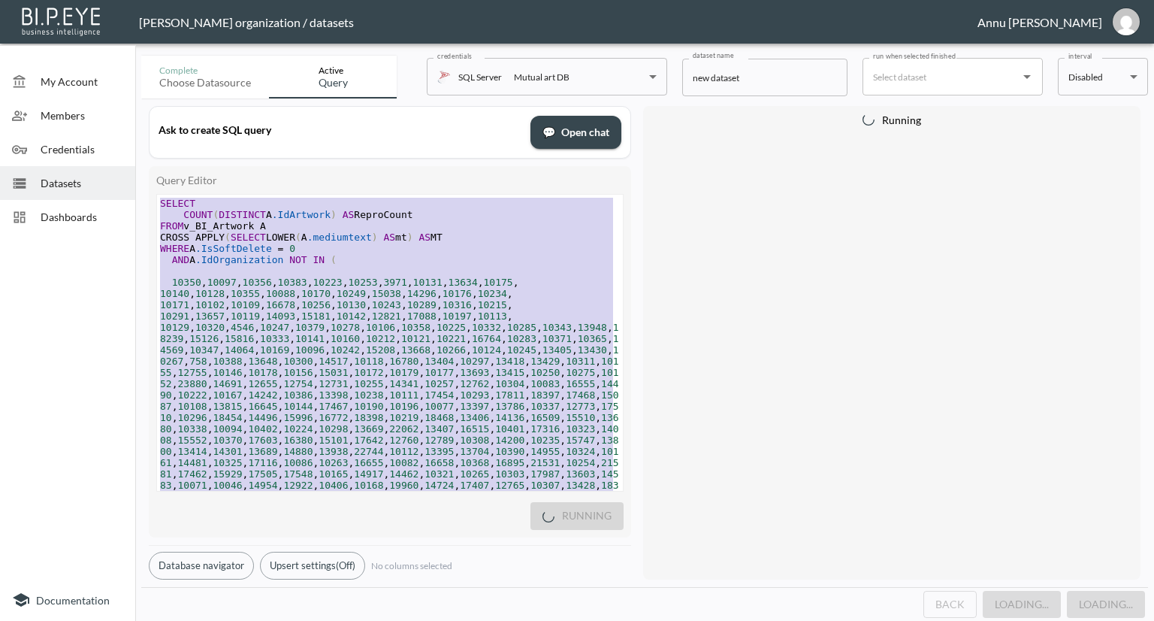
drag, startPoint x: 351, startPoint y: 458, endPoint x: 115, endPoint y: 111, distance: 419.6
click at [115, 111] on div "My Account Members Credentials Datasets Dashboards Documentation Complete Choos…" at bounding box center [577, 310] width 1154 height 621
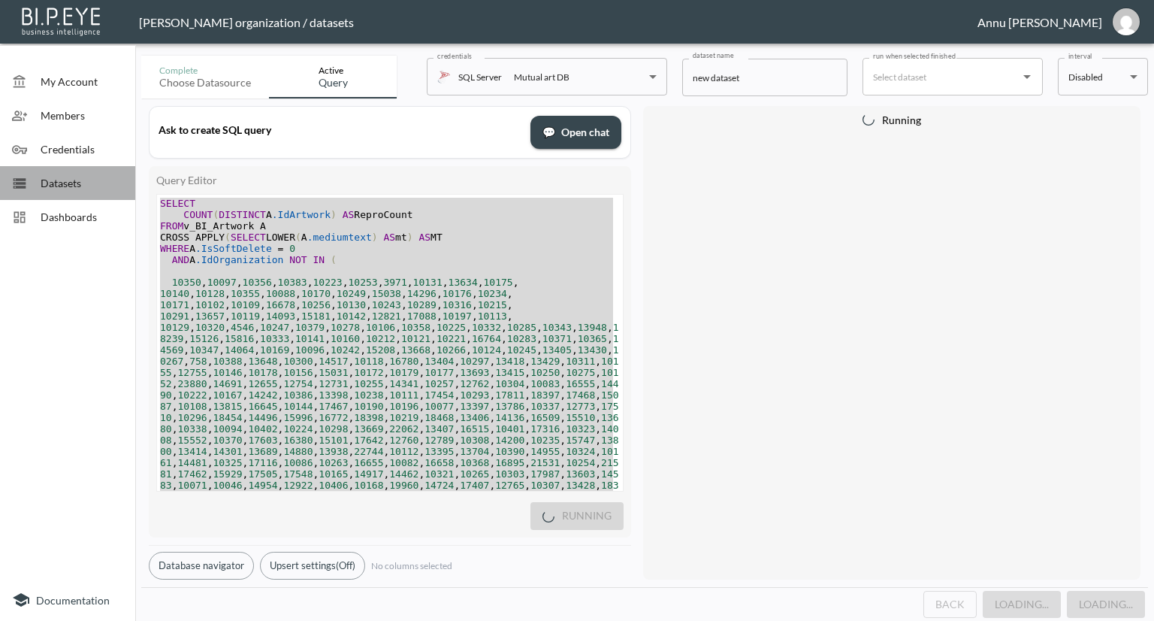
click at [65, 186] on span "Datasets" at bounding box center [82, 183] width 83 height 16
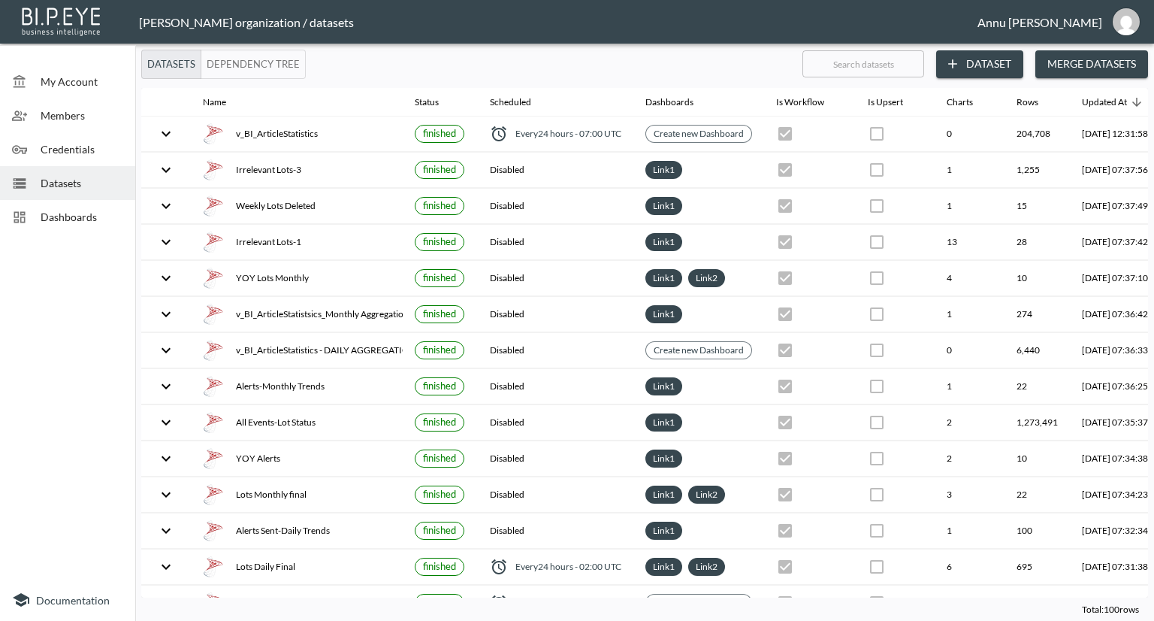
click at [980, 63] on button "Dataset" at bounding box center [979, 64] width 87 height 28
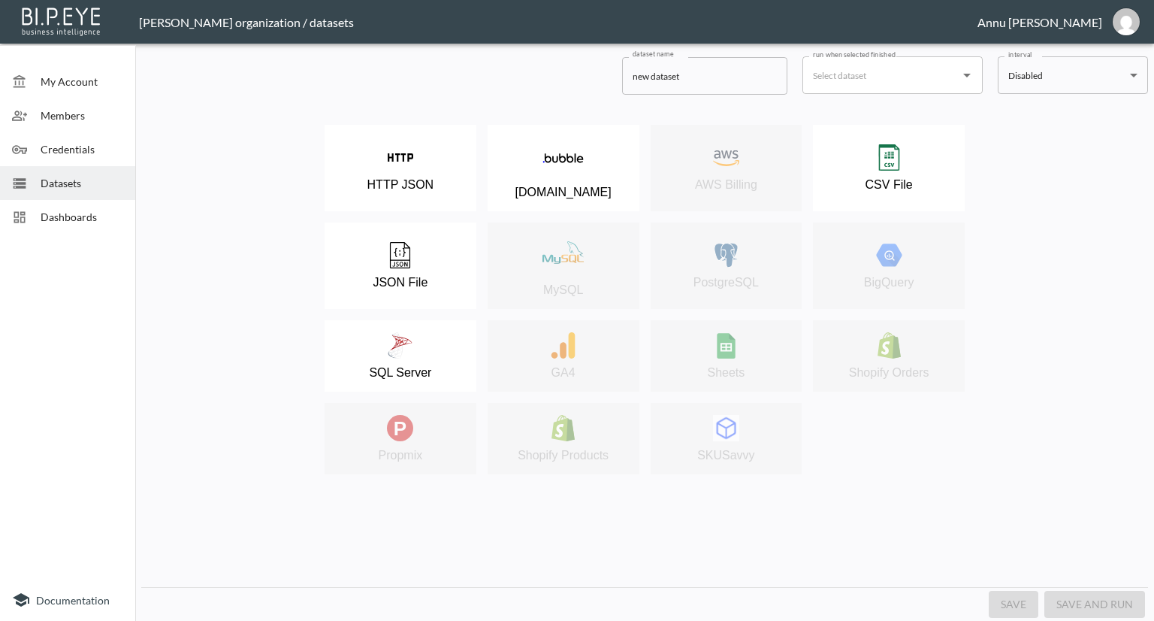
click at [72, 209] on span "Dashboards" at bounding box center [82, 217] width 83 height 16
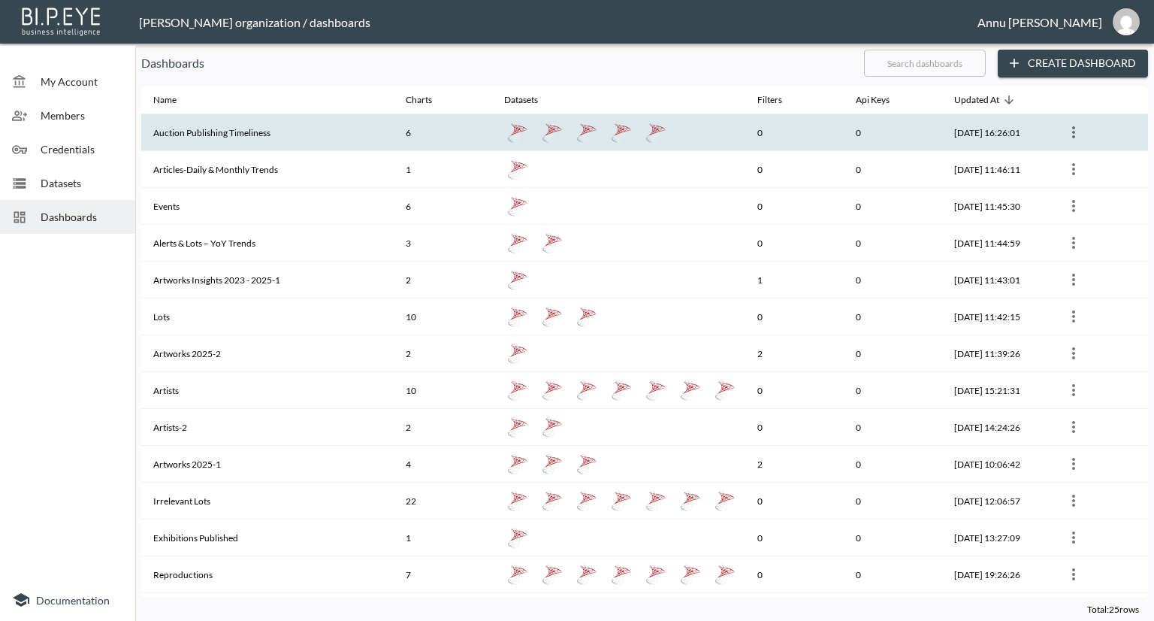
click at [285, 140] on th "Auction Publishing Timeliness" at bounding box center [267, 132] width 252 height 37
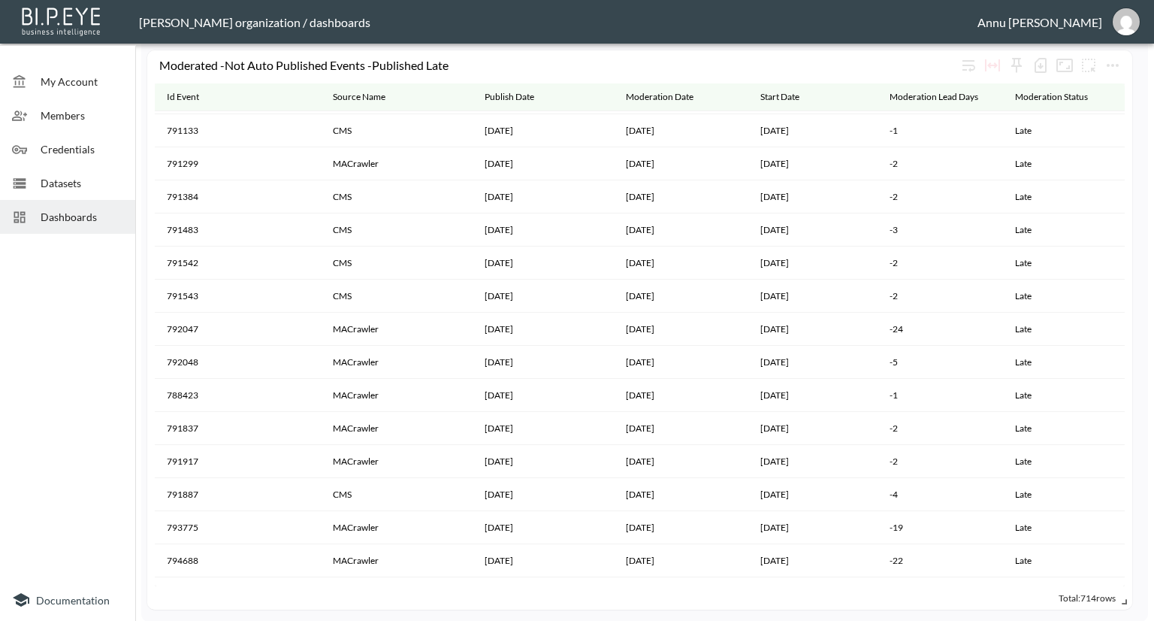
scroll to position [225, 0]
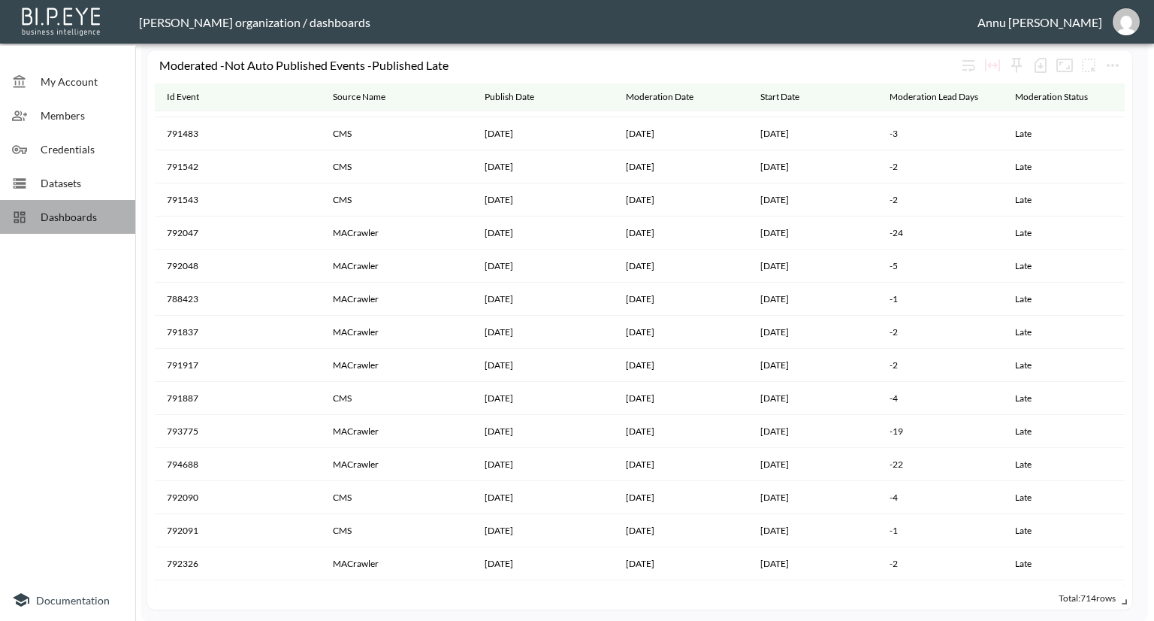
click at [86, 213] on span "Dashboards" at bounding box center [82, 217] width 83 height 16
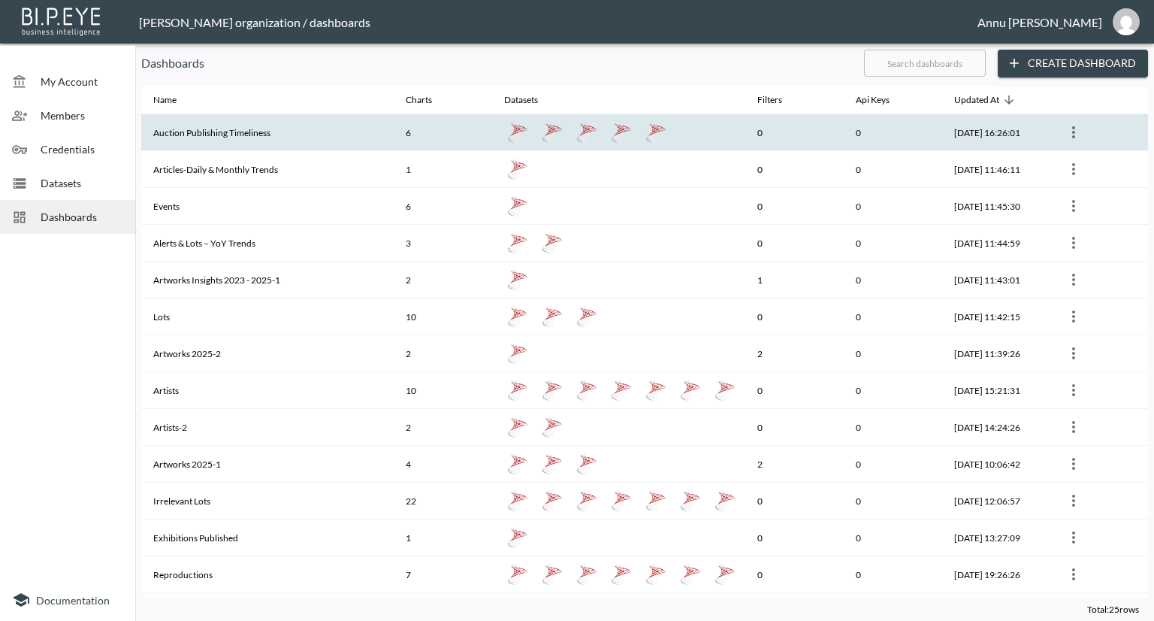
click at [267, 134] on th "Auction Publishing Timeliness" at bounding box center [267, 132] width 252 height 37
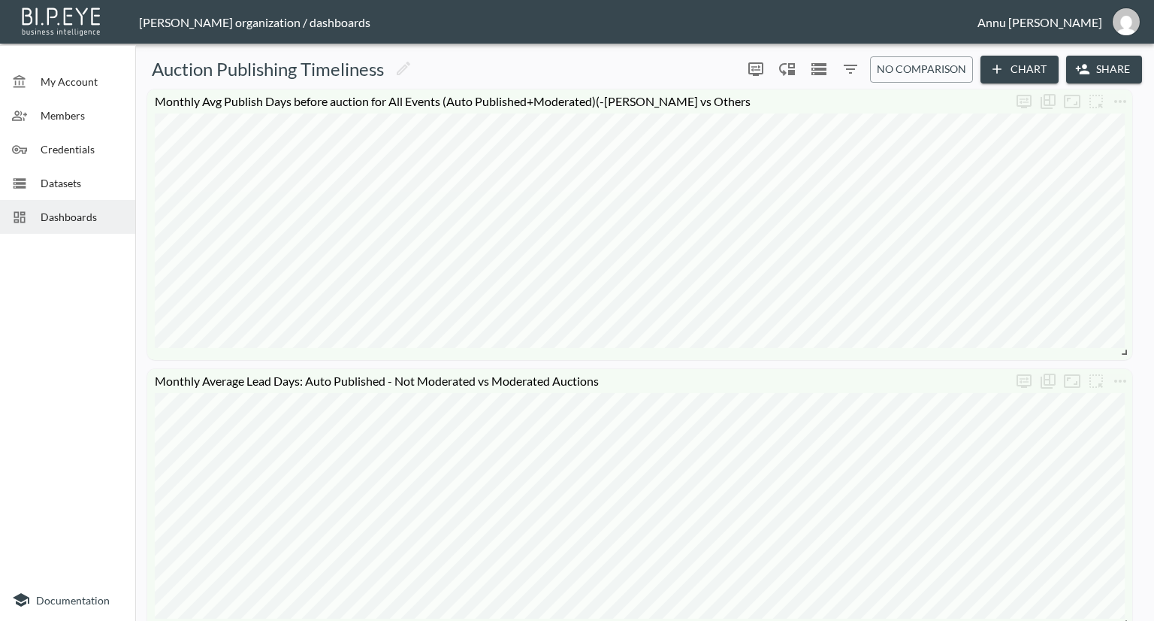
click at [67, 213] on span "Dashboards" at bounding box center [82, 217] width 83 height 16
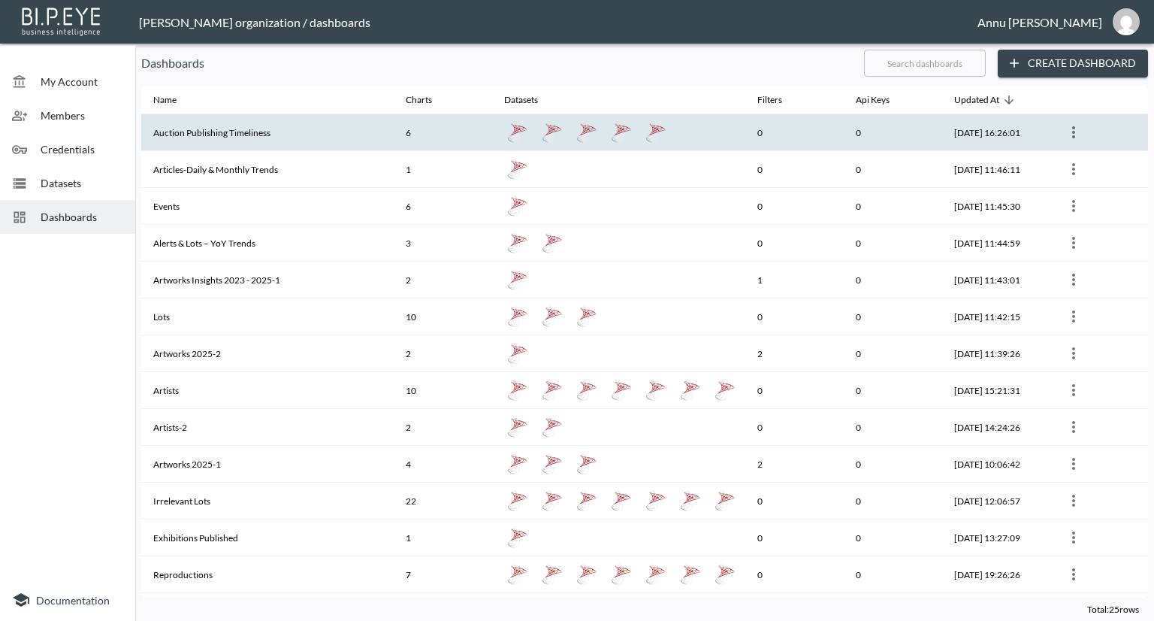
click at [284, 131] on th "Auction Publishing Timeliness" at bounding box center [267, 132] width 252 height 37
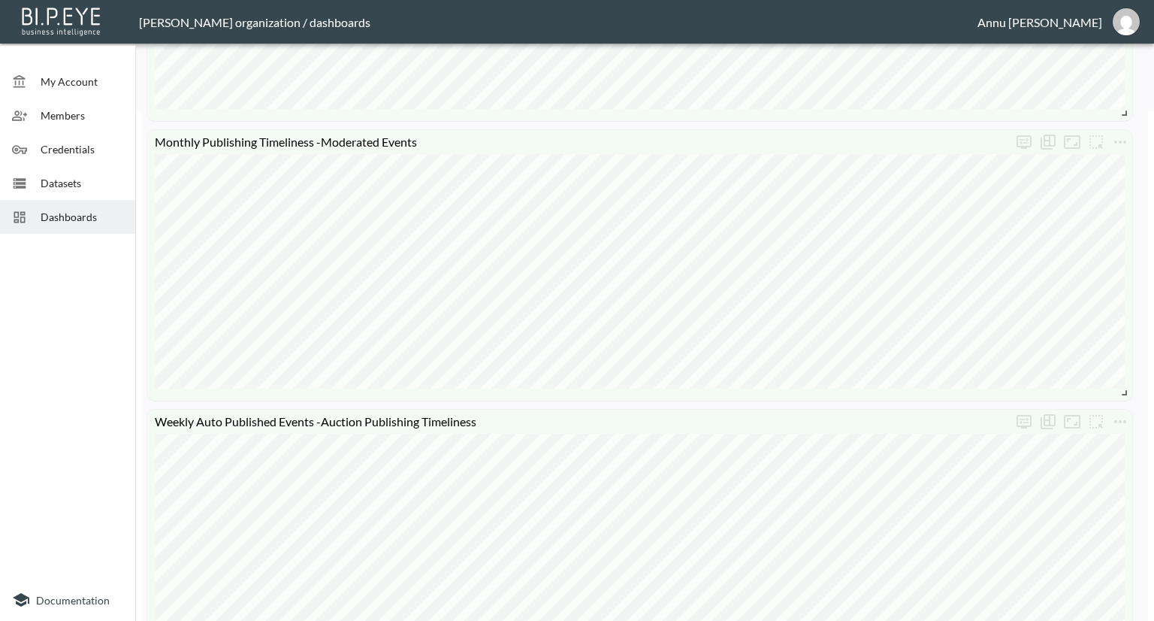
scroll to position [451, 0]
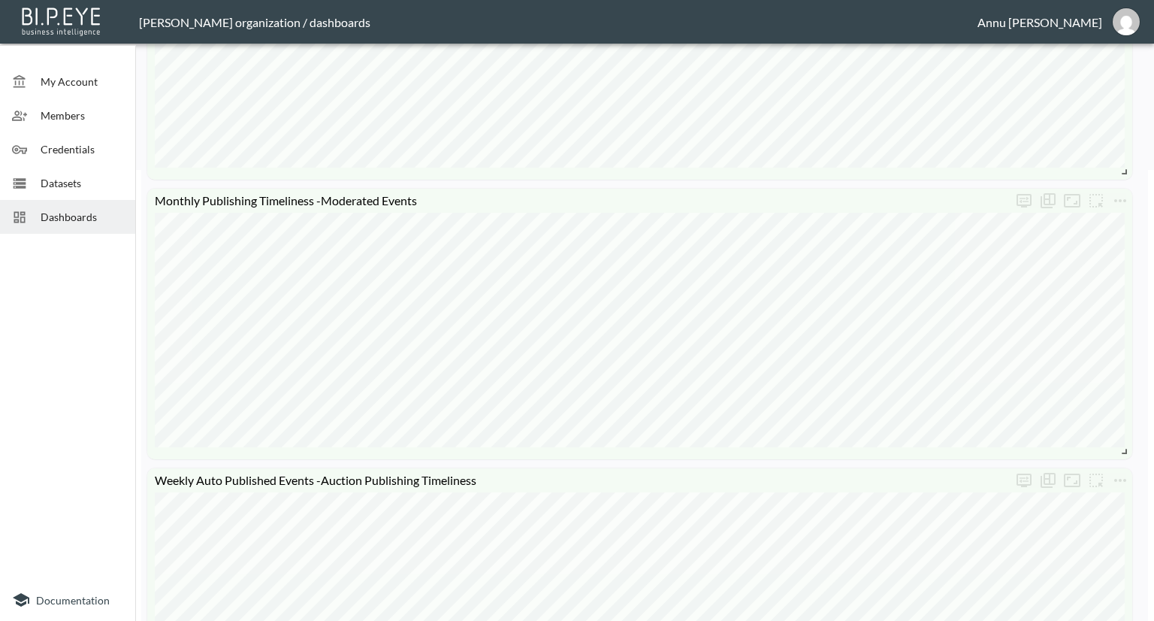
click at [72, 182] on span "Datasets" at bounding box center [82, 183] width 83 height 16
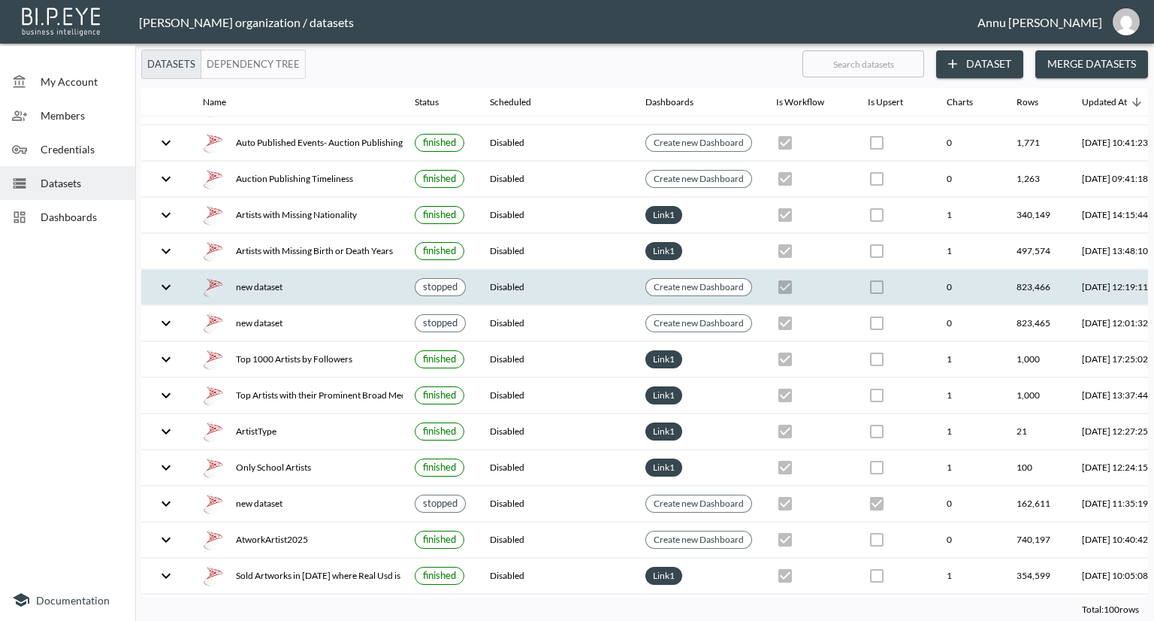
scroll to position [676, 0]
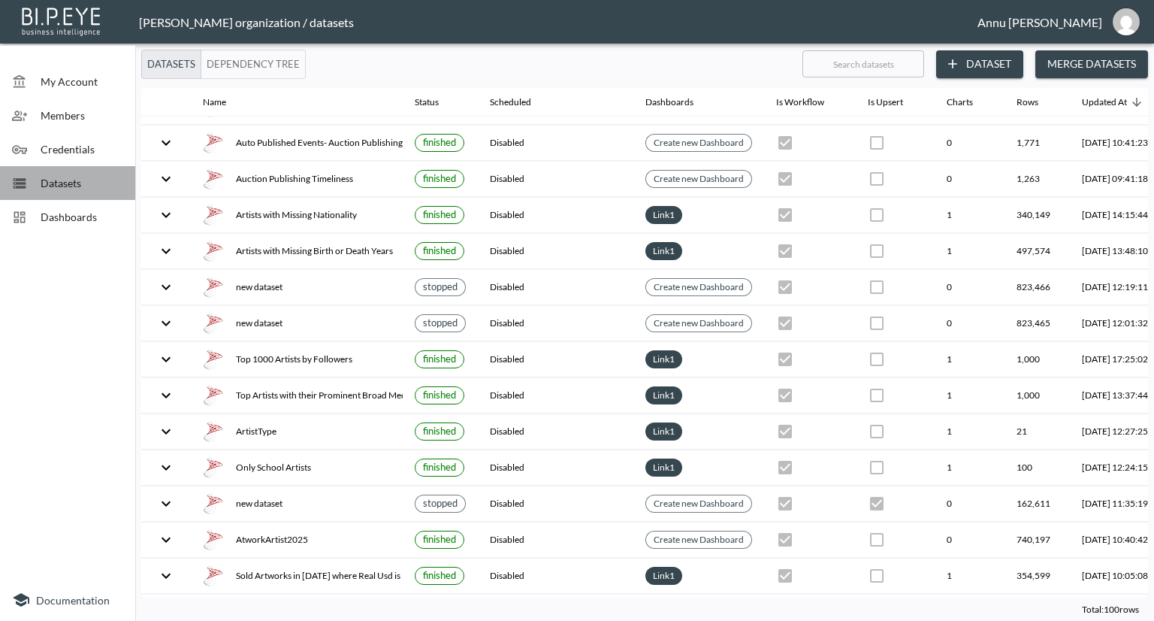
click at [84, 180] on span "Datasets" at bounding box center [82, 183] width 83 height 16
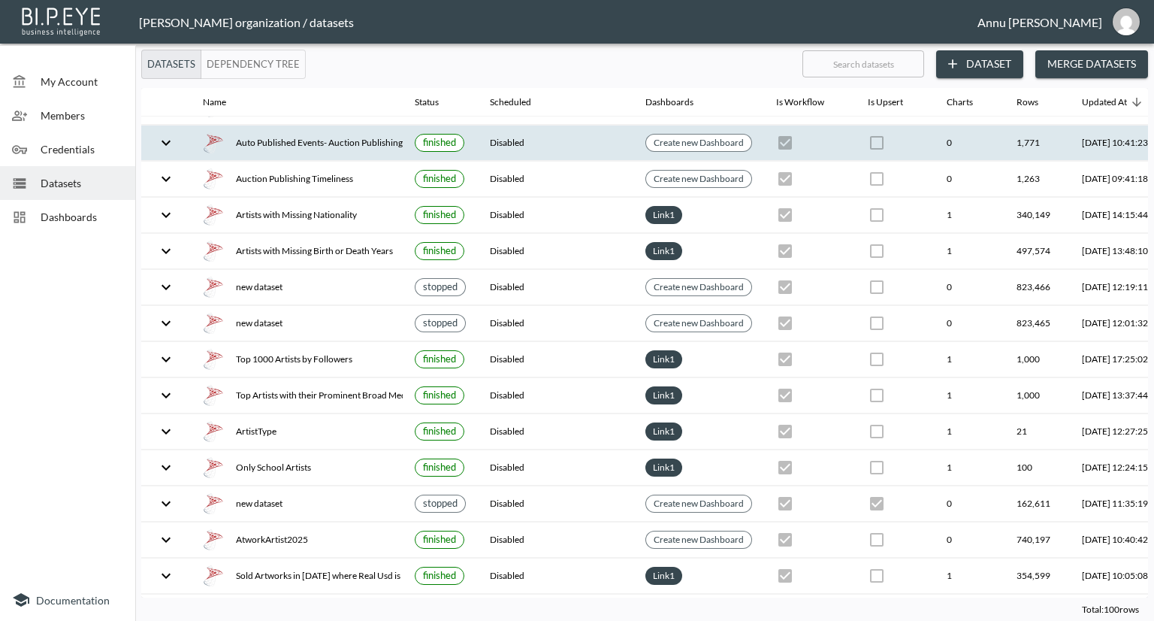
click at [252, 136] on div "Auto Published Events- Auction Publishing Timeliness" at bounding box center [297, 142] width 188 height 21
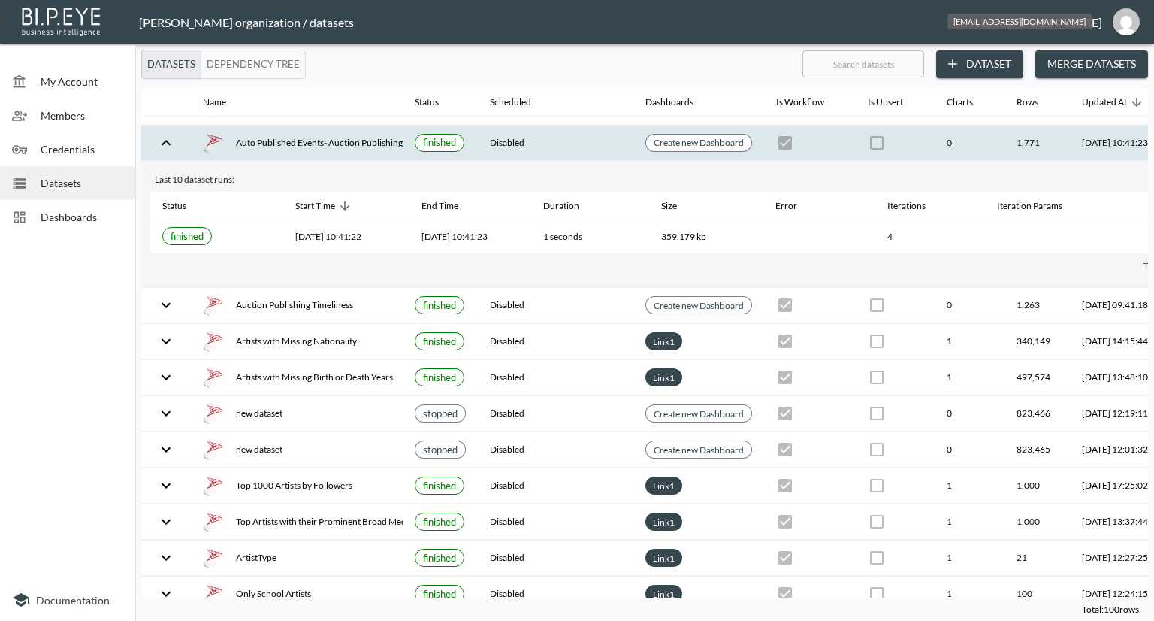
click at [1135, 17] on img "annu@mutualart.com" at bounding box center [1126, 21] width 27 height 27
click at [1057, 88] on li "Logout" at bounding box center [1087, 86] width 129 height 27
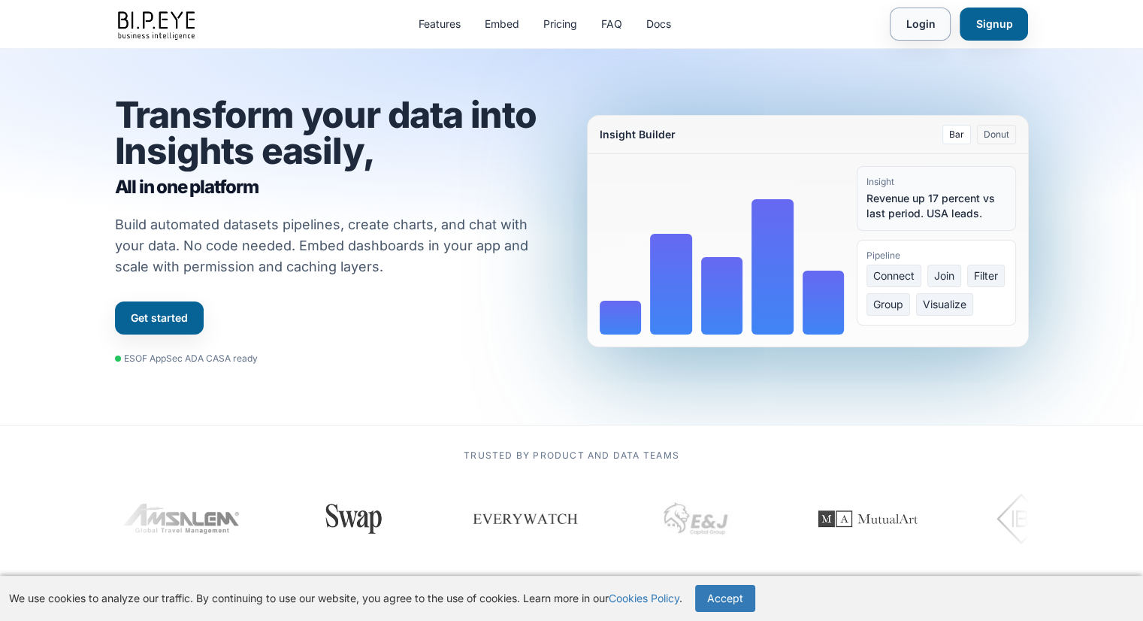
click at [907, 25] on link "Login" at bounding box center [919, 24] width 61 height 33
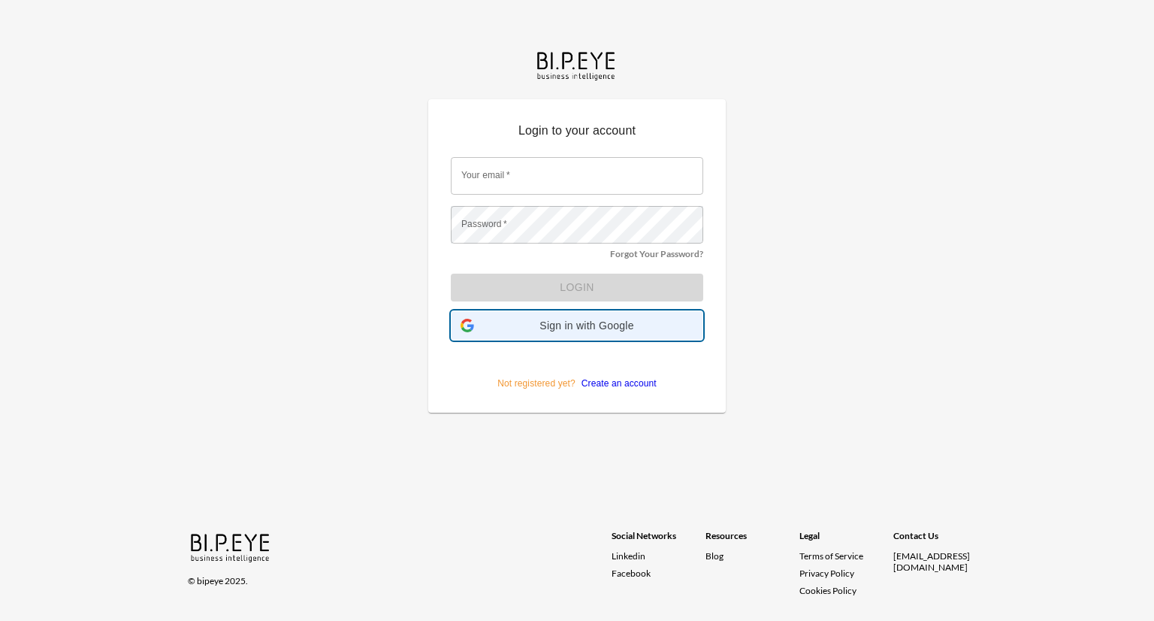
click at [593, 337] on div "Sign in with Google Sign in with Google. Opens in new tab" at bounding box center [577, 325] width 233 height 29
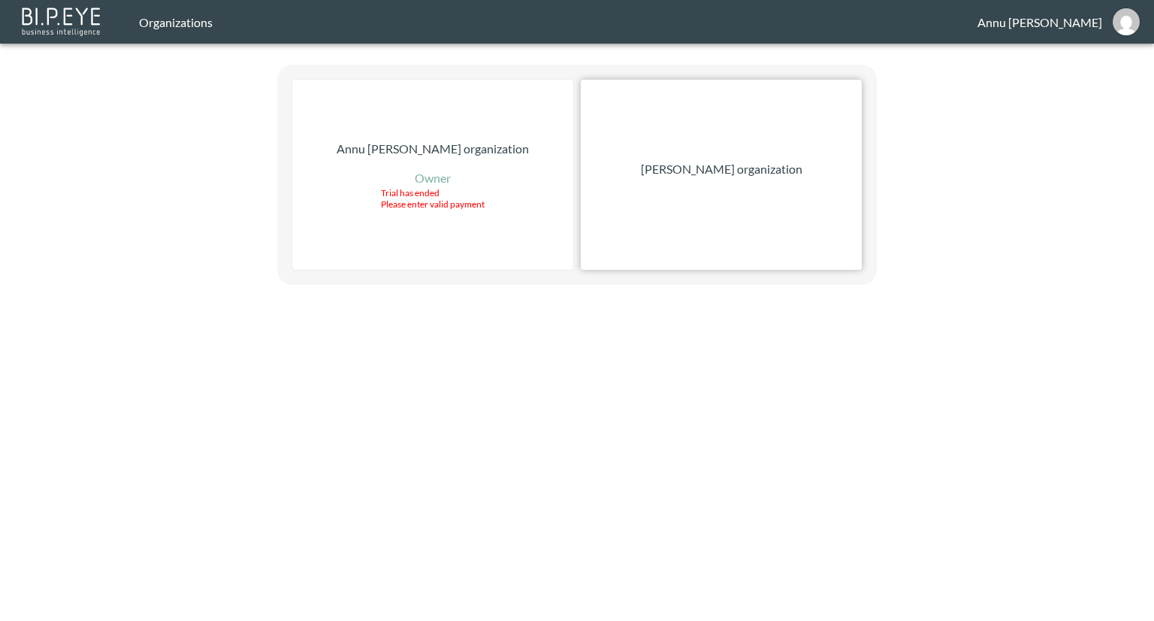
click at [786, 175] on div "[PERSON_NAME] organization" at bounding box center [721, 175] width 281 height 190
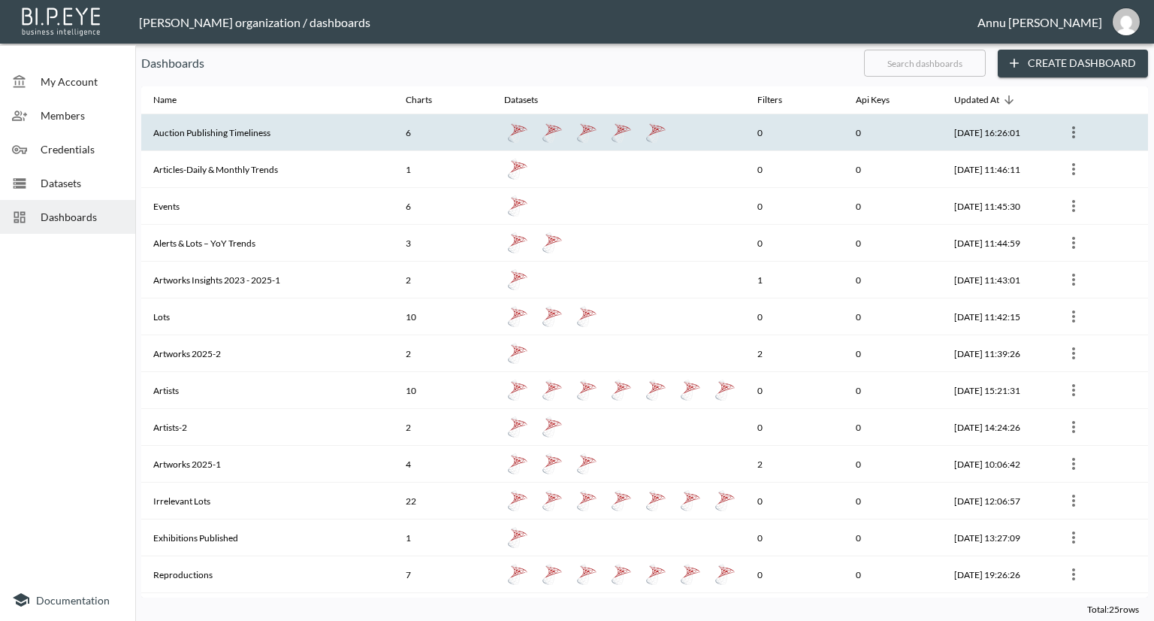
click at [1079, 121] on th at bounding box center [1098, 132] width 98 height 37
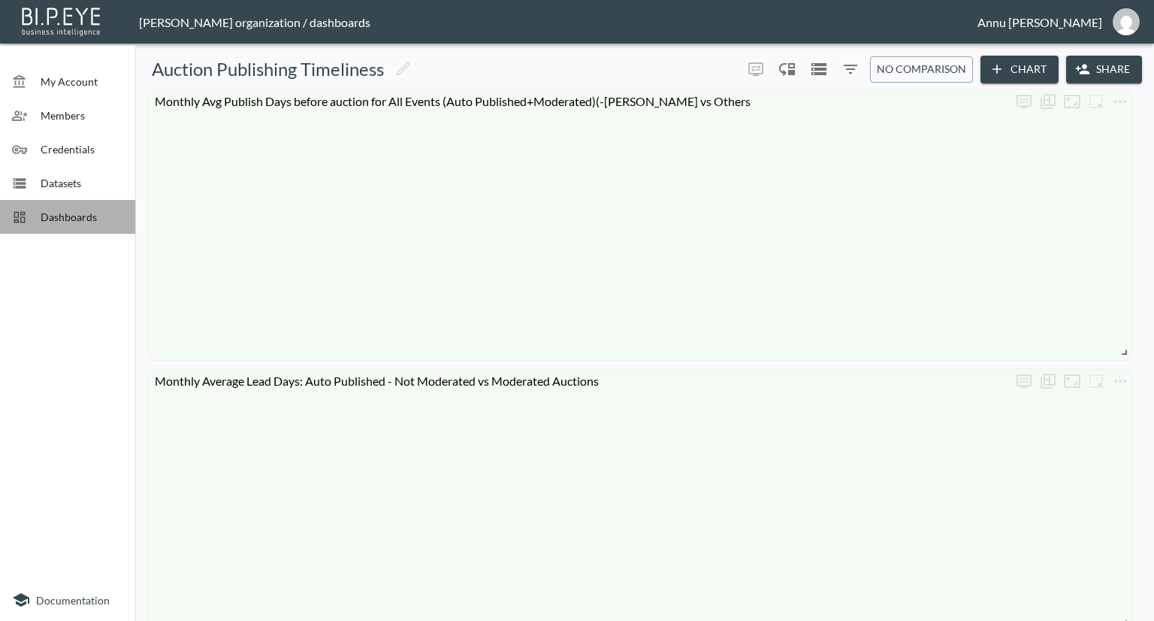
click at [104, 228] on div "Dashboards" at bounding box center [67, 217] width 135 height 34
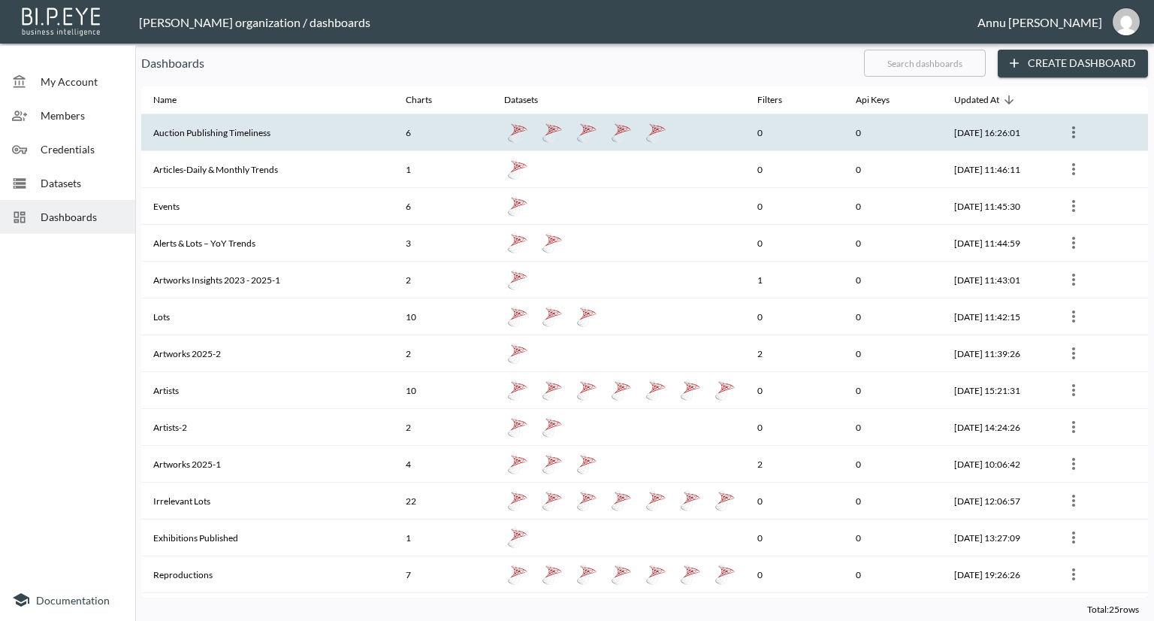
click at [264, 140] on th "Auction Publishing Timeliness" at bounding box center [267, 132] width 252 height 37
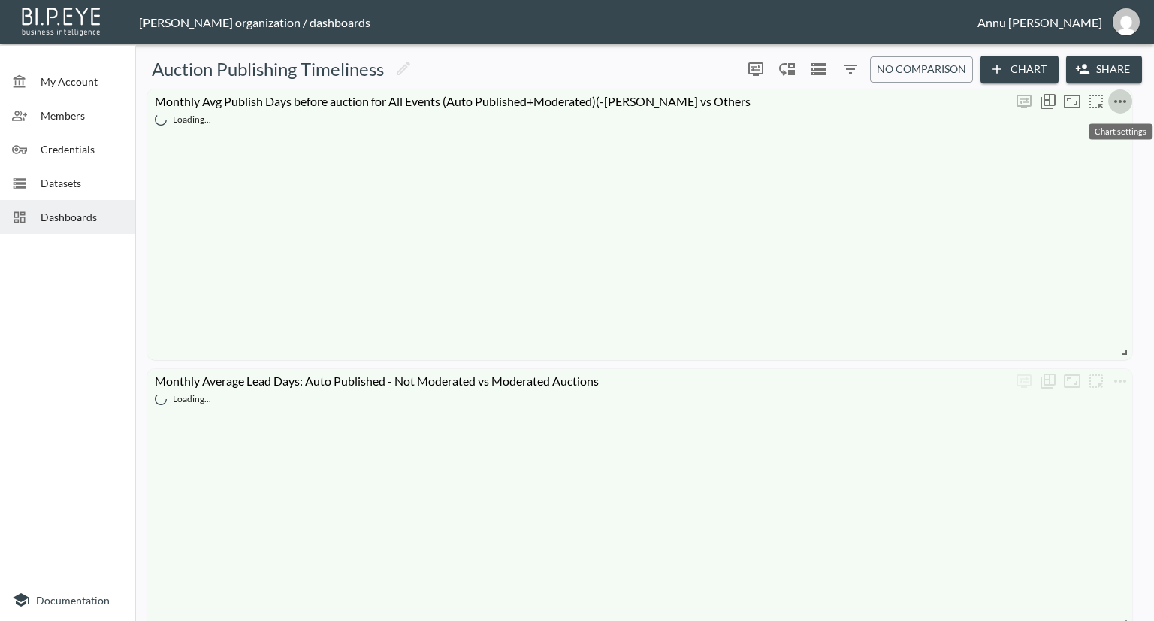
click at [1117, 103] on icon "more" at bounding box center [1120, 101] width 18 height 18
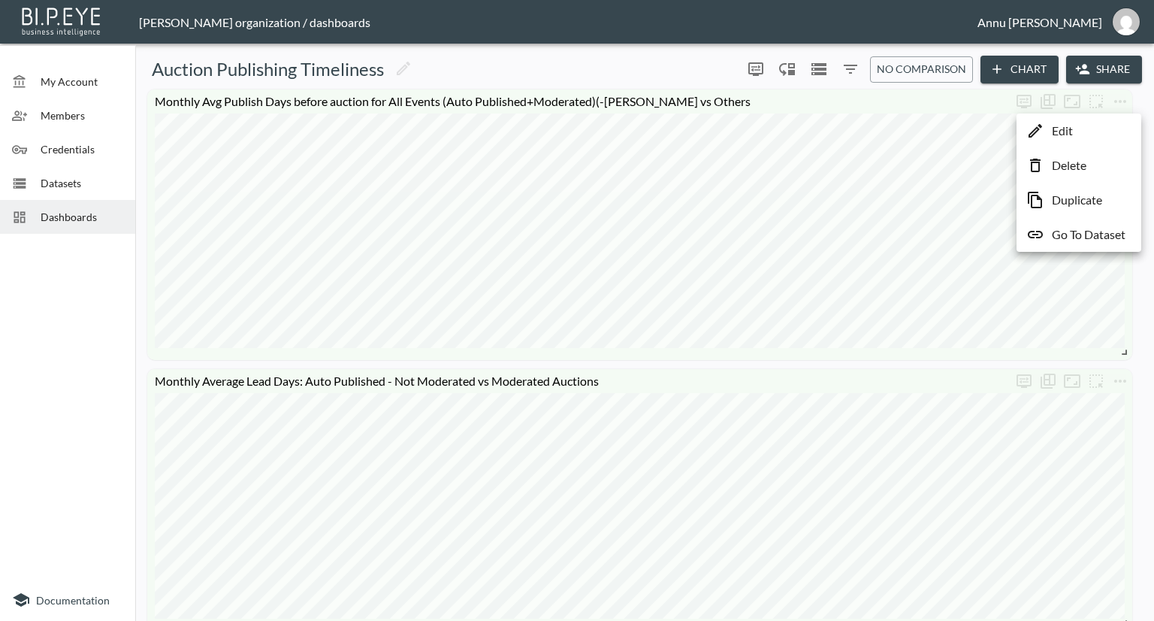
click at [1082, 236] on p "Go To Dataset" at bounding box center [1089, 234] width 74 height 18
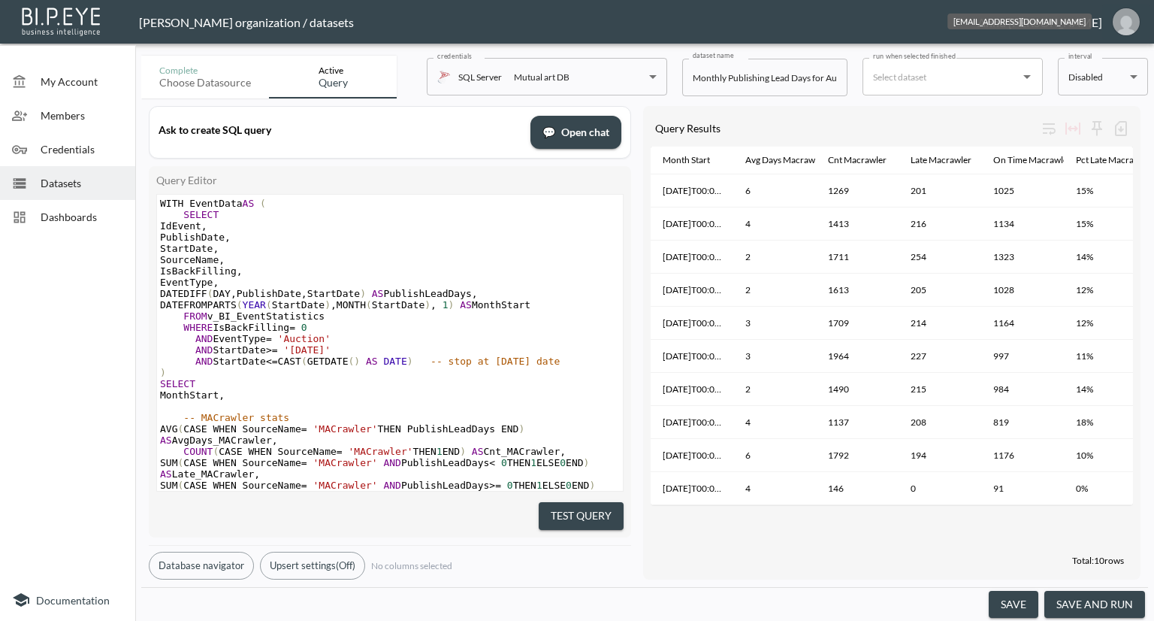
click at [1122, 23] on img "annu@mutualart.com" at bounding box center [1126, 21] width 27 height 27
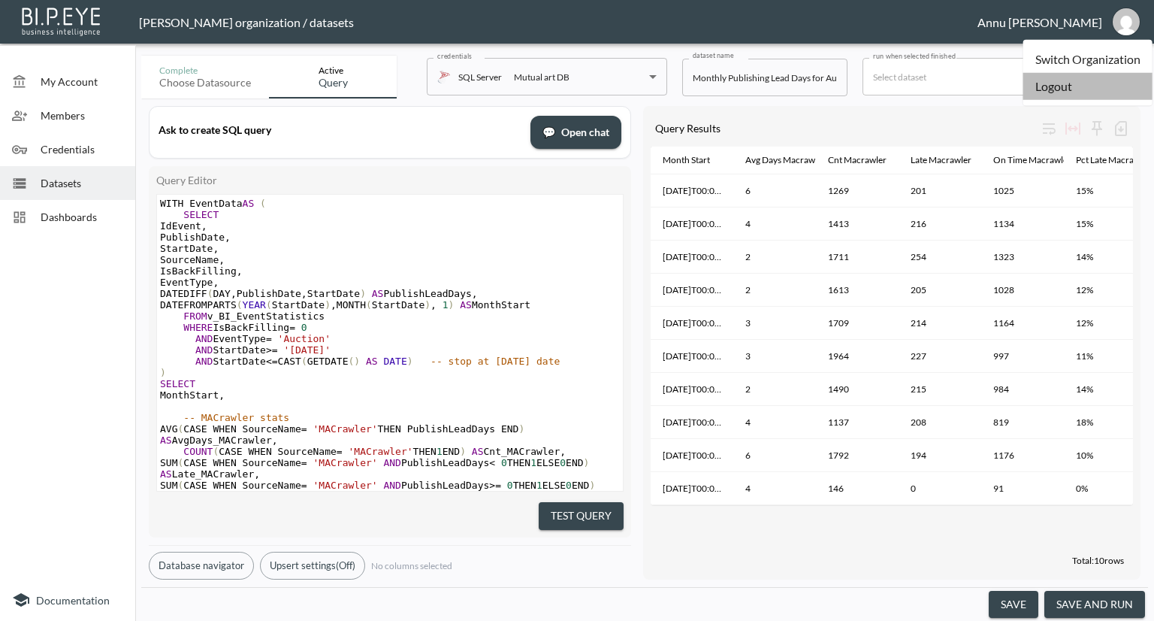
drag, startPoint x: 1042, startPoint y: 85, endPoint x: 1032, endPoint y: 85, distance: 9.8
click at [1042, 85] on li "Logout" at bounding box center [1087, 86] width 129 height 27
